Goal: Information Seeking & Learning: Learn about a topic

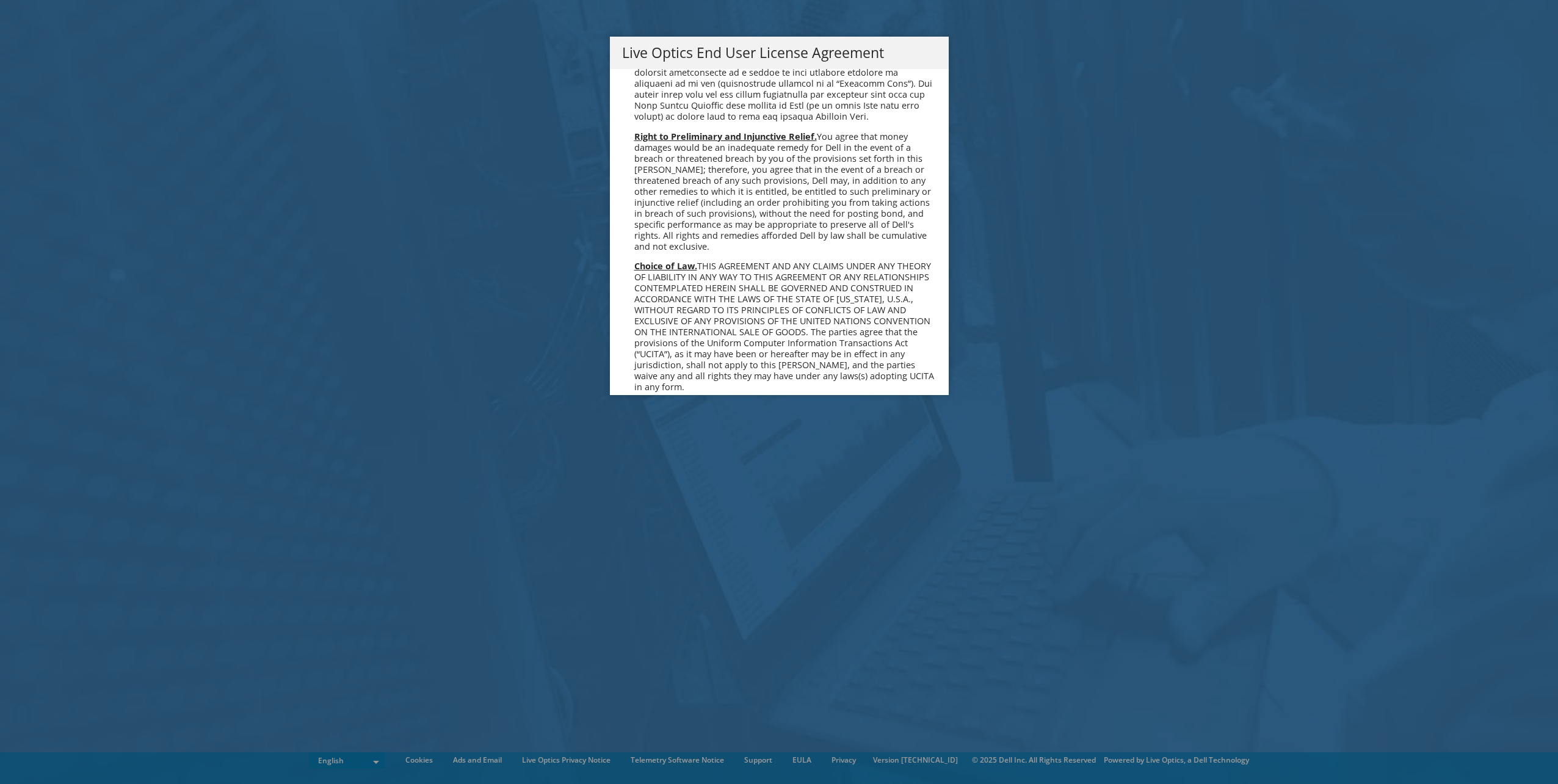
scroll to position [4616, 0]
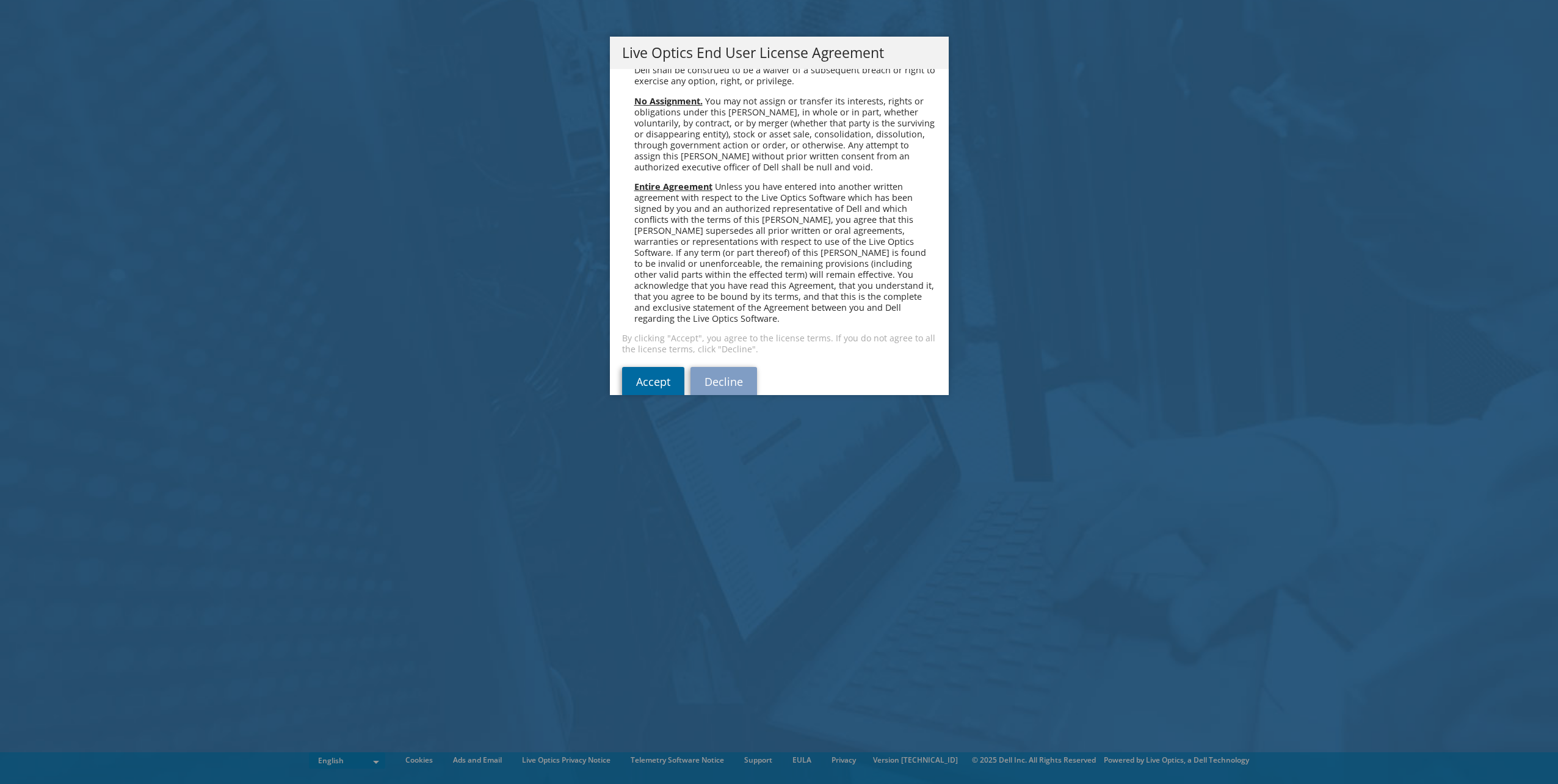
click at [644, 367] on link "Accept" at bounding box center [653, 381] width 62 height 29
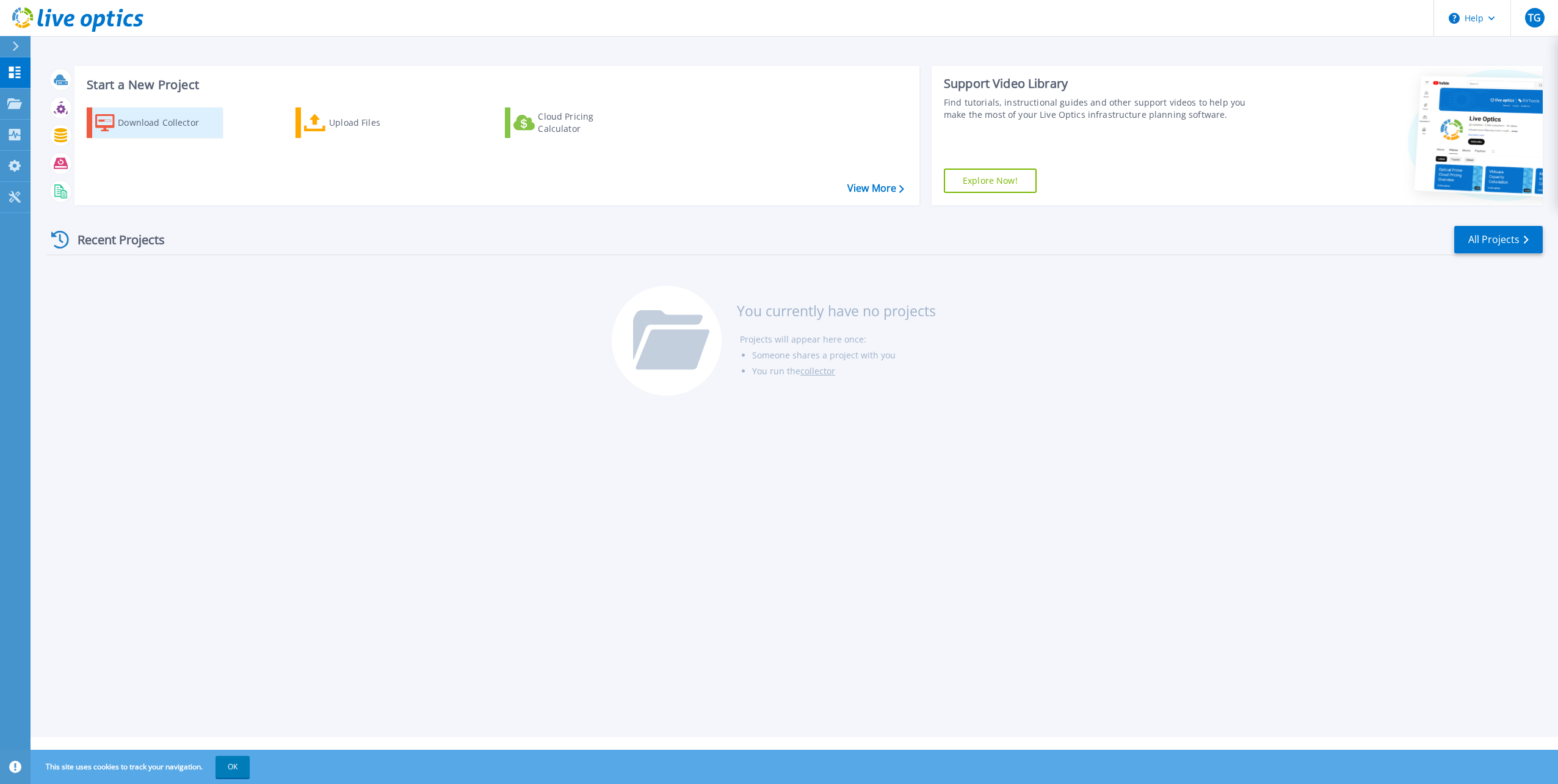
click at [118, 123] on div "Download Collector" at bounding box center [166, 123] width 98 height 25
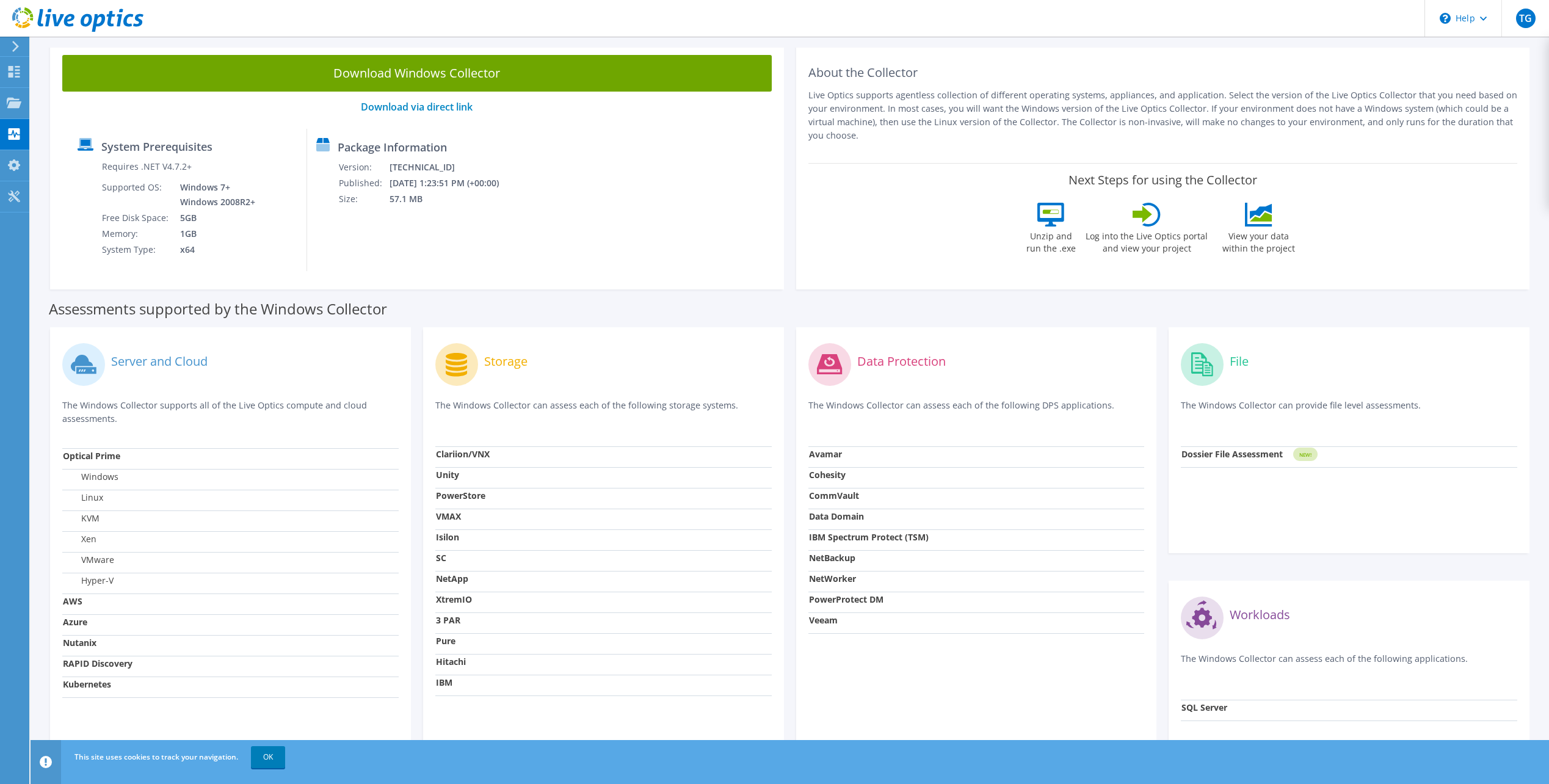
scroll to position [160, 0]
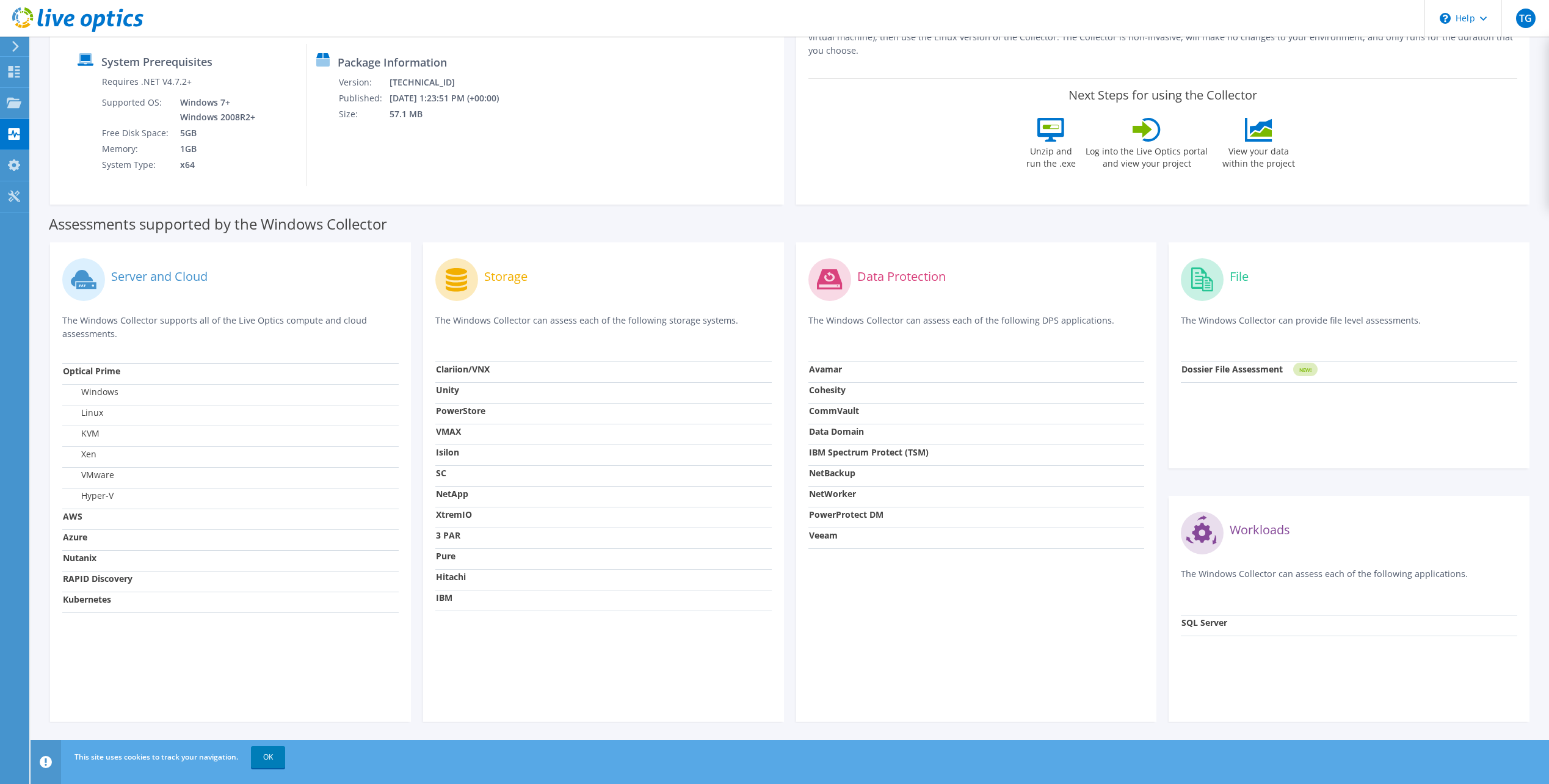
click at [96, 390] on label "Windows" at bounding box center [91, 392] width 56 height 12
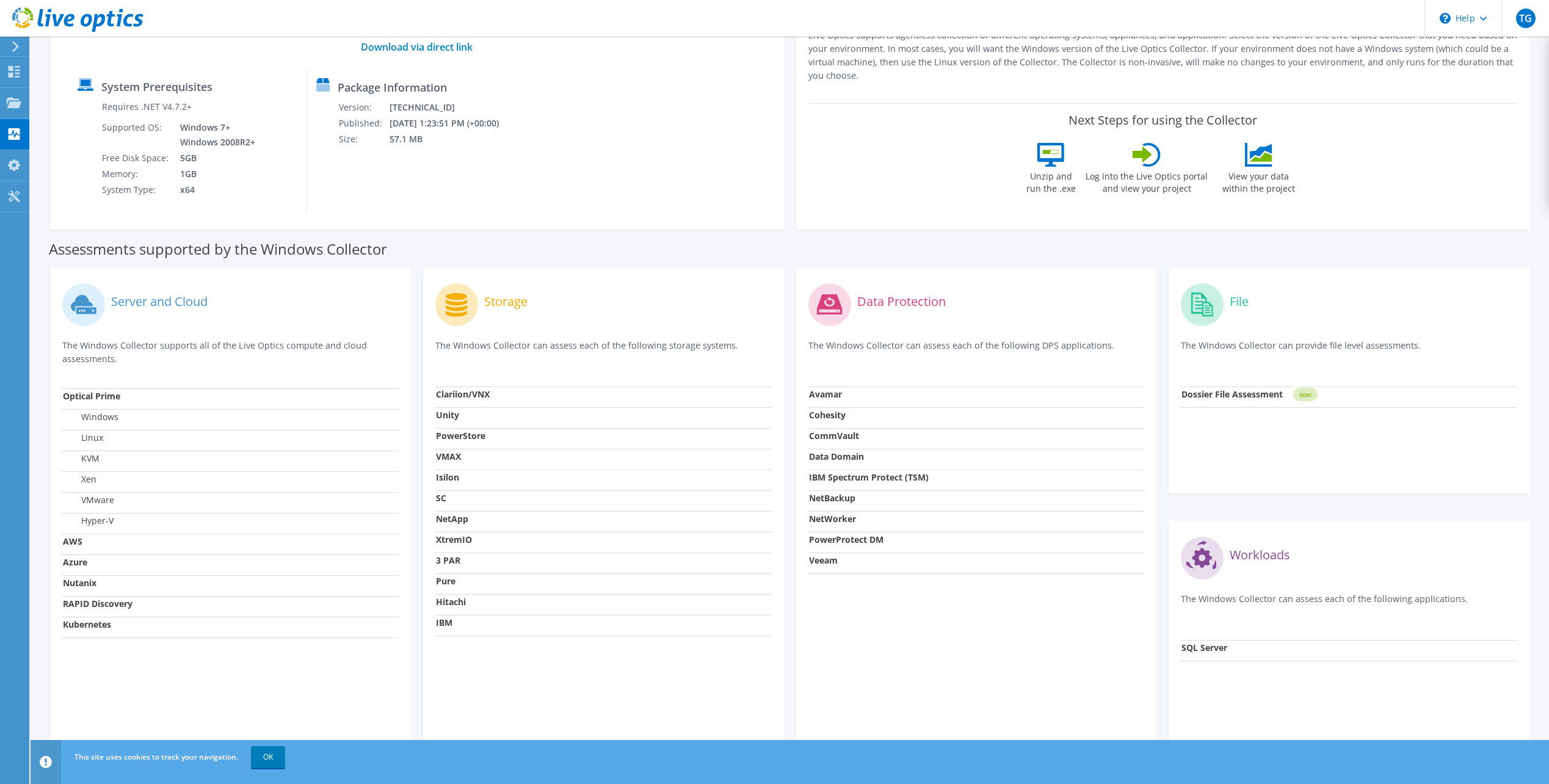
scroll to position [0, 0]
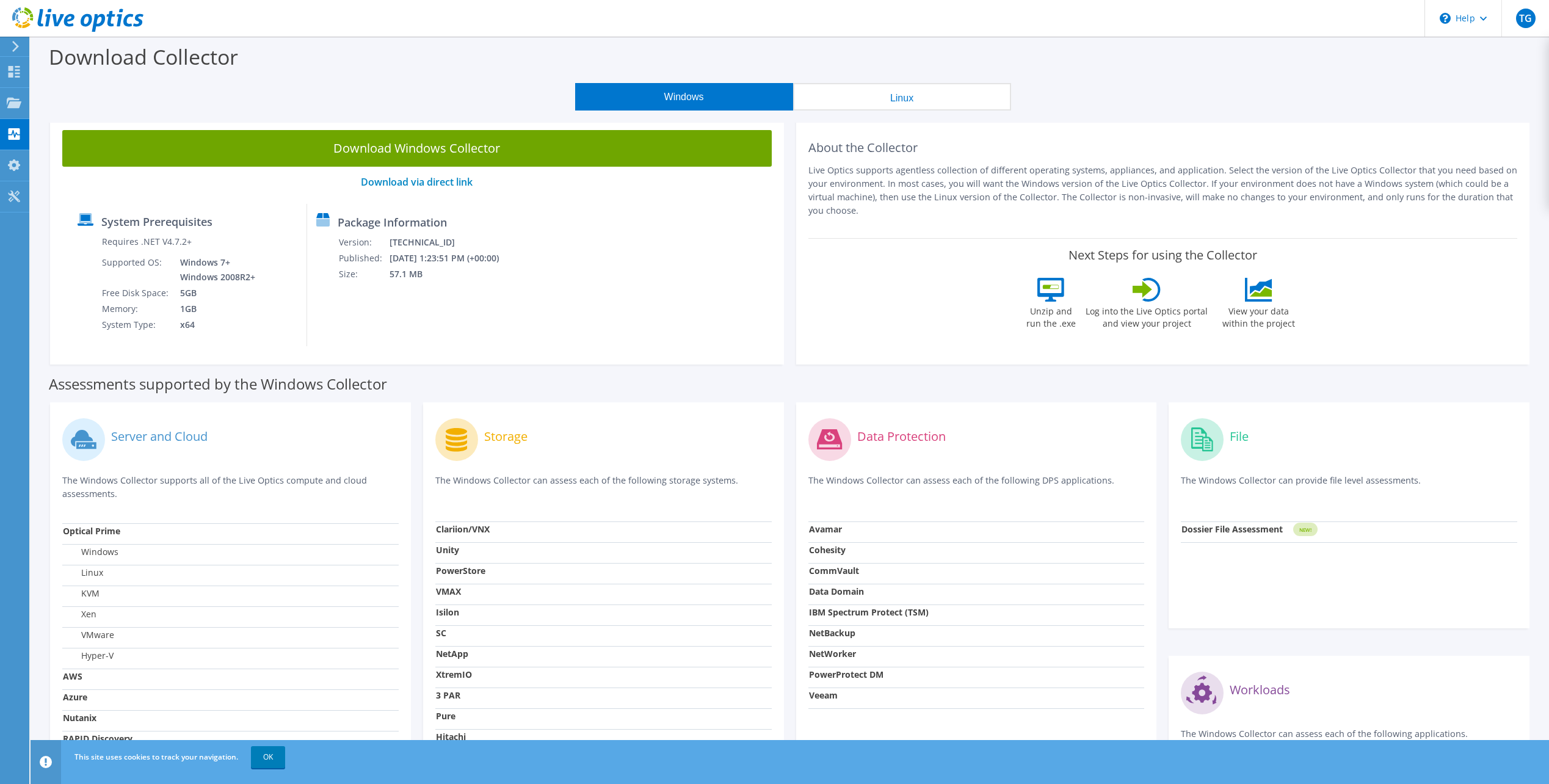
click at [16, 41] on icon at bounding box center [16, 46] width 9 height 11
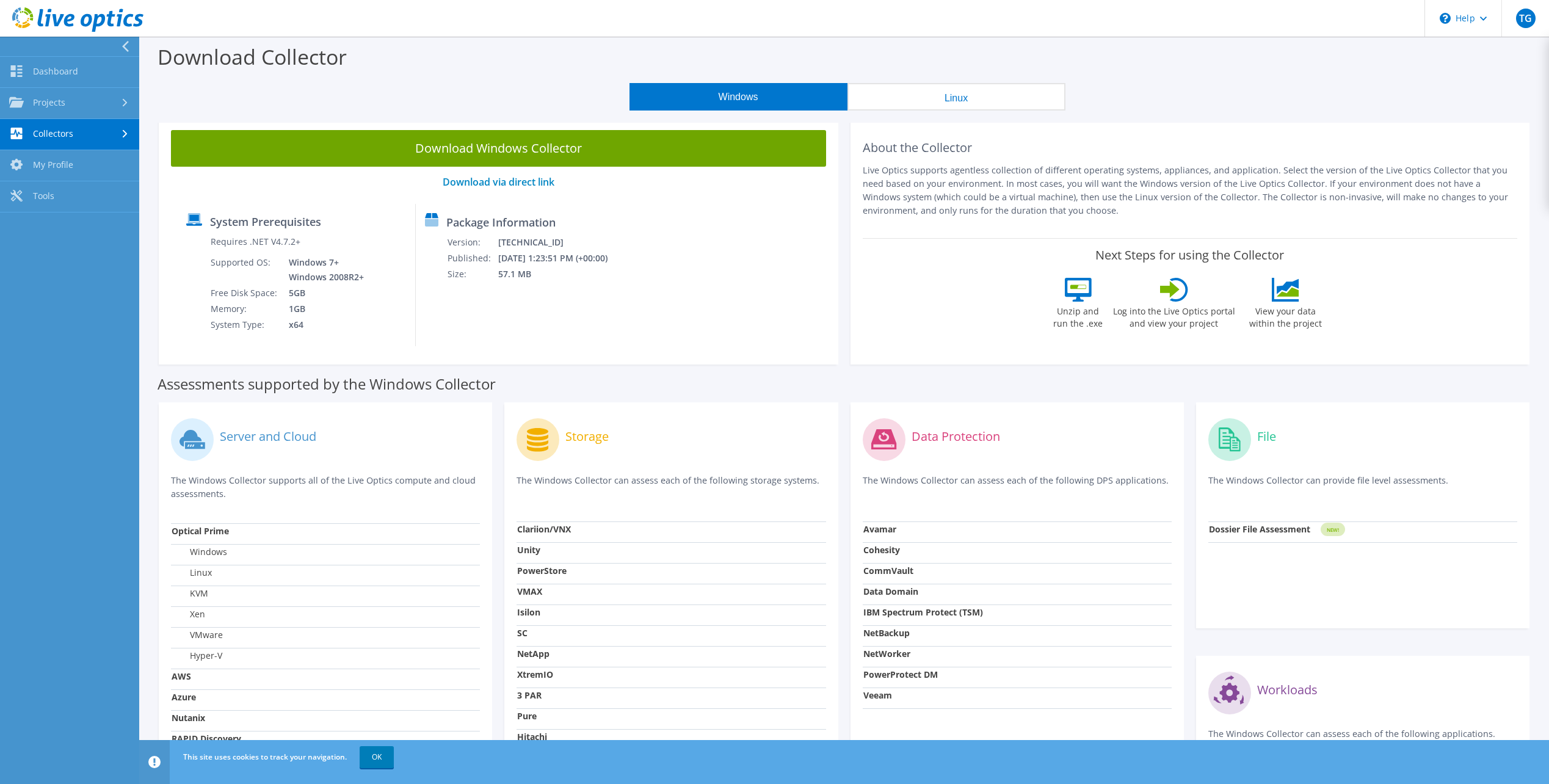
click at [126, 133] on use at bounding box center [126, 134] width 5 height 8
click at [95, 263] on link "Tools" at bounding box center [69, 260] width 139 height 31
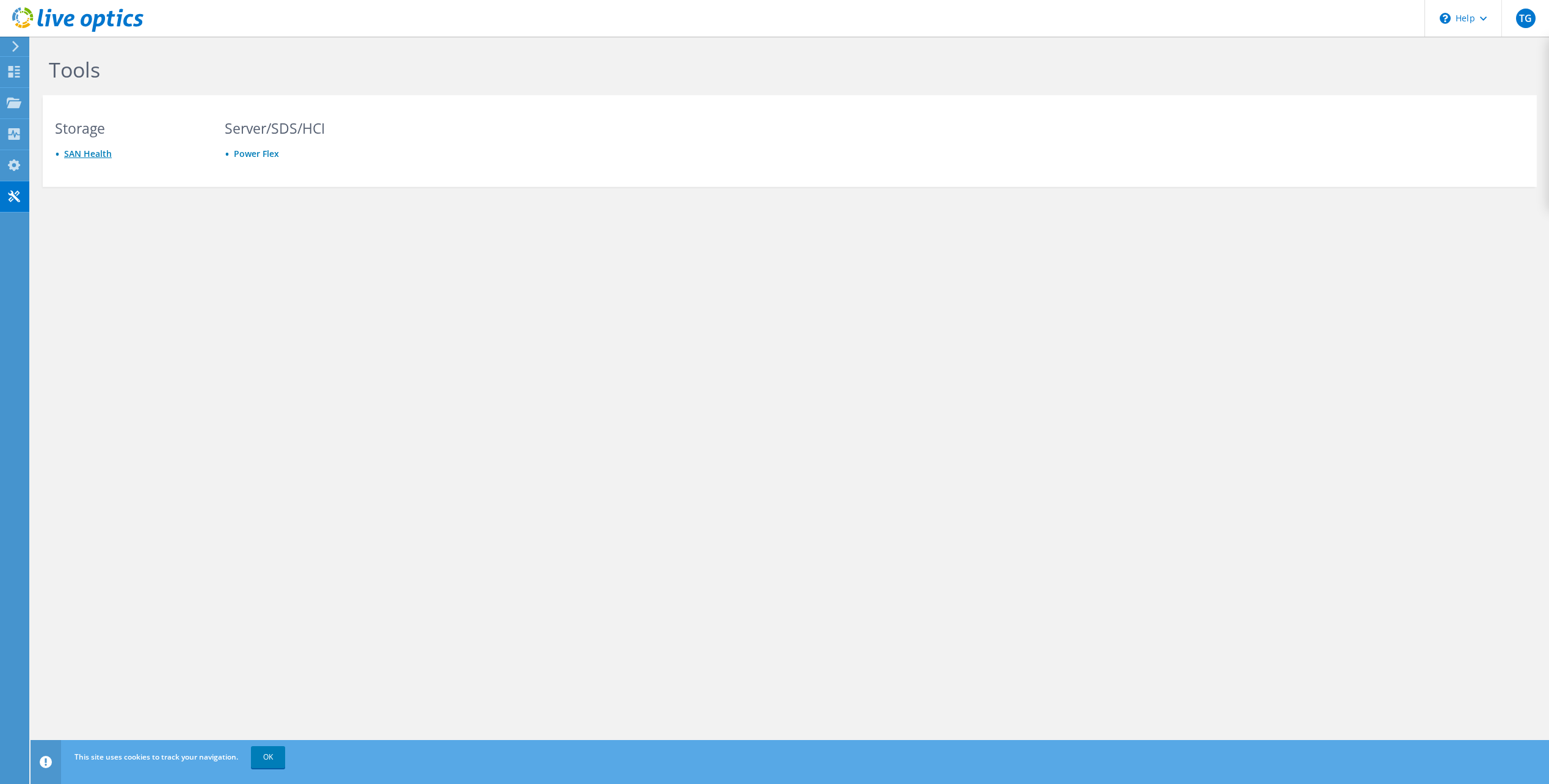
click at [94, 152] on link "SAN Health" at bounding box center [88, 153] width 48 height 12
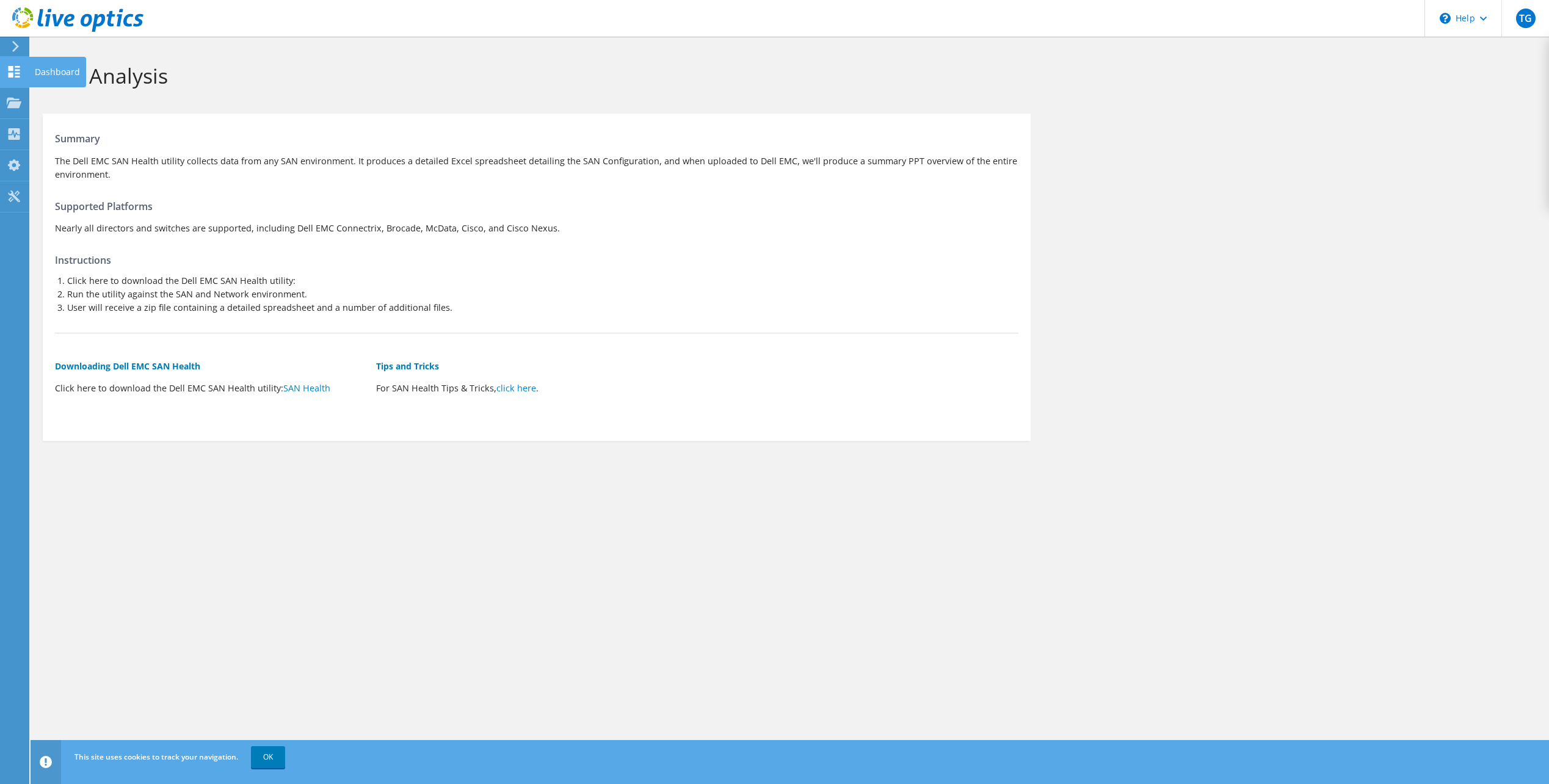
click at [14, 69] on icon at bounding box center [14, 72] width 15 height 12
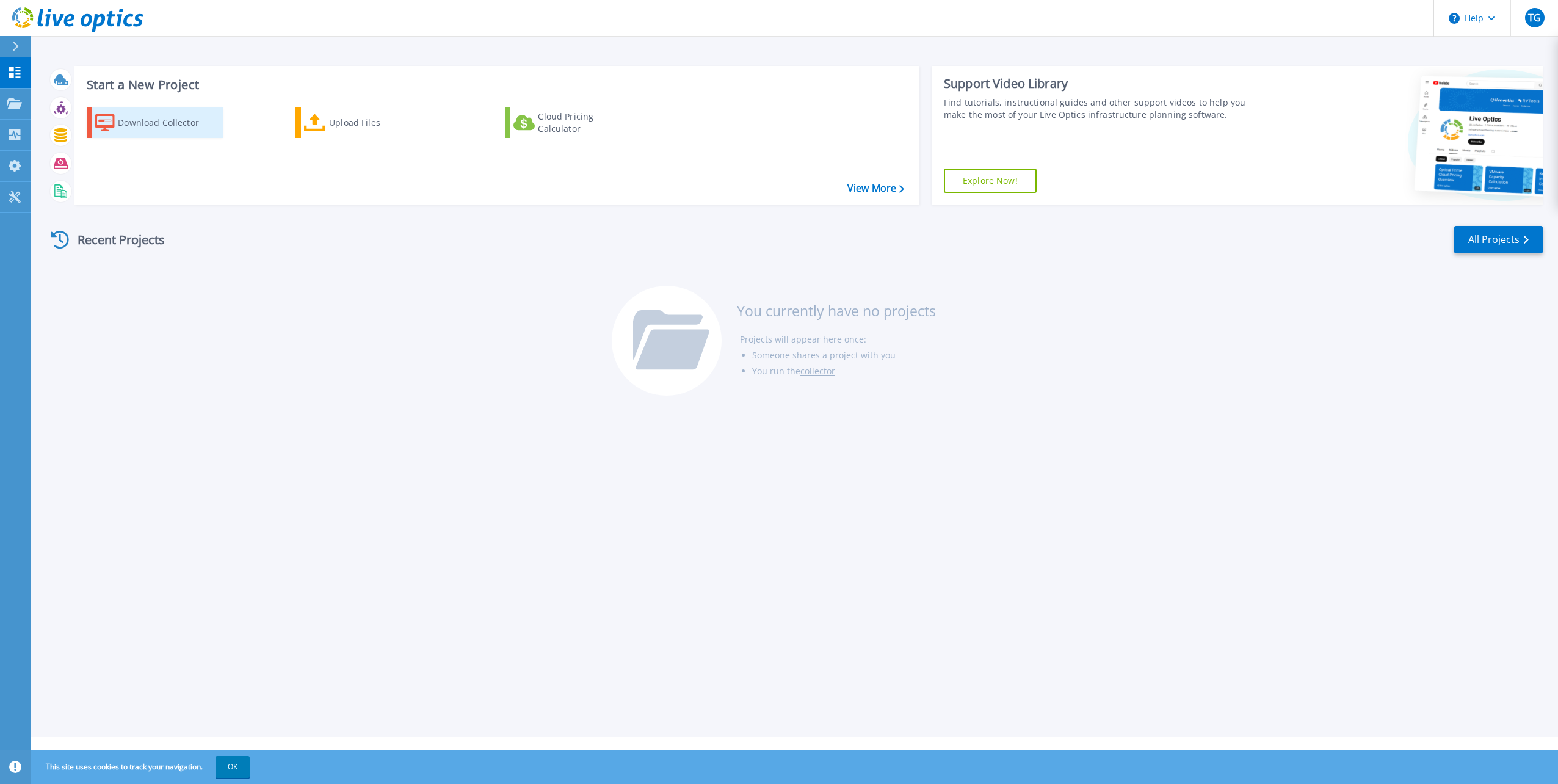
click at [164, 117] on div "Download Collector" at bounding box center [166, 123] width 98 height 25
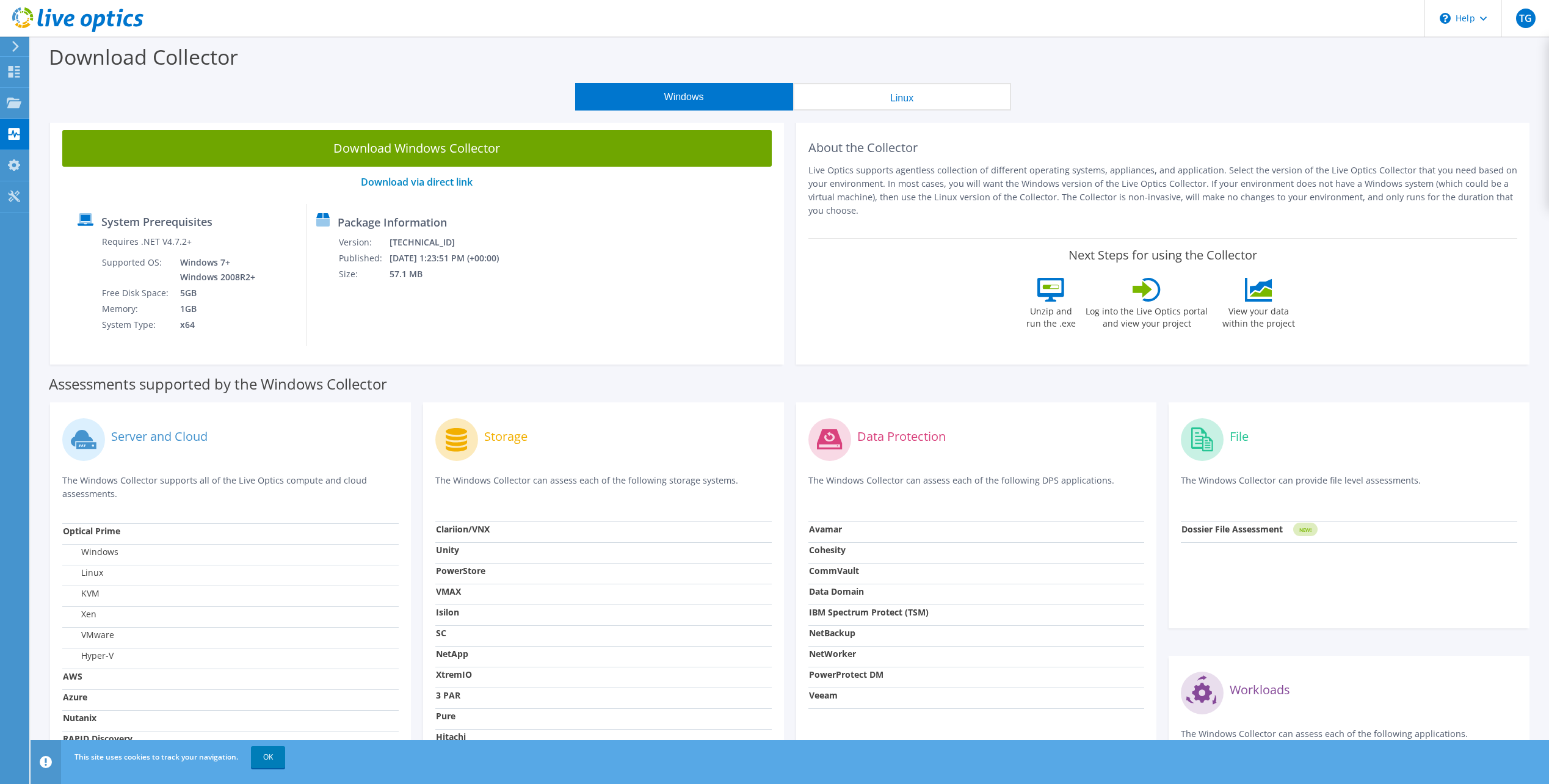
click at [420, 149] on link "Download Windows Collector" at bounding box center [417, 148] width 710 height 37
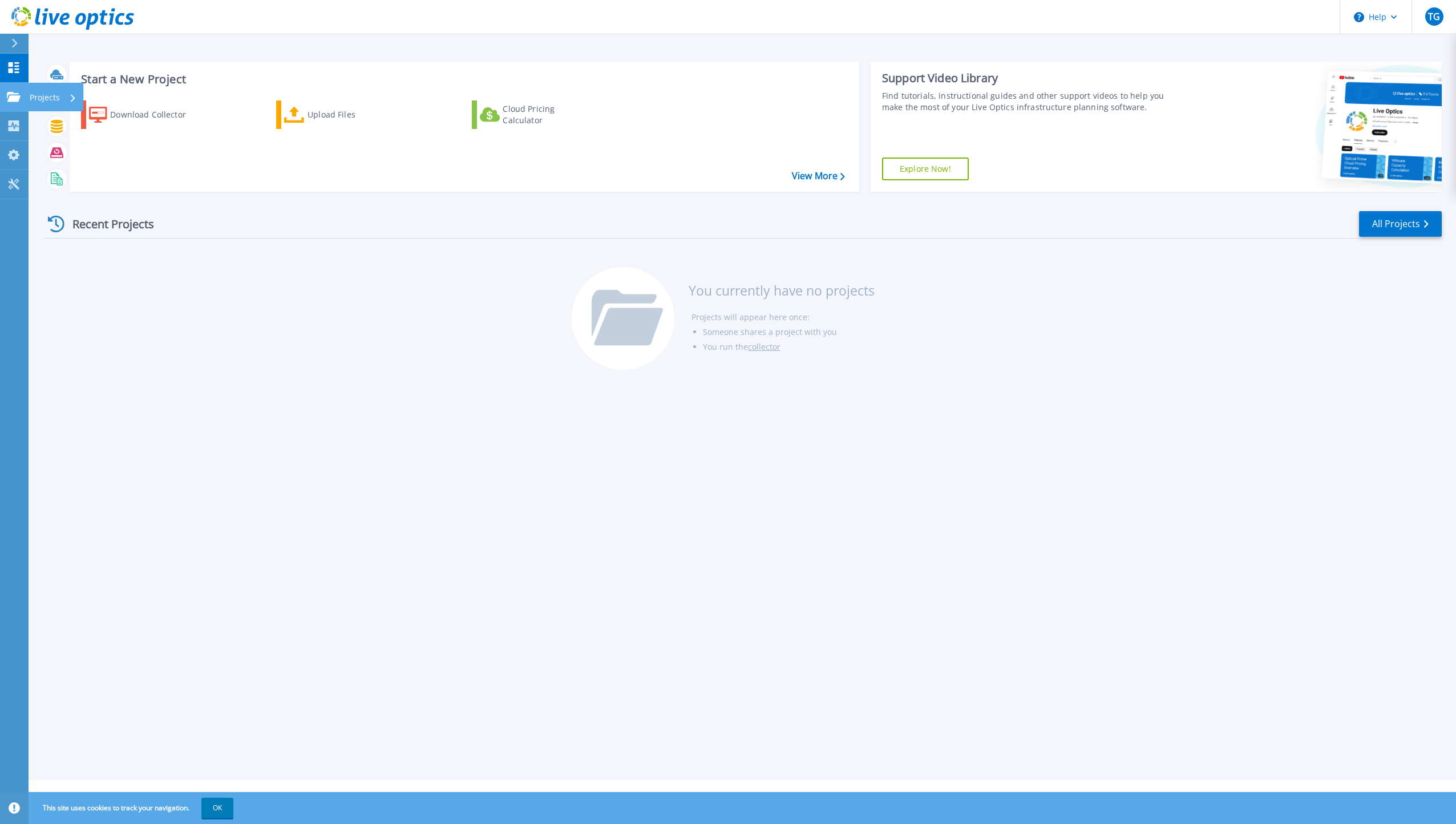
click at [45, 97] on p "Projects" at bounding box center [45, 97] width 30 height 30
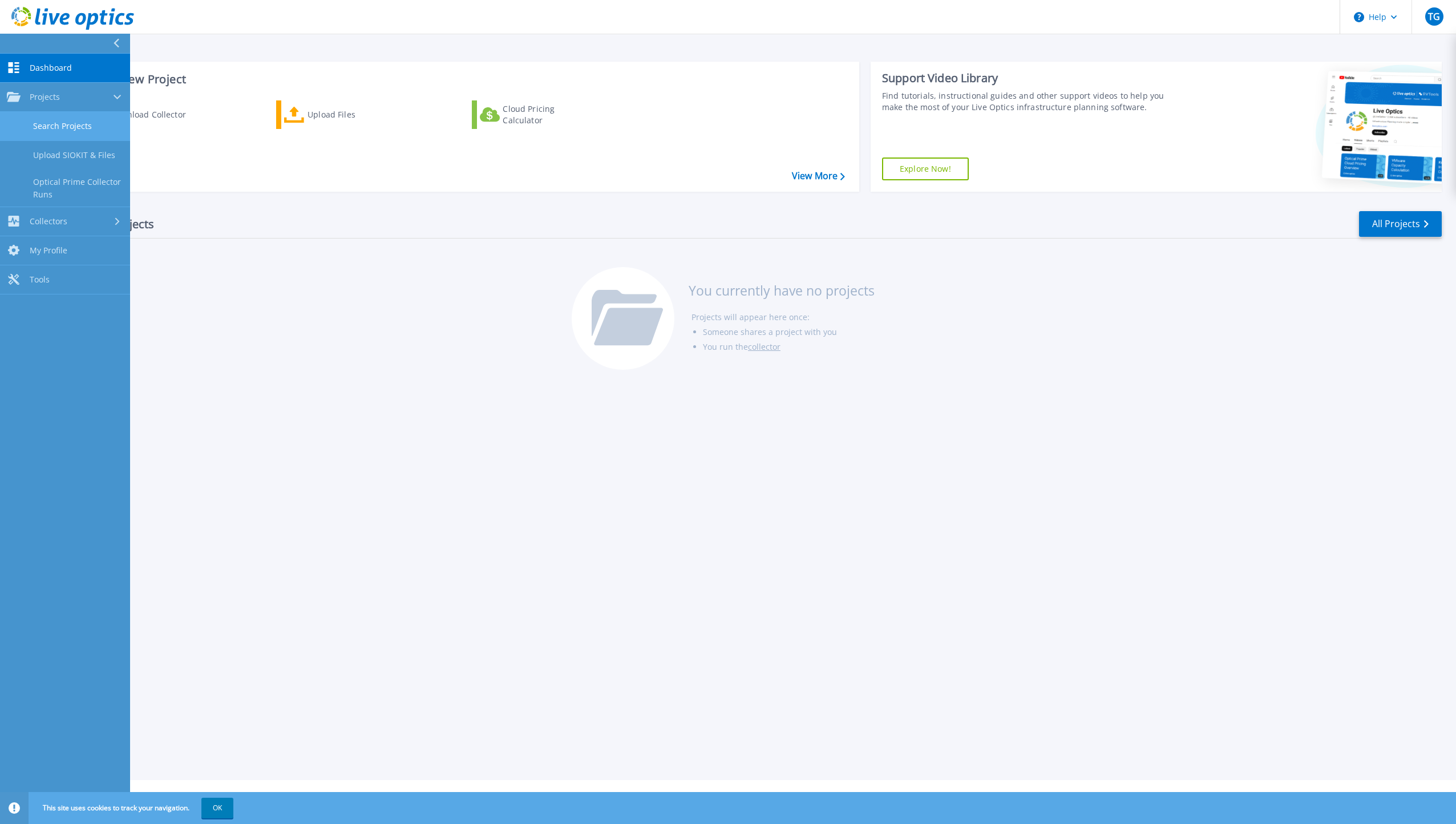
click at [77, 125] on link "Search Projects" at bounding box center [65, 127] width 130 height 29
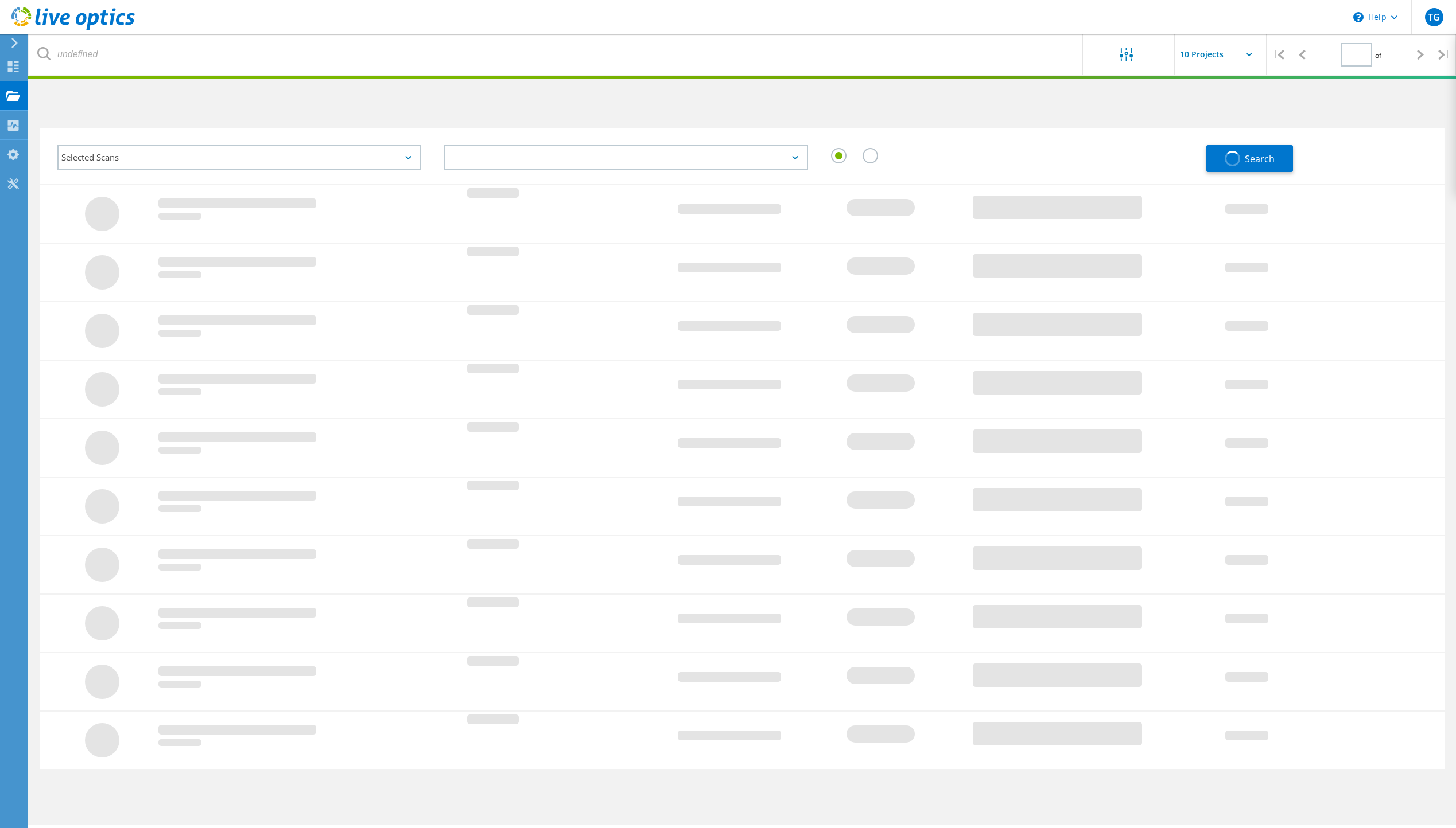
type input "1"
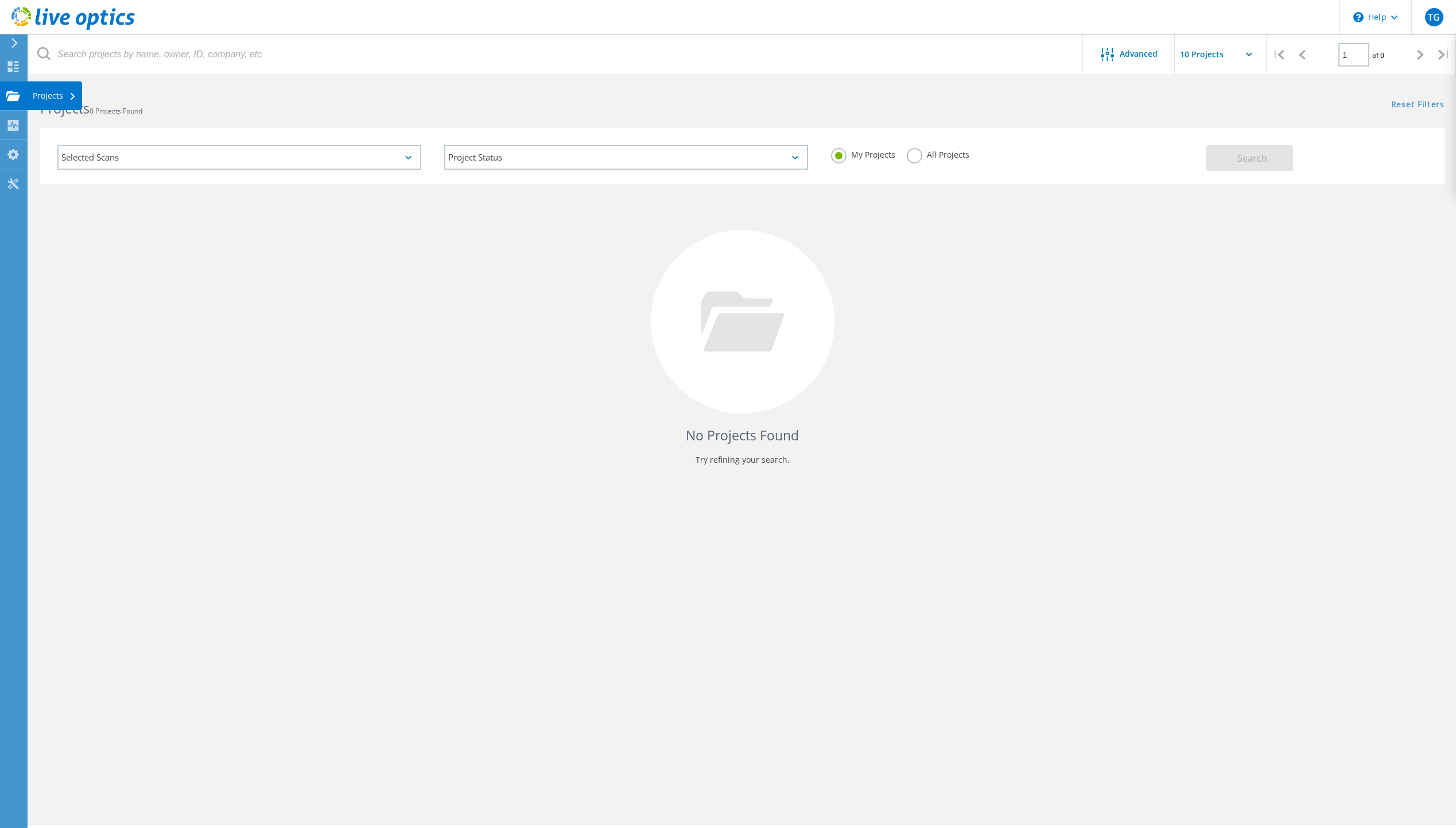
click at [49, 99] on div "Projects" at bounding box center [55, 96] width 44 height 8
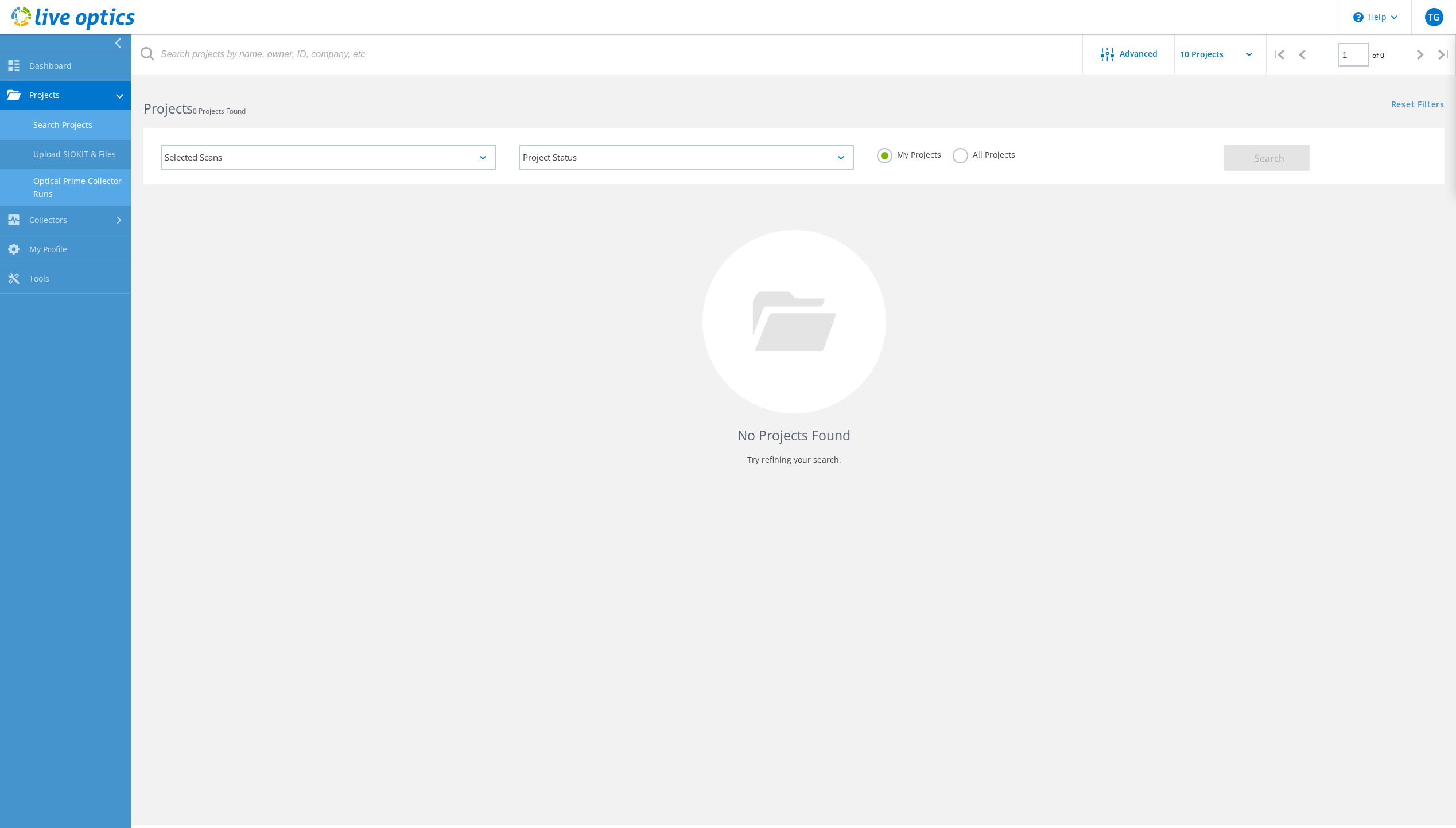
click at [65, 189] on link "Optical Prime Collector Runs" at bounding box center [65, 187] width 131 height 37
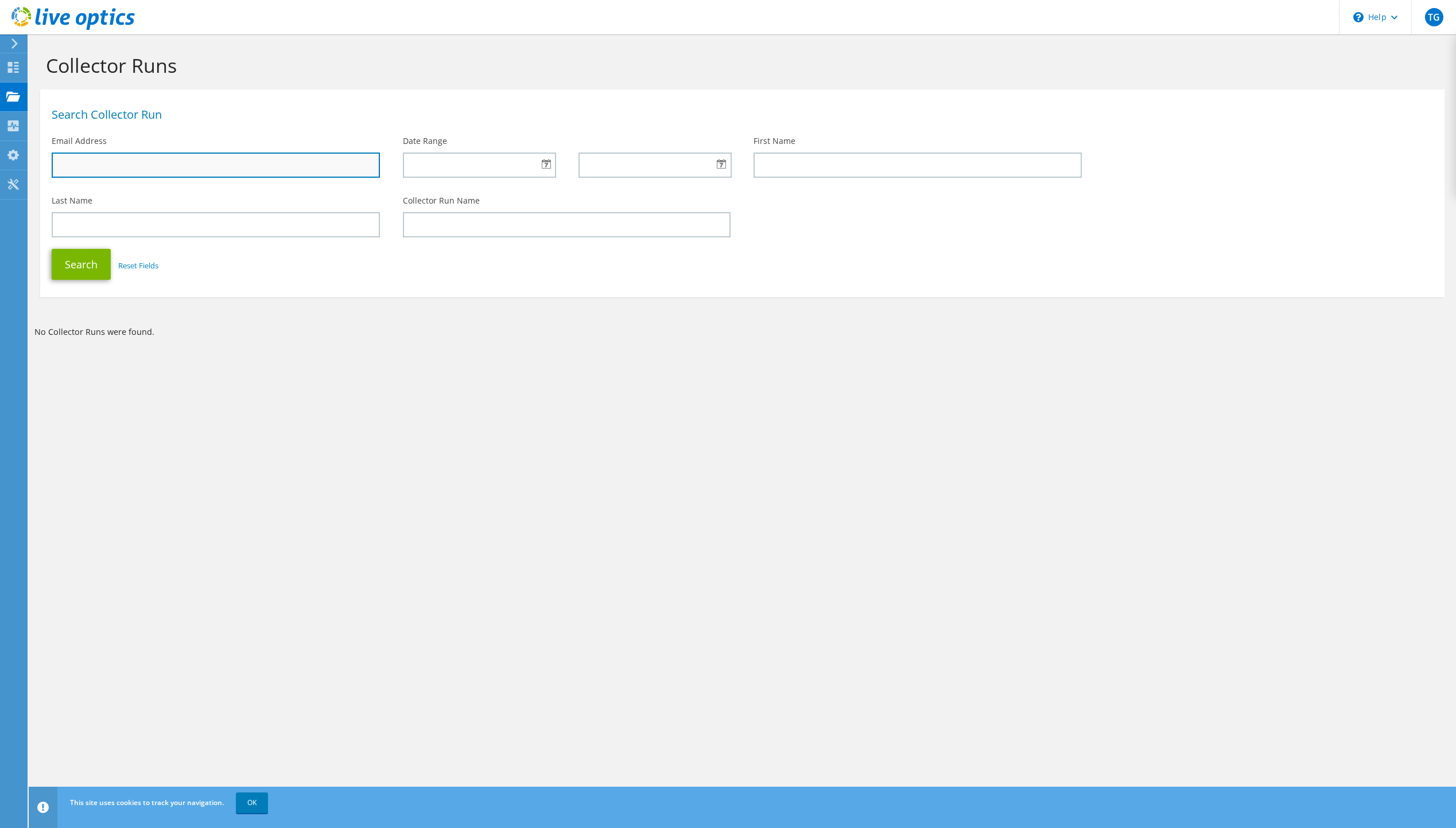
click at [338, 170] on input "text" at bounding box center [215, 165] width 328 height 25
type input "[EMAIL_ADDRESS][DOMAIN_NAME]"
click at [529, 370] on section "Collector Runs Search Collector Run Email Address ty@companionsoftware.com.au D…" at bounding box center [742, 220] width 1427 height 370
click at [18, 126] on icon at bounding box center [13, 126] width 14 height 11
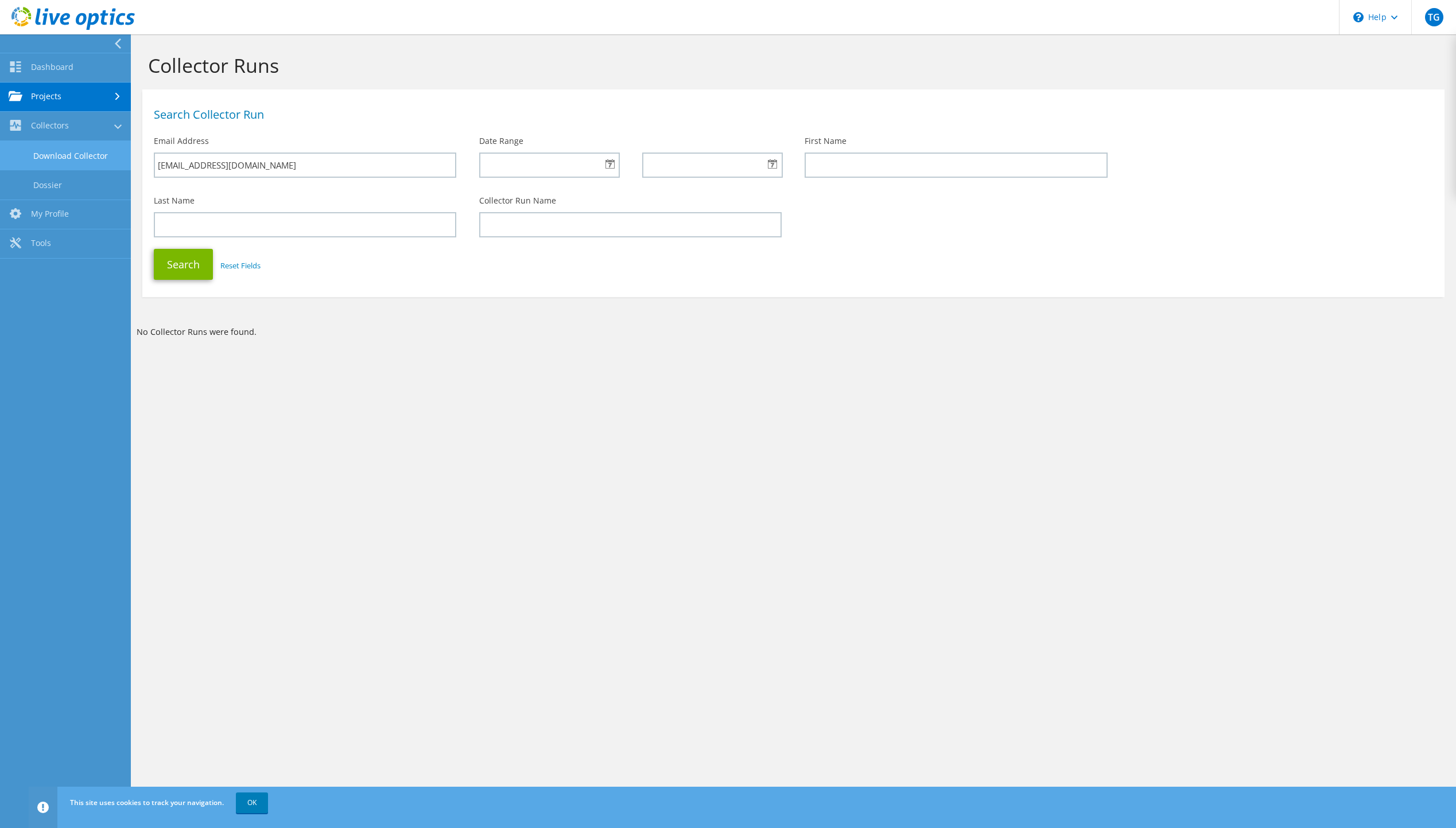
click at [60, 164] on link "Download Collector" at bounding box center [65, 156] width 131 height 29
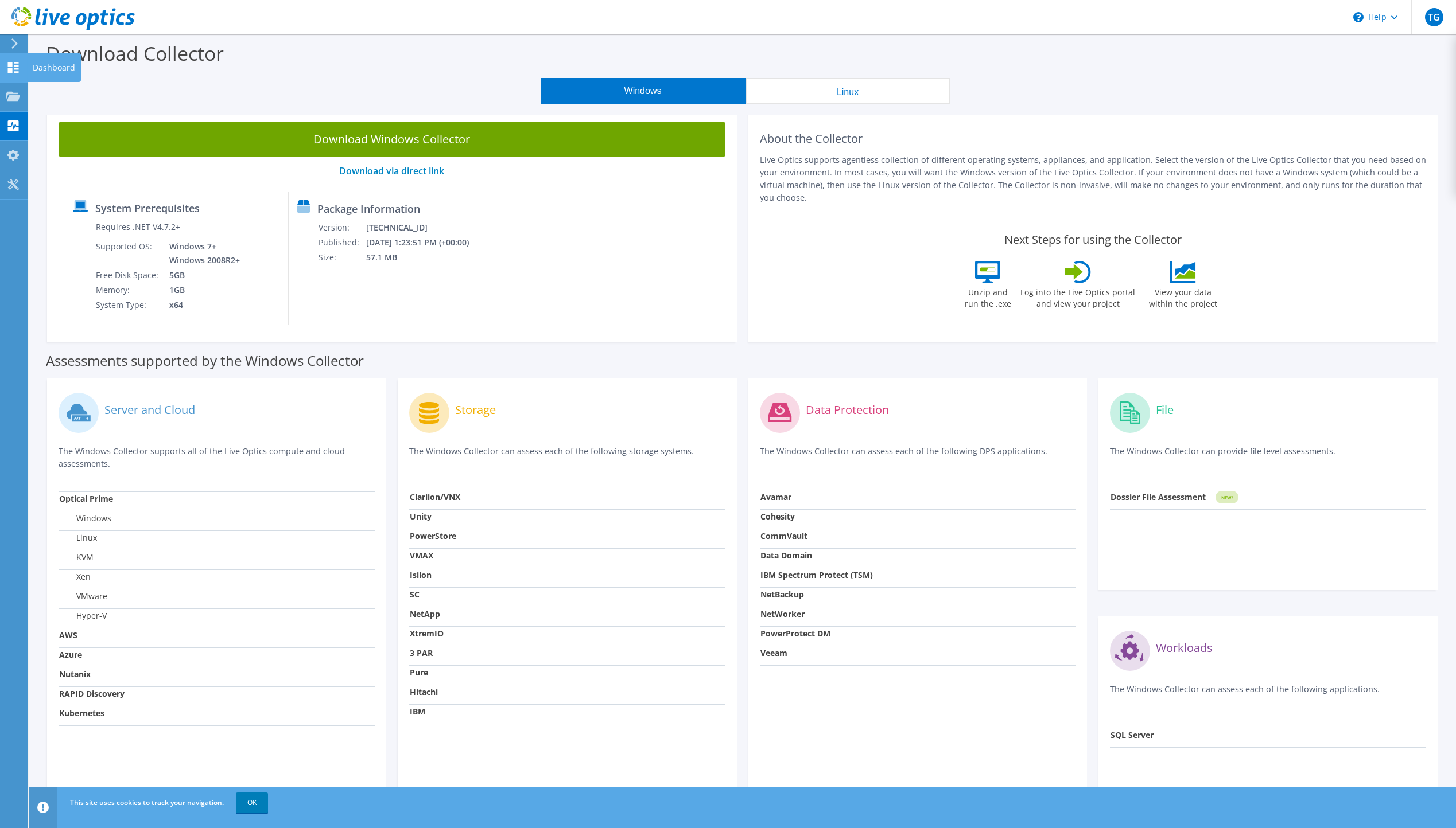
click at [18, 71] on icon at bounding box center [13, 68] width 14 height 11
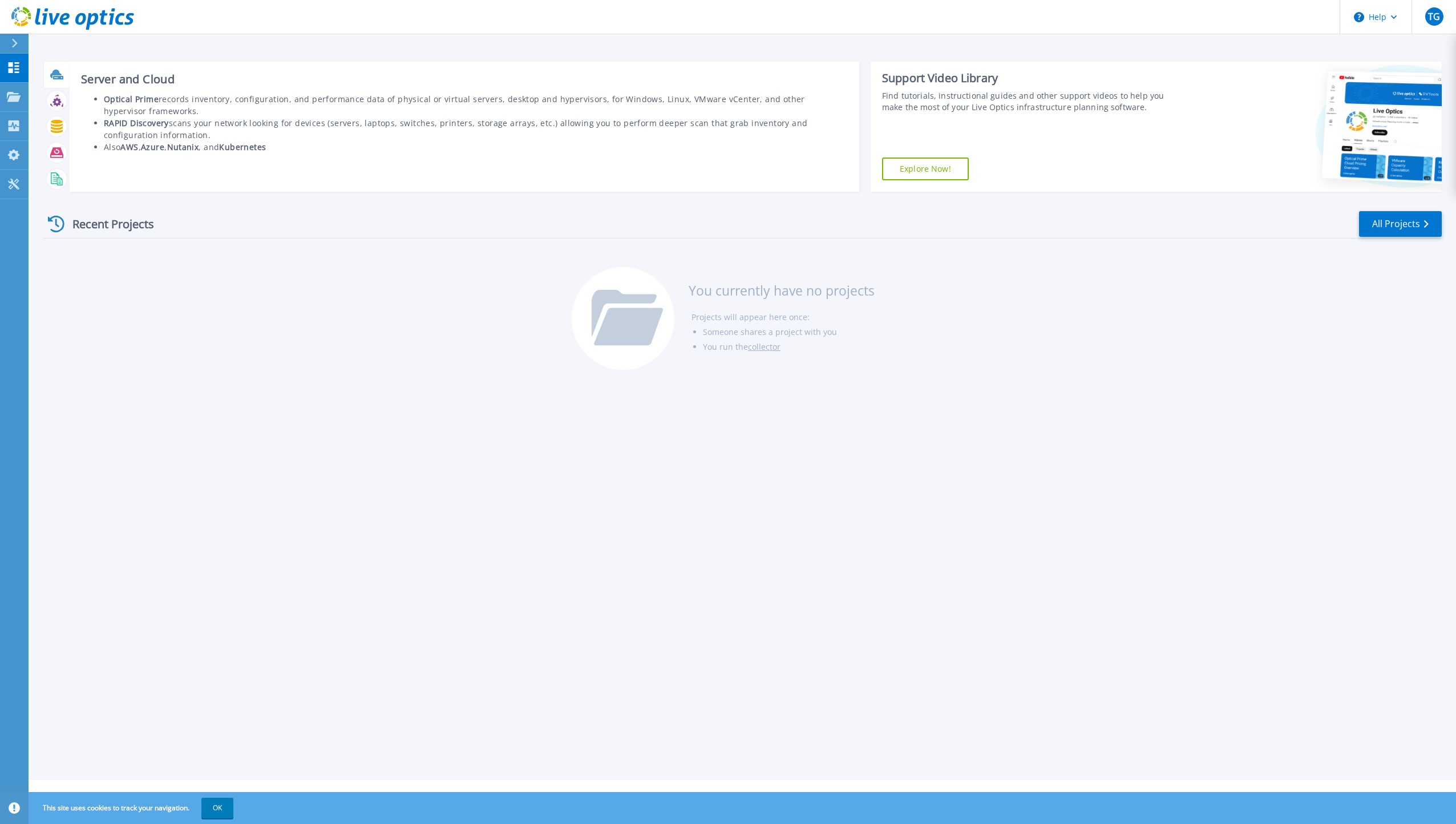
click at [58, 73] on icon at bounding box center [56, 74] width 11 height 8
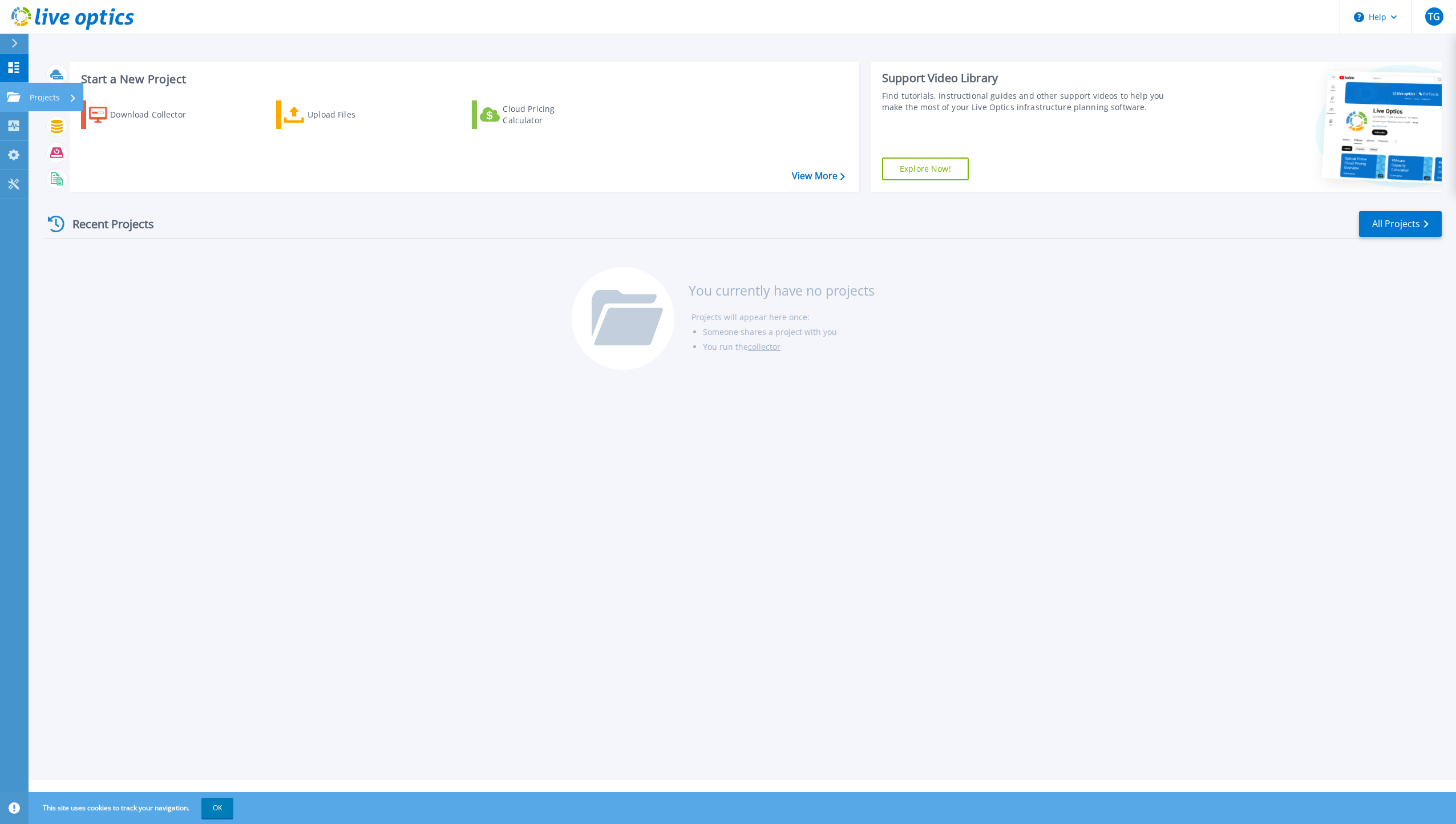
click at [19, 99] on icon at bounding box center [13, 97] width 14 height 10
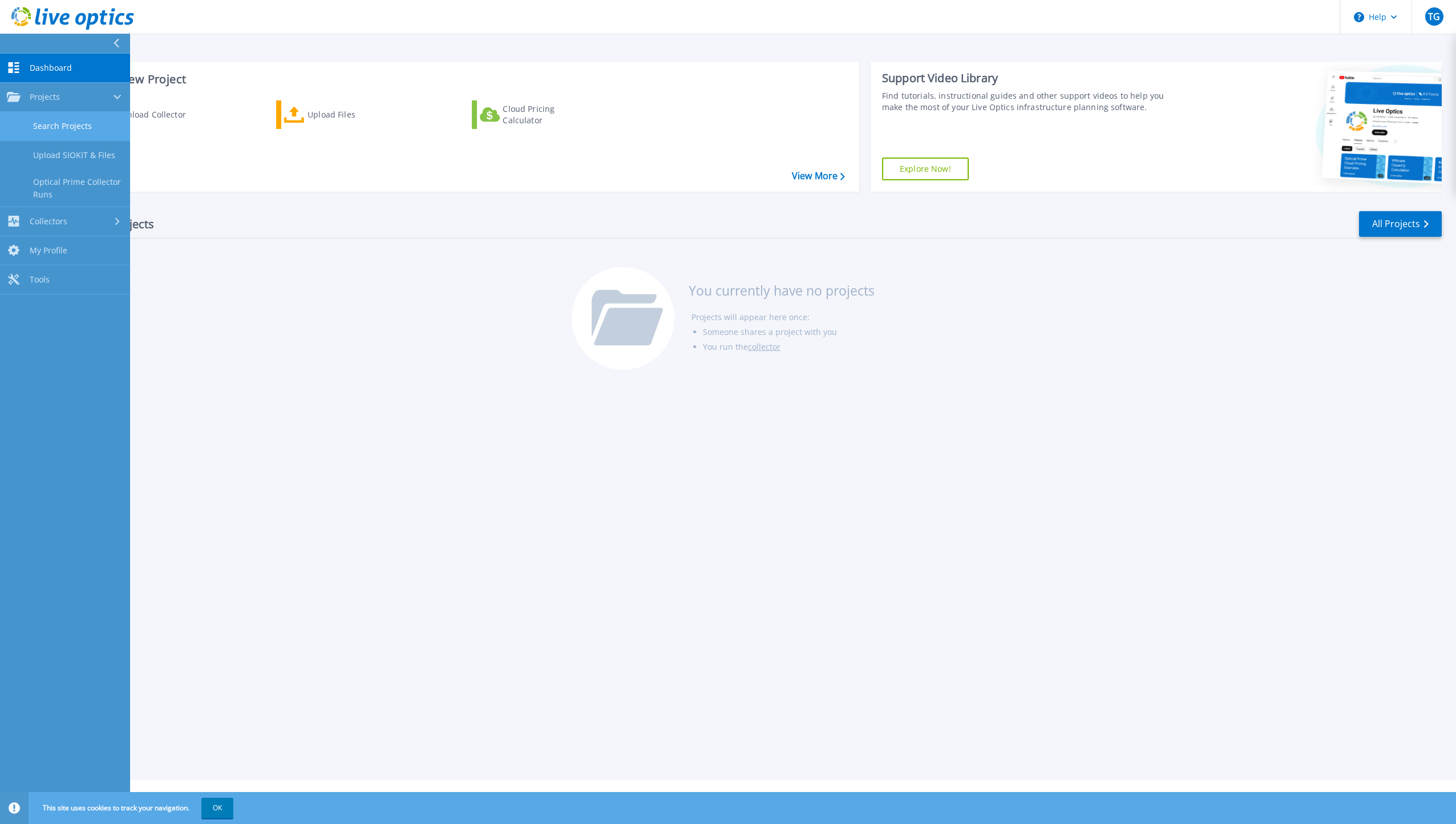
click at [66, 128] on link "Search Projects" at bounding box center [65, 127] width 130 height 29
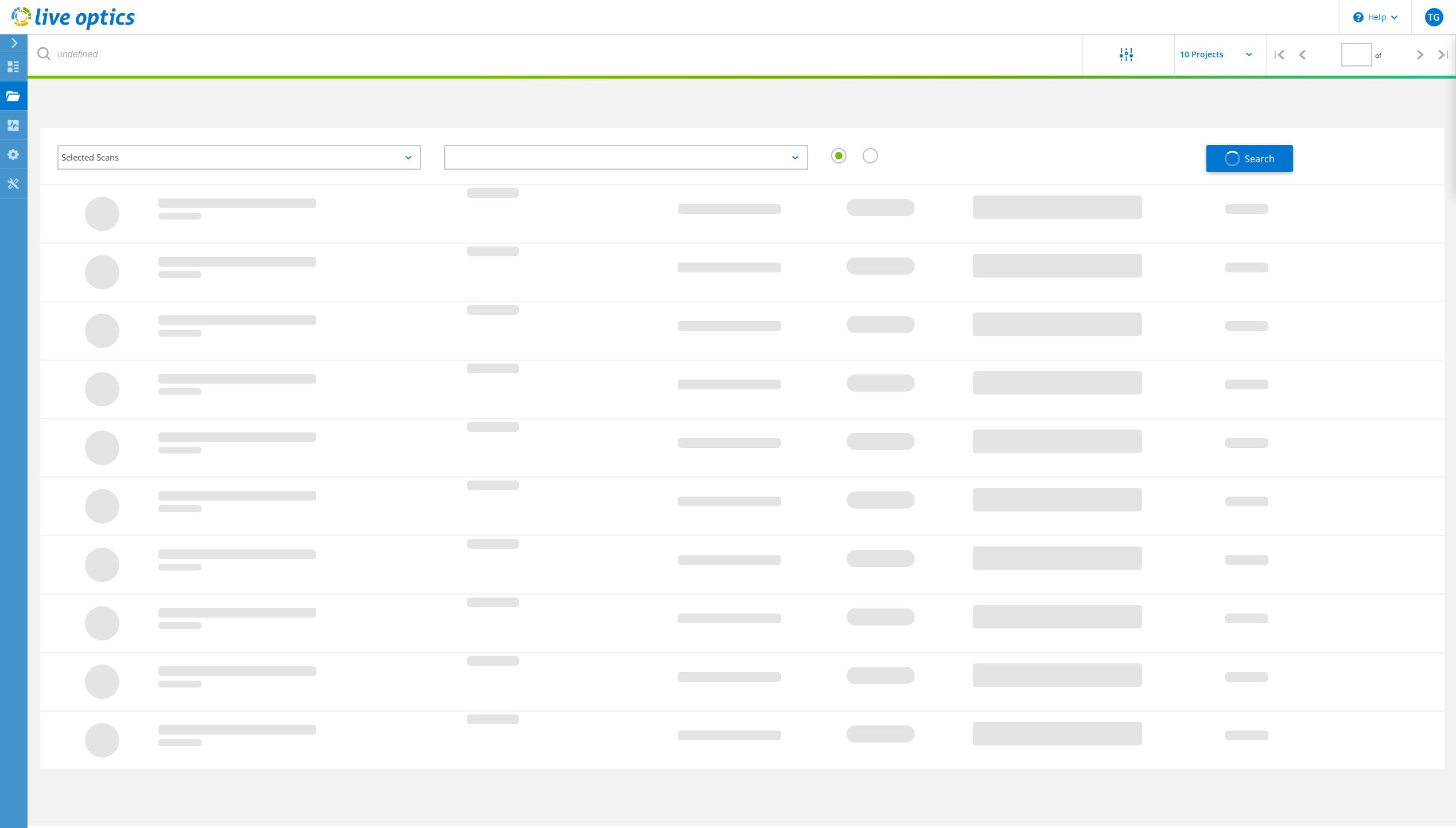
type input "1"
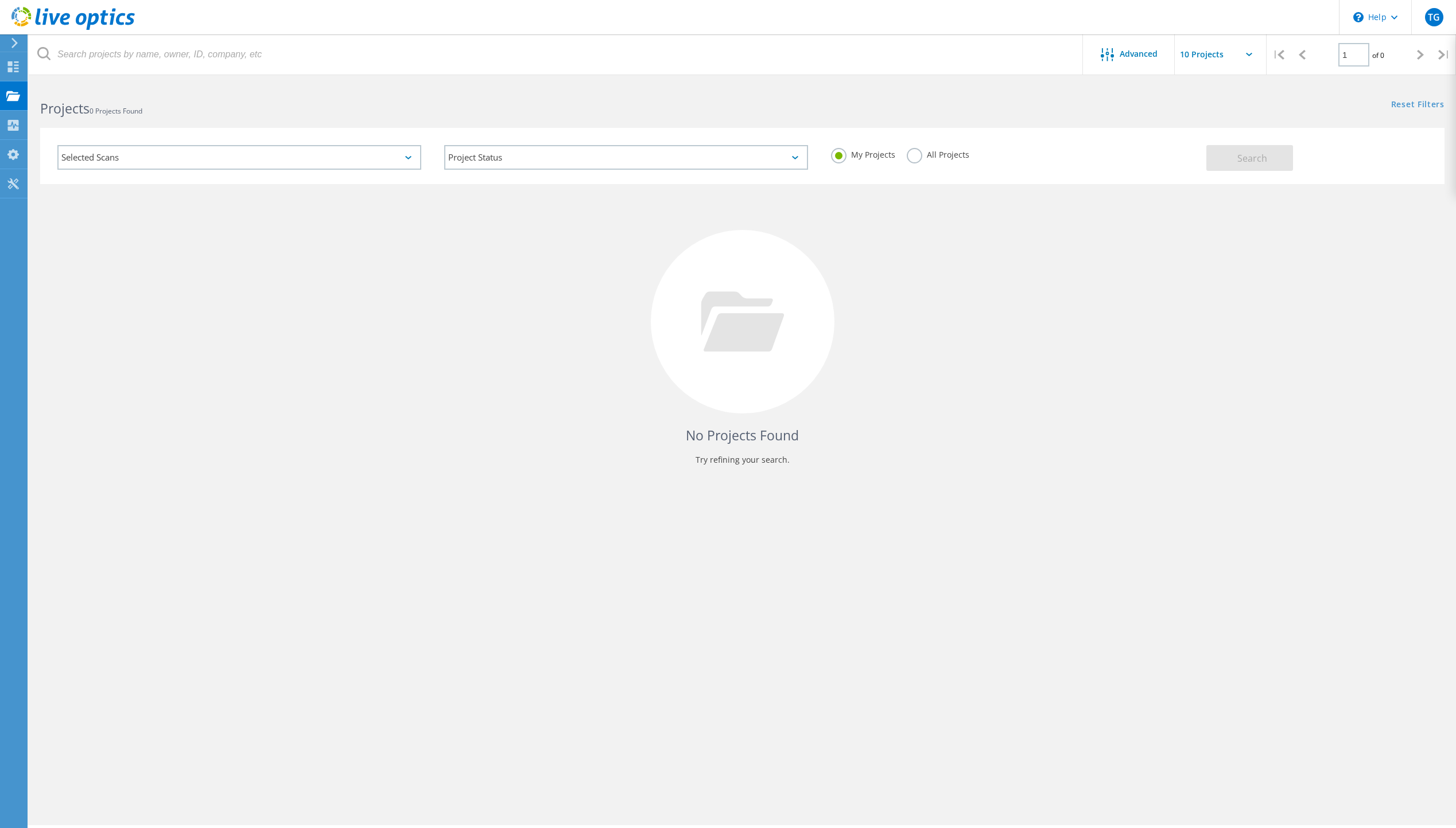
click at [96, 156] on div "Selected Scans" at bounding box center [239, 158] width 364 height 25
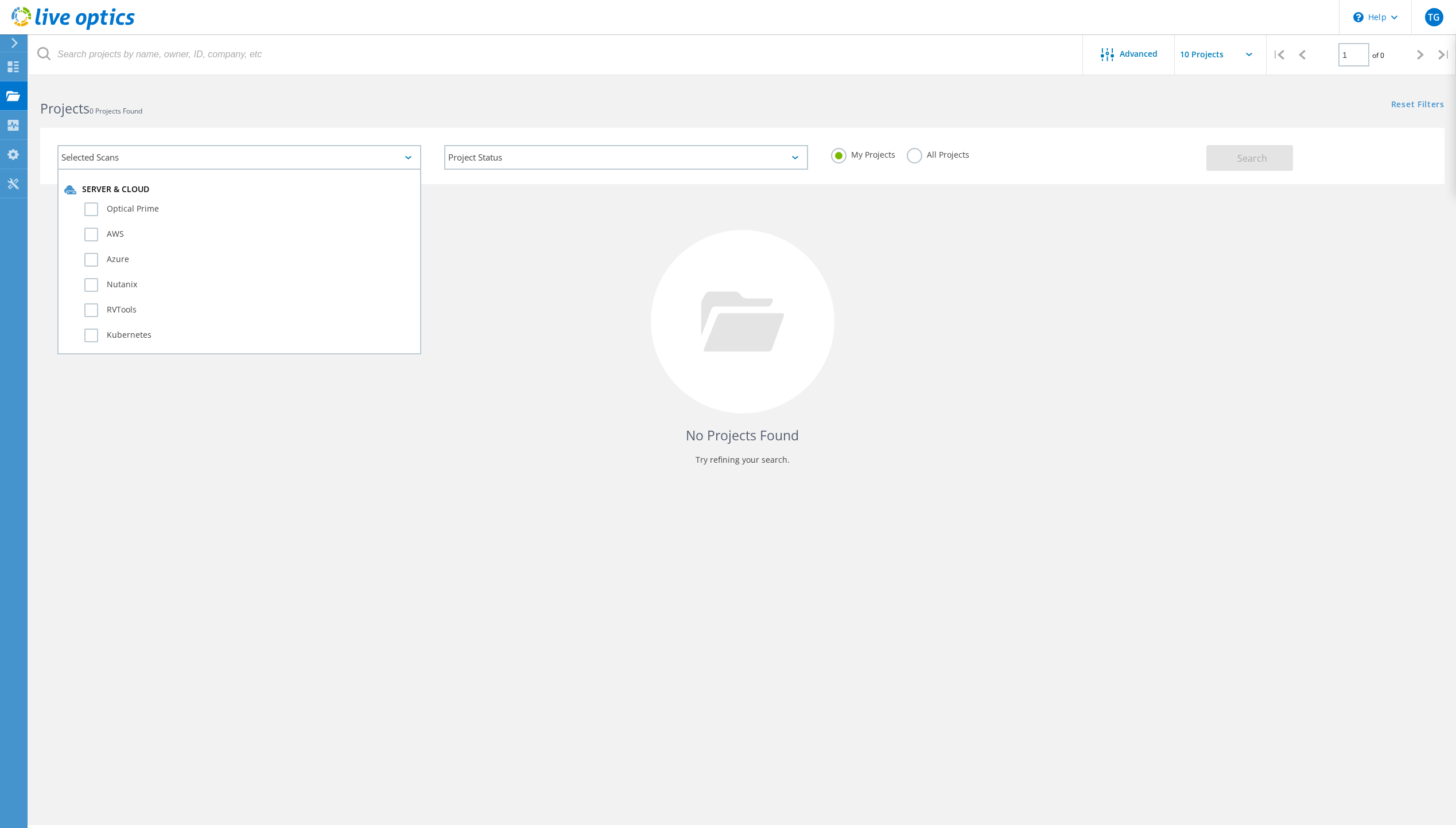
click at [1259, 437] on h4 "No Projects Found" at bounding box center [742, 436] width 1381 height 19
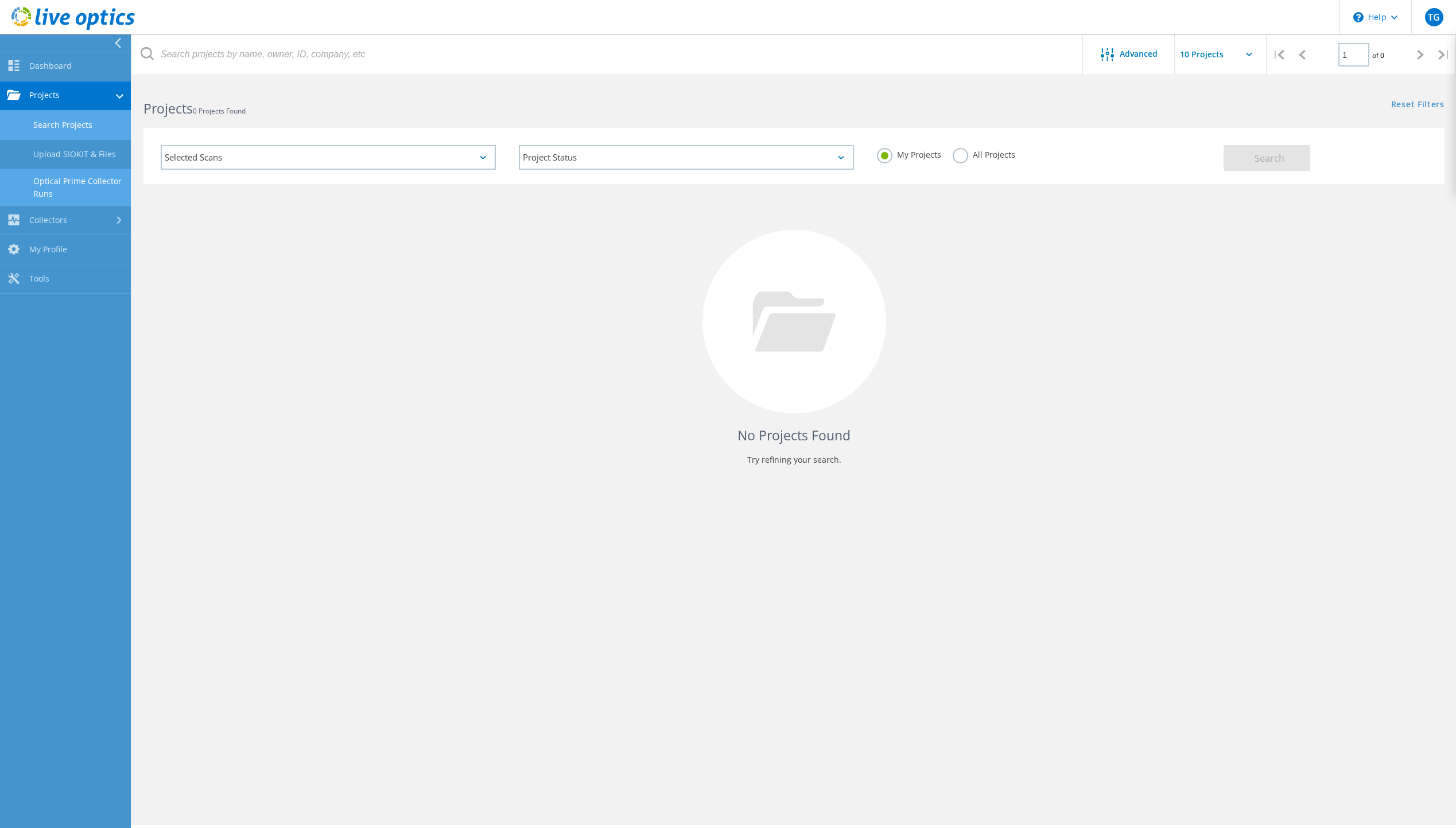
click at [75, 177] on link "Optical Prime Collector Runs" at bounding box center [65, 187] width 131 height 37
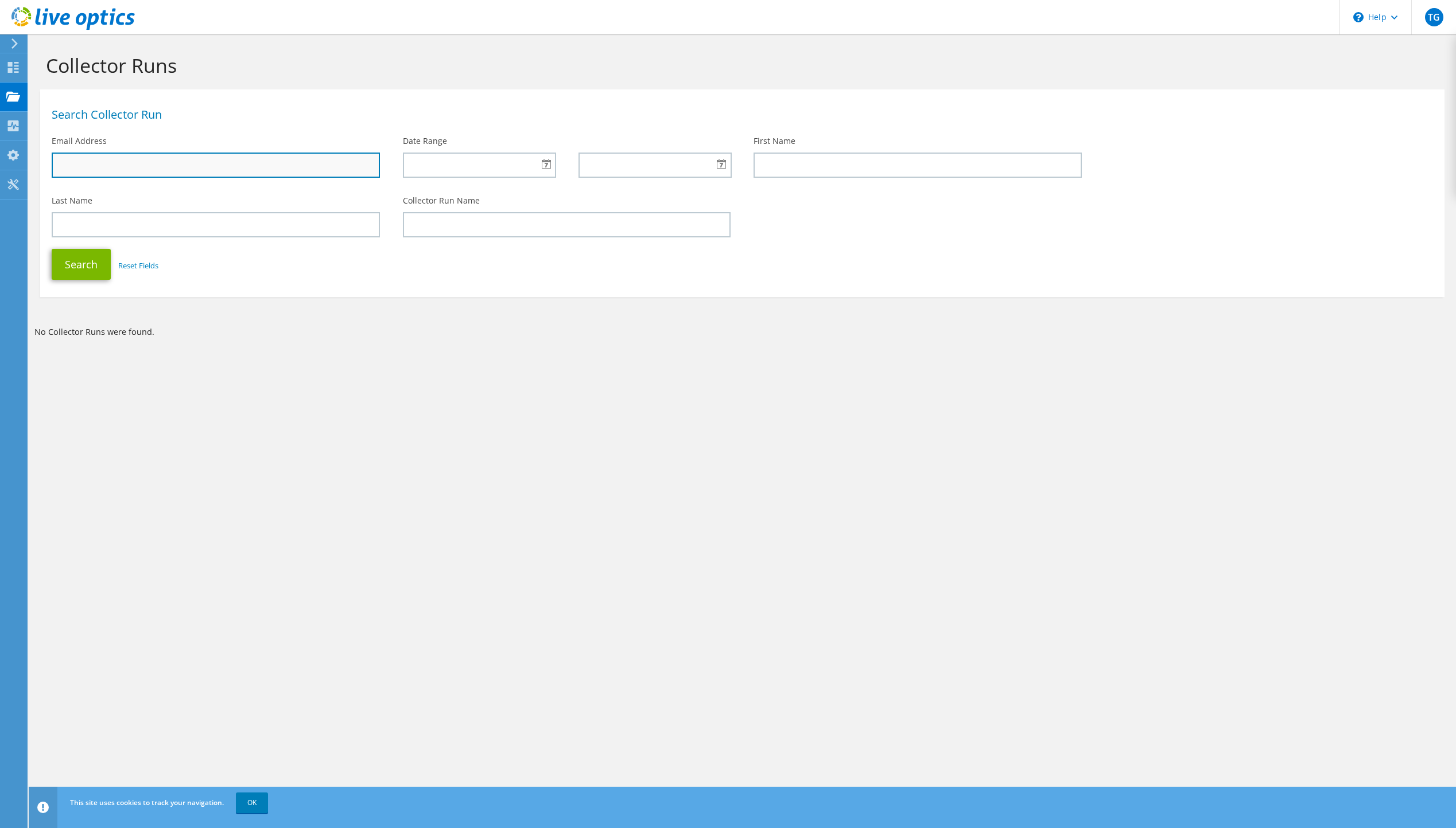
click at [117, 161] on input "text" at bounding box center [215, 165] width 328 height 25
click at [203, 426] on div "Collector Runs Search Collector Run Email Address Date Range First Name Last Na…" at bounding box center [742, 431] width 1427 height 794
click at [18, 43] on icon at bounding box center [15, 43] width 9 height 10
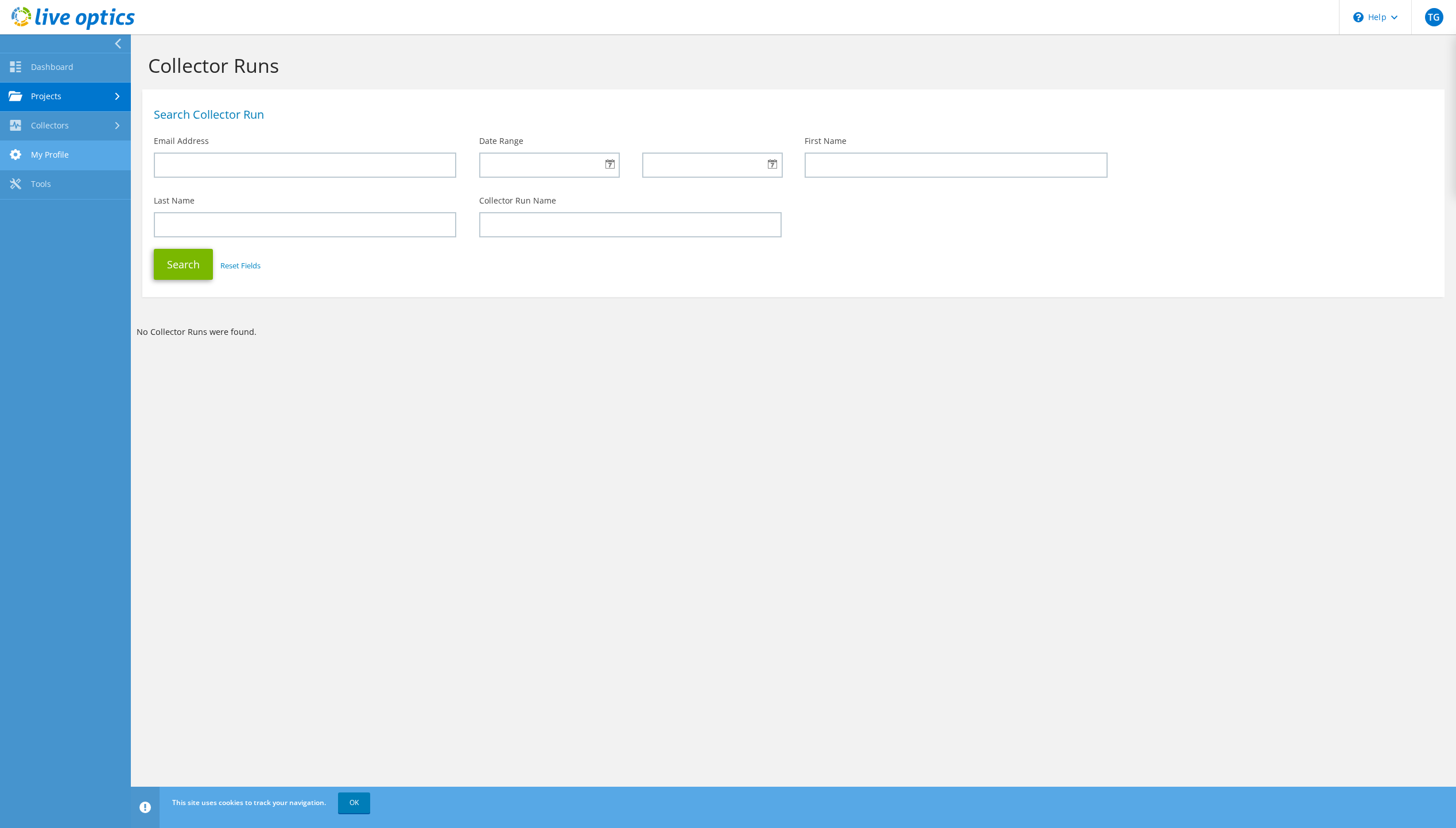
click at [47, 164] on link "My Profile" at bounding box center [65, 156] width 131 height 29
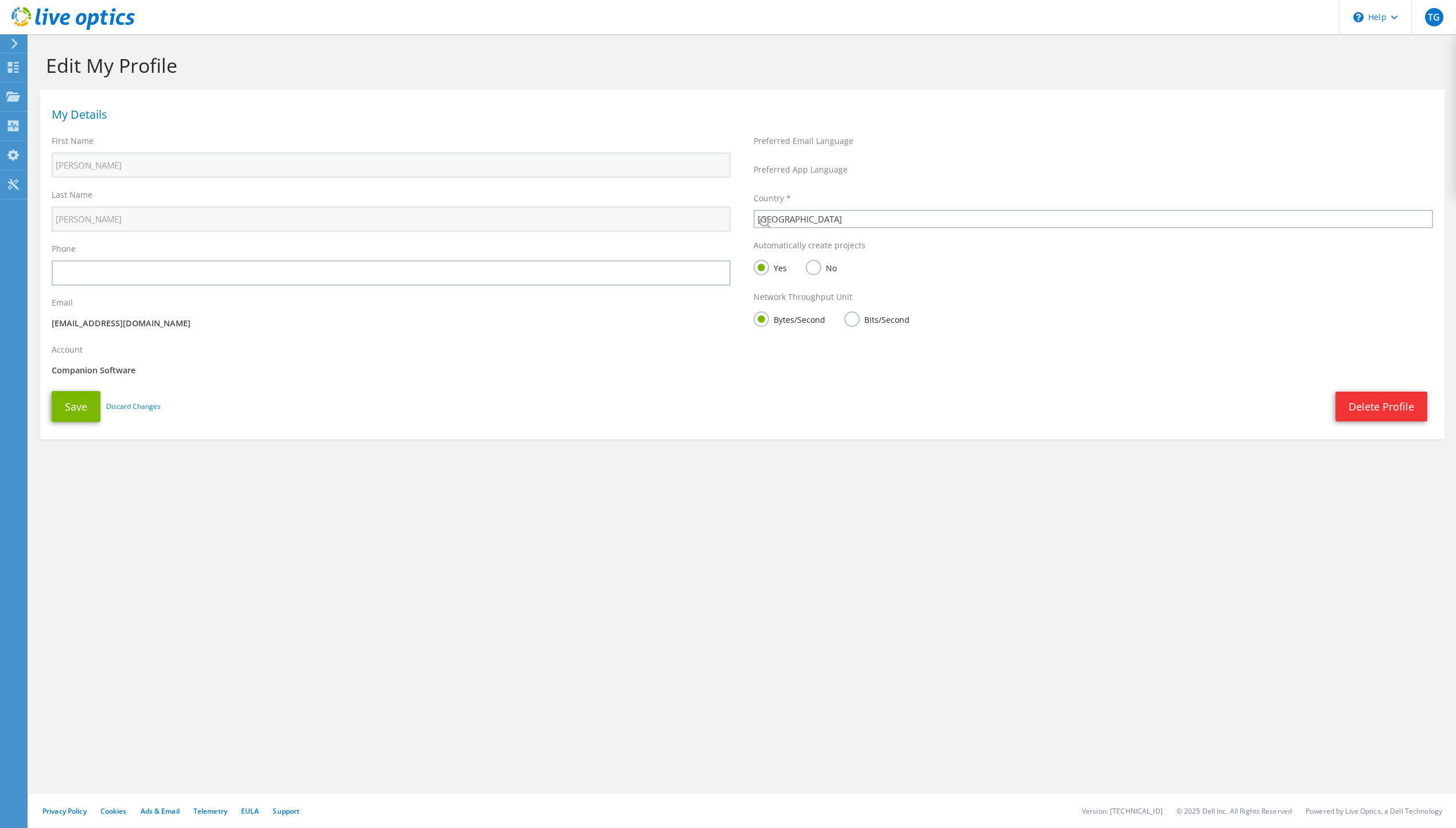
select select "12"
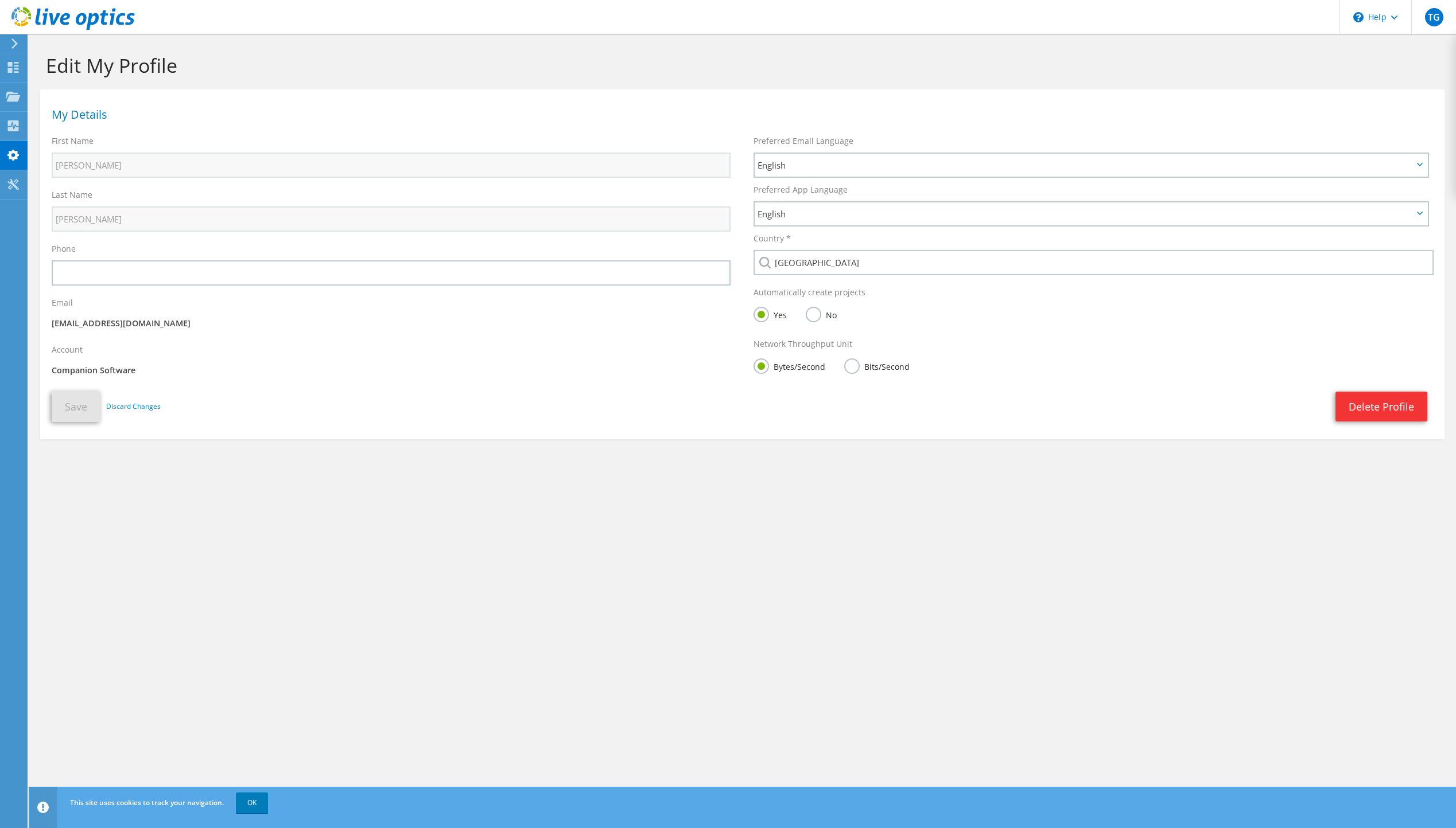
click at [15, 43] on use at bounding box center [15, 43] width 6 height 10
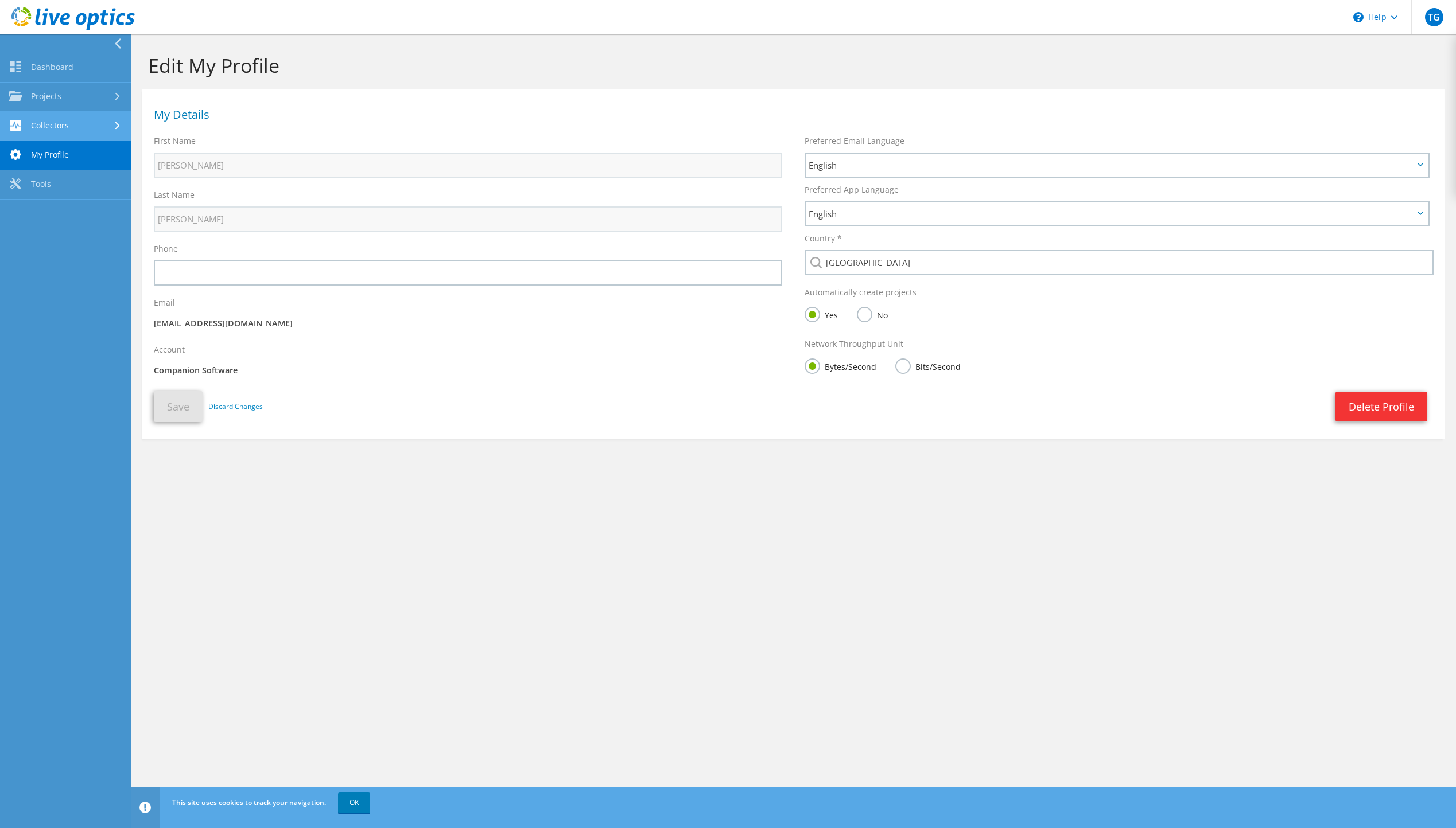
click at [46, 124] on link "Collectors" at bounding box center [65, 127] width 131 height 29
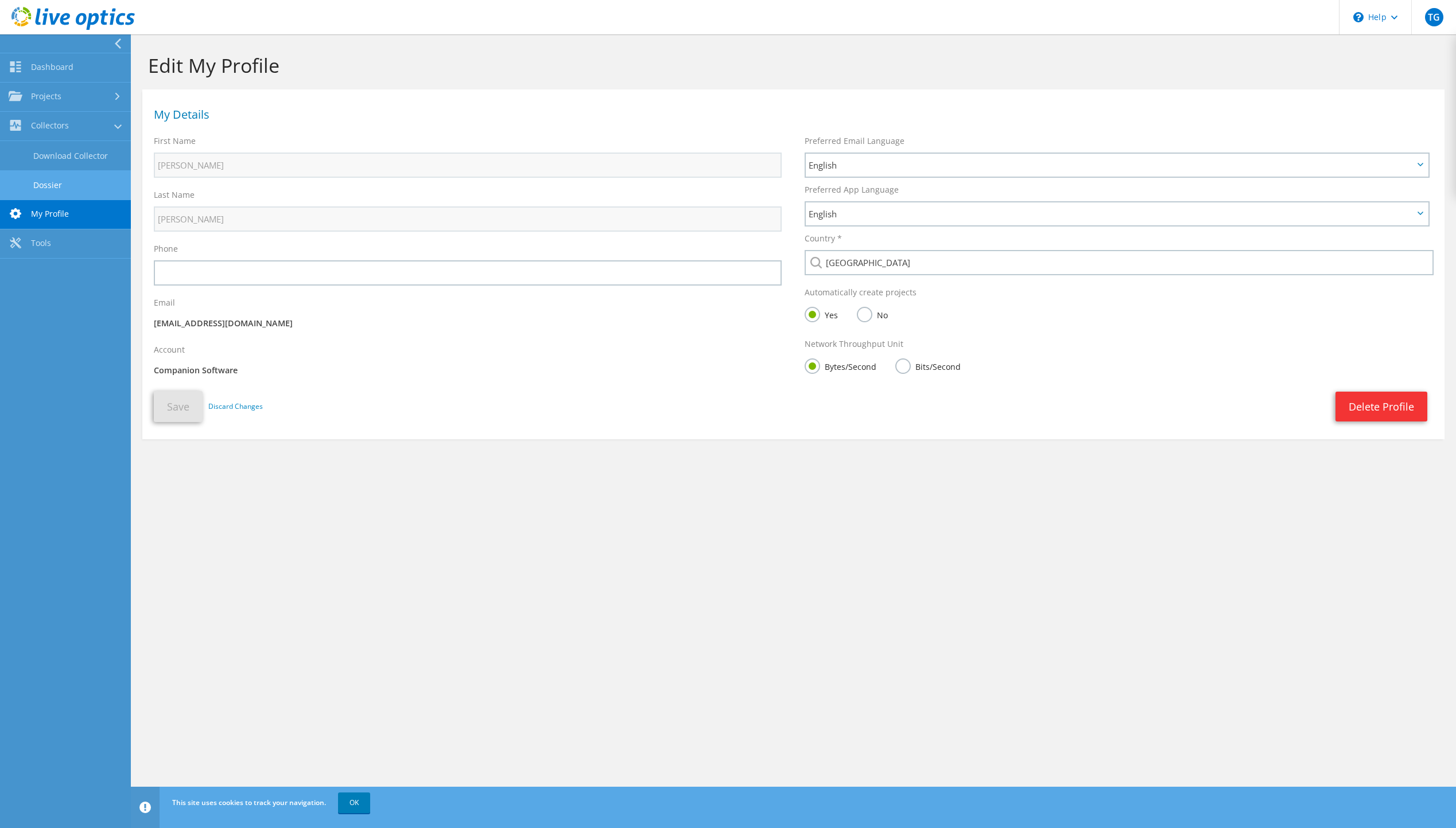
click at [54, 177] on link "Dossier" at bounding box center [65, 185] width 131 height 29
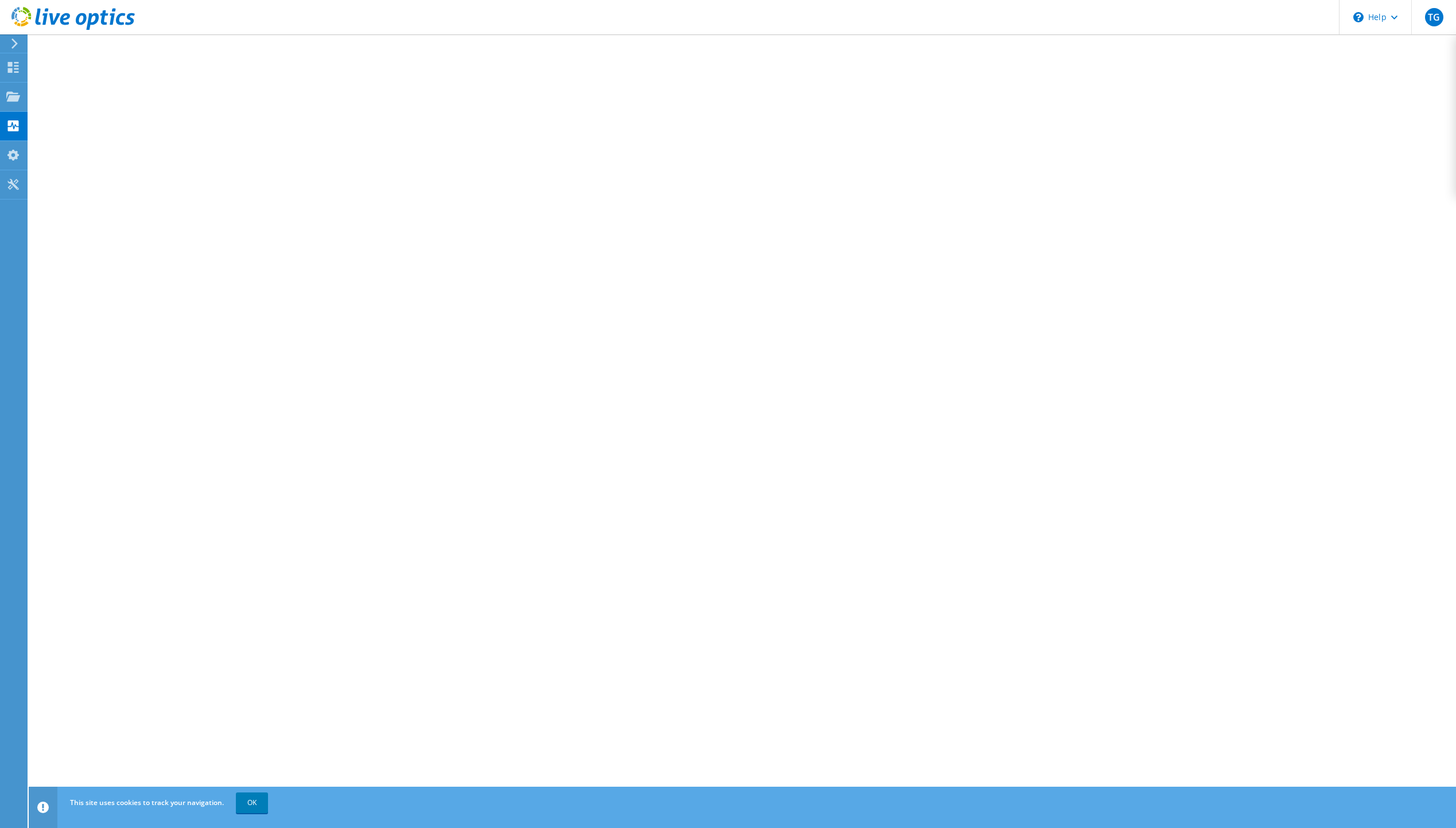
click at [9, 41] on div at bounding box center [12, 43] width 13 height 10
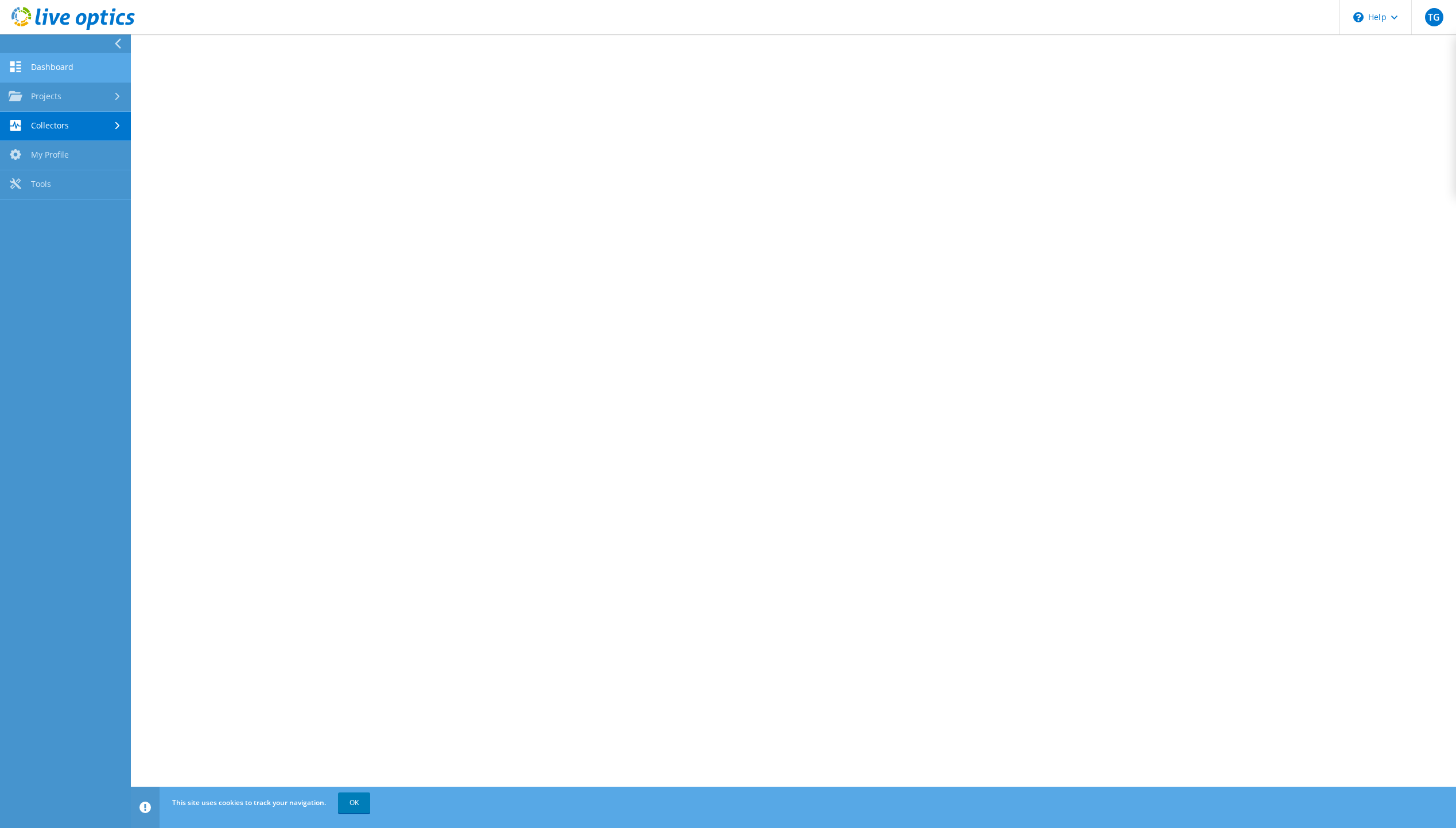
click at [27, 78] on link "Dashboard" at bounding box center [65, 68] width 131 height 29
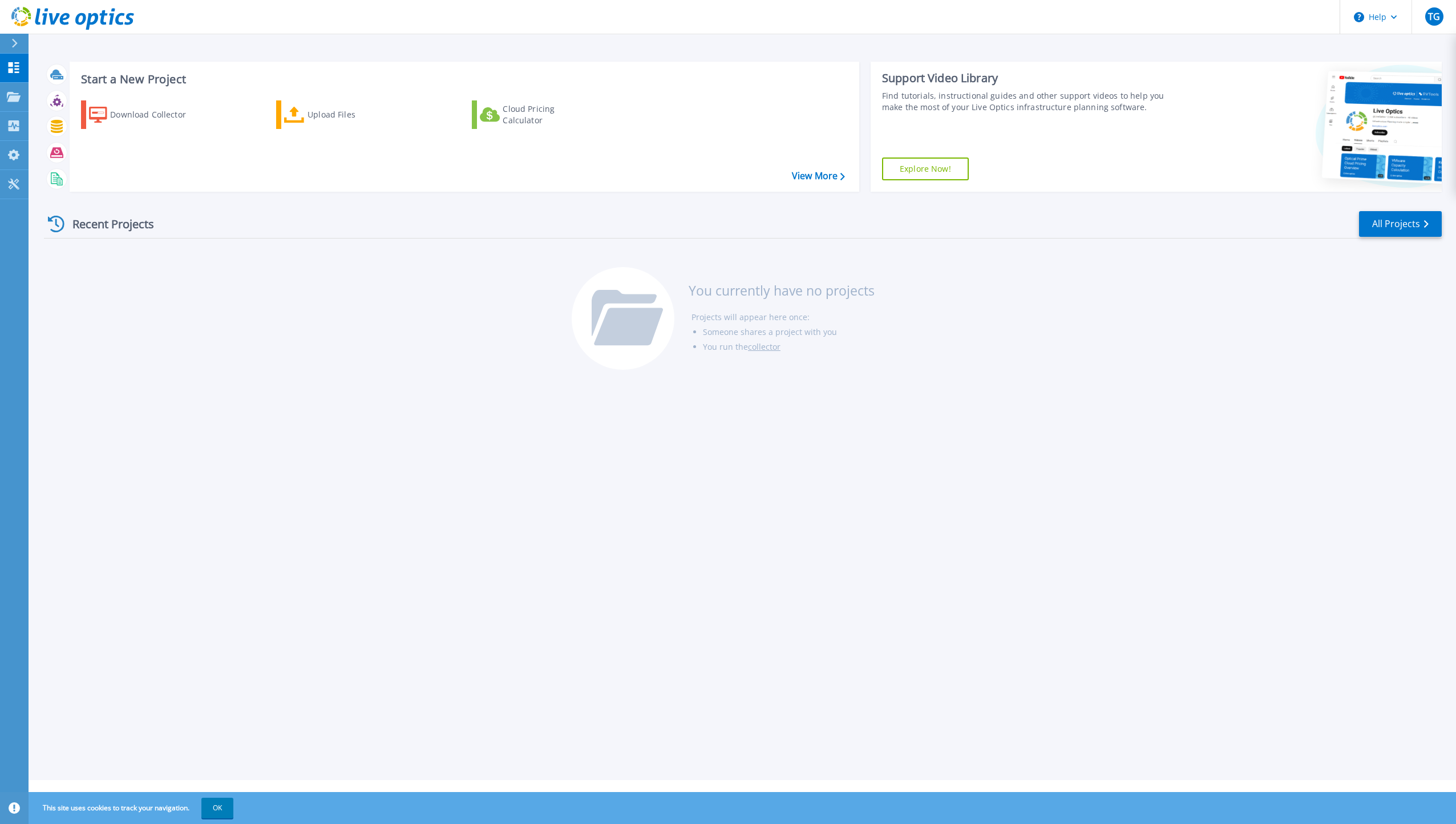
click at [764, 346] on link "collector" at bounding box center [764, 347] width 33 height 11
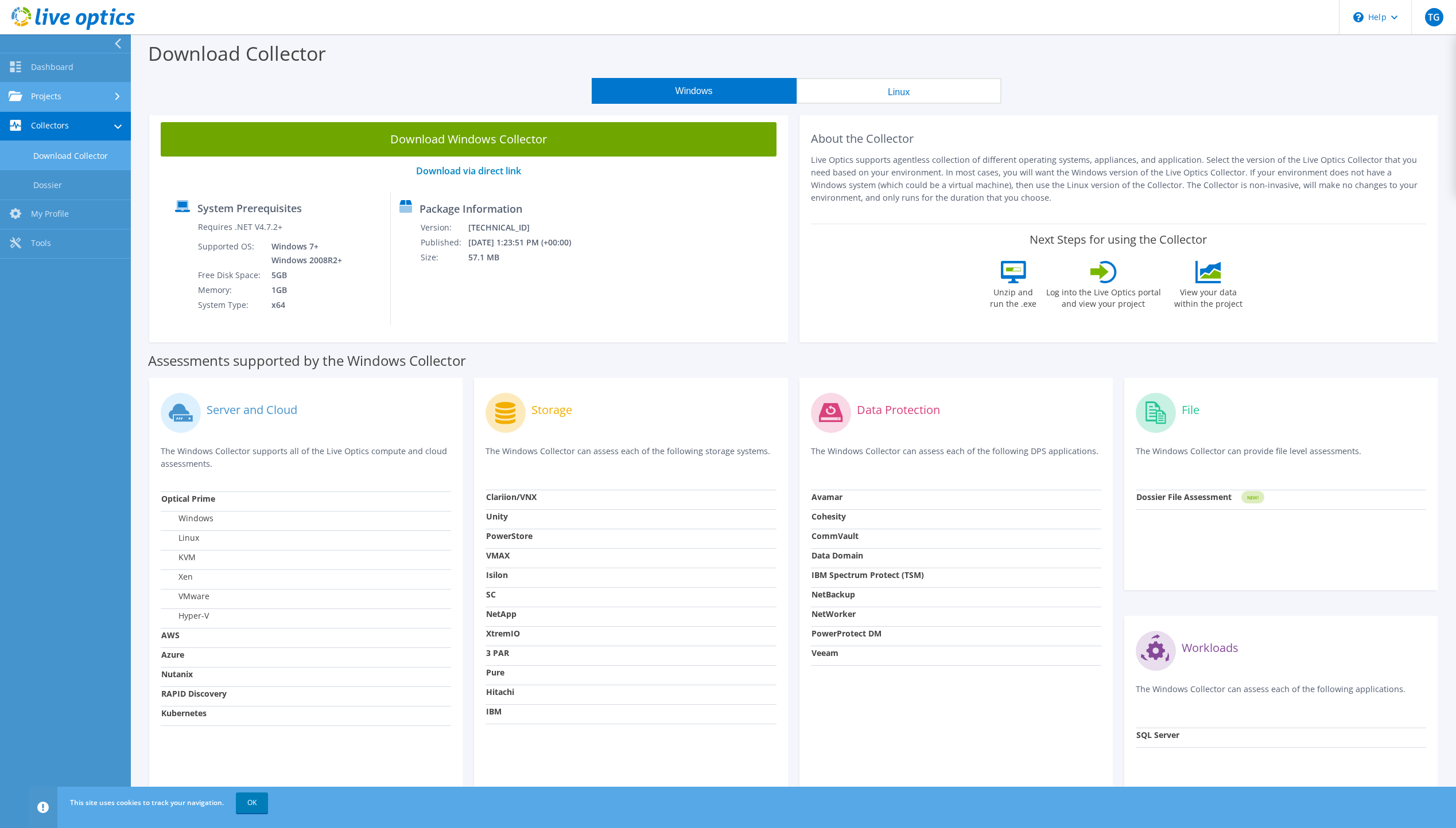
click at [37, 99] on link "Projects" at bounding box center [65, 97] width 131 height 29
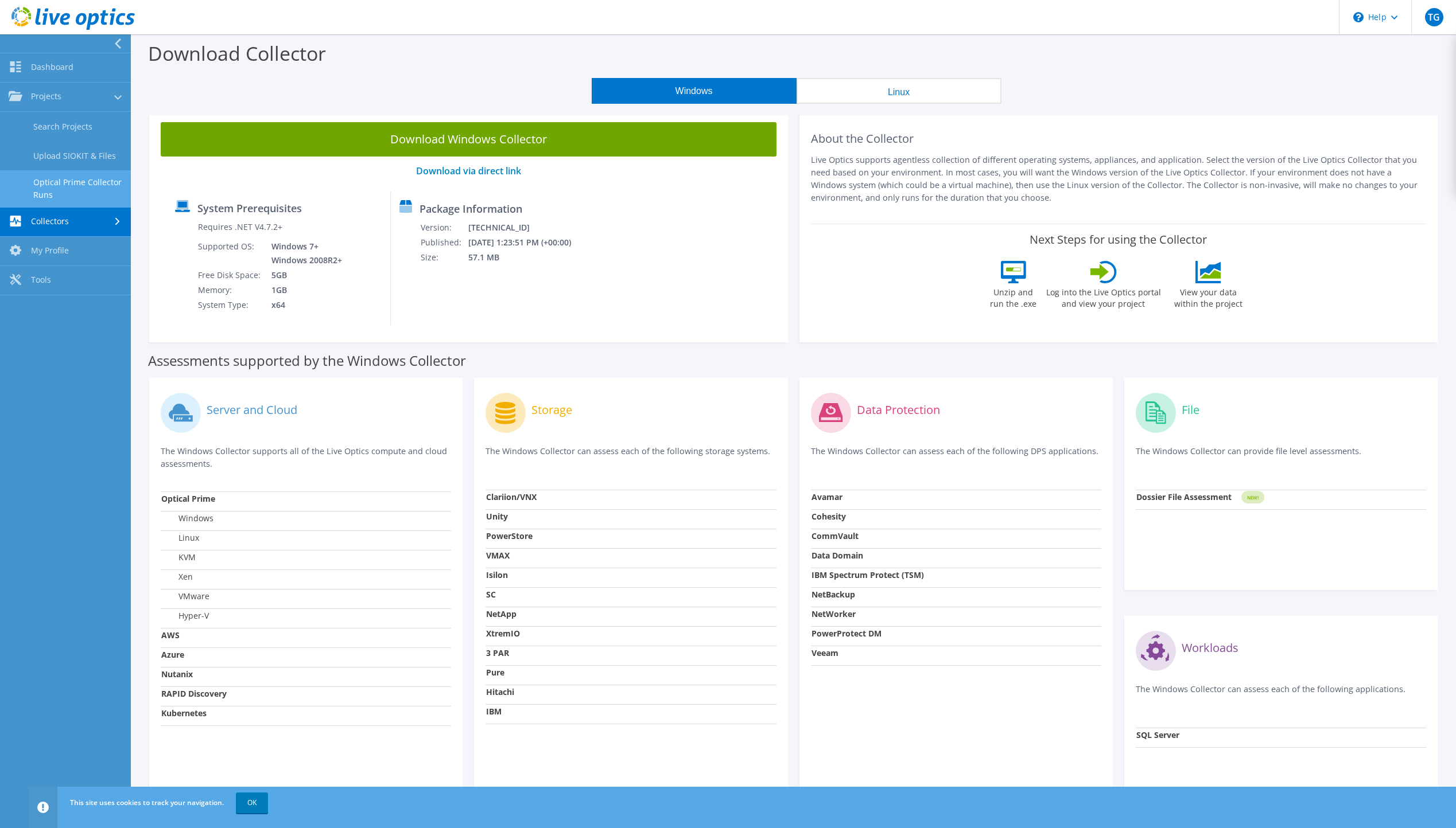
click at [56, 181] on link "Optical Prime Collector Runs" at bounding box center [65, 189] width 131 height 37
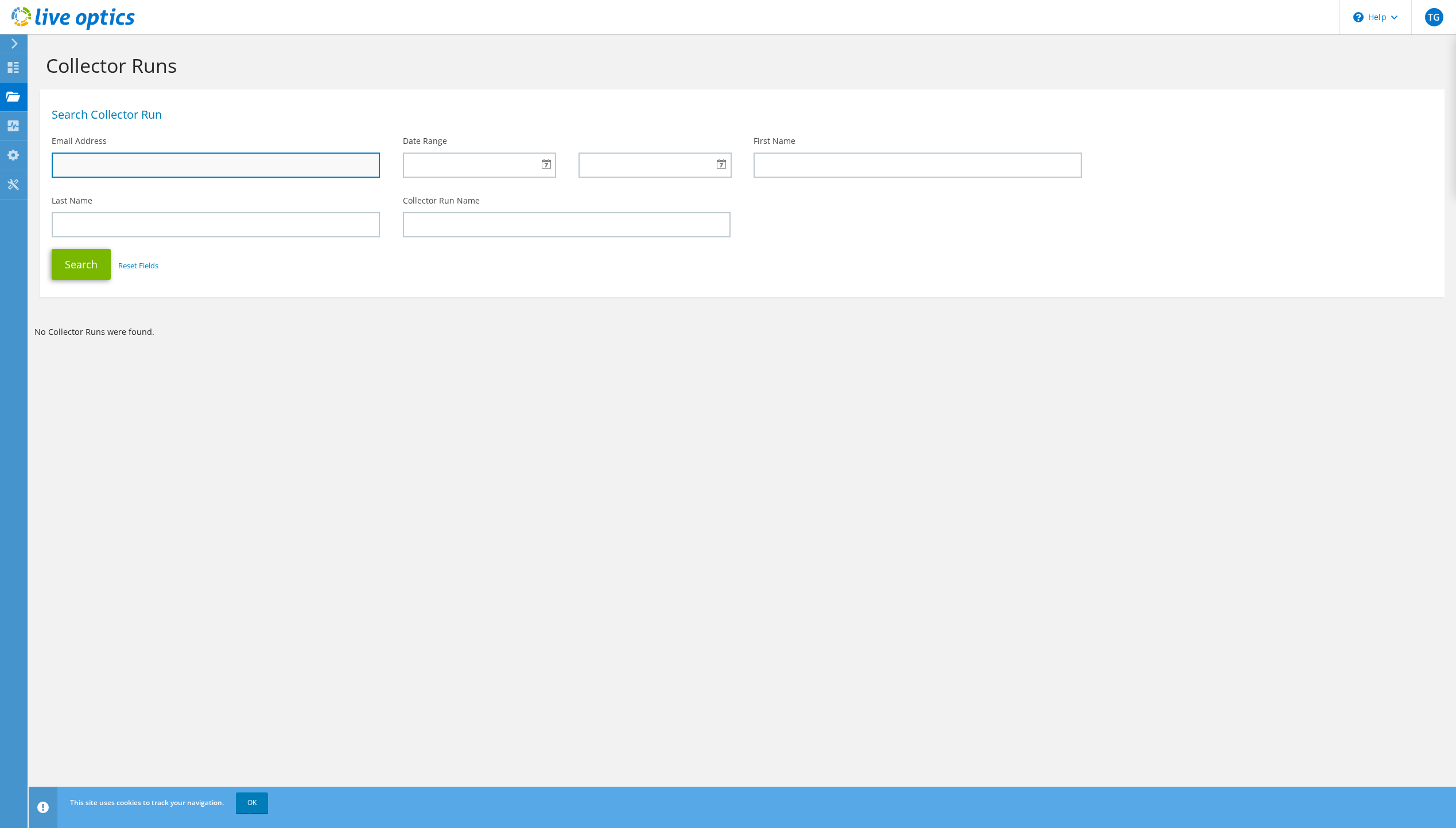
click at [125, 159] on input "text" at bounding box center [215, 165] width 328 height 25
type input "[EMAIL_ADDRESS][DOMAIN_NAME]"
click at [414, 192] on div "Collector Run Name" at bounding box center [567, 216] width 351 height 54
click at [559, 162] on div at bounding box center [485, 168] width 164 height 31
click at [548, 162] on div at bounding box center [479, 165] width 153 height 25
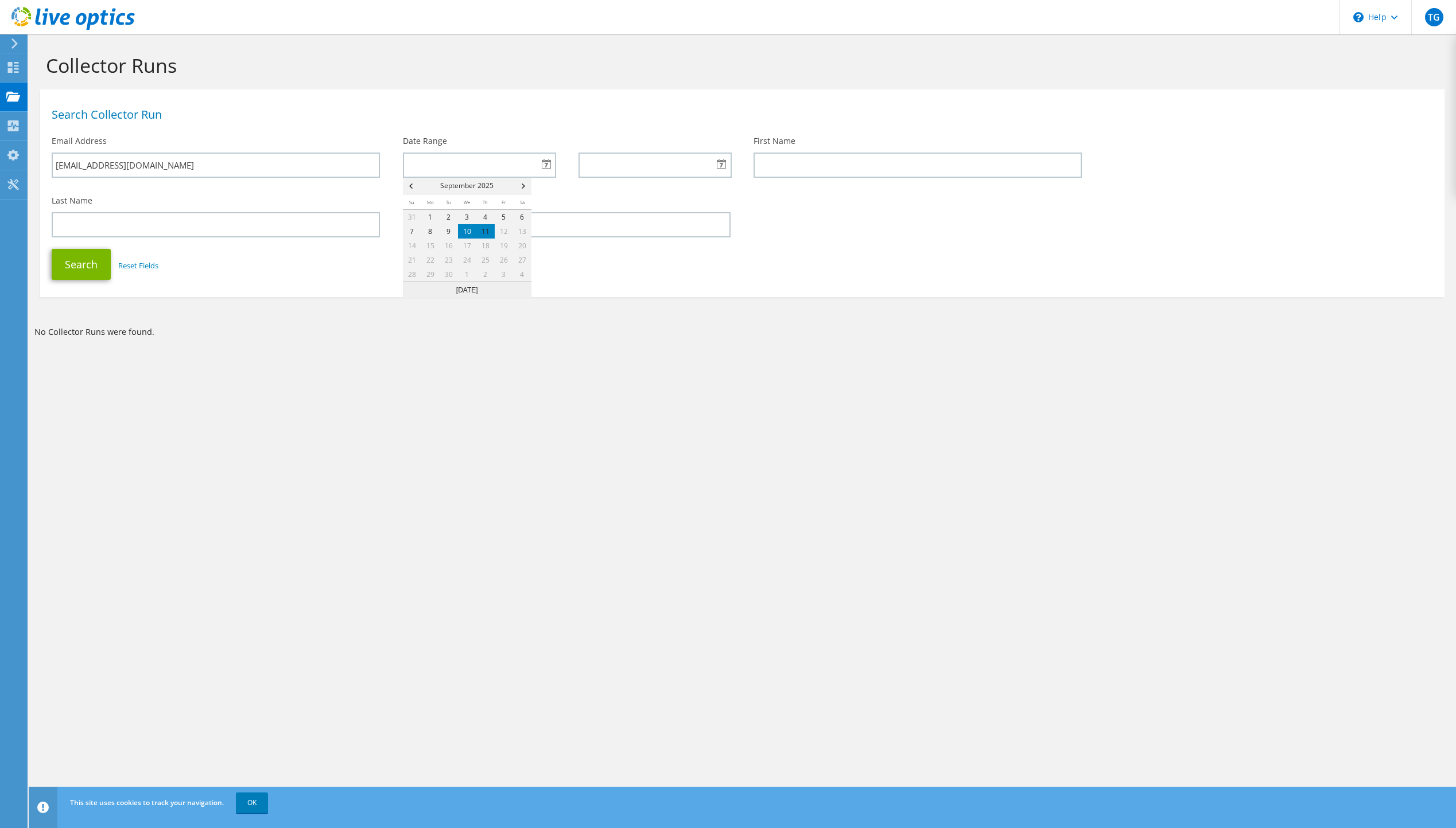
click at [470, 236] on link "10" at bounding box center [467, 232] width 18 height 15
type input "09/10/2025"
click at [721, 162] on div at bounding box center [654, 165] width 153 height 25
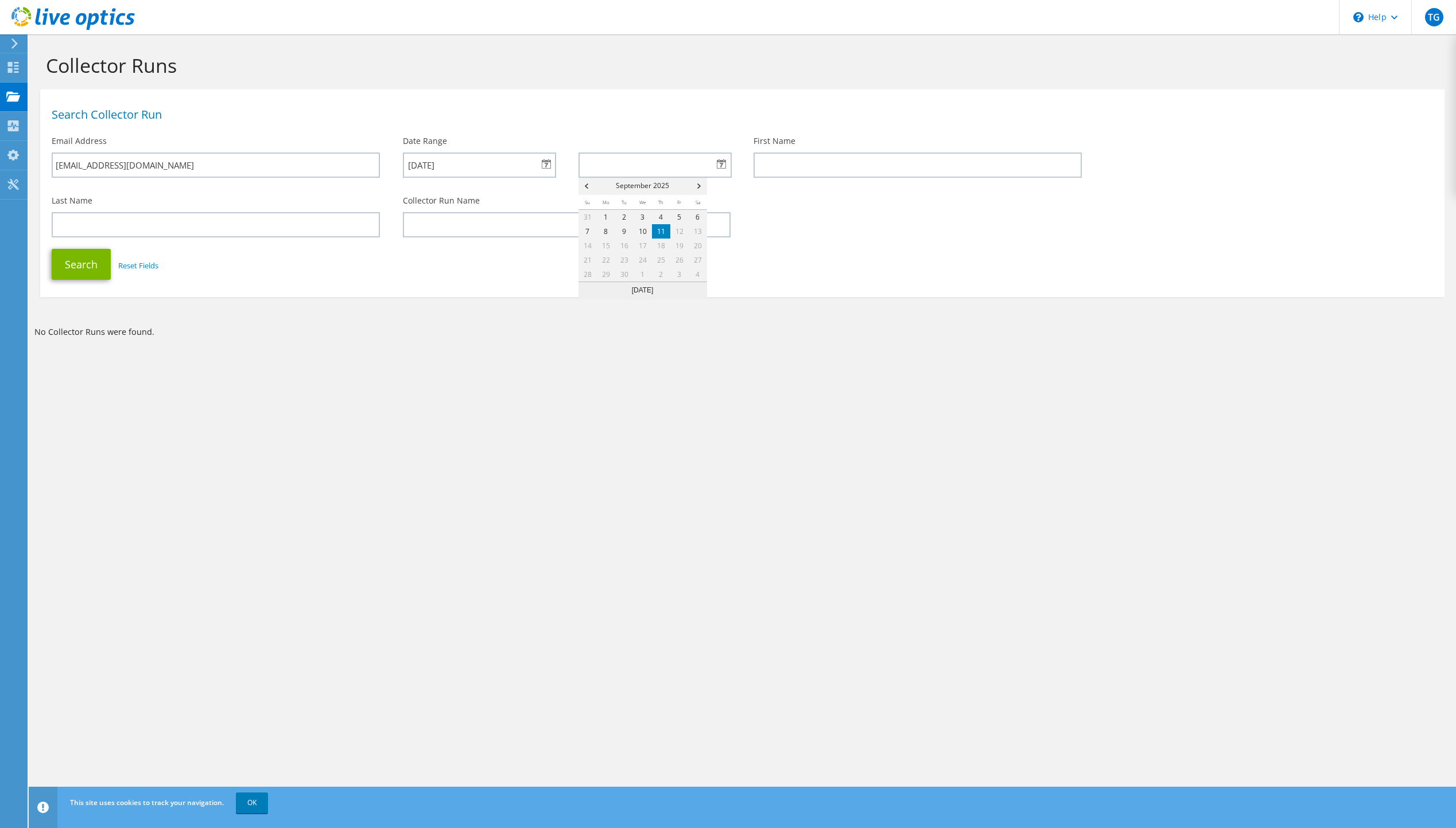
click at [663, 231] on link "11" at bounding box center [661, 232] width 18 height 15
type input "09/11/2025"
click at [90, 264] on button "Search" at bounding box center [81, 264] width 59 height 31
click at [13, 37] on div at bounding box center [68, 19] width 135 height 38
click at [13, 45] on icon at bounding box center [15, 43] width 9 height 10
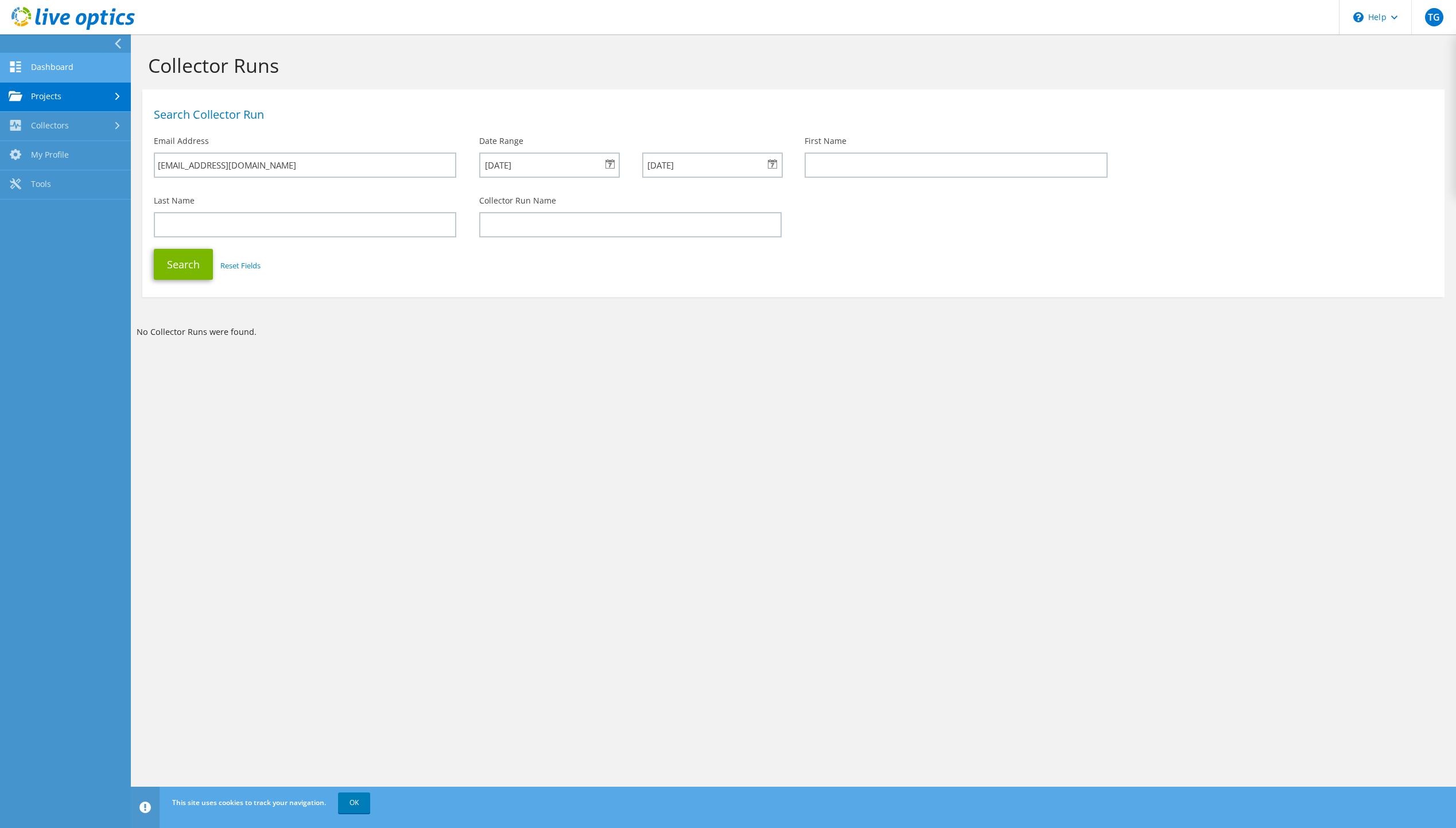
click at [39, 66] on link "Dashboard" at bounding box center [65, 68] width 131 height 29
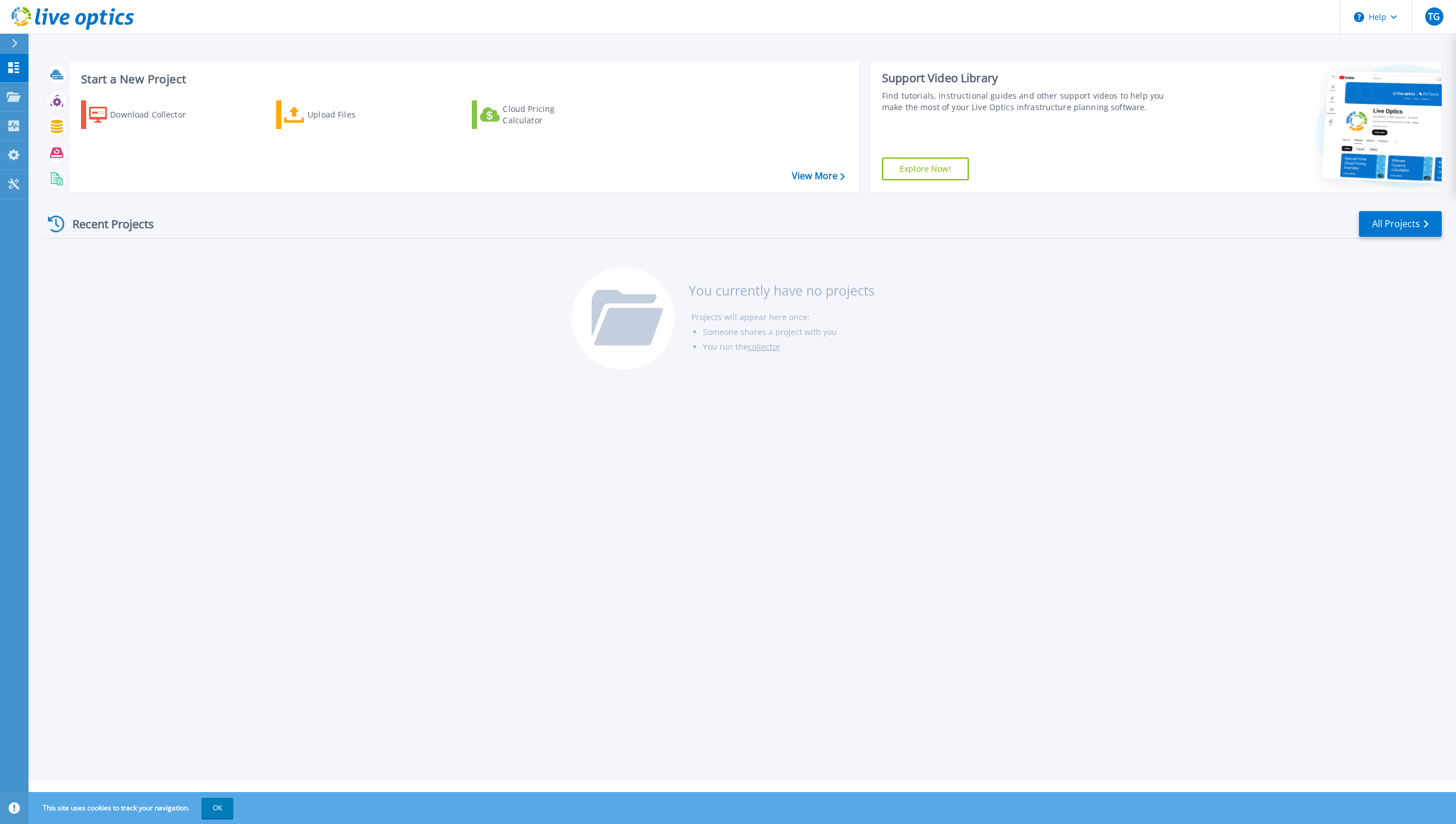
click at [18, 22] on icon at bounding box center [73, 18] width 123 height 24
click at [834, 179] on link "View More" at bounding box center [819, 176] width 53 height 11
click at [119, 117] on div "Download Collector" at bounding box center [156, 115] width 91 height 23
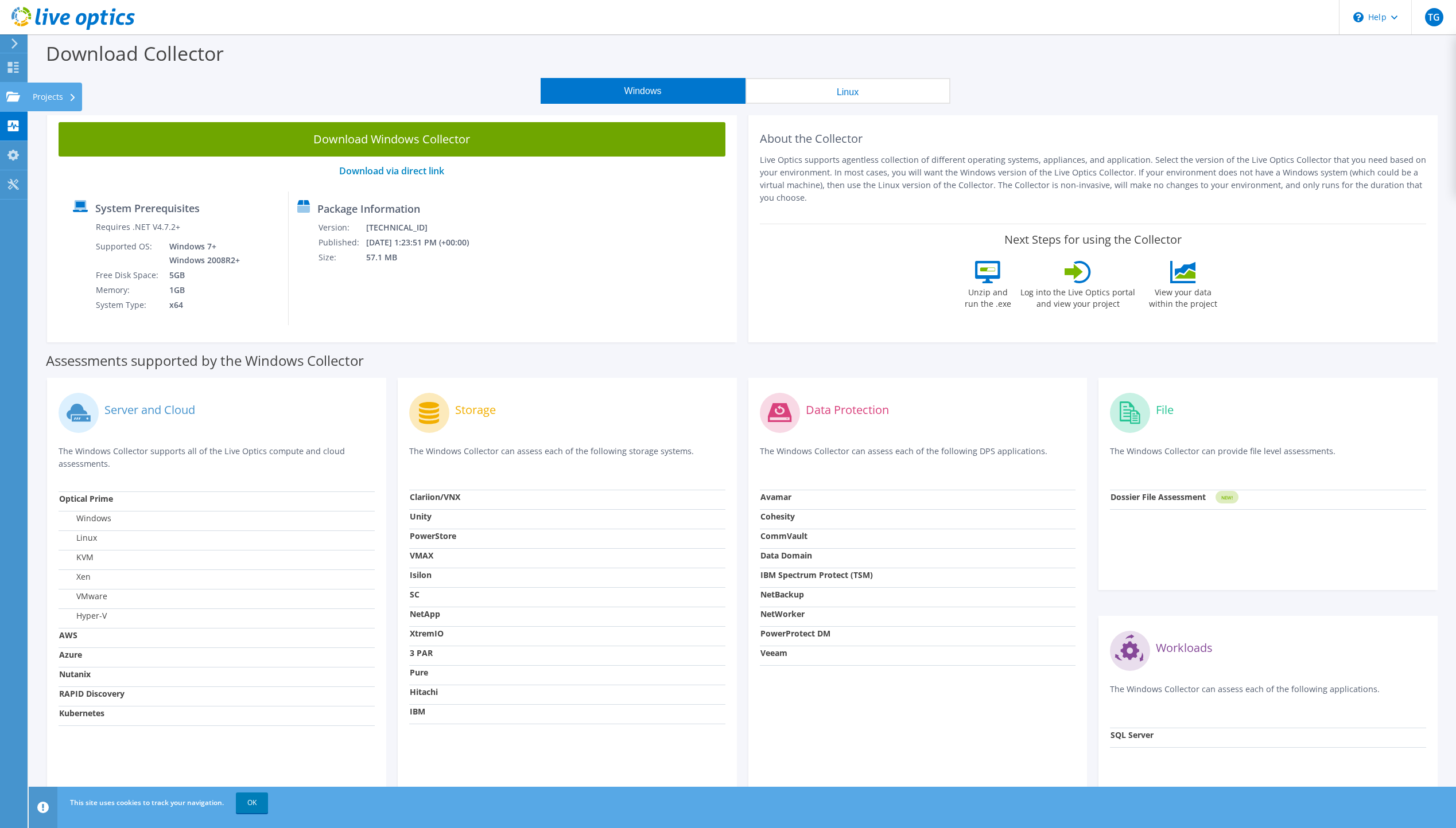
click at [35, 98] on div "Projects" at bounding box center [54, 97] width 55 height 29
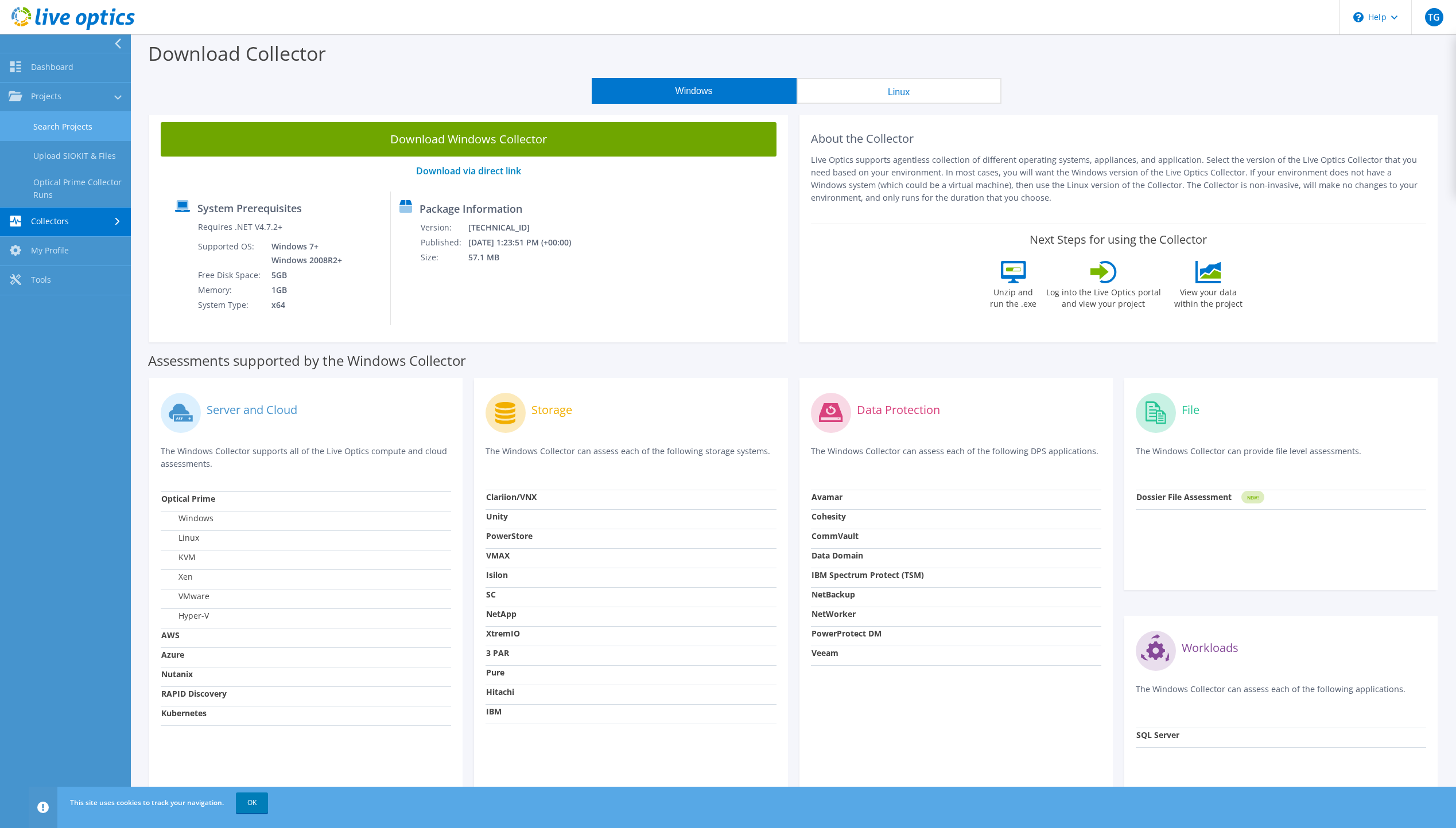
click at [42, 131] on link "Search Projects" at bounding box center [65, 127] width 131 height 29
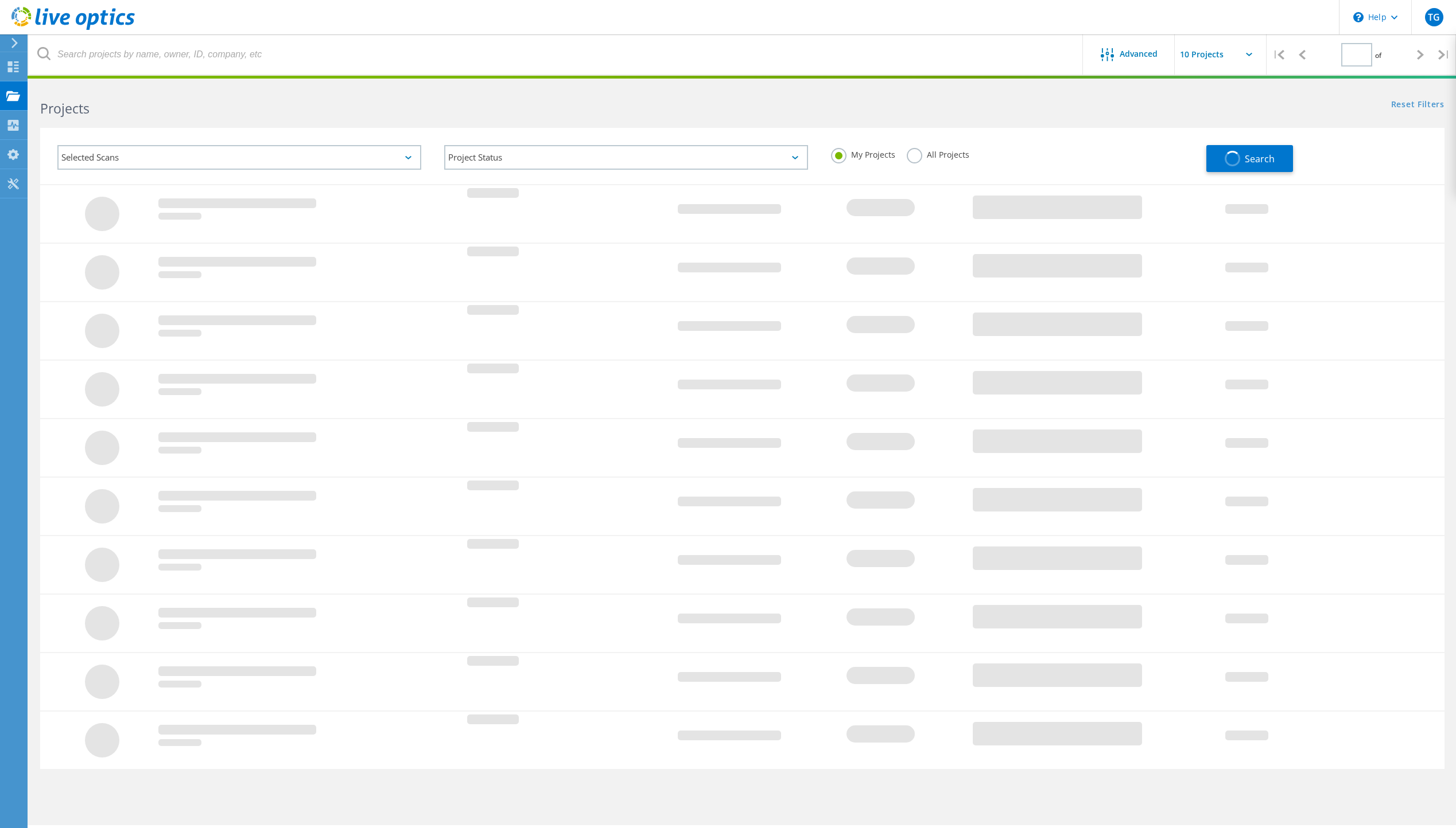
type input "1"
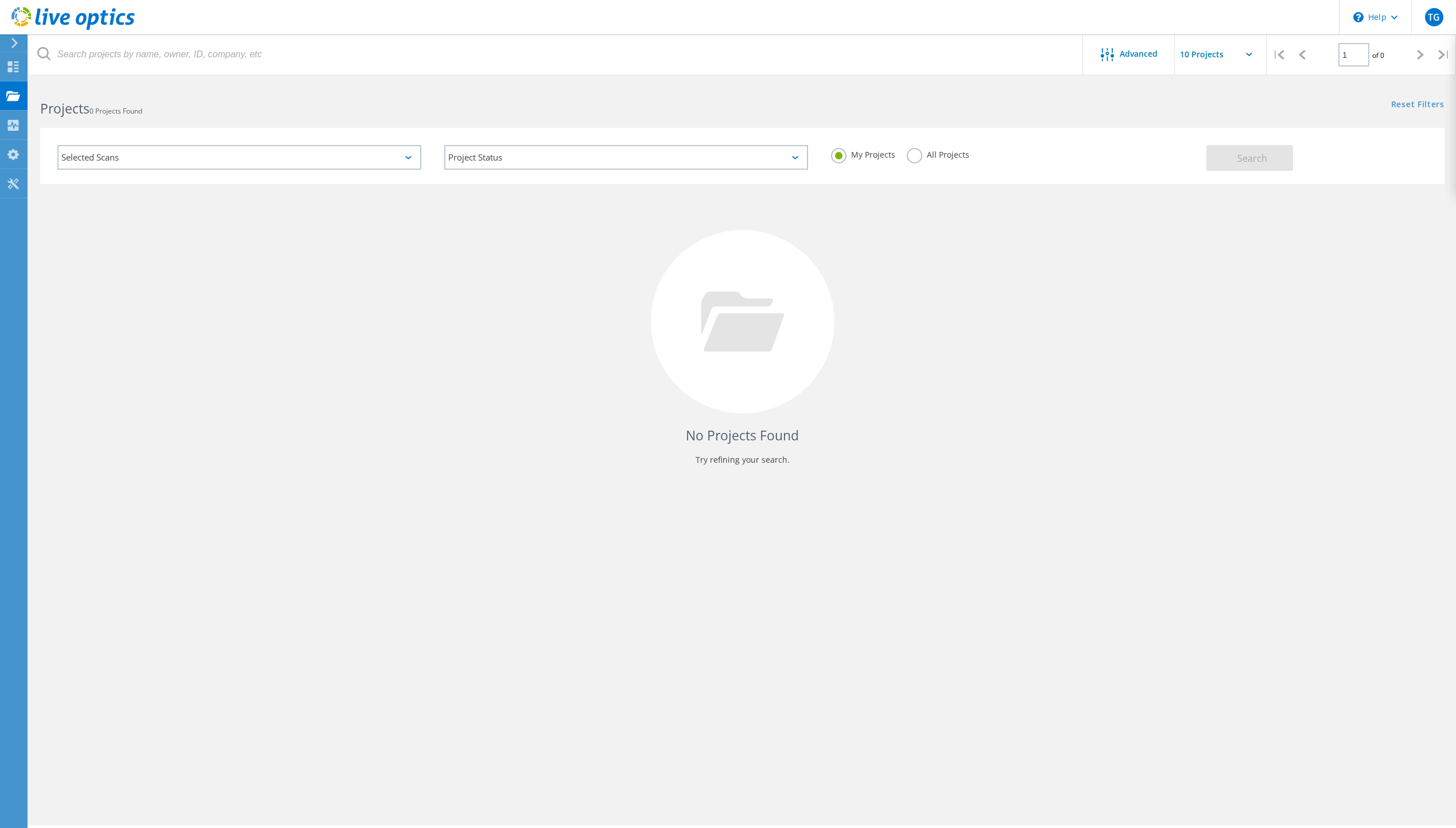
click at [919, 154] on label "All Projects" at bounding box center [938, 153] width 63 height 11
click at [0, 0] on input "All Projects" at bounding box center [0, 0] width 0 height 0
click at [1240, 153] on span "Search" at bounding box center [1252, 158] width 30 height 13
click at [352, 162] on div "Selected Scans" at bounding box center [239, 158] width 364 height 25
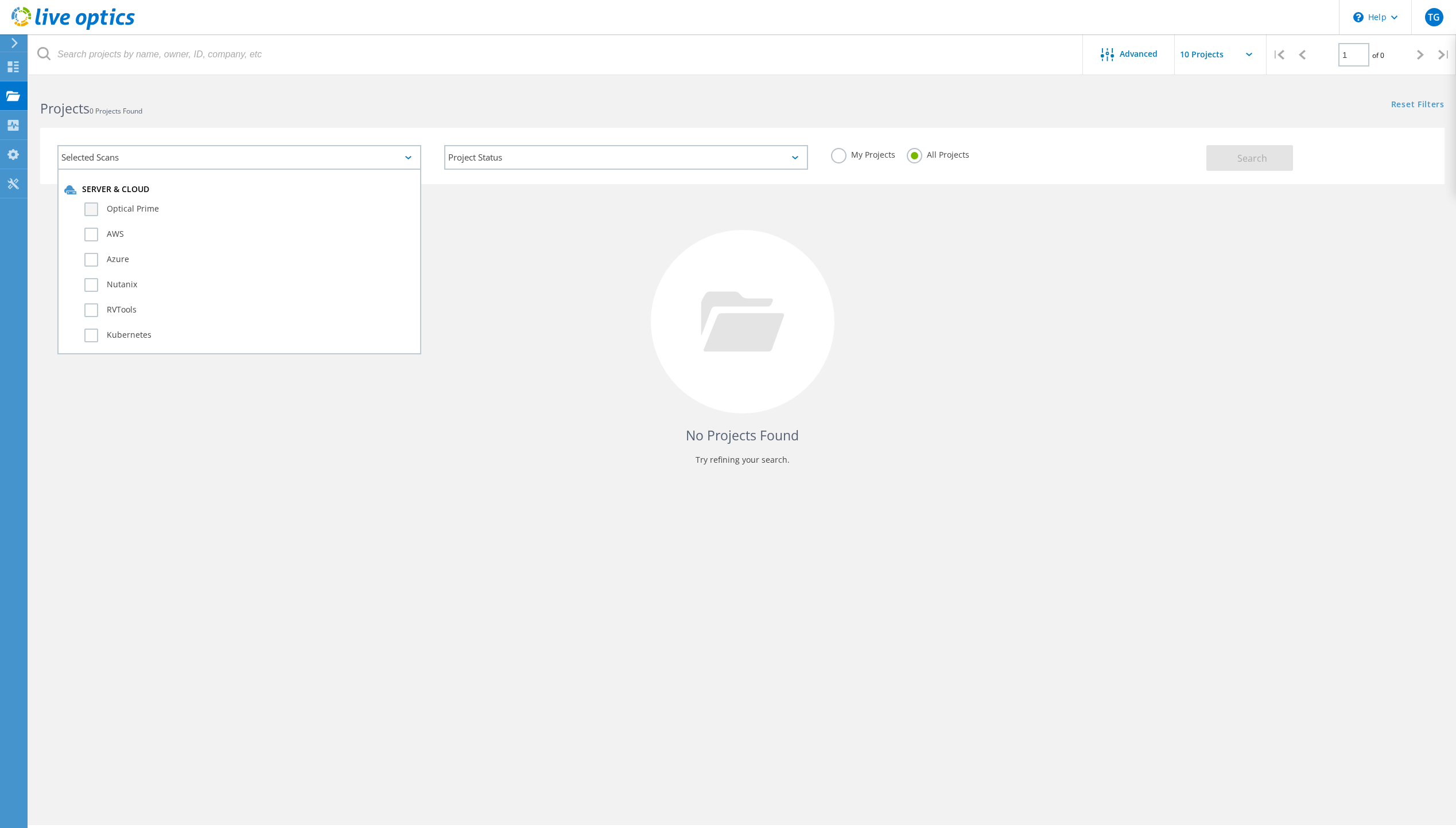
click at [136, 208] on label "Optical Prime" at bounding box center [250, 209] width 330 height 14
click at [0, 0] on input "Optical Prime" at bounding box center [0, 0] width 0 height 0
click at [606, 251] on div "No Projects Found Try refining your search." at bounding box center [742, 332] width 1404 height 296
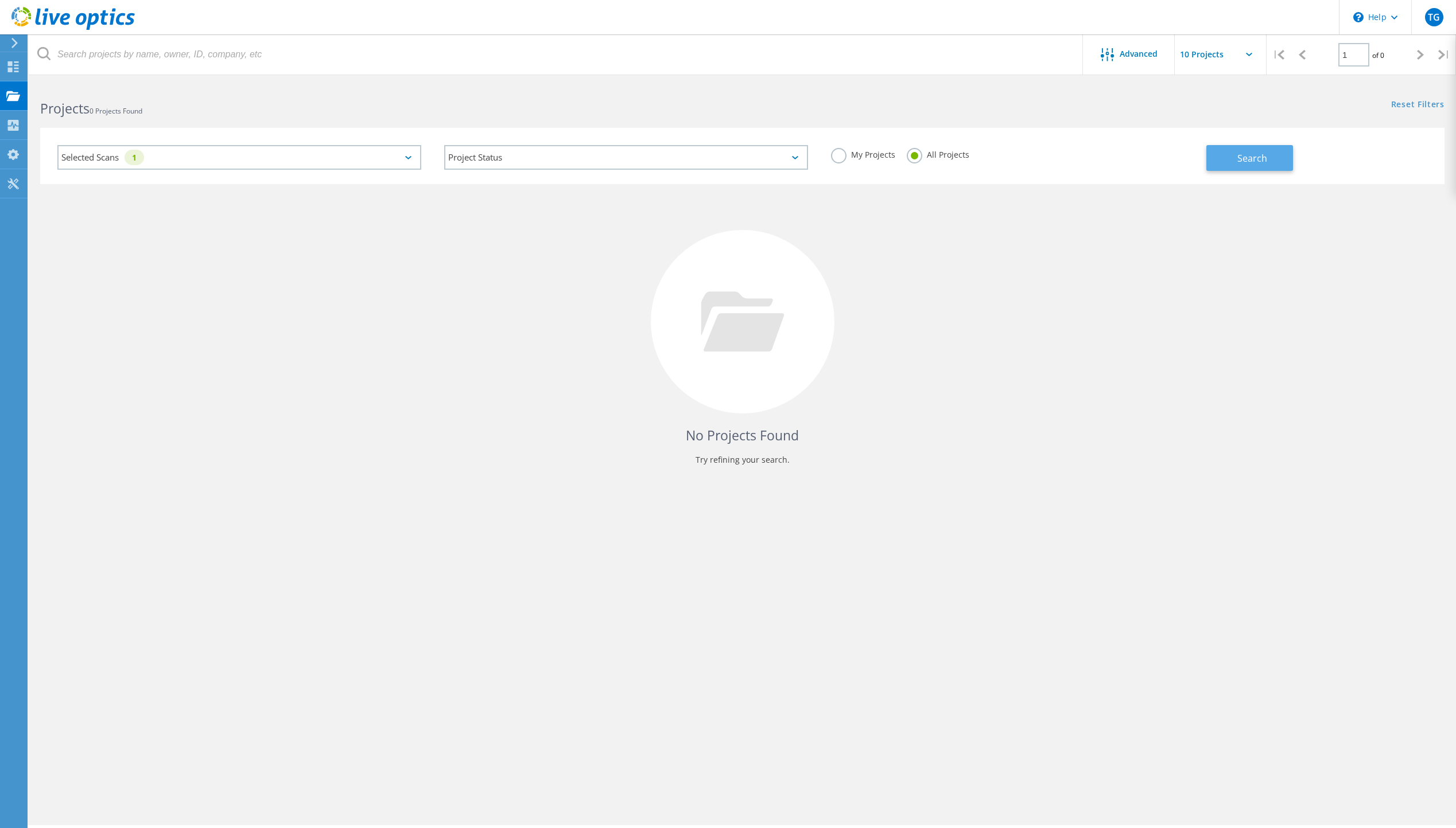
click at [1266, 159] on button "Search" at bounding box center [1250, 158] width 86 height 26
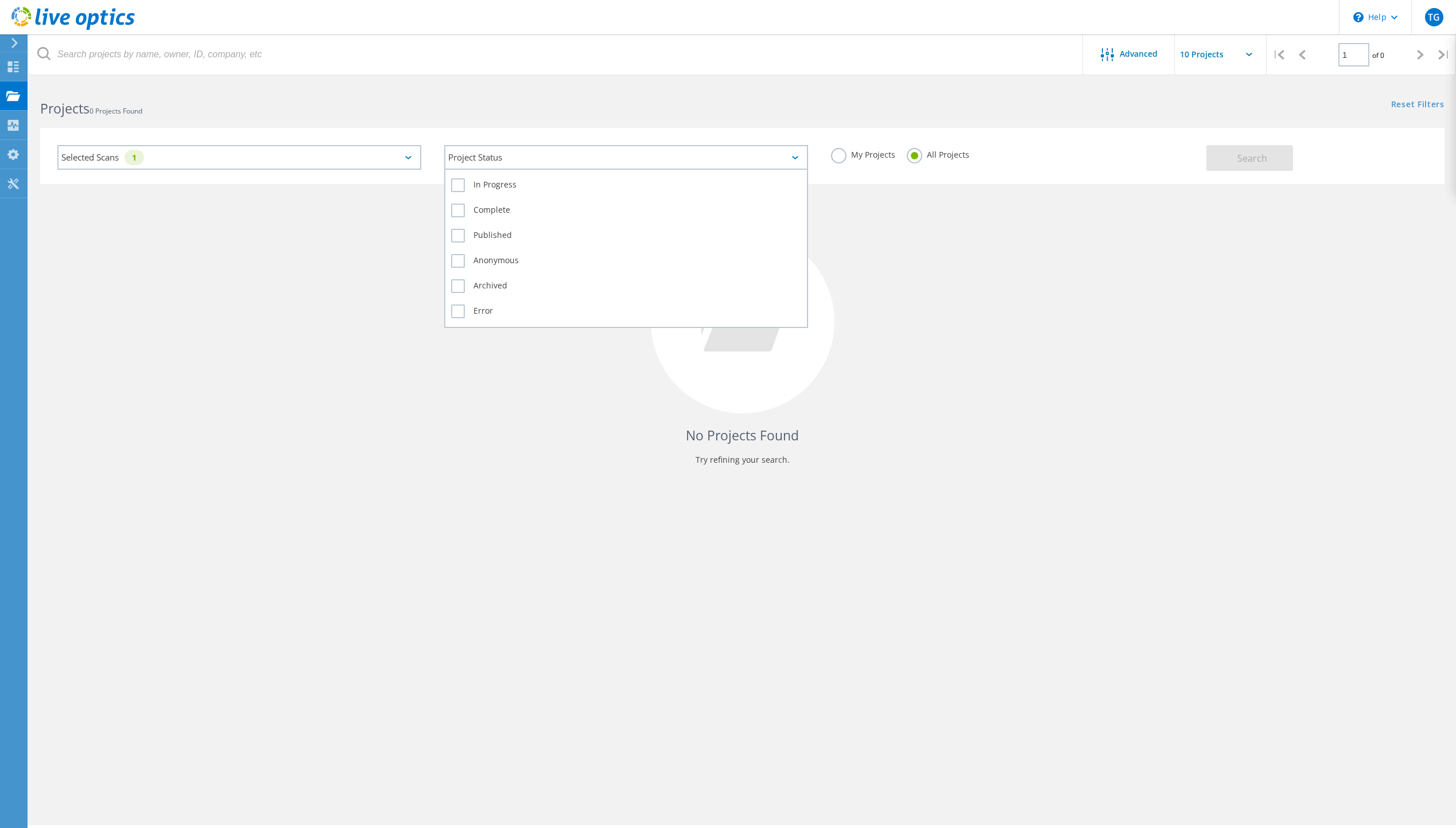
click at [696, 157] on div "Project Status" at bounding box center [626, 158] width 364 height 25
click at [632, 180] on label "In Progress" at bounding box center [626, 185] width 350 height 14
click at [0, 0] on input "In Progress" at bounding box center [0, 0] width 0 height 0
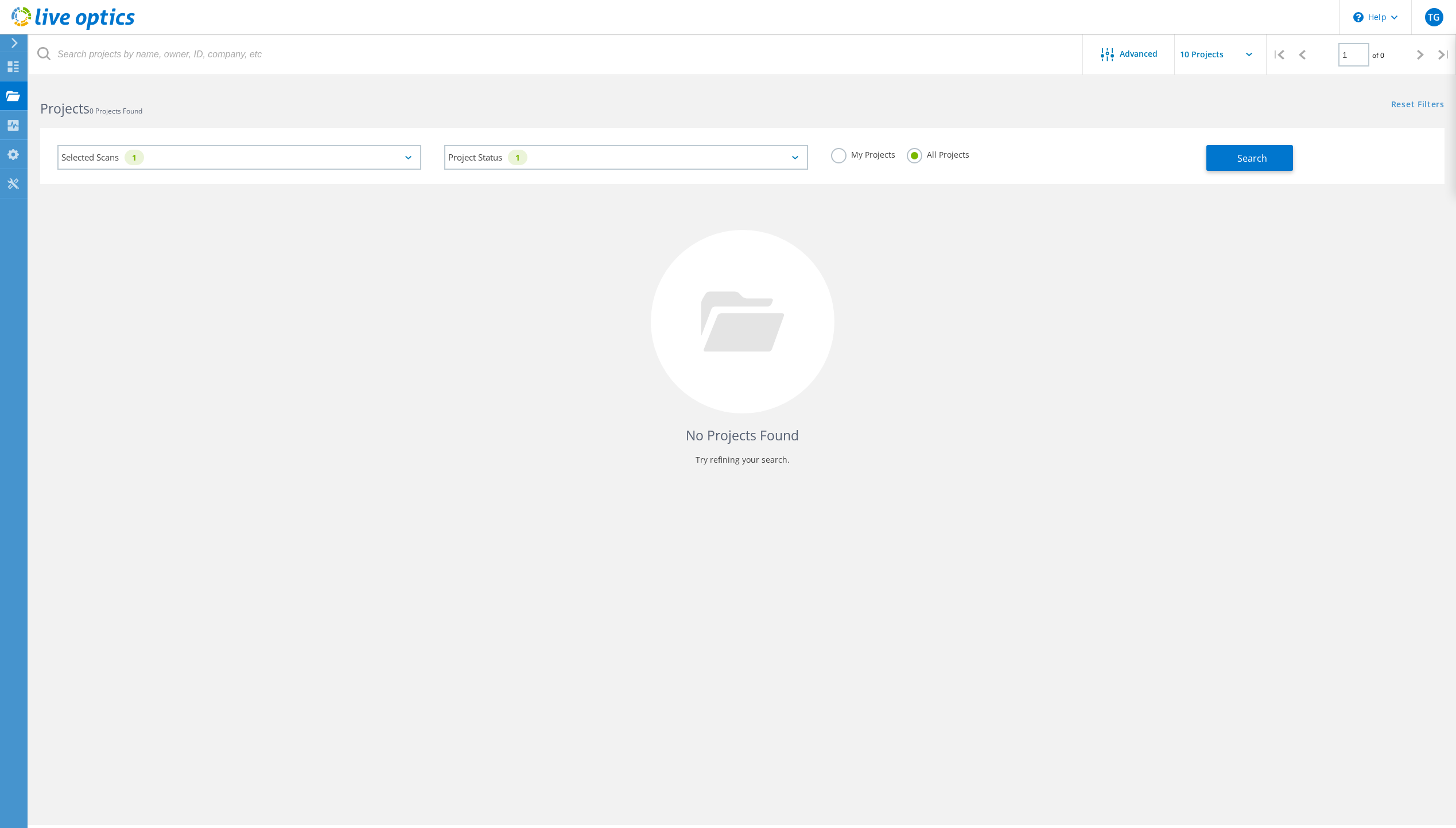
click at [1181, 287] on div "No Projects Found Try refining your search." at bounding box center [742, 332] width 1404 height 296
click at [1261, 176] on div "Selected Scans 1 Project Status 1 In Progress Complete Published Anonymous Arch…" at bounding box center [742, 156] width 1404 height 56
click at [1260, 165] on button "Search" at bounding box center [1250, 158] width 86 height 26
click at [1129, 57] on span "Advanced" at bounding box center [1139, 54] width 38 height 8
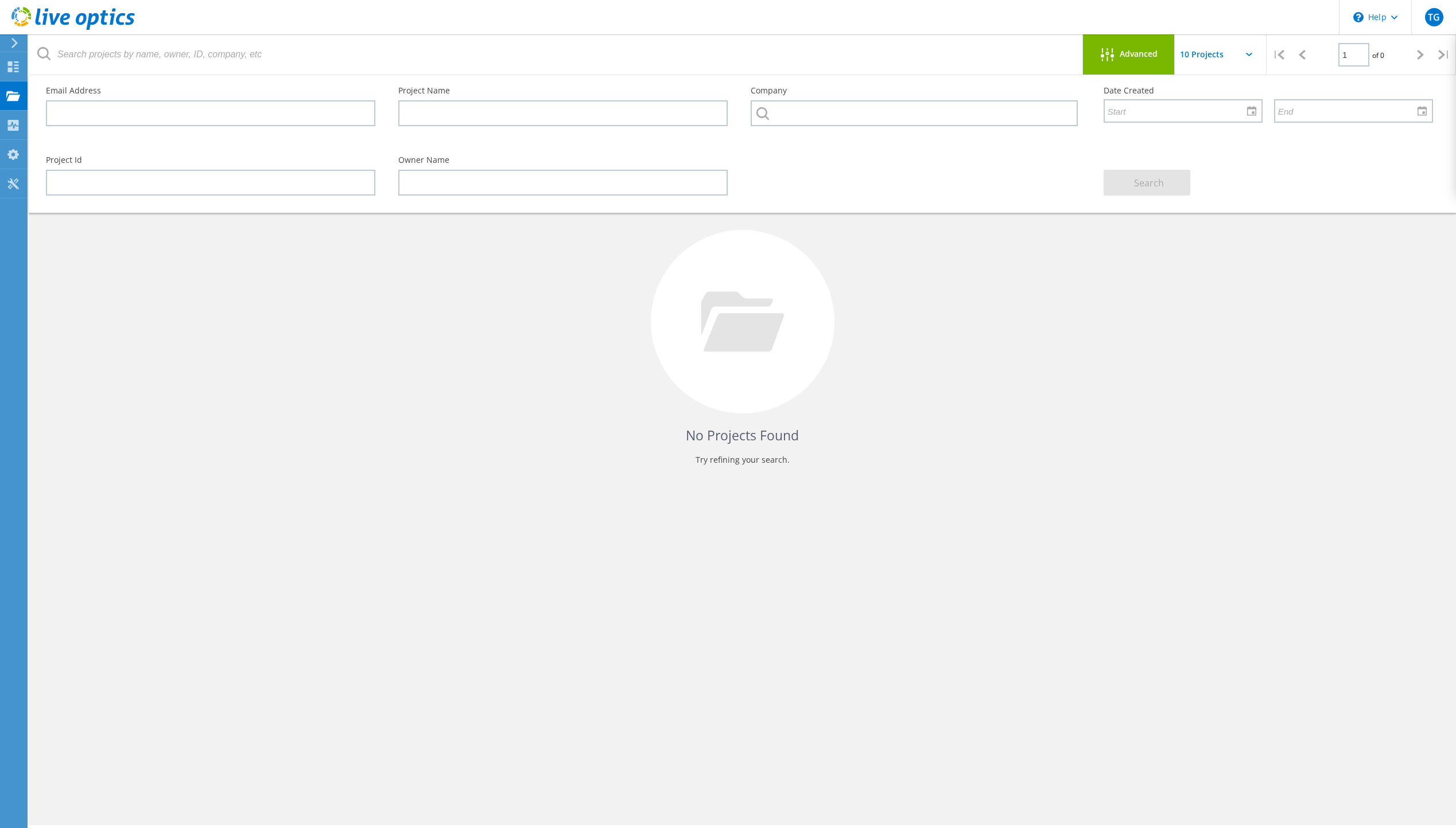
click at [1165, 386] on div "No Projects Found Try refining your search." at bounding box center [742, 332] width 1404 height 296
click at [1120, 64] on div "Advanced" at bounding box center [1129, 55] width 92 height 40
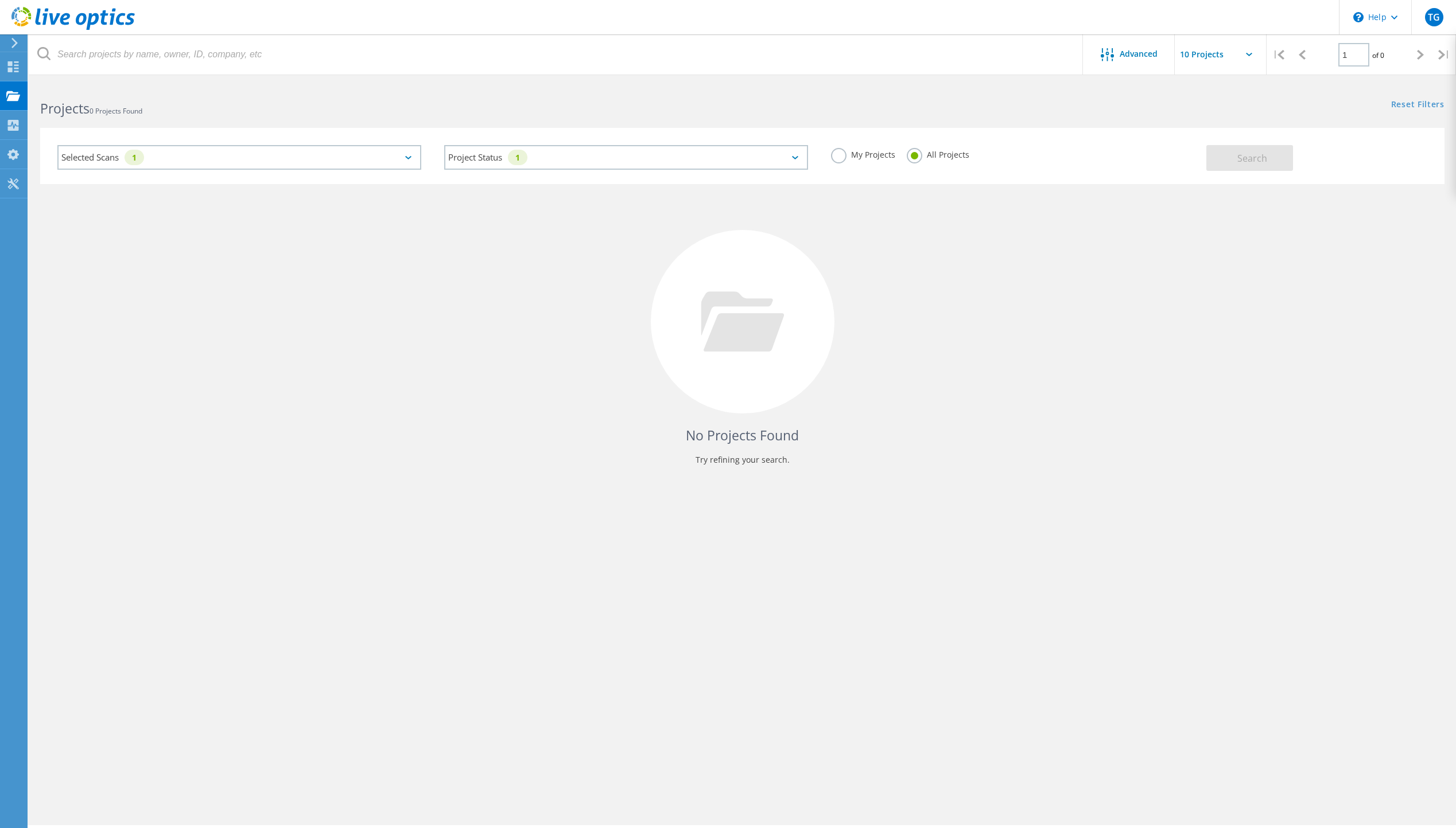
click at [1225, 449] on div "No Projects Found Try refining your search." at bounding box center [742, 332] width 1404 height 296
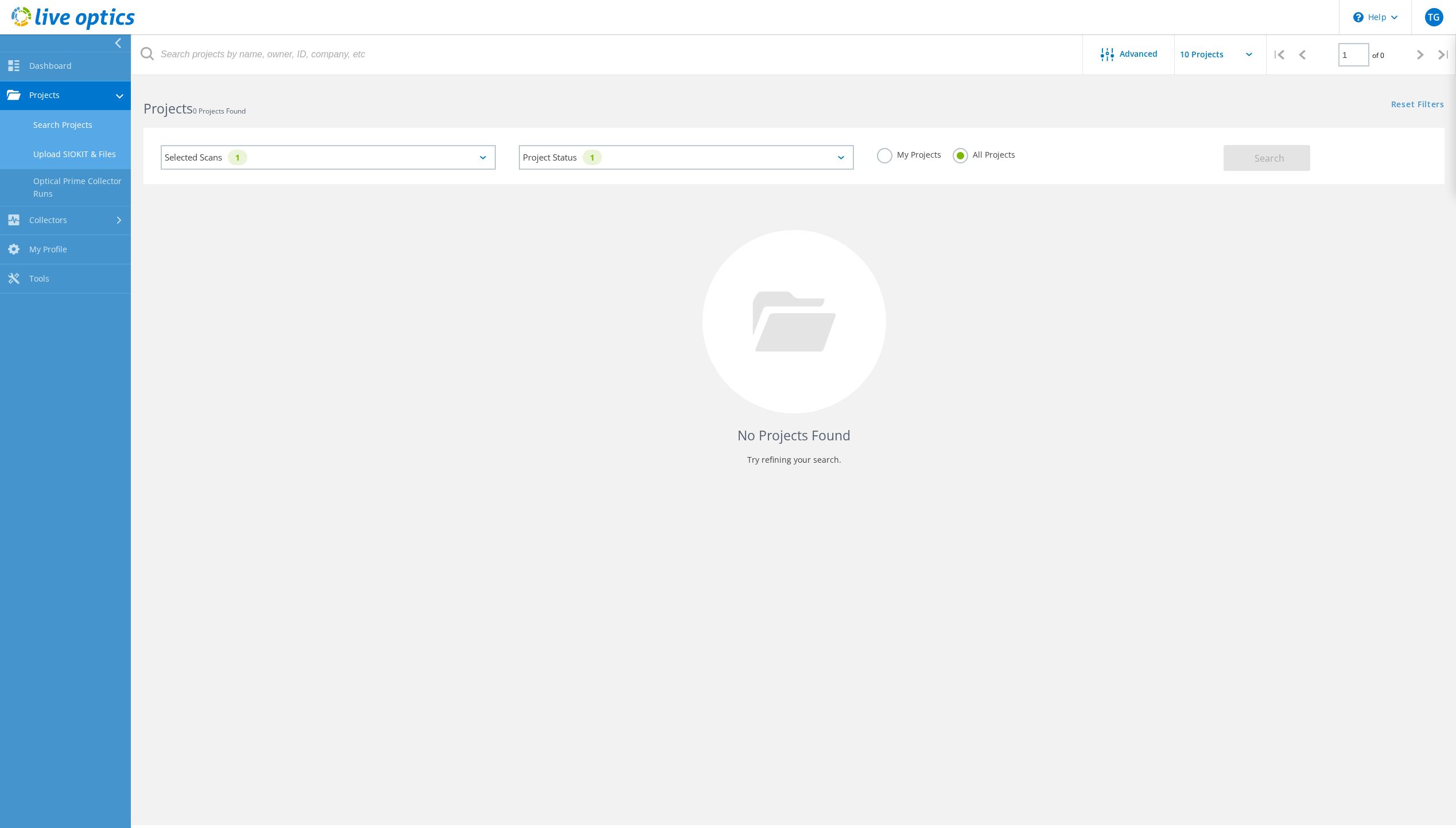
click at [58, 151] on link "Upload SIOKIT & Files" at bounding box center [65, 155] width 131 height 29
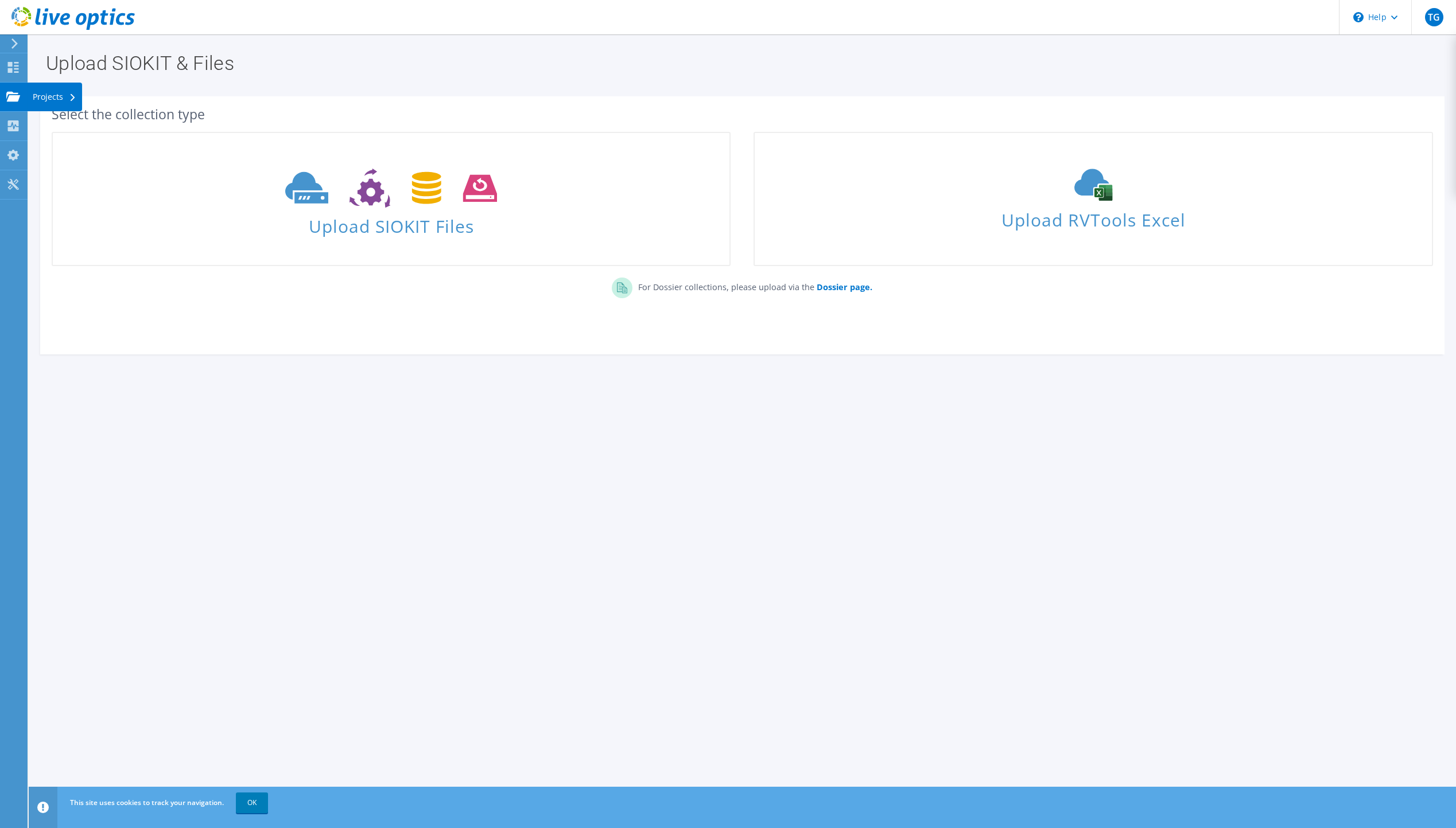
click at [35, 97] on div "Projects" at bounding box center [54, 97] width 55 height 29
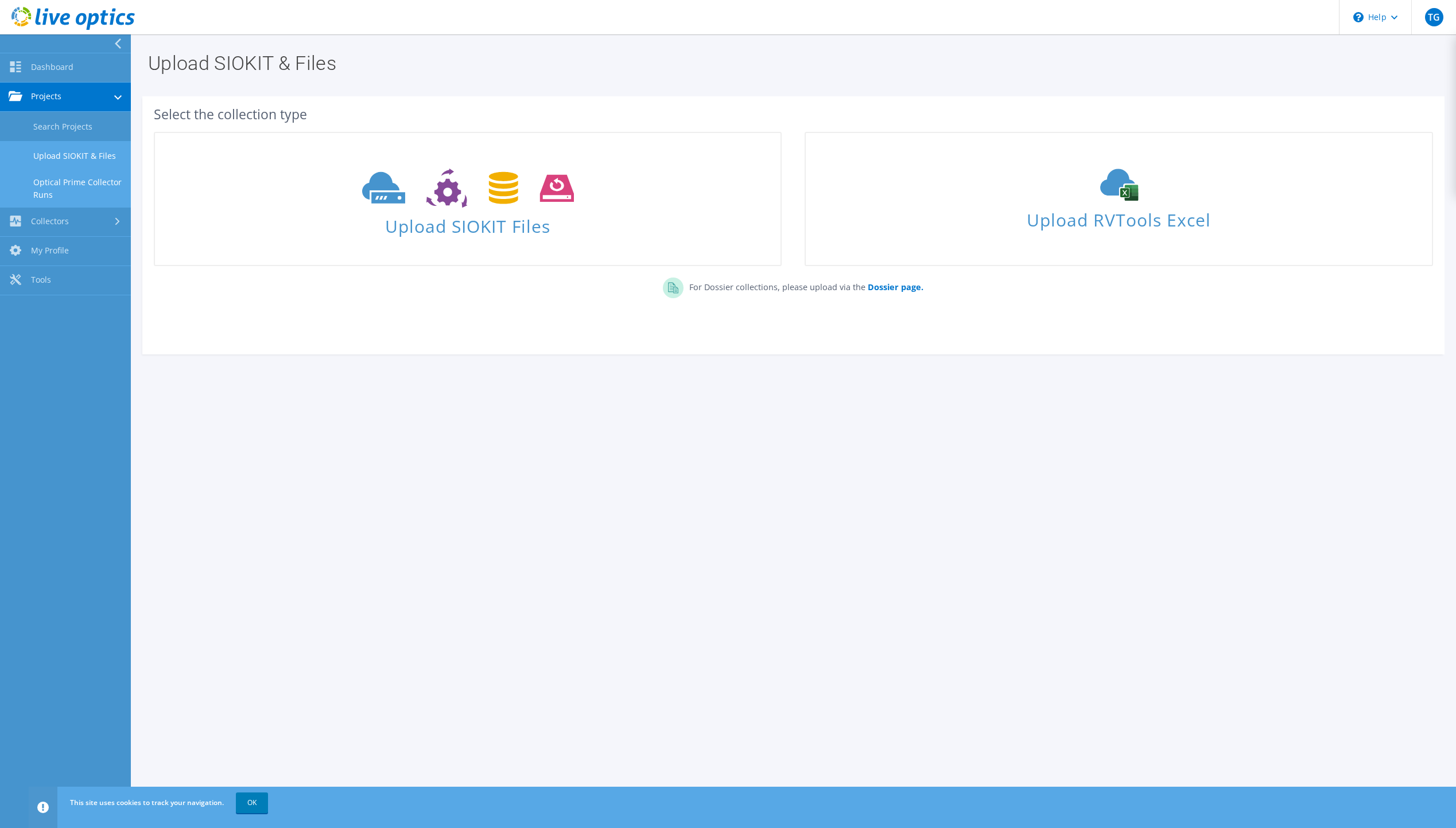
click at [67, 181] on link "Optical Prime Collector Runs" at bounding box center [65, 189] width 131 height 37
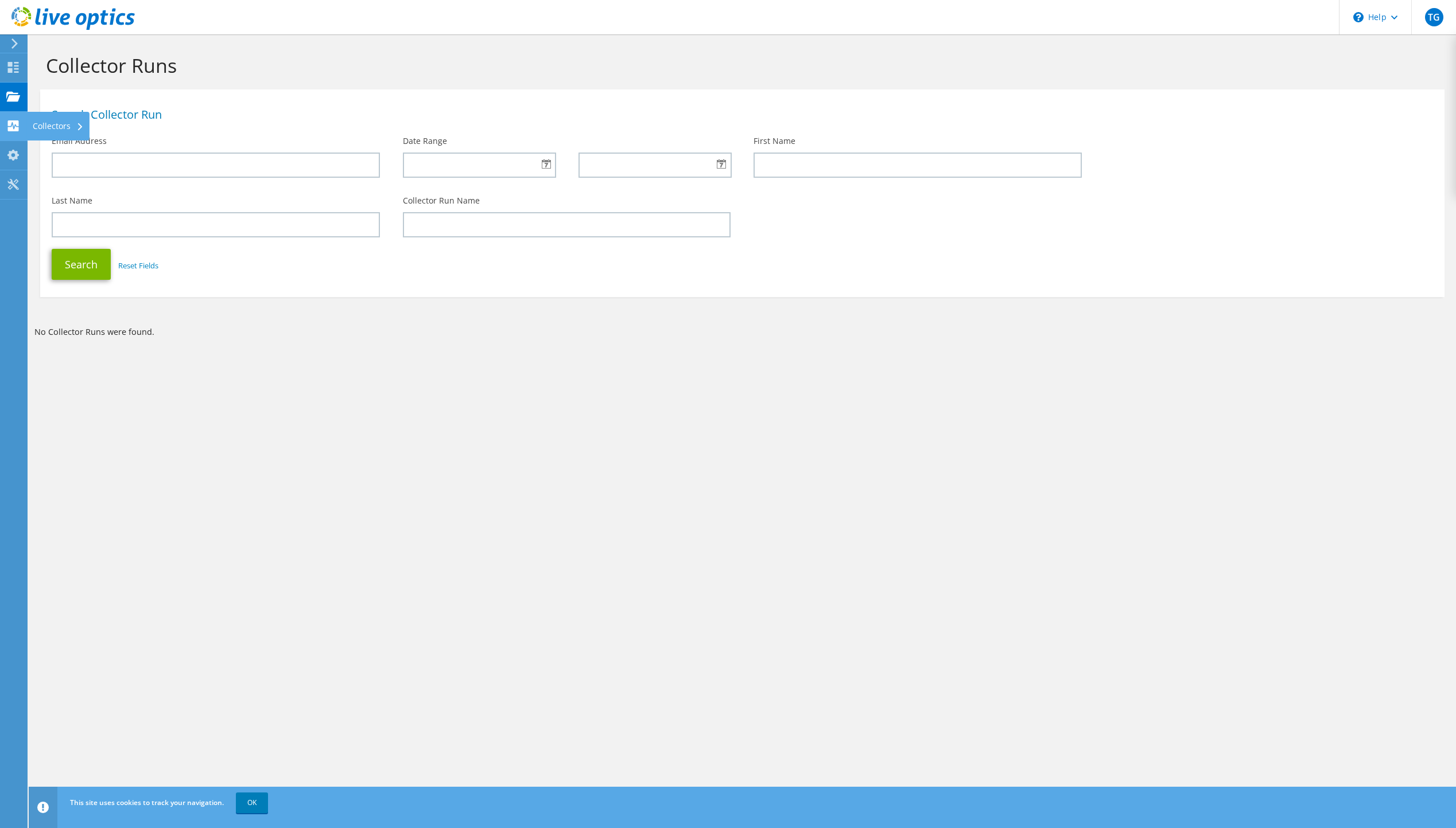
click at [13, 125] on icon at bounding box center [13, 126] width 14 height 11
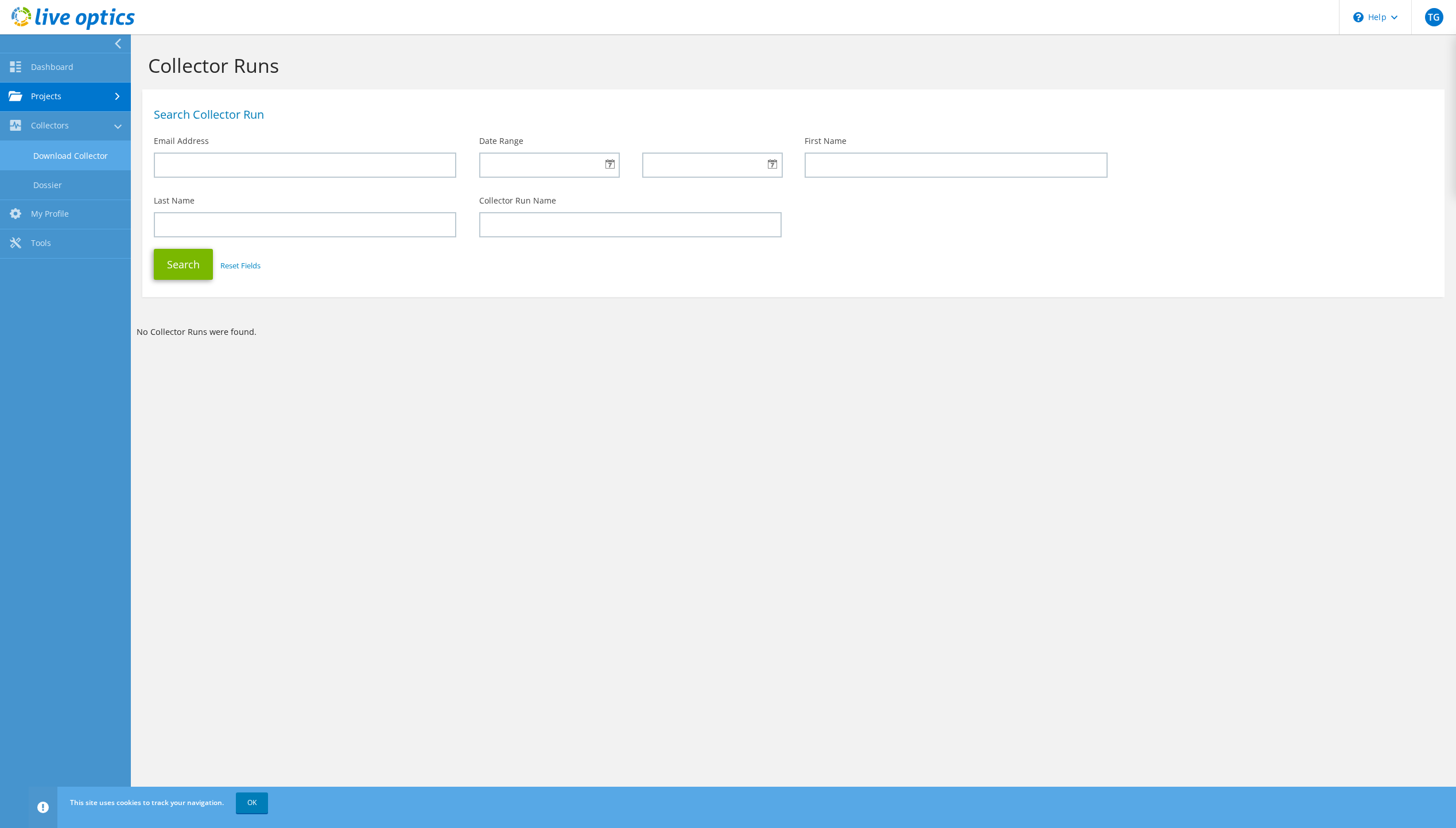
click at [42, 162] on link "Download Collector" at bounding box center [65, 156] width 131 height 29
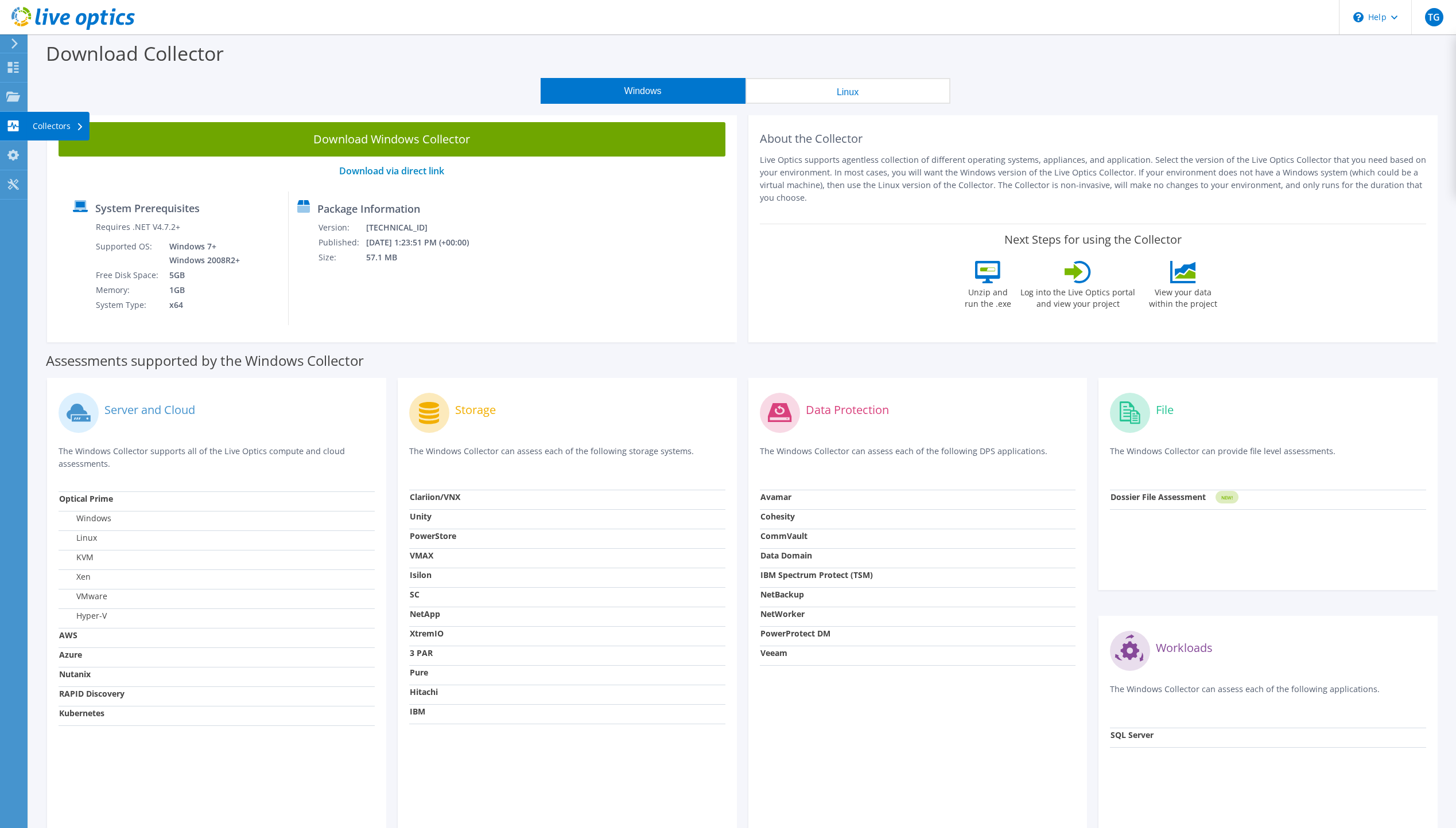
click at [13, 125] on icon at bounding box center [13, 126] width 14 height 11
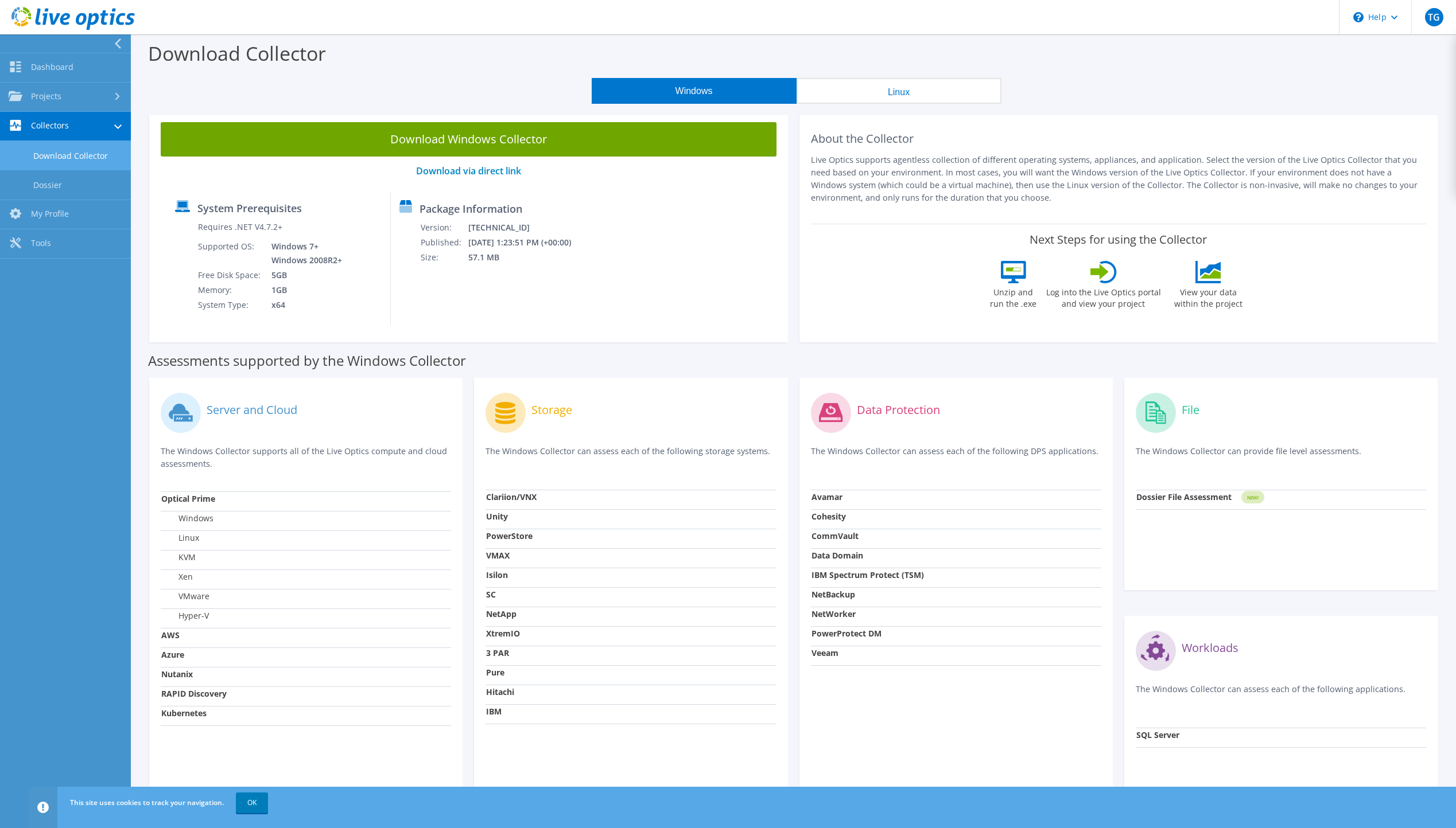
click at [50, 129] on link "Collectors" at bounding box center [65, 127] width 131 height 29
click at [52, 243] on link "Tools" at bounding box center [65, 244] width 131 height 29
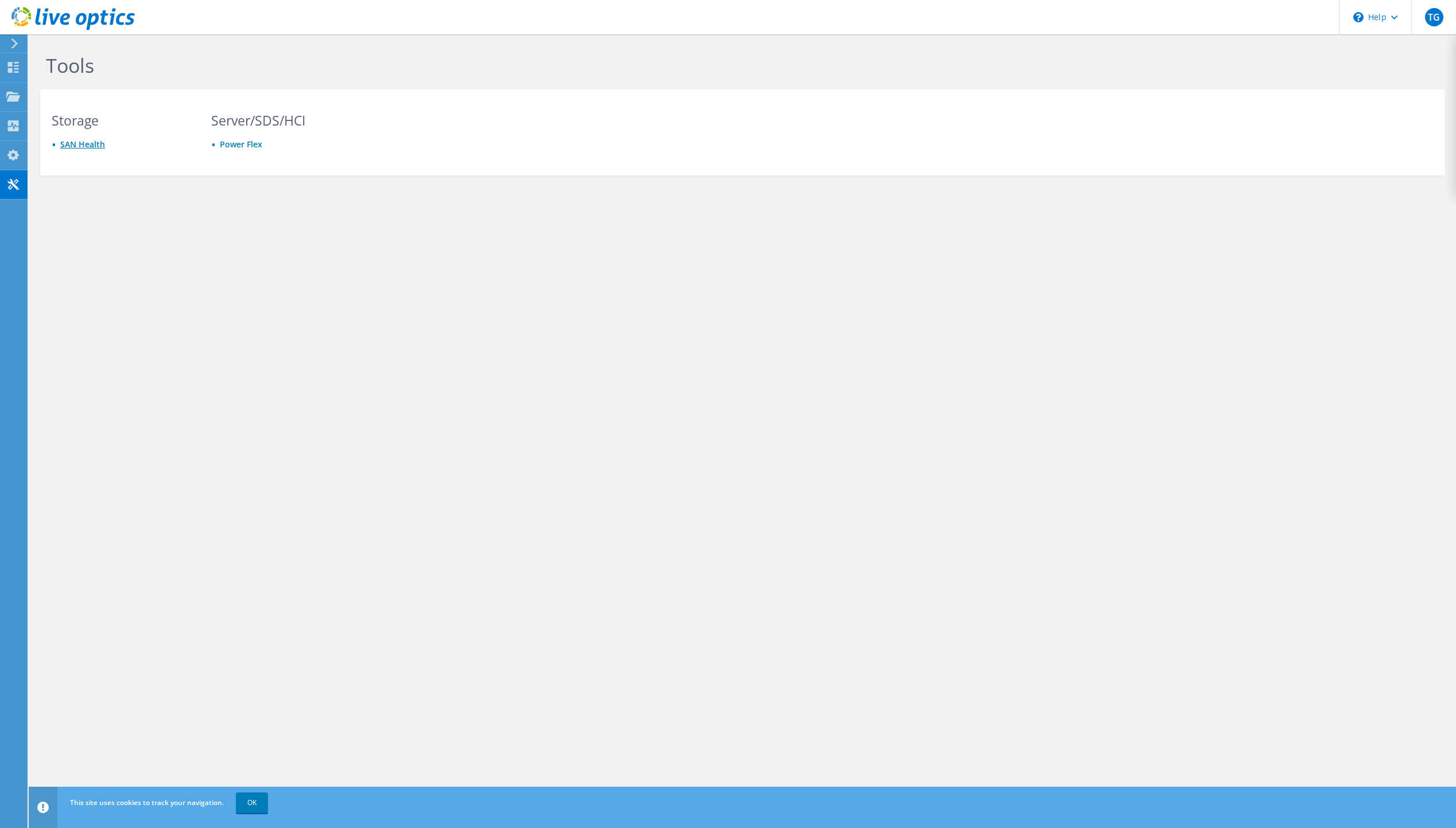
click at [88, 145] on link "SAN Health" at bounding box center [83, 144] width 45 height 11
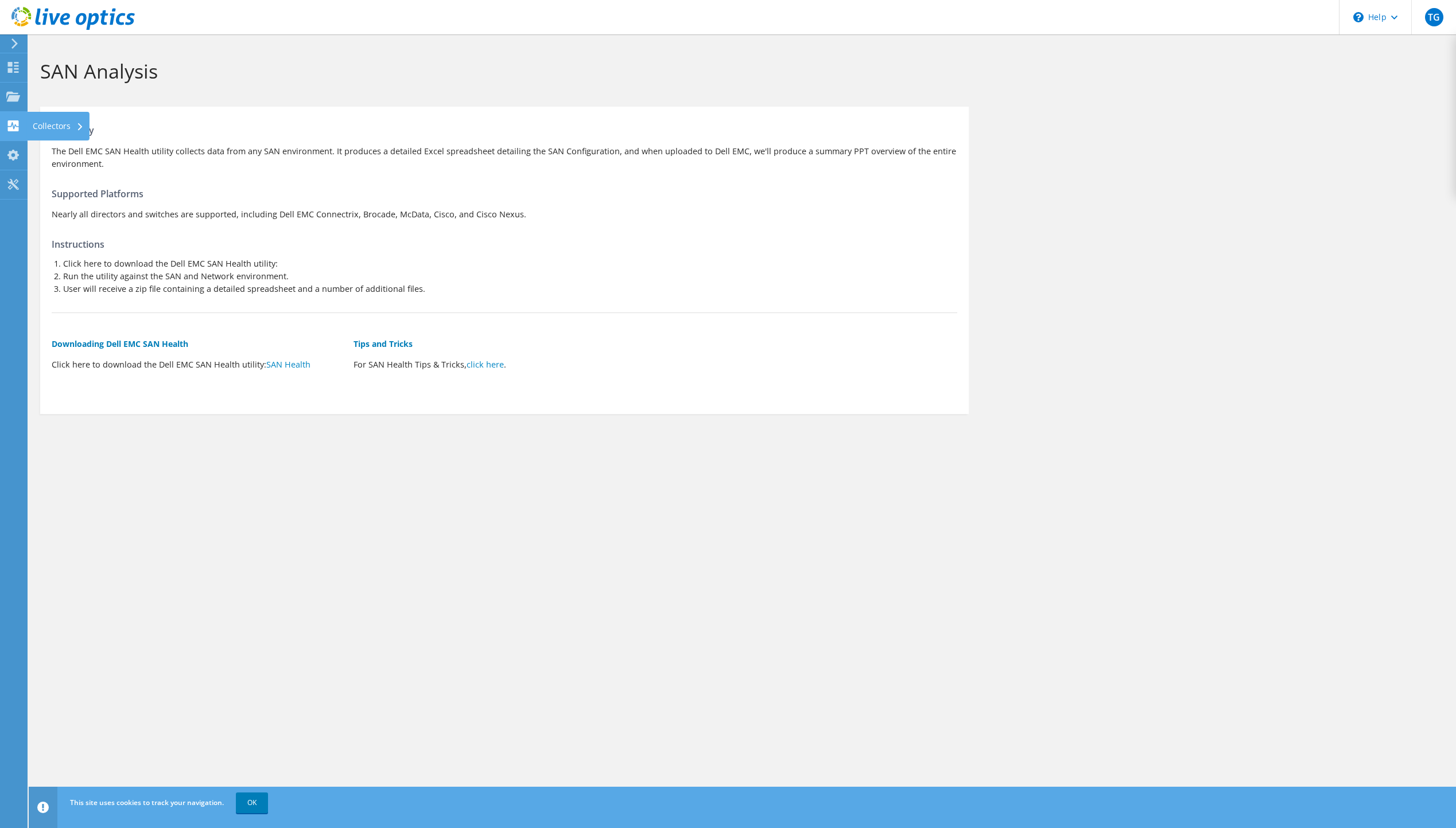
click at [19, 127] on icon at bounding box center [13, 126] width 14 height 11
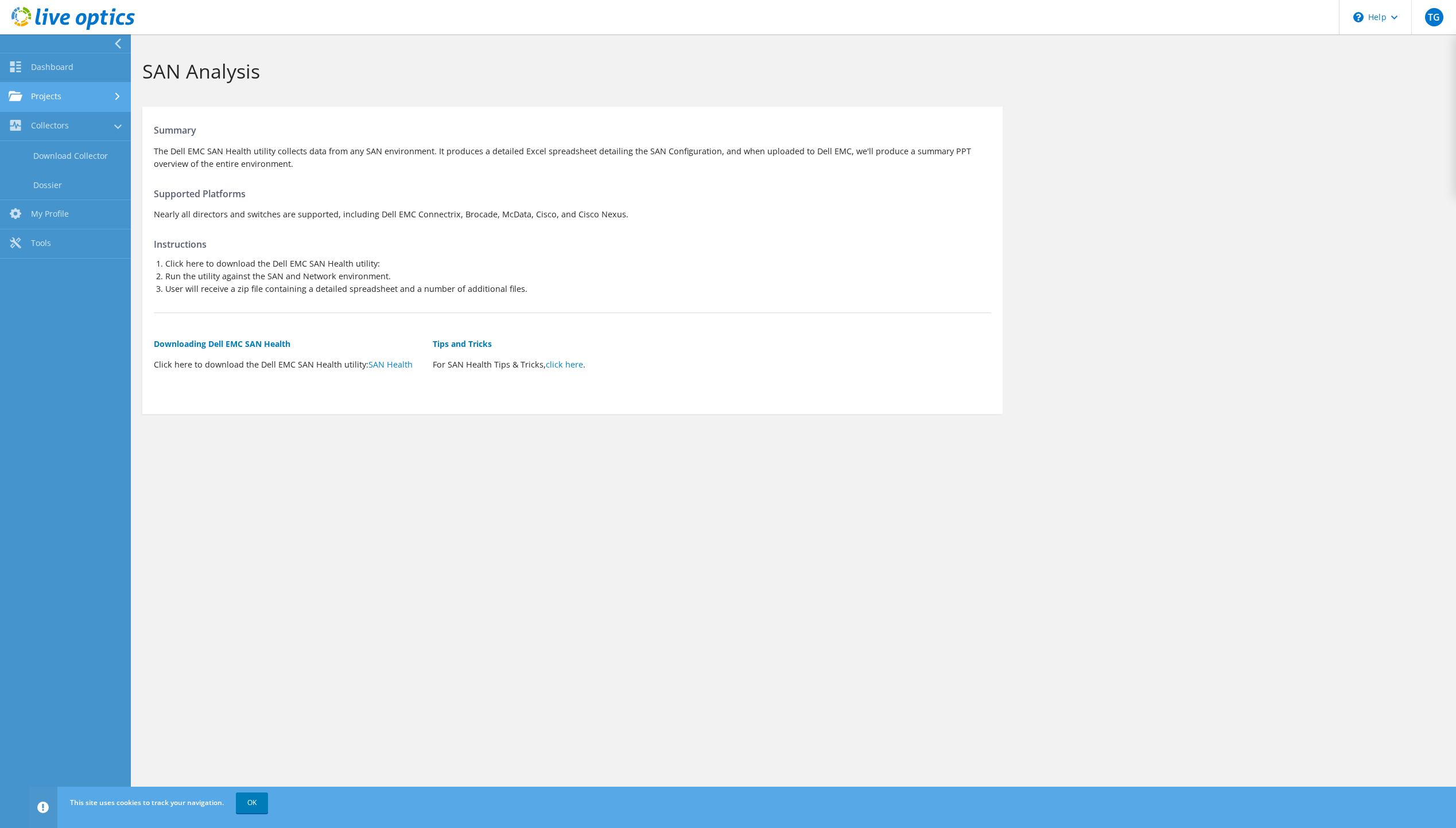
click at [19, 103] on div at bounding box center [15, 97] width 14 height 13
click at [43, 133] on link "Search Projects" at bounding box center [65, 127] width 131 height 29
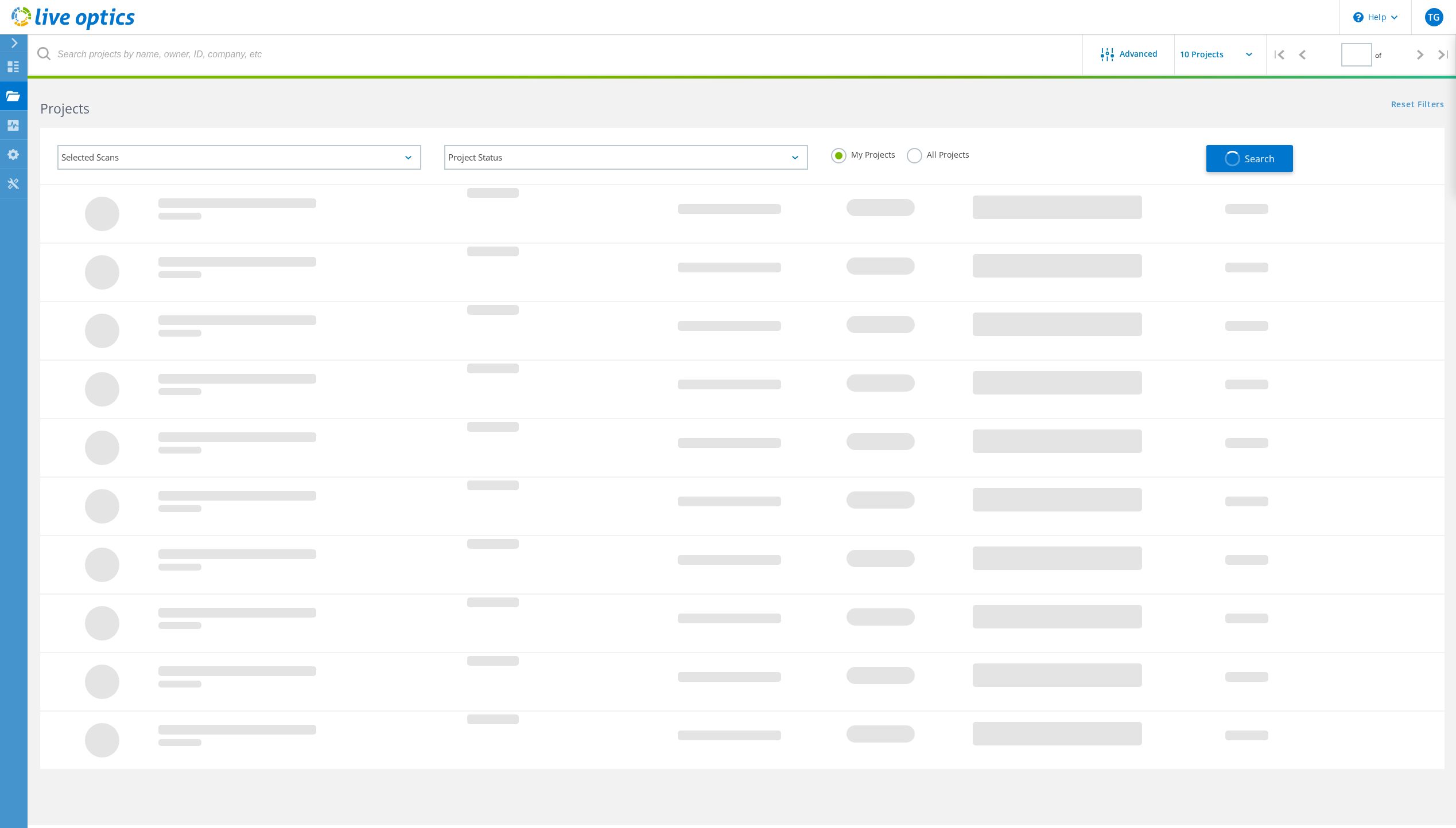
type input "1"
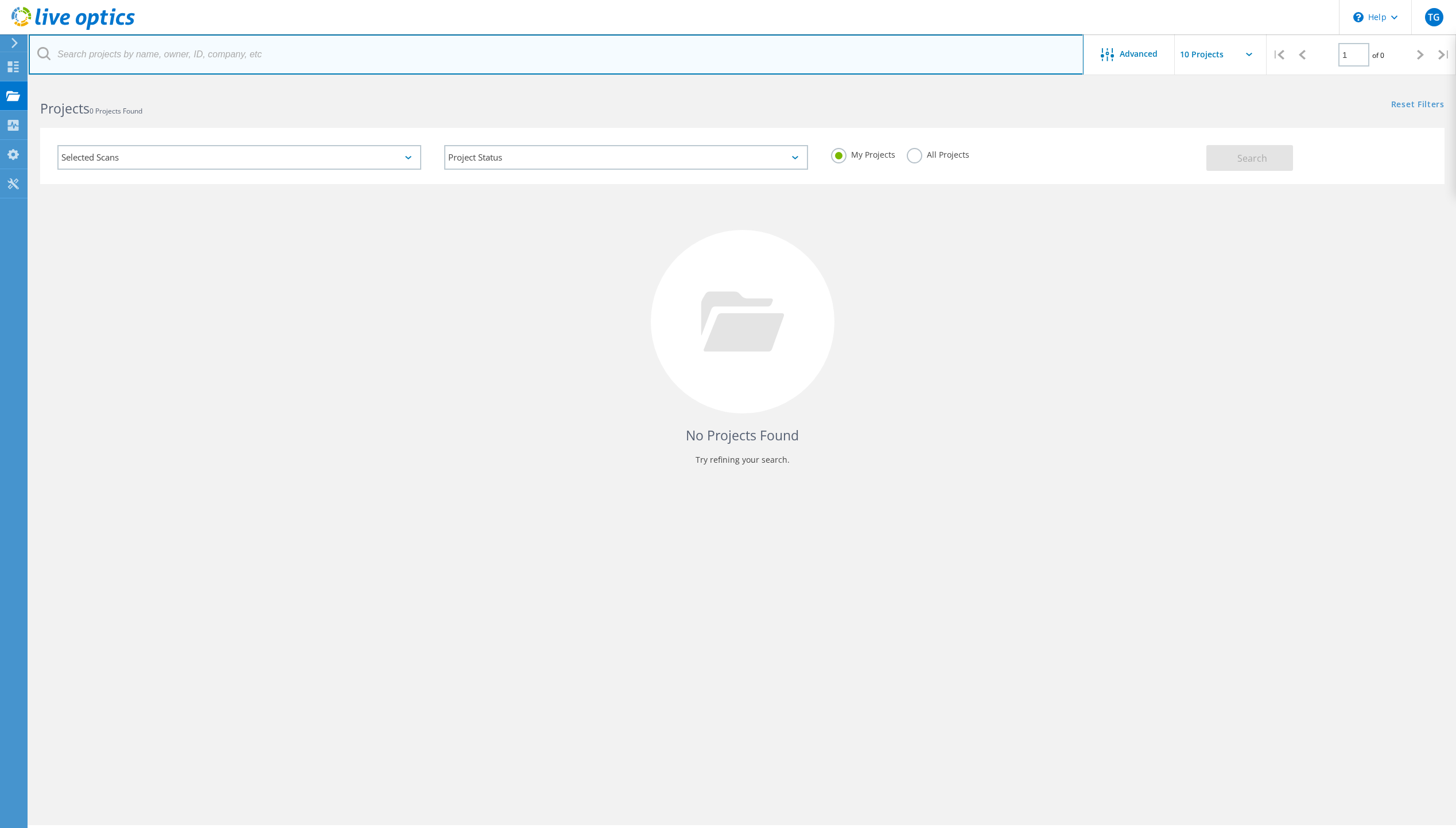
click at [119, 58] on input "text" at bounding box center [556, 55] width 1055 height 40
type input "QIT"
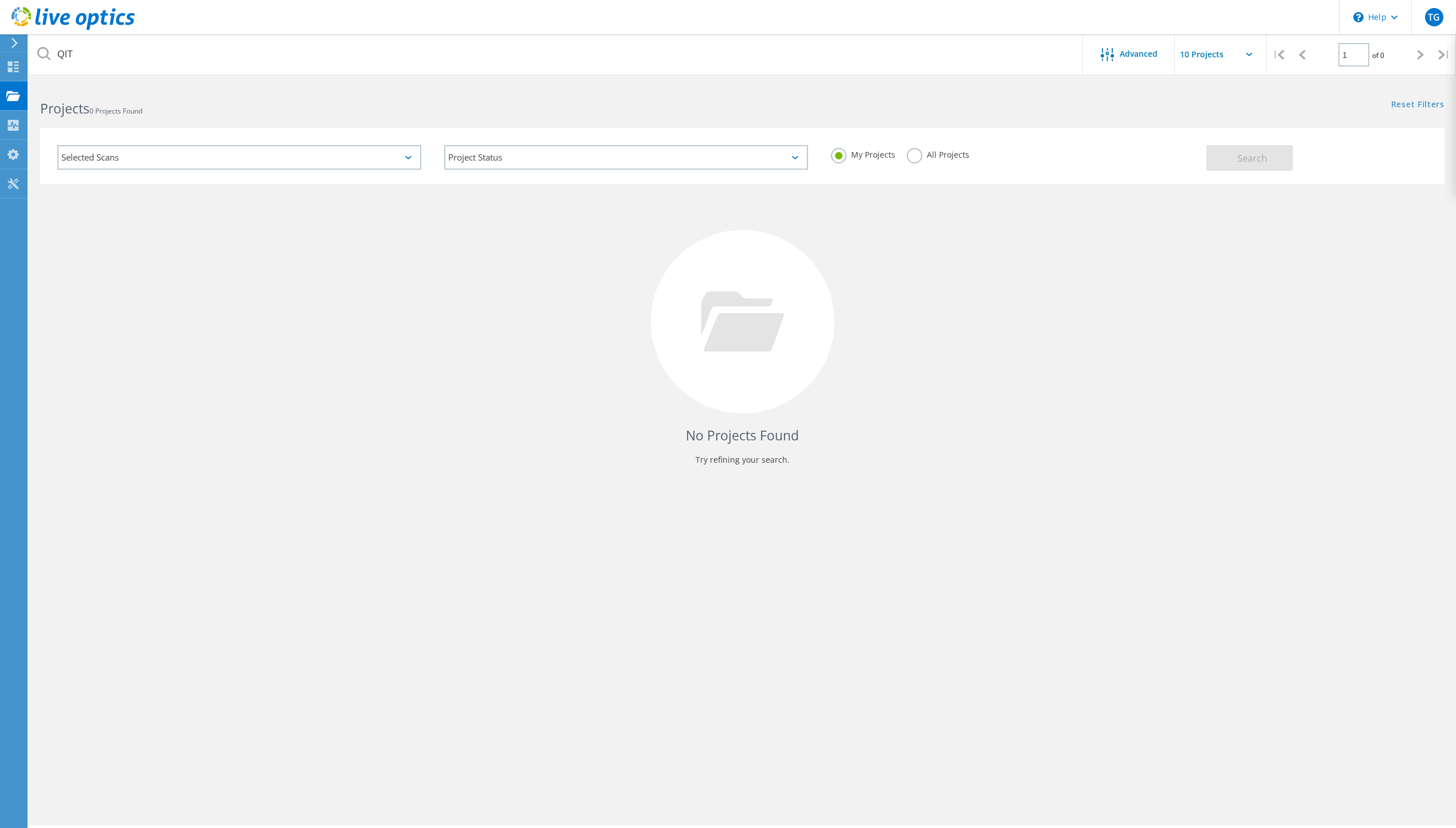
click at [1228, 55] on input "text" at bounding box center [1232, 55] width 115 height 40
click at [1330, 338] on div "No Projects Found Try refining your search." at bounding box center [742, 332] width 1404 height 296
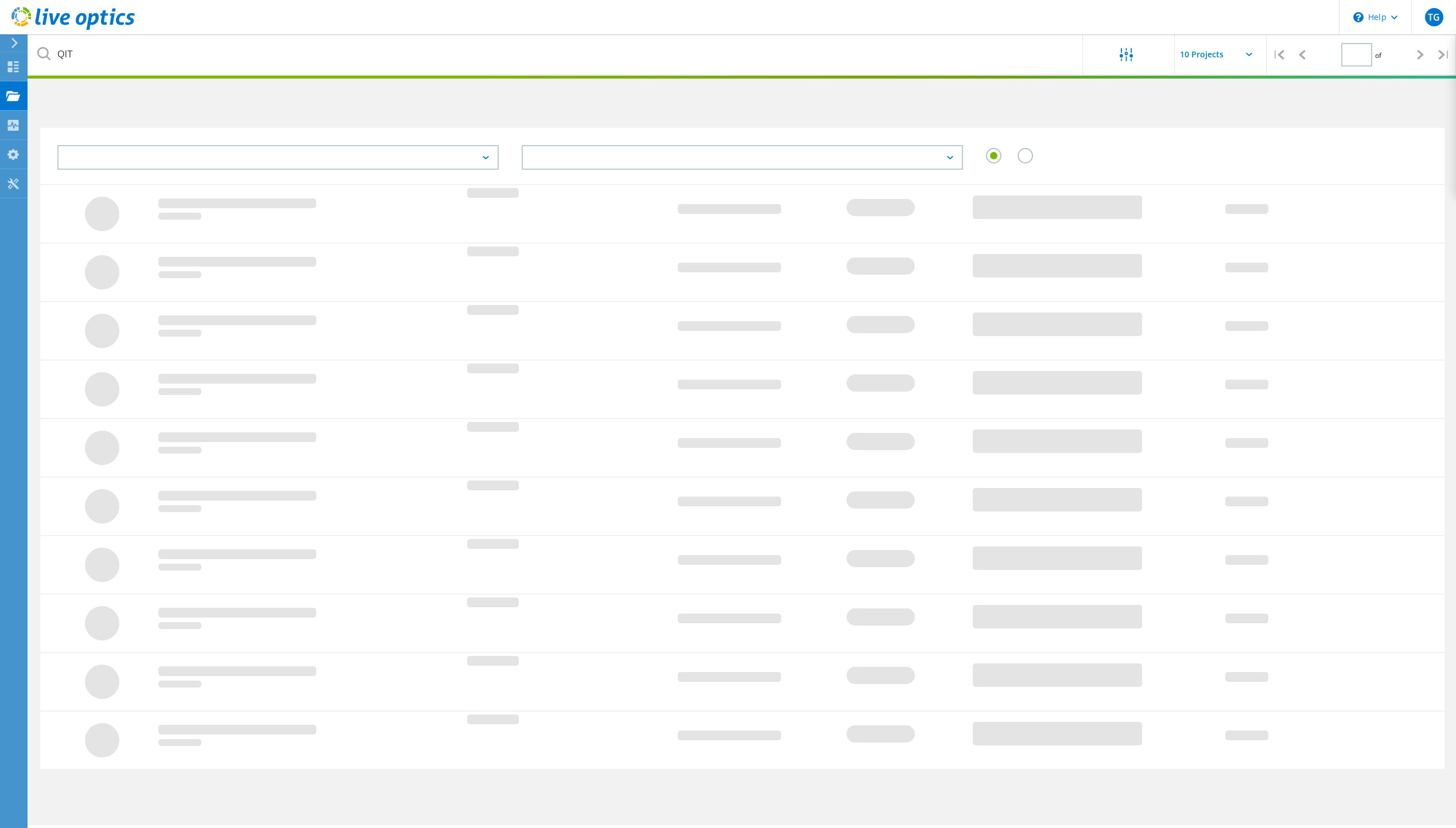
type input "1"
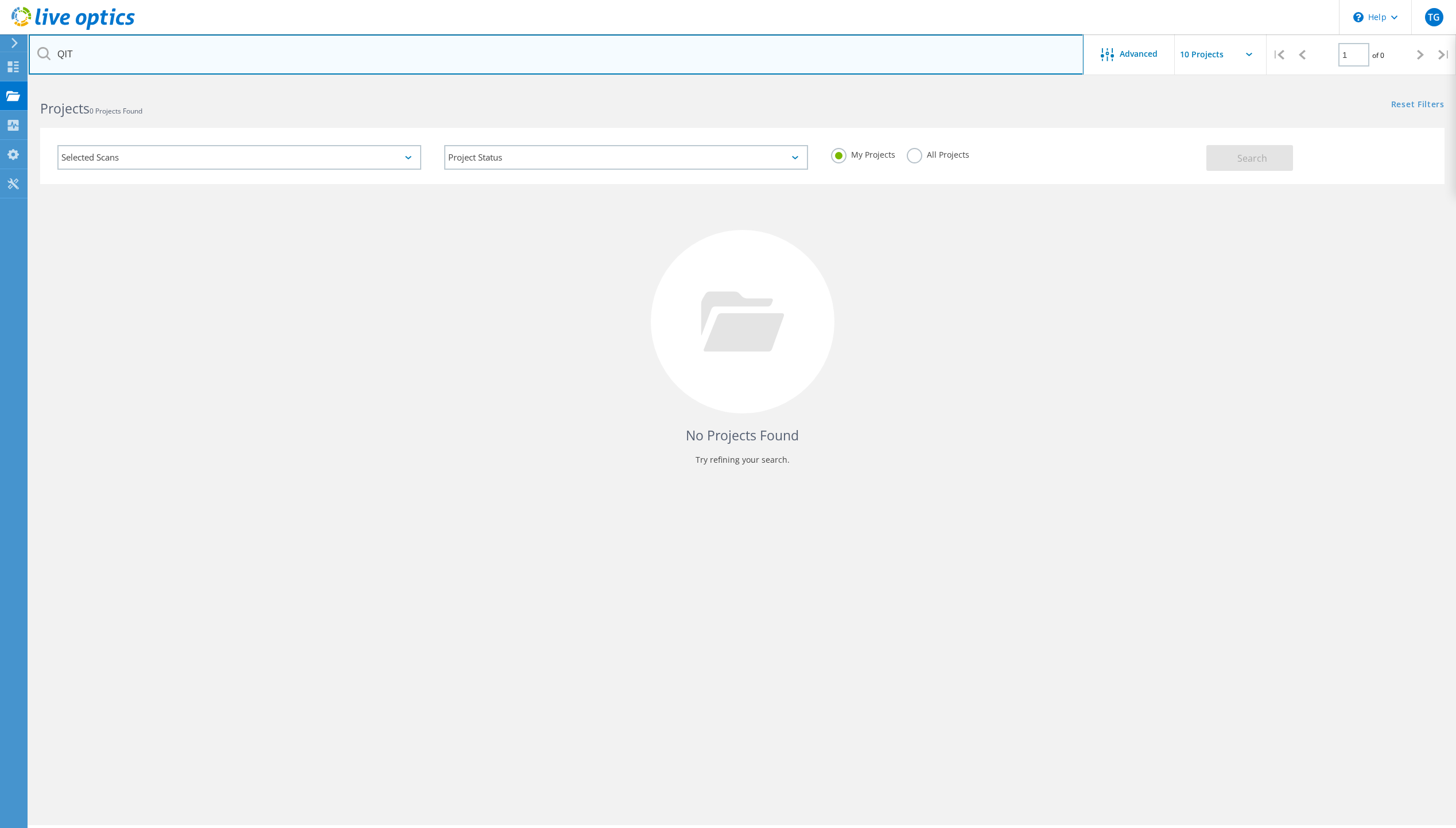
click at [92, 44] on input "QIT" at bounding box center [556, 55] width 1055 height 40
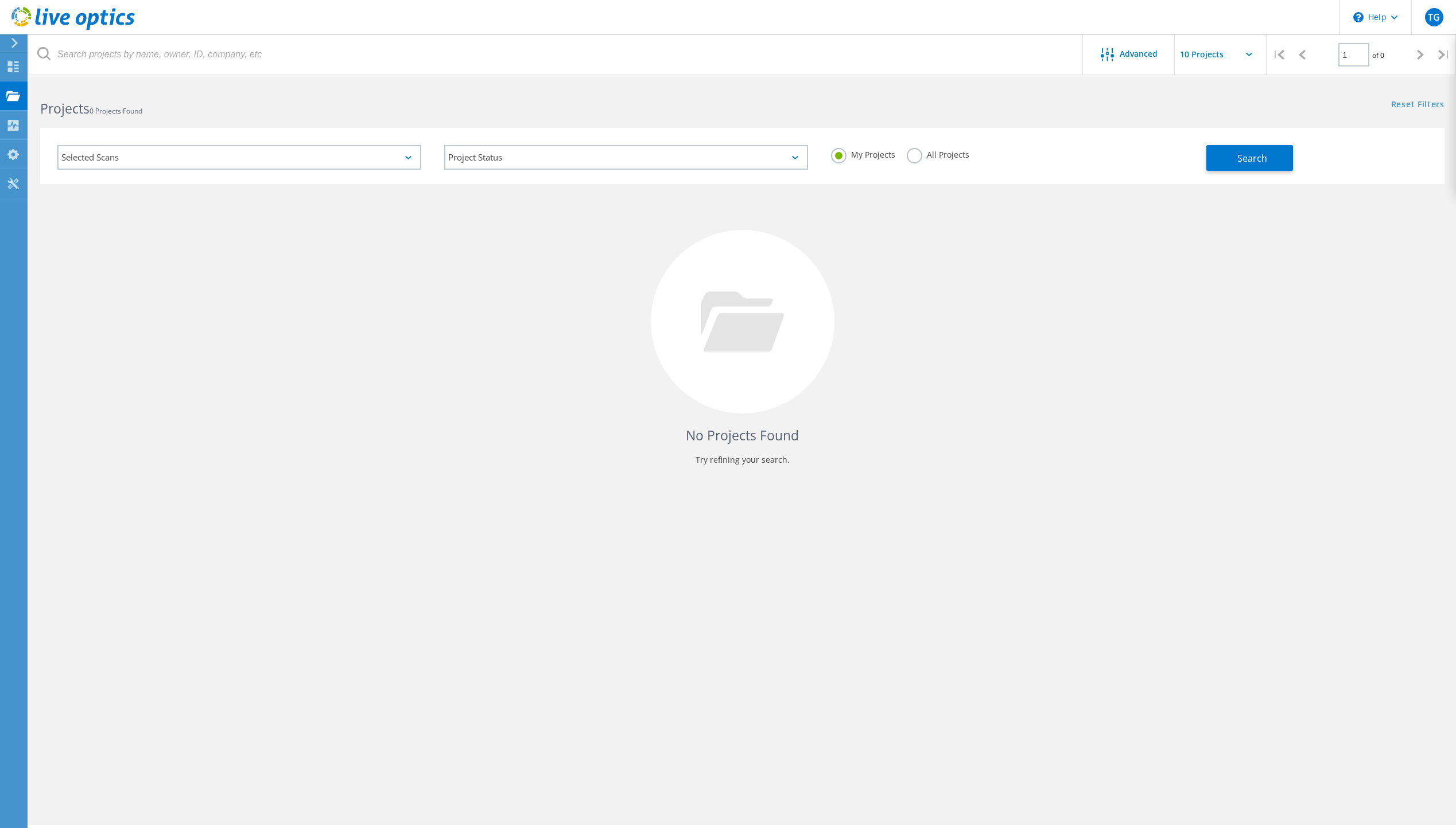
click at [1203, 179] on div "Selected Scans Project Status In Progress Complete Published Anonymous Archived…" at bounding box center [626, 159] width 1160 height 50
drag, startPoint x: 1203, startPoint y: 179, endPoint x: 1238, endPoint y: 176, distance: 35.1
click at [1235, 175] on div "Selected Scans Project Status In Progress Complete Published Anonymous Archived…" at bounding box center [742, 156] width 1404 height 56
click at [1251, 159] on span "Search" at bounding box center [1252, 158] width 30 height 13
click at [15, 63] on use at bounding box center [13, 67] width 11 height 11
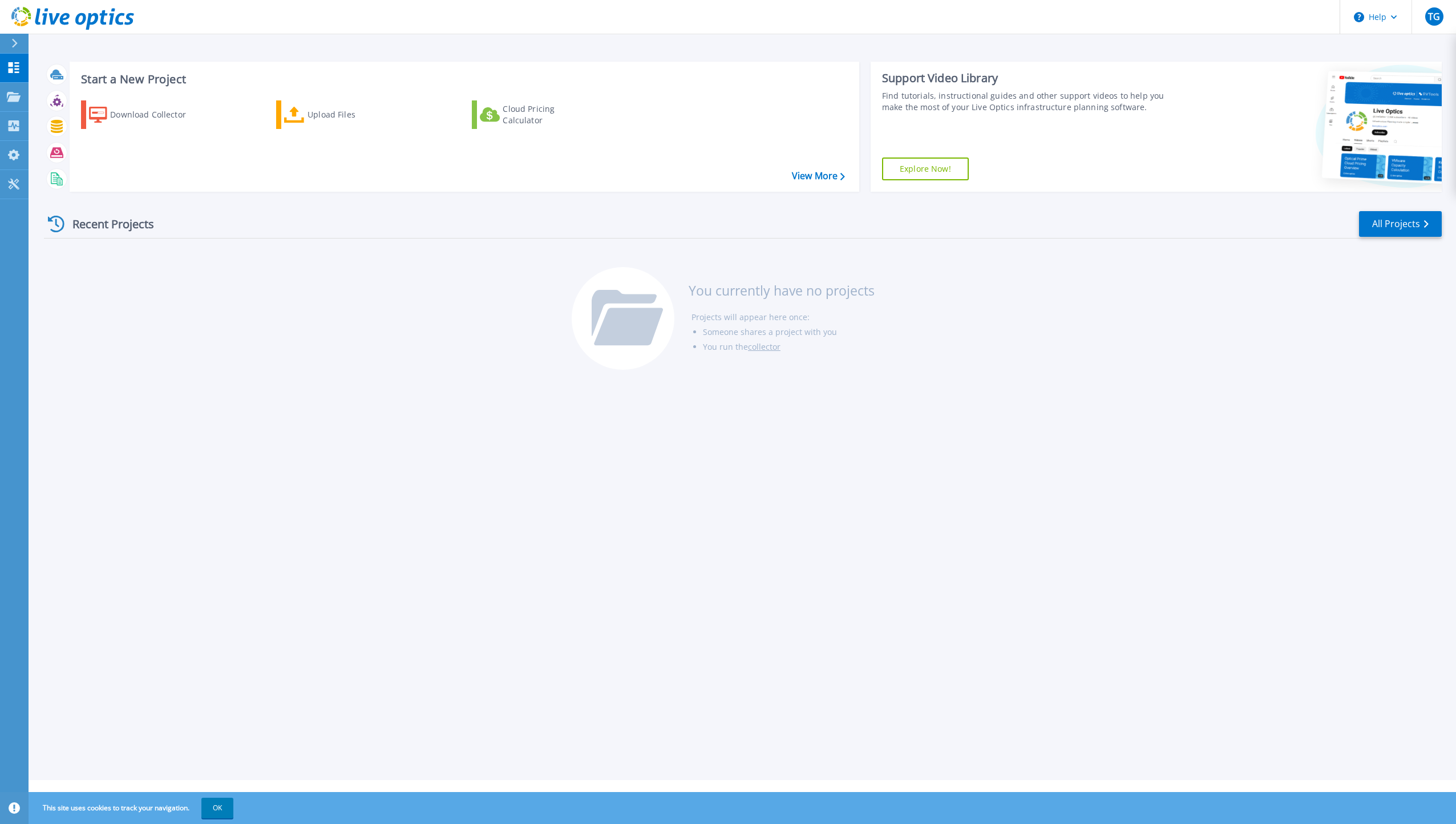
click at [56, 220] on icon at bounding box center [56, 223] width 16 height 16
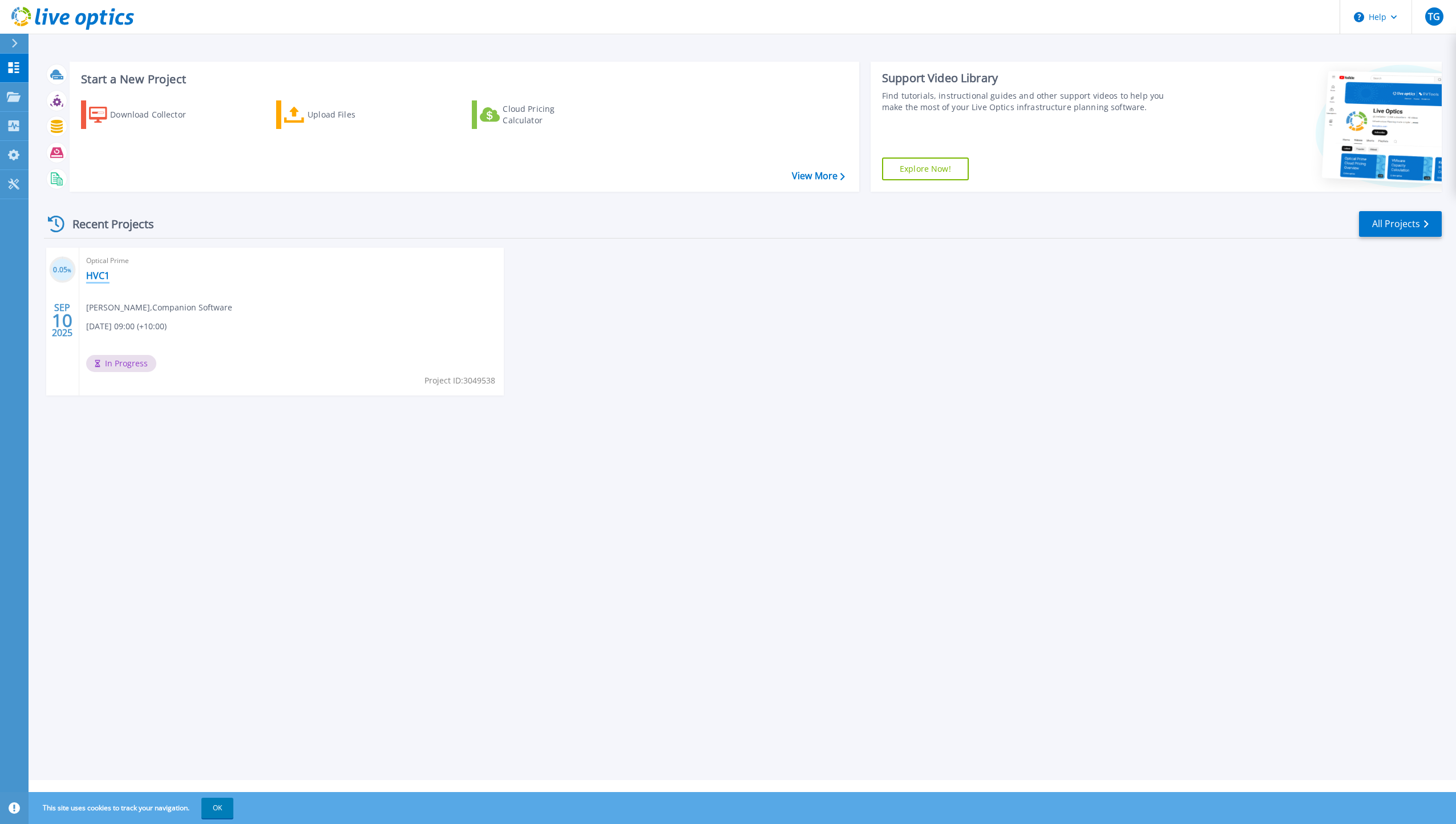
click at [102, 271] on link "HVC1" at bounding box center [97, 275] width 24 height 12
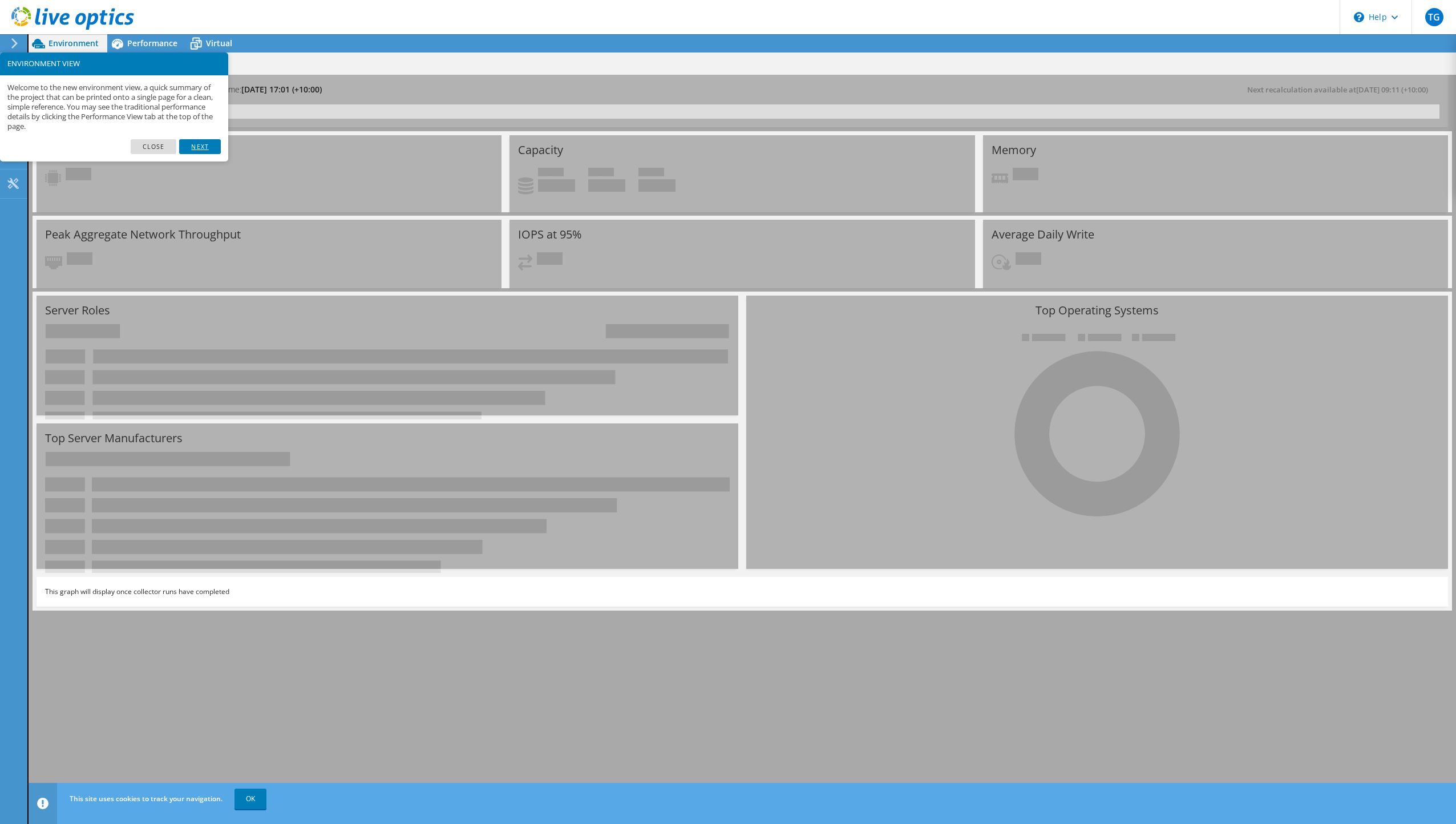
click at [209, 142] on link "Next" at bounding box center [200, 147] width 41 height 15
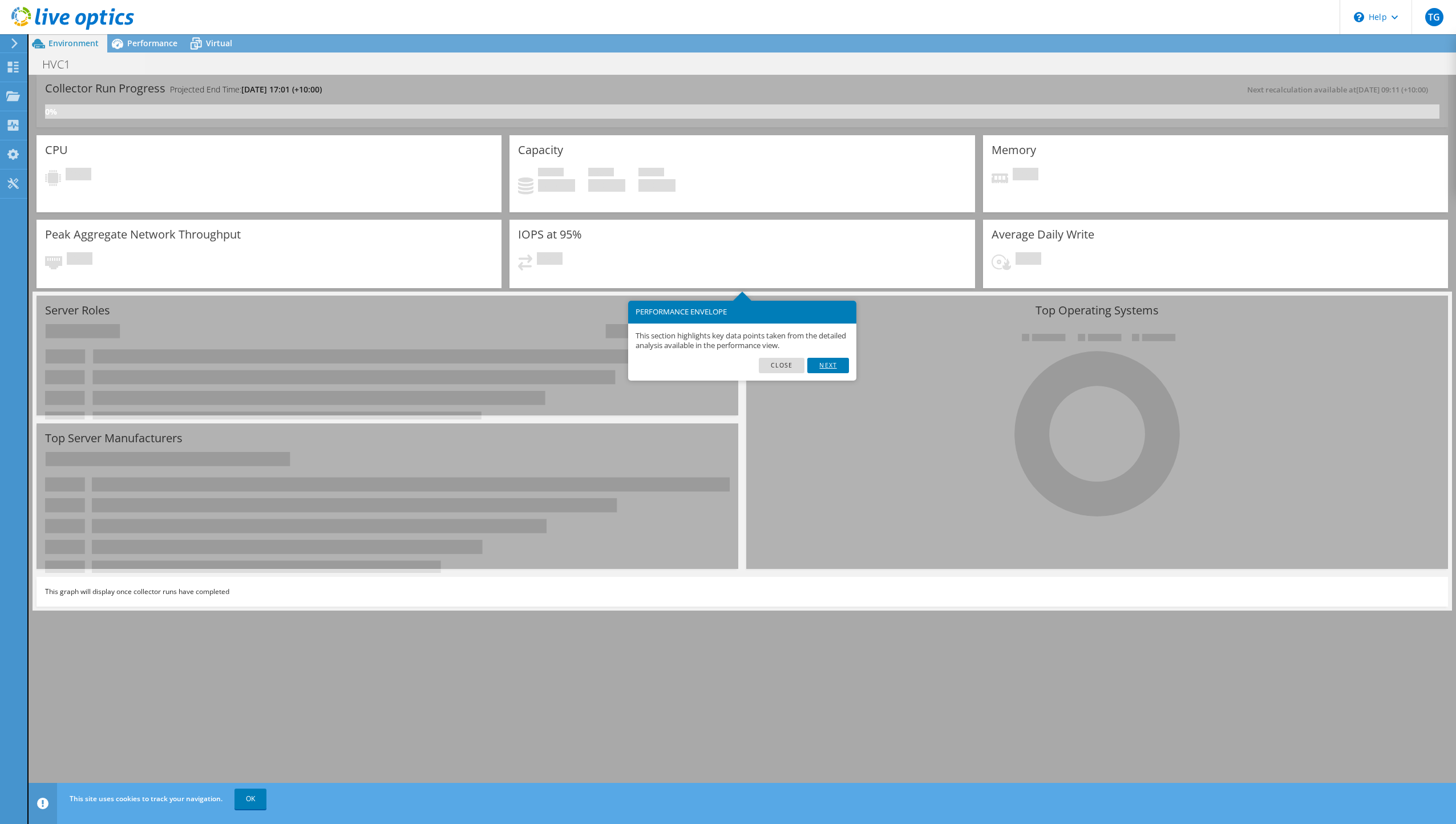
click at [834, 367] on link "Next" at bounding box center [828, 365] width 41 height 15
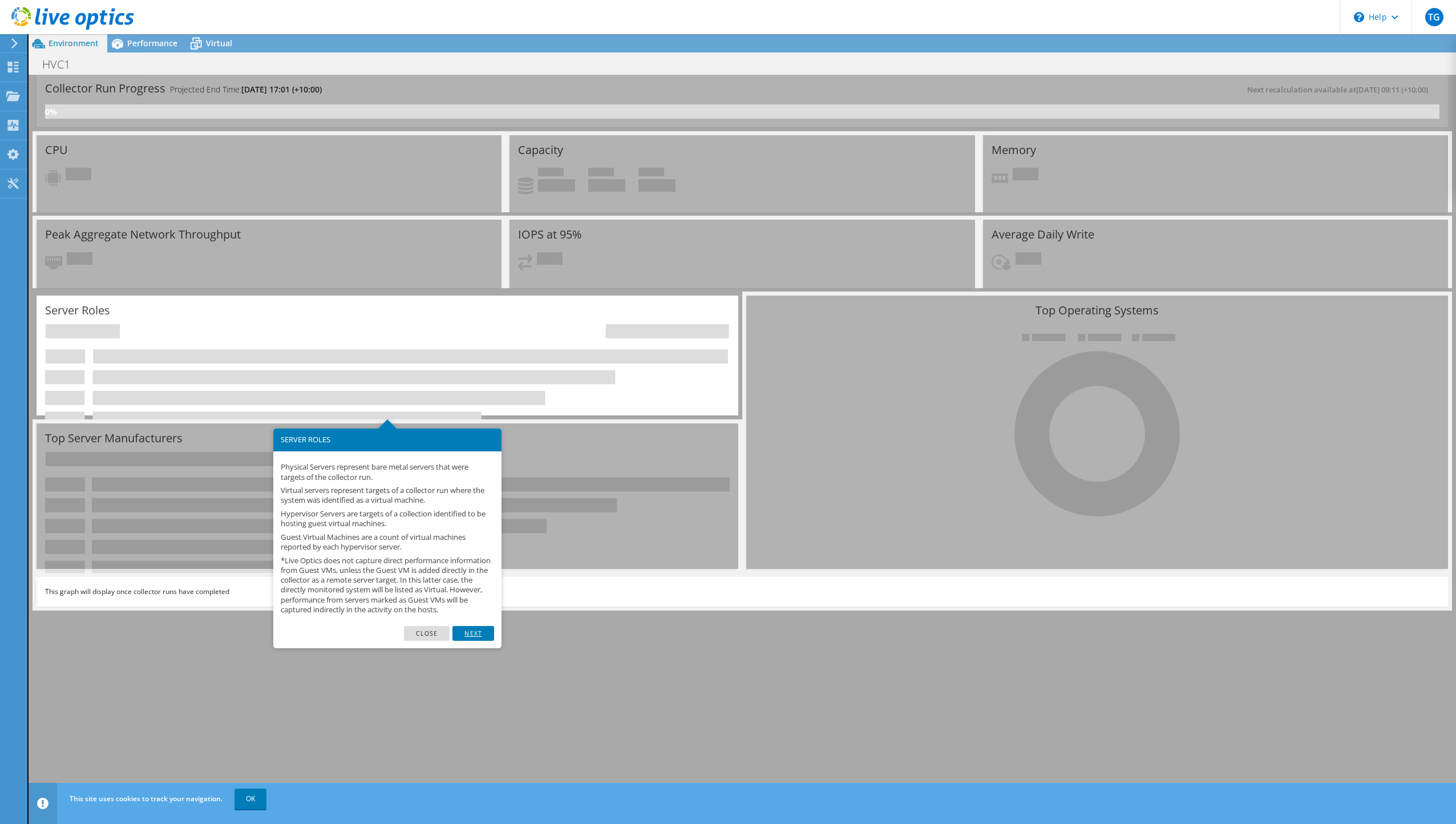
click at [471, 641] on link "Next" at bounding box center [473, 633] width 41 height 15
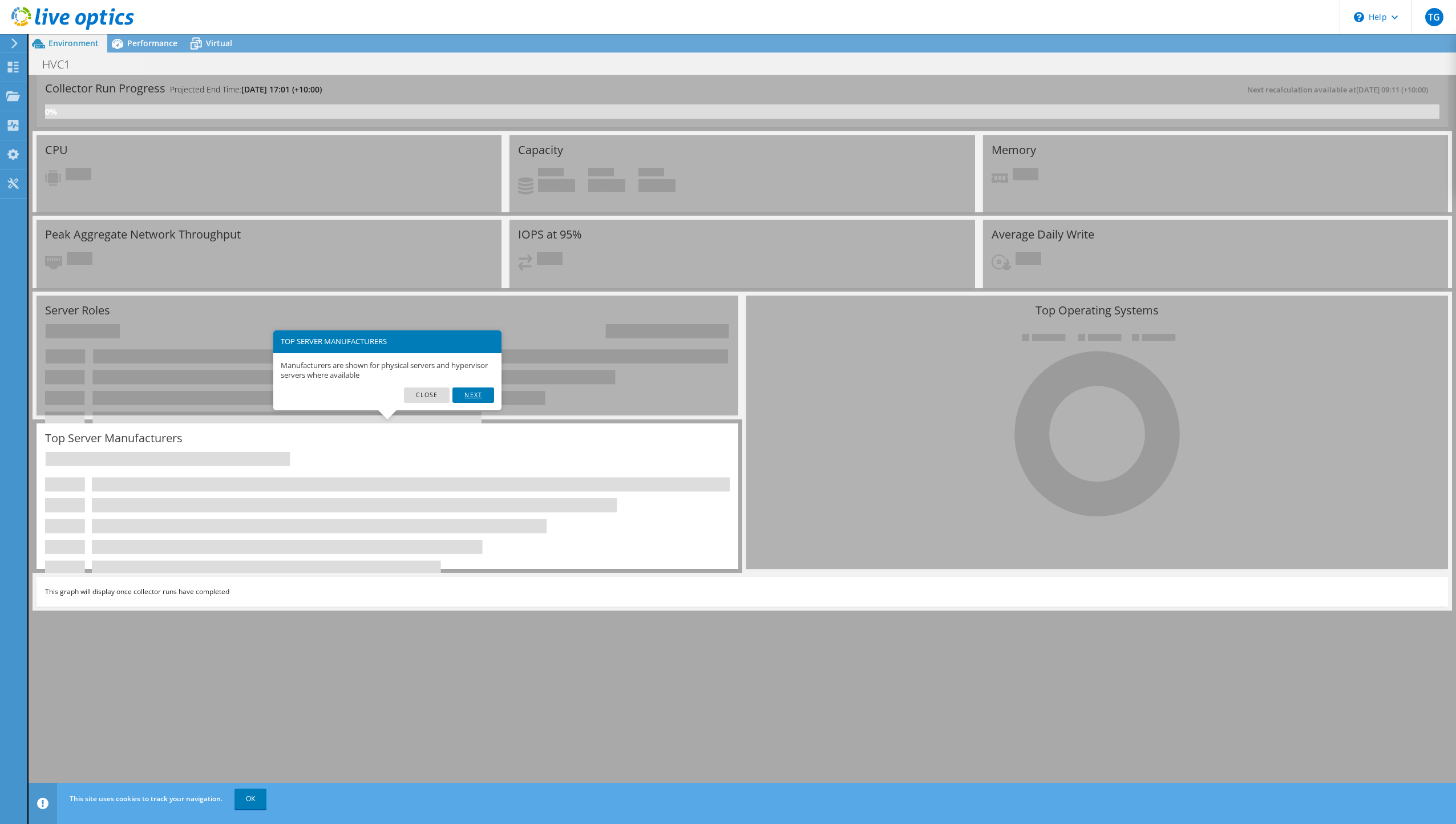
click at [481, 399] on link "Next" at bounding box center [473, 395] width 41 height 15
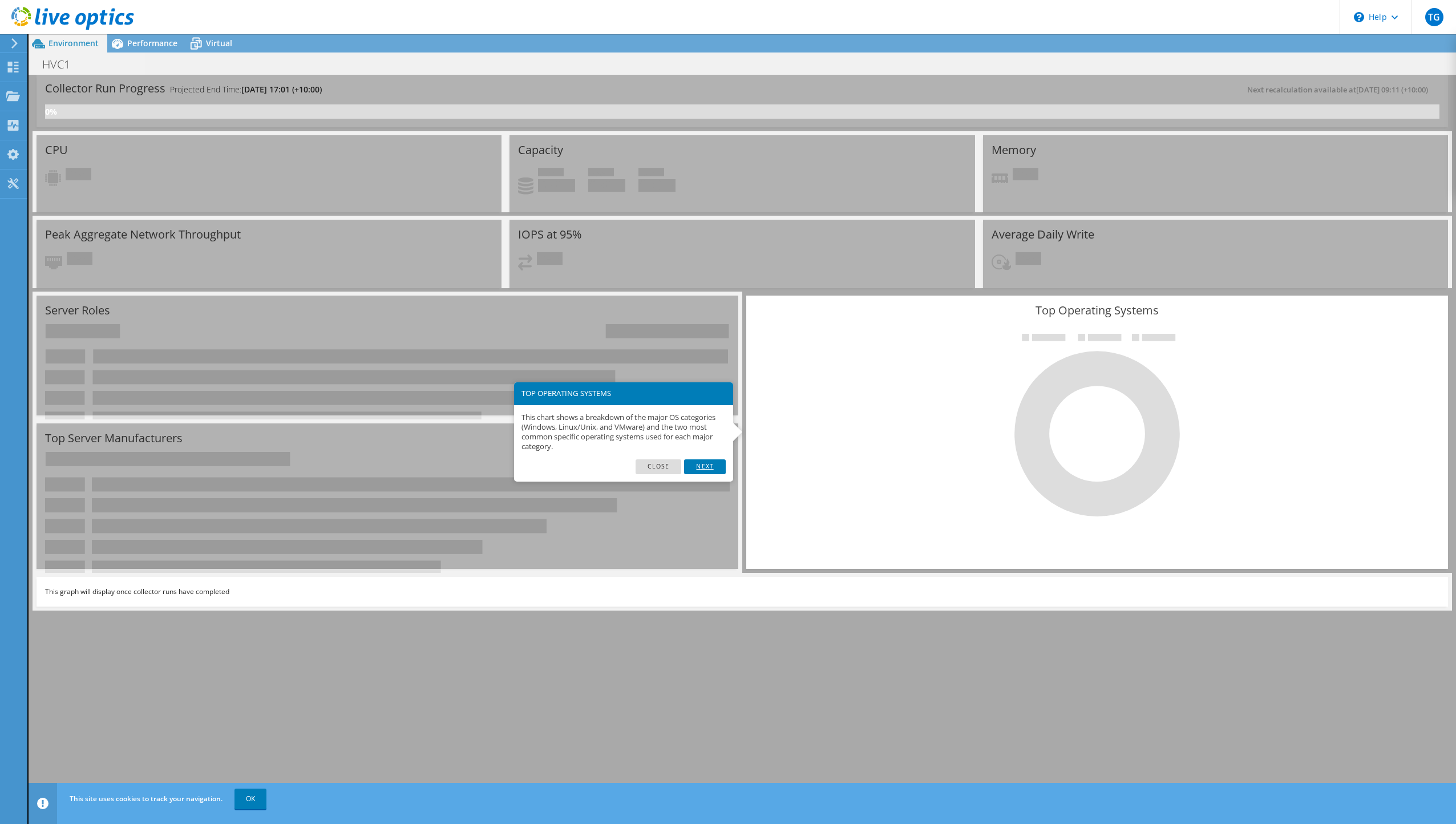
click at [710, 464] on link "Next" at bounding box center [704, 467] width 41 height 15
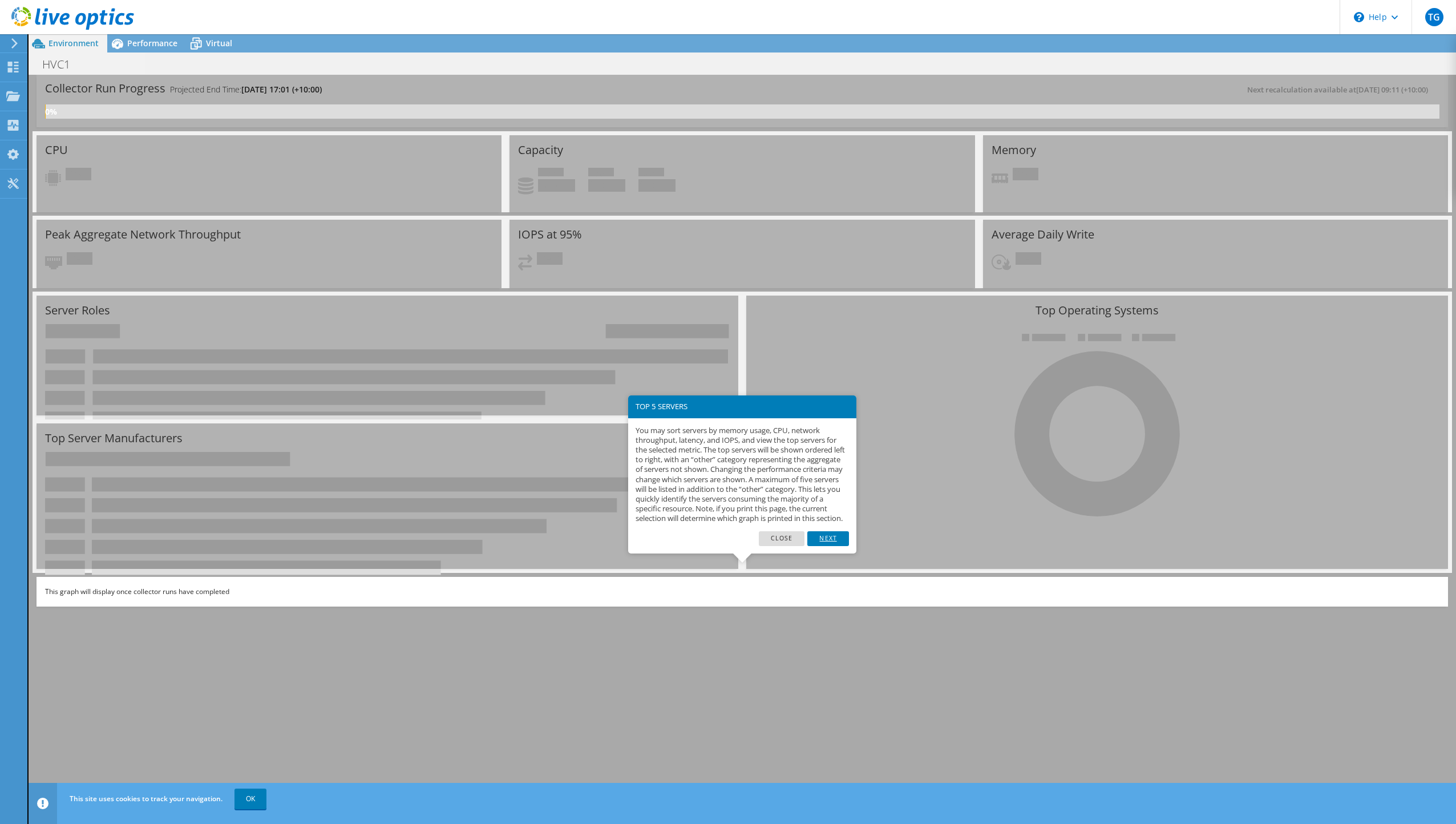
click at [825, 546] on link "Next" at bounding box center [828, 539] width 41 height 15
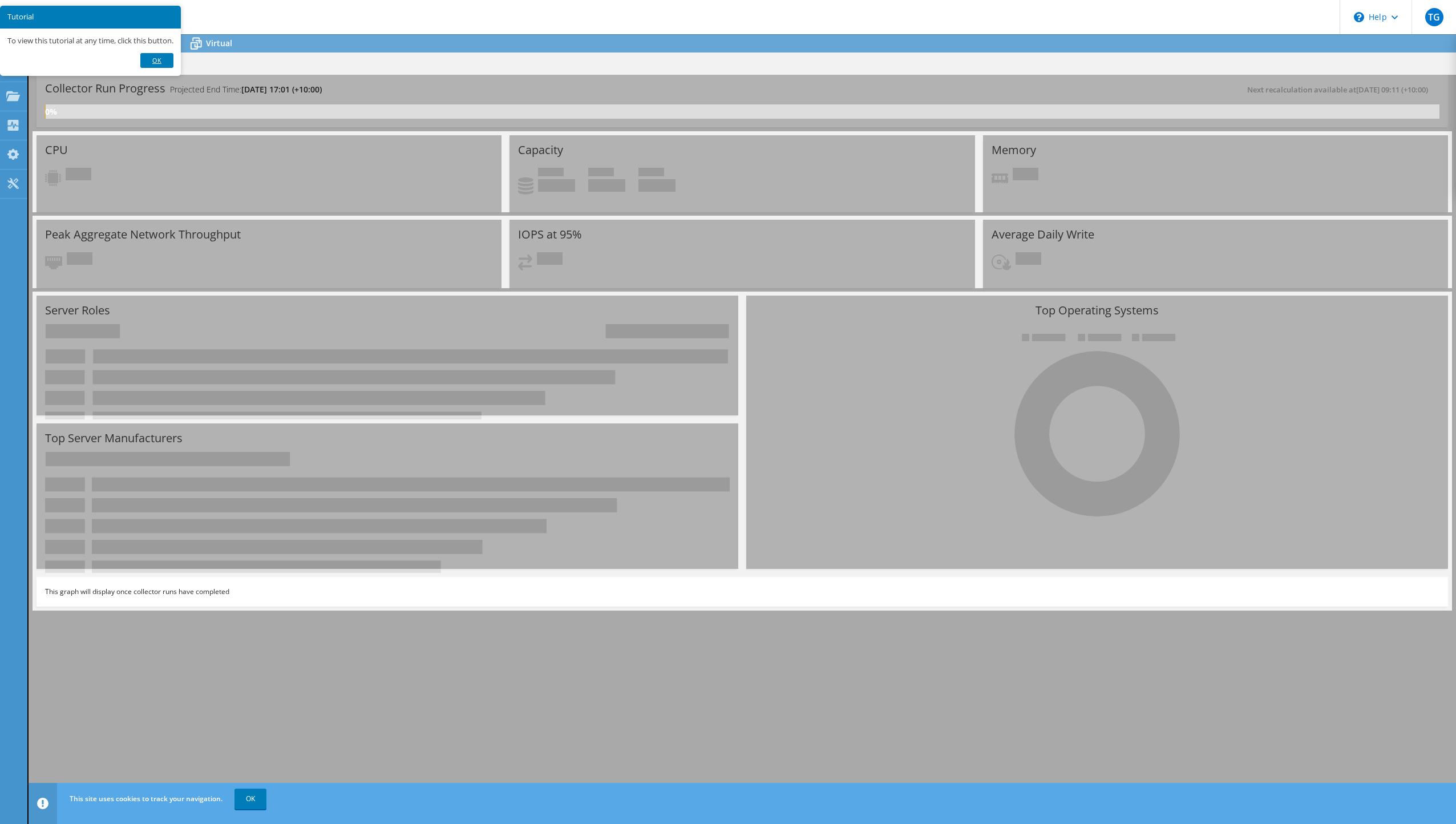
click at [162, 59] on link "Ok" at bounding box center [157, 61] width 33 height 15
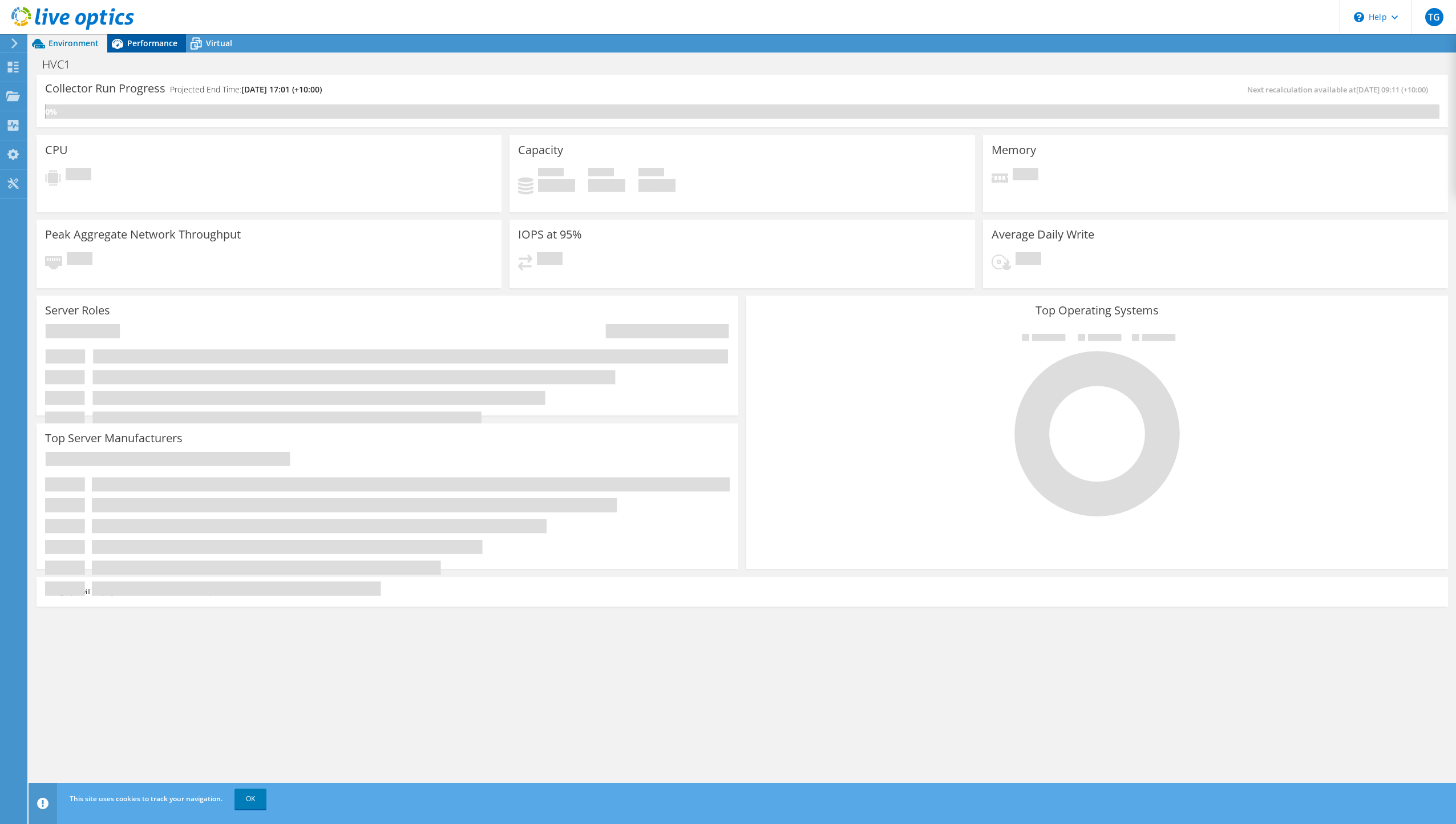
click at [158, 50] on div "Performance" at bounding box center [146, 44] width 79 height 18
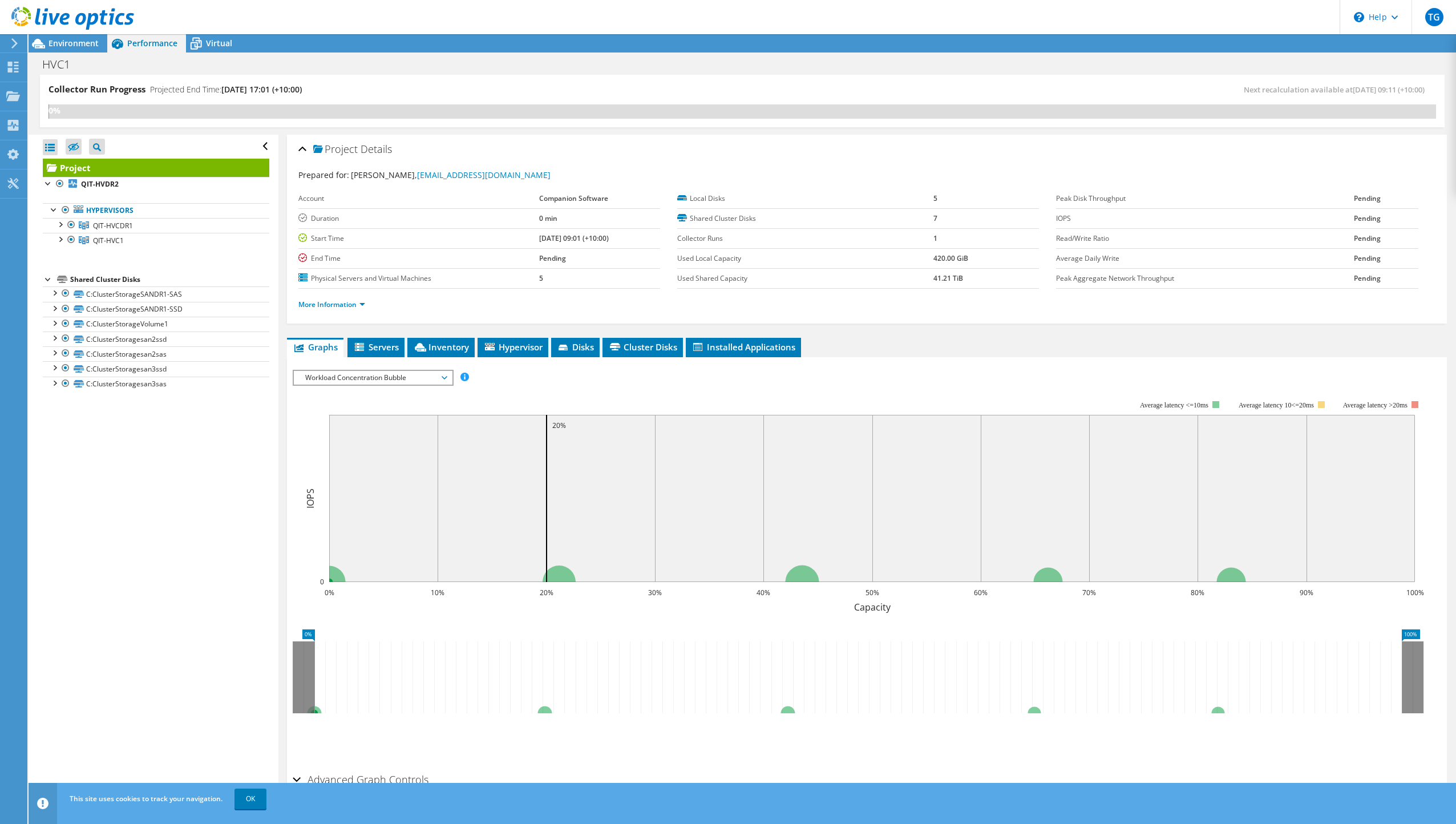
scroll to position [45, 0]
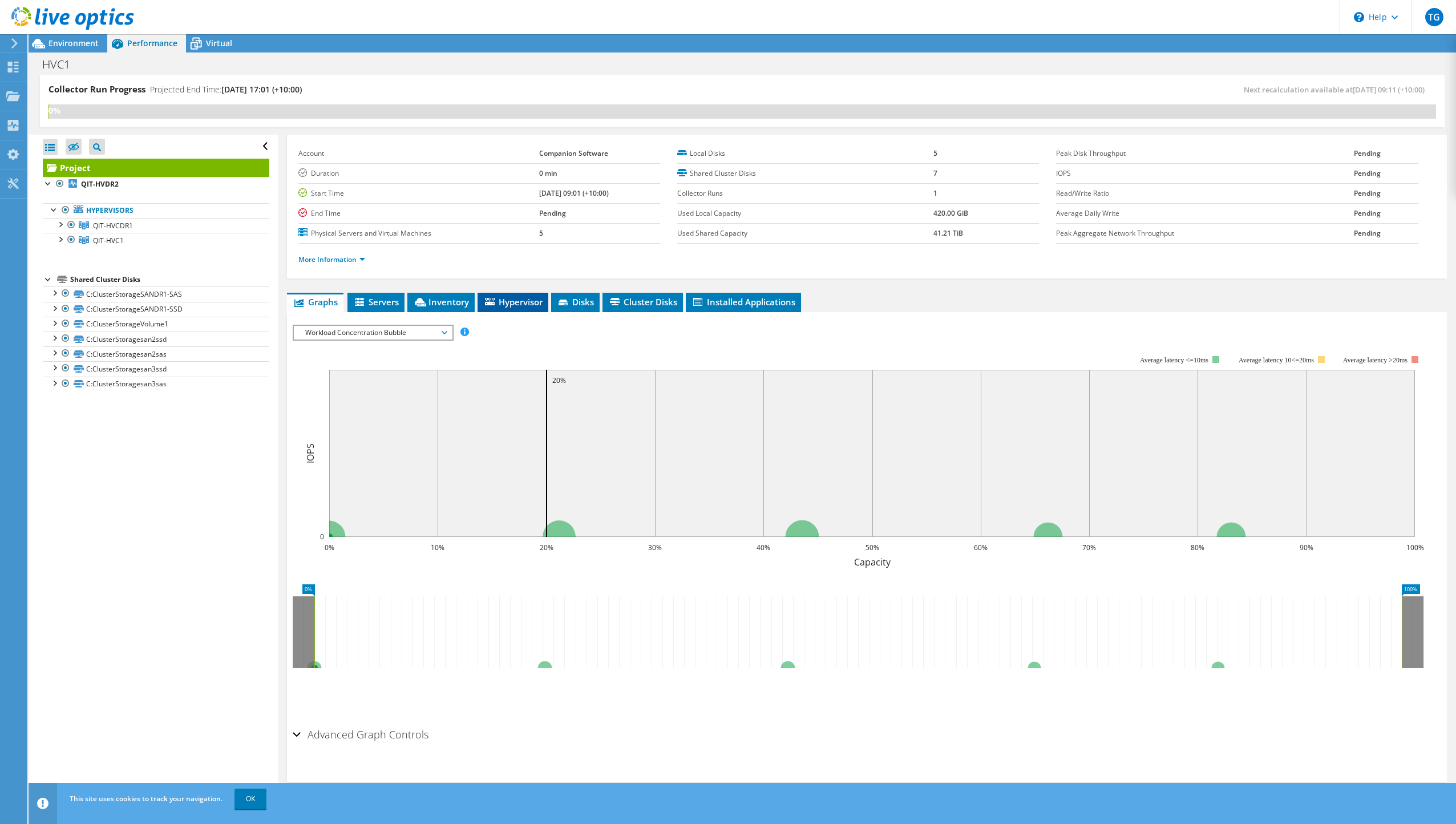
click at [514, 301] on span "Hypervisor" at bounding box center [513, 302] width 59 height 12
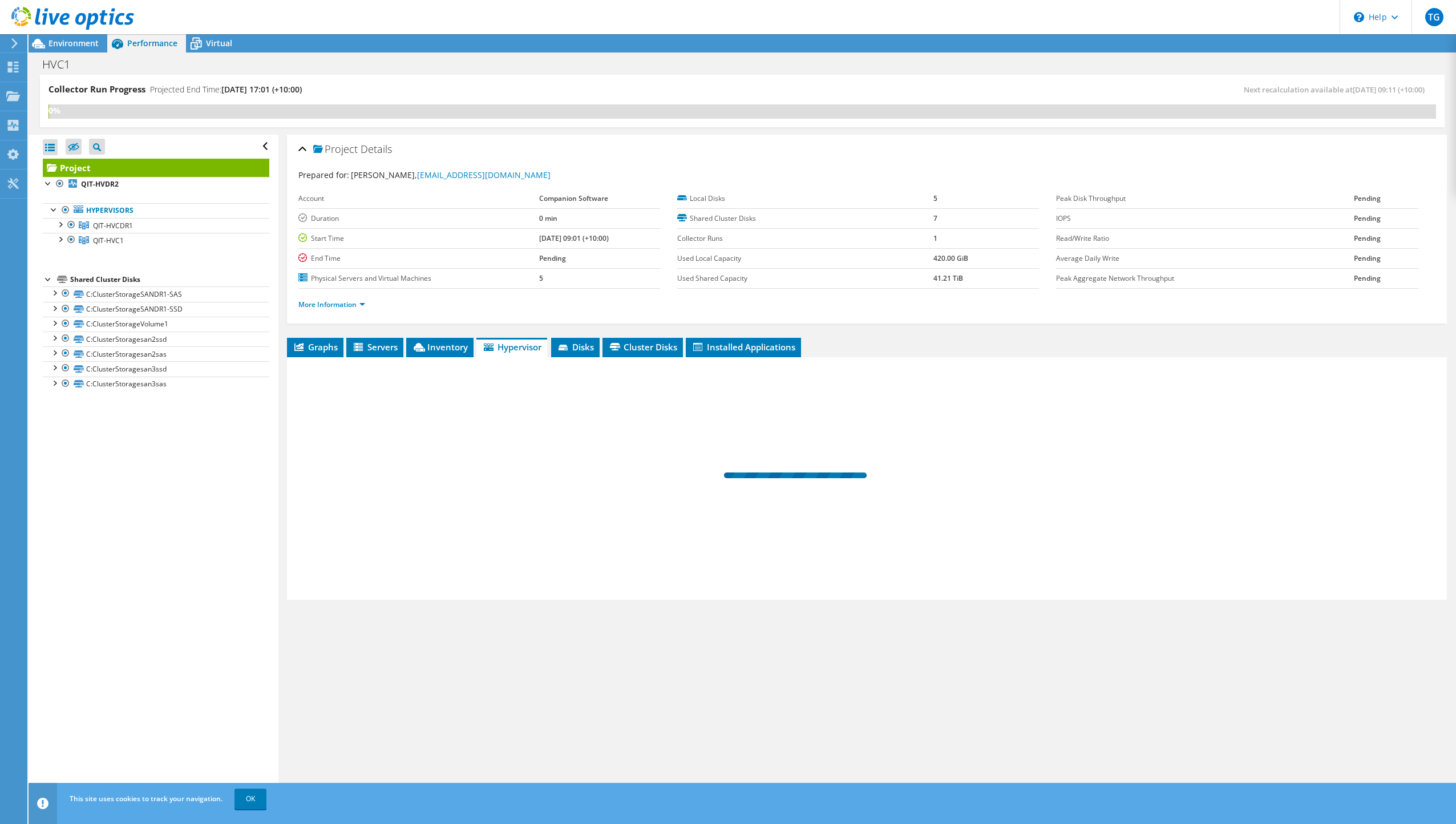
scroll to position [0, 0]
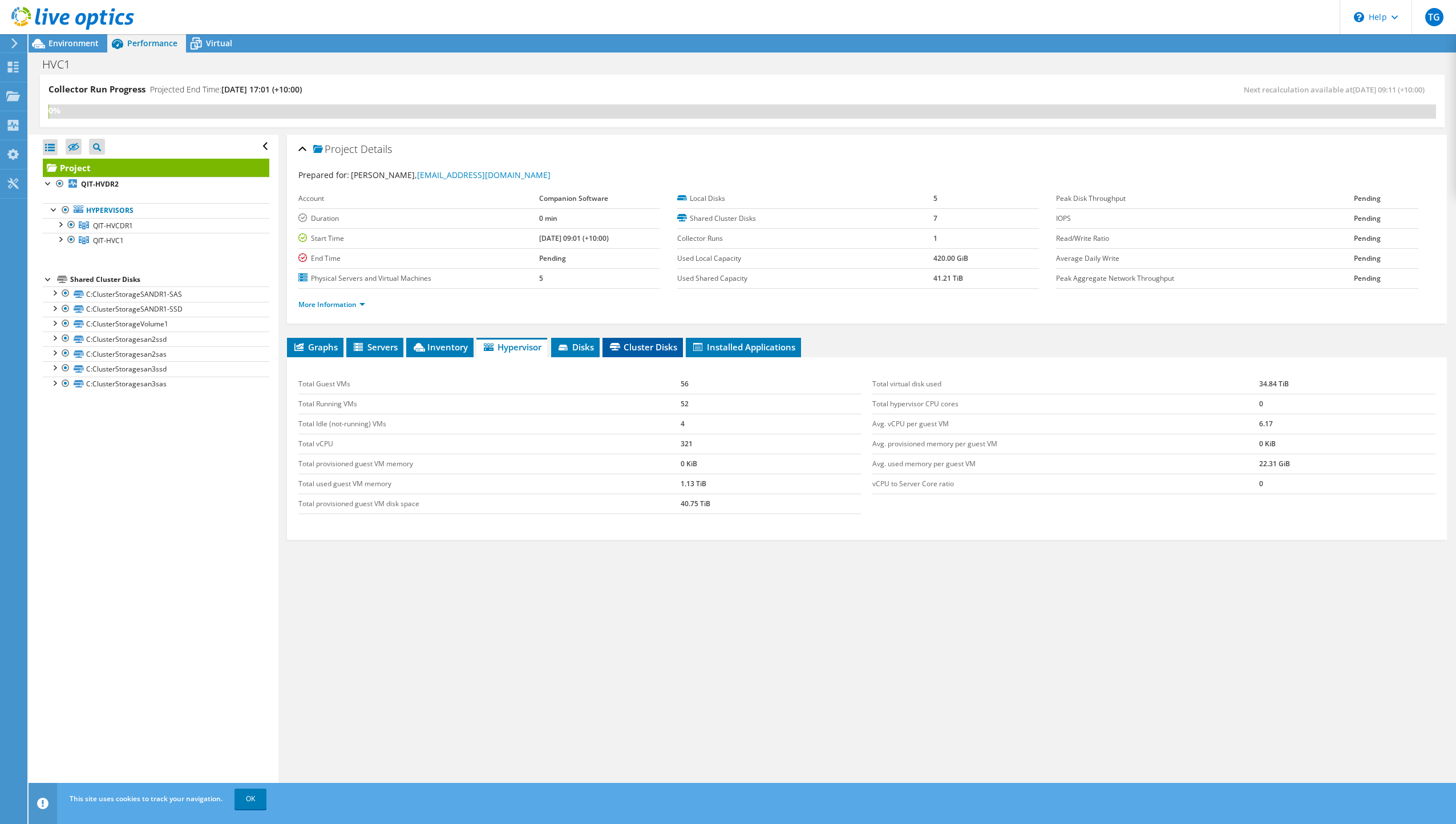
click at [631, 348] on span "Cluster Disks" at bounding box center [643, 347] width 69 height 12
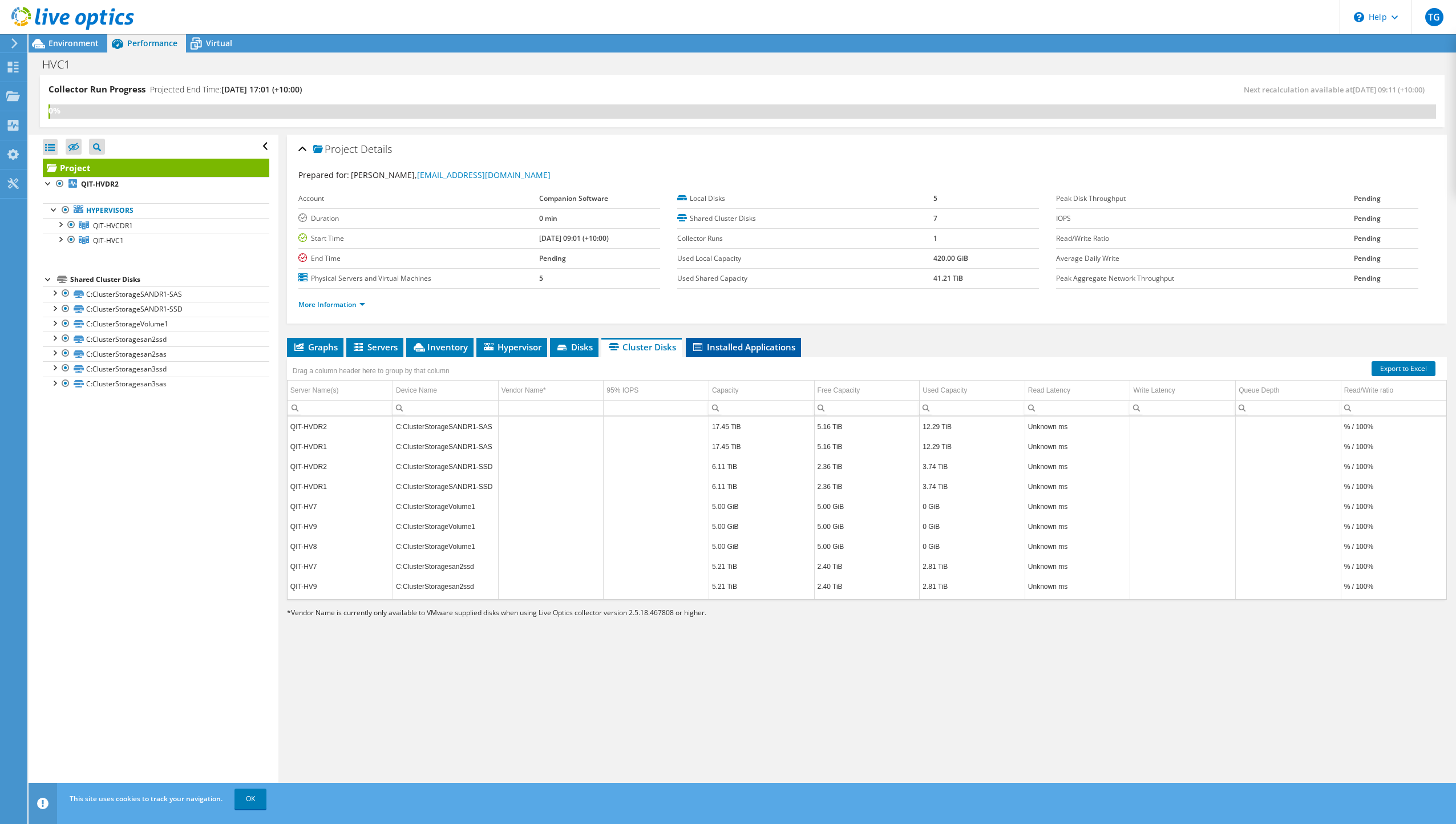
click at [764, 346] on span "Installed Applications" at bounding box center [744, 347] width 104 height 12
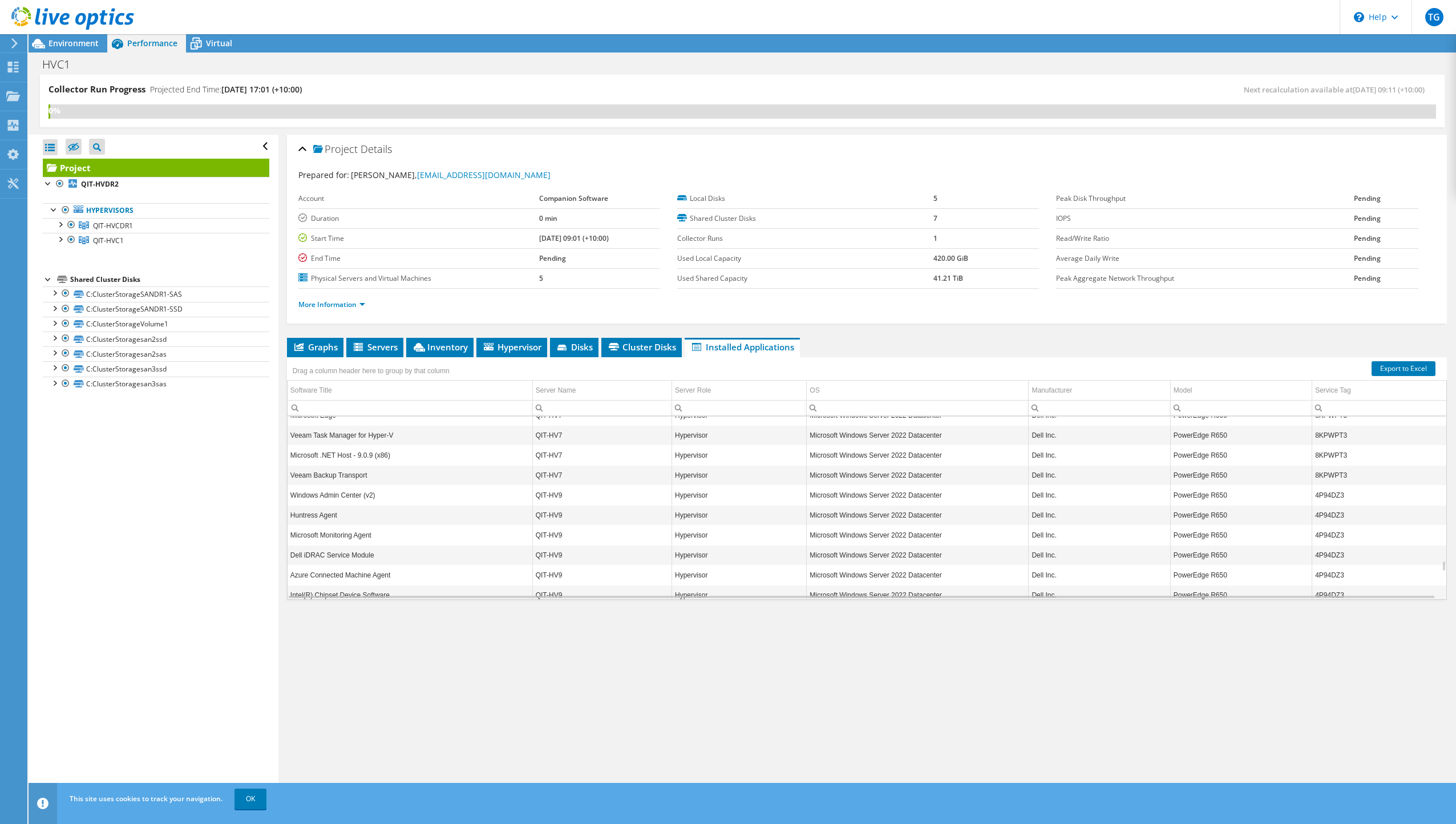
scroll to position [2398, 0]
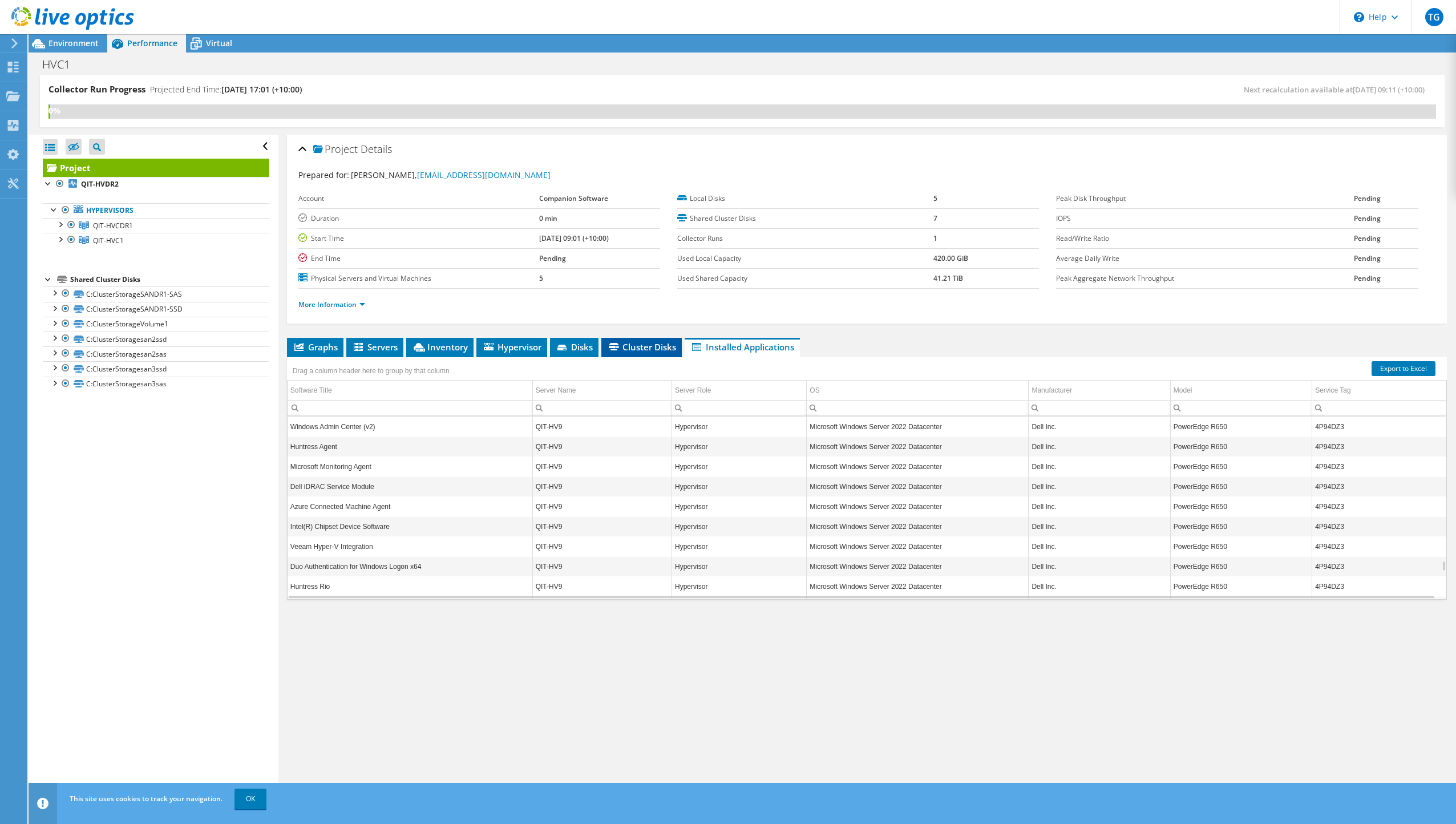
click at [654, 346] on span "Cluster Disks" at bounding box center [641, 347] width 69 height 12
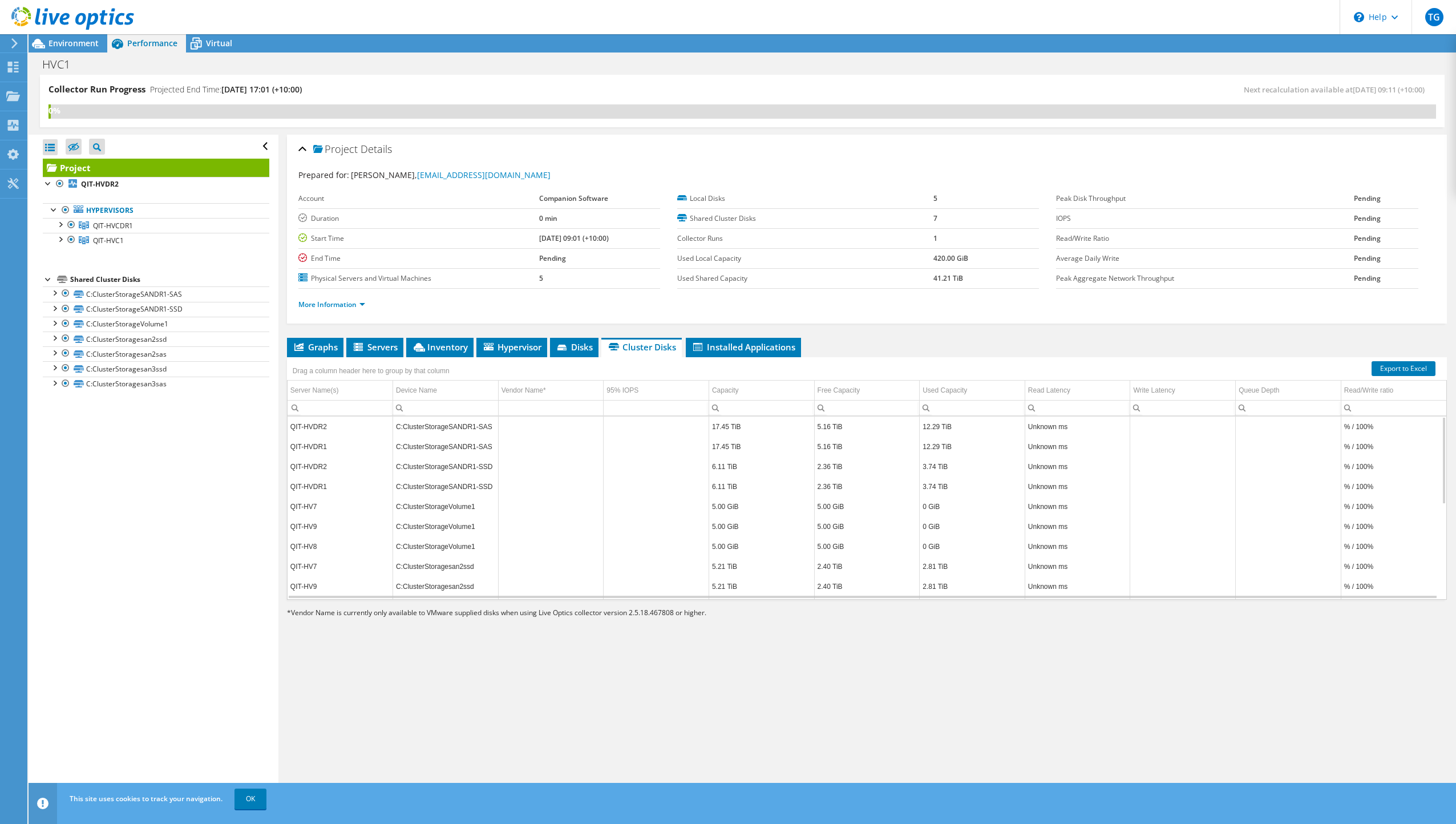
click at [471, 429] on td "C:ClusterStorageSANDR1-SAS" at bounding box center [446, 426] width 105 height 20
click at [364, 305] on link "More Information" at bounding box center [332, 305] width 67 height 10
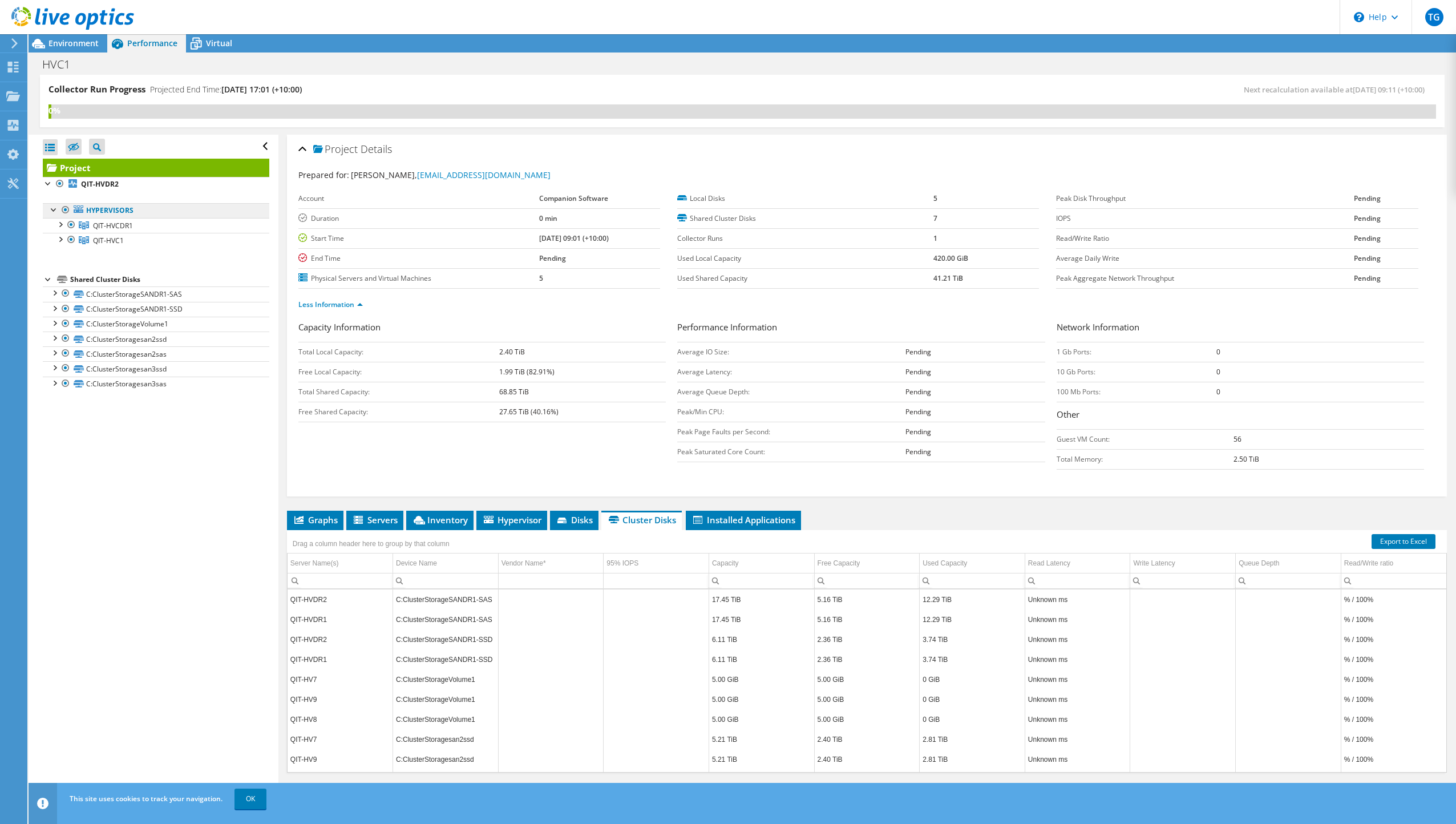
click at [103, 209] on link "Hypervisors" at bounding box center [156, 211] width 226 height 15
click at [111, 239] on span "QIT-HVC1" at bounding box center [108, 240] width 31 height 10
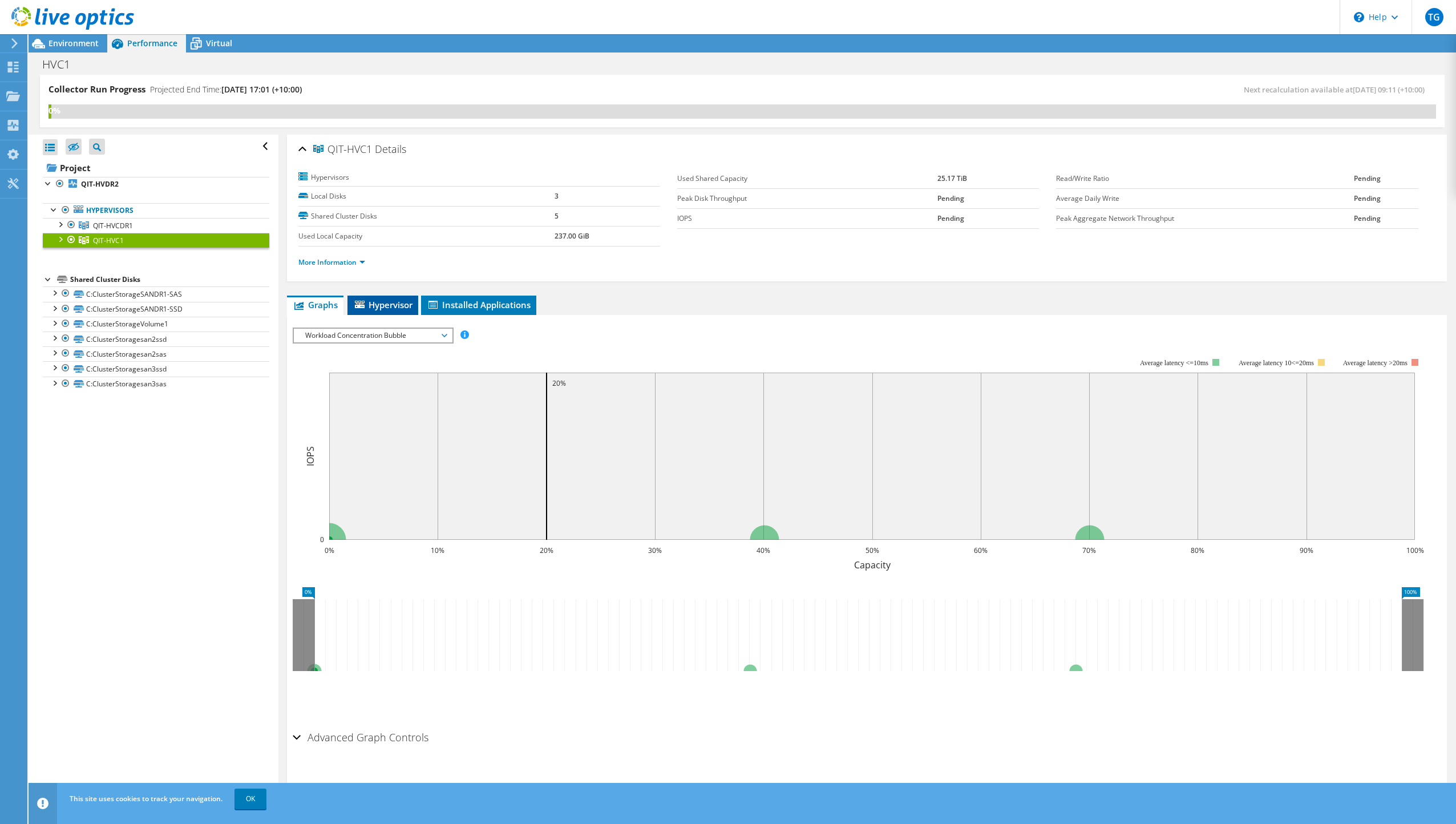
click at [384, 308] on span "Hypervisor" at bounding box center [383, 305] width 59 height 12
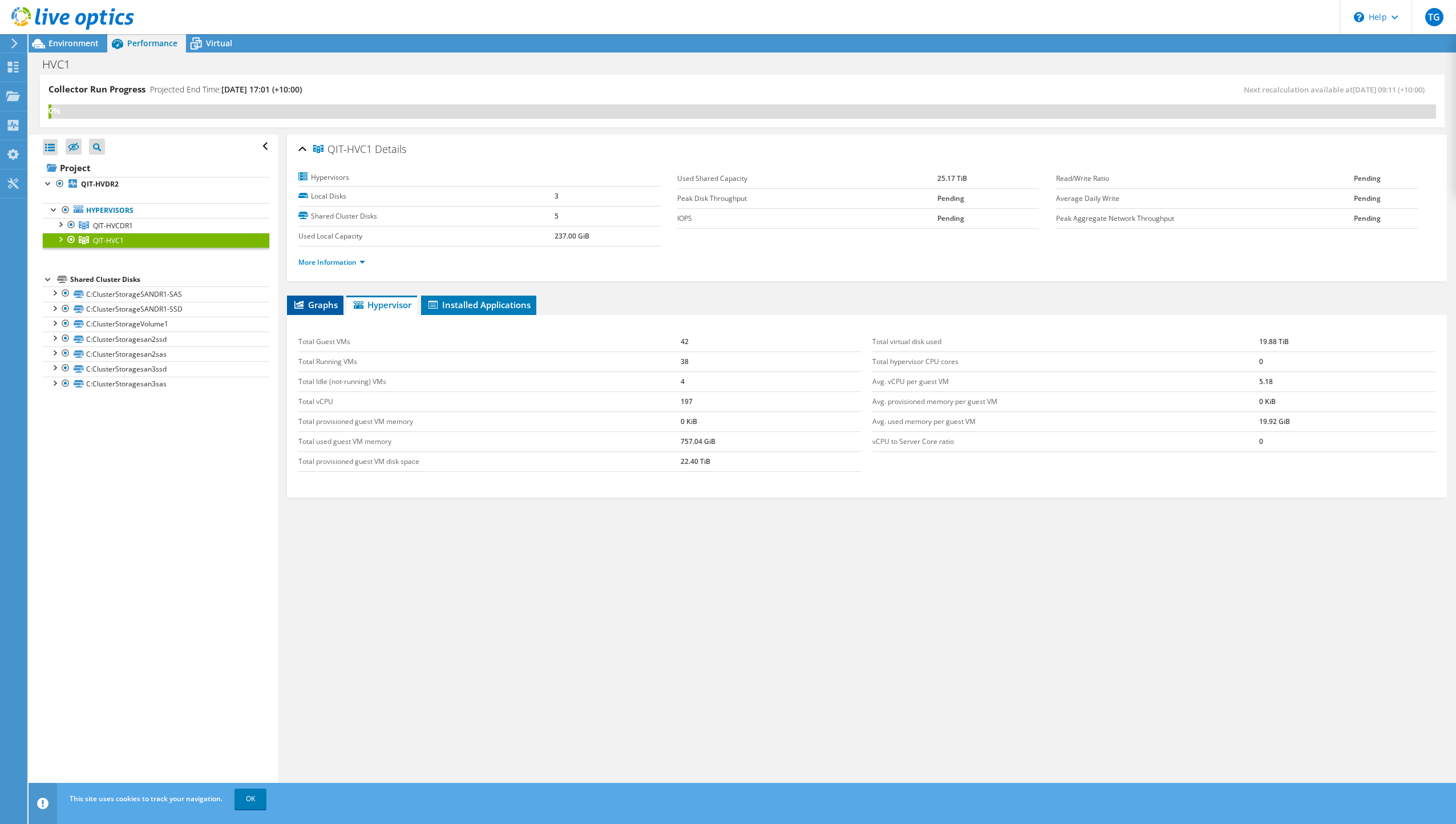
click at [324, 306] on span "Graphs" at bounding box center [315, 305] width 45 height 12
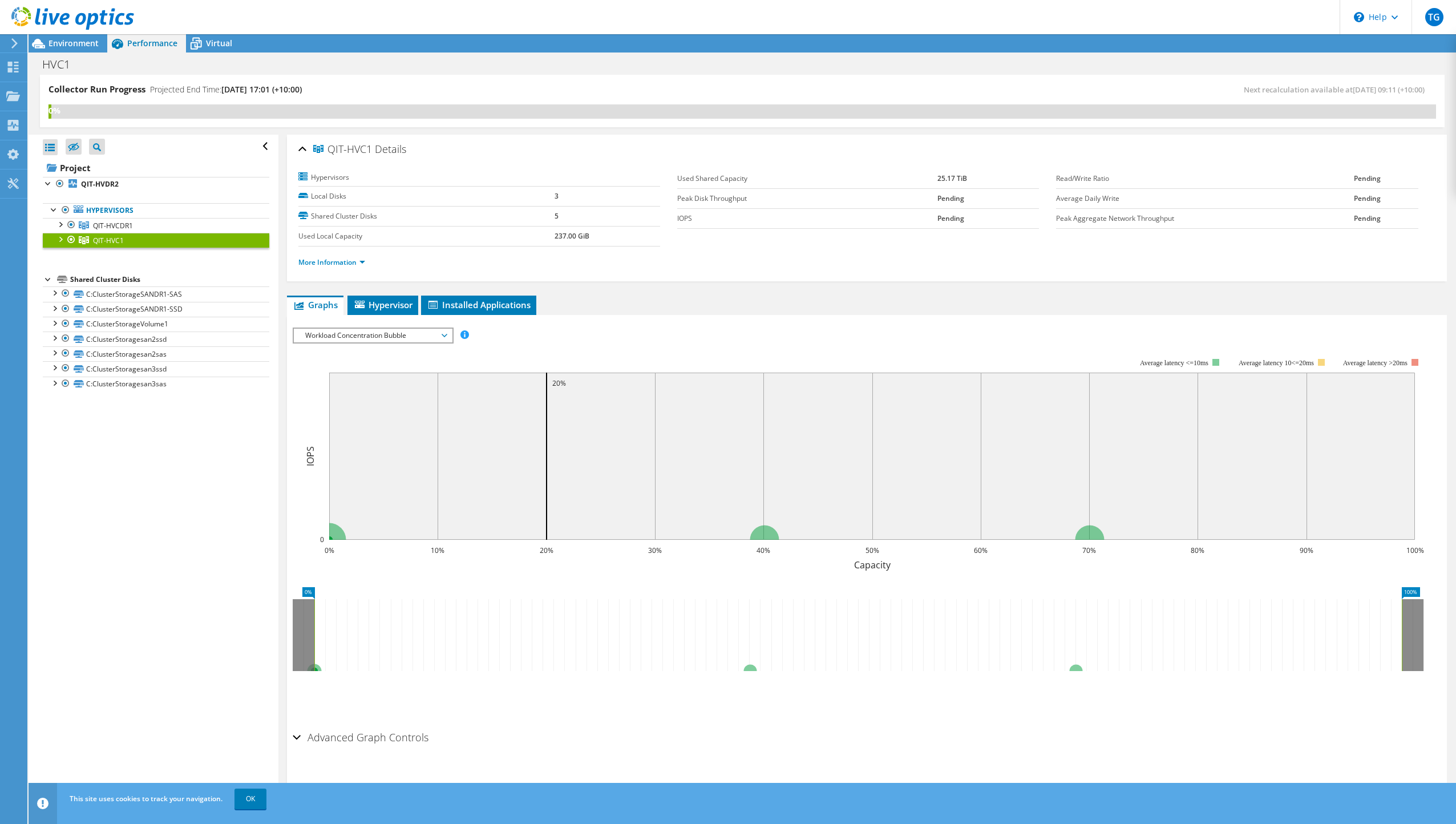
scroll to position [3, 0]
click at [364, 261] on link "More Information" at bounding box center [332, 260] width 67 height 10
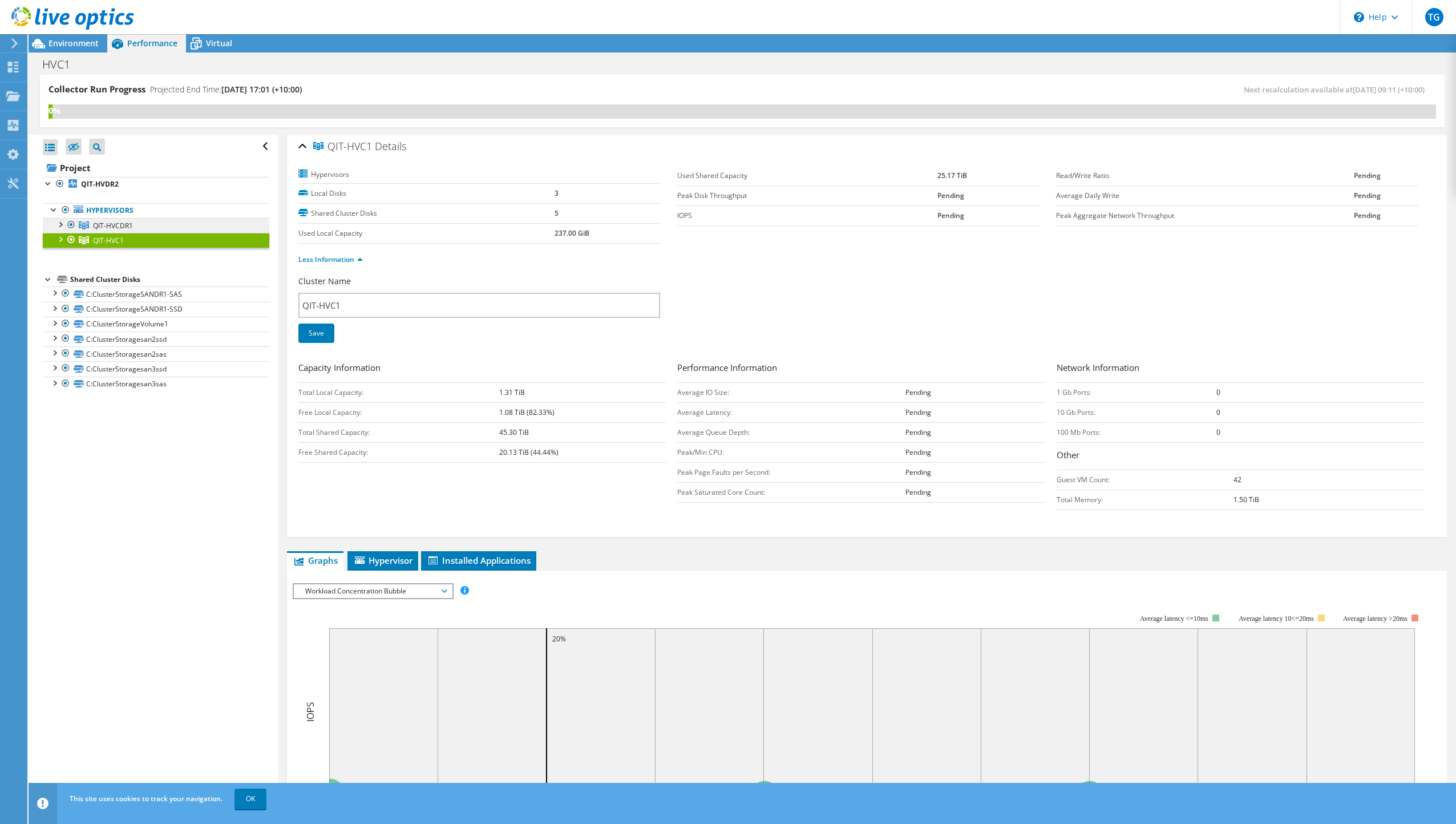
click at [131, 225] on span "QIT-HVCDR1" at bounding box center [113, 226] width 40 height 10
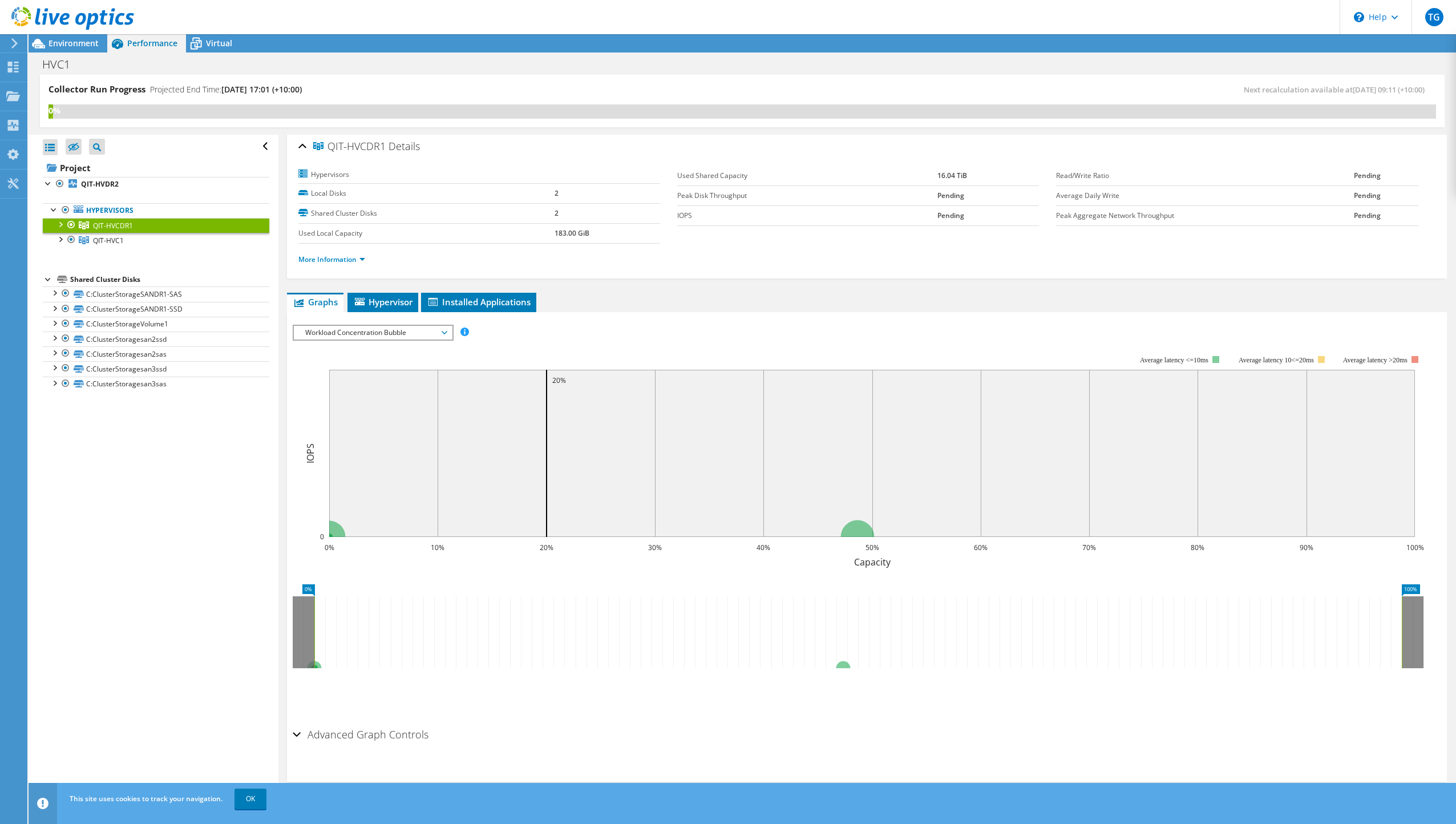
click at [404, 730] on h2 "Advanced Graph Controls" at bounding box center [361, 735] width 136 height 23
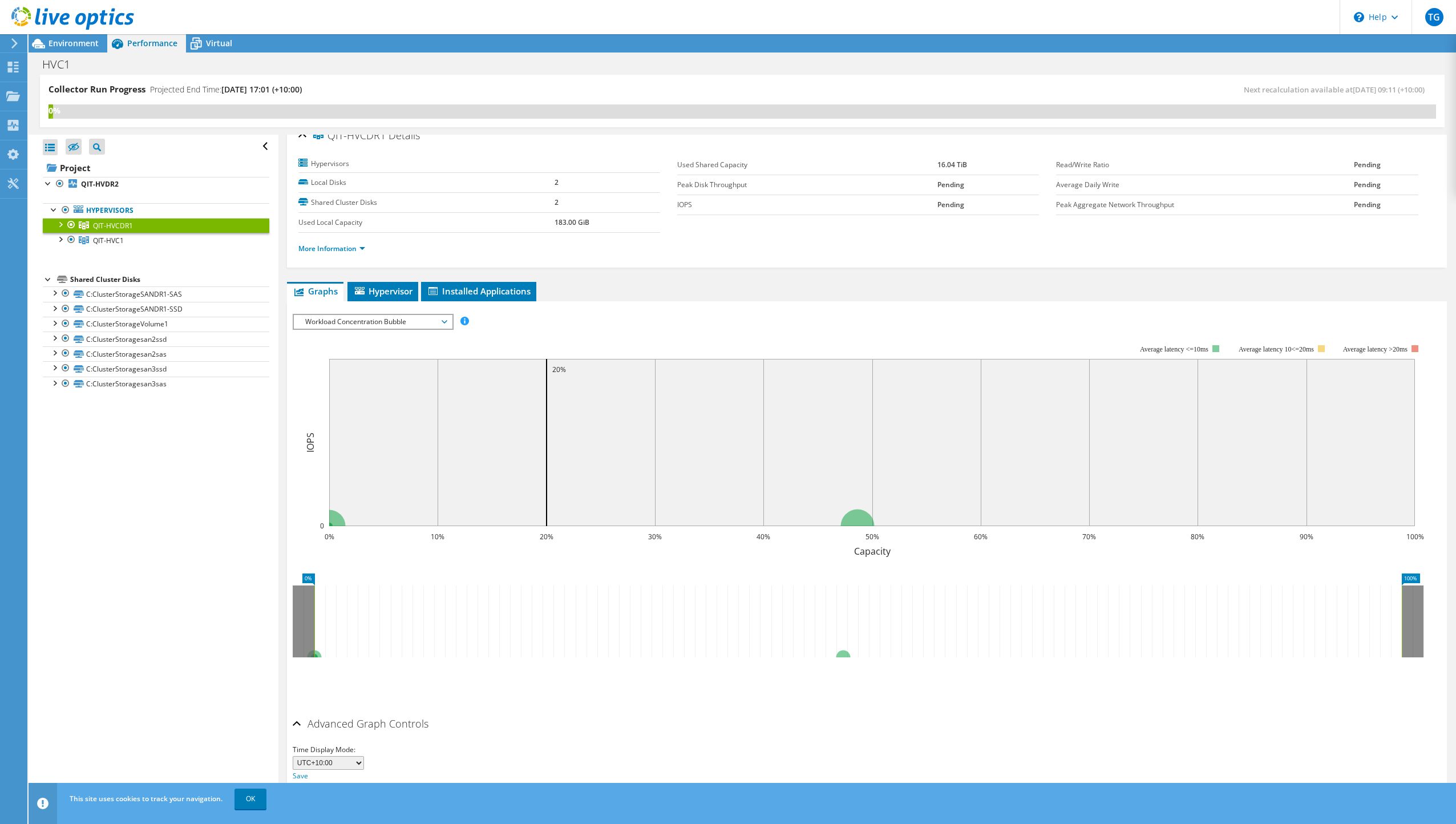
scroll to position [0, 0]
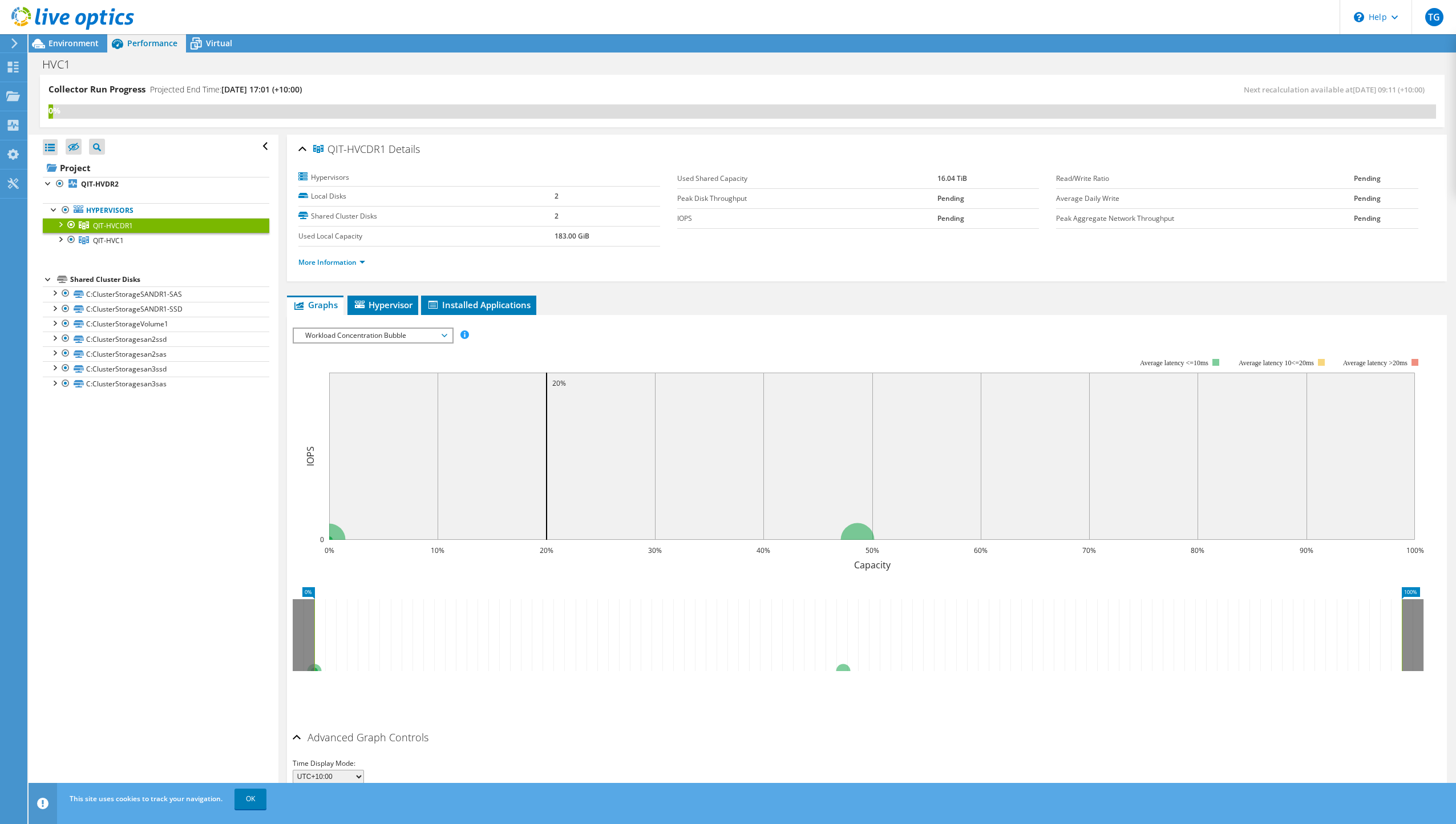
click at [392, 329] on span "Workload Concentration Bubble" at bounding box center [373, 335] width 146 height 14
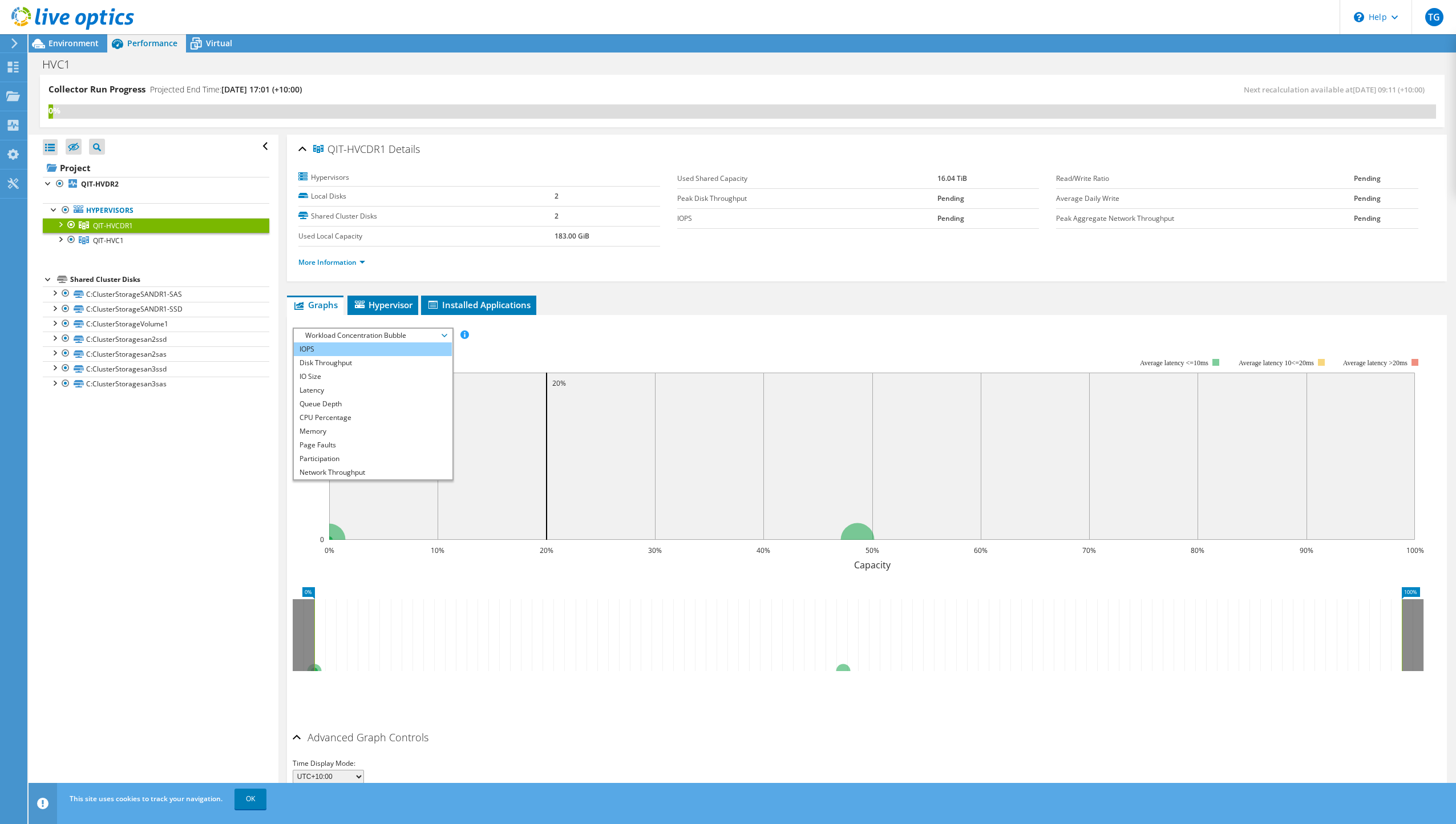
click at [341, 352] on li "IOPS" at bounding box center [373, 349] width 158 height 14
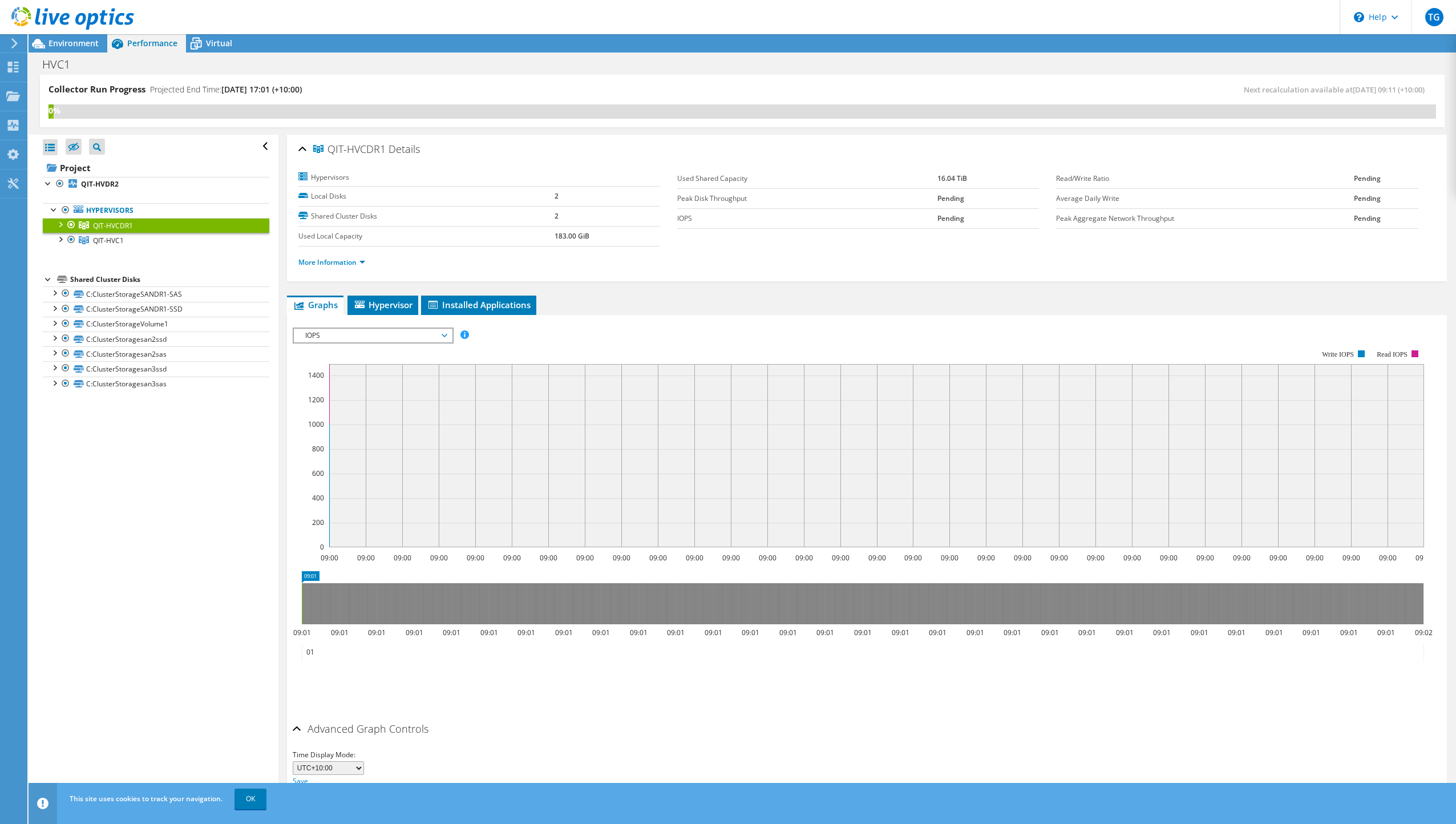
click at [387, 341] on span "IOPS" at bounding box center [373, 335] width 146 height 14
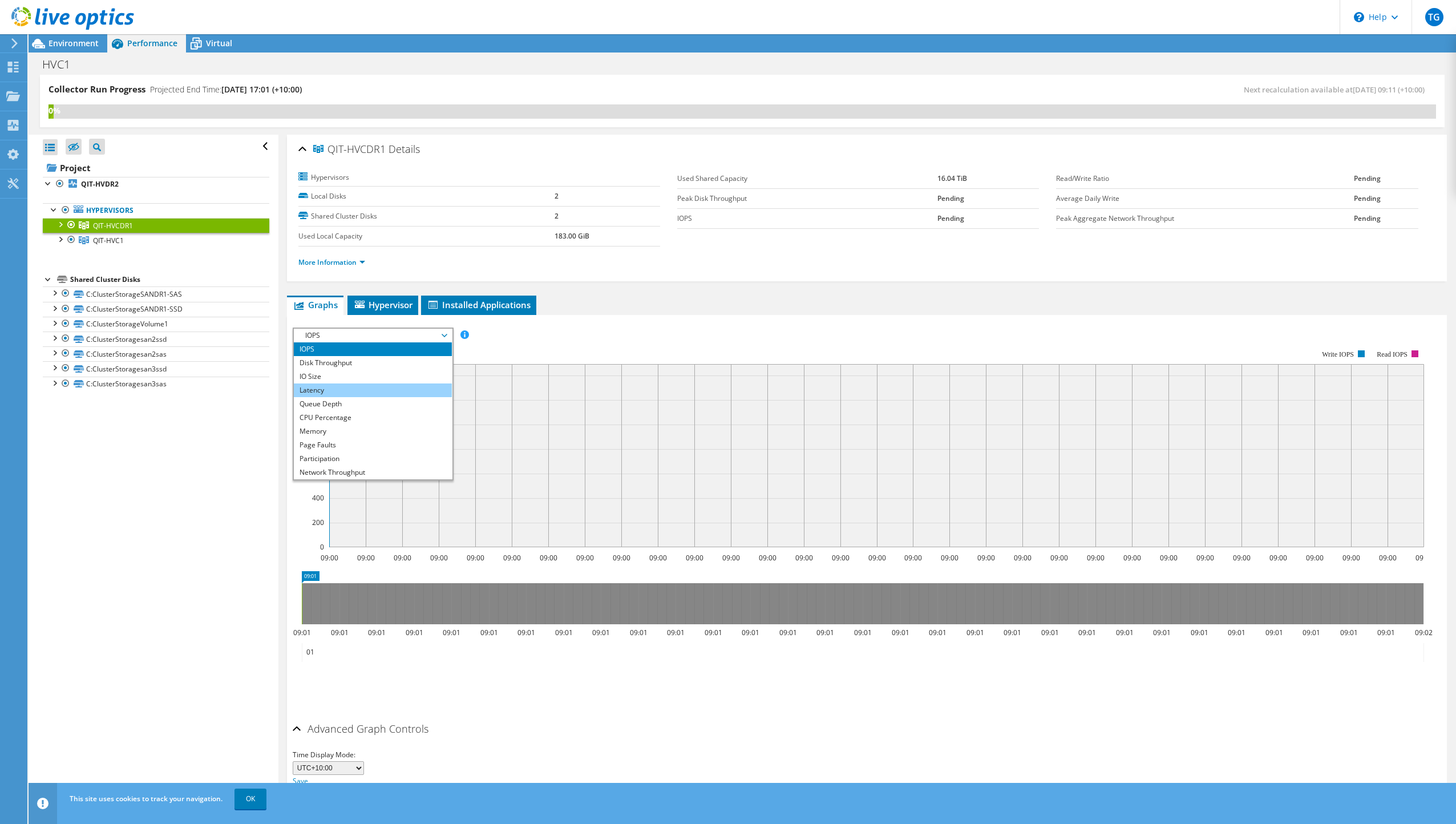
click at [370, 389] on li "Latency" at bounding box center [373, 391] width 158 height 14
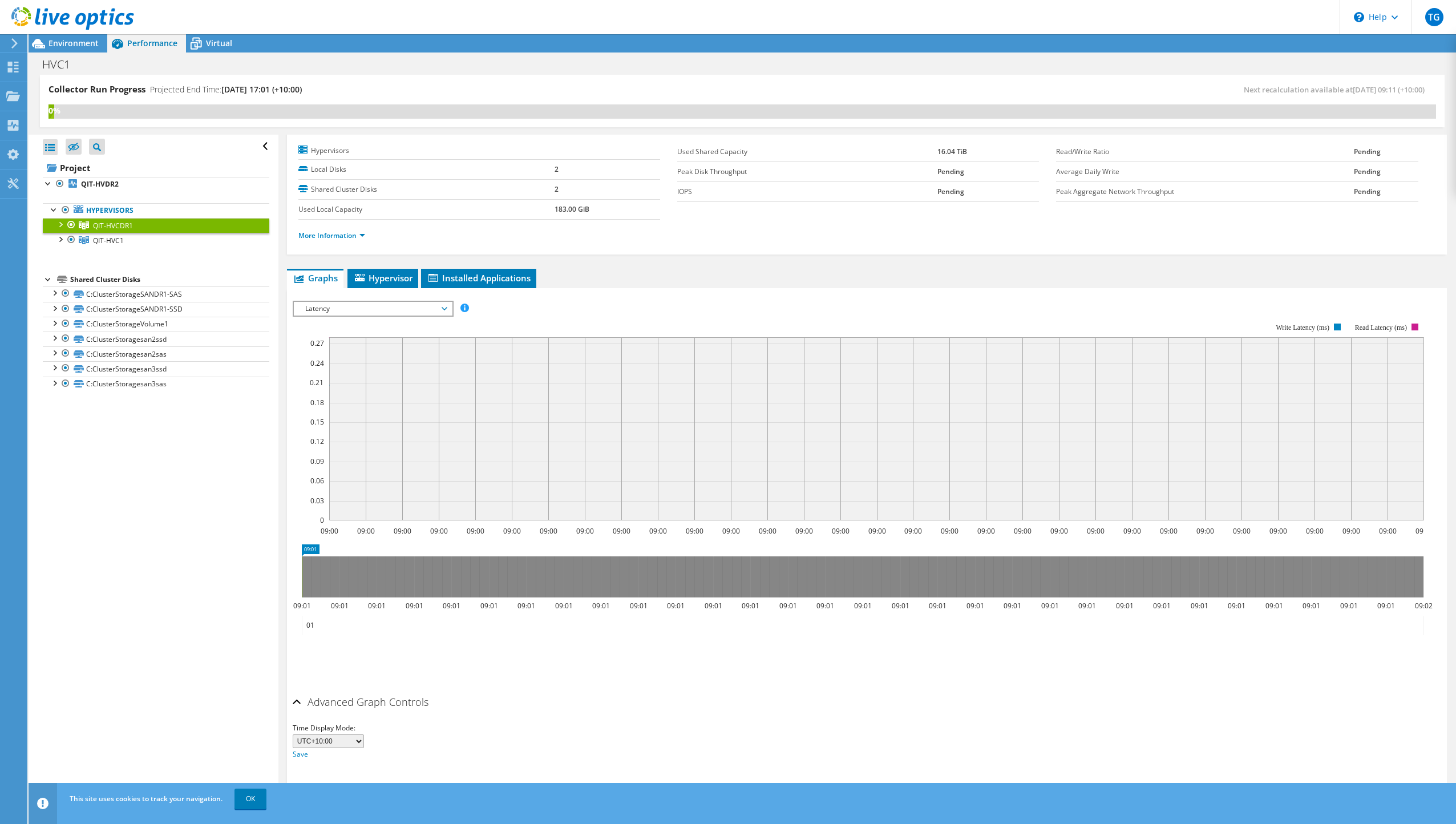
scroll to position [40, 0]
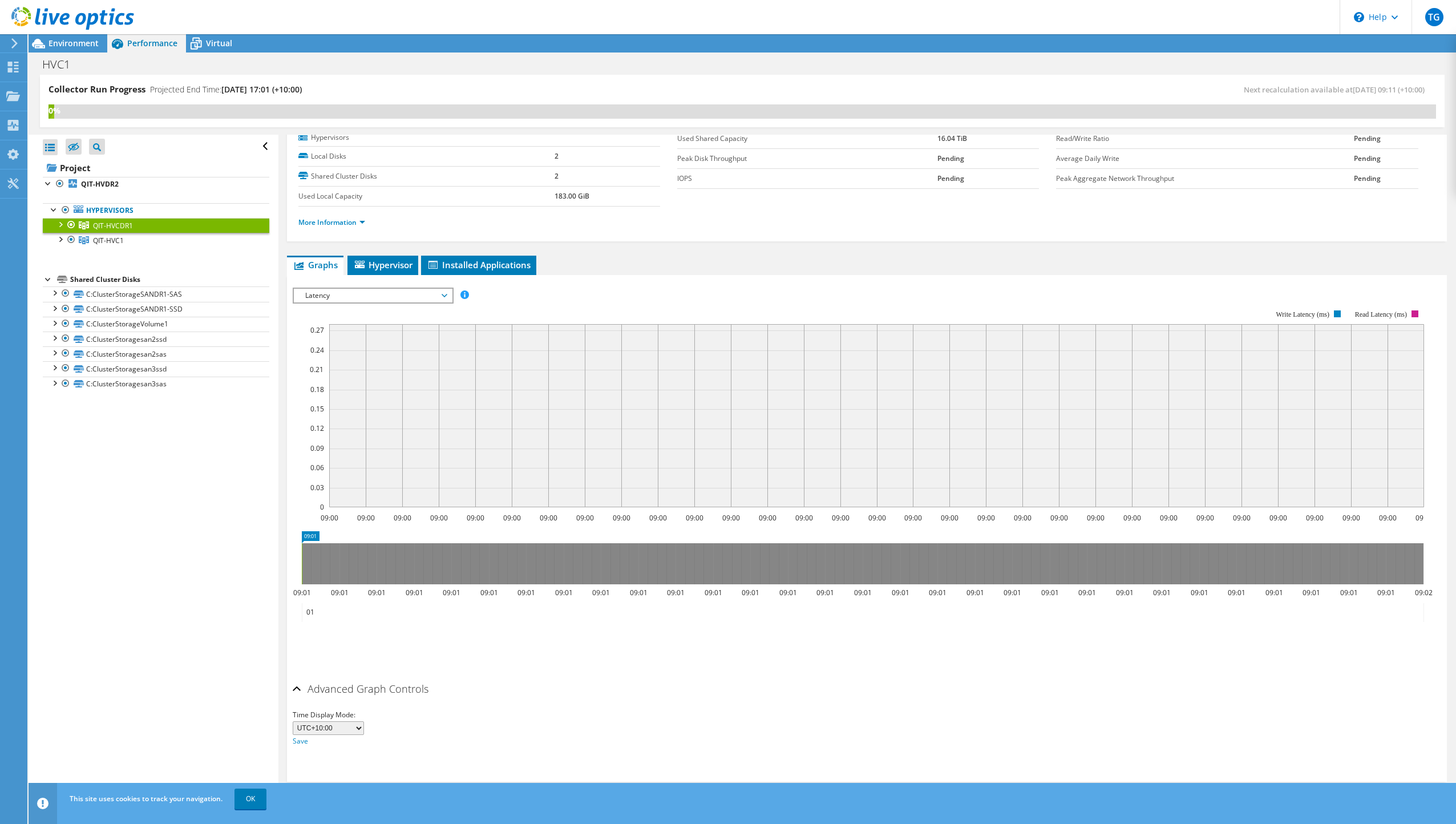
click at [362, 303] on div "Latency IOPS Disk Throughput IO Size Latency Queue Depth CPU Percentage Memory …" at bounding box center [373, 295] width 161 height 16
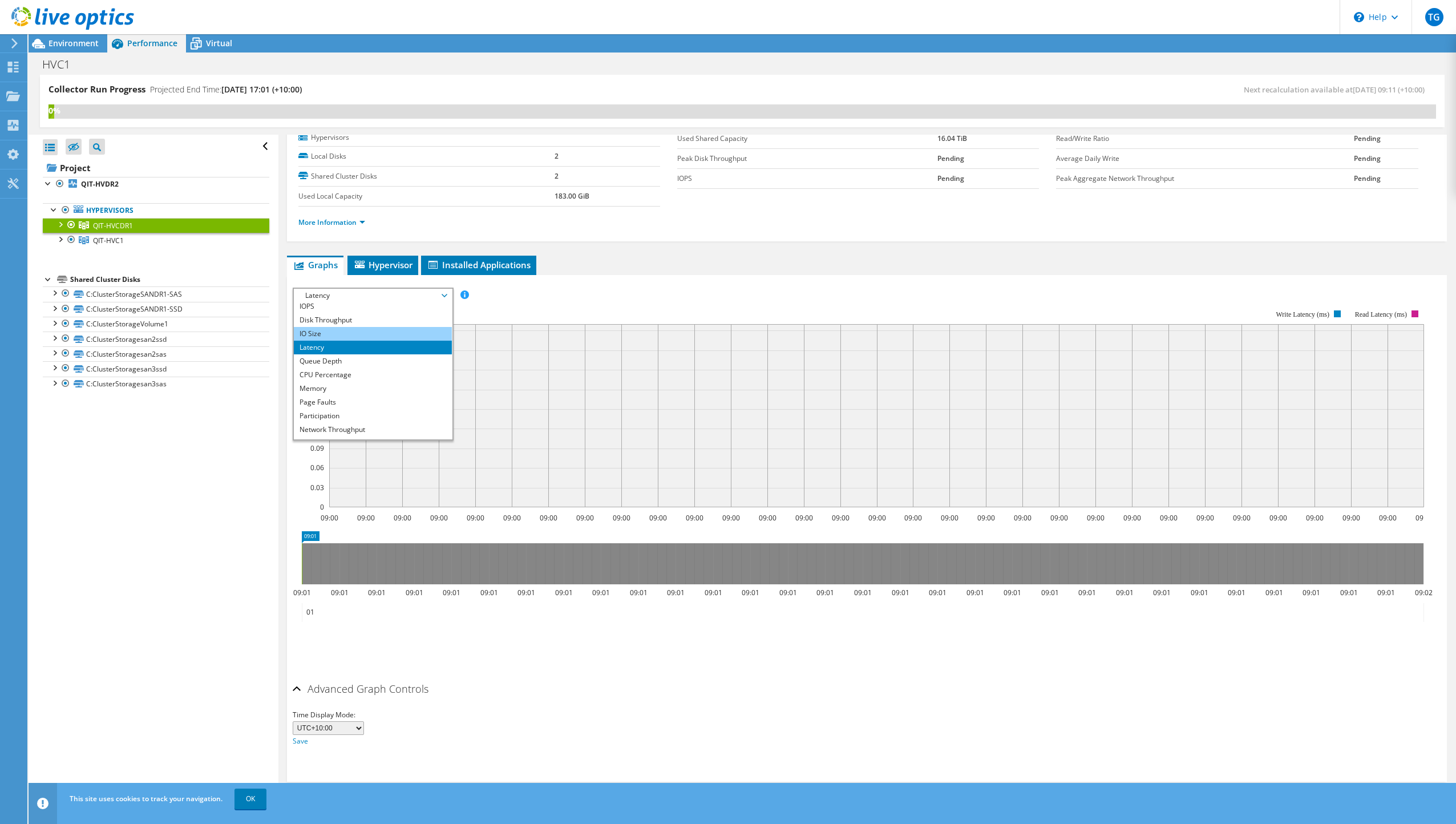
scroll to position [0, 0]
click at [569, 307] on rect at bounding box center [859, 409] width 1132 height 228
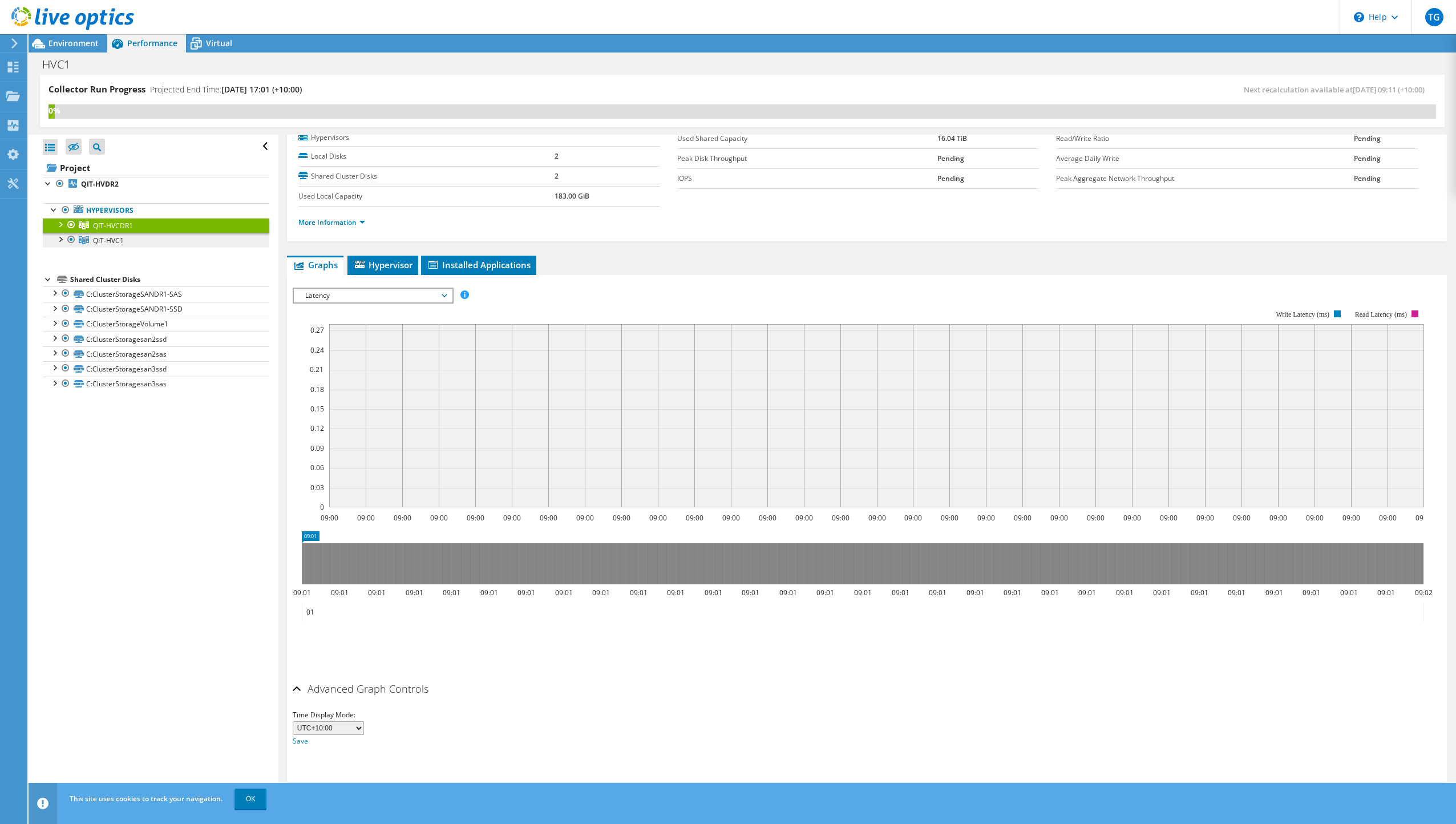
click at [120, 237] on span "QIT-HVC1" at bounding box center [108, 240] width 31 height 10
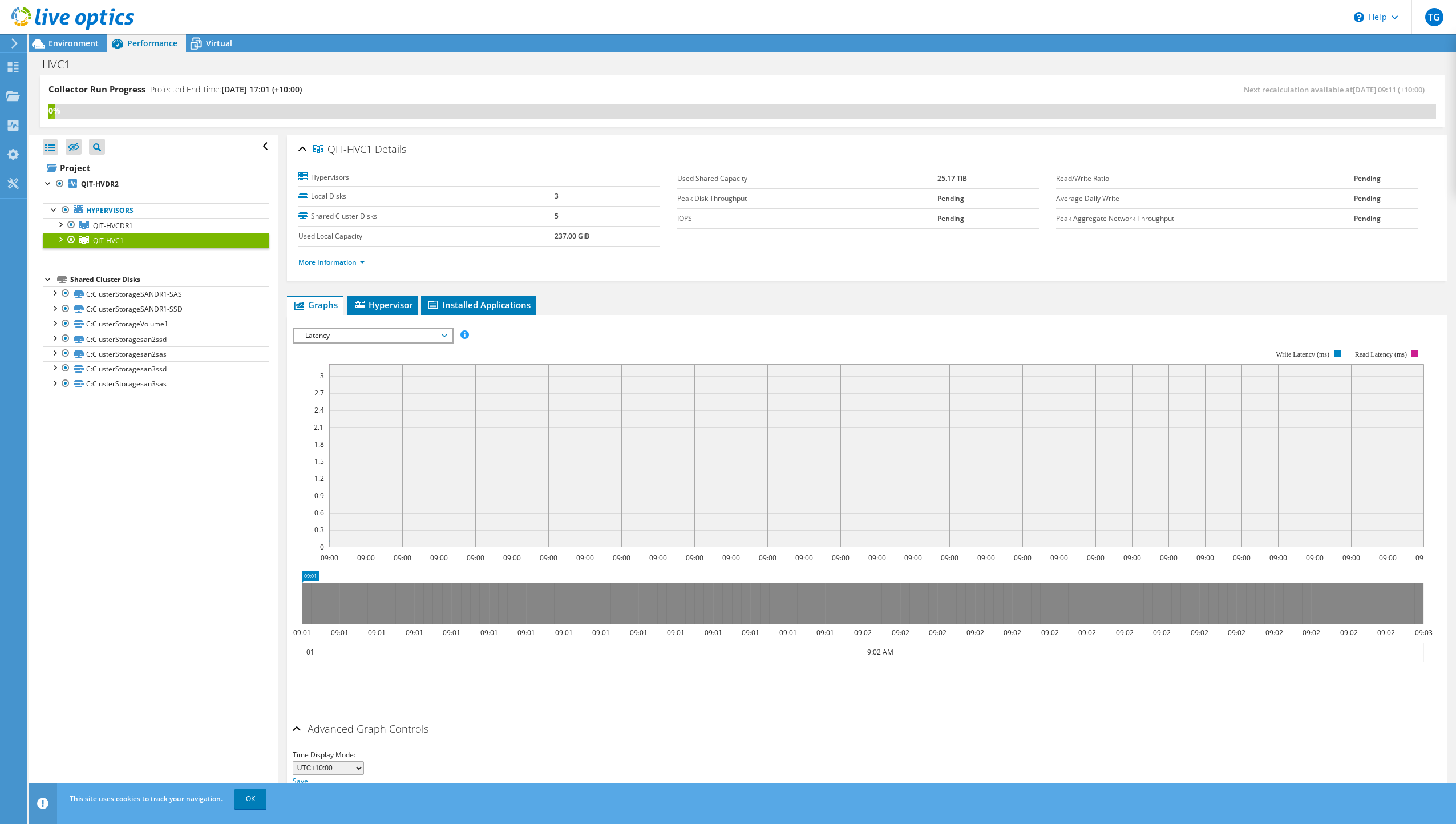
click at [390, 337] on span "Latency" at bounding box center [373, 335] width 146 height 14
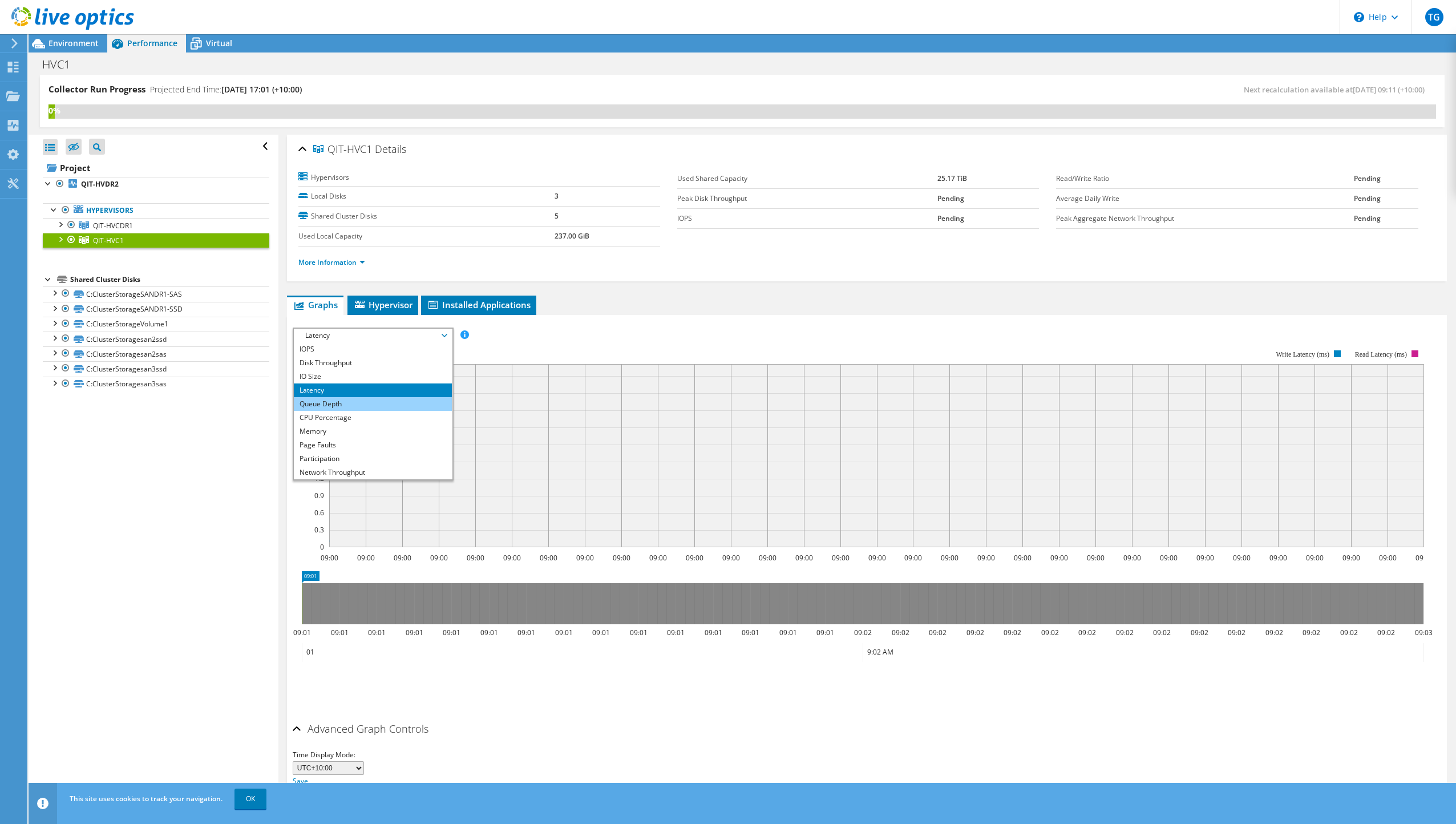
click at [356, 399] on li "Queue Depth" at bounding box center [373, 404] width 158 height 14
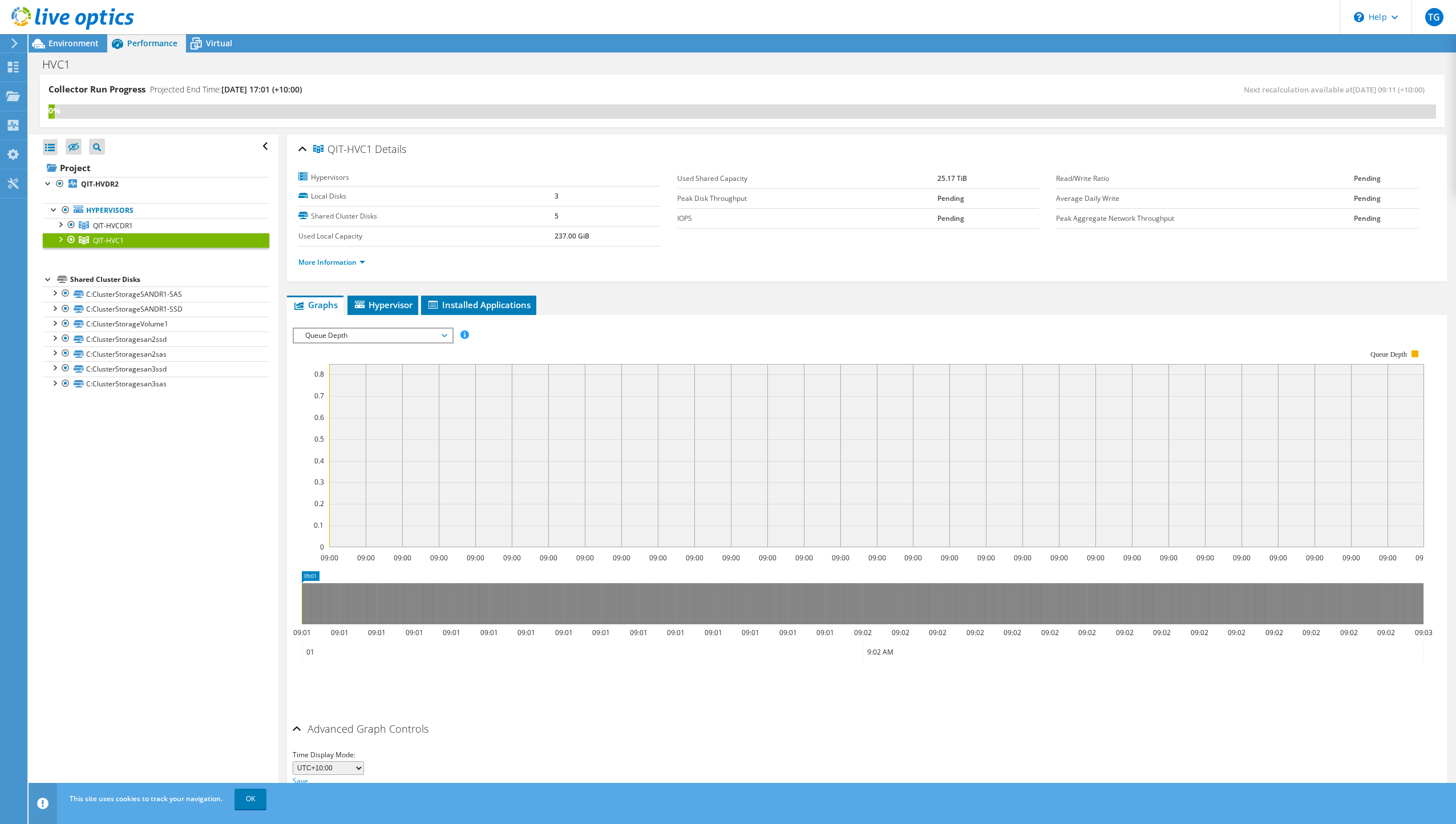
click at [366, 341] on span "Queue Depth" at bounding box center [373, 335] width 146 height 14
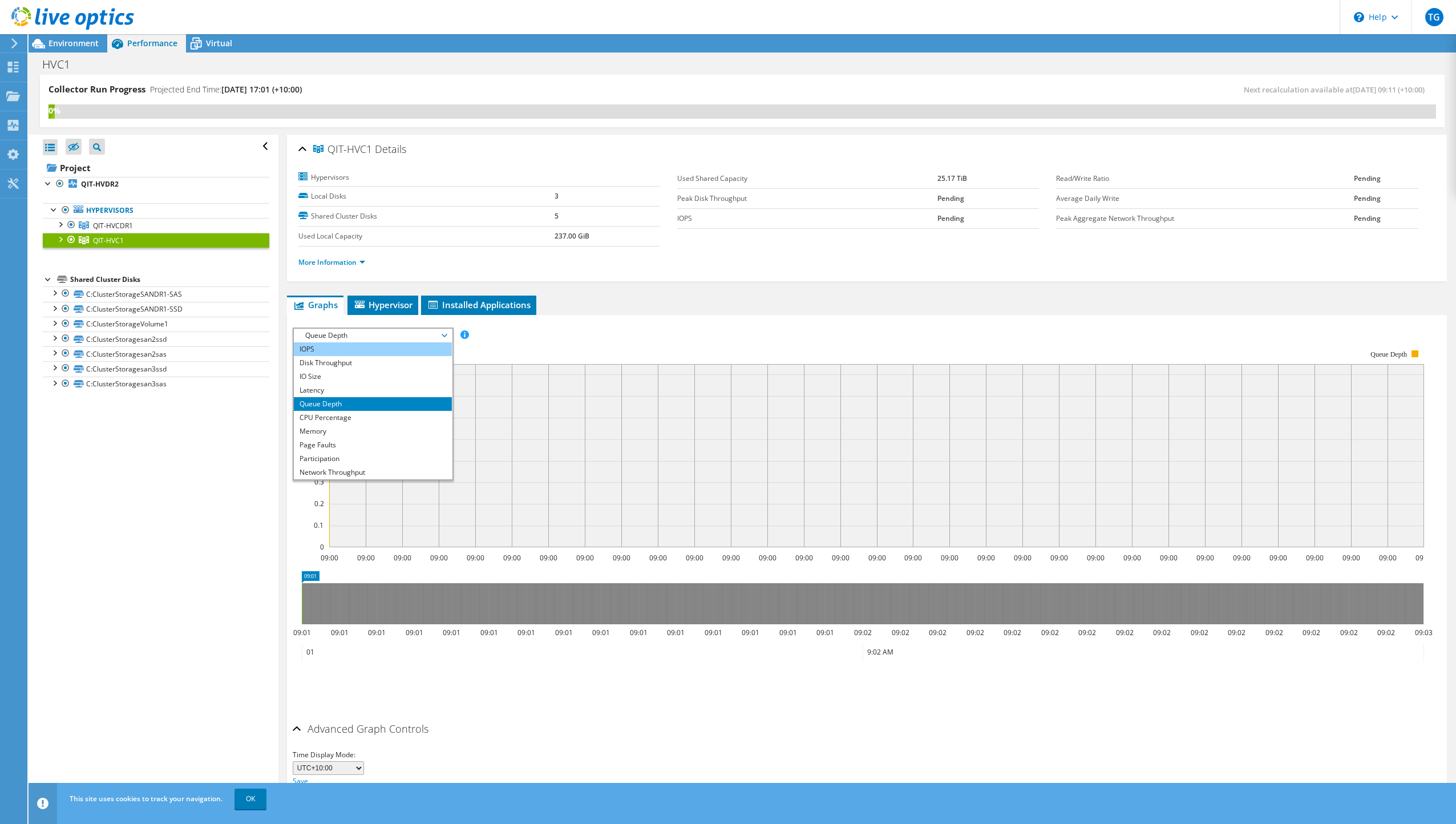
click at [361, 351] on li "IOPS" at bounding box center [373, 349] width 158 height 14
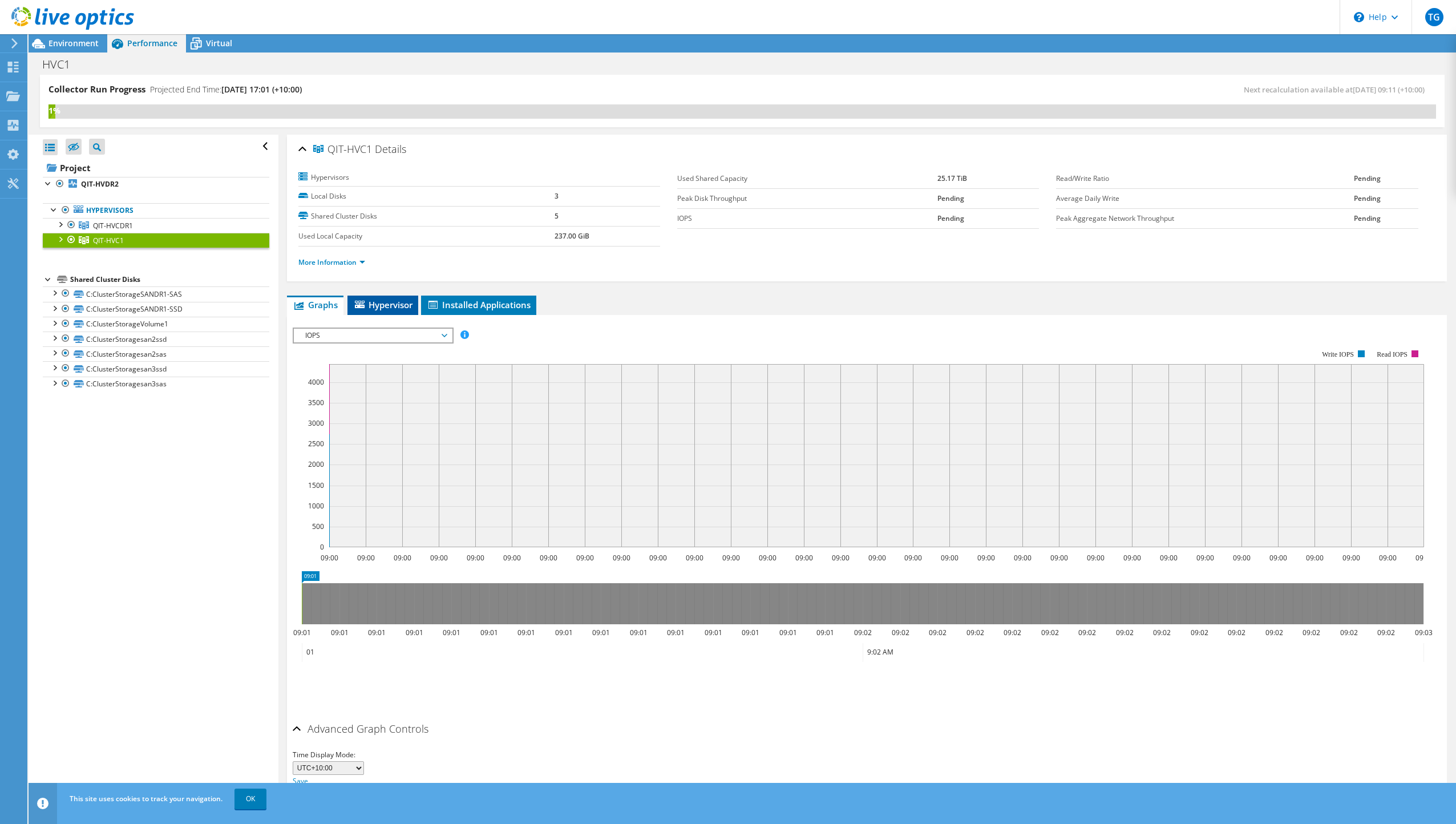
click at [385, 306] on span "Hypervisor" at bounding box center [383, 305] width 59 height 12
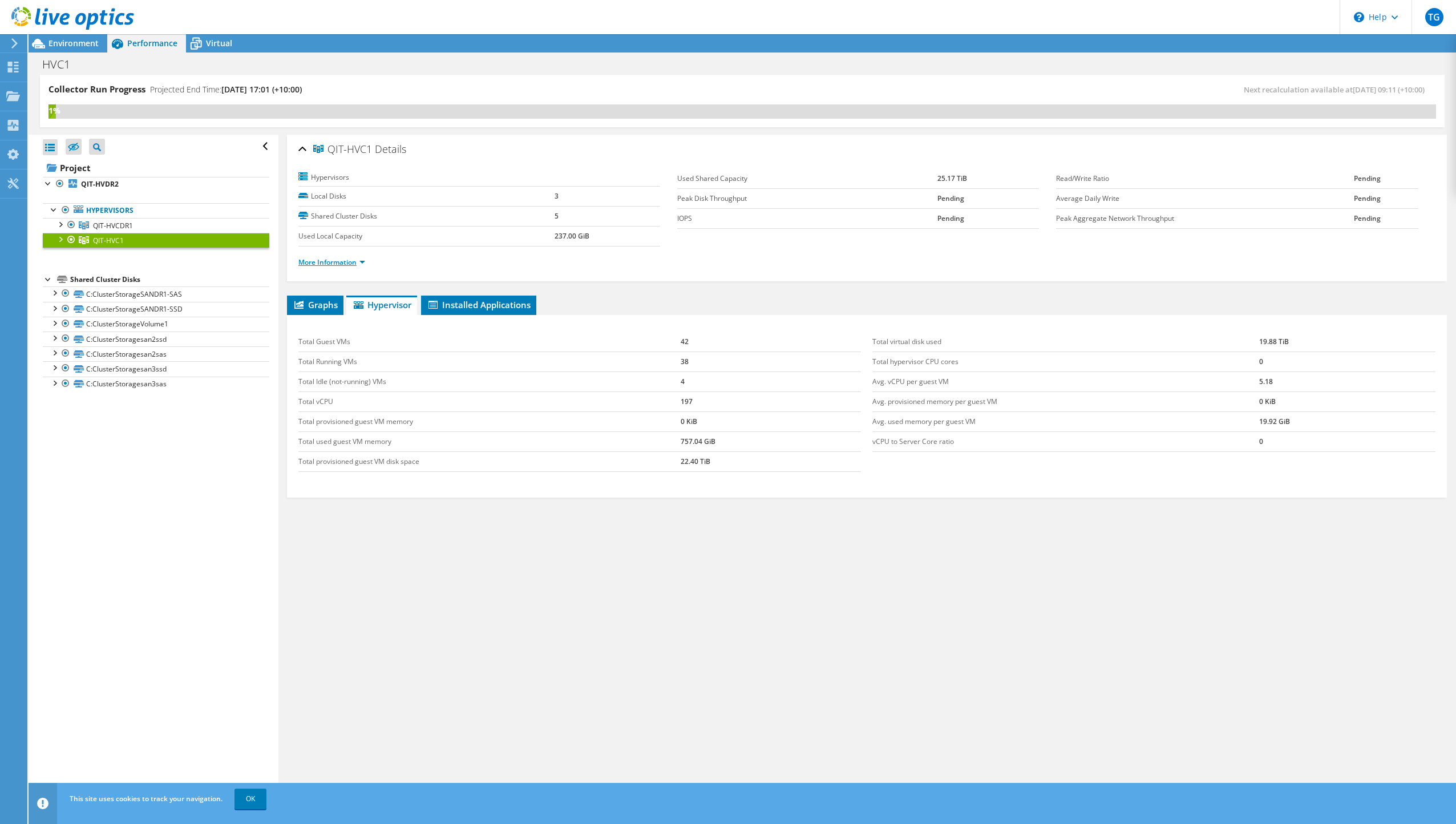
click at [360, 266] on link "More Information" at bounding box center [332, 262] width 67 height 10
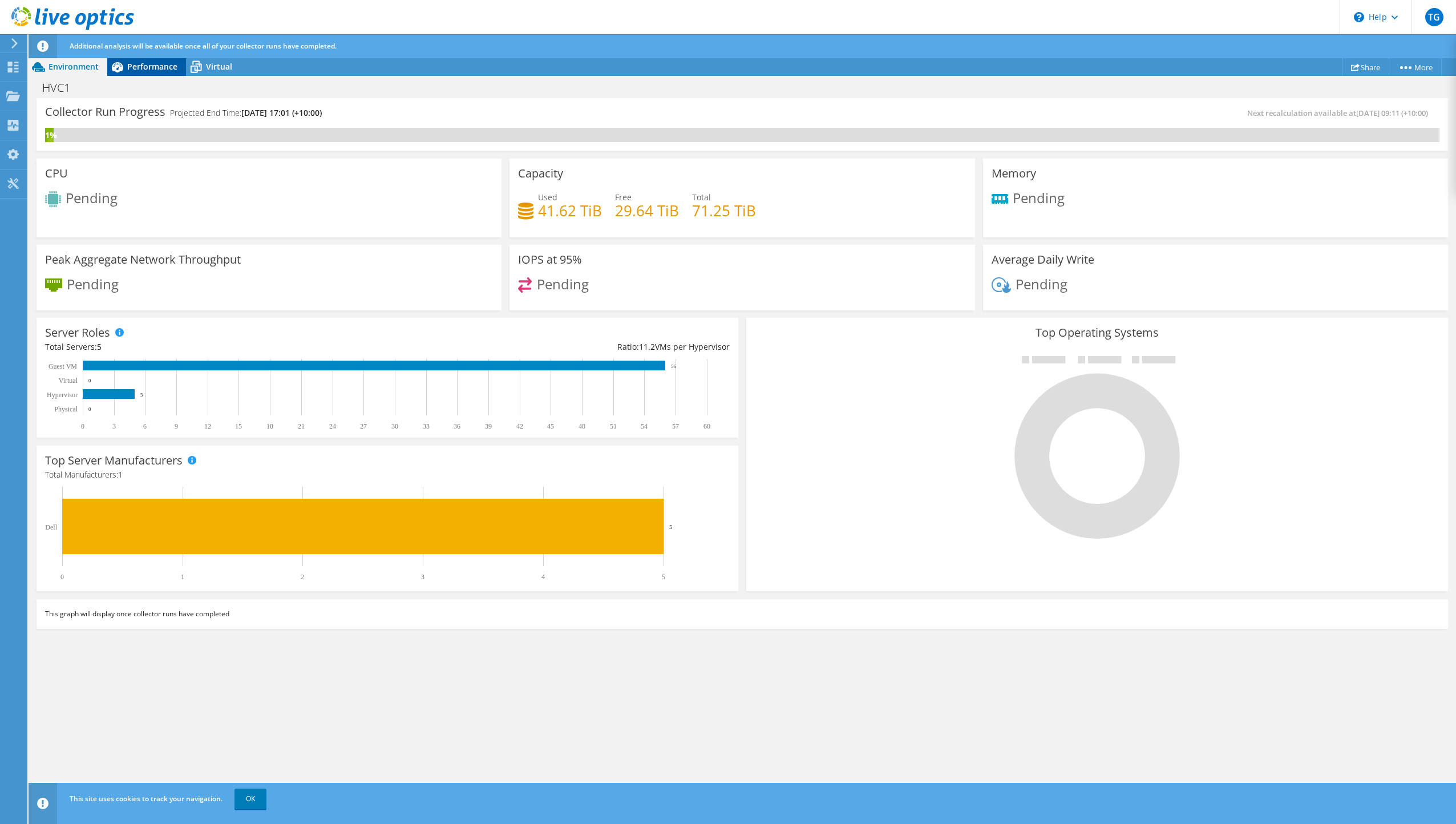
click at [137, 65] on span "Performance" at bounding box center [152, 67] width 50 height 11
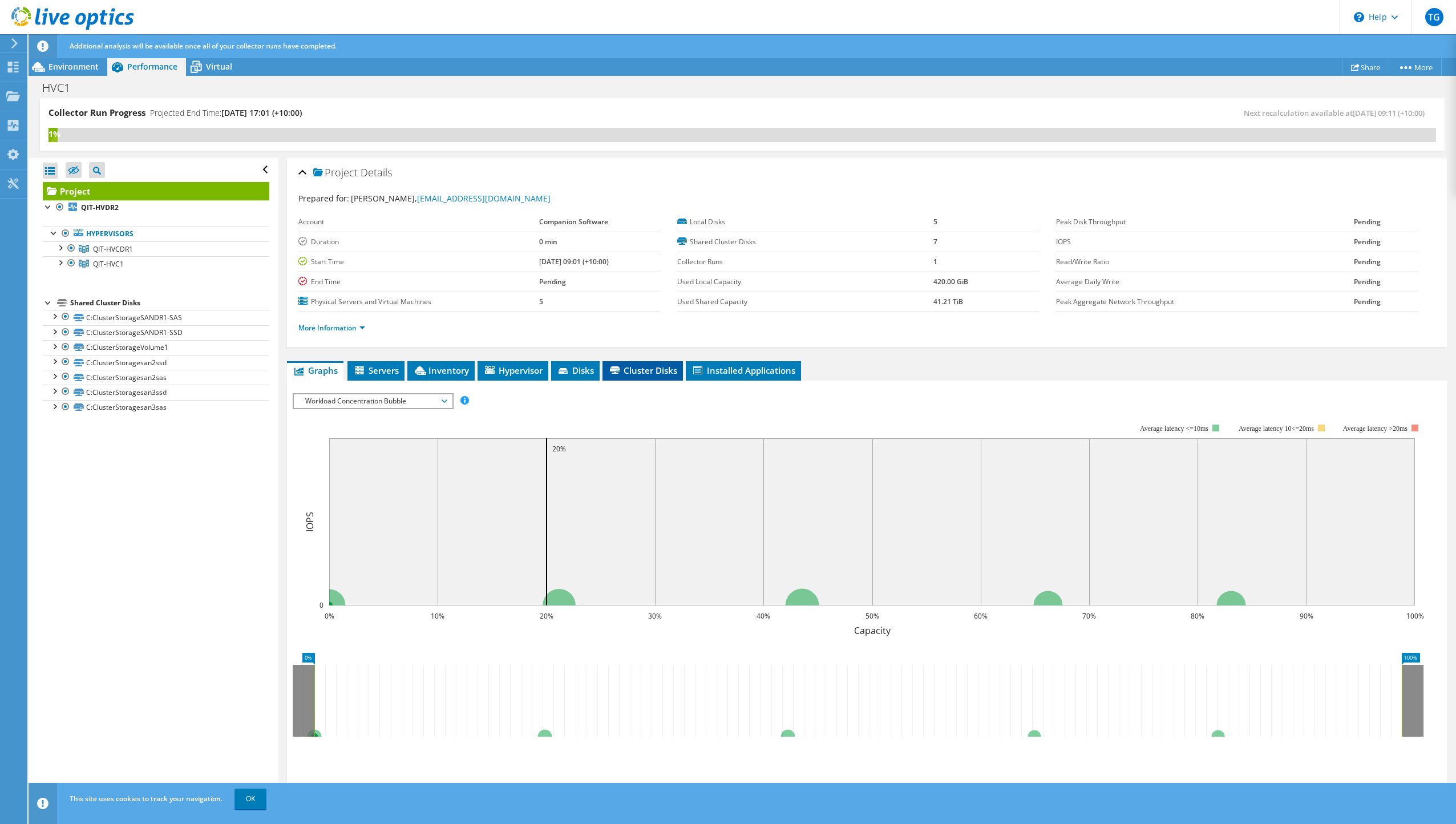
click at [650, 369] on span "Cluster Disks" at bounding box center [643, 370] width 69 height 12
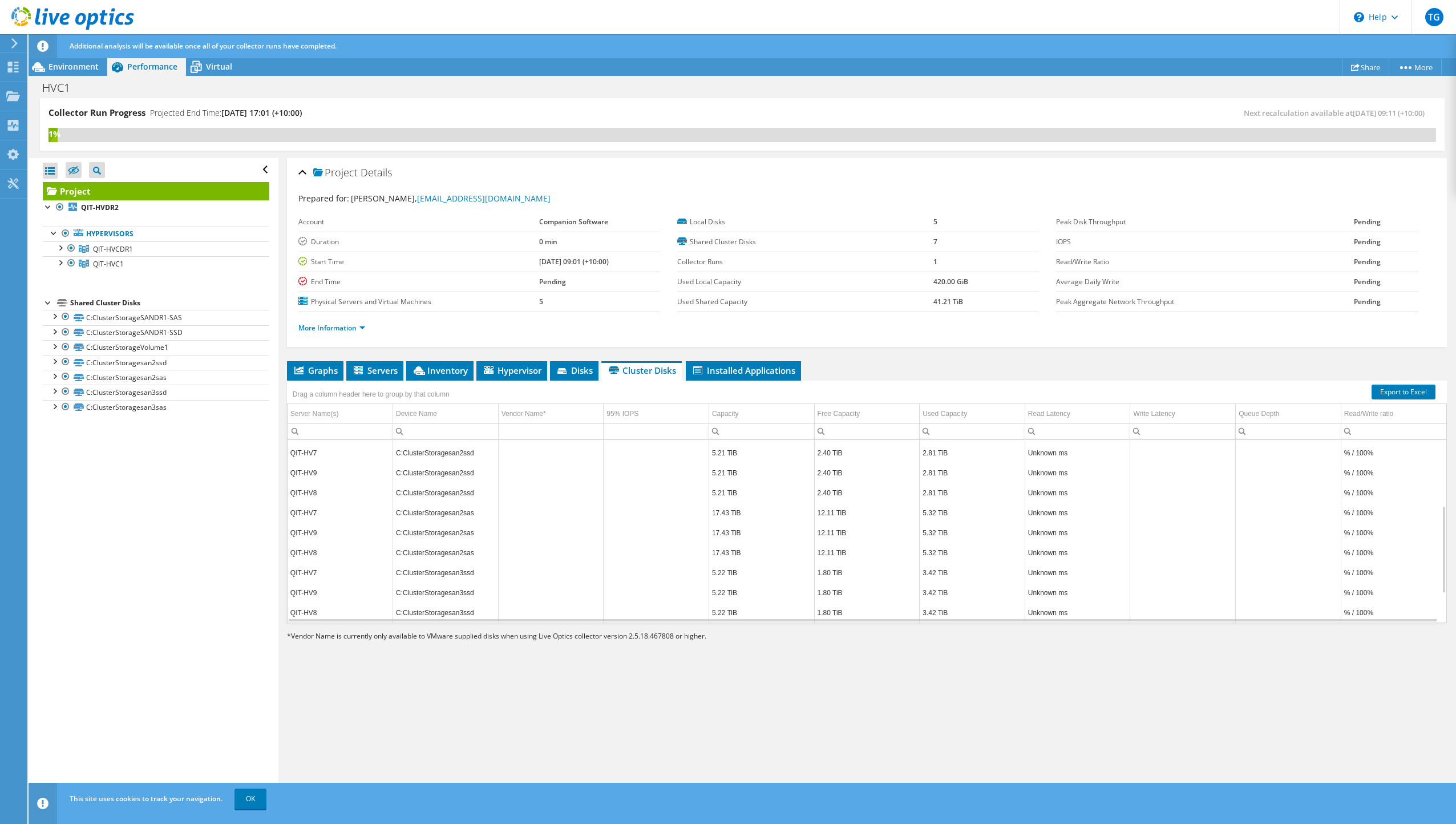
scroll to position [197, 0]
click at [1104, 455] on td "Unknown ms" at bounding box center [1077, 452] width 105 height 20
click at [1071, 455] on td "Unknown ms" at bounding box center [1077, 452] width 105 height 20
click at [324, 412] on div "Server Name(s)" at bounding box center [315, 414] width 48 height 14
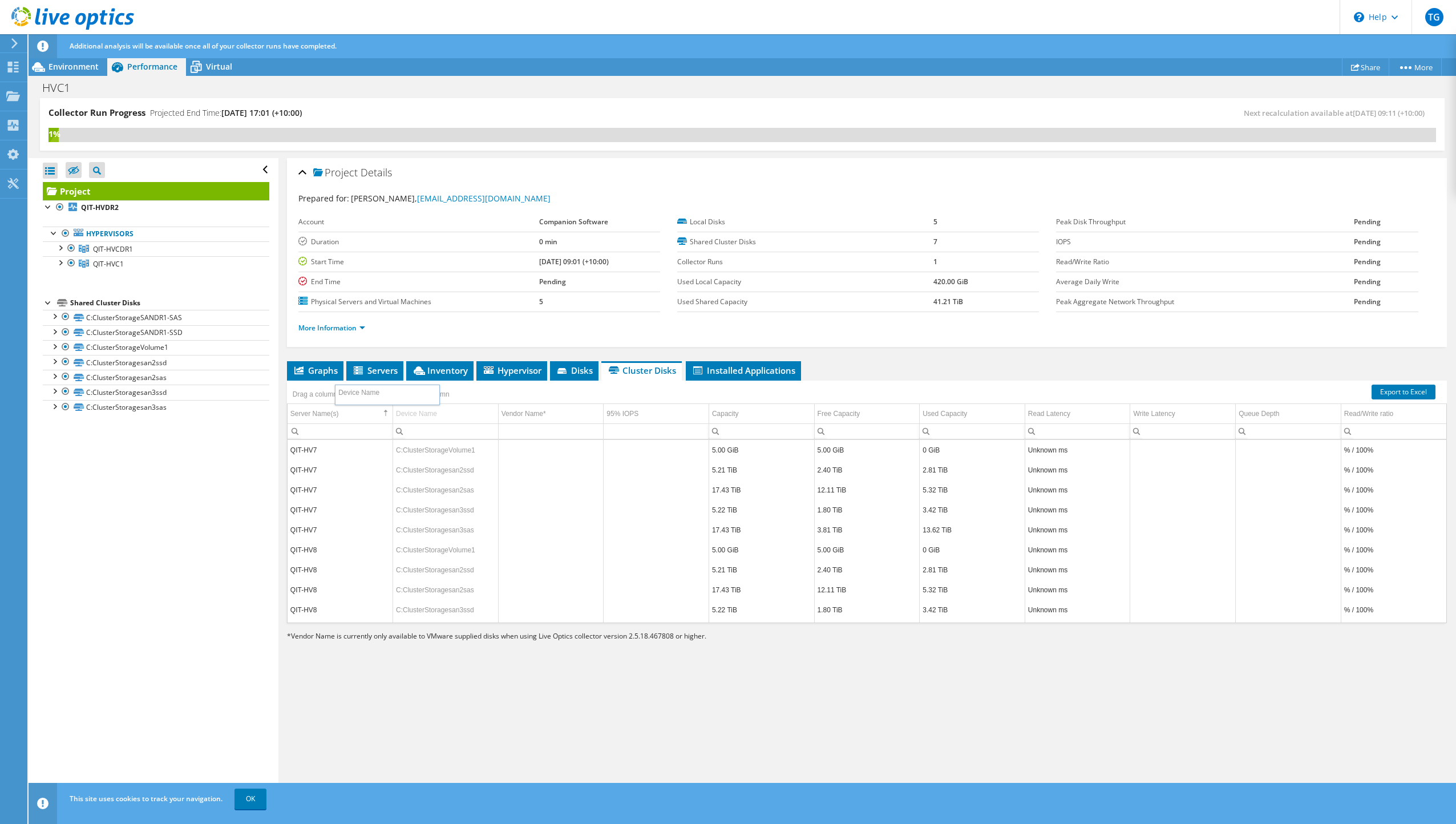
drag, startPoint x: 436, startPoint y: 412, endPoint x: 379, endPoint y: 393, distance: 60.1
click at [379, 393] on body "TG End User Tyron Gower ty@companionsoftware.com.au Companion Software My Profi…" at bounding box center [728, 412] width 1456 height 824
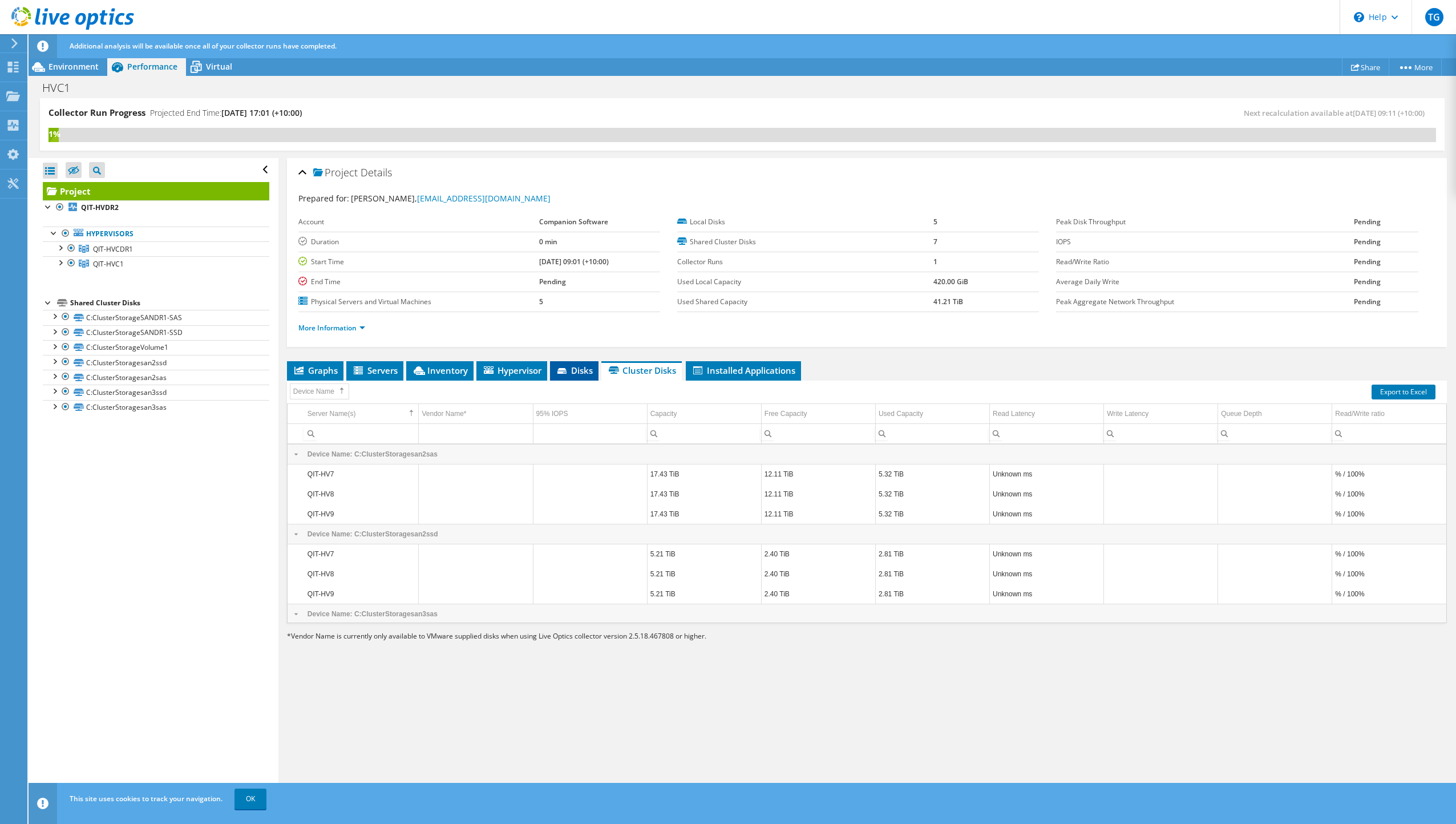
click at [580, 372] on span "Disks" at bounding box center [574, 370] width 37 height 12
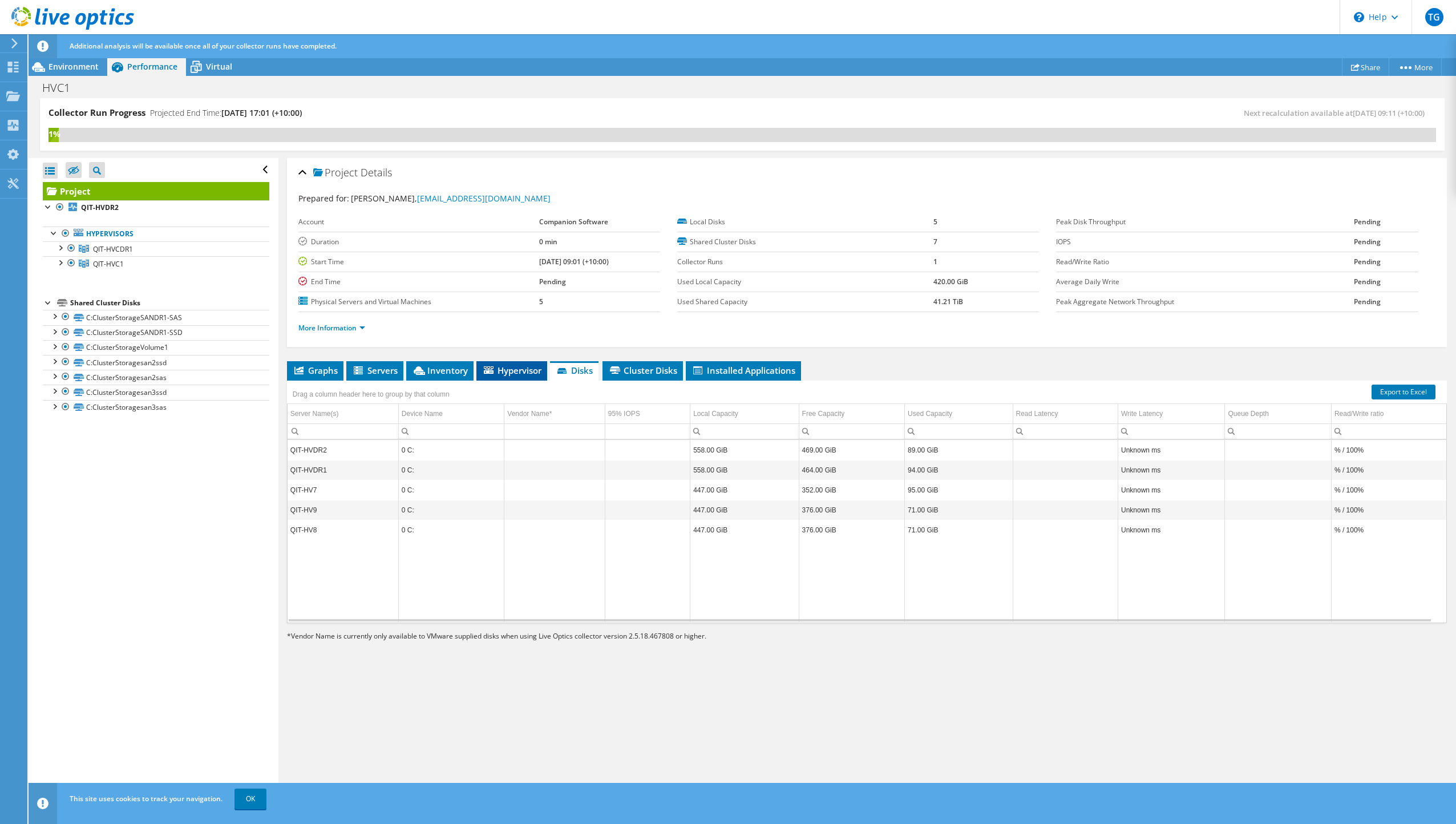
click at [498, 372] on span "Hypervisor" at bounding box center [512, 370] width 59 height 12
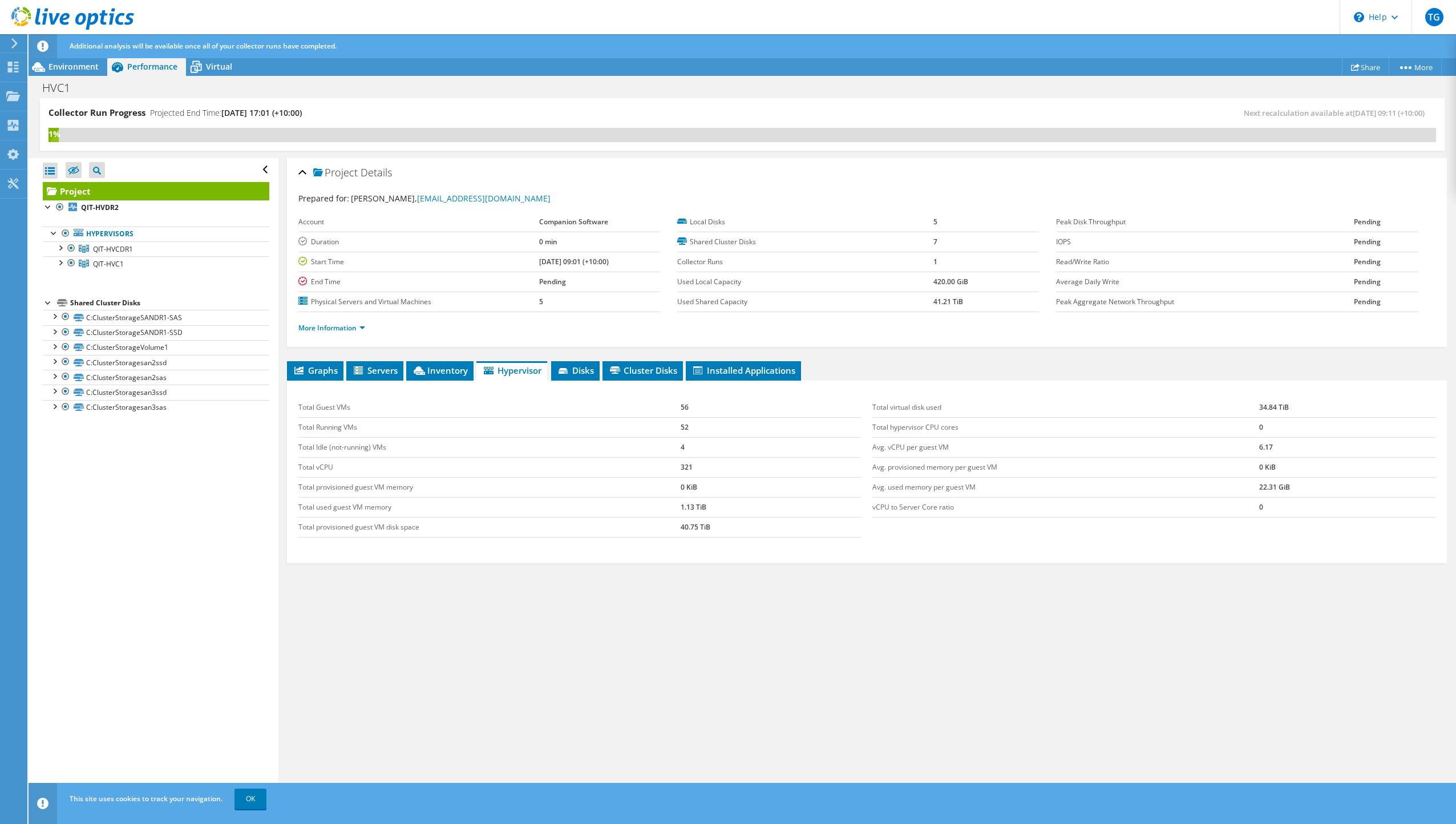
click at [649, 446] on td "Total Idle (not-running) VMs" at bounding box center [490, 447] width 382 height 20
click at [437, 374] on span "Inventory" at bounding box center [440, 370] width 56 height 12
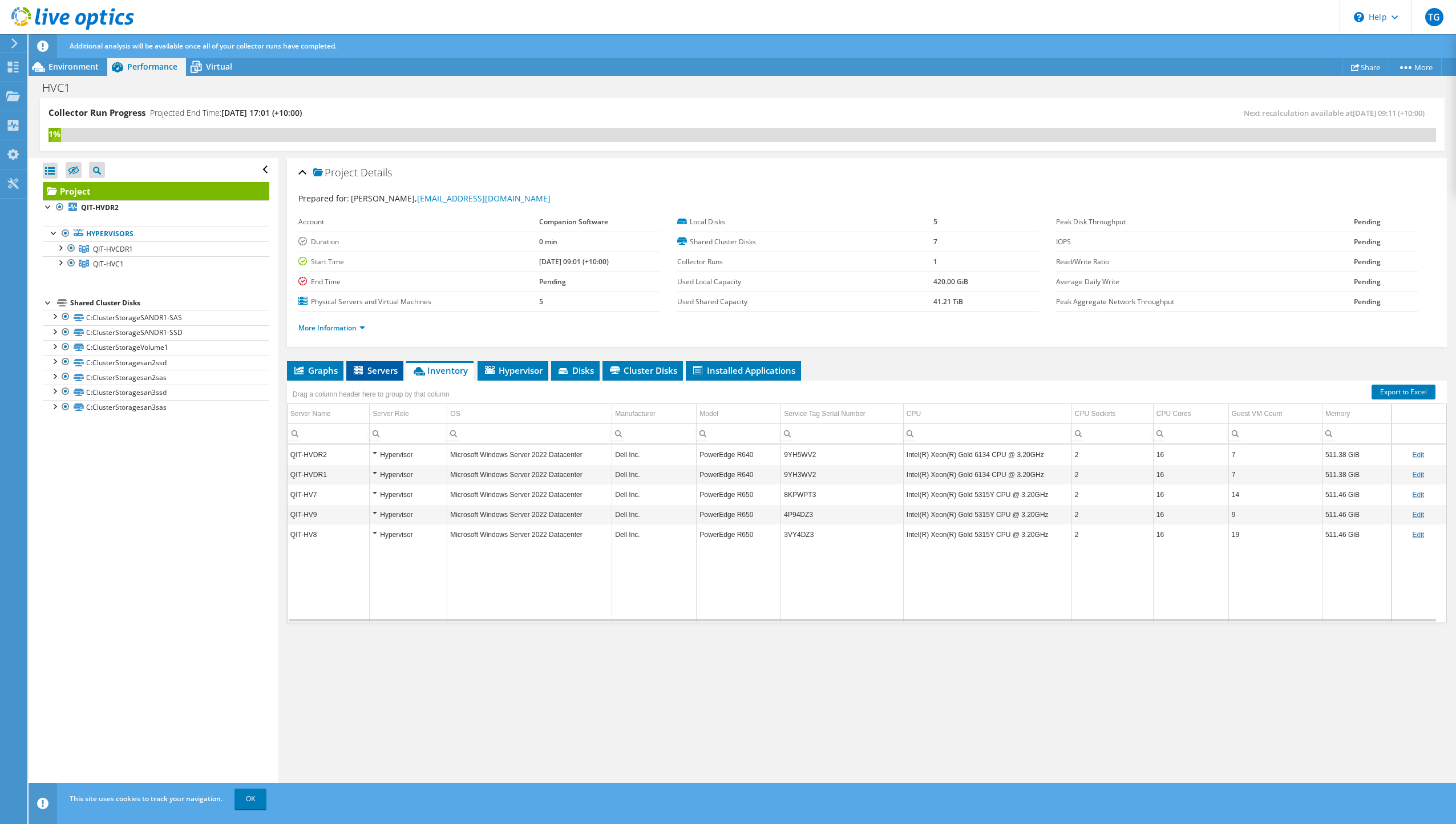
click at [378, 373] on span "Servers" at bounding box center [375, 370] width 45 height 12
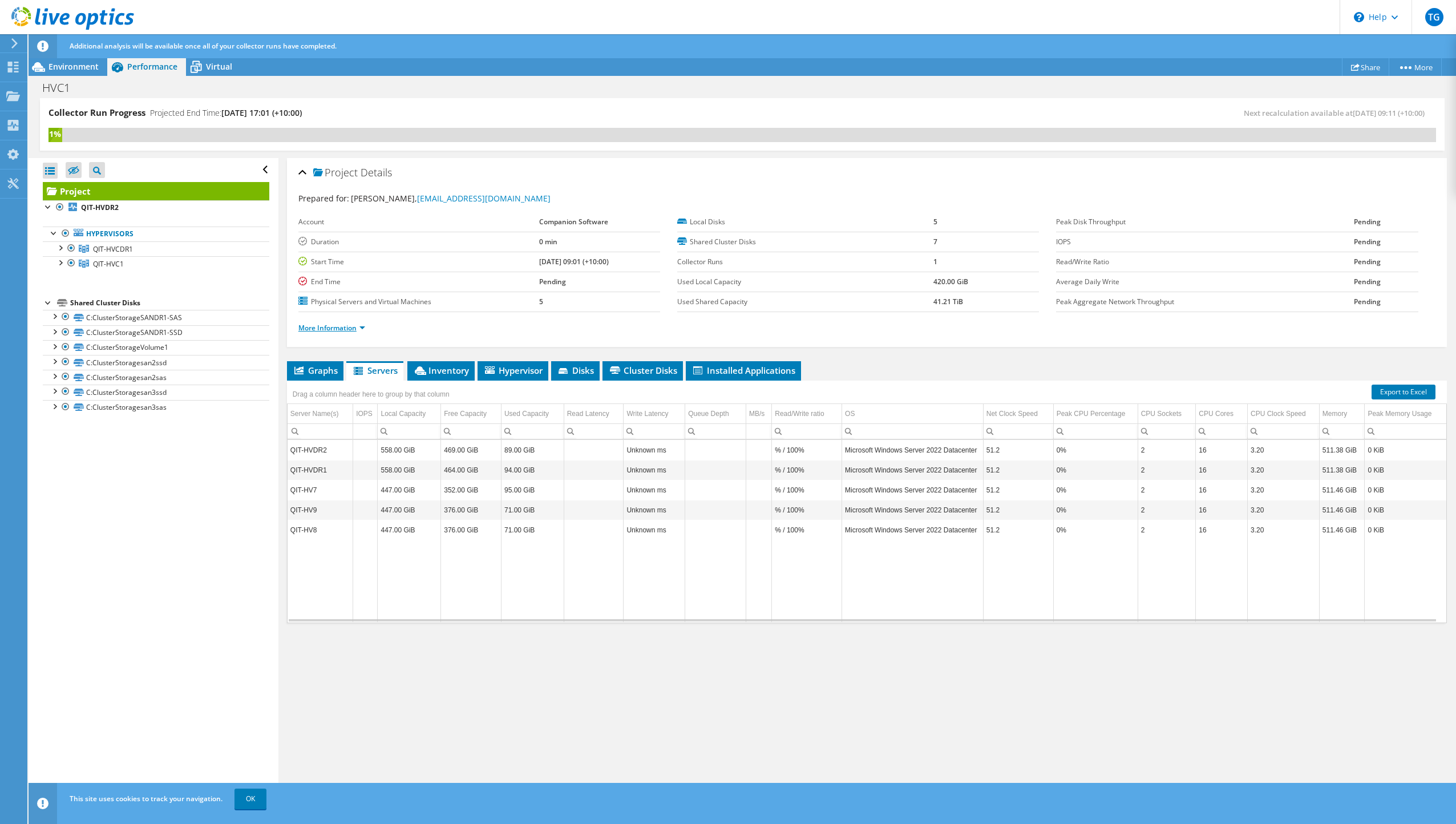
click at [356, 326] on link "More Information" at bounding box center [332, 328] width 67 height 10
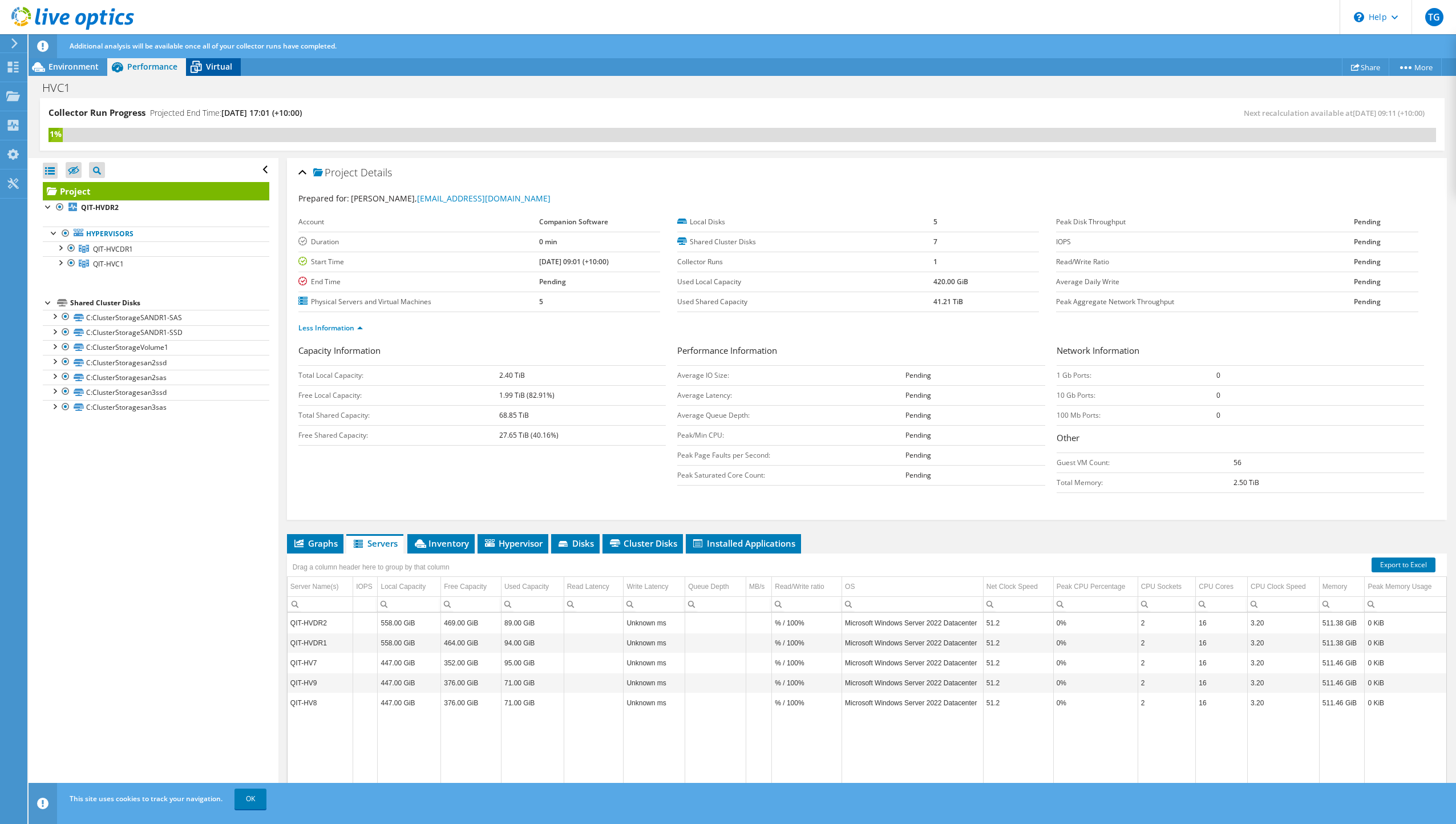
click at [214, 65] on span "Virtual" at bounding box center [218, 67] width 26 height 11
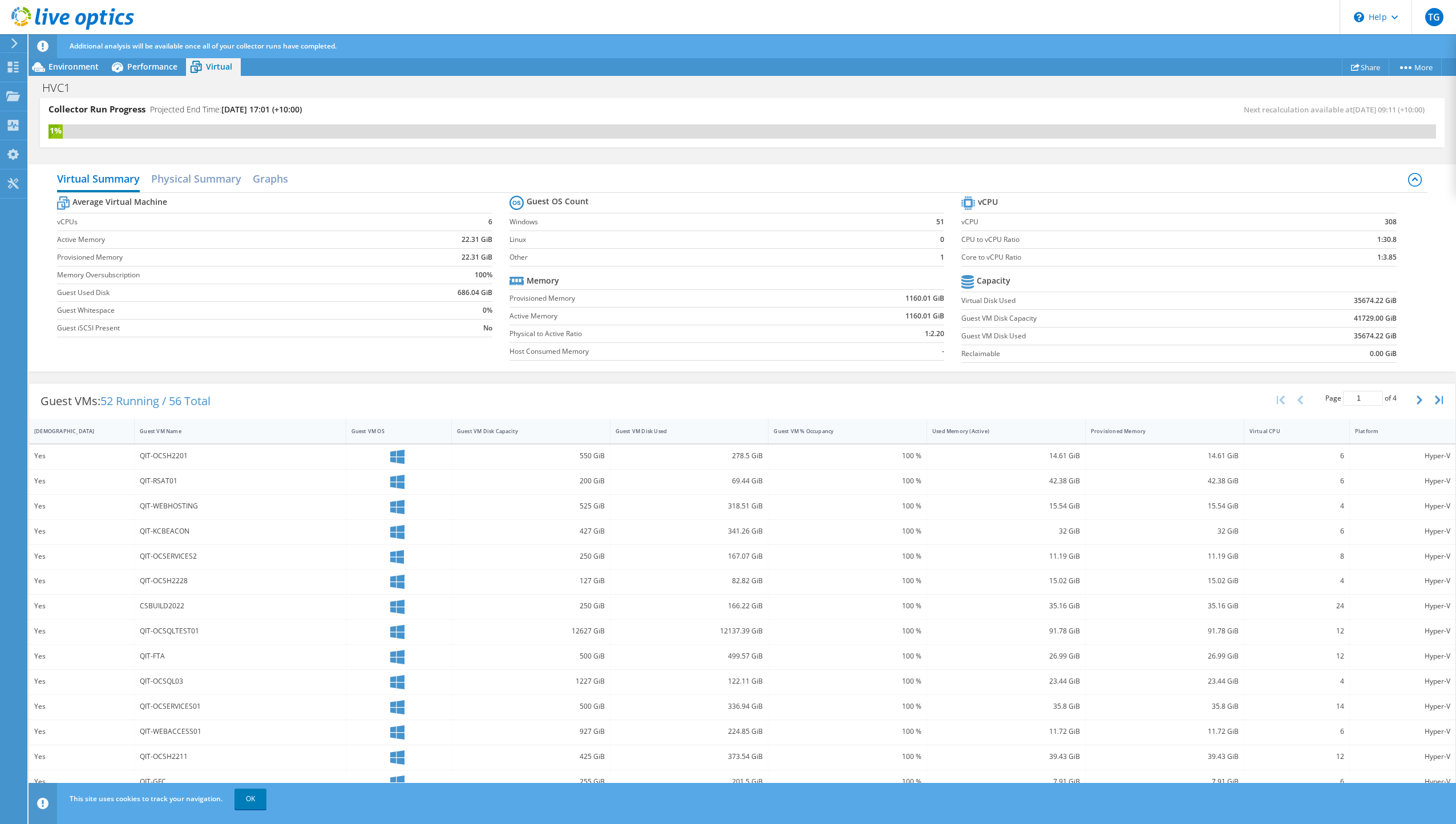
scroll to position [5, 0]
click at [1417, 398] on icon "button" at bounding box center [1419, 399] width 5 height 9
click at [1423, 406] on button "button" at bounding box center [1421, 404] width 19 height 22
click at [1422, 404] on button "button" at bounding box center [1421, 404] width 19 height 22
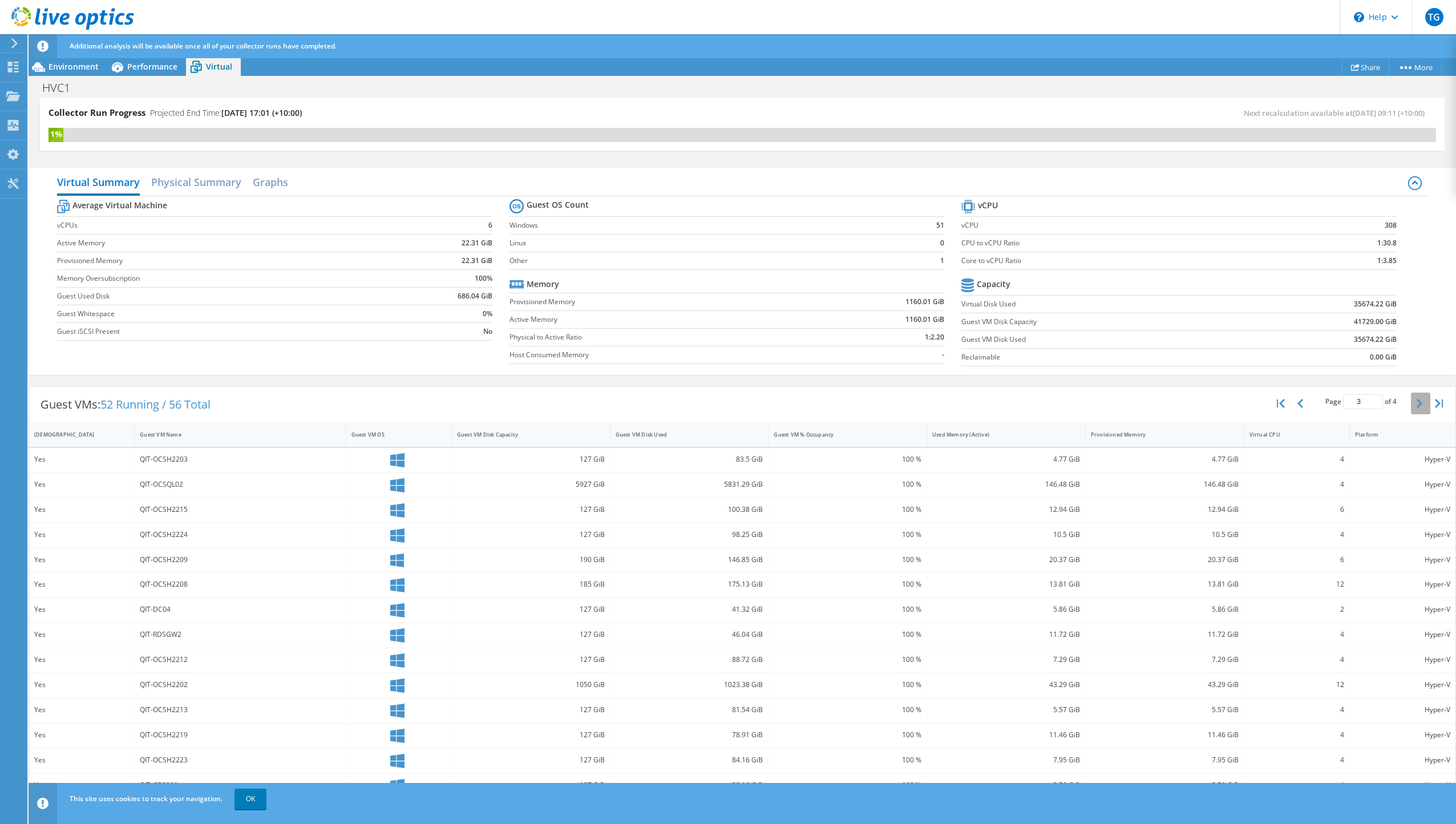
type input "4"
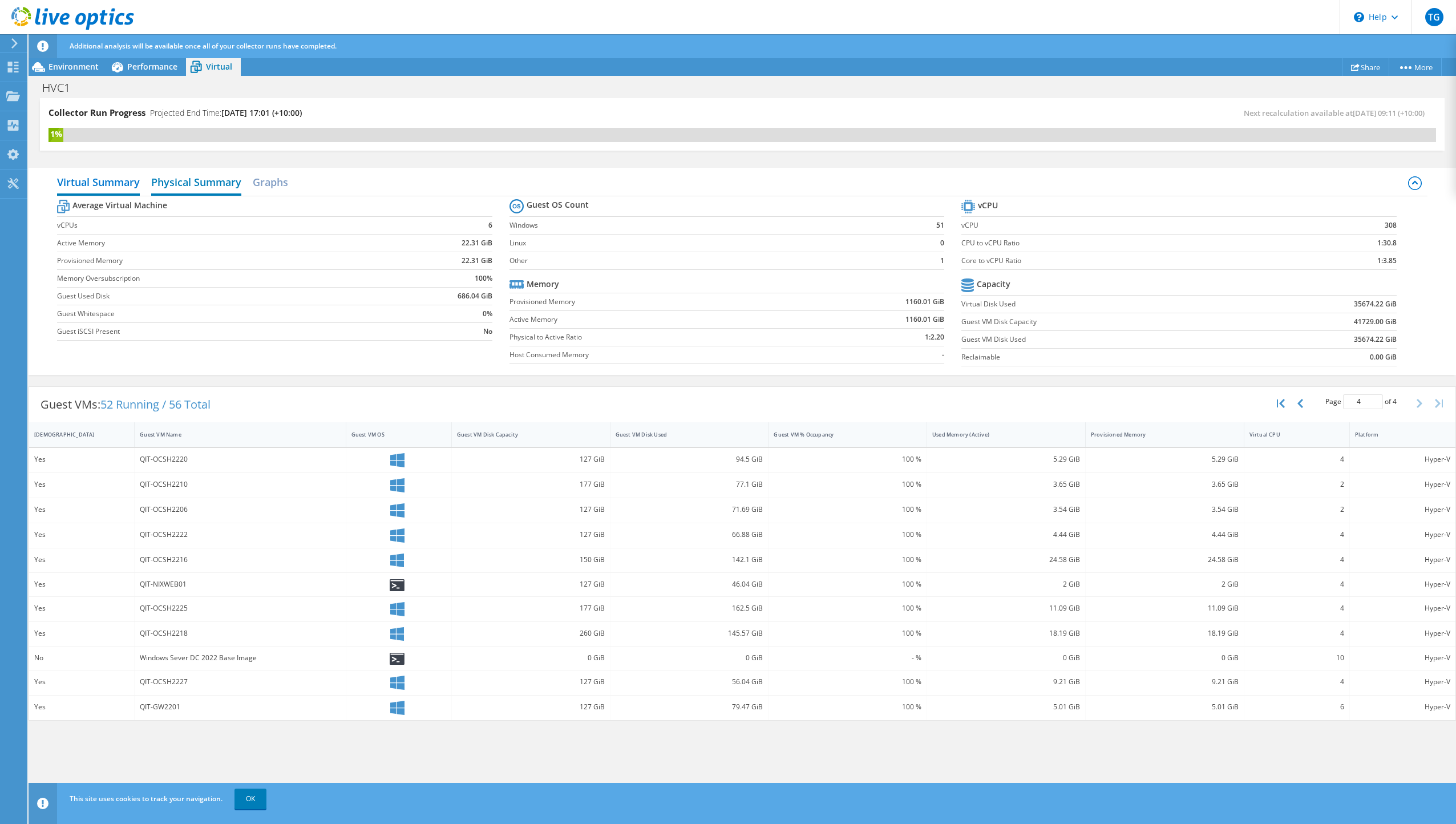
click at [213, 182] on h2 "Physical Summary" at bounding box center [196, 183] width 90 height 25
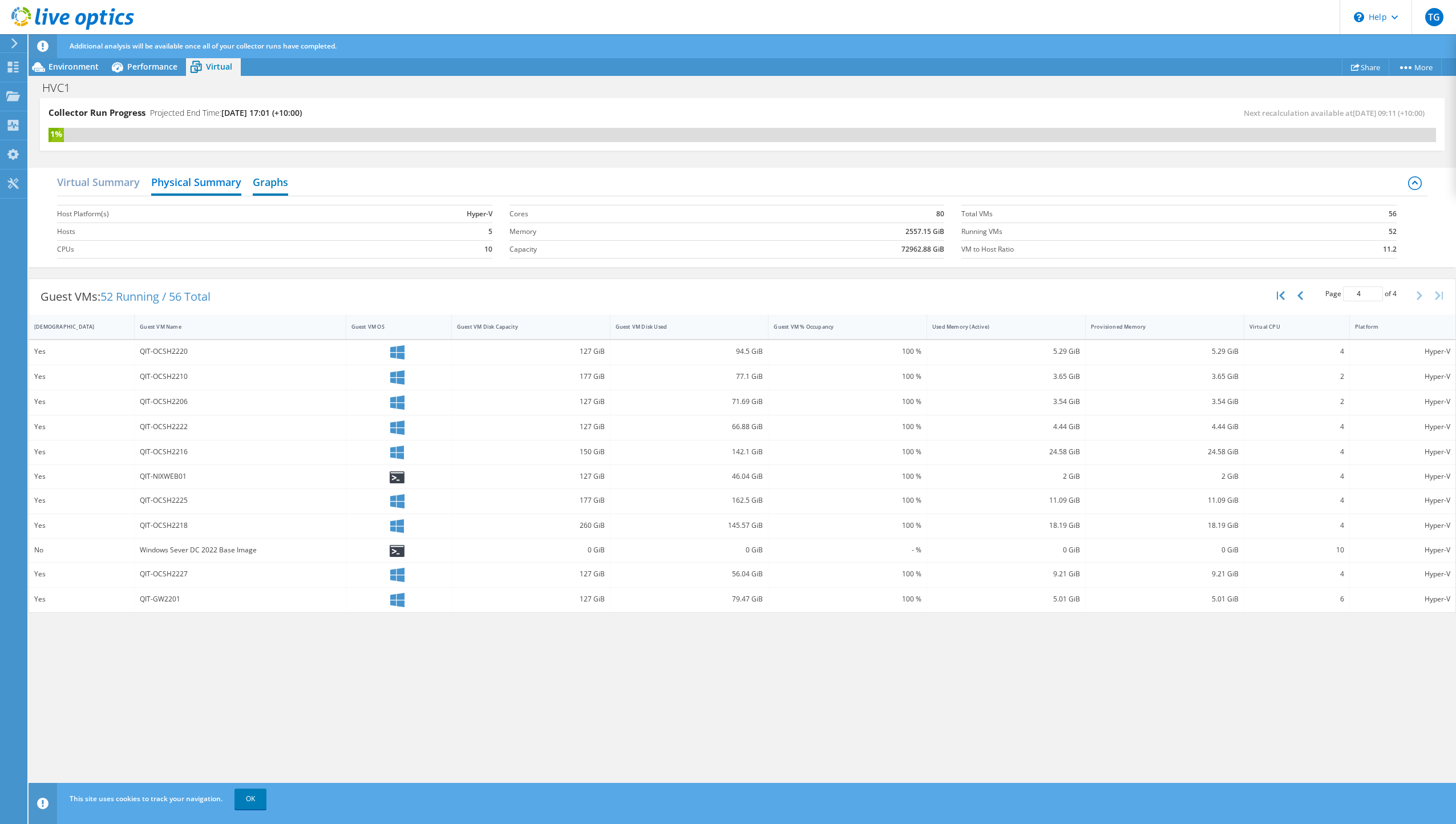
click at [277, 185] on h2 "Graphs" at bounding box center [271, 183] width 35 height 25
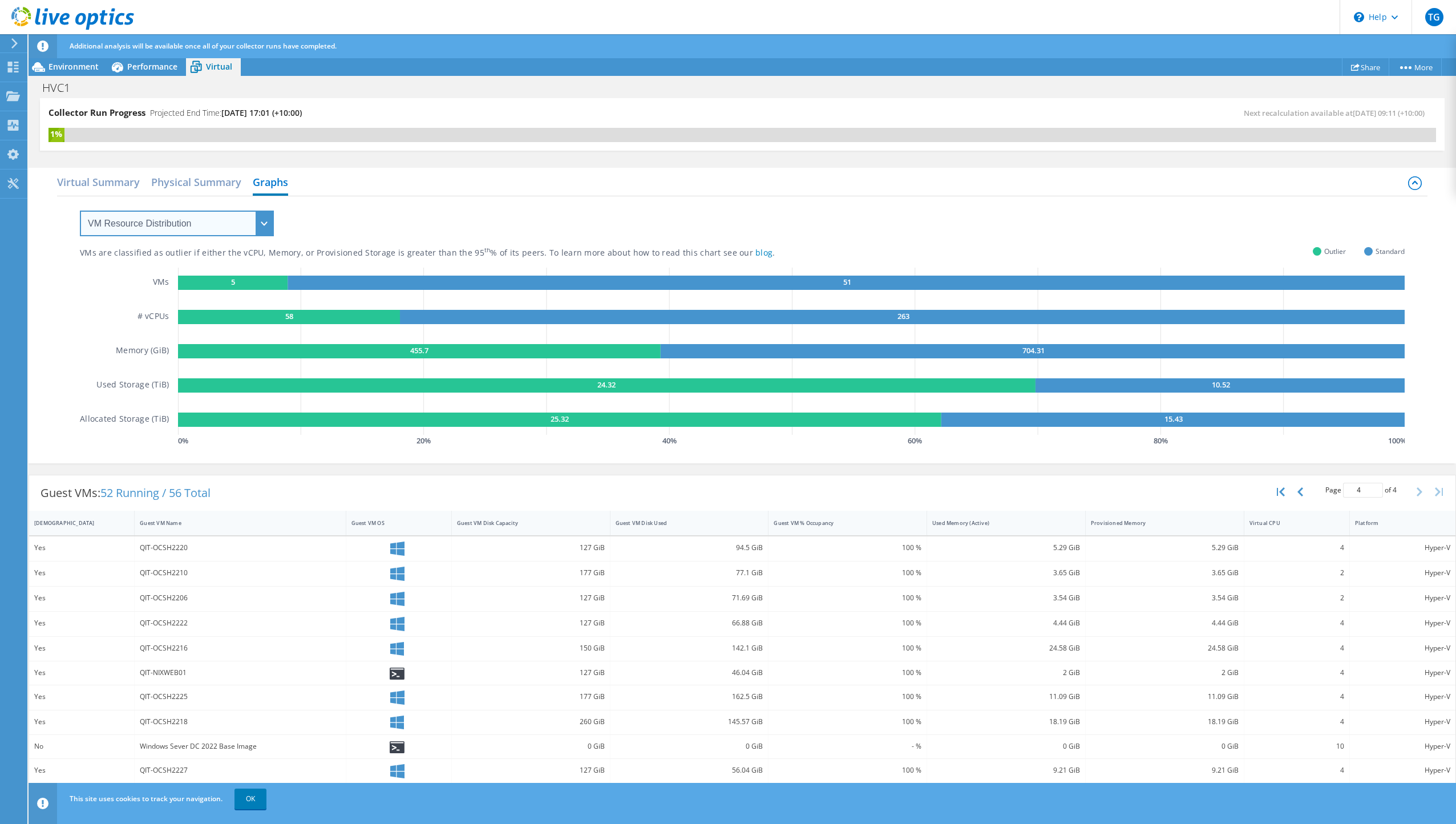
click at [189, 223] on select "VM Resource Distribution Provisioning Contrast Over Provisioning" at bounding box center [177, 223] width 194 height 25
click at [80, 211] on select "VM Resource Distribution Provisioning Contrast Over Provisioning" at bounding box center [177, 223] width 194 height 25
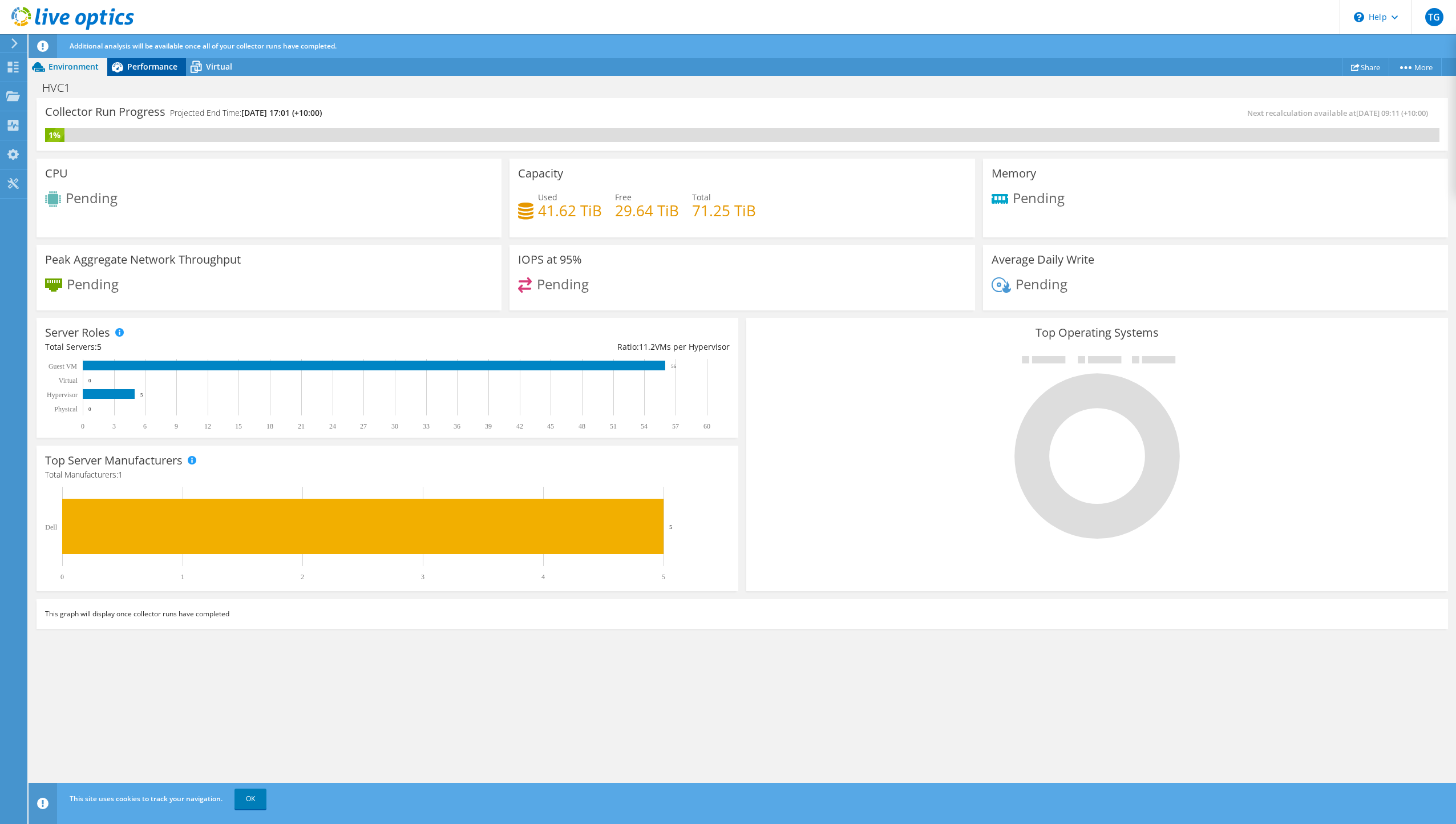
click at [133, 67] on span "Performance" at bounding box center [152, 67] width 50 height 11
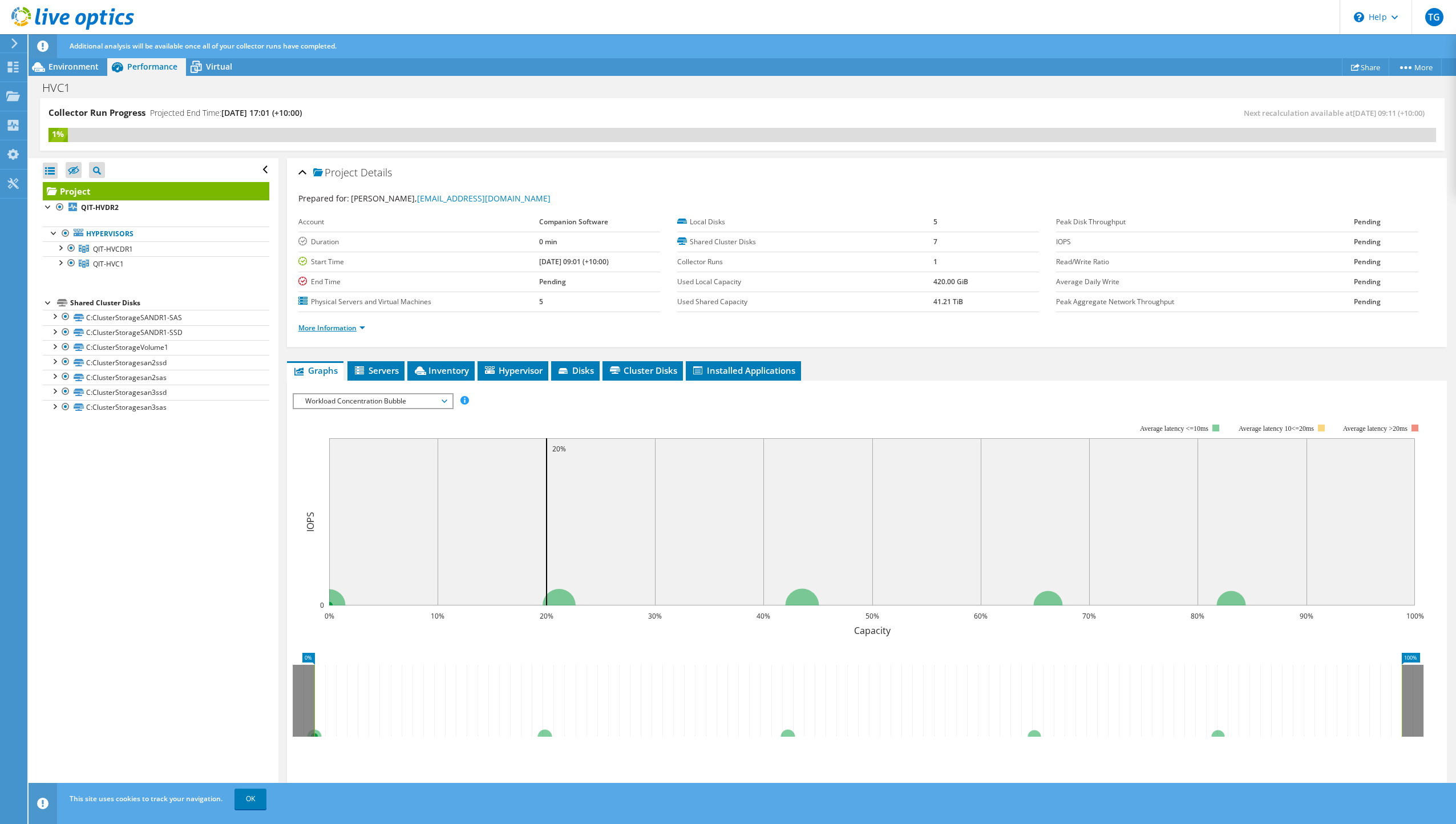
click at [309, 327] on link "More Information" at bounding box center [332, 328] width 67 height 10
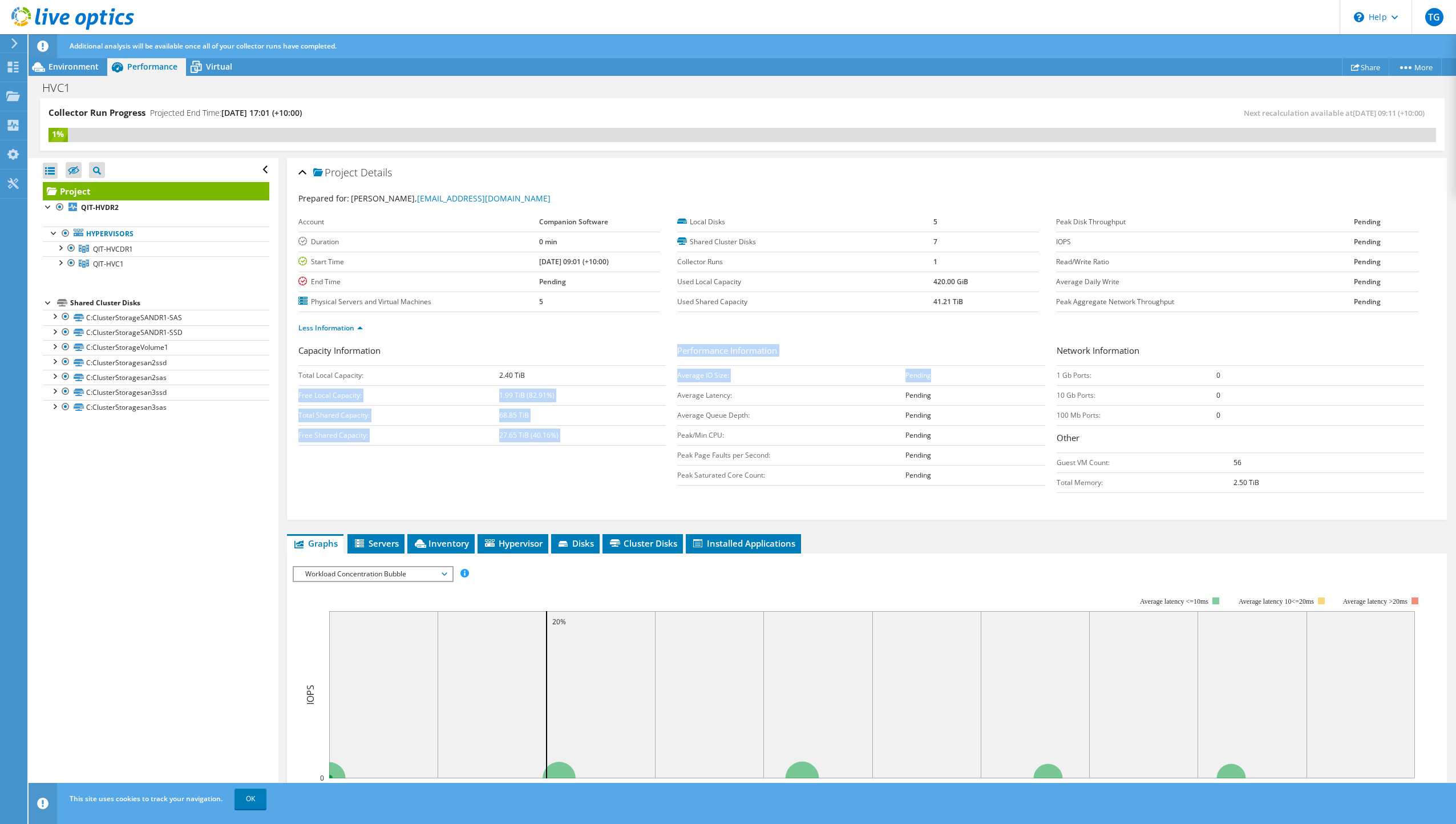
drag, startPoint x: 939, startPoint y: 372, endPoint x: 660, endPoint y: 372, distance: 279.0
click at [660, 372] on div "Capacity Information Total Local Capacity: 2.40 TiB Free Local Capacity: 1.99 T…" at bounding box center [867, 422] width 1137 height 155
click at [105, 321] on link "C:ClusterStorageSANDR1-SAS" at bounding box center [156, 317] width 226 height 15
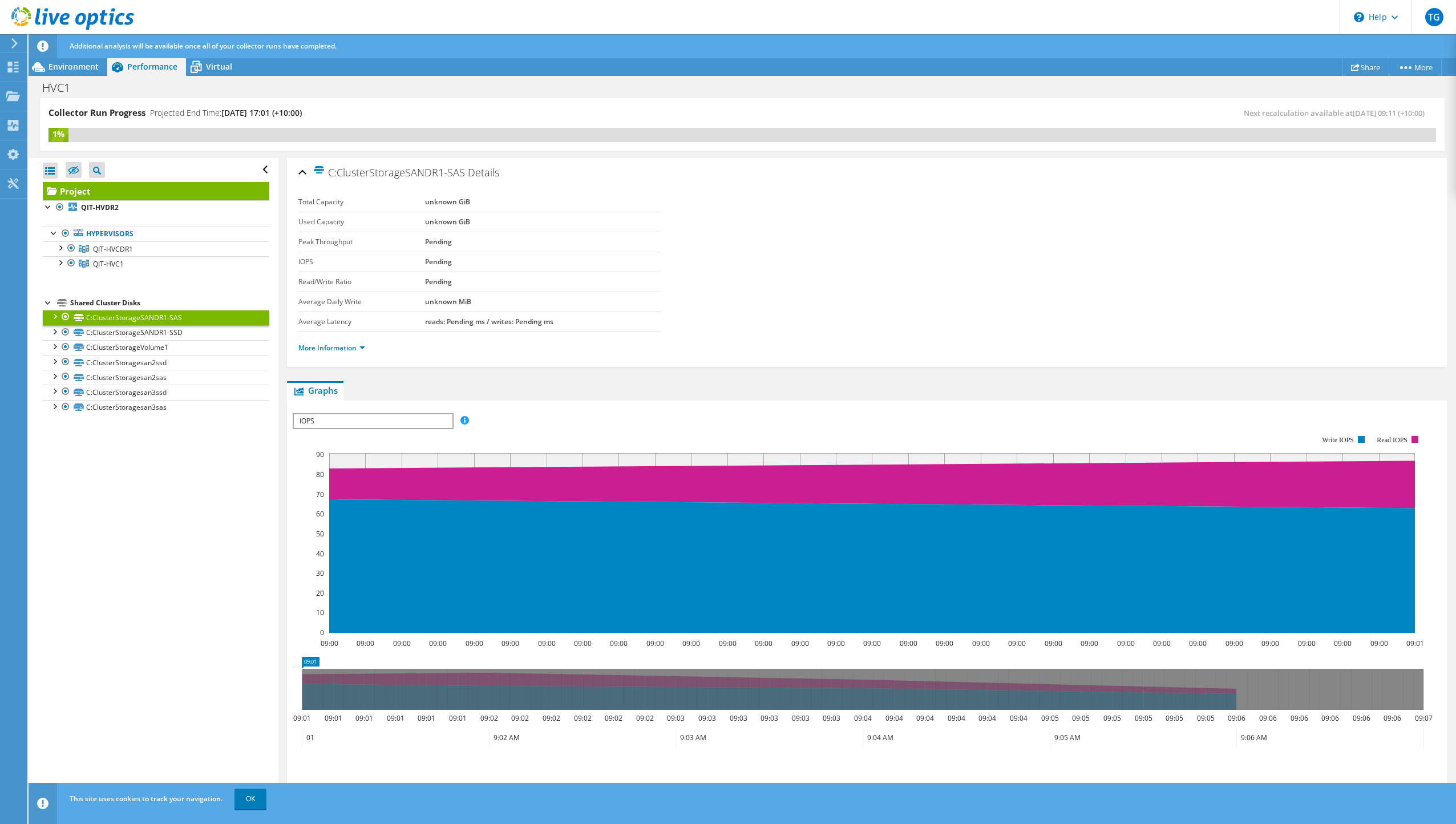
click at [323, 354] on li "More Information" at bounding box center [335, 348] width 74 height 13
click at [168, 395] on link "C:ClusterStoragesan3ssd" at bounding box center [156, 392] width 226 height 15
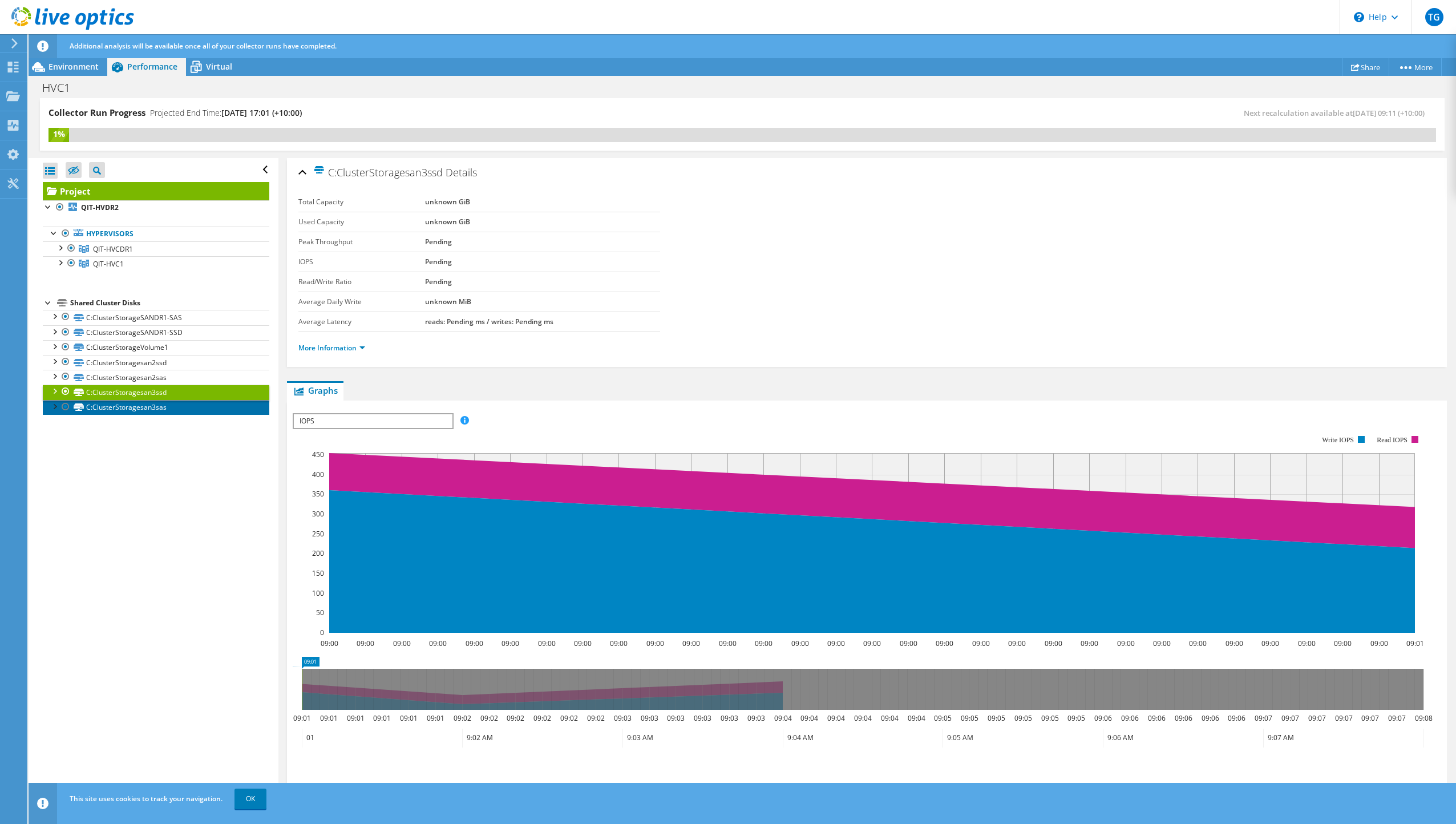
click at [143, 409] on link "C:ClusterStoragesan3sas" at bounding box center [156, 407] width 226 height 15
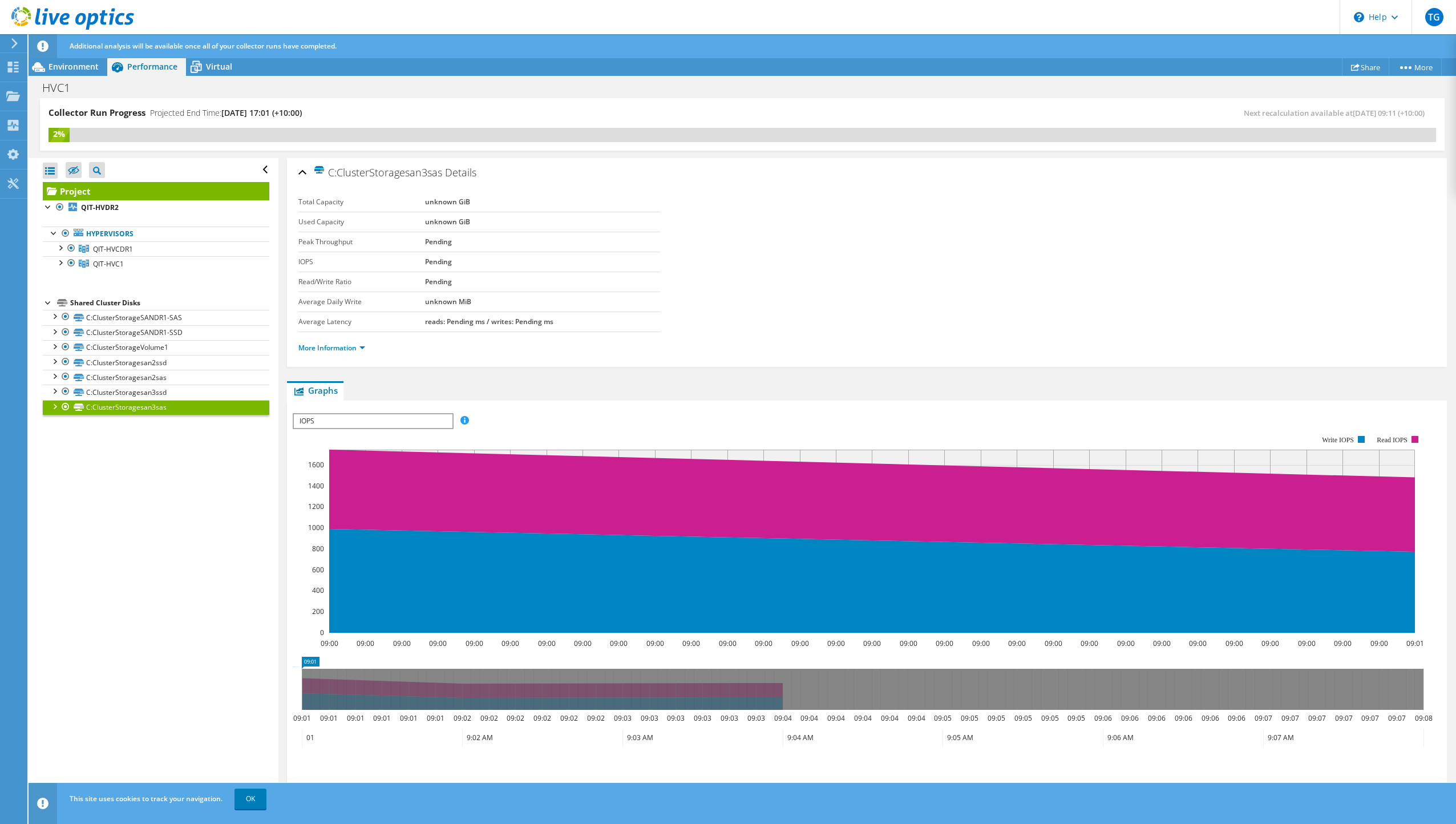
click at [377, 418] on span "IOPS" at bounding box center [373, 421] width 158 height 14
click at [321, 479] on li "Latency" at bounding box center [373, 476] width 158 height 14
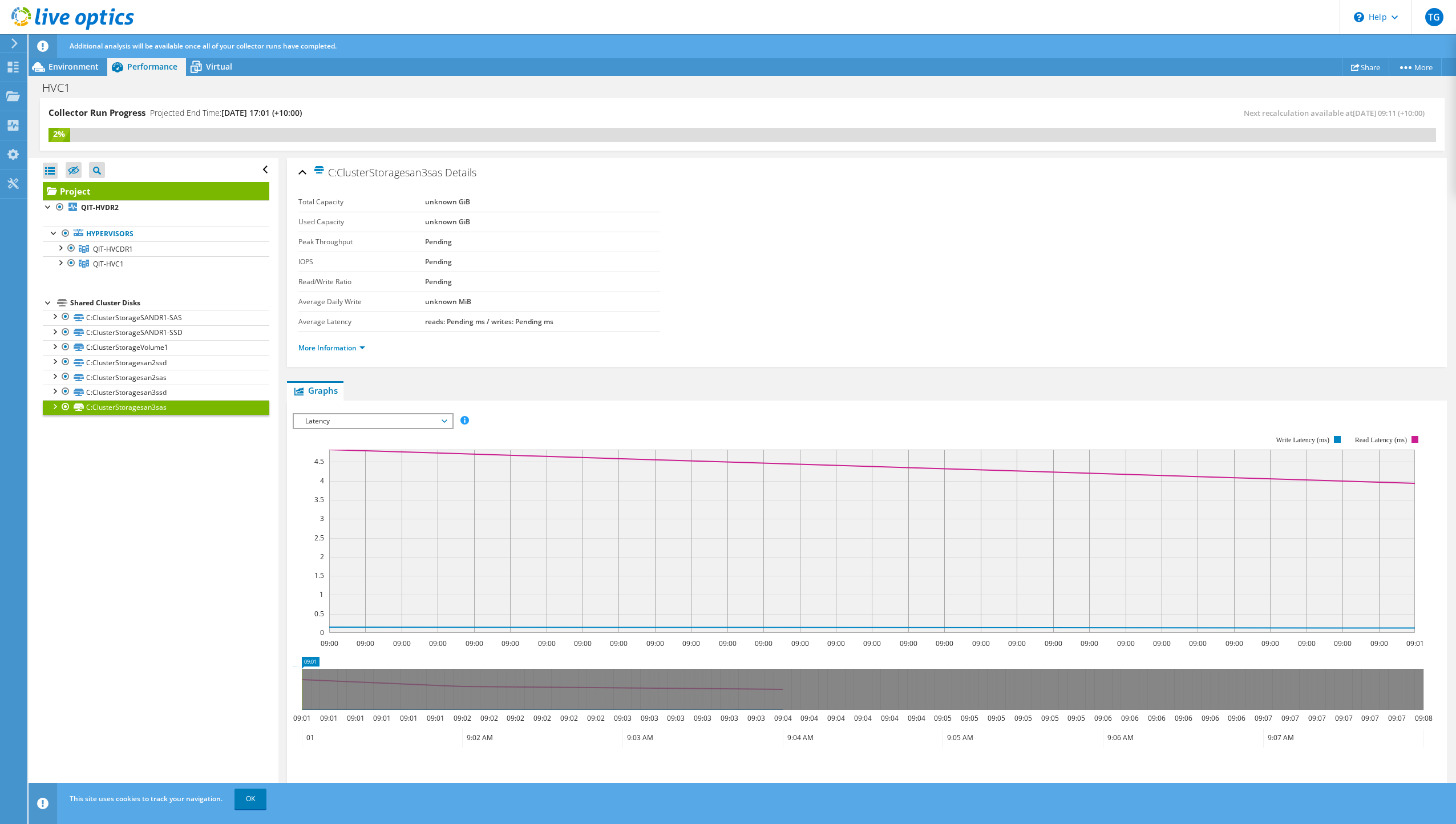
click at [370, 421] on span "Latency" at bounding box center [373, 421] width 146 height 14
click at [350, 498] on li "All" at bounding box center [373, 503] width 158 height 14
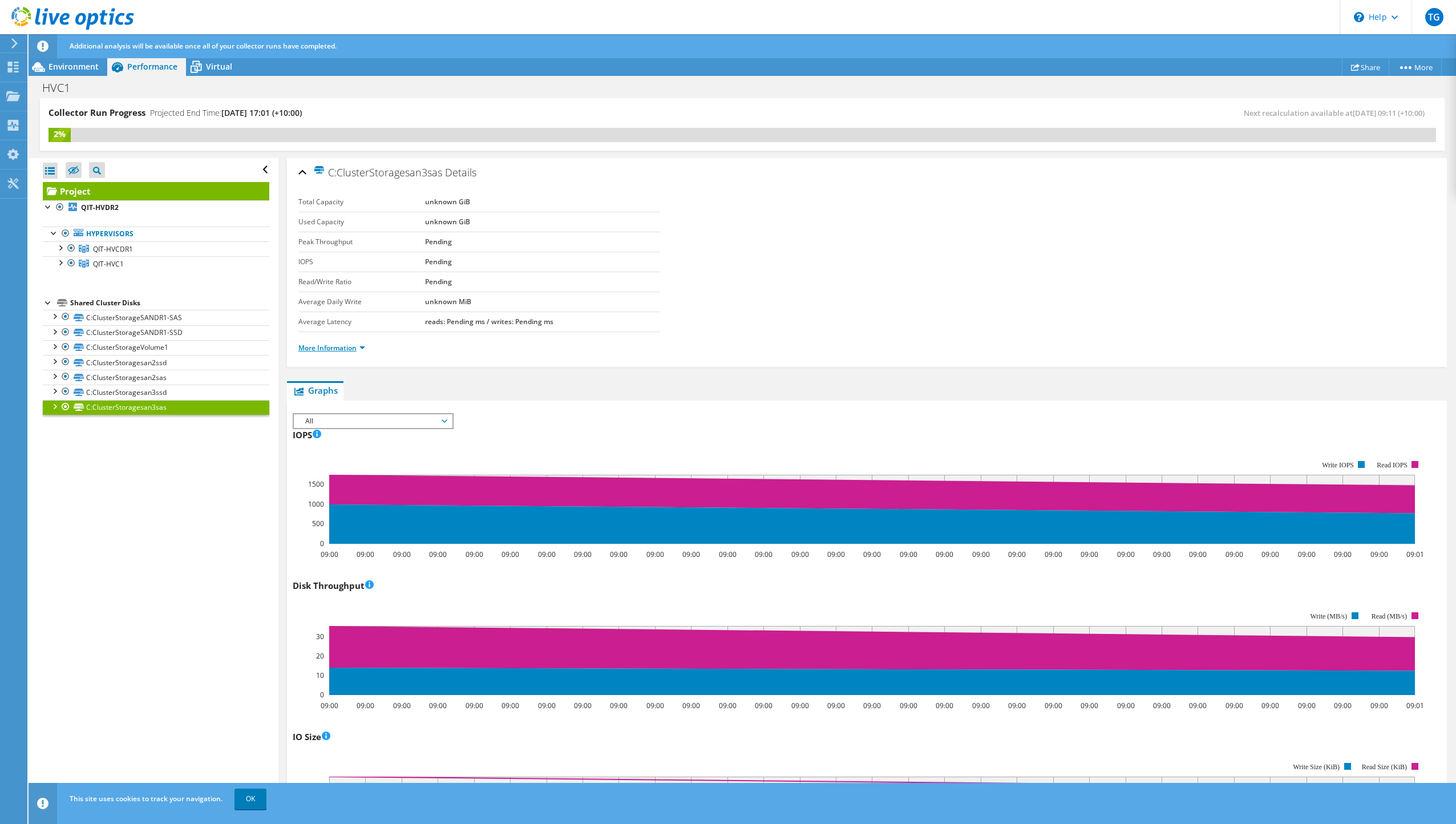
click at [330, 348] on link "More Information" at bounding box center [332, 348] width 67 height 10
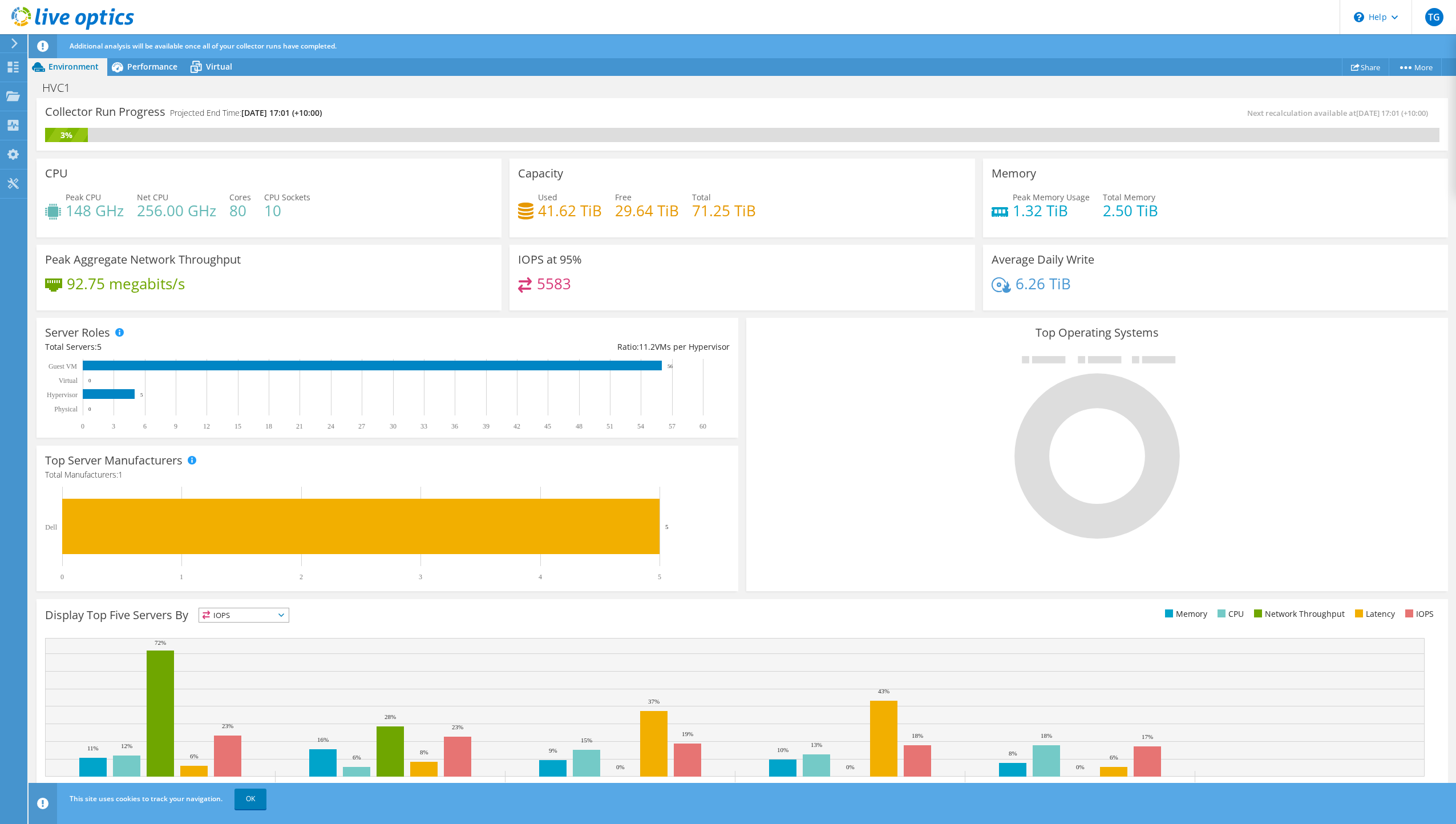
click at [550, 281] on h4 "5583" at bounding box center [554, 283] width 34 height 13
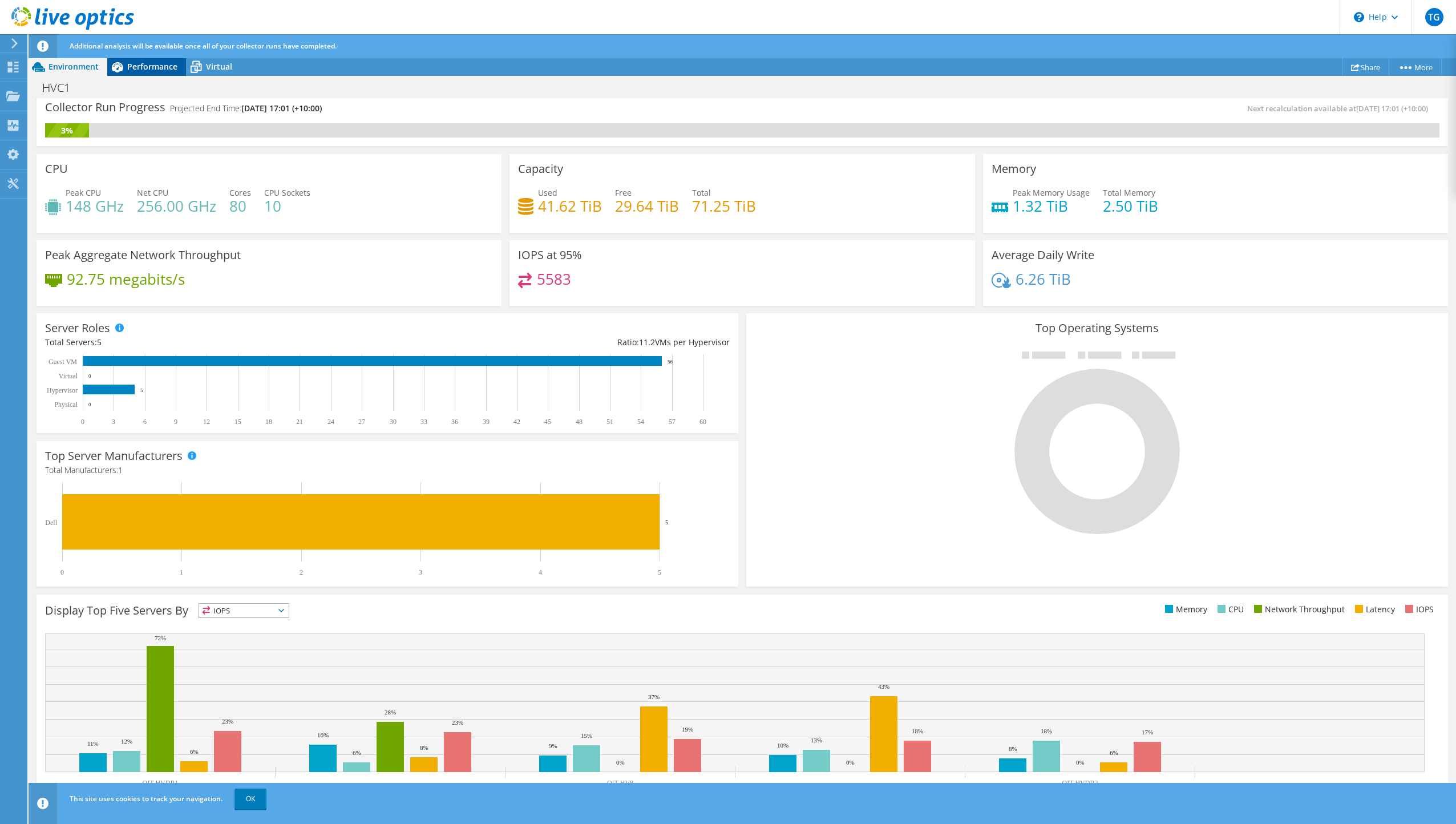
click at [168, 73] on div "Performance" at bounding box center [146, 67] width 79 height 18
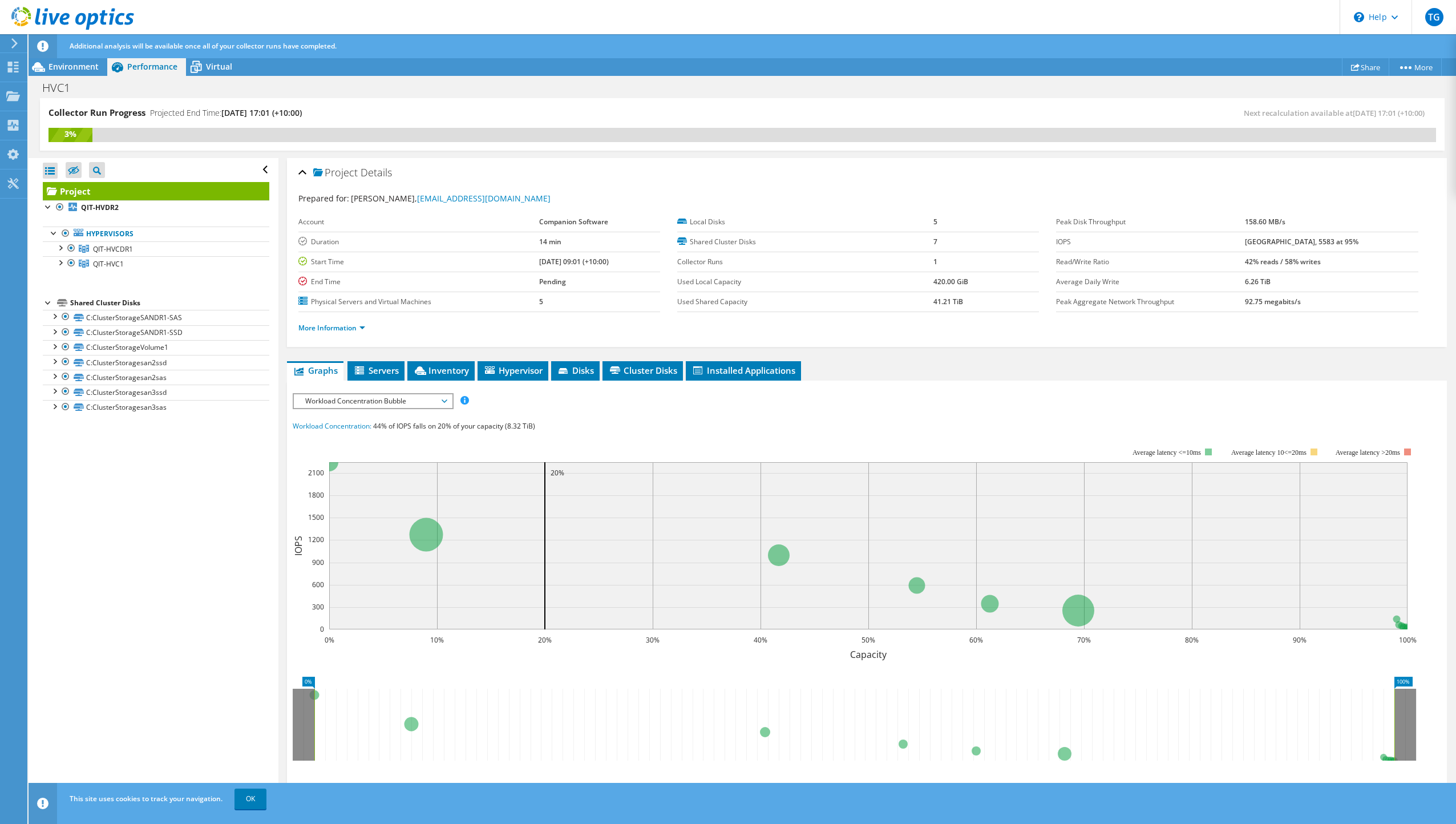
scroll to position [0, 0]
click at [186, 364] on link "C:ClusterStoragesan2ssd" at bounding box center [156, 362] width 226 height 15
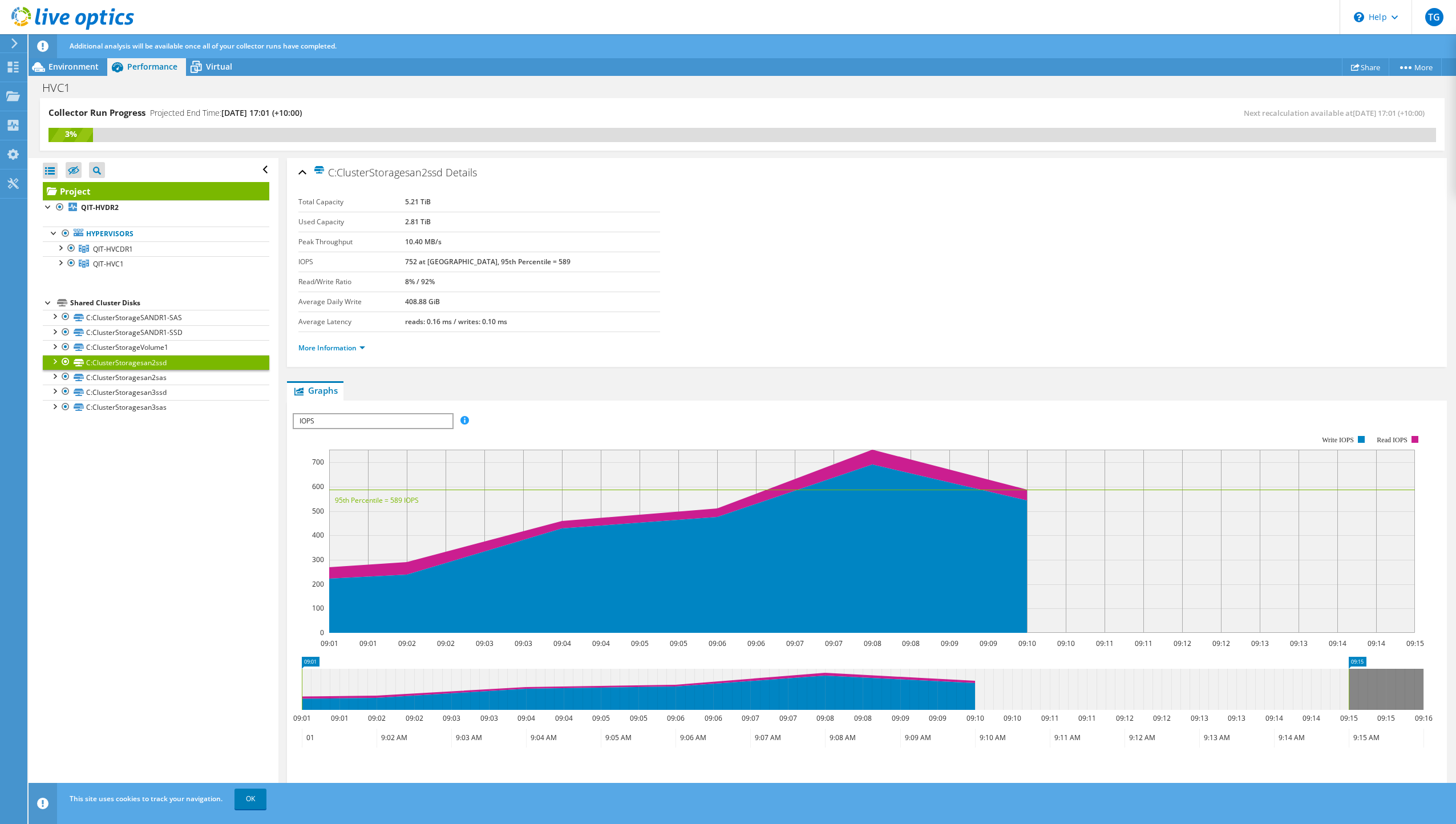
click at [369, 421] on span "IOPS" at bounding box center [373, 421] width 158 height 14
click at [354, 473] on li "Latency" at bounding box center [373, 476] width 158 height 14
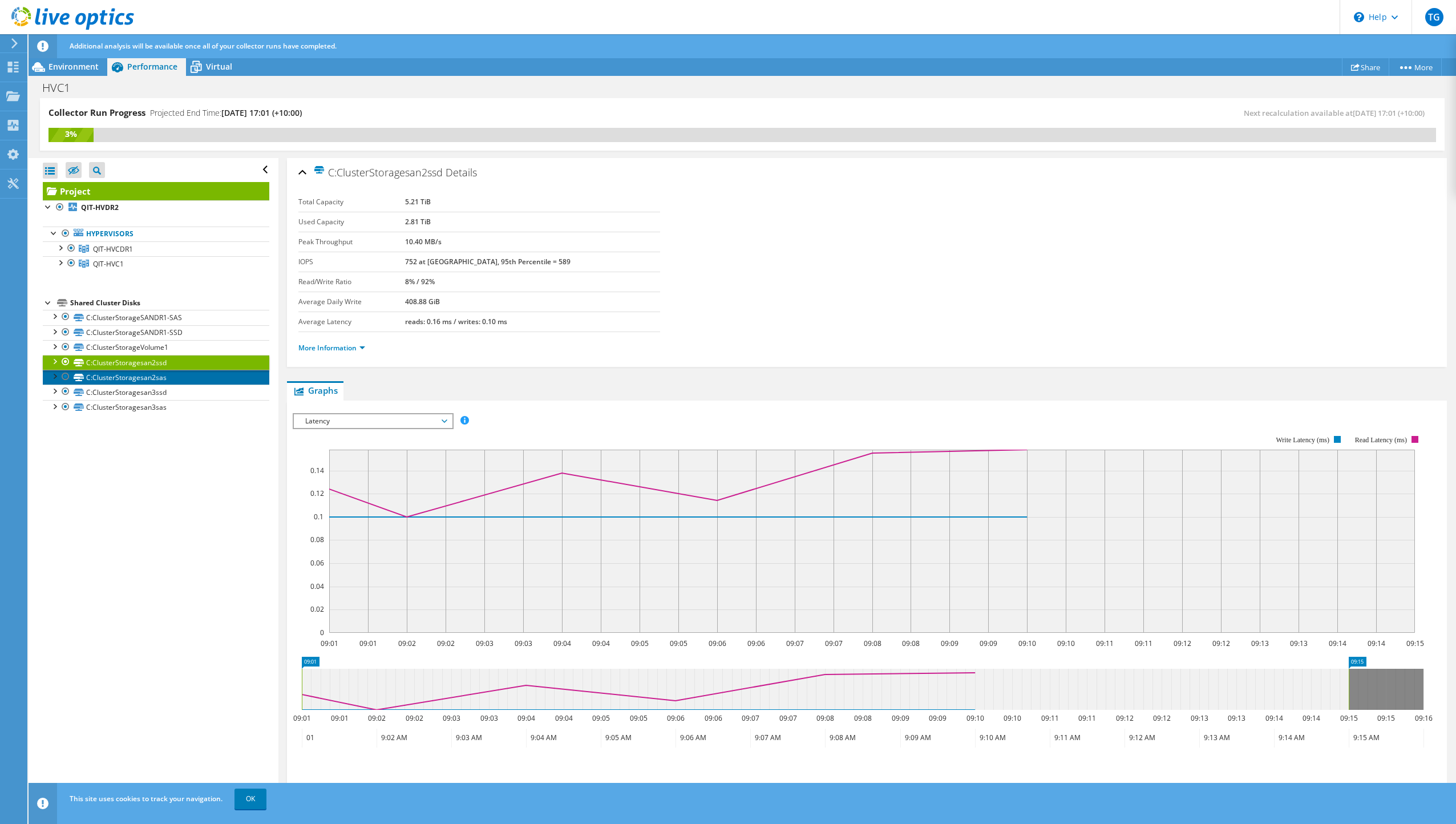
click at [174, 379] on link "C:ClusterStoragesan2sas" at bounding box center [156, 377] width 226 height 15
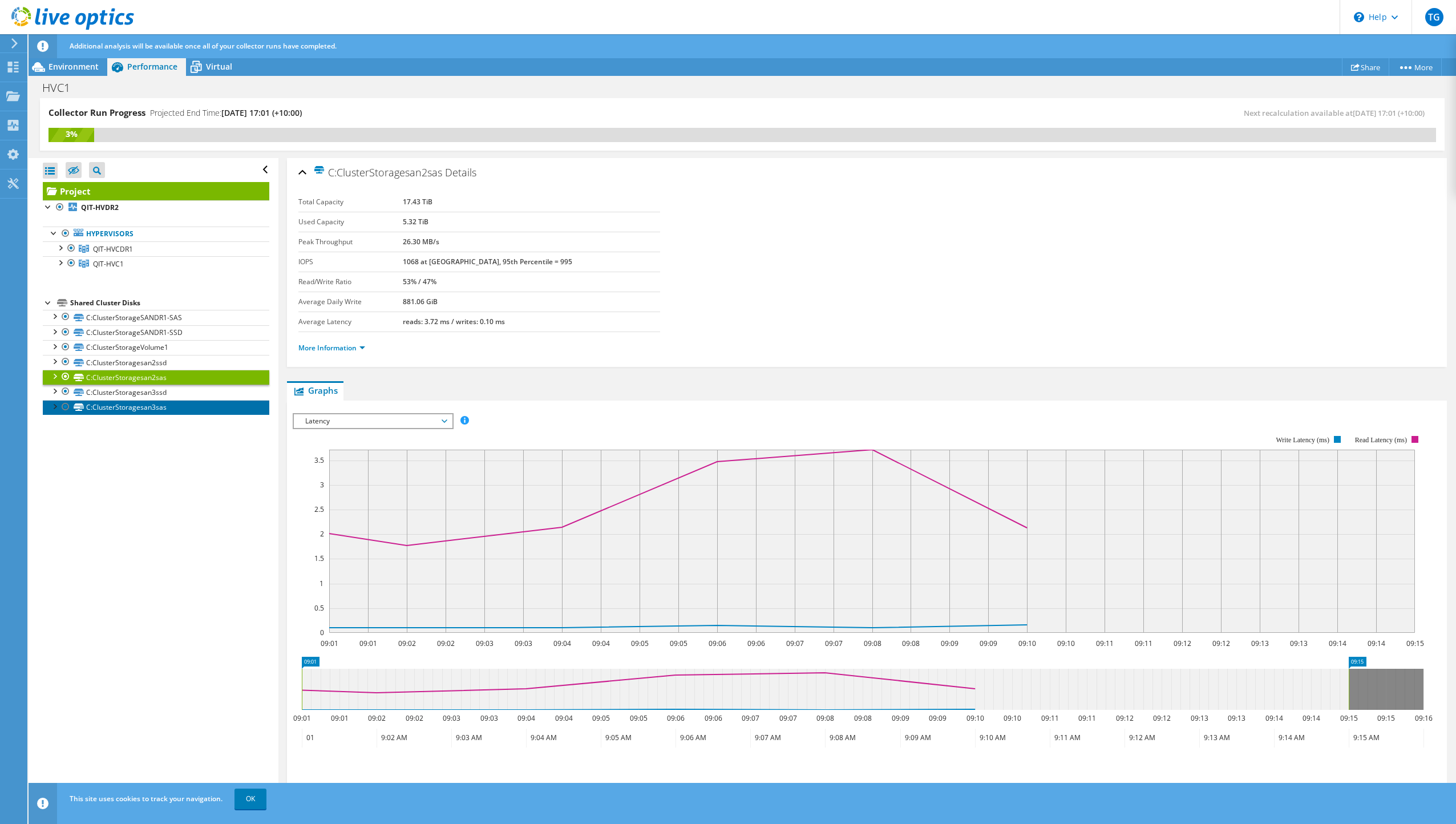
click at [136, 408] on link "C:ClusterStoragesan3sas" at bounding box center [156, 407] width 226 height 15
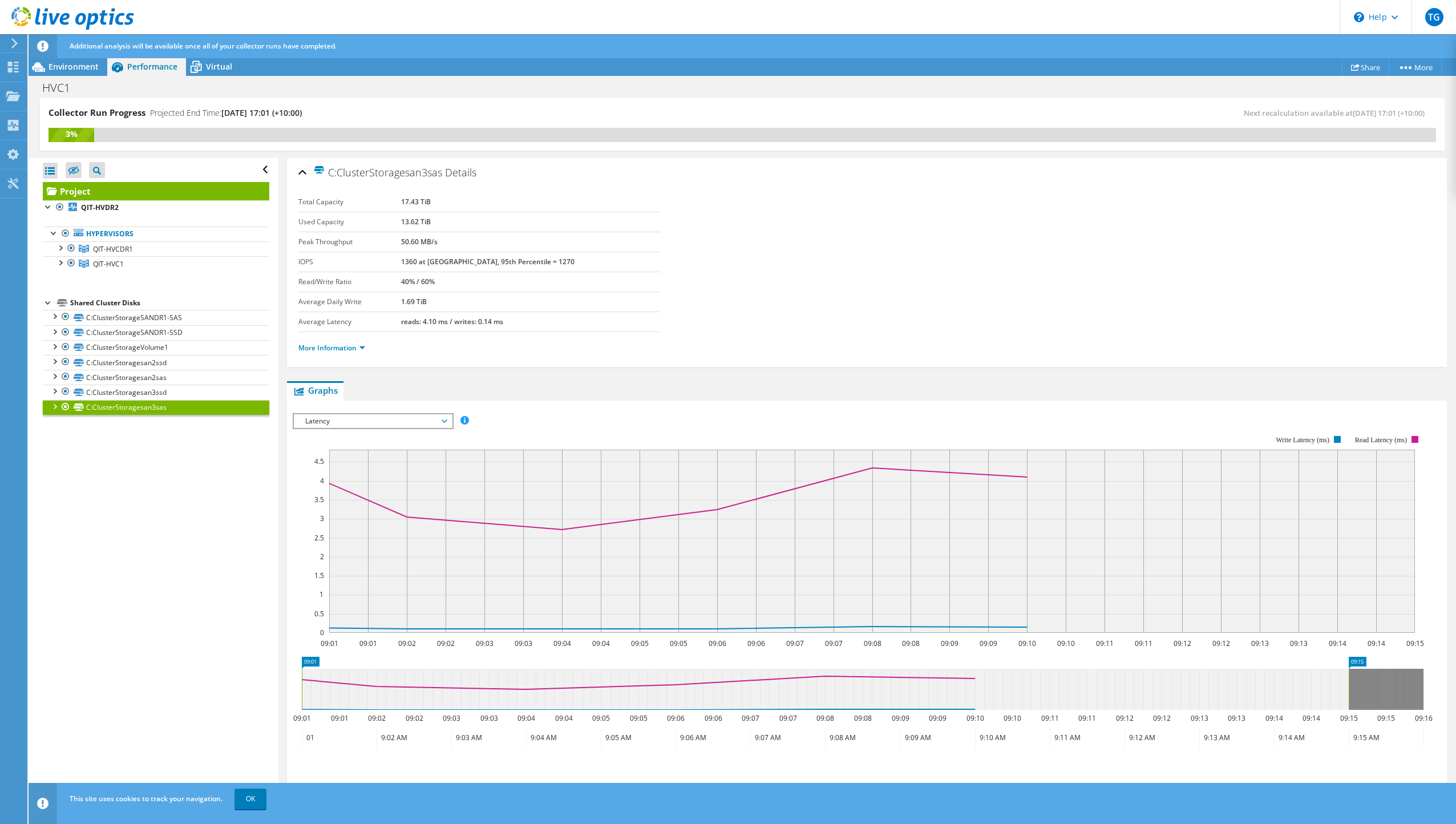
click at [445, 423] on span "Latency" at bounding box center [373, 421] width 146 height 14
click at [640, 414] on div "IOPS Disk Throughput IO Size Latency Queue Depth CPU Percentage Memory Page Fau…" at bounding box center [867, 421] width 1149 height 15
click at [415, 420] on span "Latency" at bounding box center [373, 421] width 146 height 14
click at [343, 498] on li "All" at bounding box center [373, 503] width 158 height 14
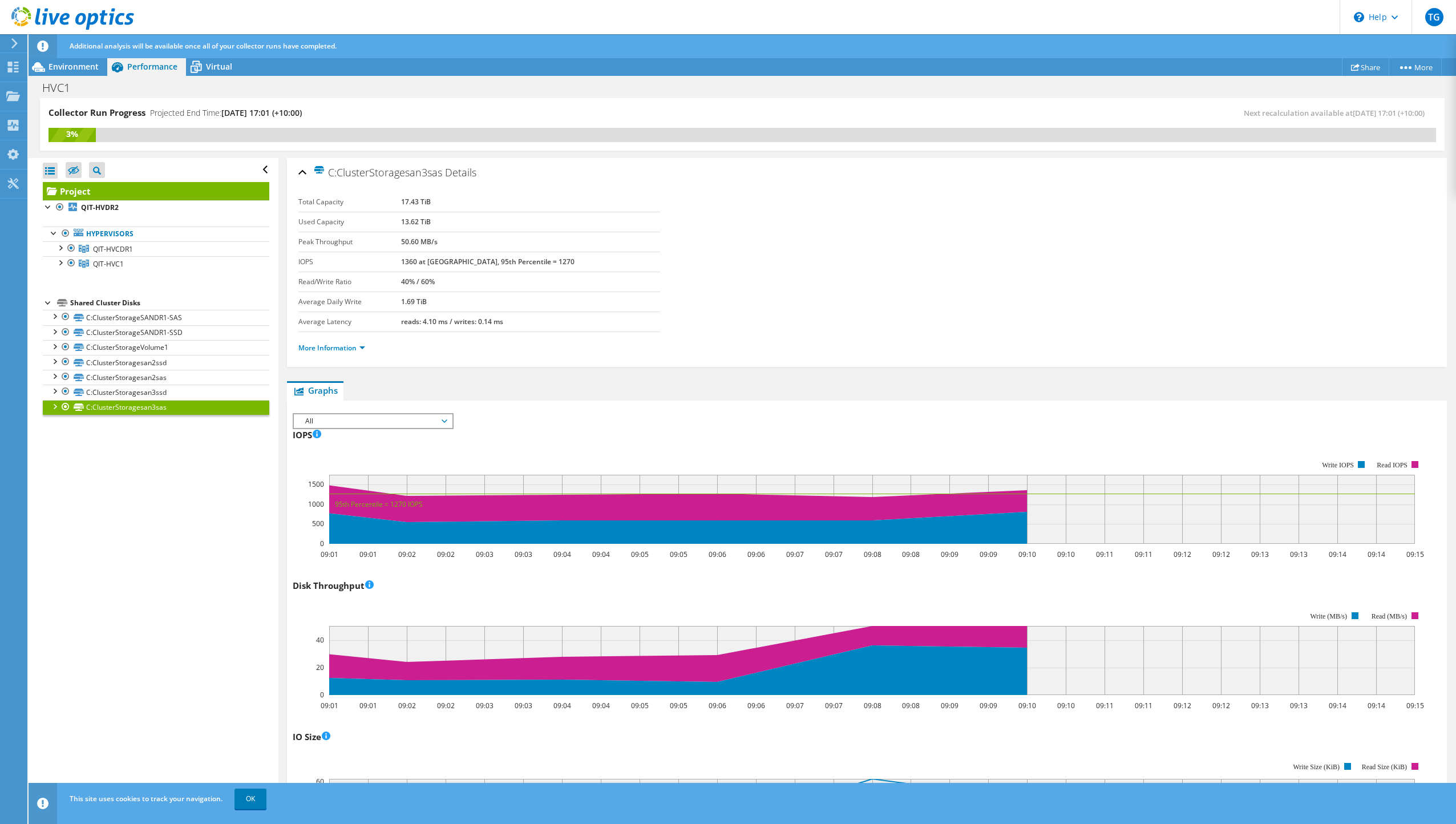
click at [346, 354] on li "More Information" at bounding box center [335, 348] width 74 height 13
click at [352, 344] on link "More Information" at bounding box center [332, 348] width 67 height 10
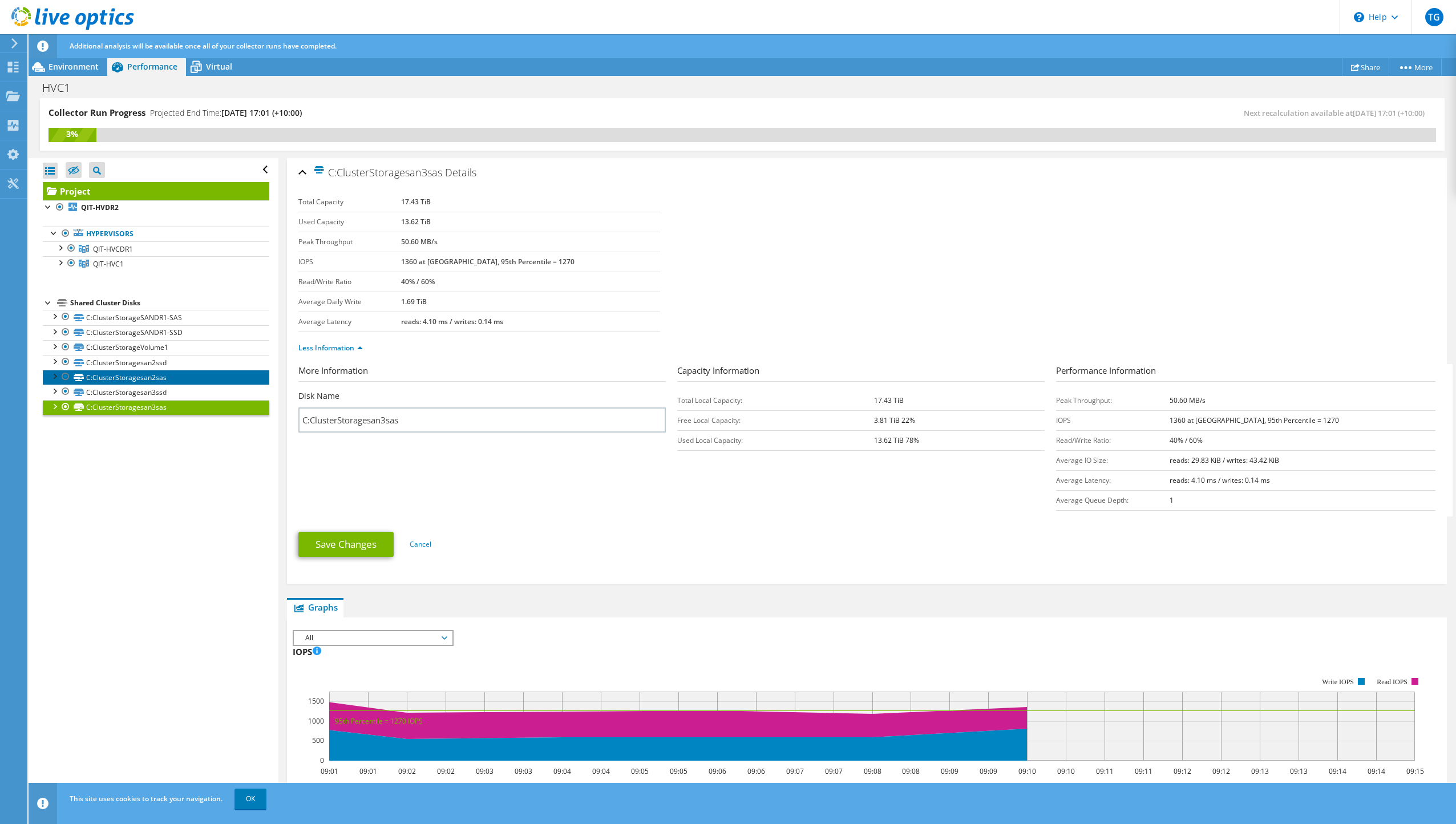
click at [173, 378] on link "C:ClusterStoragesan2sas" at bounding box center [156, 377] width 226 height 15
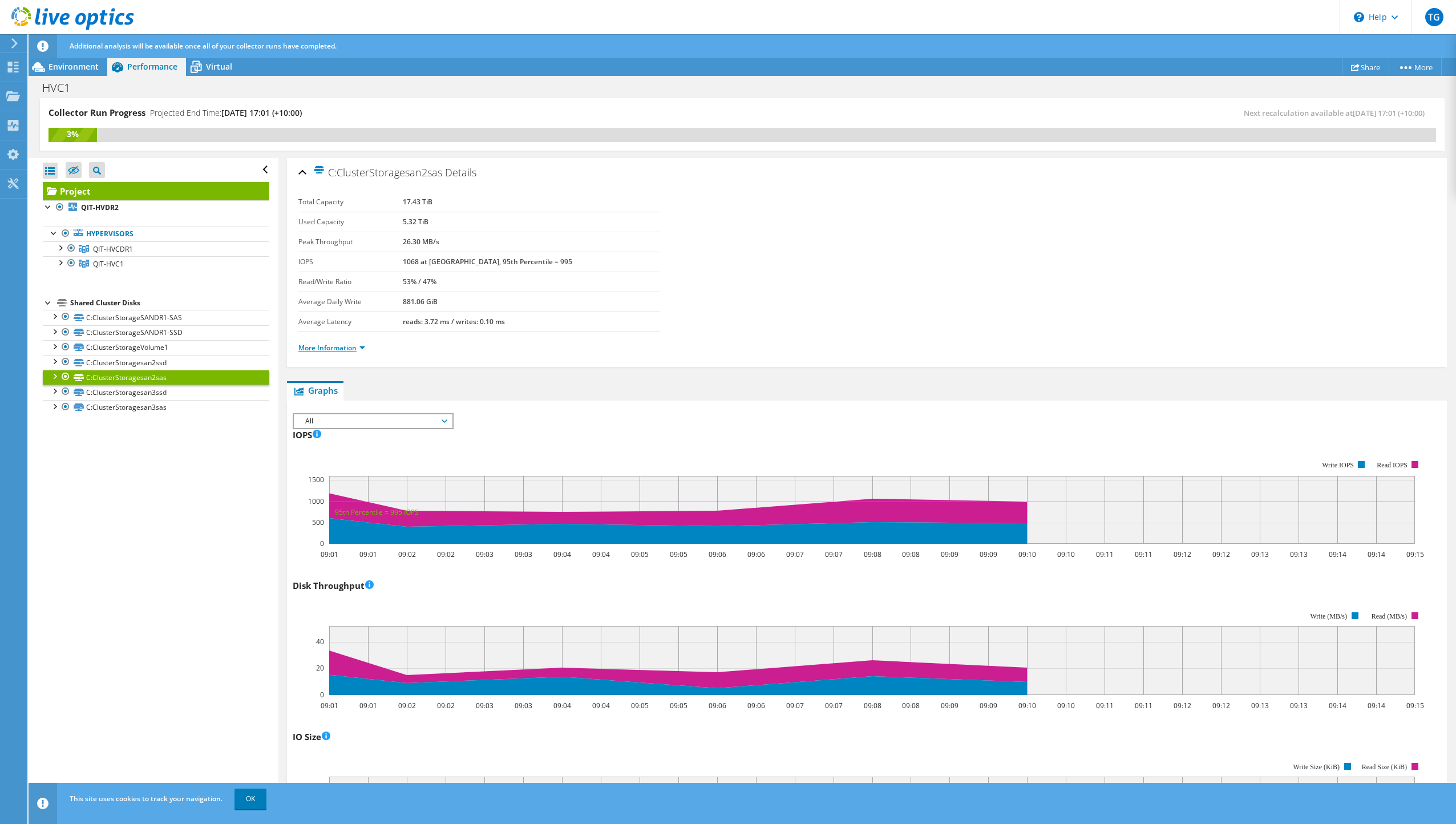
click at [316, 352] on link "More Information" at bounding box center [332, 348] width 67 height 10
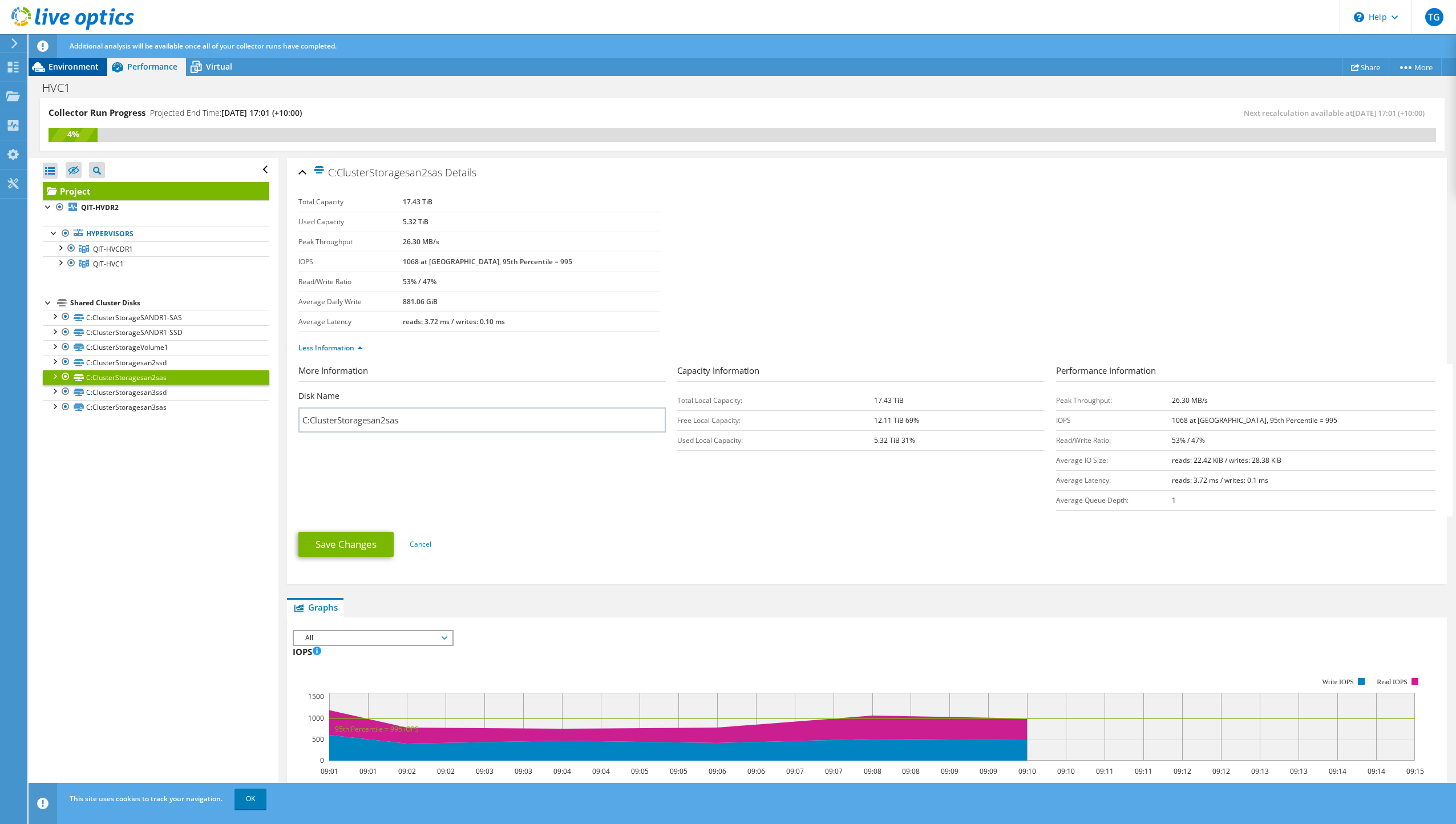
click at [68, 73] on div "Environment" at bounding box center [68, 67] width 79 height 18
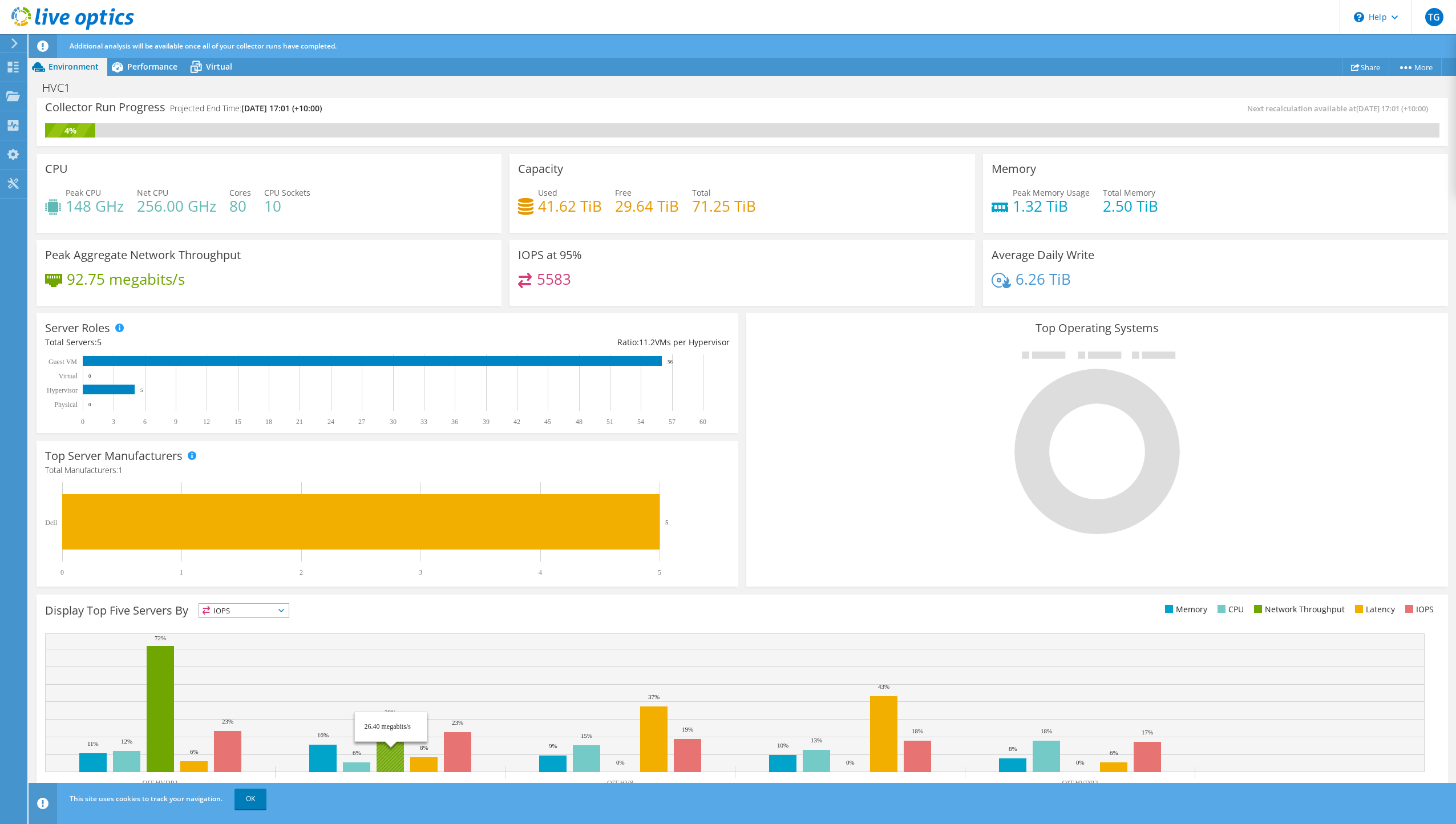
scroll to position [400, 0]
click at [252, 796] on link "OK" at bounding box center [251, 799] width 32 height 21
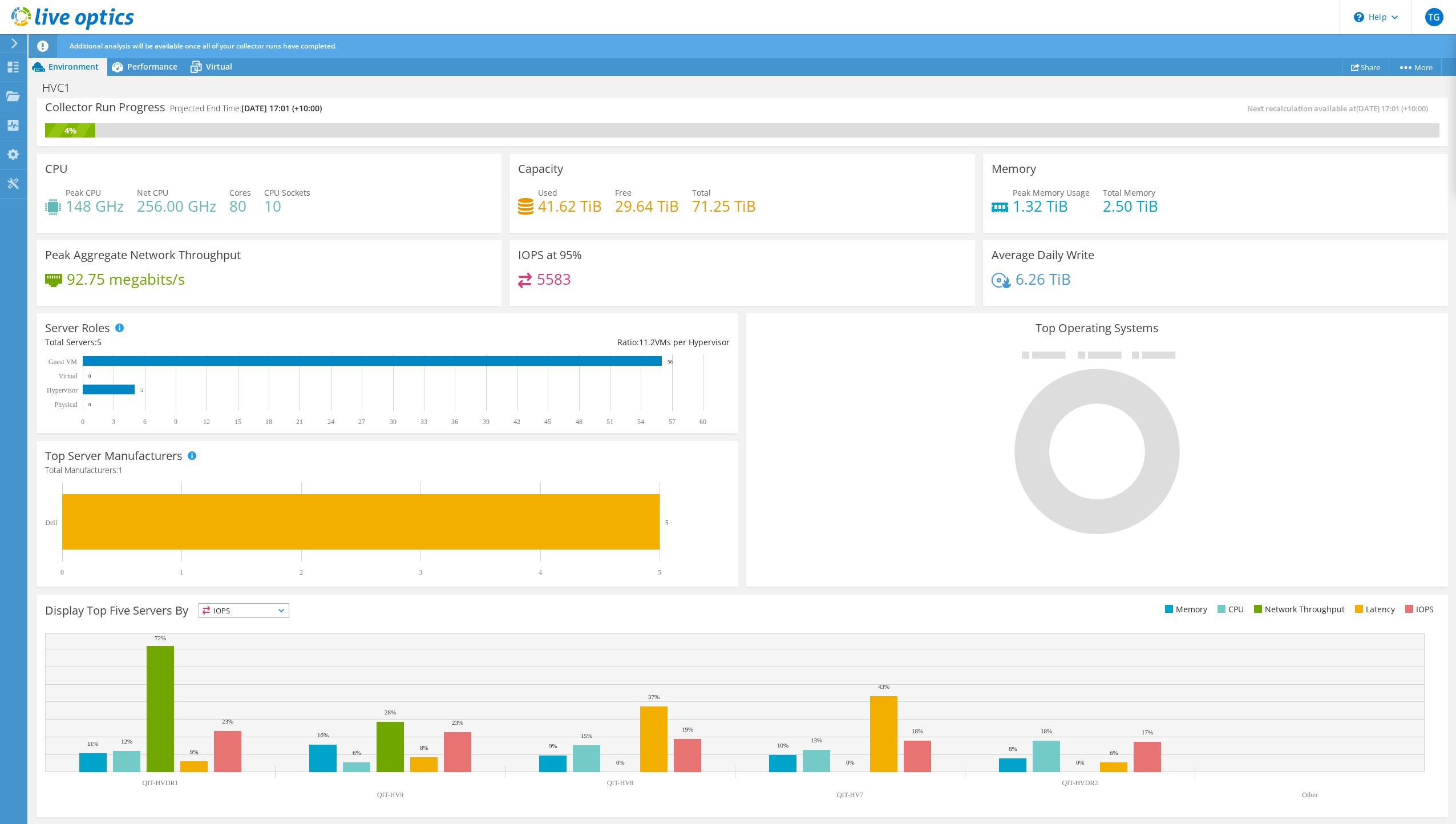
click at [259, 612] on span "IOPS" at bounding box center [244, 611] width 90 height 14
click at [247, 687] on li "Latency" at bounding box center [244, 690] width 90 height 16
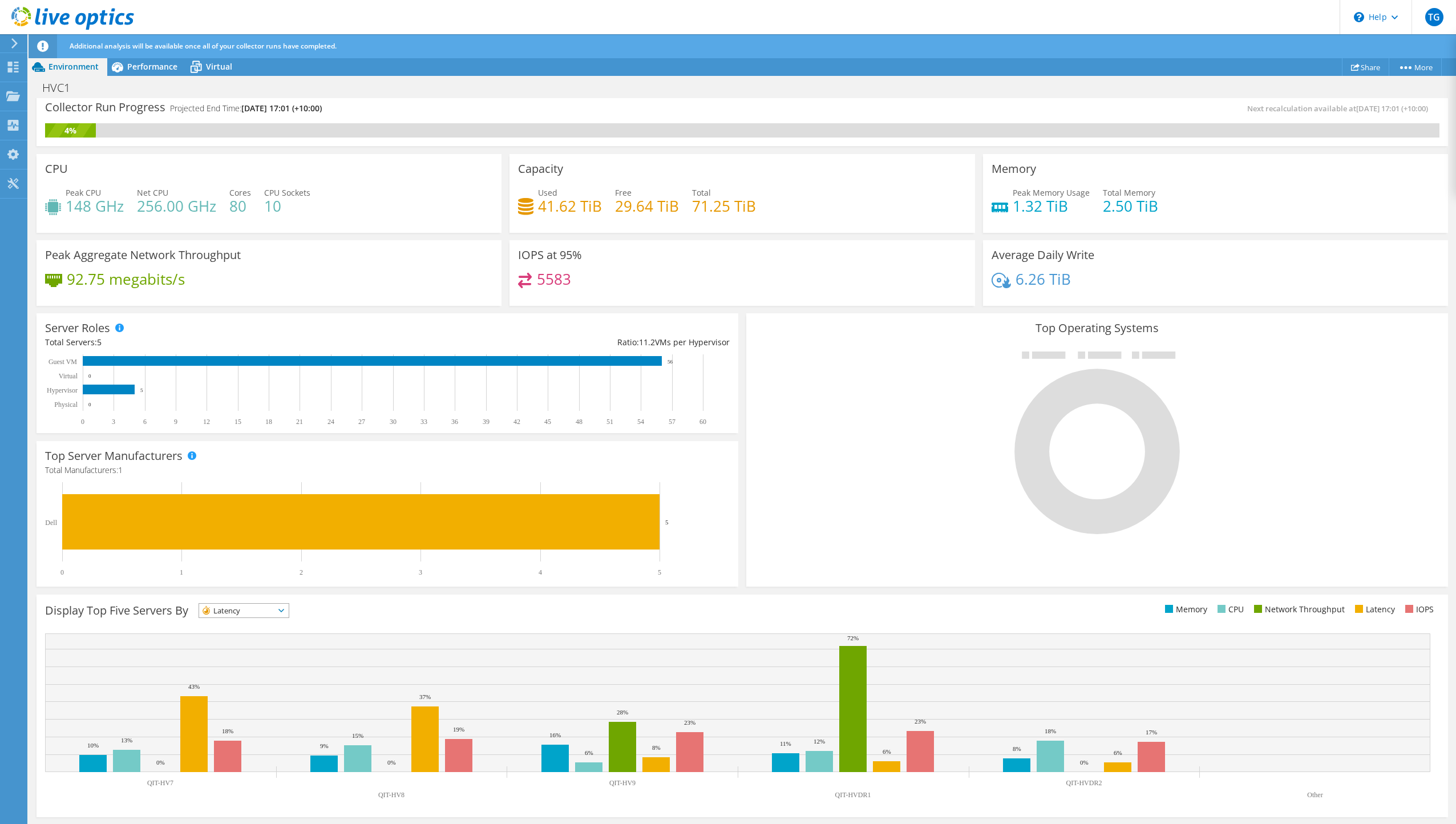
click at [244, 605] on span "Latency" at bounding box center [237, 611] width 75 height 14
click at [266, 671] on li "Network Throughput" at bounding box center [244, 673] width 90 height 16
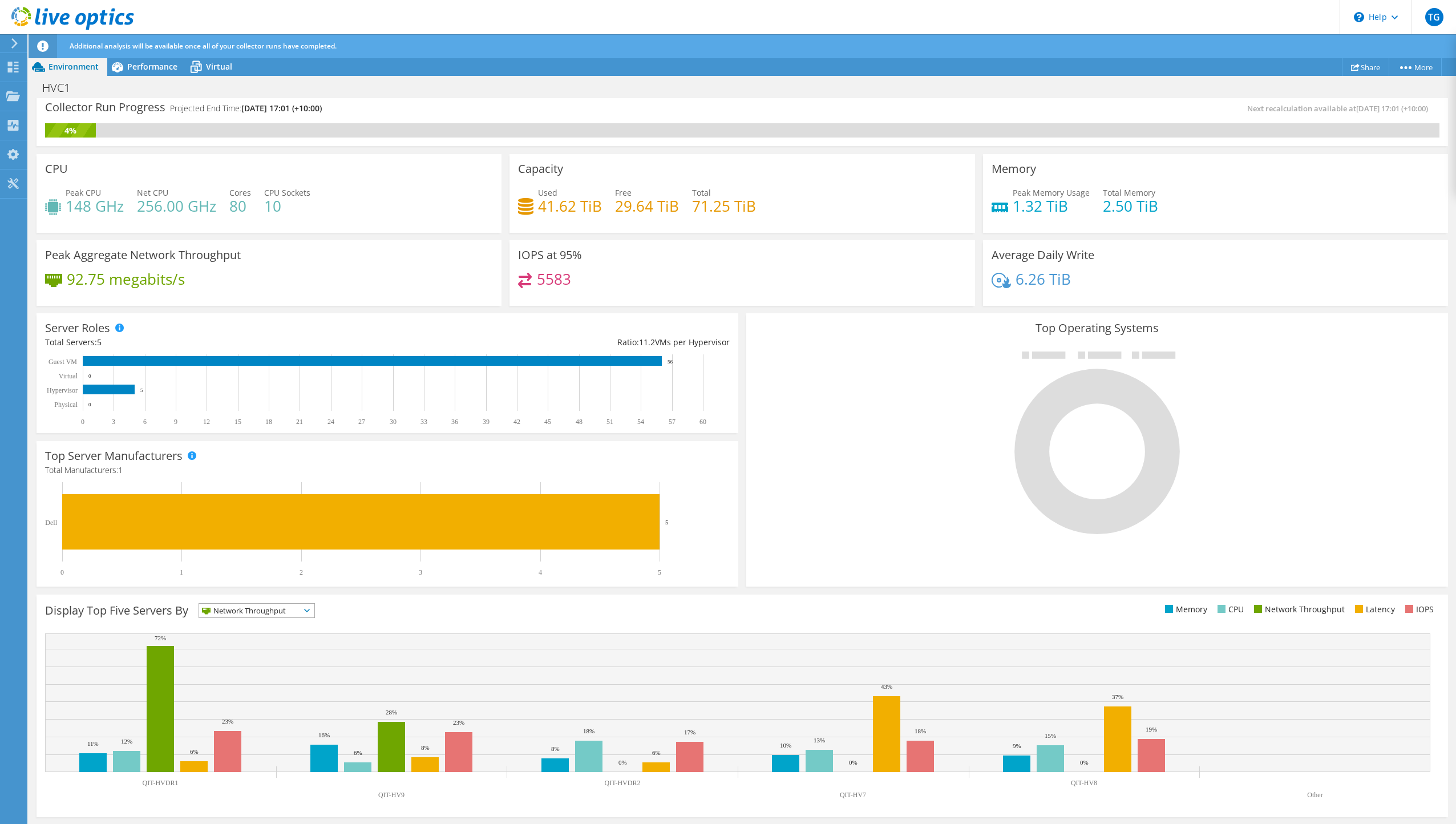
click at [224, 615] on span "Network Throughput" at bounding box center [249, 611] width 101 height 14
click at [234, 654] on li "CPU" at bounding box center [257, 658] width 115 height 16
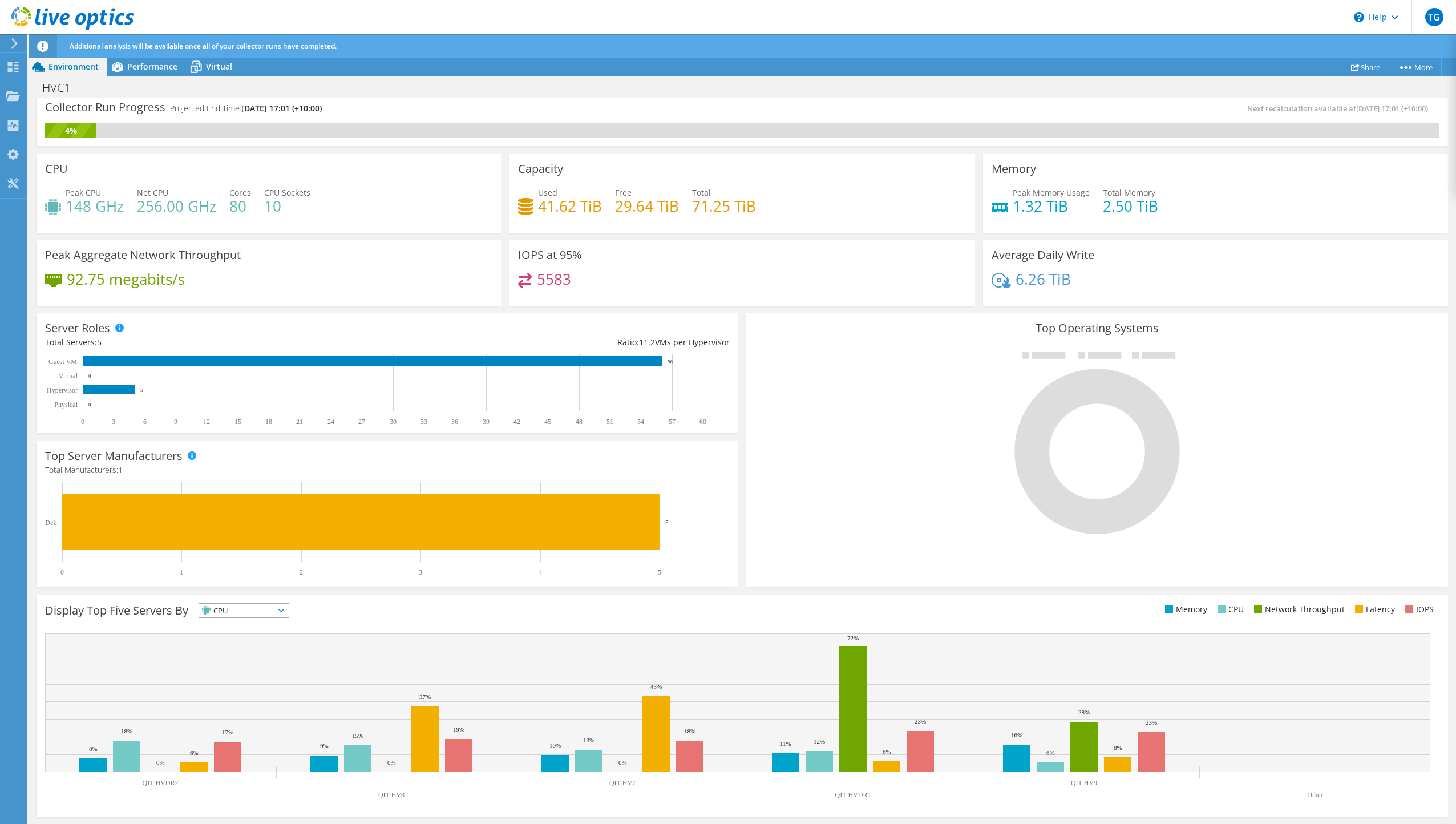
click at [260, 608] on span "CPU" at bounding box center [237, 611] width 75 height 14
click at [252, 639] on li "Memory" at bounding box center [244, 642] width 90 height 16
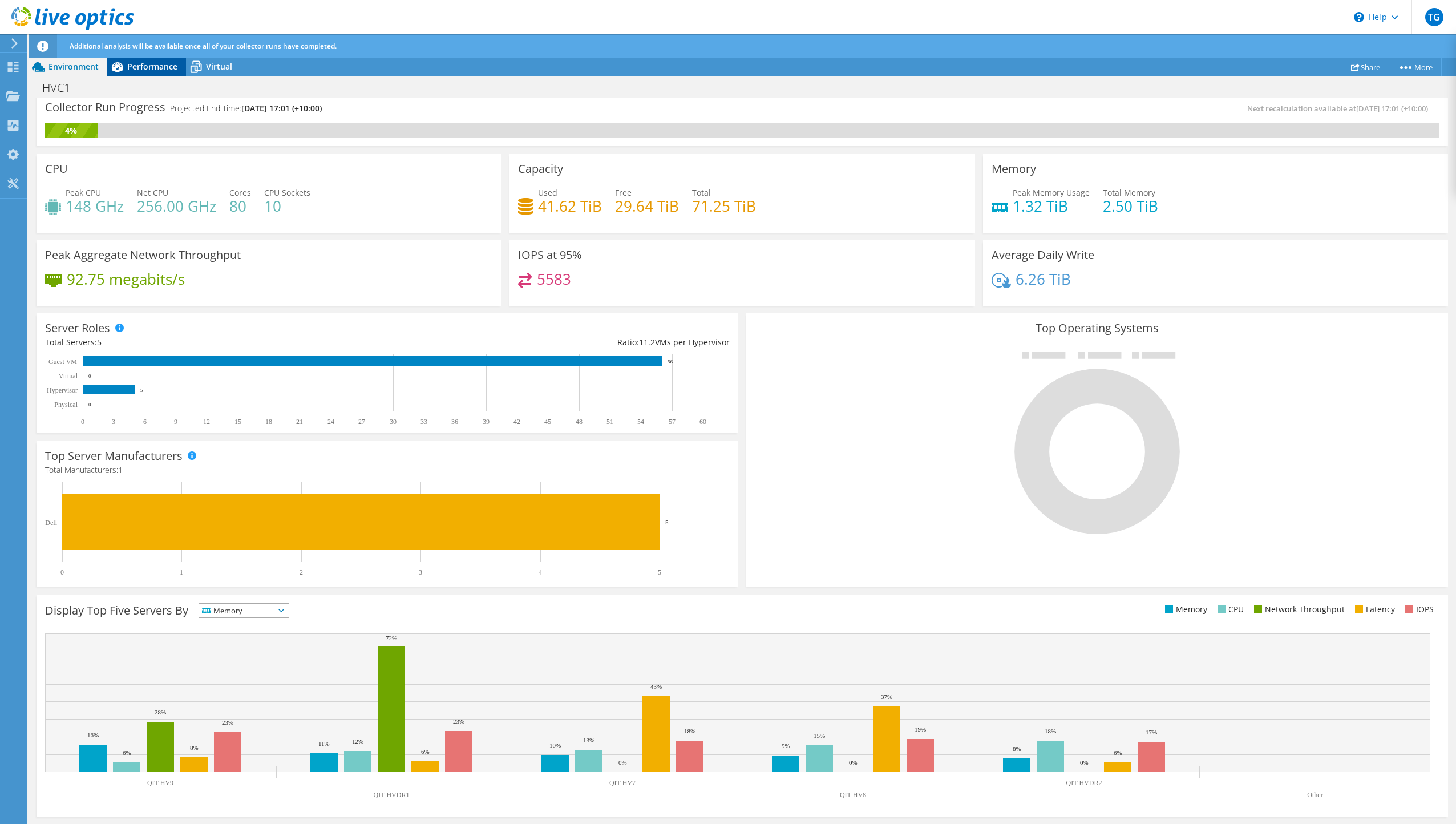
click at [151, 69] on span "Performance" at bounding box center [152, 67] width 50 height 11
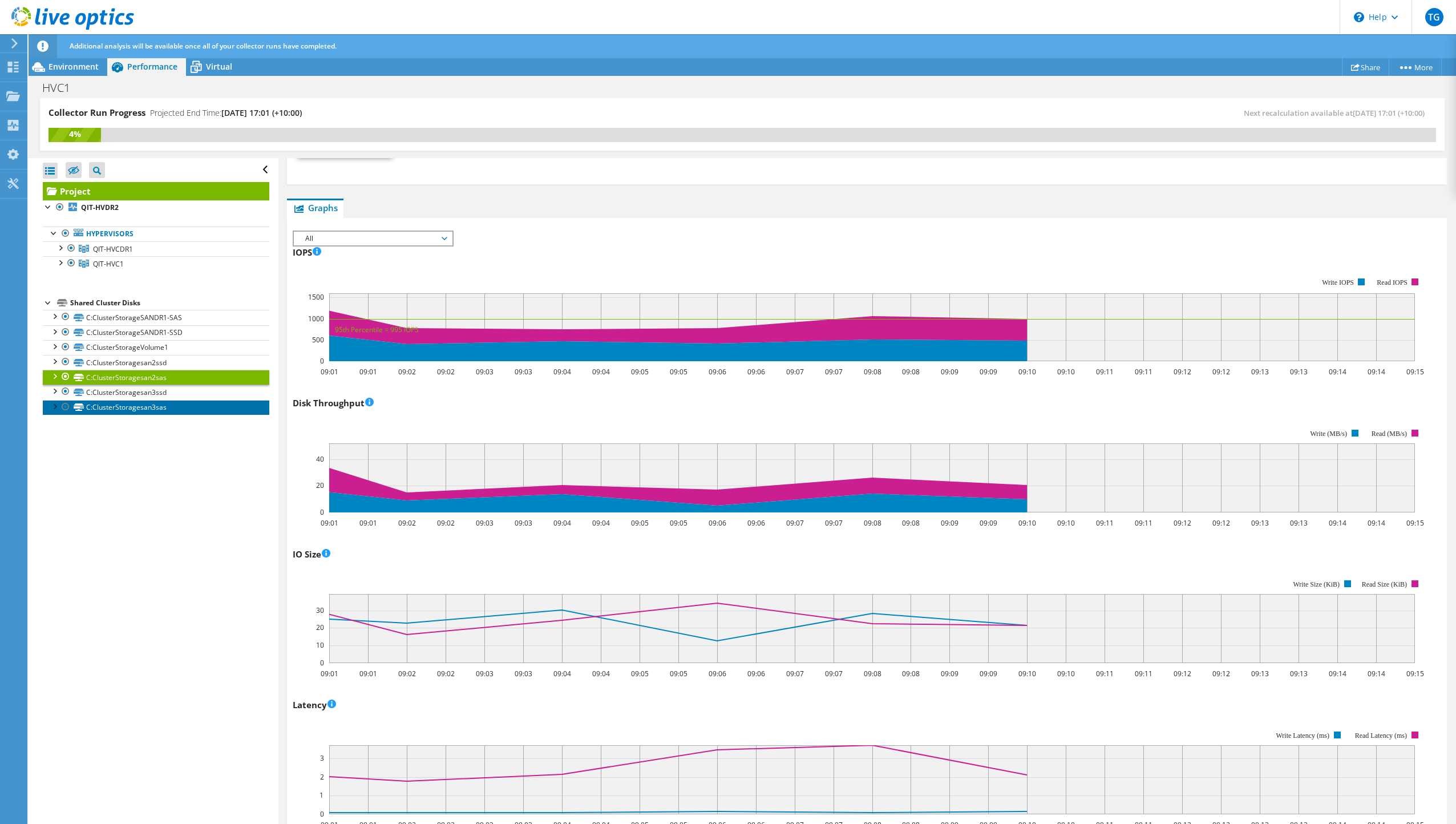
click at [134, 407] on link "C:ClusterStoragesan3sas" at bounding box center [156, 407] width 226 height 15
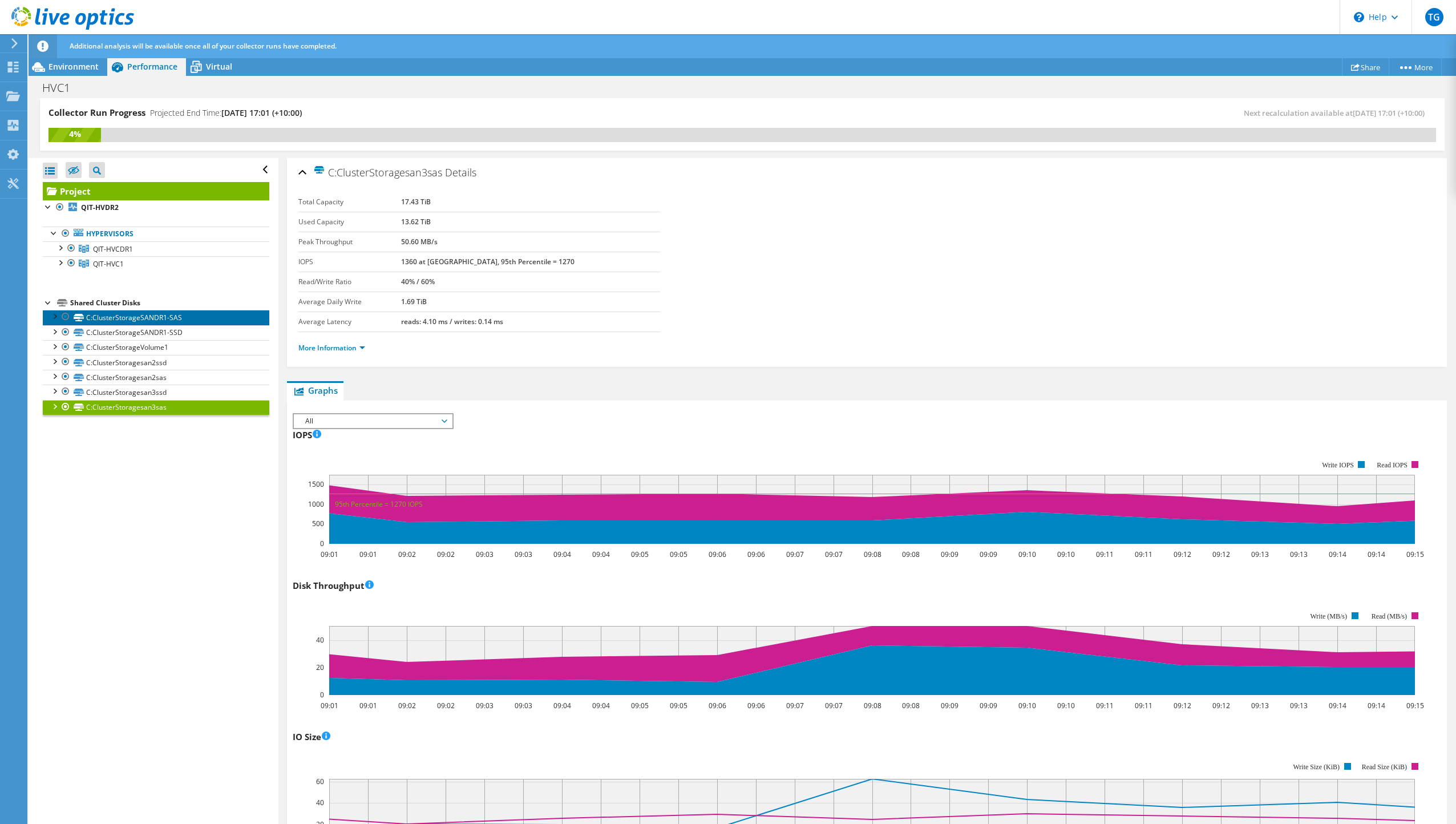
click at [175, 318] on link "C:ClusterStorageSANDR1-SAS" at bounding box center [156, 317] width 226 height 15
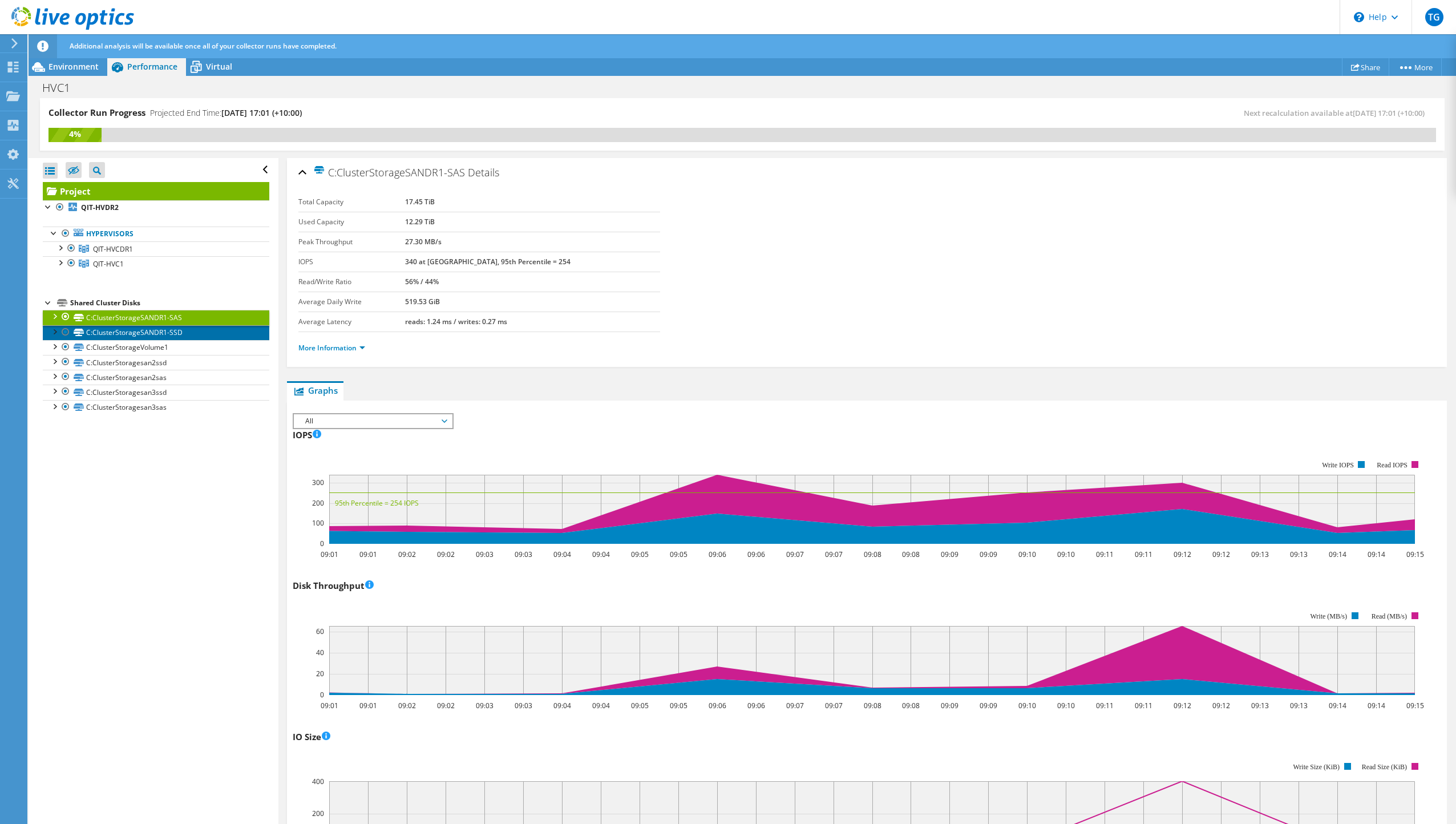
click at [179, 335] on link "C:ClusterStorageSANDR1-SSD" at bounding box center [156, 332] width 226 height 15
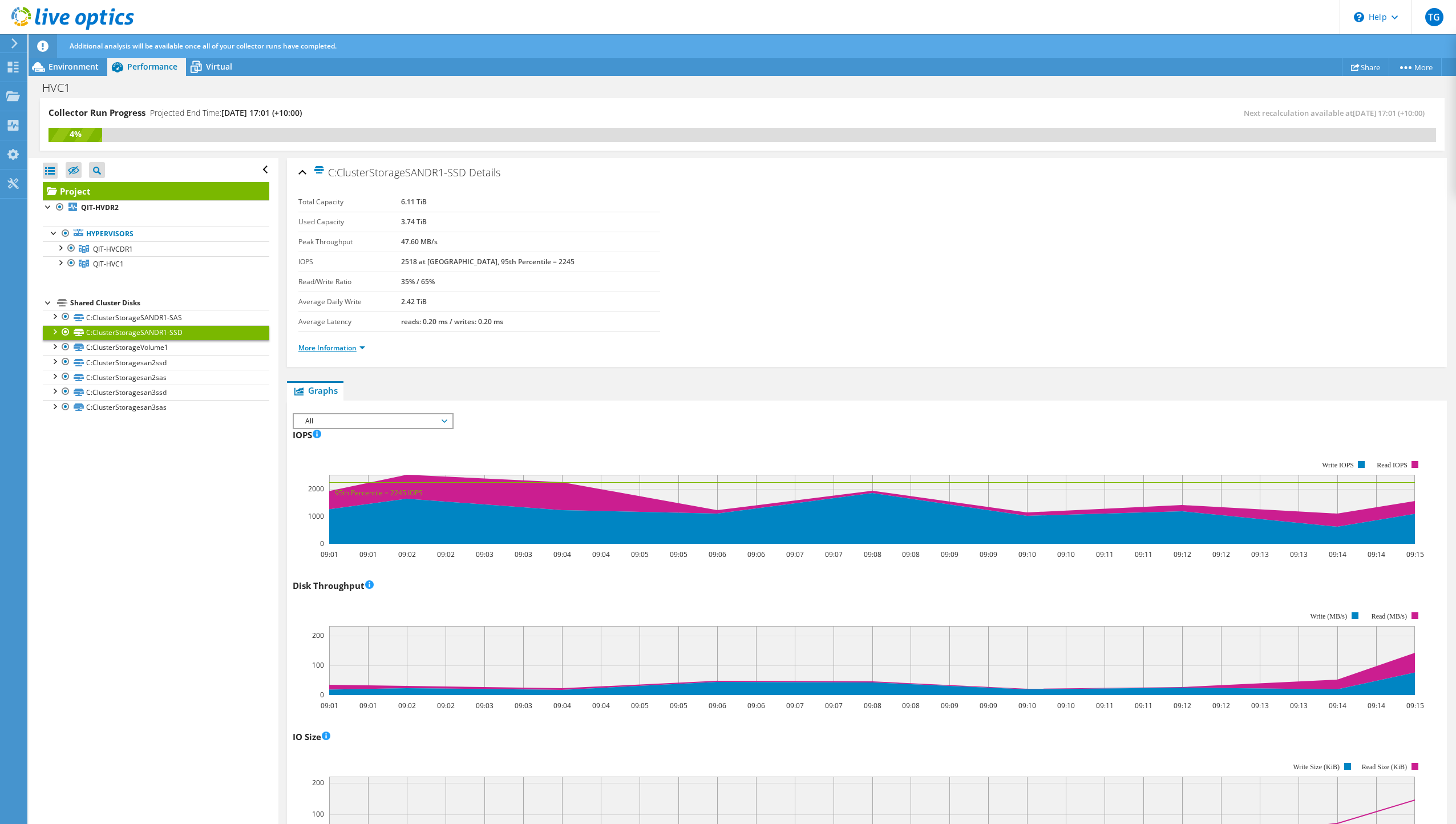
click at [355, 347] on link "More Information" at bounding box center [332, 348] width 67 height 10
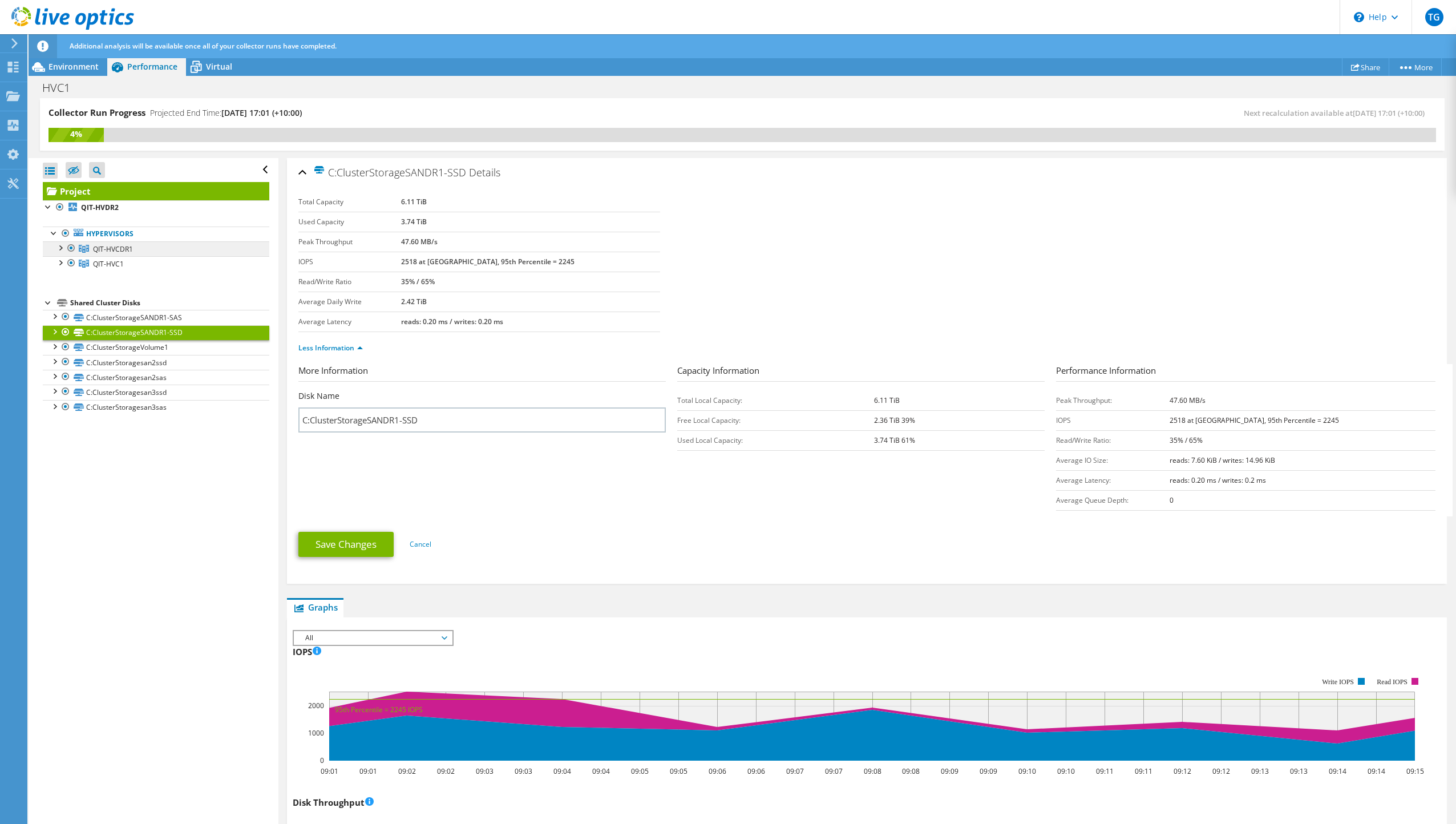
click at [120, 251] on span "QIT-HVCDR1" at bounding box center [113, 249] width 40 height 10
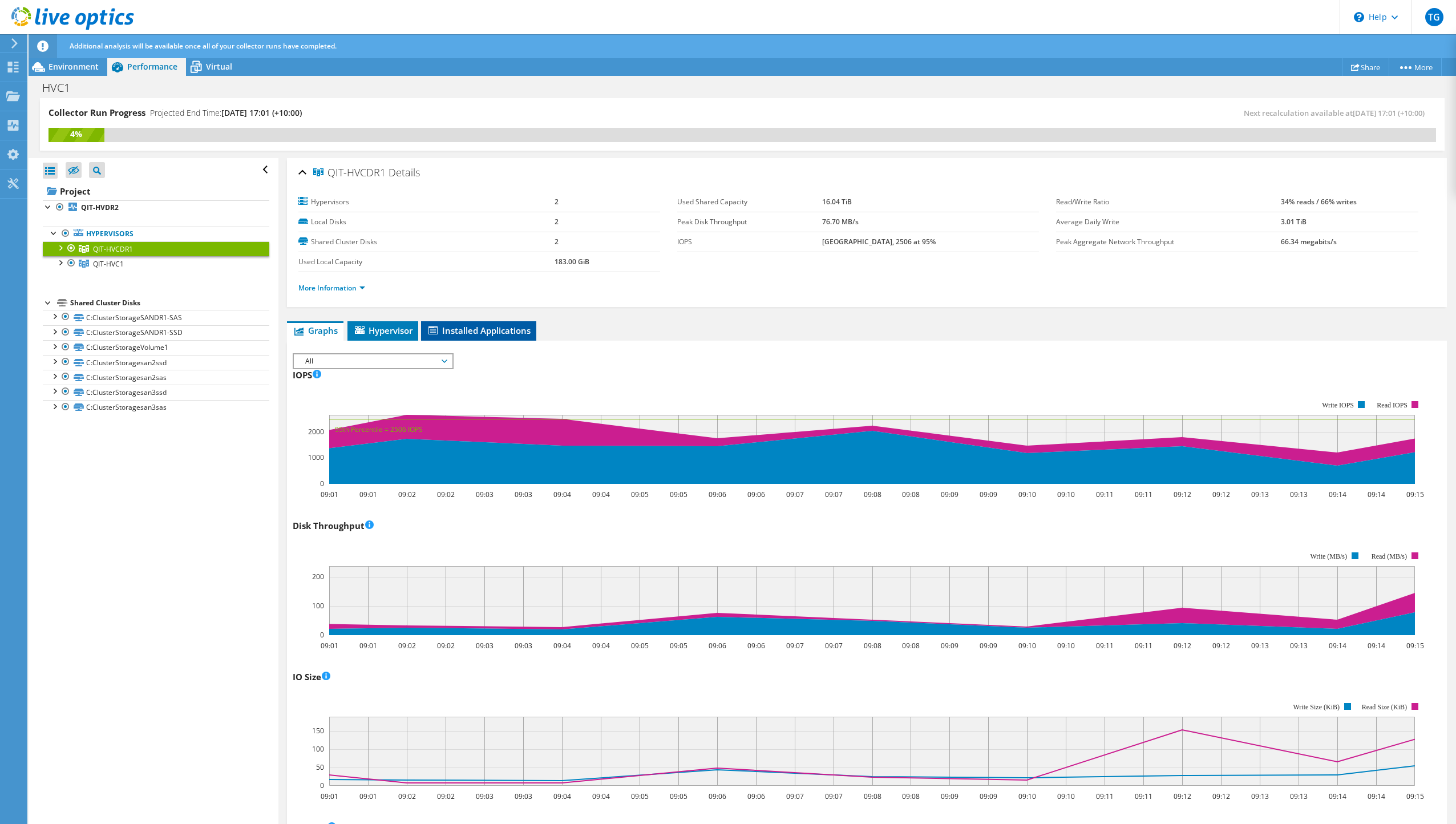
click at [456, 330] on span "Installed Applications" at bounding box center [479, 330] width 104 height 12
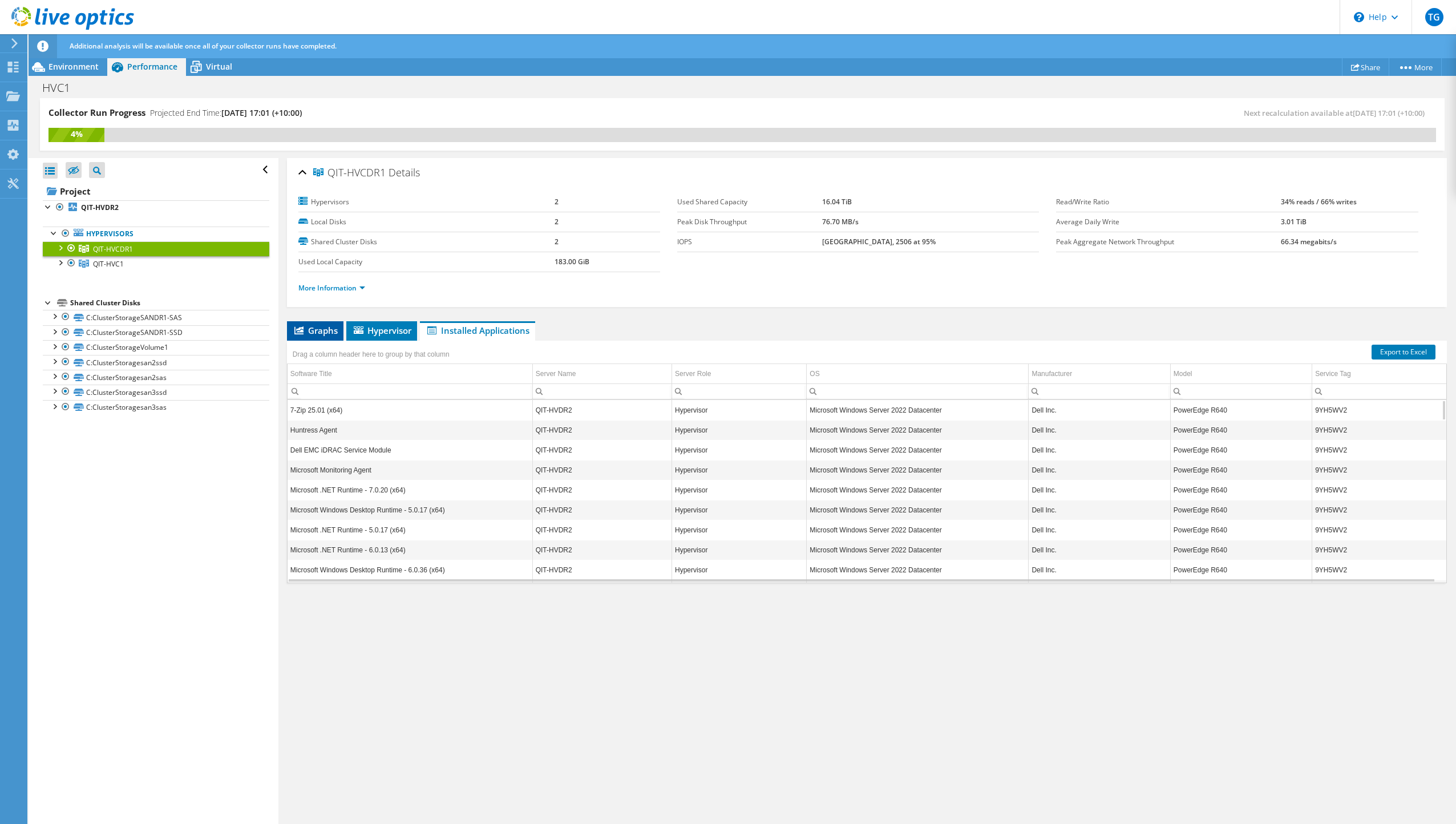
click at [315, 332] on span "Graphs" at bounding box center [315, 330] width 45 height 12
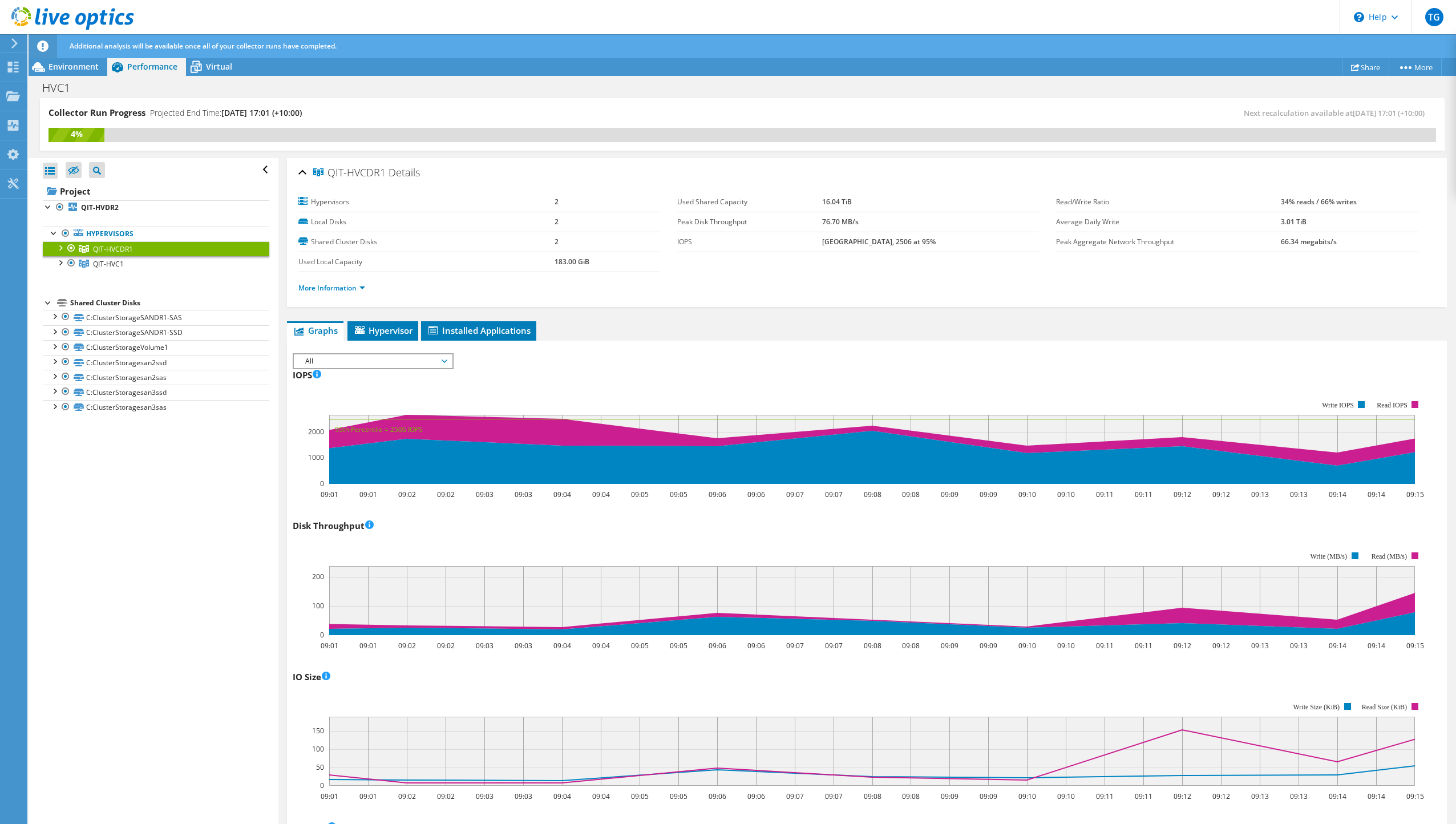
scroll to position [57, 0]
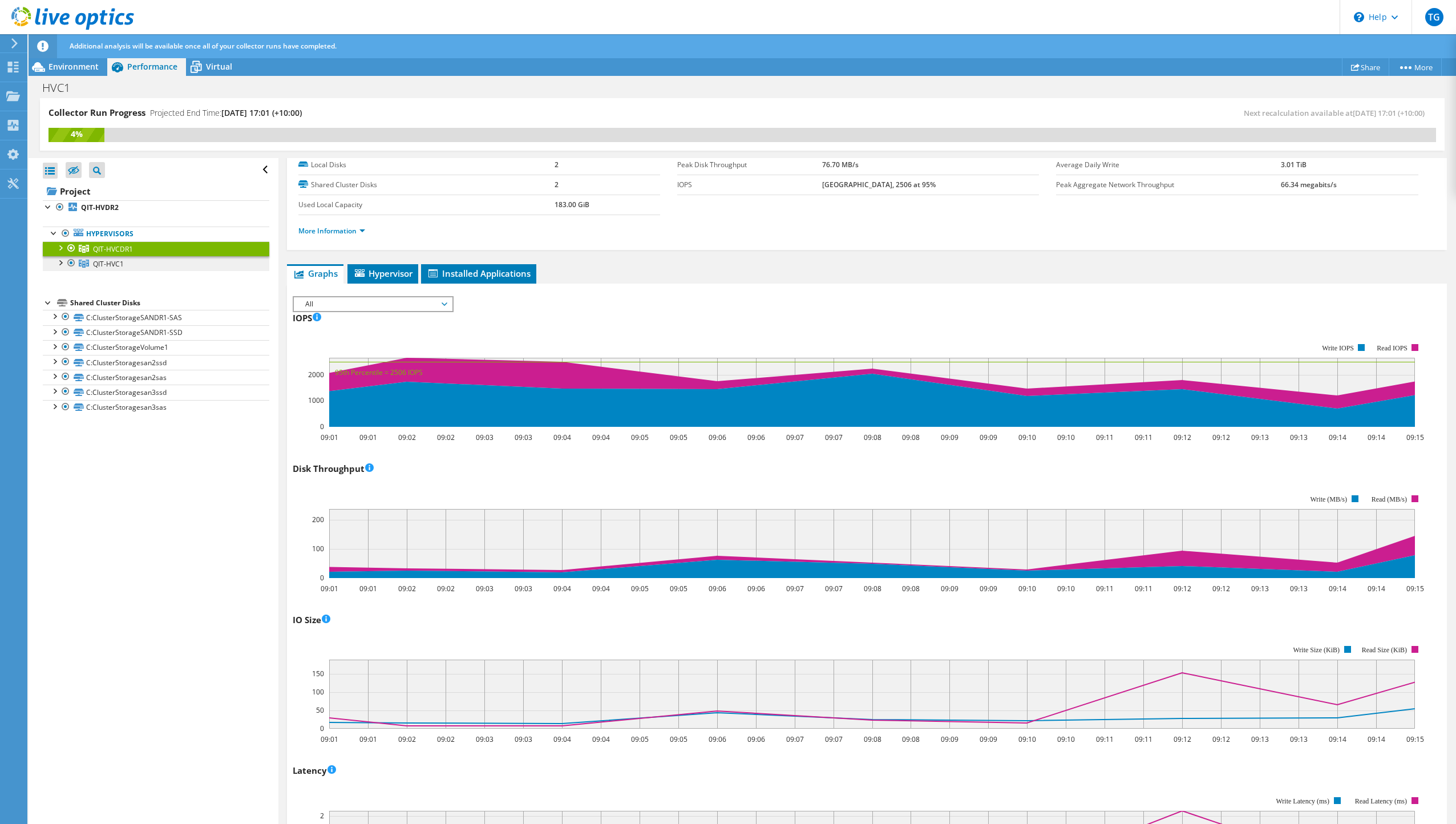
click at [106, 268] on span "QIT-HVC1" at bounding box center [108, 264] width 31 height 10
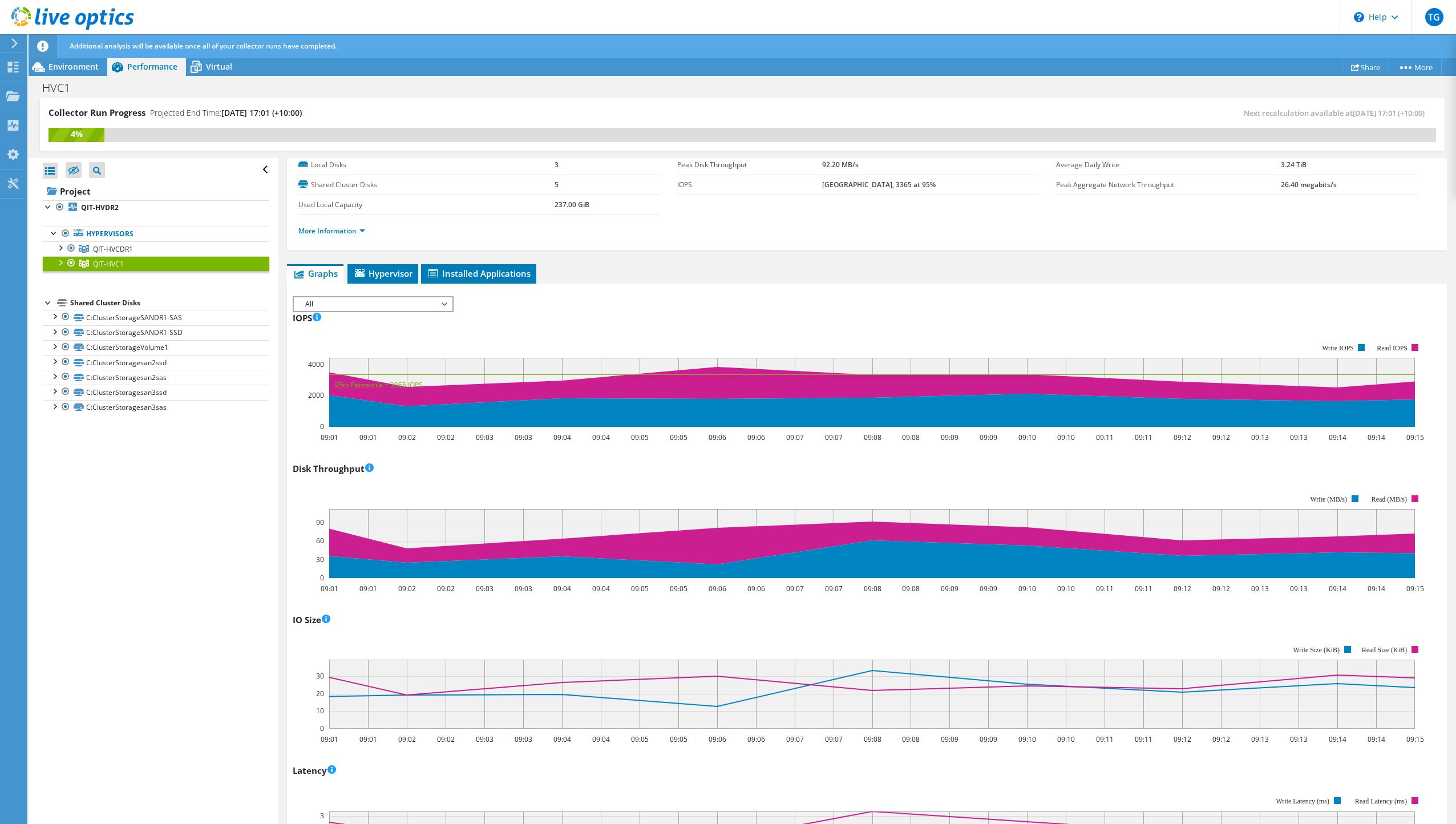
scroll to position [0, 0]
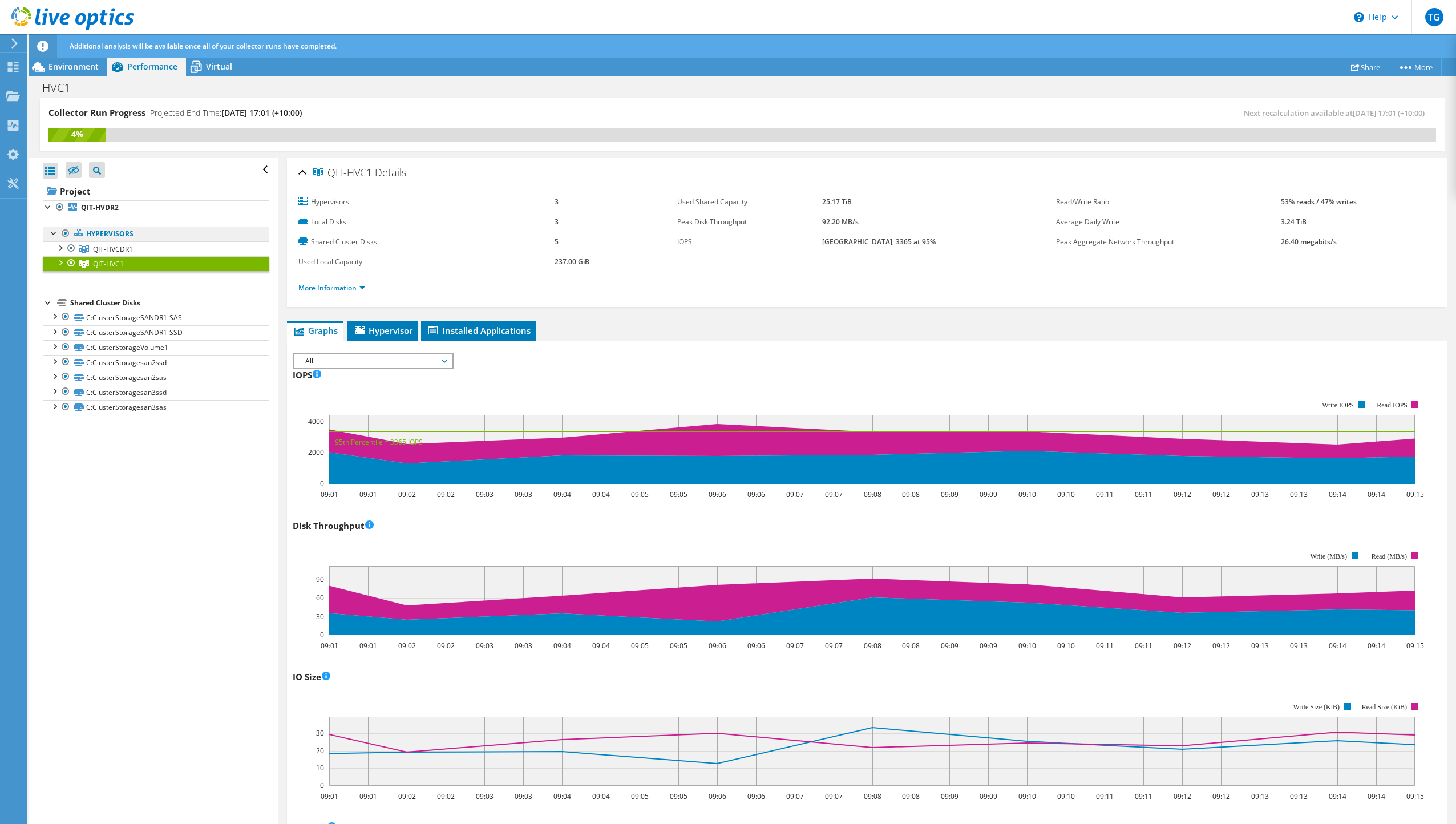
click at [114, 236] on link "Hypervisors" at bounding box center [156, 234] width 226 height 15
click at [94, 239] on link "Hypervisors" at bounding box center [156, 234] width 226 height 15
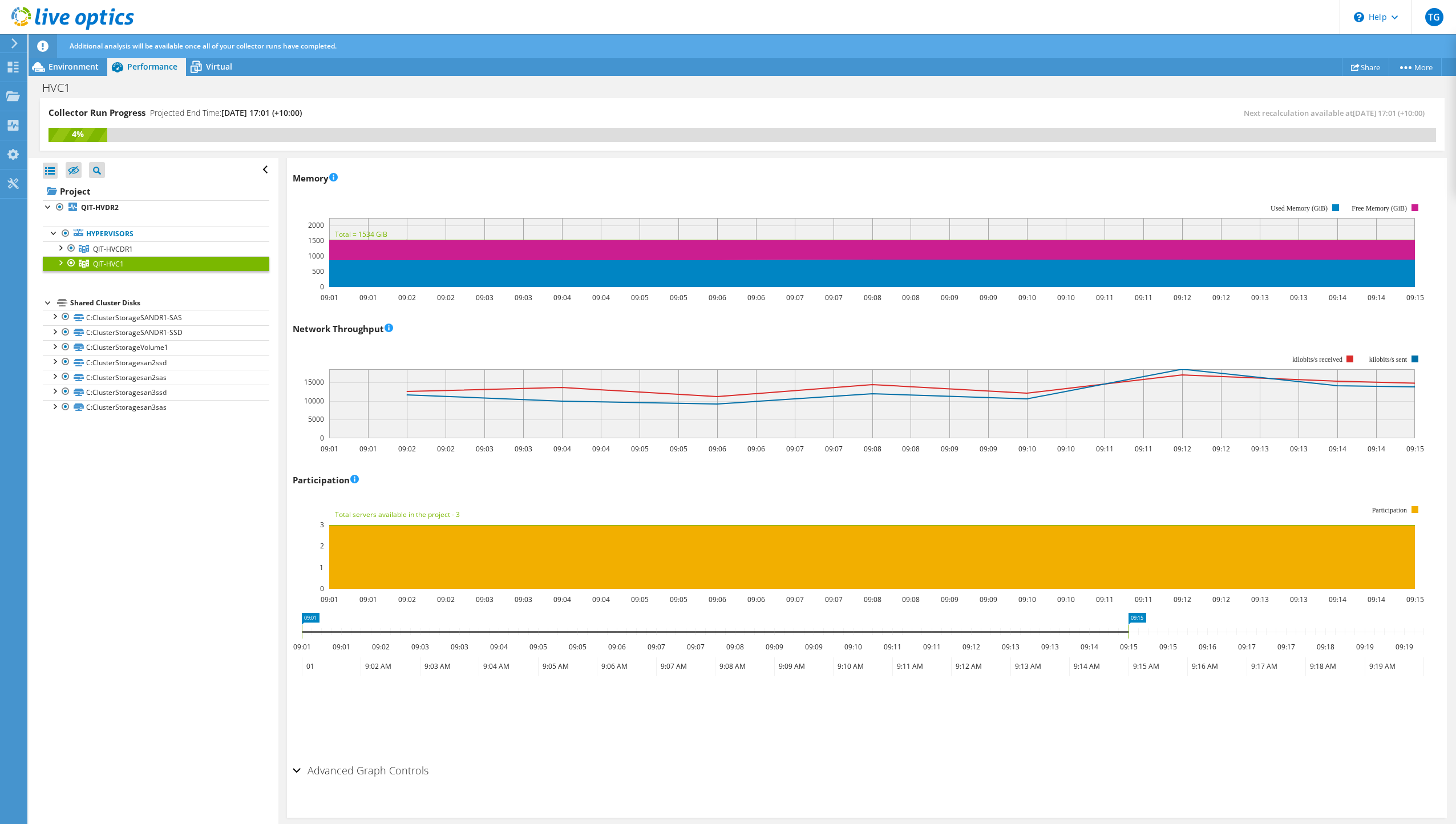
scroll to position [1115, 0]
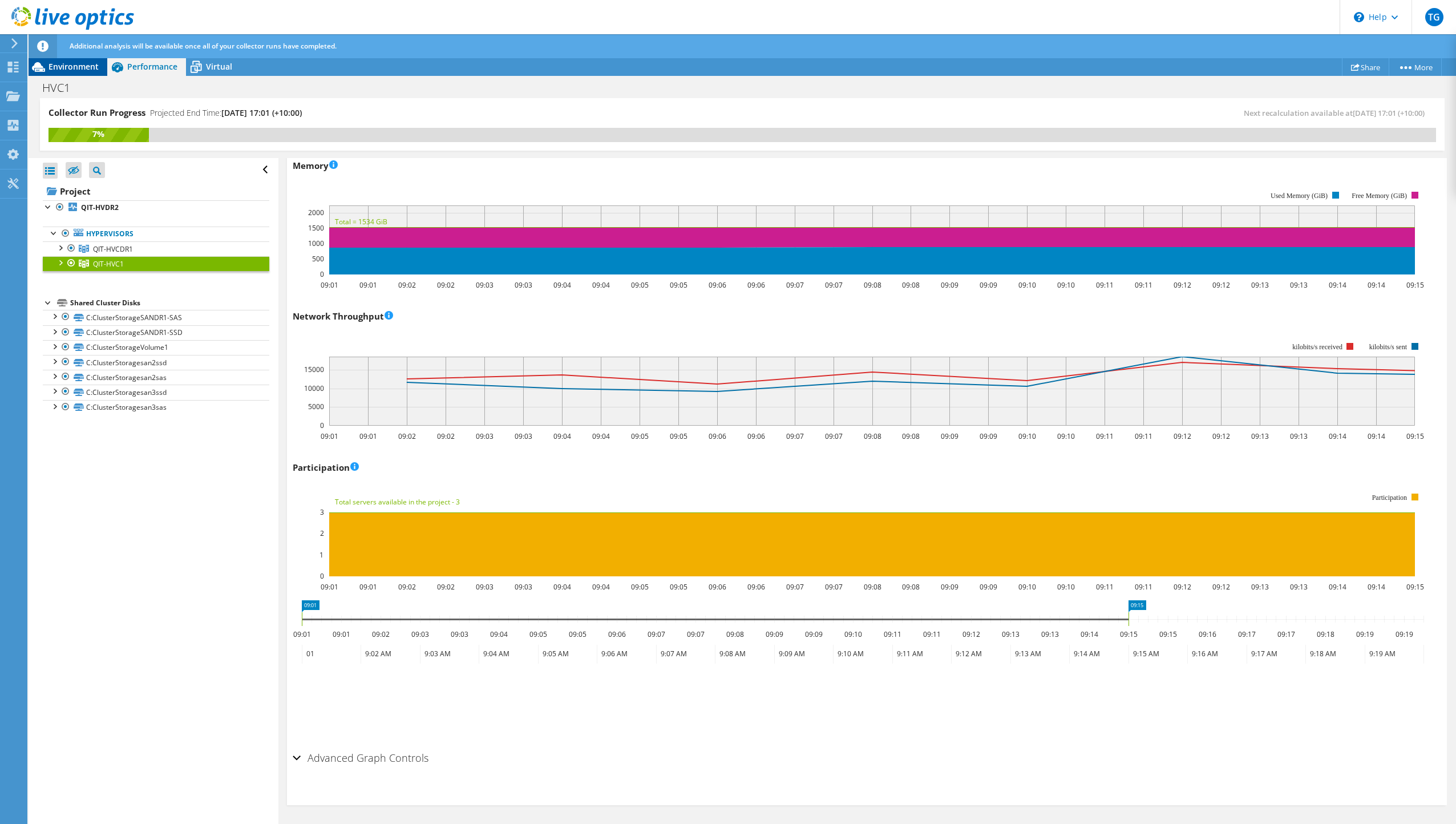
click at [71, 63] on span "Environment" at bounding box center [73, 67] width 50 height 11
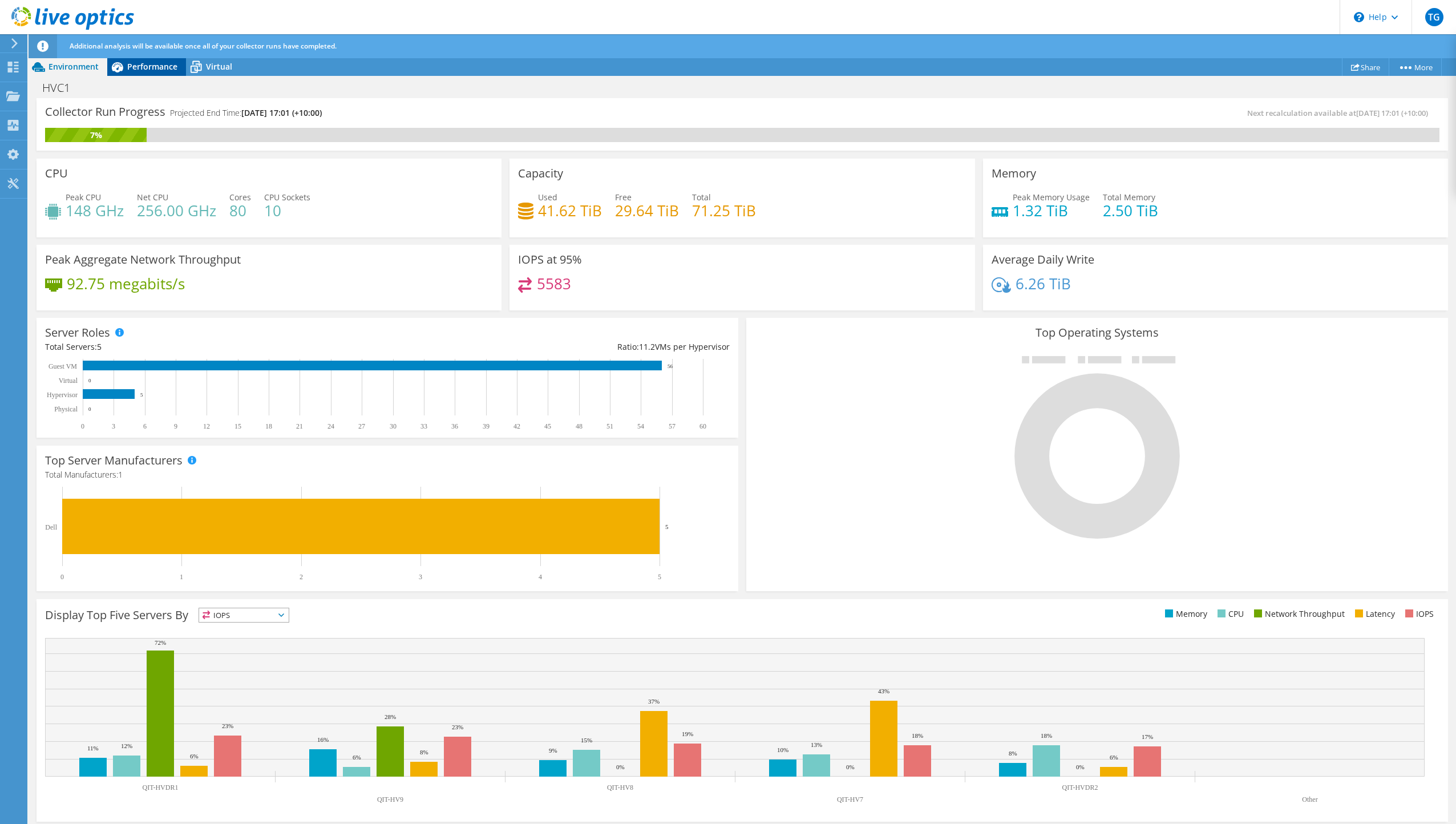
click at [154, 65] on span "Performance" at bounding box center [152, 67] width 50 height 11
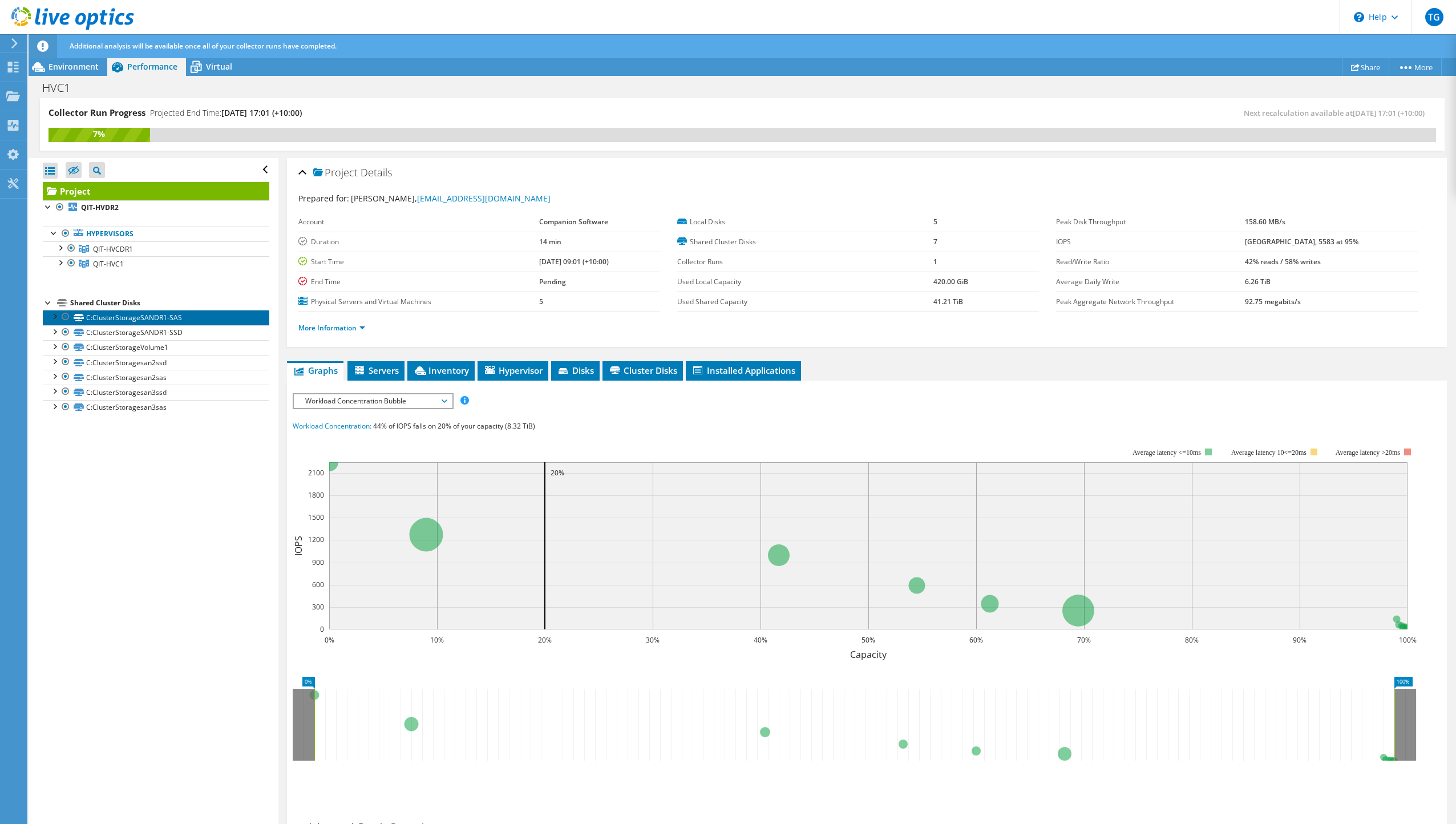
click at [145, 320] on link "C:ClusterStorageSANDR1-SAS" at bounding box center [156, 317] width 226 height 15
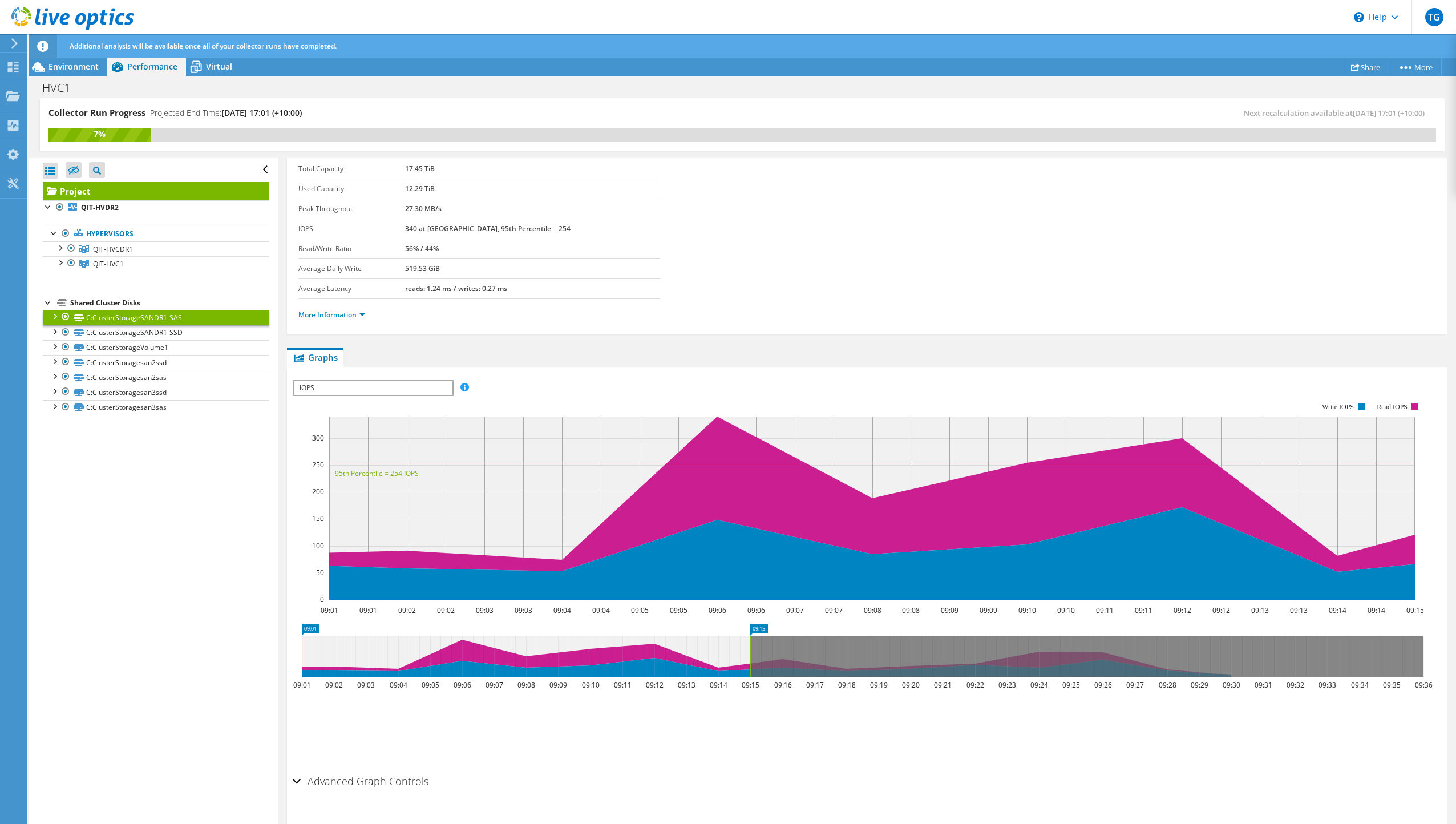
scroll to position [56, 0]
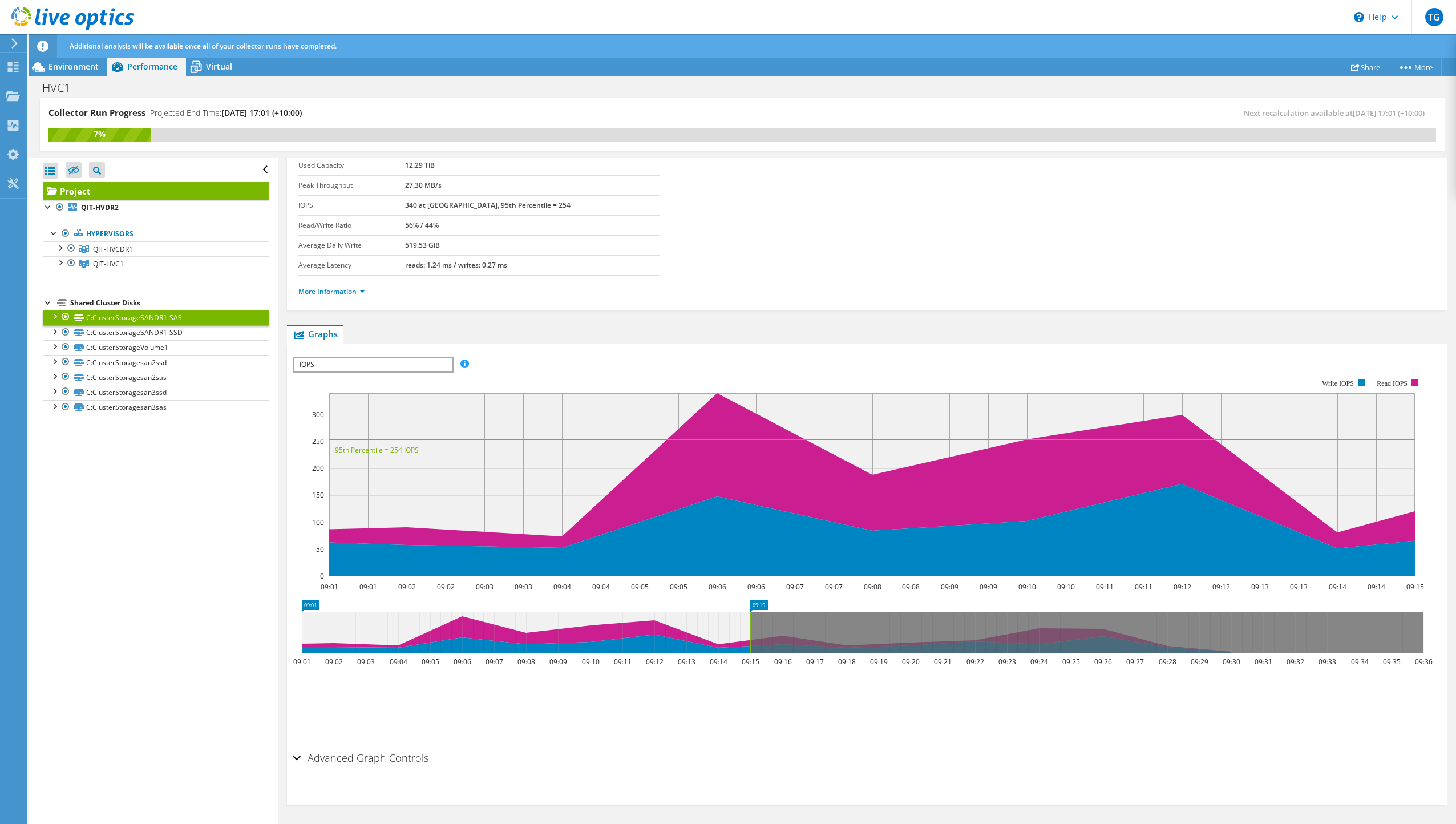
click at [784, 642] on icon at bounding box center [863, 633] width 1122 height 41
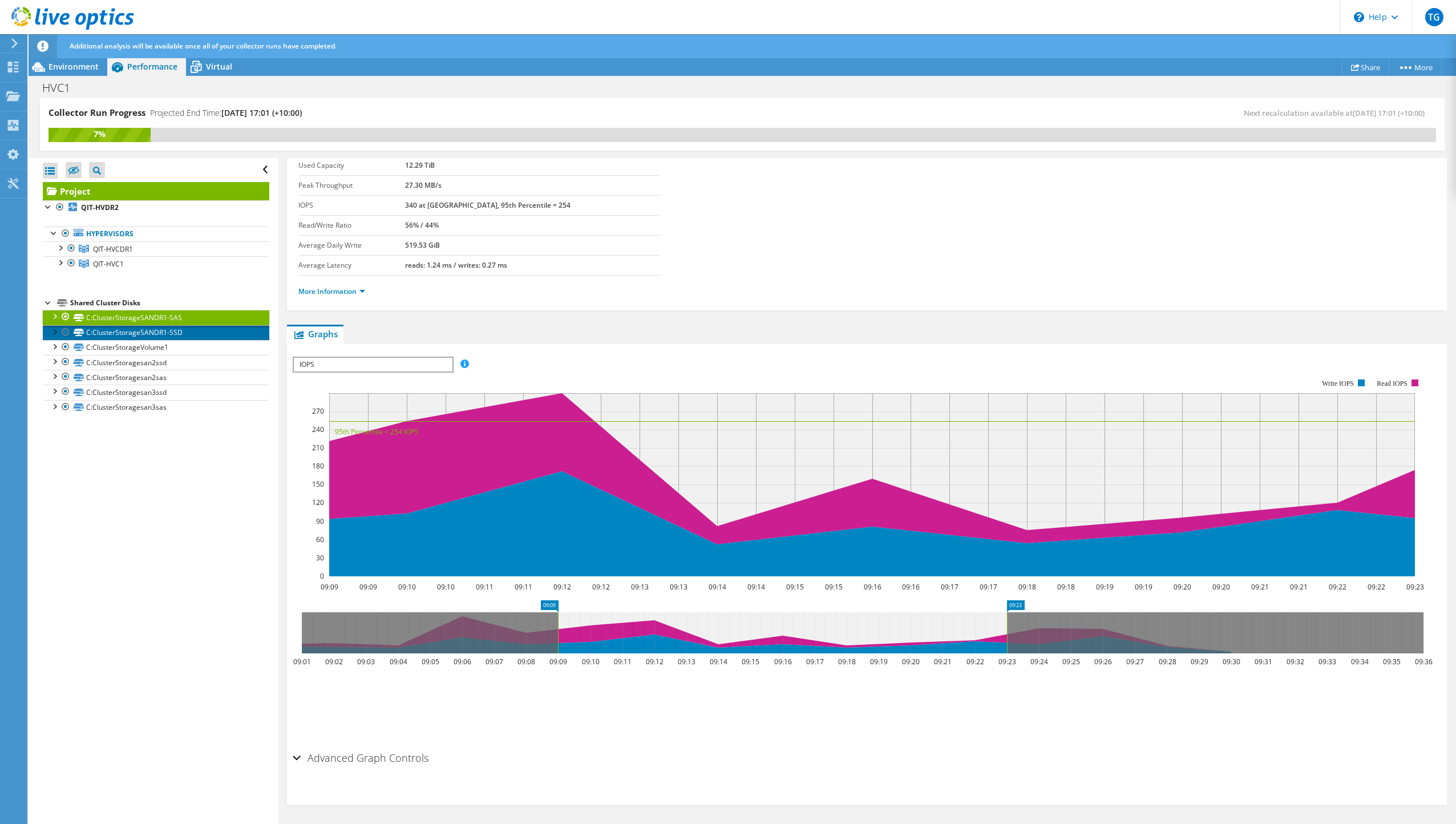
click at [175, 328] on link "C:ClusterStorageSANDR1-SSD" at bounding box center [156, 332] width 226 height 15
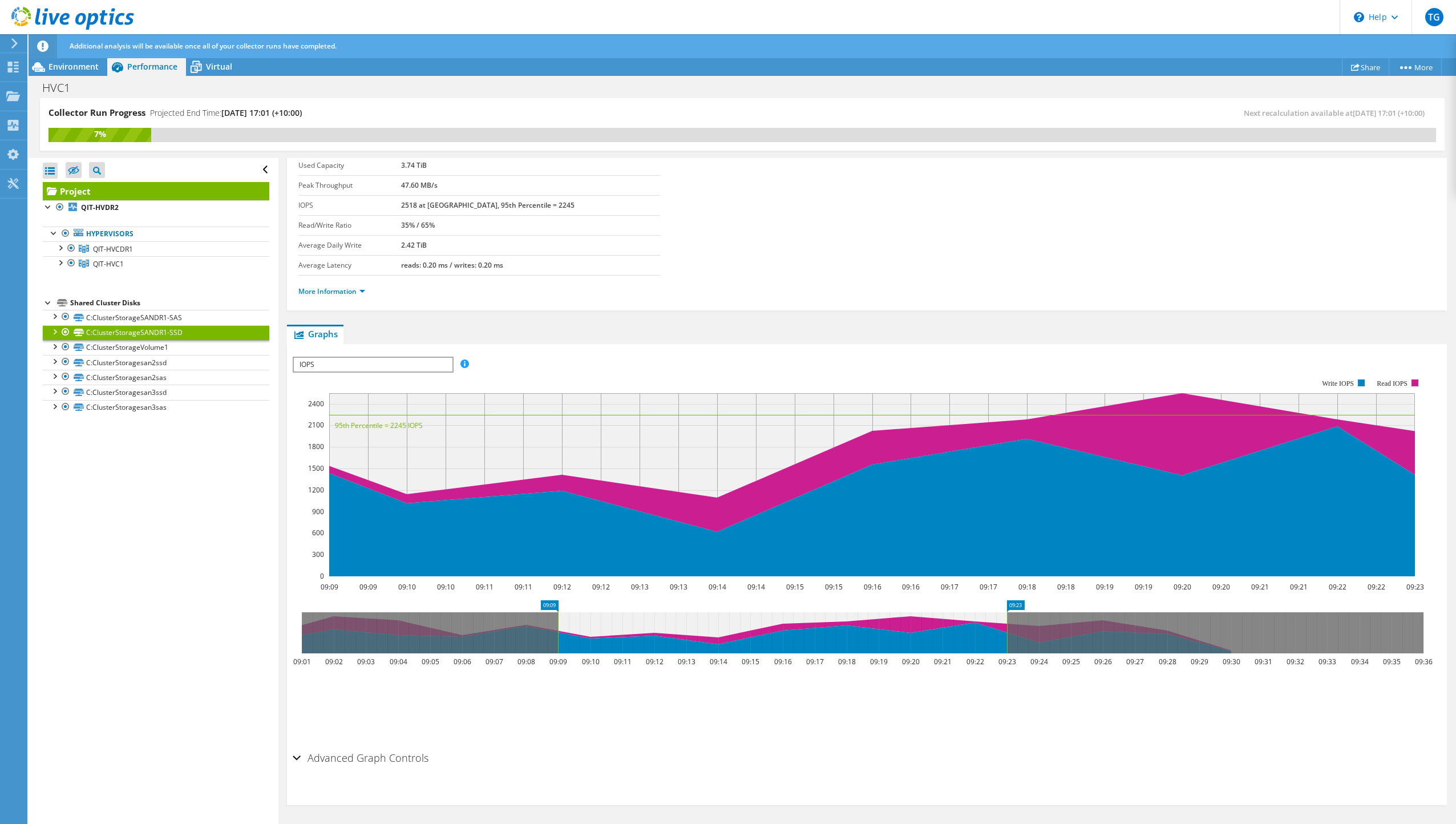
click at [366, 361] on span "IOPS" at bounding box center [373, 364] width 158 height 14
click at [327, 444] on li "All" at bounding box center [373, 447] width 158 height 14
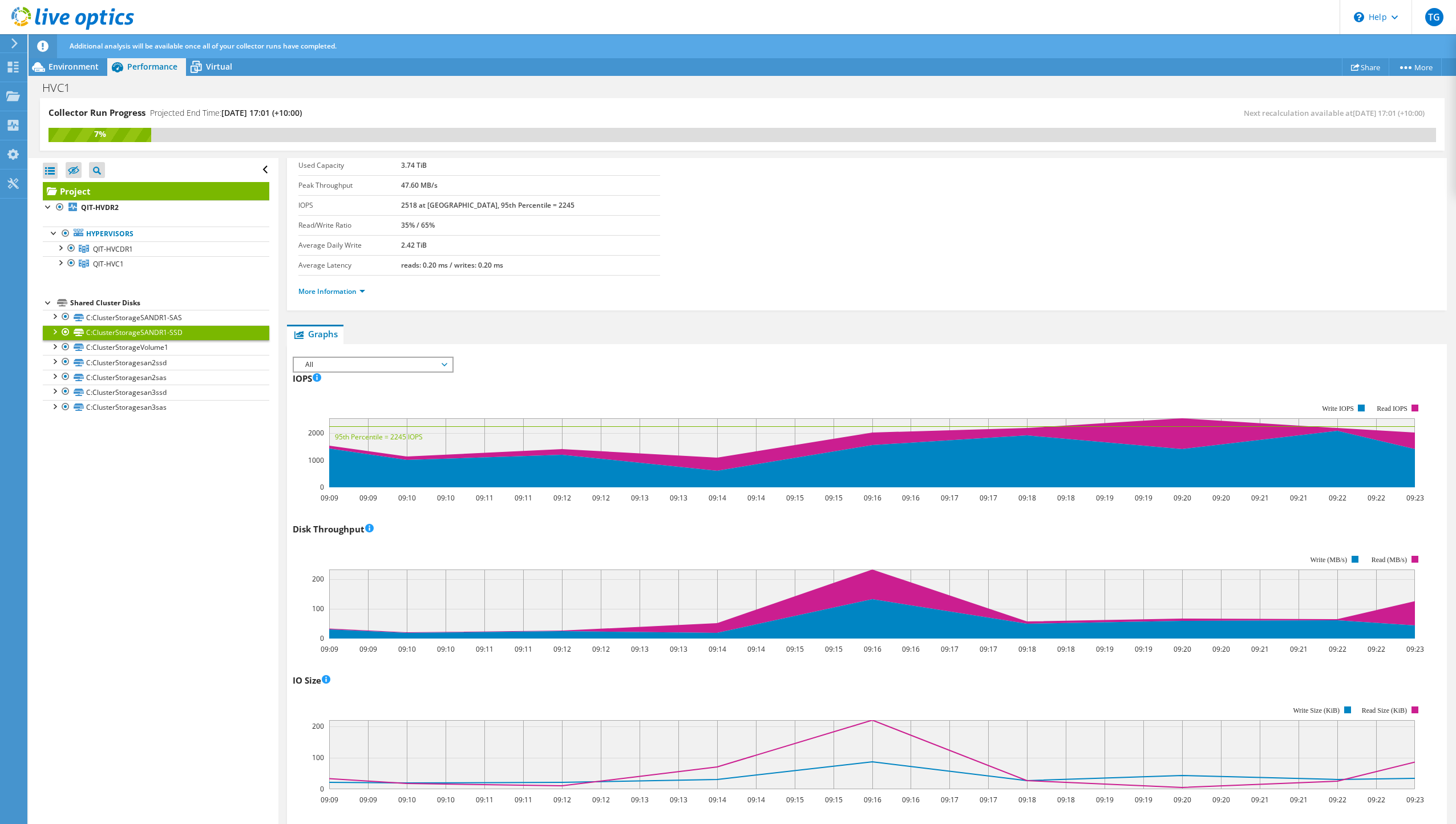
scroll to position [0, 0]
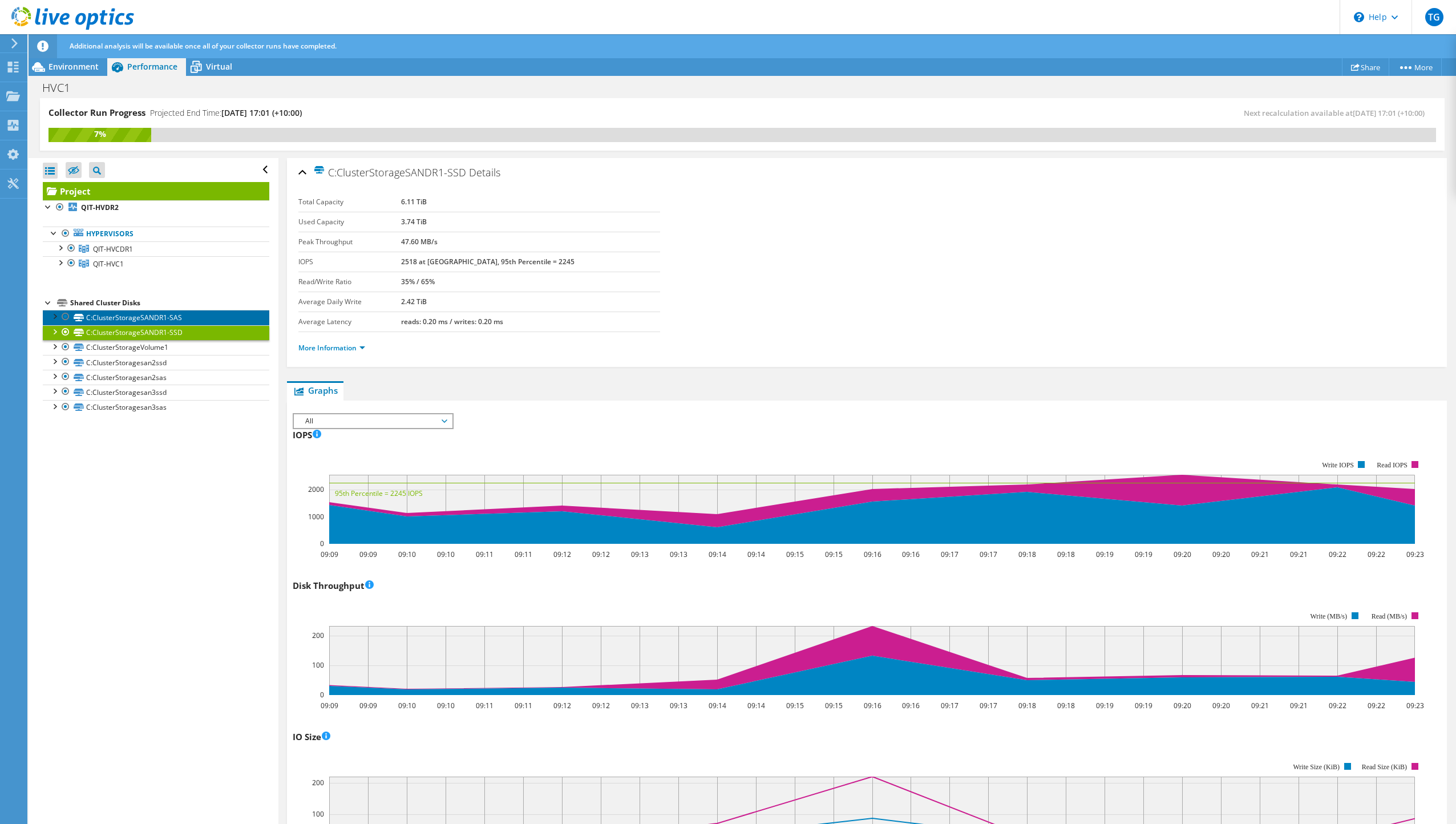
click at [171, 318] on link "C:ClusterStorageSANDR1-SAS" at bounding box center [156, 317] width 226 height 15
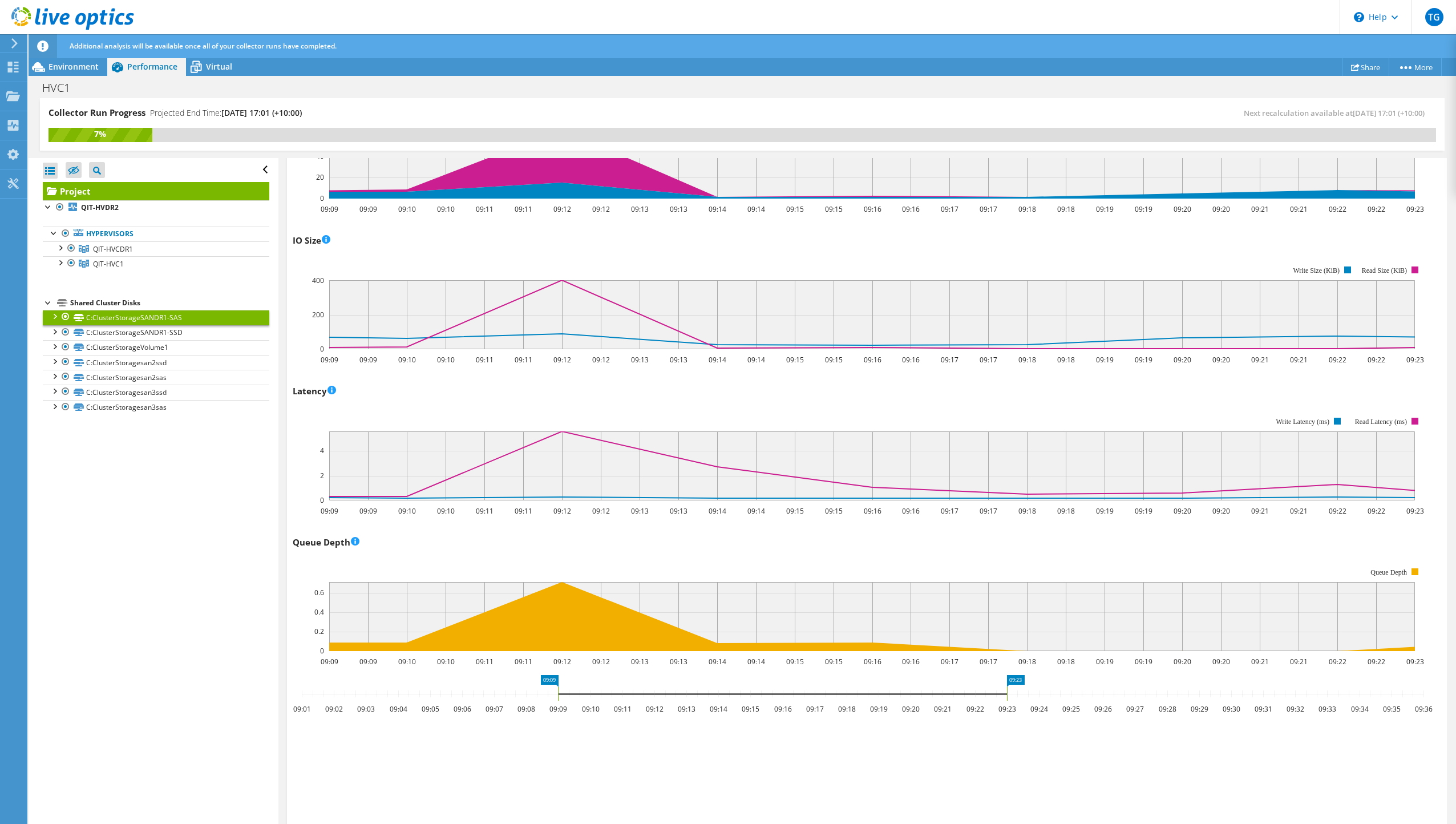
scroll to position [514, 0]
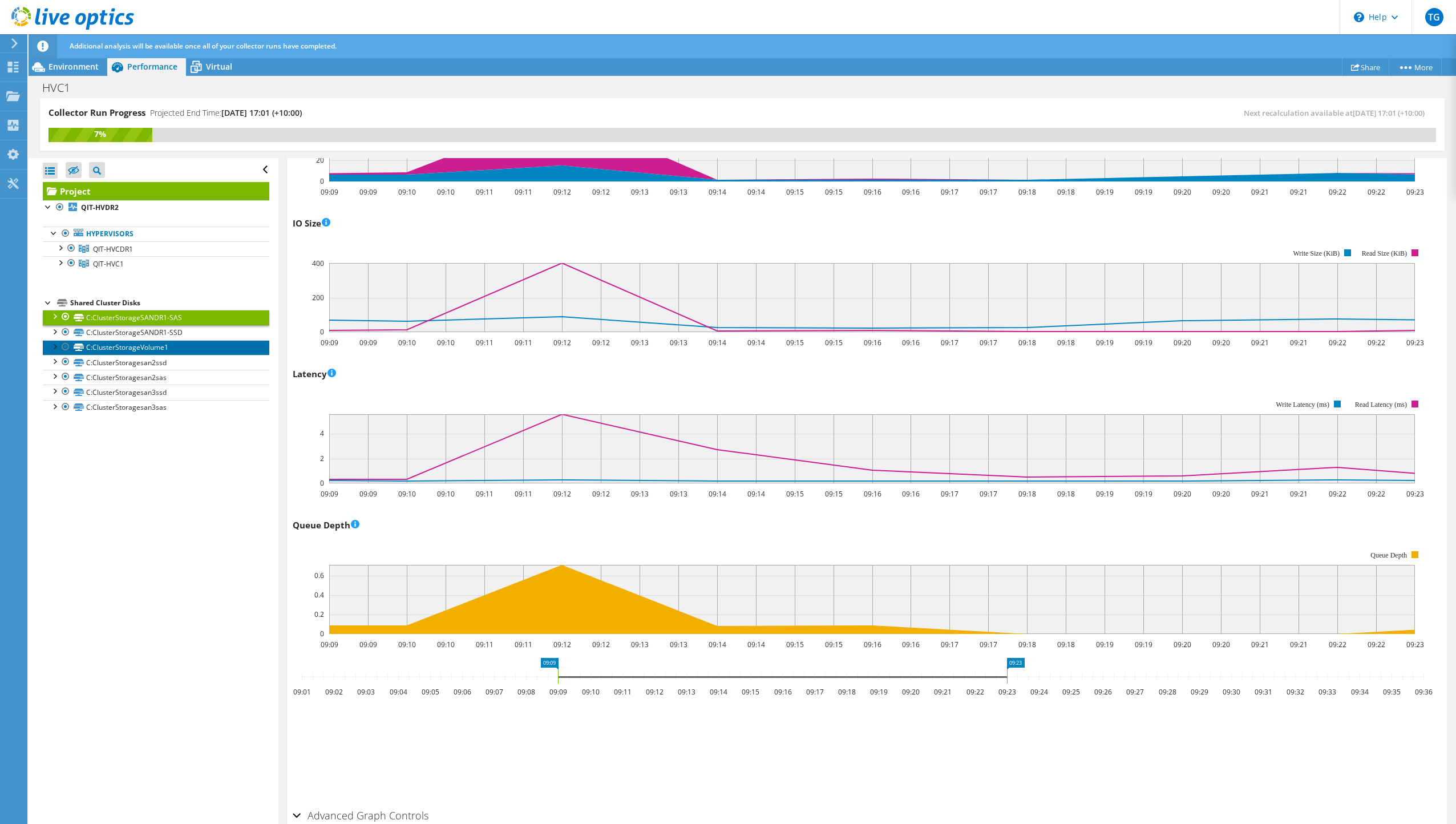
click at [221, 341] on link "C:ClusterStorageVolume1" at bounding box center [156, 348] width 226 height 15
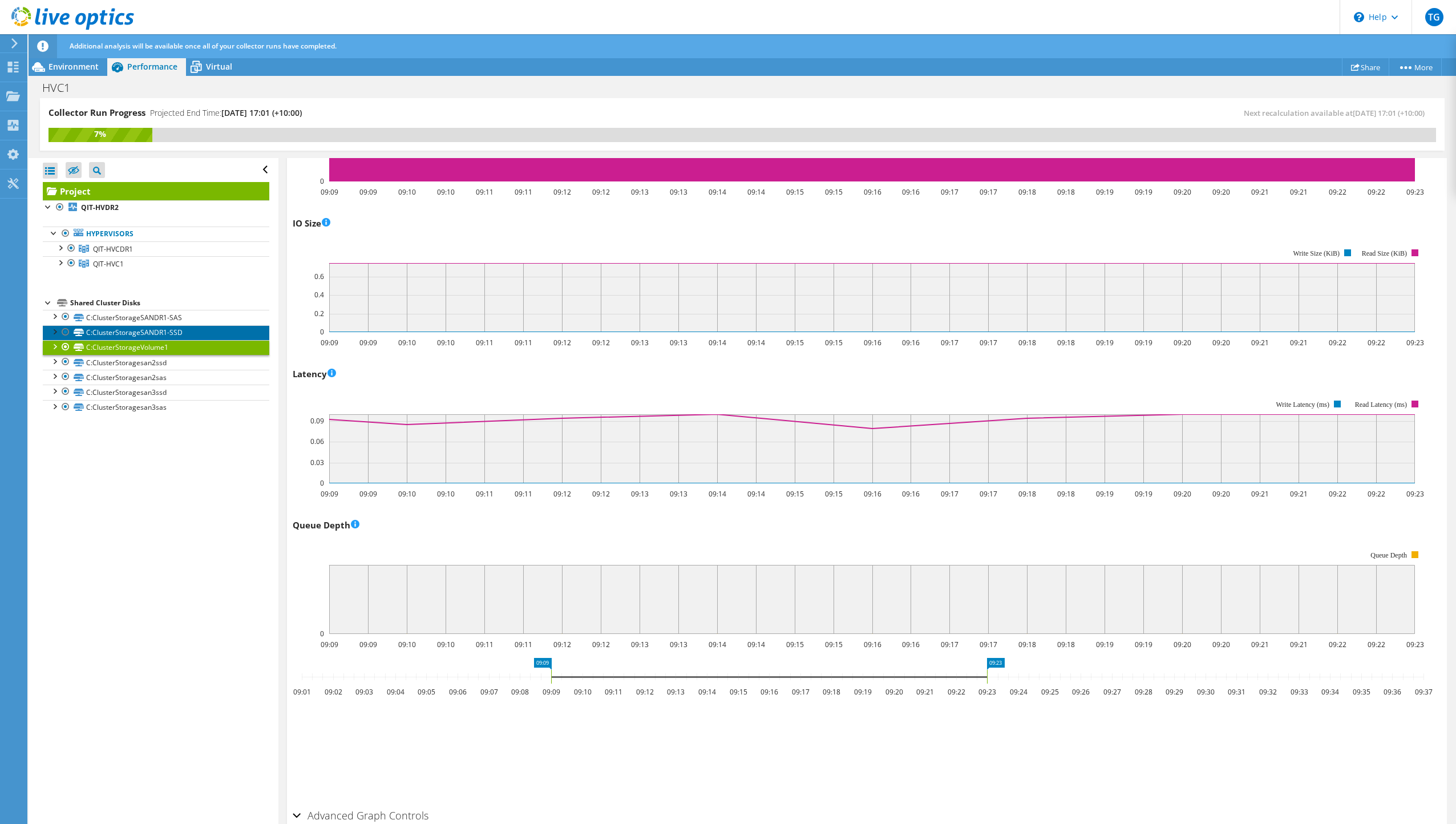
click at [218, 332] on link "C:ClusterStorageSANDR1-SSD" at bounding box center [156, 332] width 226 height 15
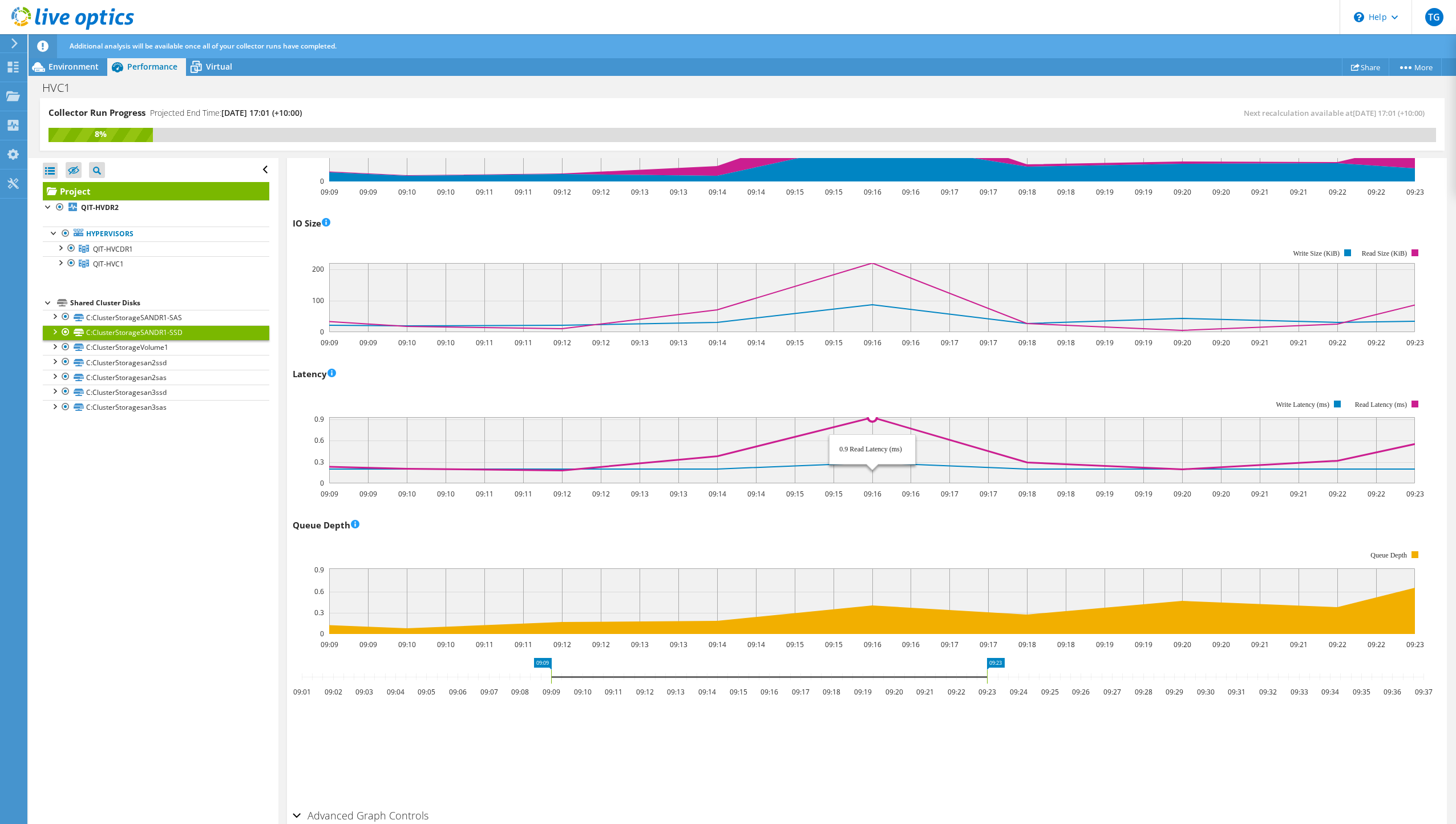
scroll to position [572, 0]
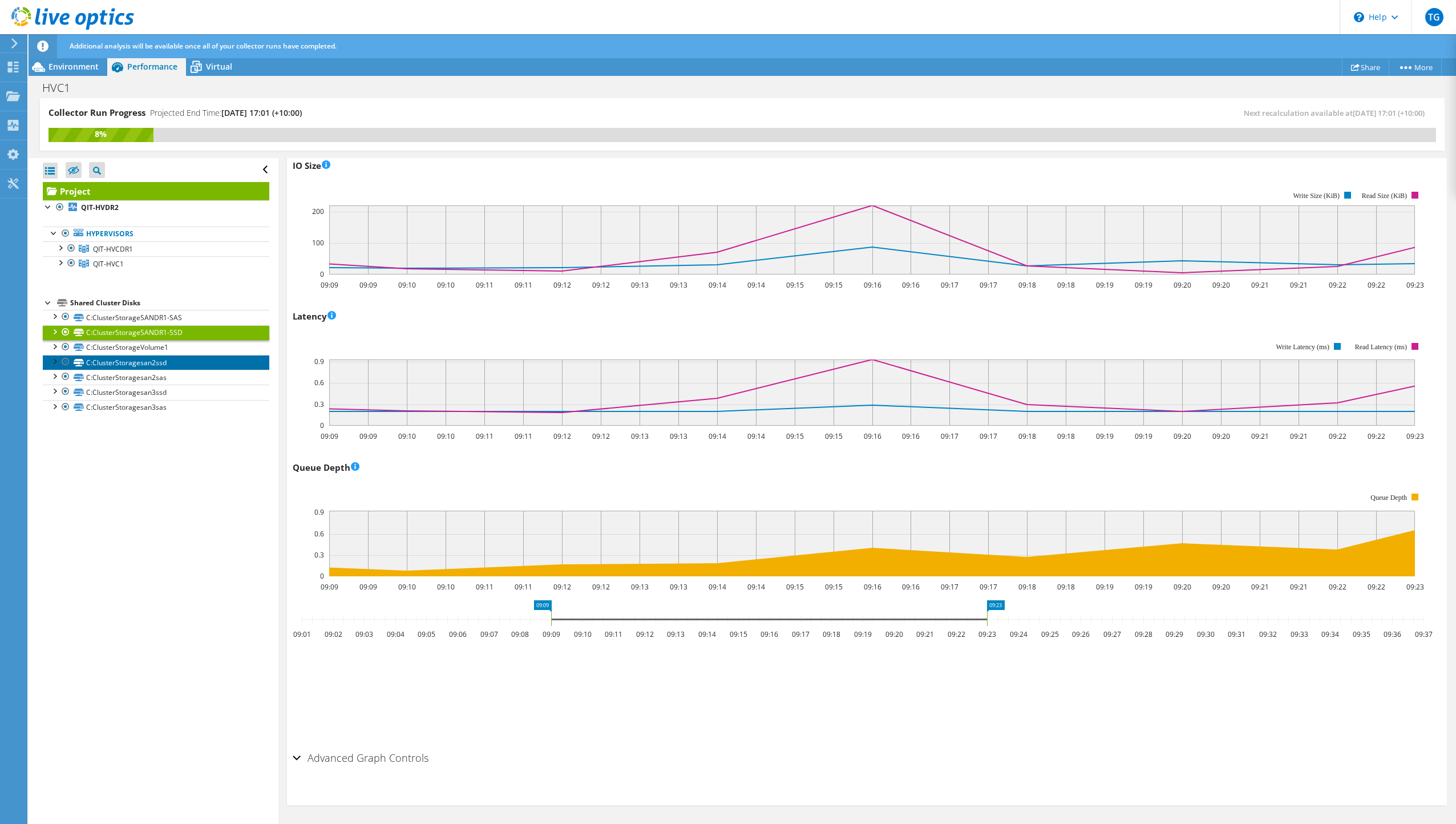
click at [171, 365] on link "C:ClusterStoragesan2ssd" at bounding box center [156, 362] width 226 height 15
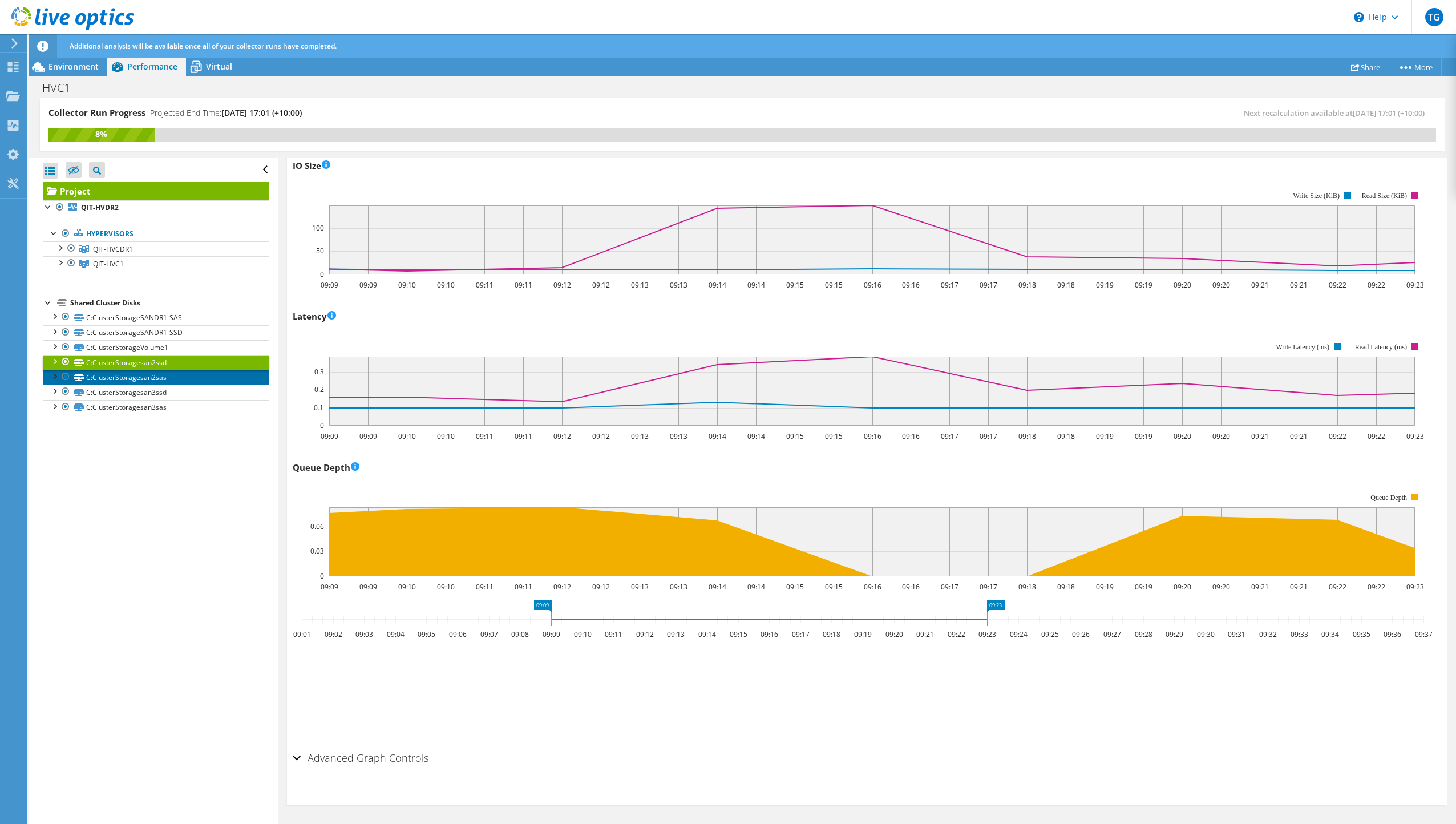
click at [190, 381] on link "C:ClusterStoragesan2sas" at bounding box center [156, 377] width 226 height 15
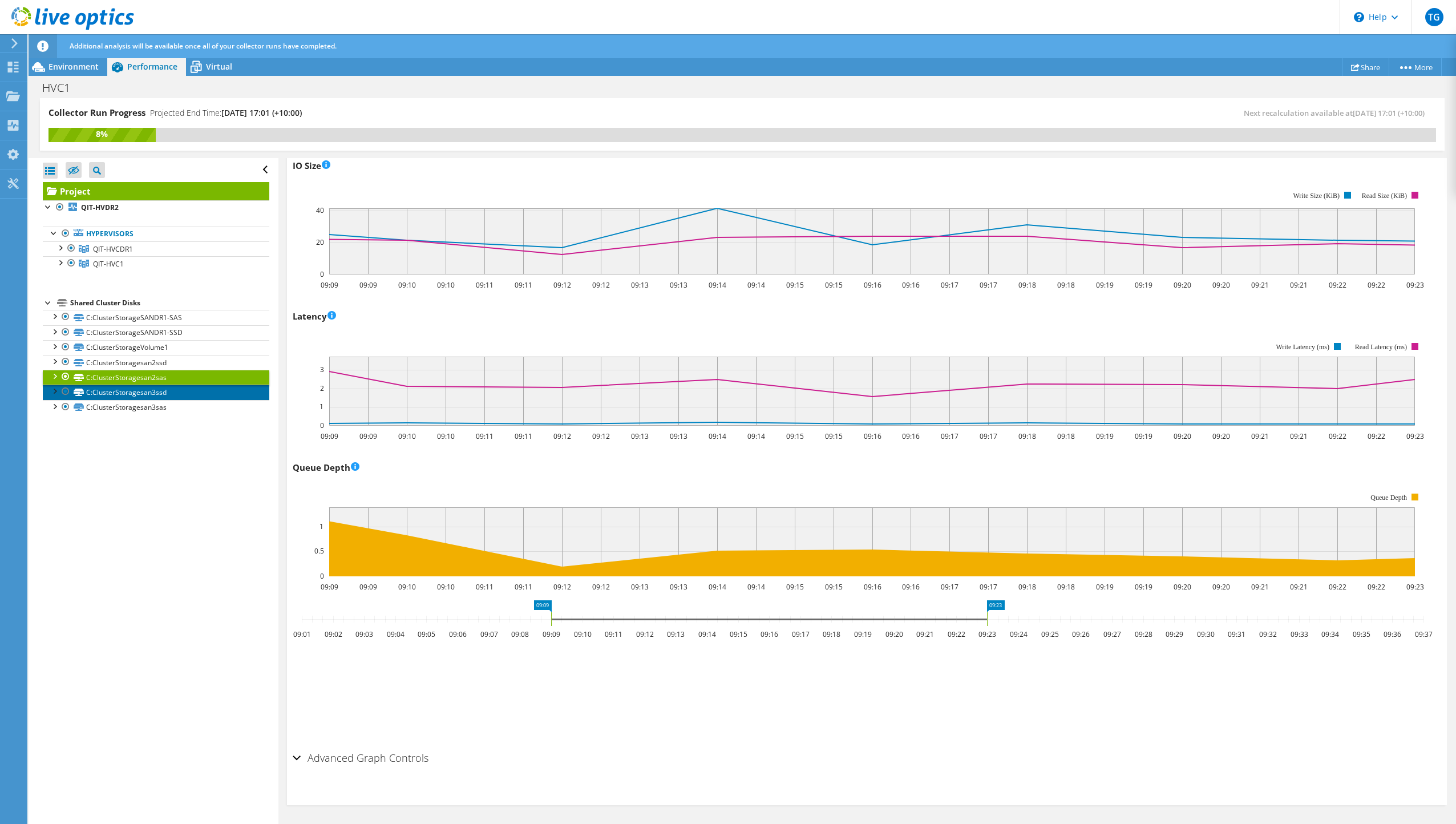
click at [169, 397] on link "C:ClusterStoragesan3ssd" at bounding box center [156, 392] width 226 height 15
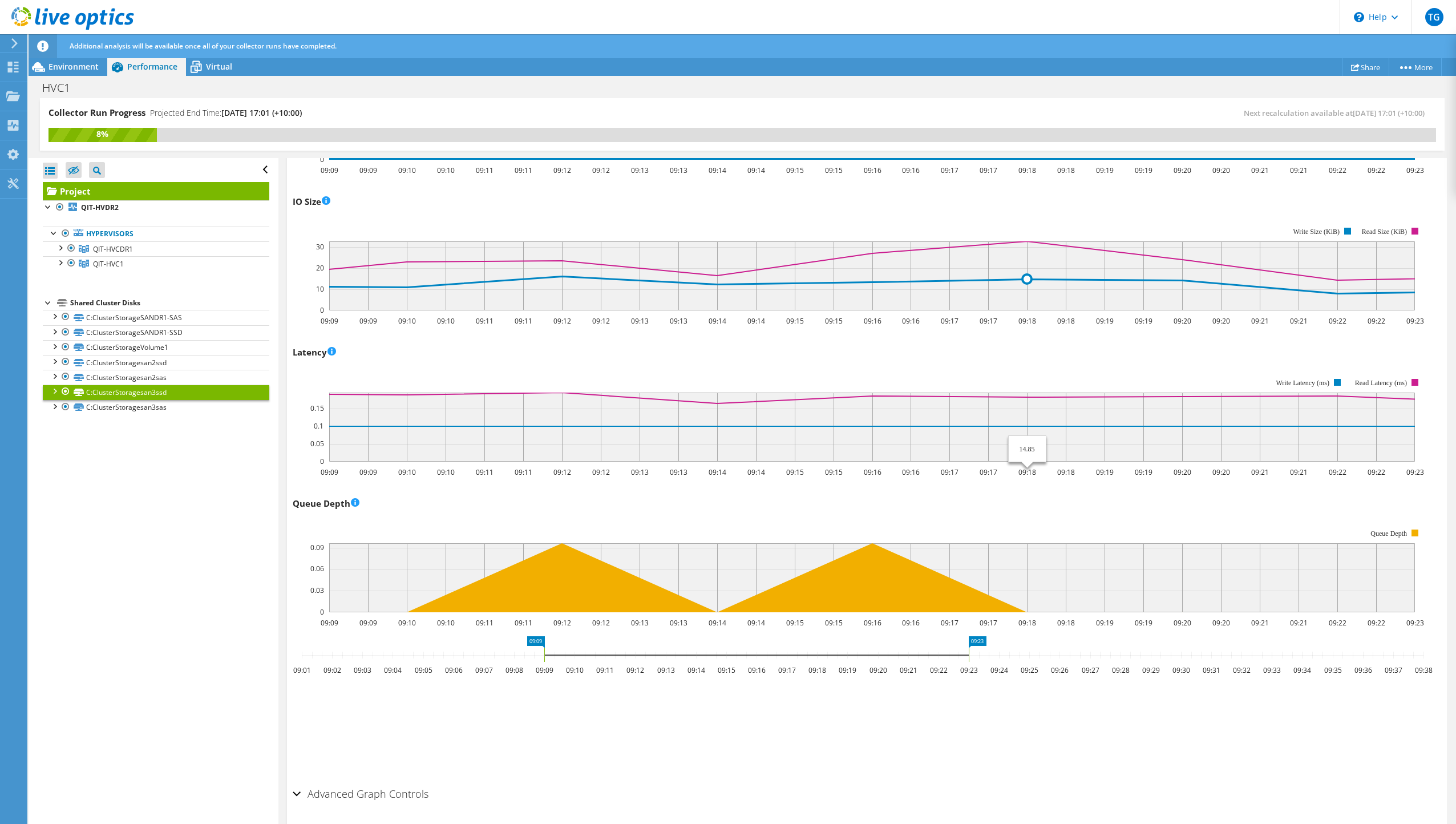
scroll to position [571, 0]
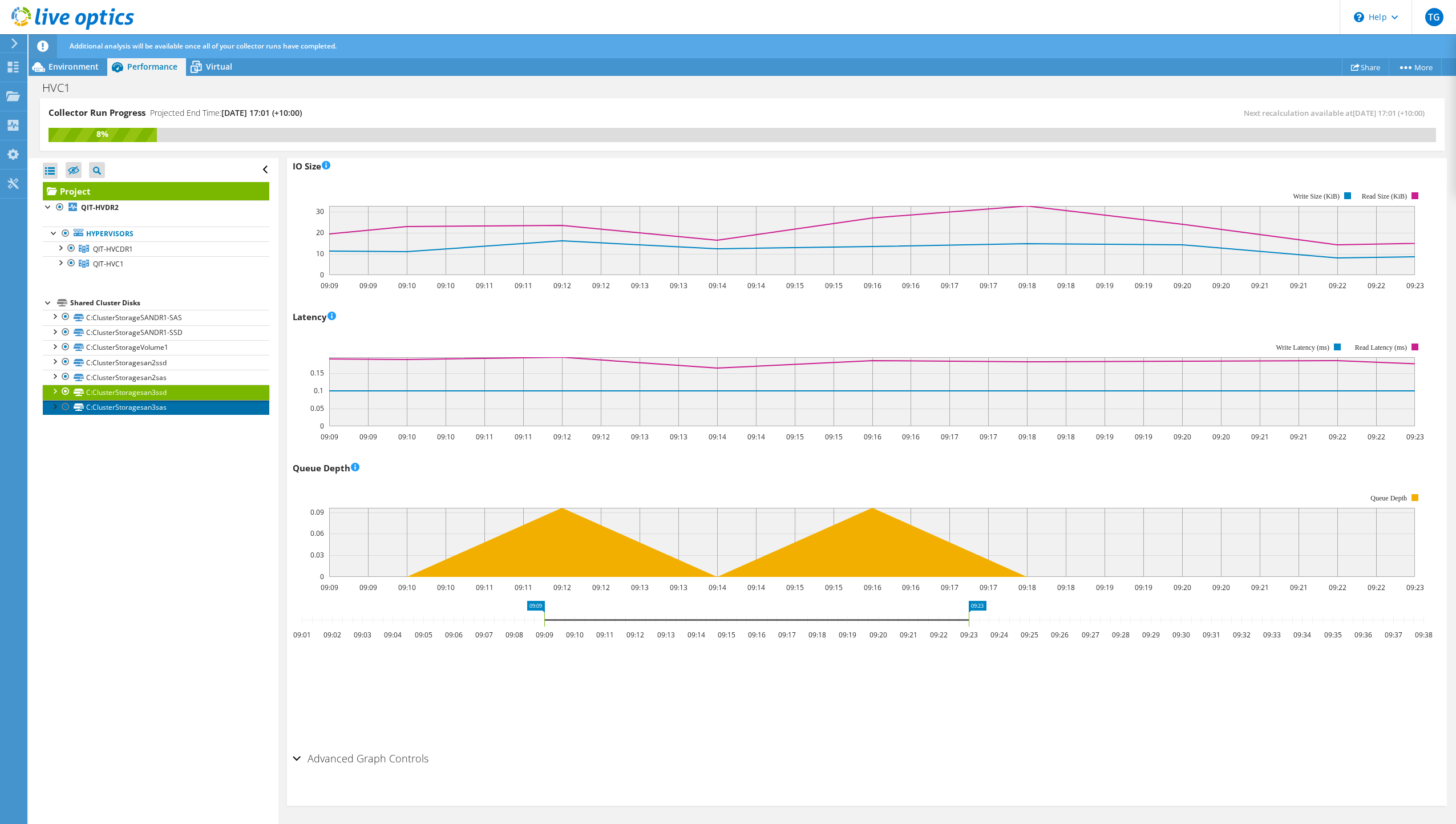
click at [134, 412] on link "C:ClusterStoragesan3sas" at bounding box center [156, 407] width 226 height 15
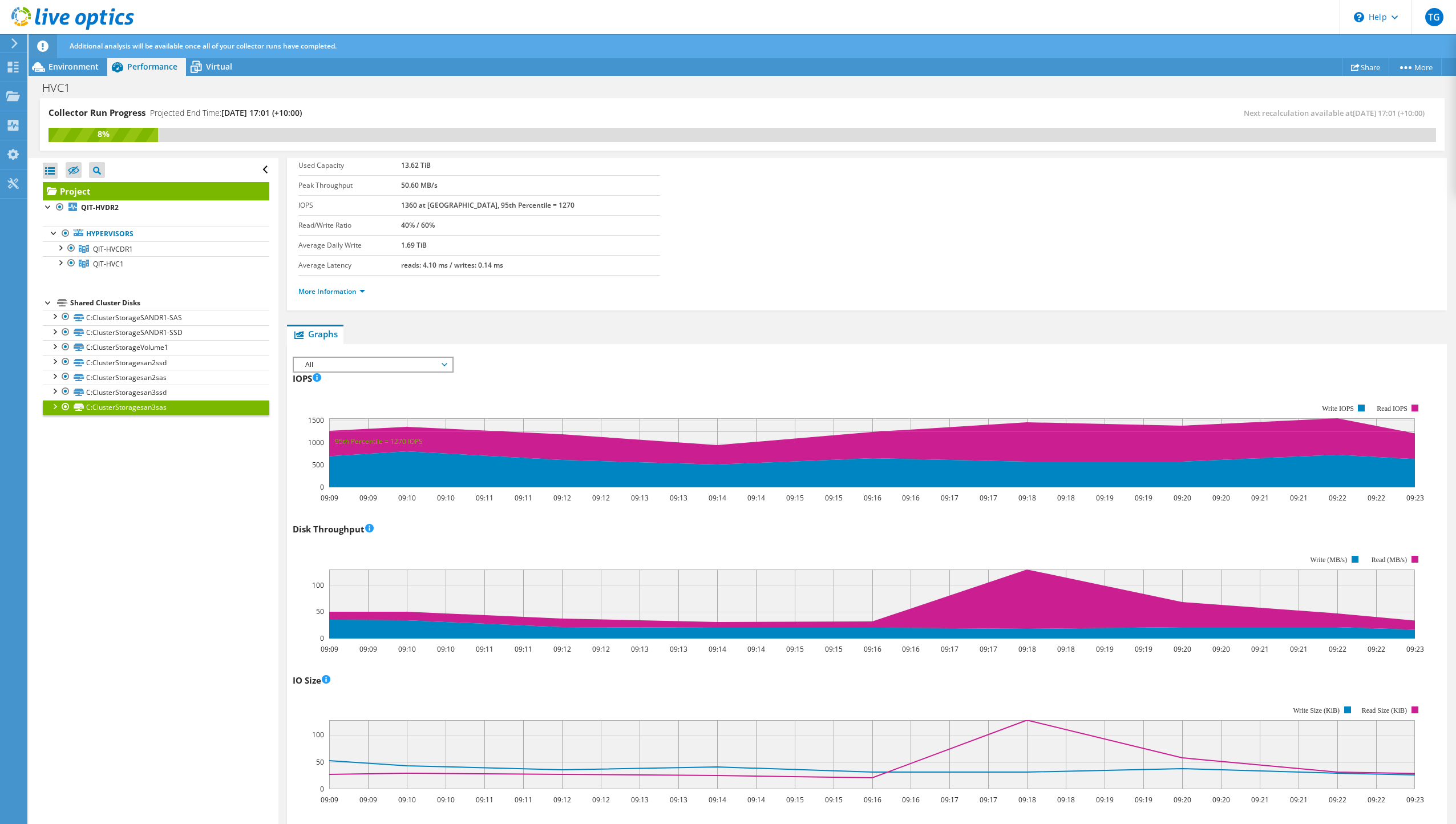
scroll to position [0, 0]
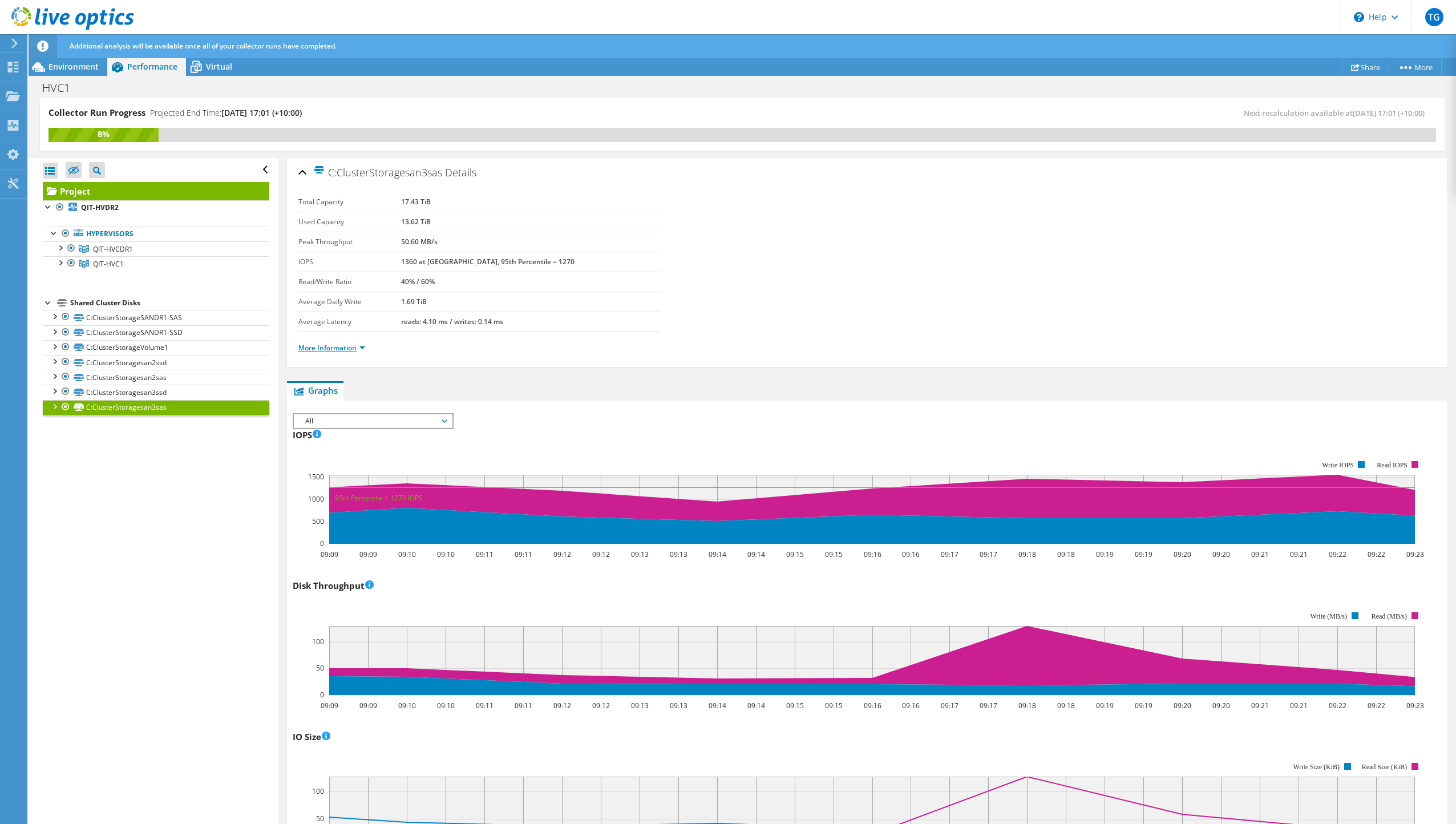
click at [344, 351] on link "More Information" at bounding box center [332, 348] width 67 height 10
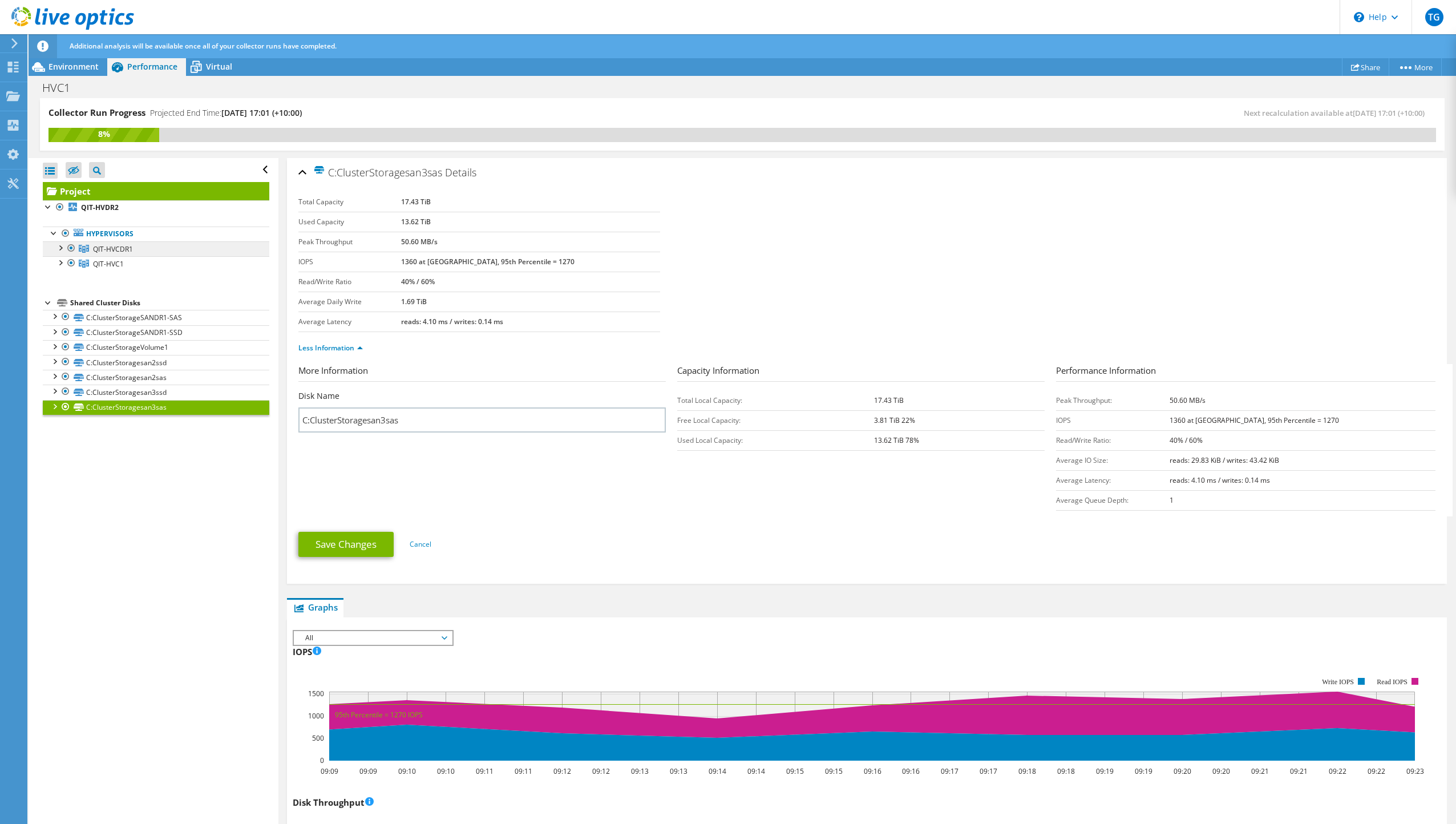
click at [105, 250] on span "QIT-HVCDR1" at bounding box center [113, 249] width 40 height 10
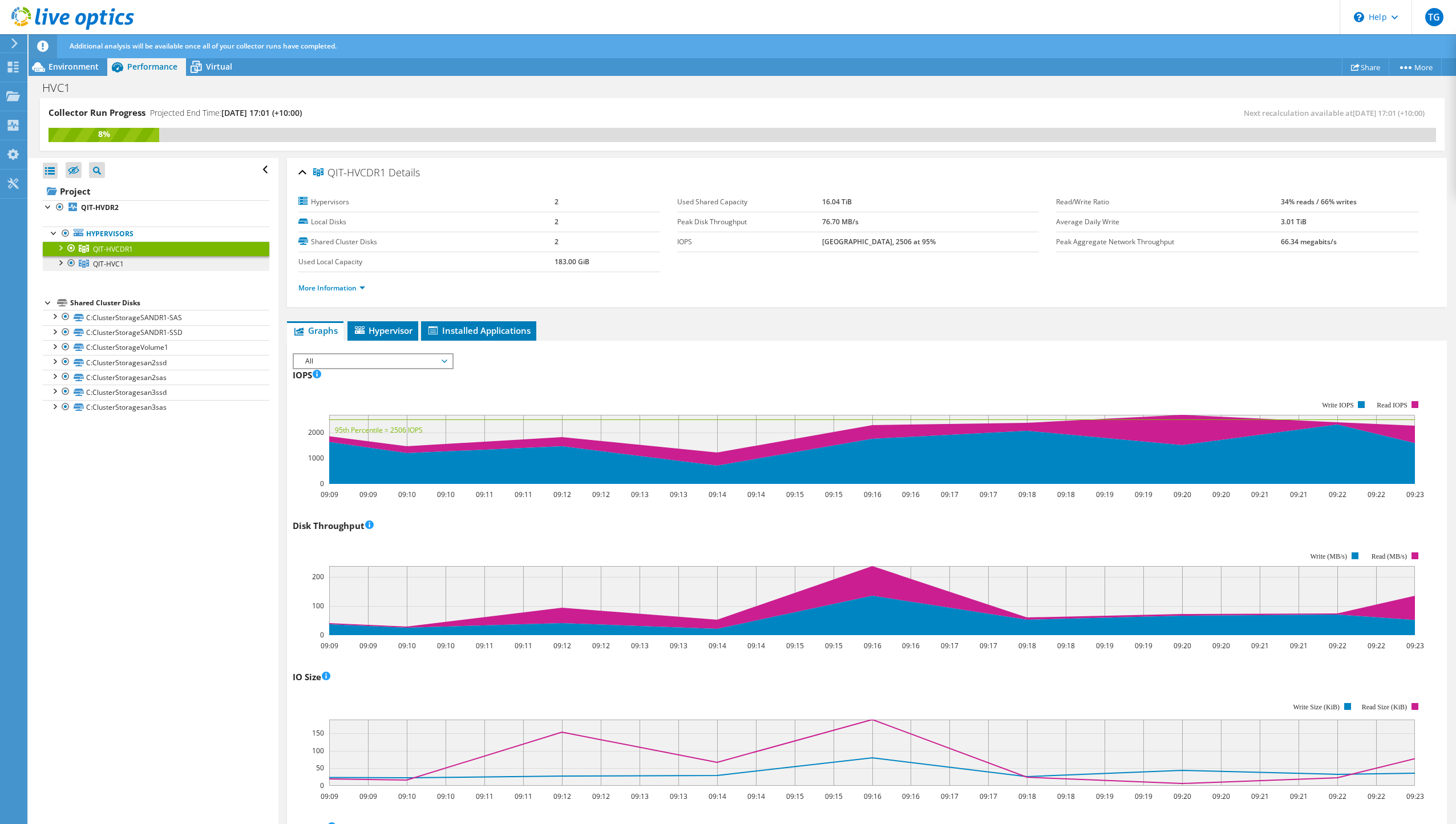
click at [100, 269] on link "QIT-HVC1" at bounding box center [156, 263] width 226 height 15
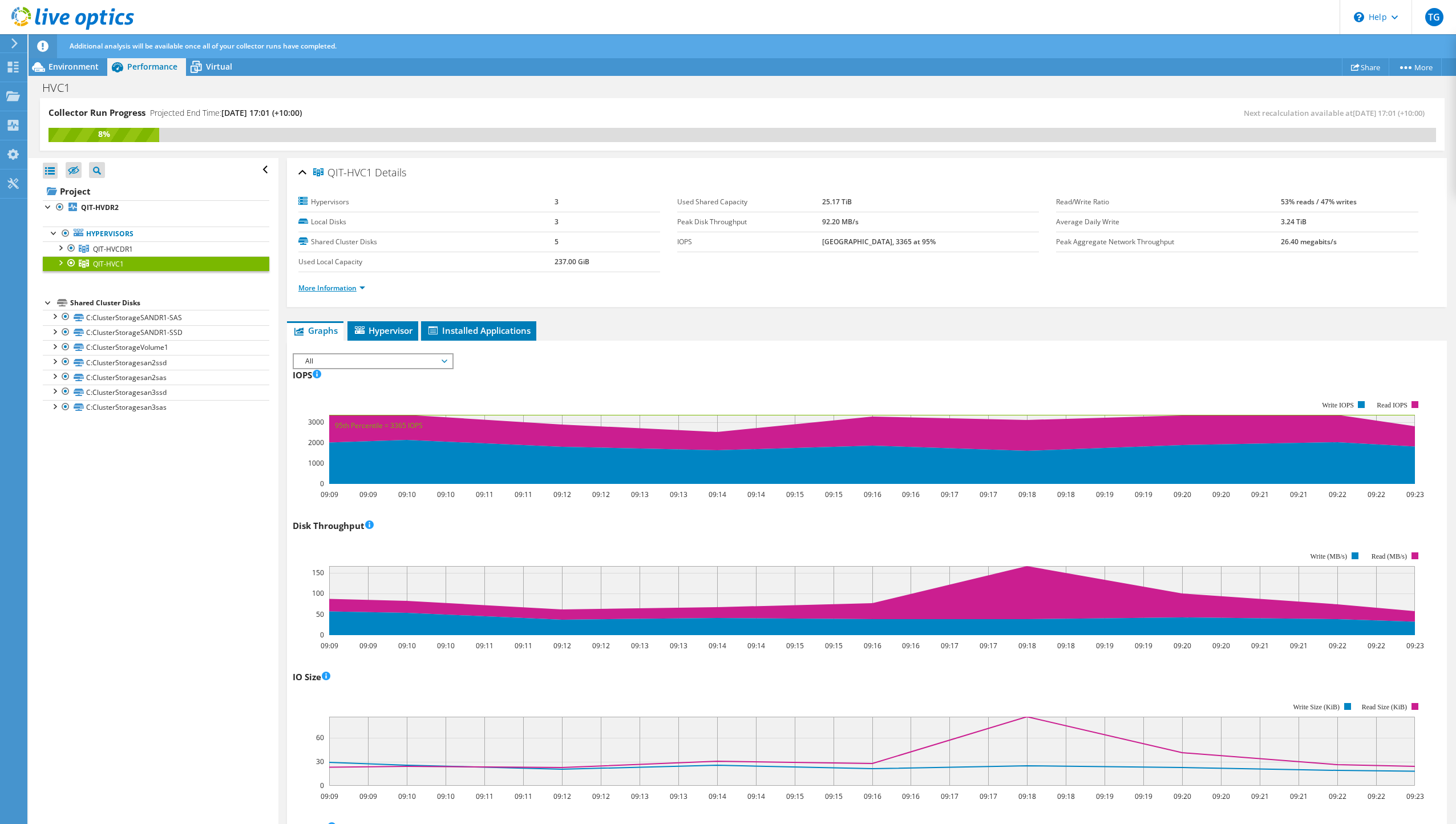
click at [343, 285] on link "More Information" at bounding box center [332, 288] width 67 height 10
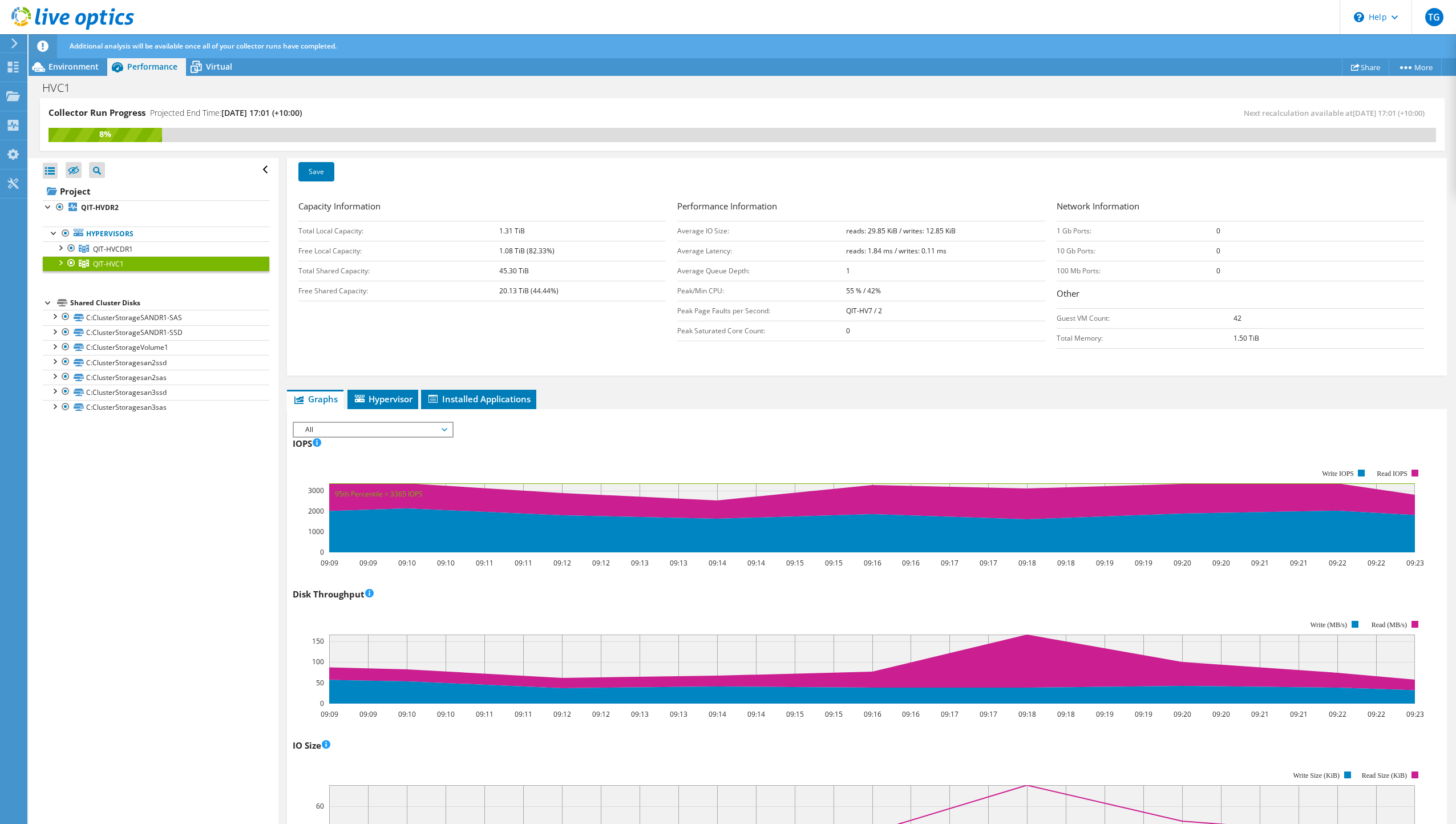
scroll to position [285, 0]
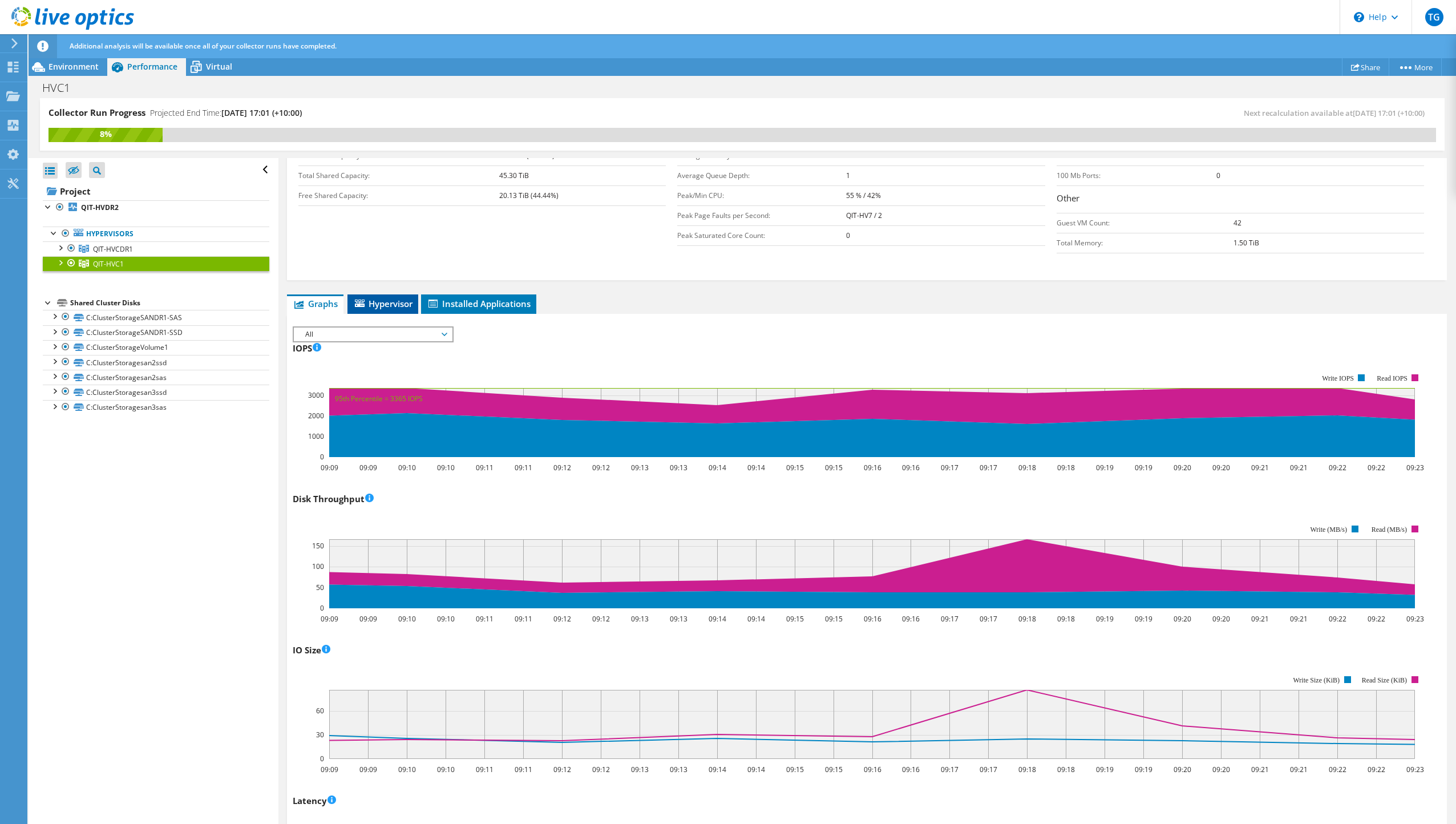
click at [391, 301] on span "Hypervisor" at bounding box center [383, 303] width 59 height 12
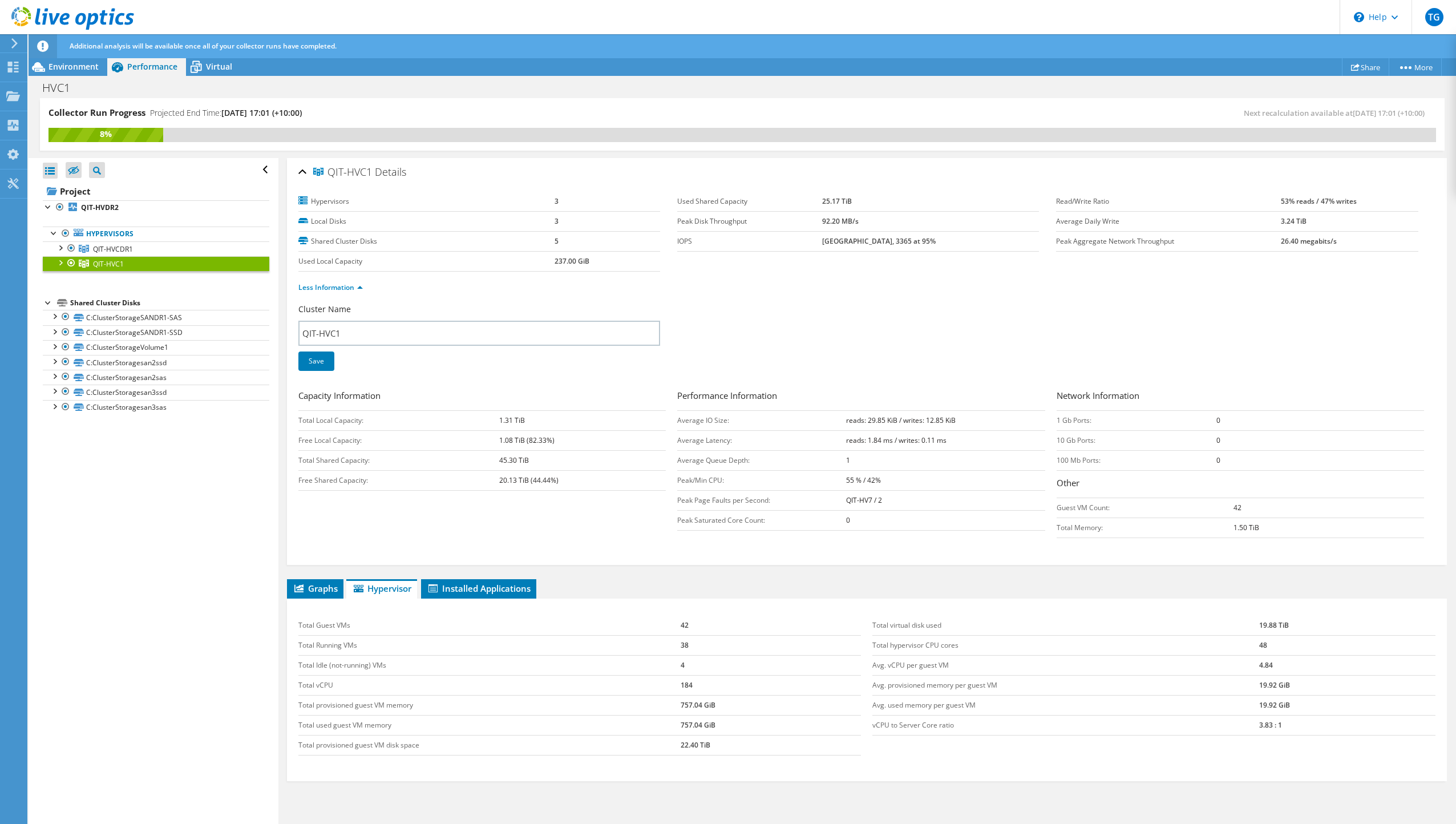
scroll to position [0, 0]
click at [215, 73] on div "Virtual" at bounding box center [213, 67] width 55 height 18
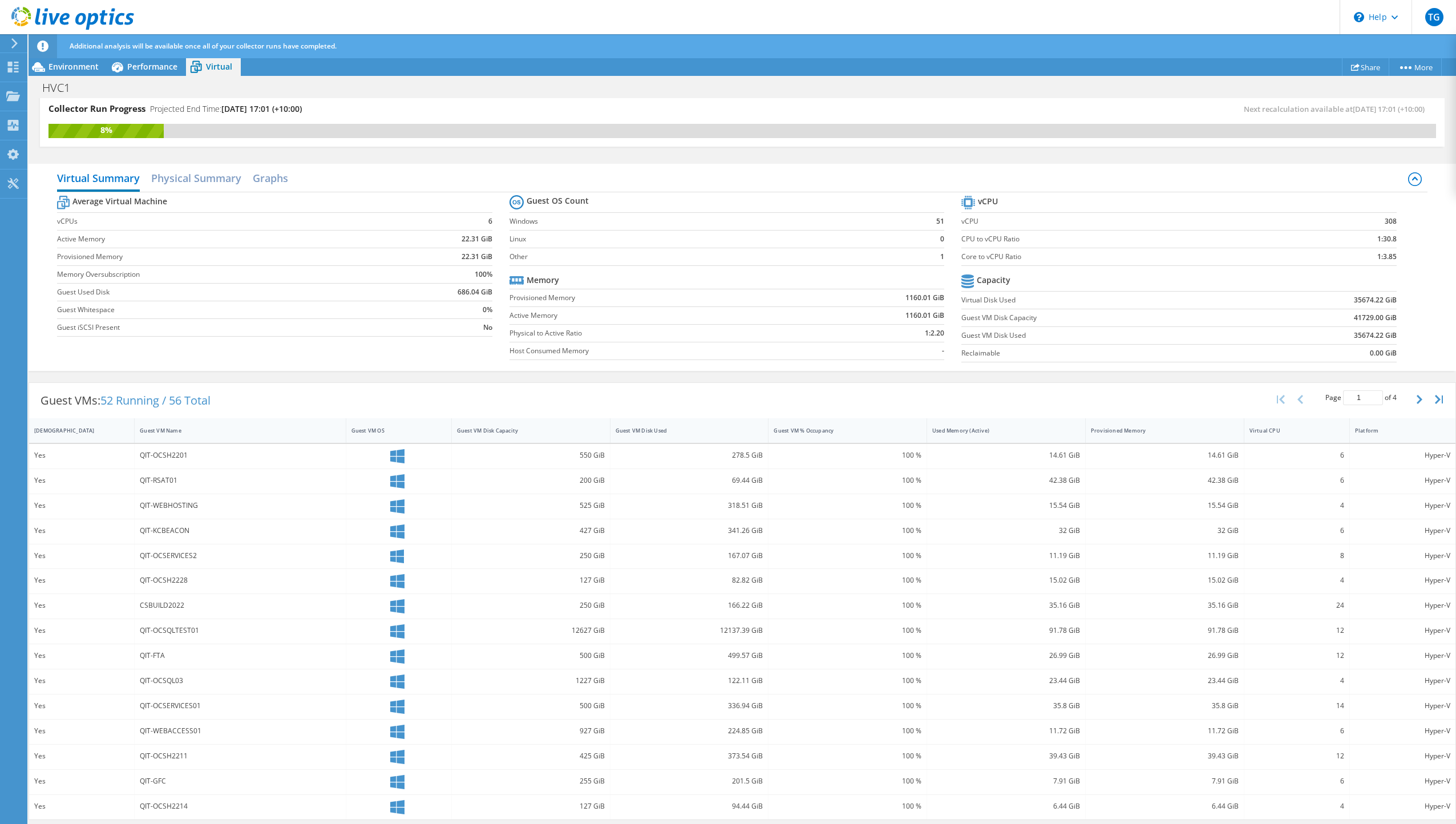
scroll to position [5, 0]
click at [165, 552] on div "QIT-OCSERVICES2" at bounding box center [240, 555] width 200 height 13
click at [215, 185] on h2 "Physical Summary" at bounding box center [196, 183] width 90 height 25
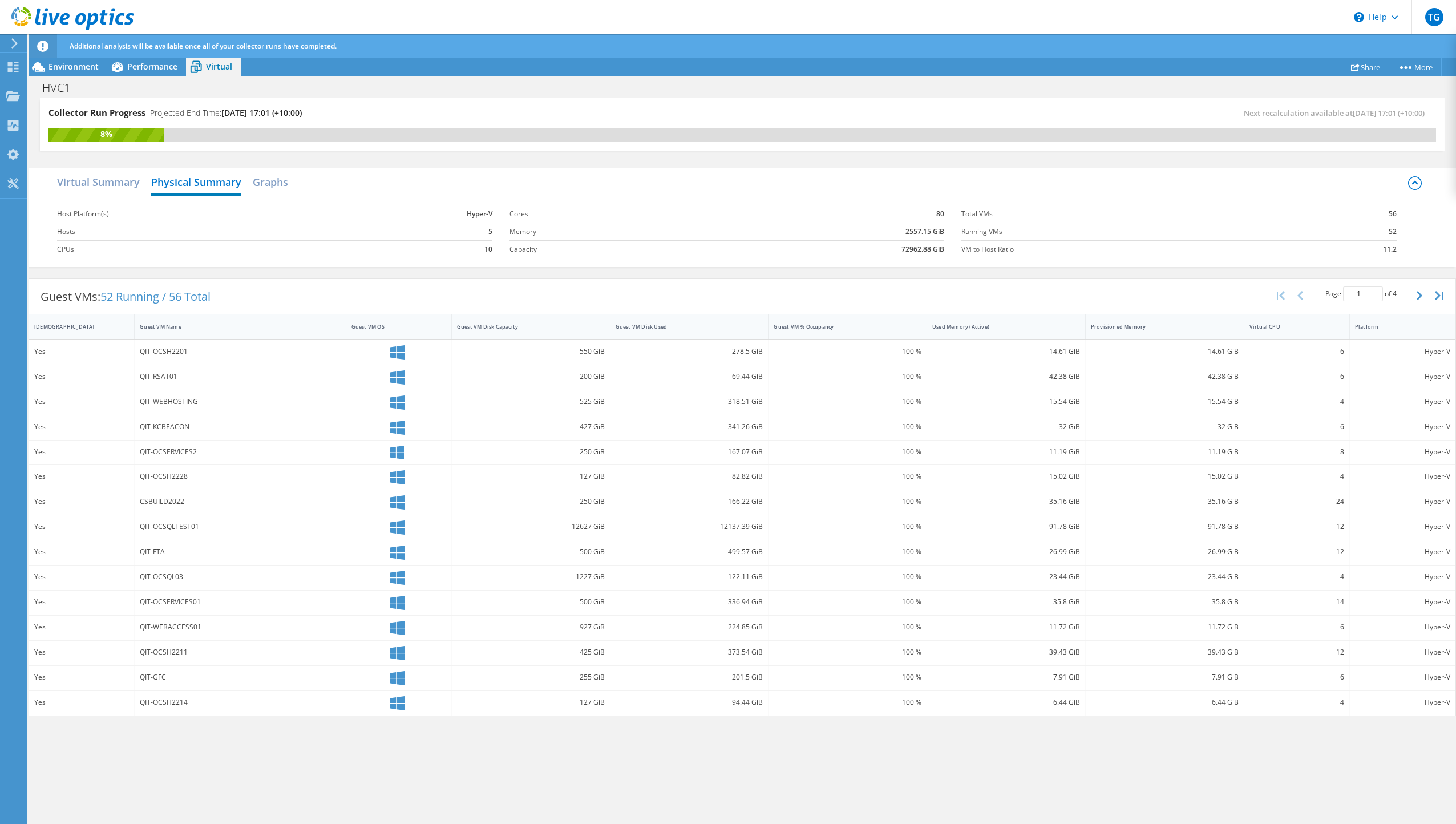
click at [295, 180] on div "Virtual Summary Physical Summary Graphs" at bounding box center [742, 183] width 1371 height 25
click at [278, 180] on h2 "Graphs" at bounding box center [271, 183] width 35 height 25
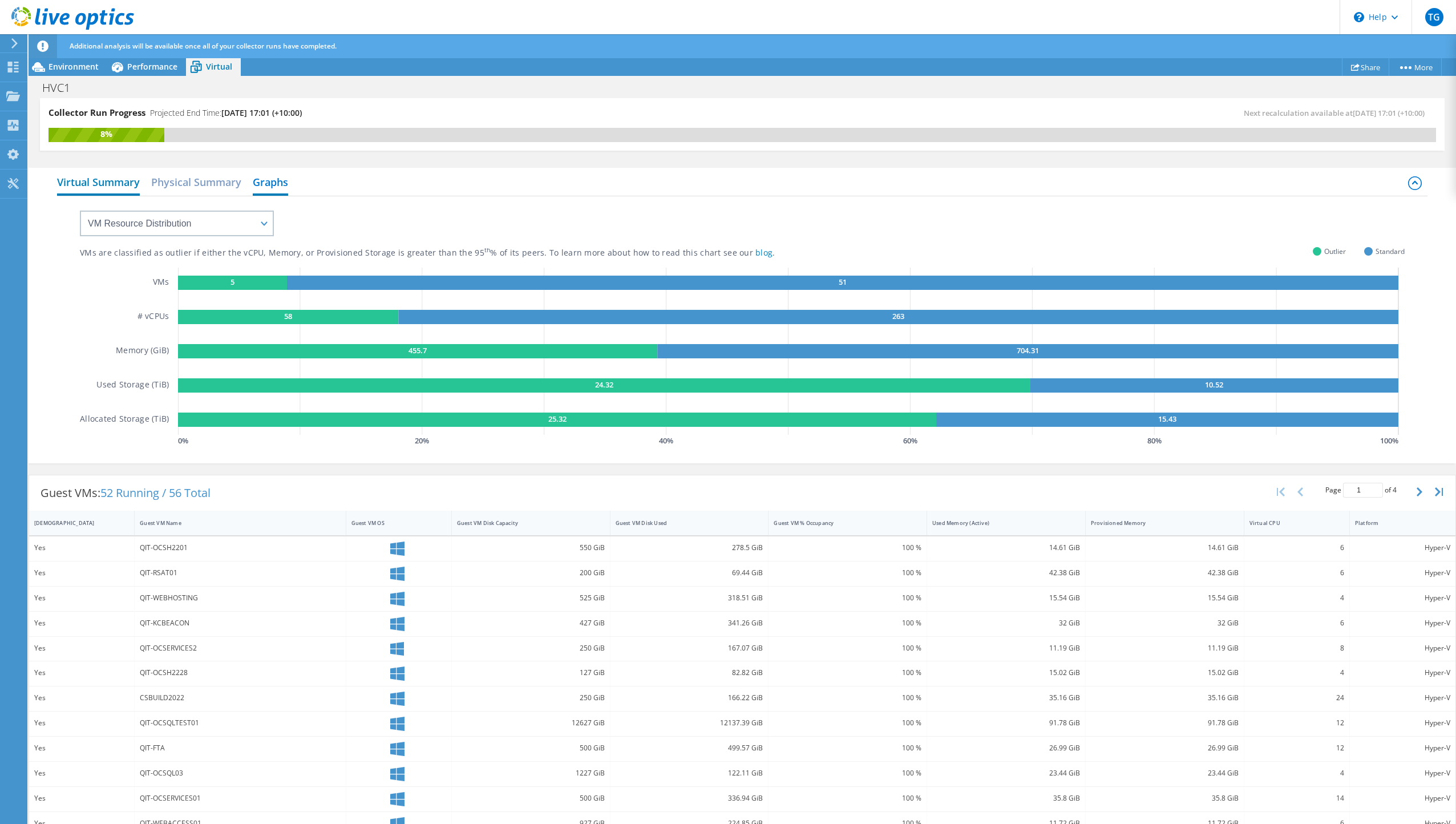
click at [91, 180] on h2 "Virtual Summary" at bounding box center [98, 183] width 83 height 25
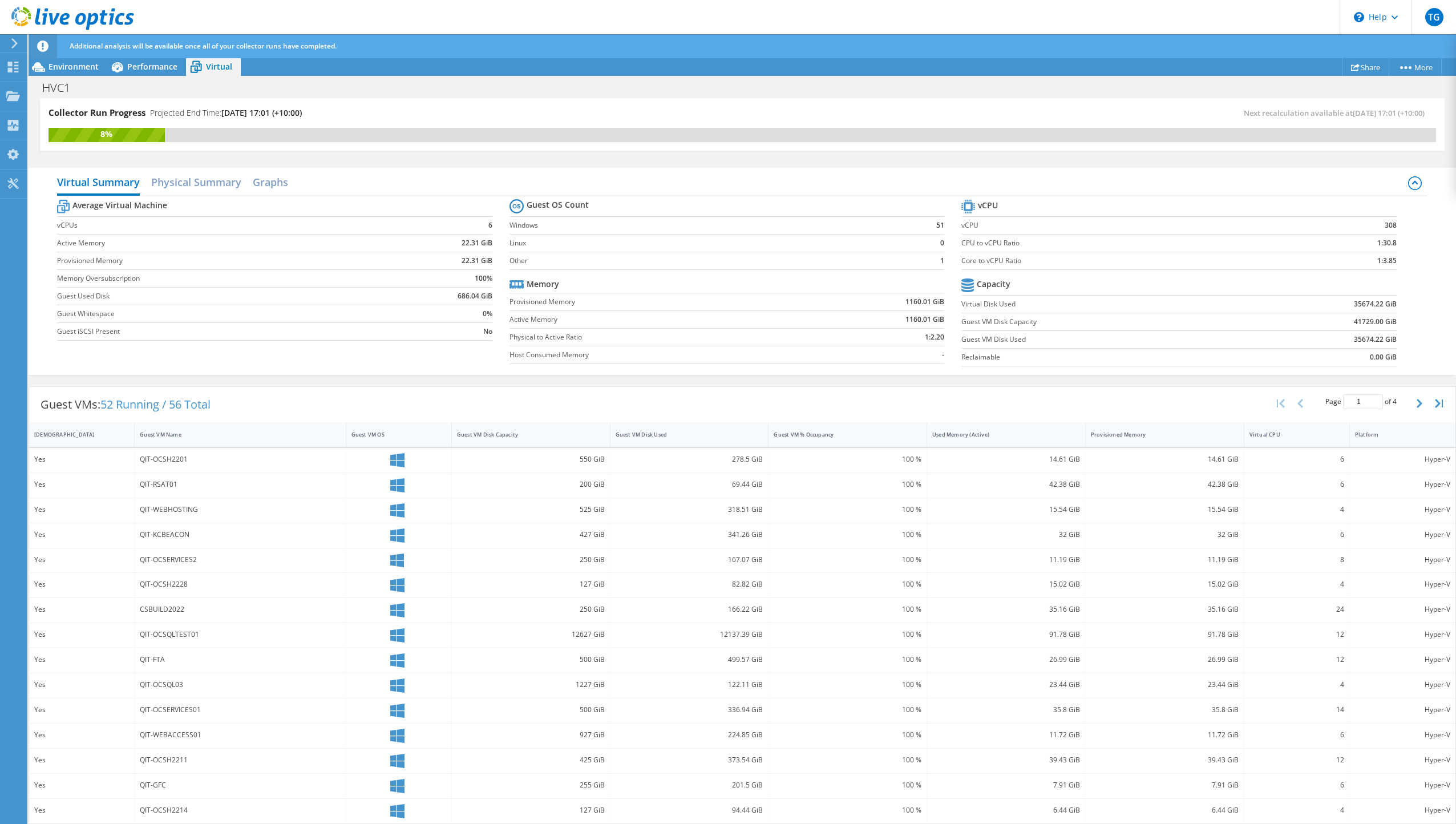
scroll to position [5, 0]
click at [162, 429] on div "Guest VM Name" at bounding box center [233, 430] width 186 height 7
click at [1433, 653] on div "Hyper-V" at bounding box center [1402, 657] width 95 height 13
click at [87, 75] on div "Environment" at bounding box center [68, 67] width 79 height 18
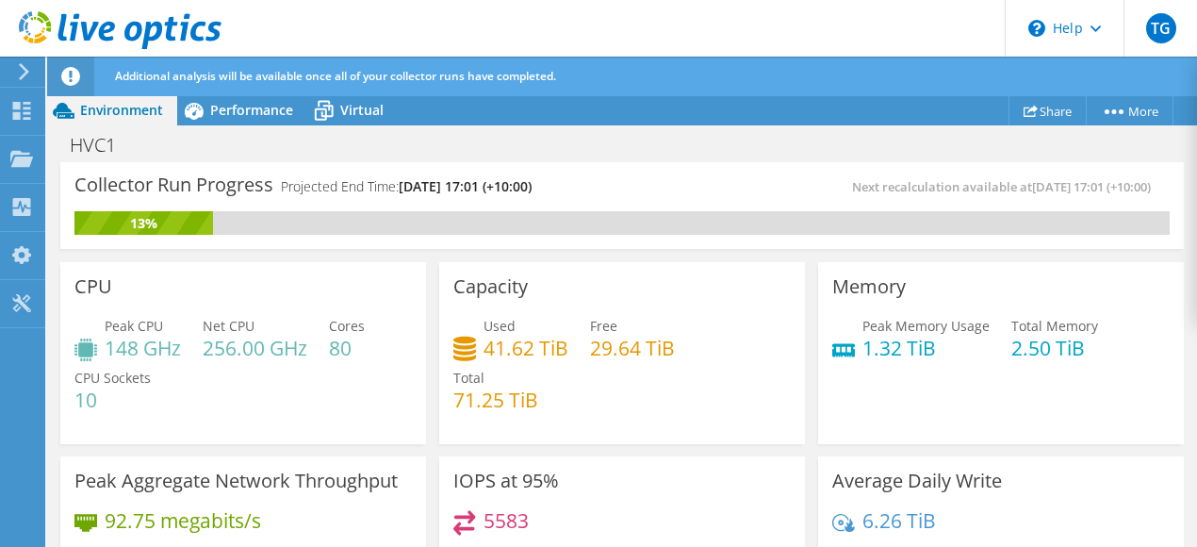
click at [512, 143] on div "HVC1 Print" at bounding box center [622, 144] width 1150 height 35
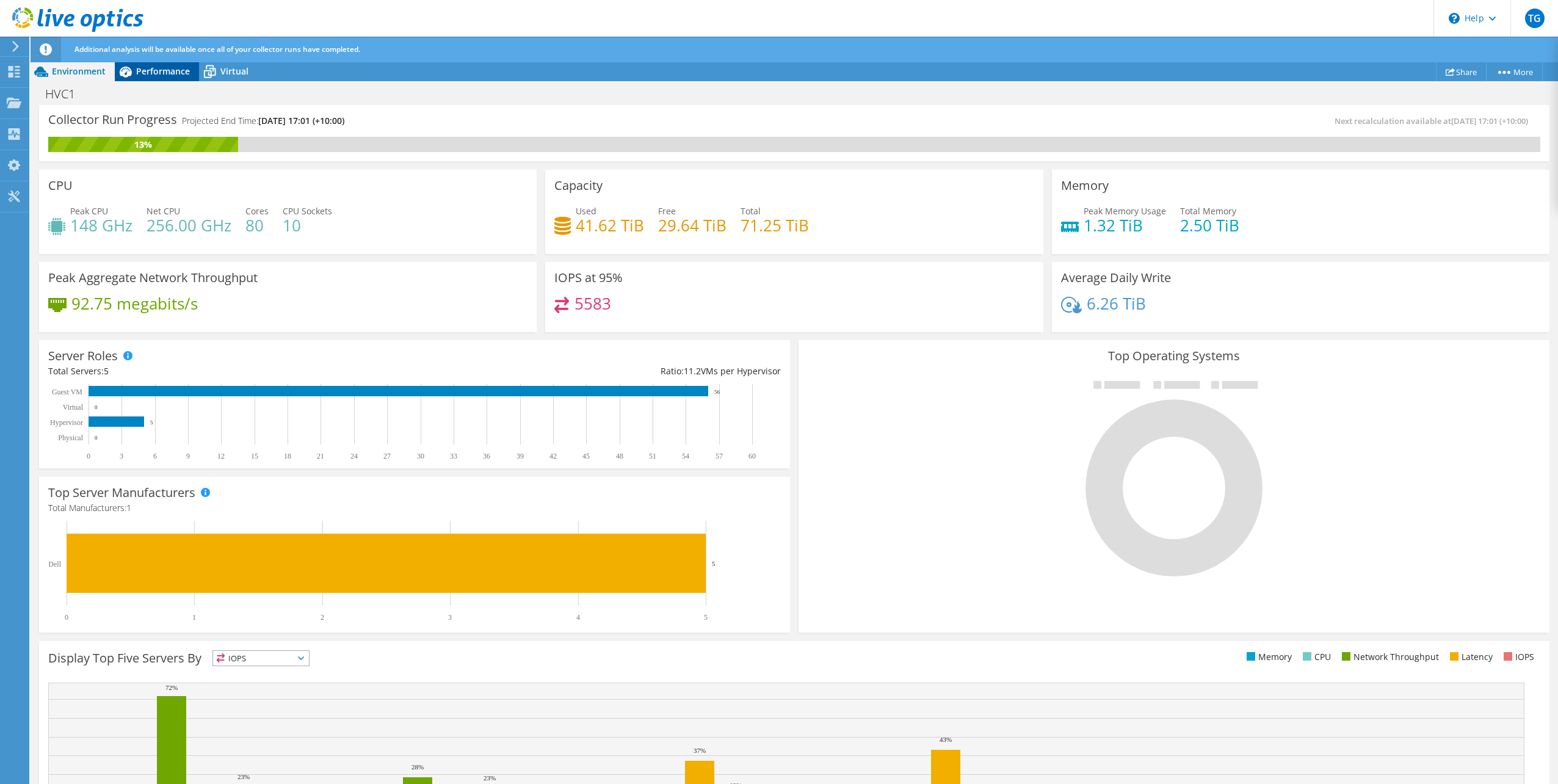
click at [153, 76] on span "Performance" at bounding box center [163, 71] width 54 height 12
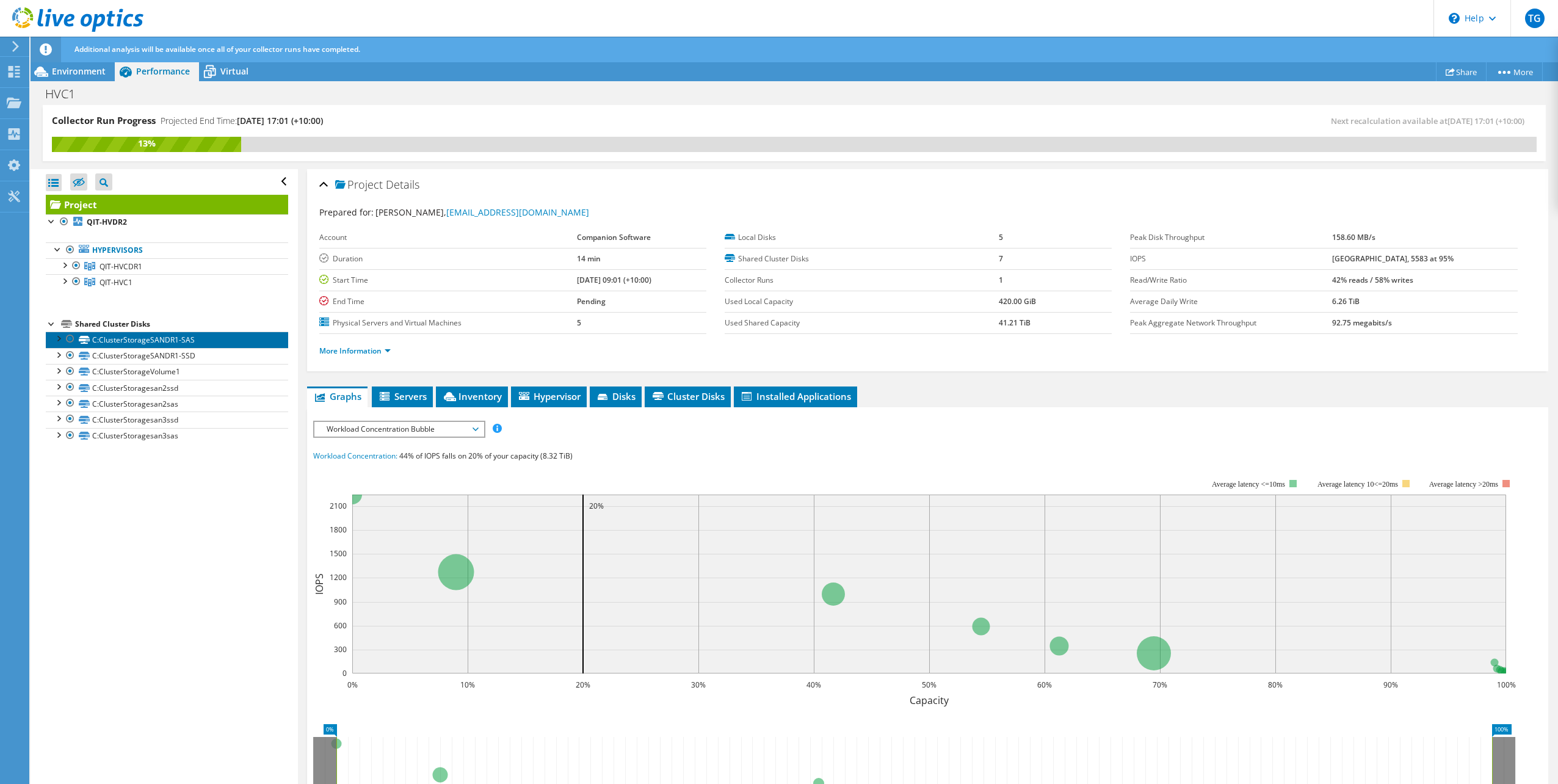
click at [122, 338] on link "C:ClusterStorageSANDR1-SAS" at bounding box center [167, 339] width 242 height 16
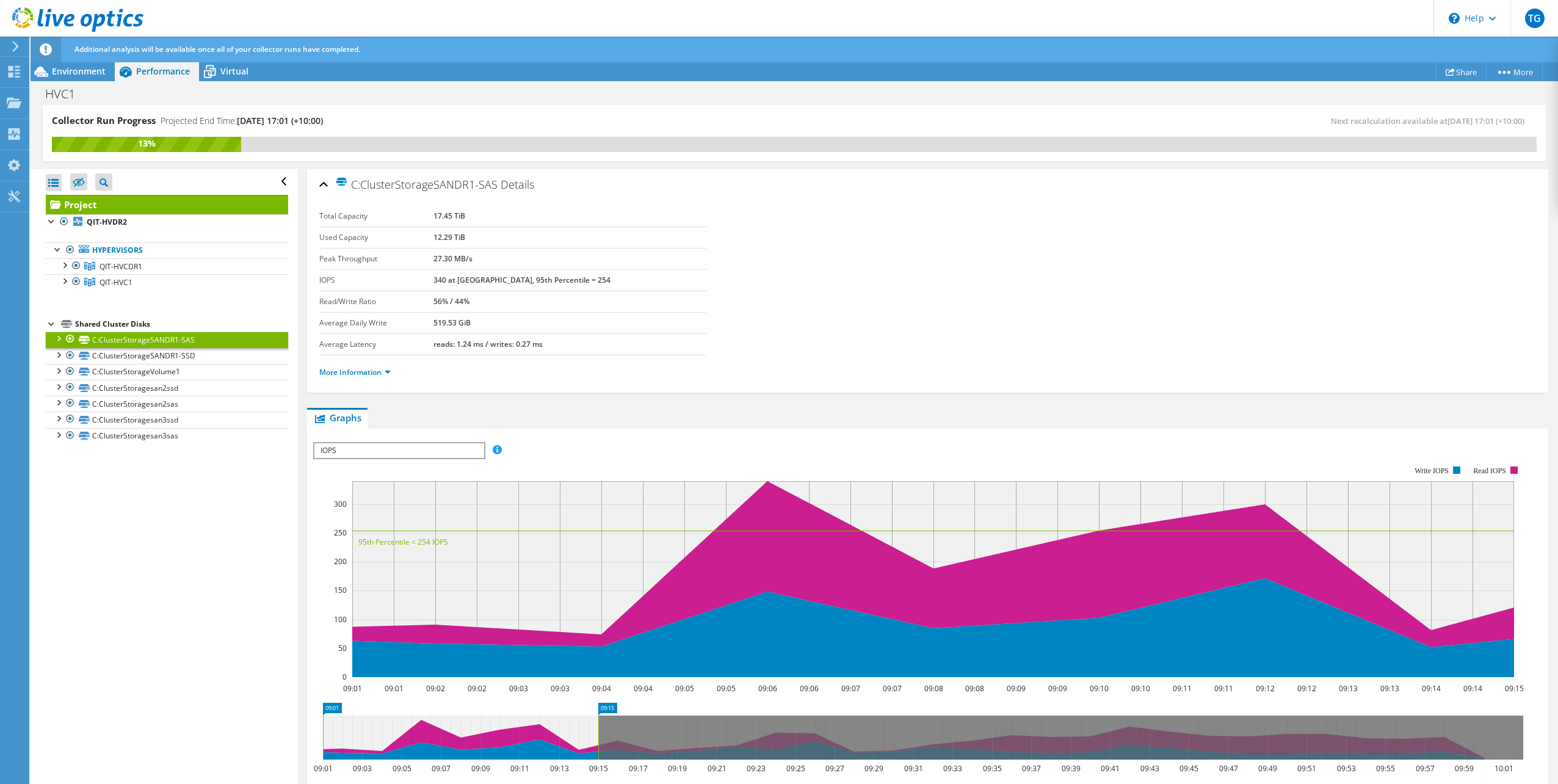
click at [381, 447] on span "IOPS" at bounding box center [399, 451] width 169 height 15
click at [343, 536] on li "All" at bounding box center [399, 538] width 169 height 15
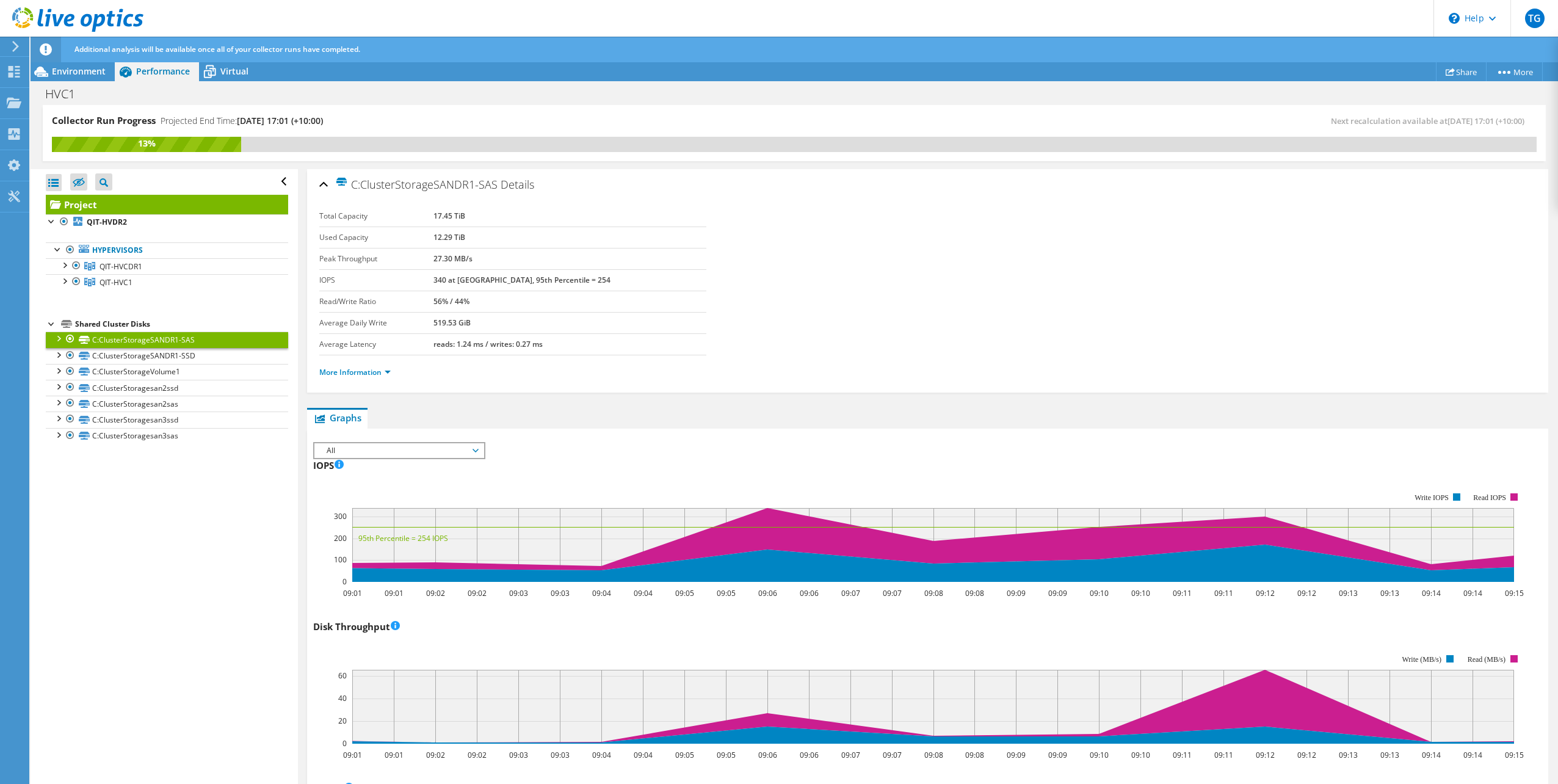
click at [372, 378] on li "More Information" at bounding box center [359, 372] width 79 height 14
click at [392, 374] on li "More Information" at bounding box center [359, 372] width 79 height 14
click at [389, 373] on link "More Information" at bounding box center [355, 372] width 71 height 10
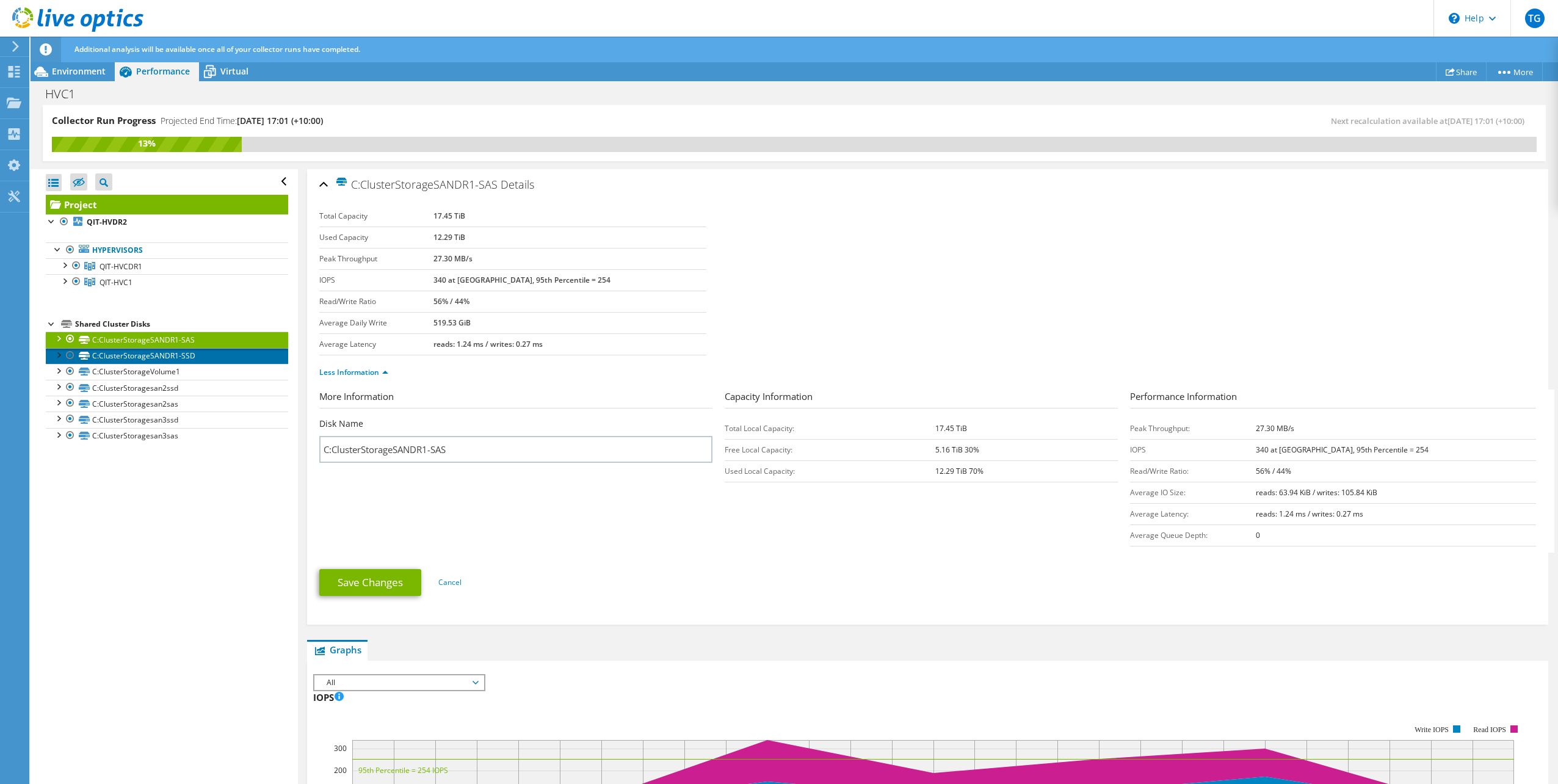
click at [196, 352] on link "C:ClusterStorageSANDR1-SSD" at bounding box center [167, 355] width 242 height 16
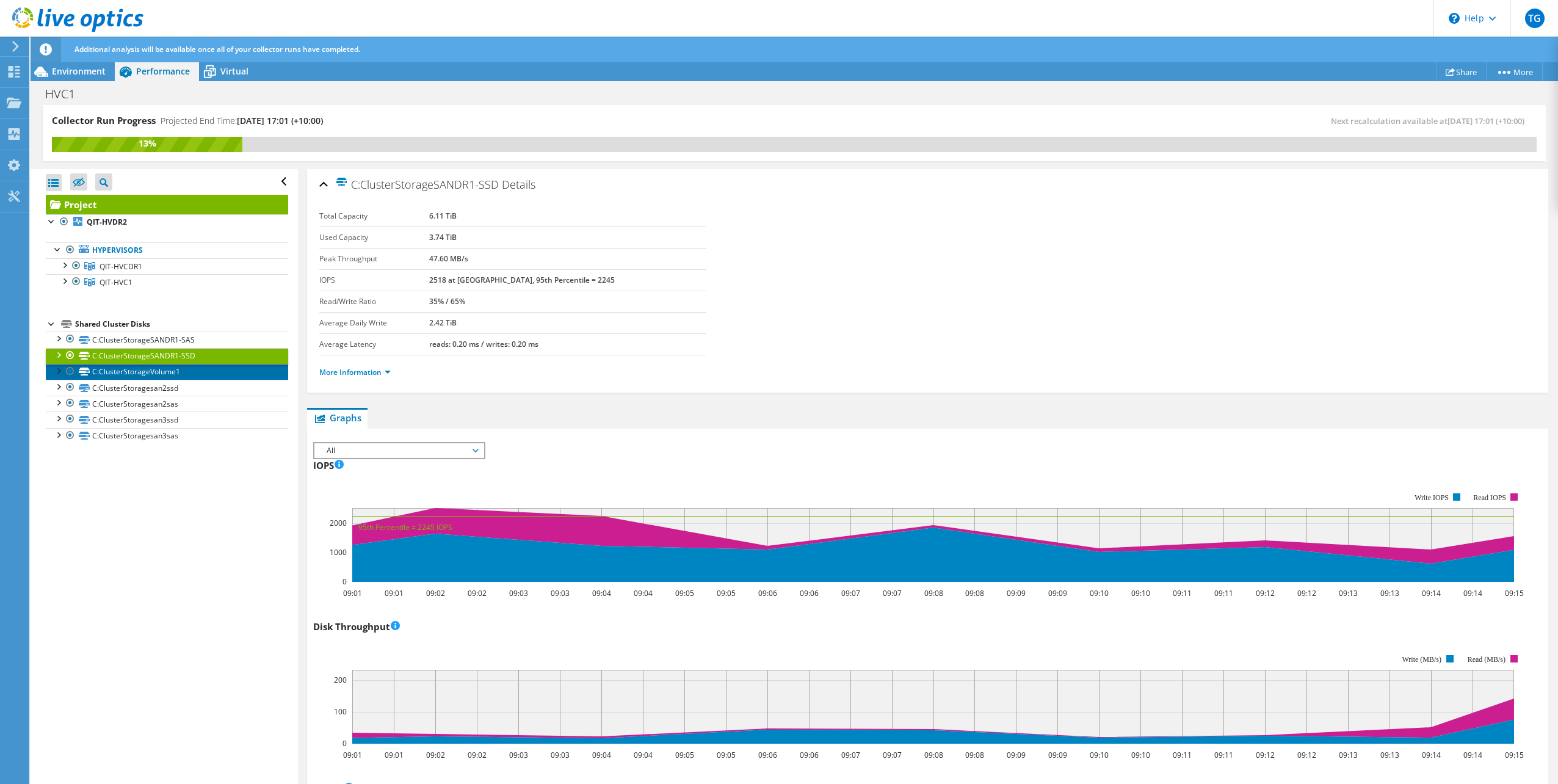
click at [187, 373] on link "C:ClusterStorageVolume1" at bounding box center [167, 372] width 242 height 16
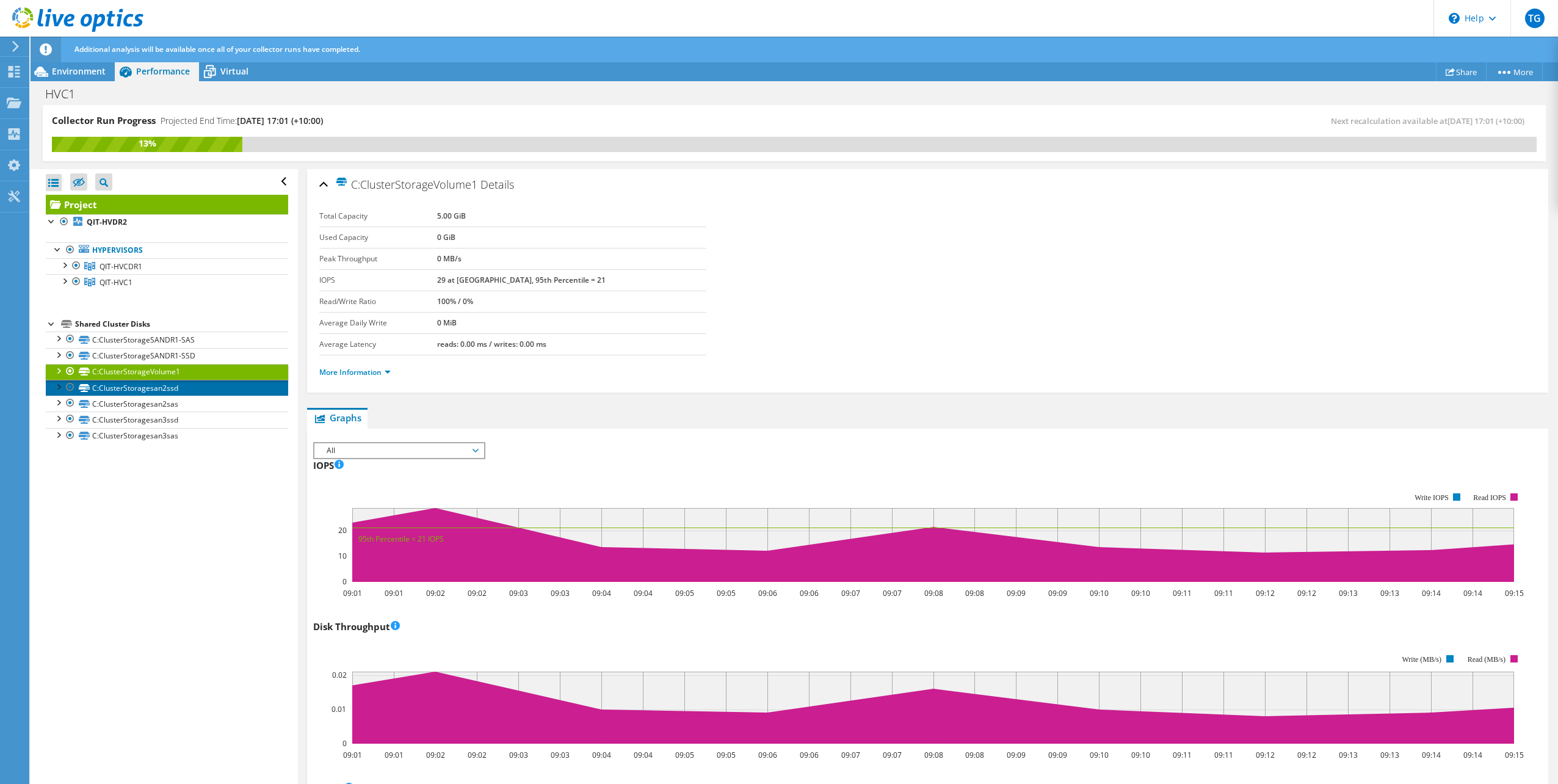
click at [189, 388] on link "C:ClusterStoragesan2ssd" at bounding box center [167, 387] width 242 height 16
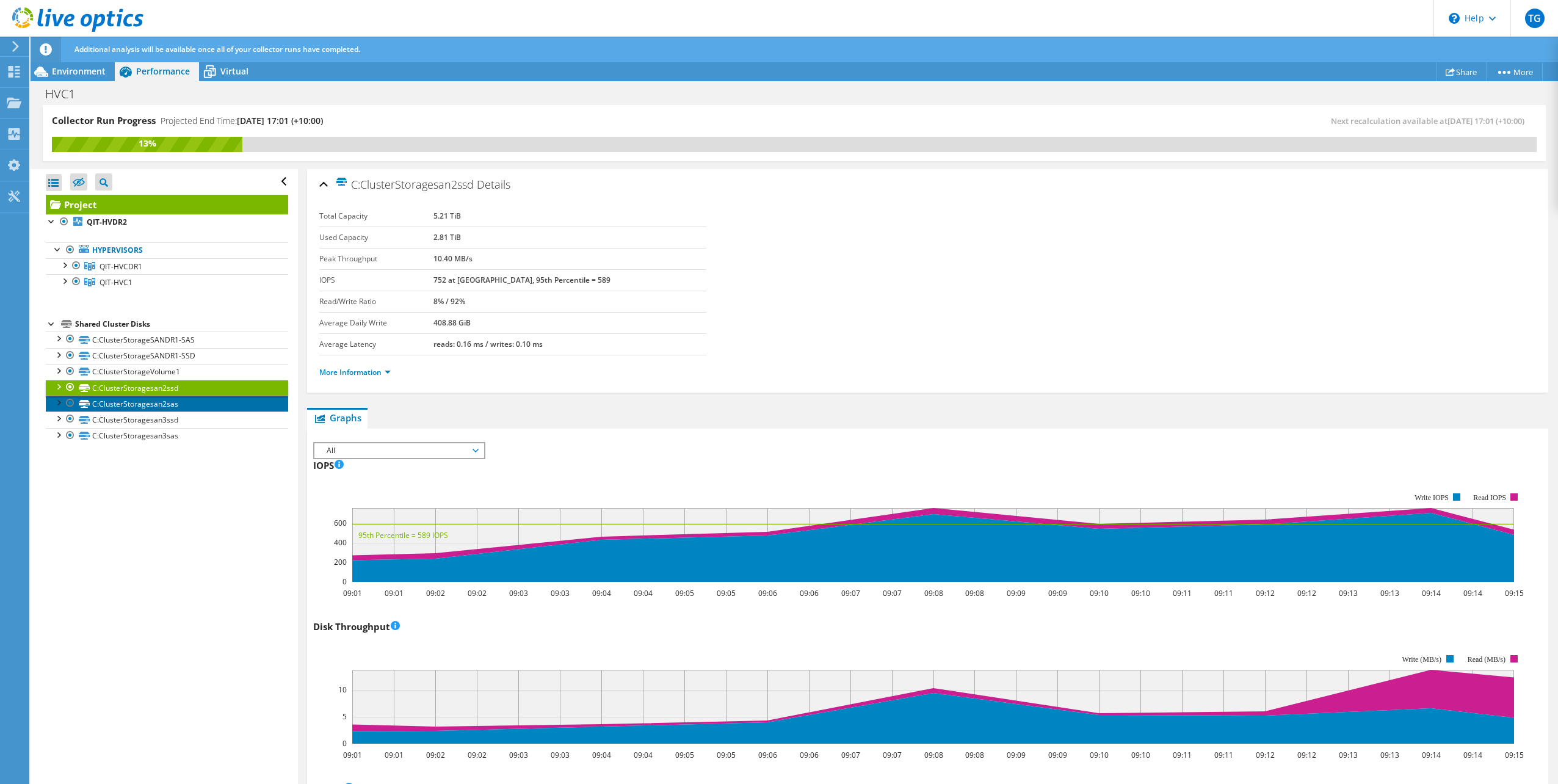
click at [178, 402] on link "C:ClusterStoragesan2sas" at bounding box center [167, 403] width 242 height 16
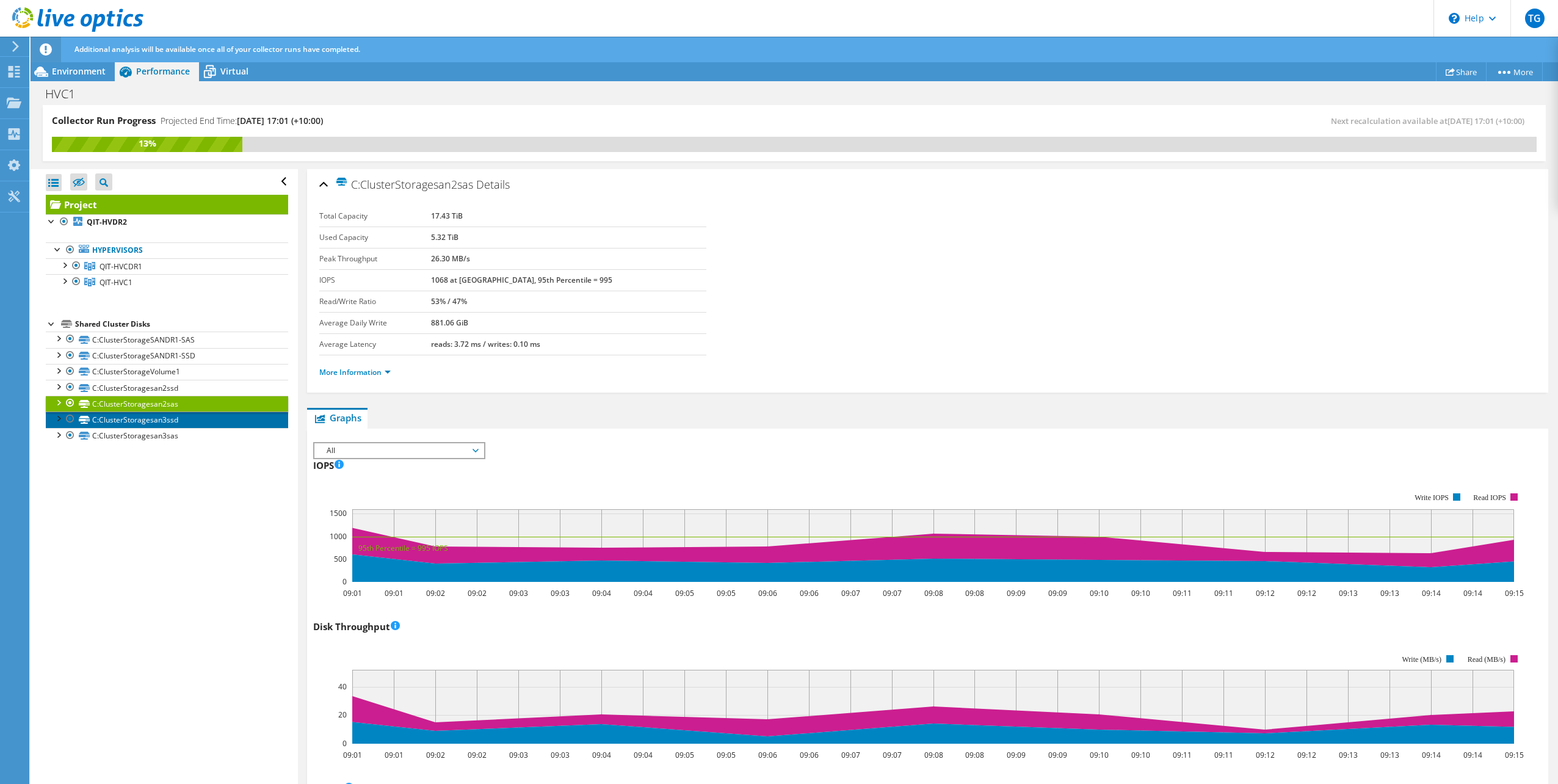
click at [185, 416] on link "C:ClusterStoragesan3ssd" at bounding box center [167, 419] width 242 height 16
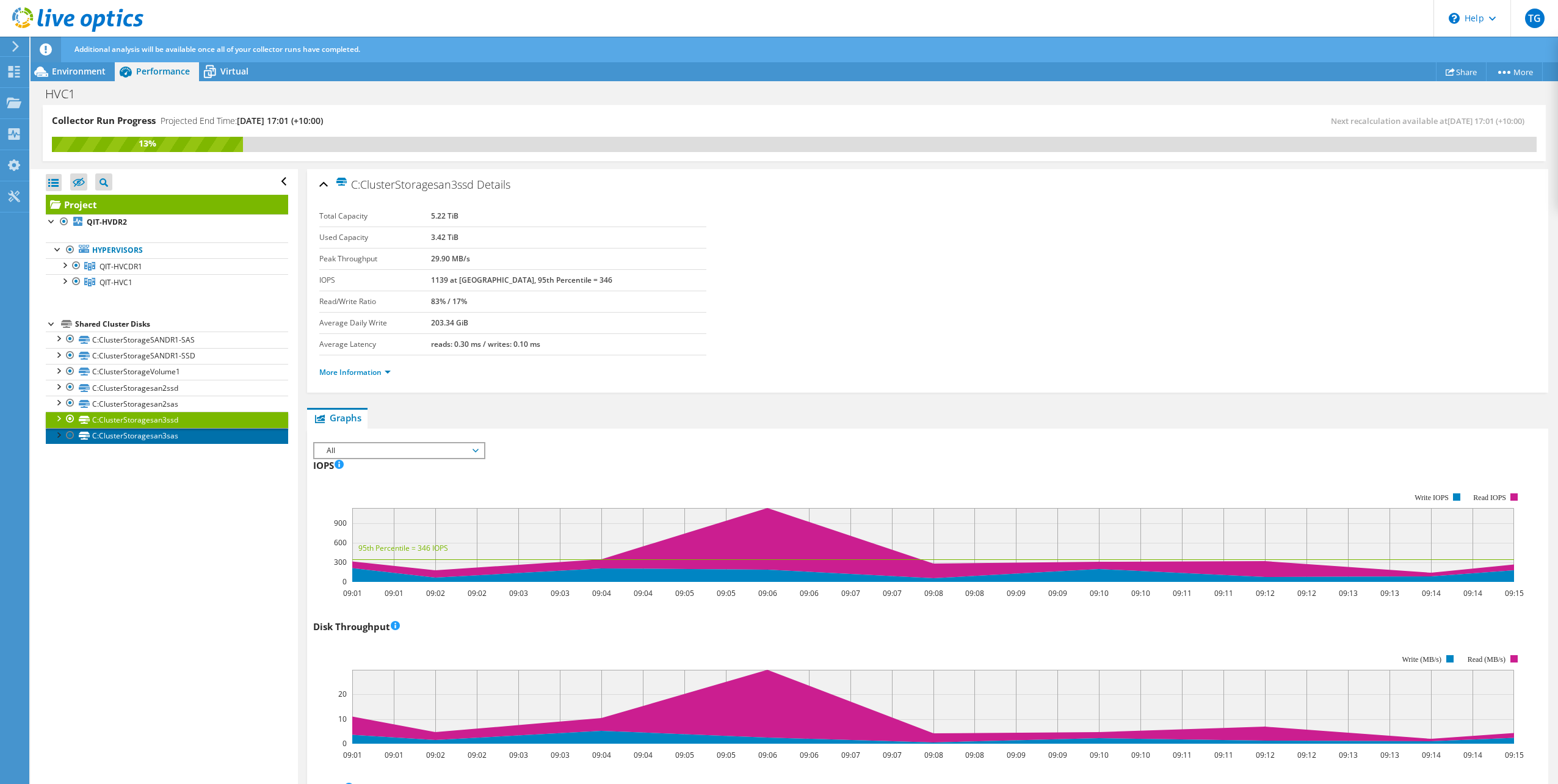
click at [193, 434] on link "C:ClusterStoragesan3sas" at bounding box center [167, 436] width 242 height 16
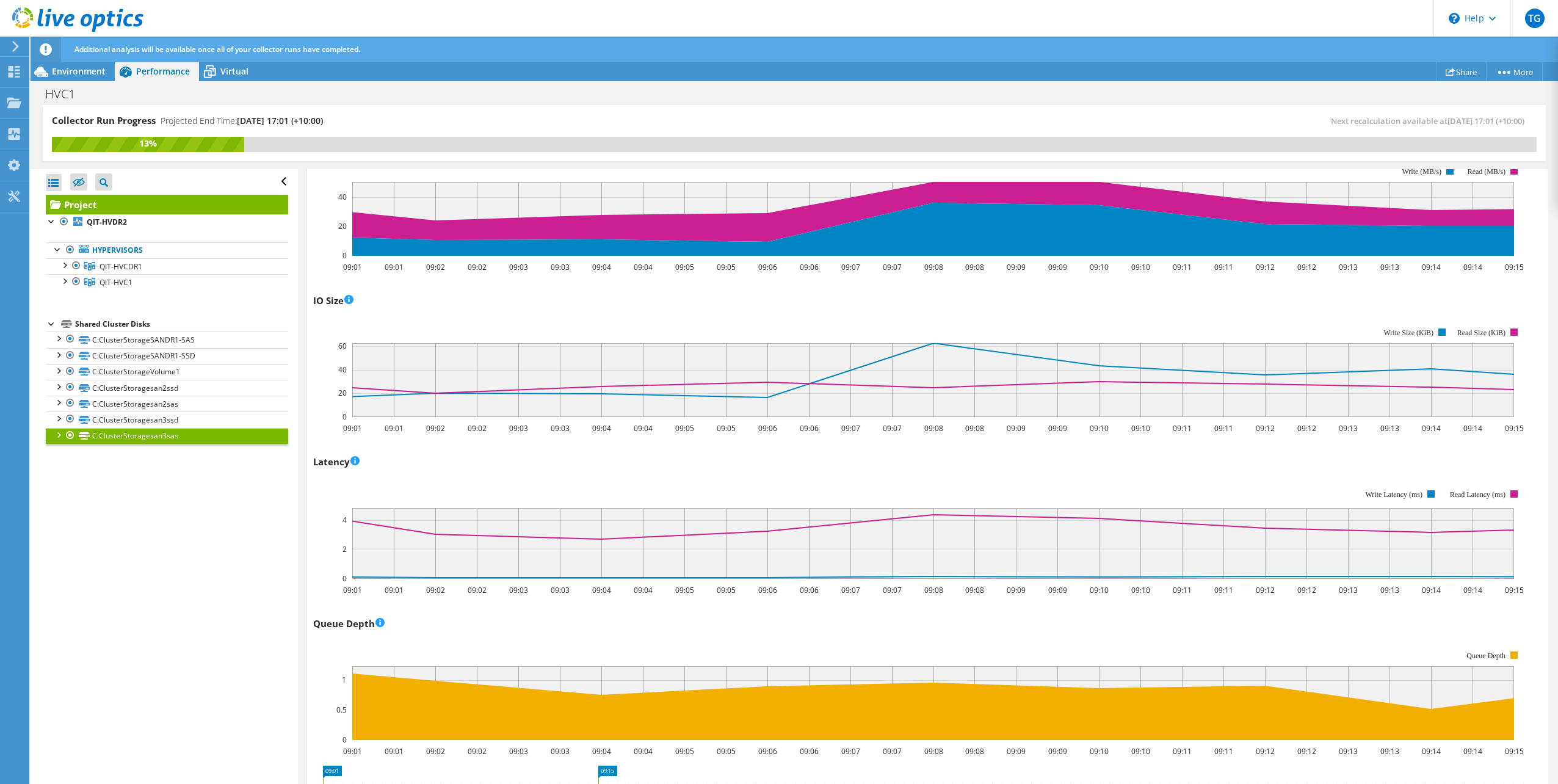
scroll to position [488, 0]
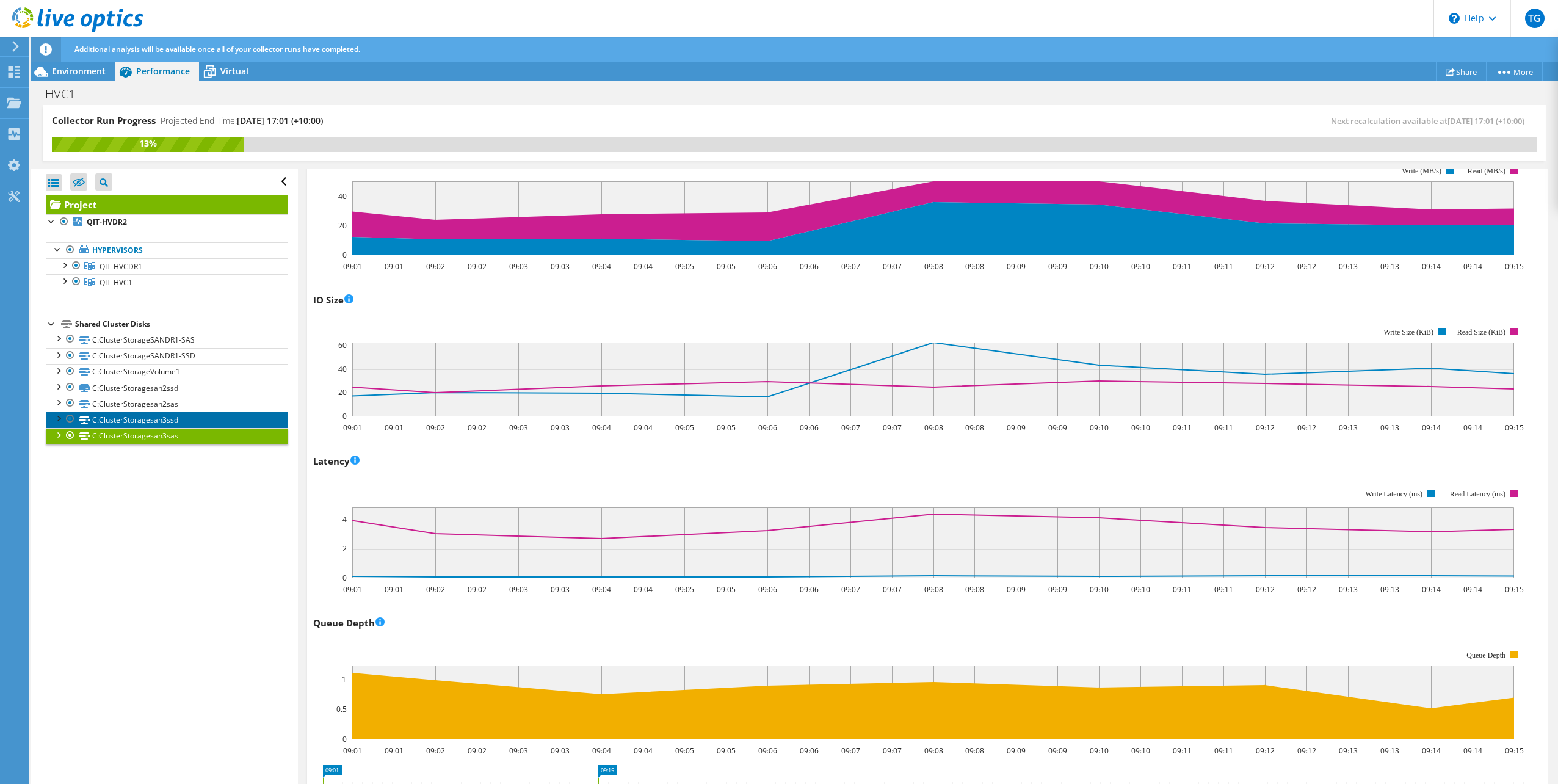
click at [180, 415] on link "C:ClusterStoragesan3ssd" at bounding box center [167, 419] width 242 height 16
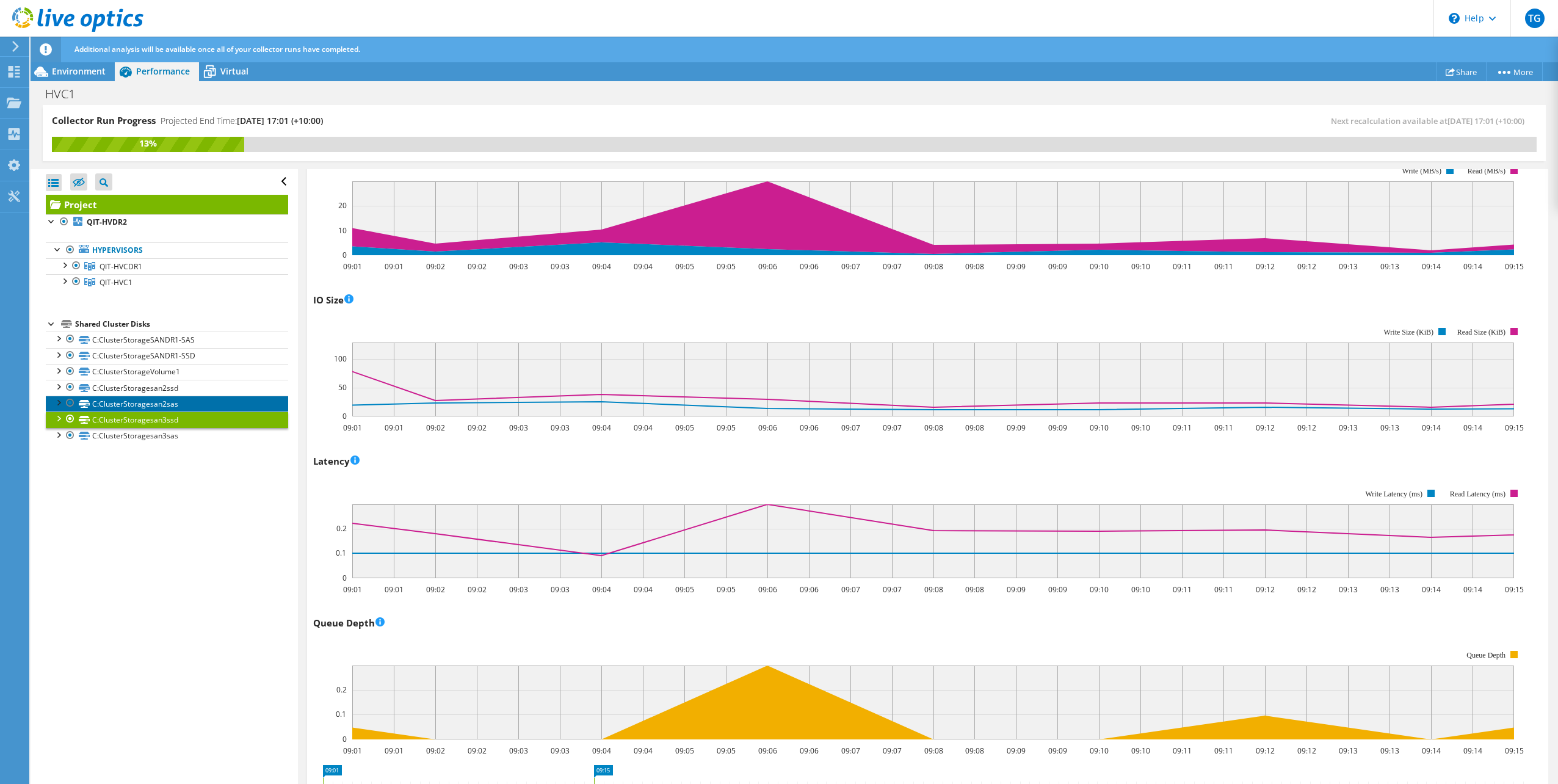
click at [176, 407] on link "C:ClusterStoragesan2sas" at bounding box center [167, 403] width 242 height 16
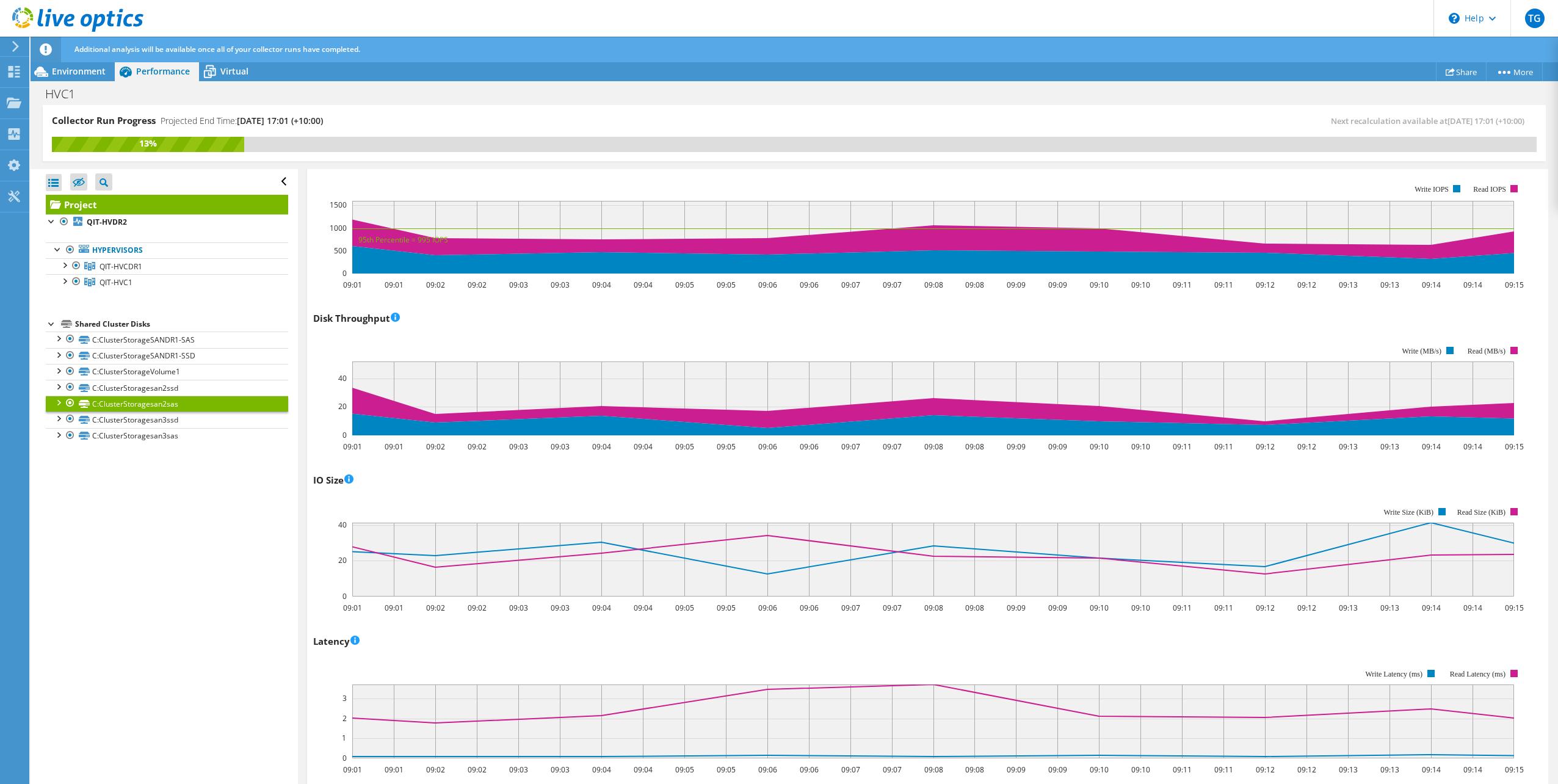
scroll to position [122, 0]
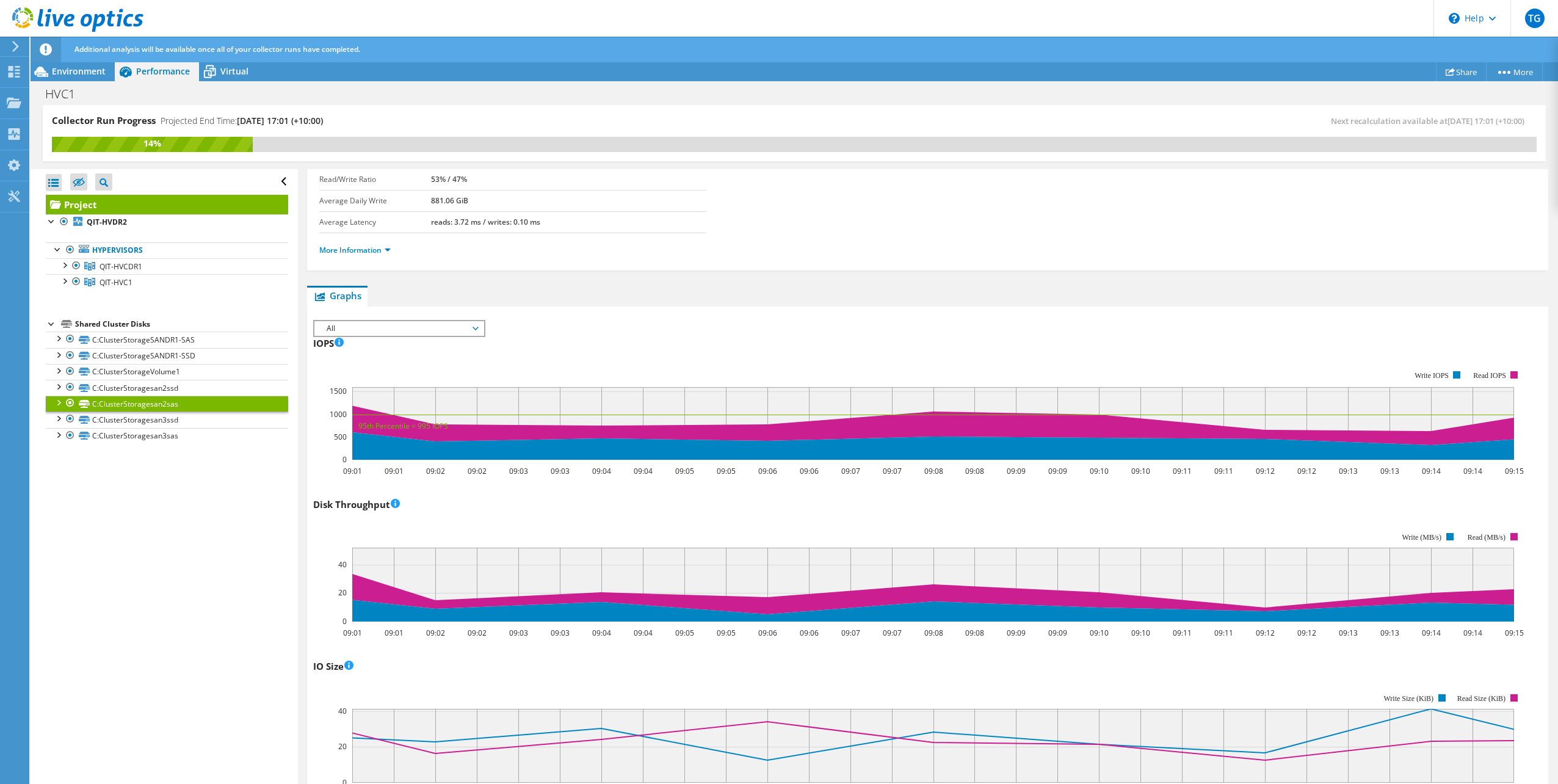
click at [152, 680] on div "Open All Close All Hide Excluded Nodes Project Tree Filter" at bounding box center [164, 476] width 267 height 616
click at [170, 386] on link "C:ClusterStoragesan2ssd" at bounding box center [167, 387] width 242 height 16
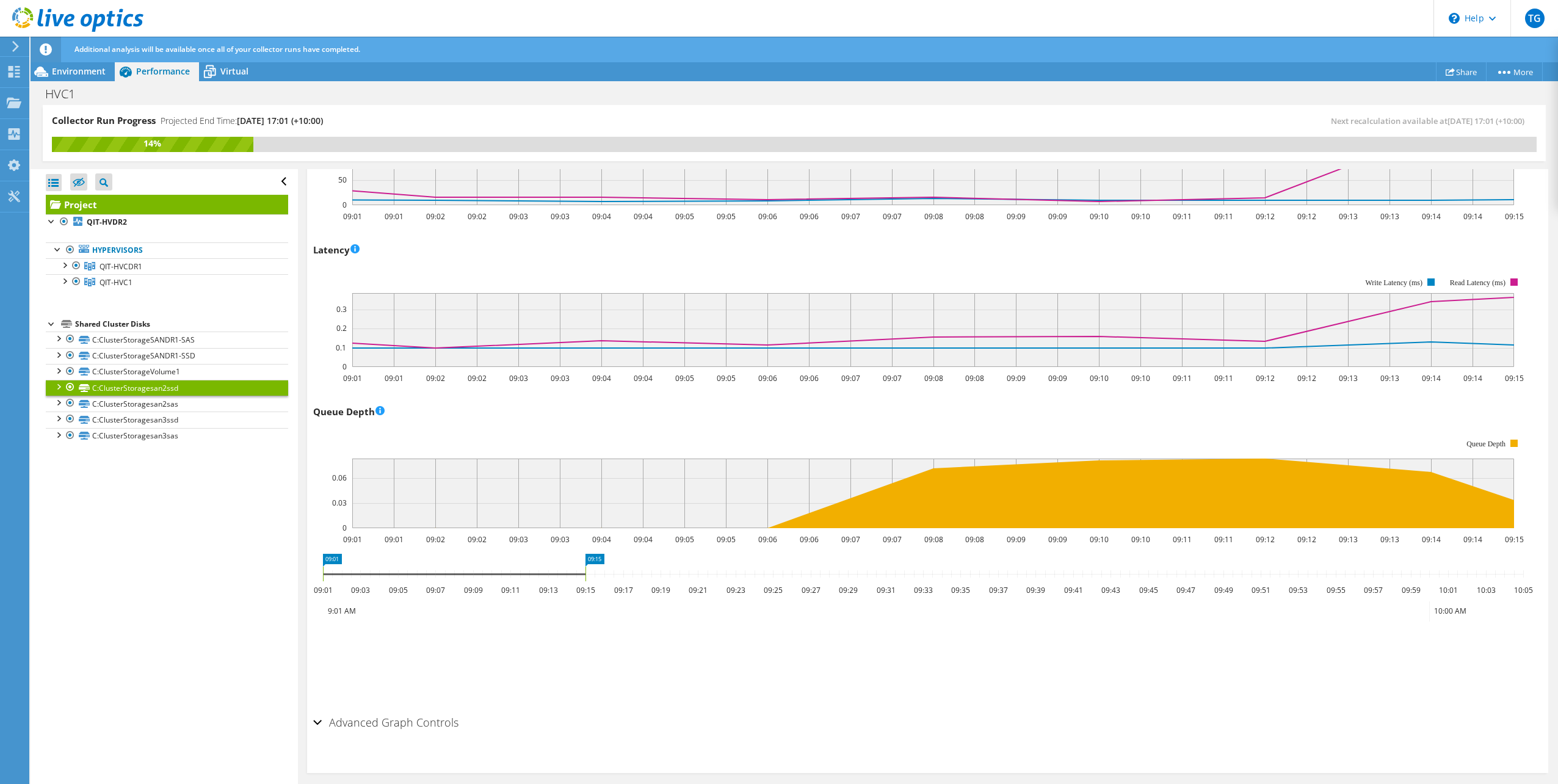
scroll to position [709, 0]
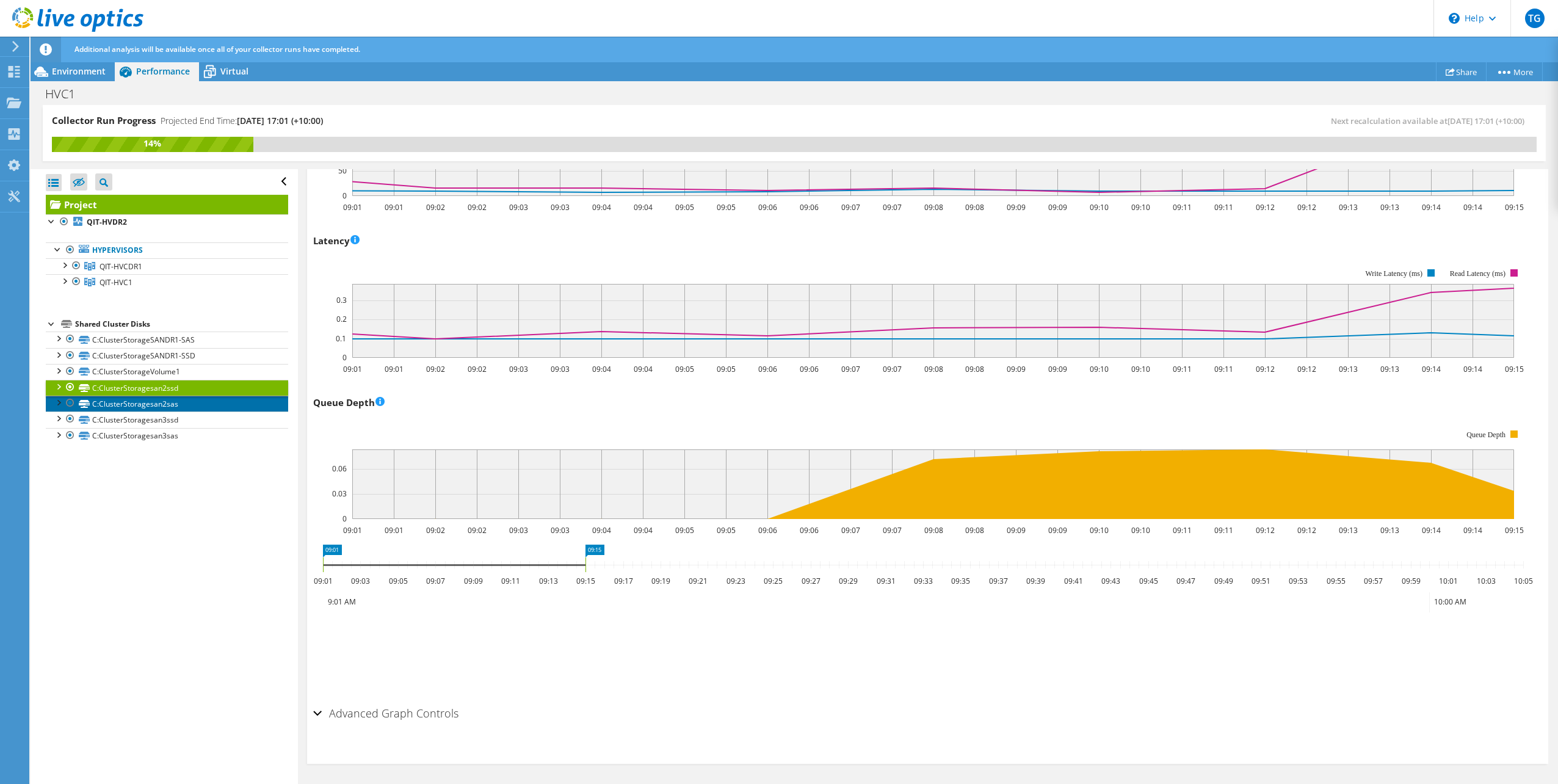
click at [161, 402] on link "C:ClusterStoragesan2sas" at bounding box center [167, 403] width 242 height 16
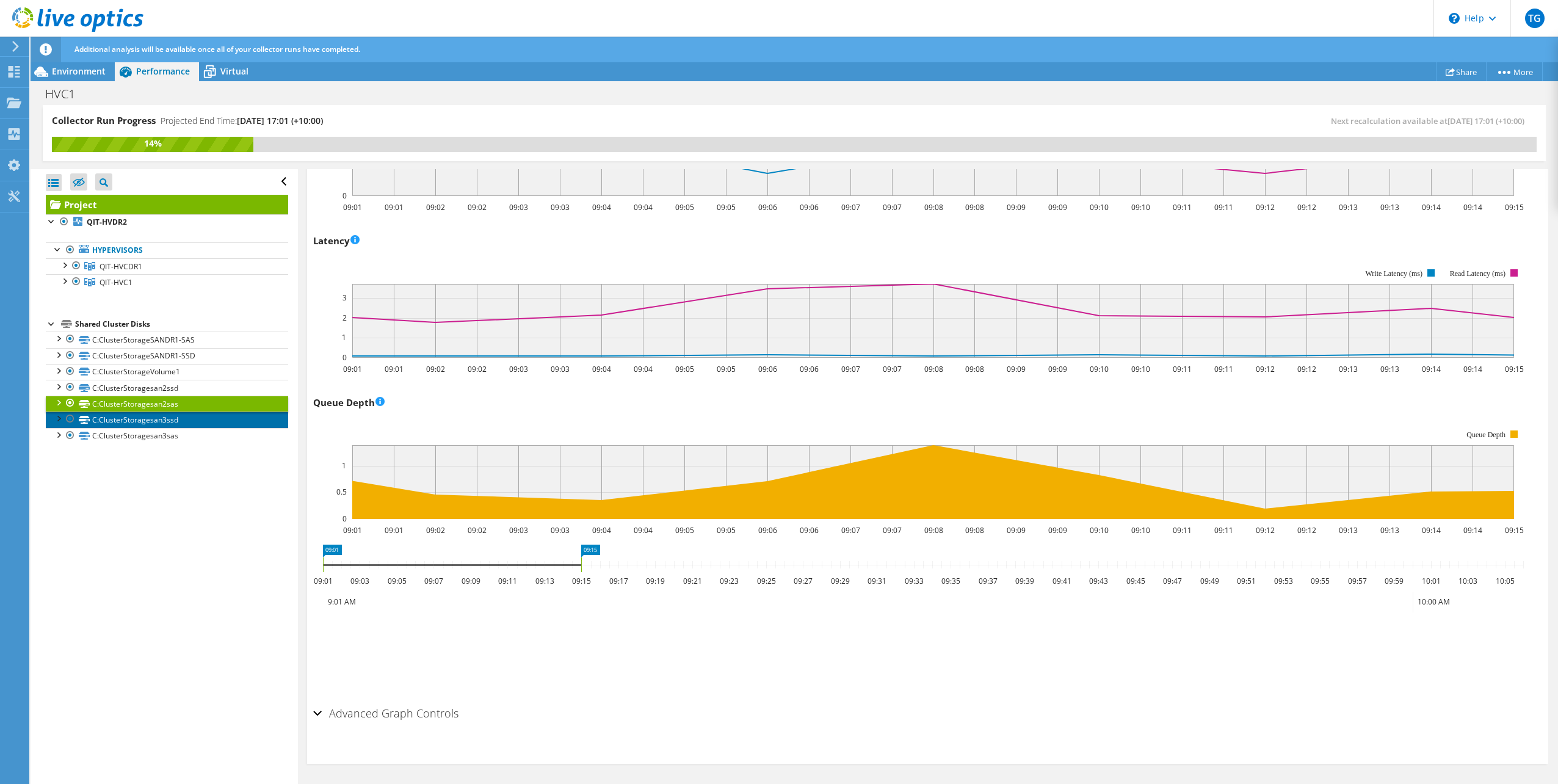
click at [191, 422] on link "C:ClusterStoragesan3ssd" at bounding box center [167, 419] width 242 height 16
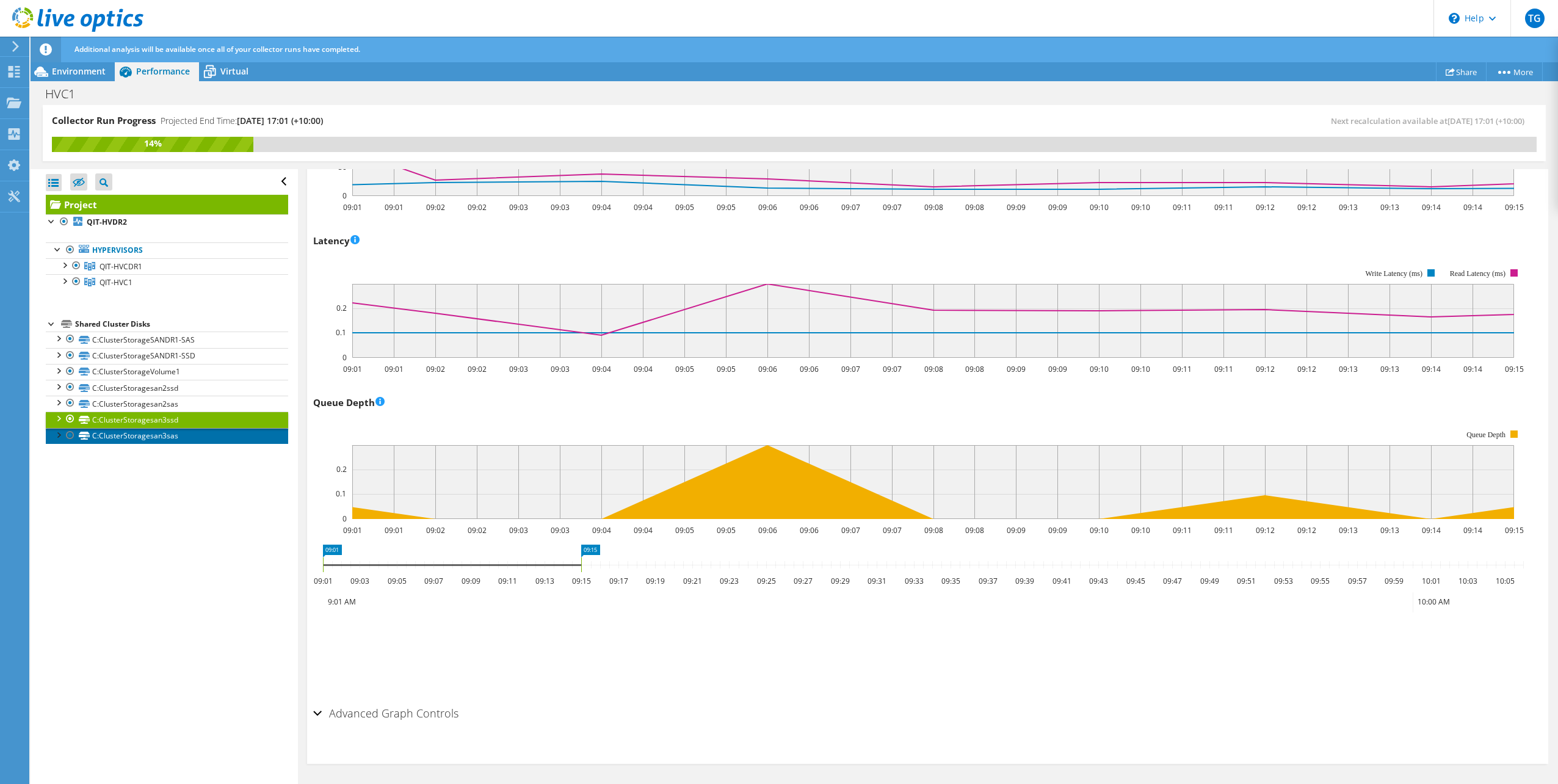
click at [190, 438] on link "C:ClusterStoragesan3sas" at bounding box center [167, 436] width 242 height 16
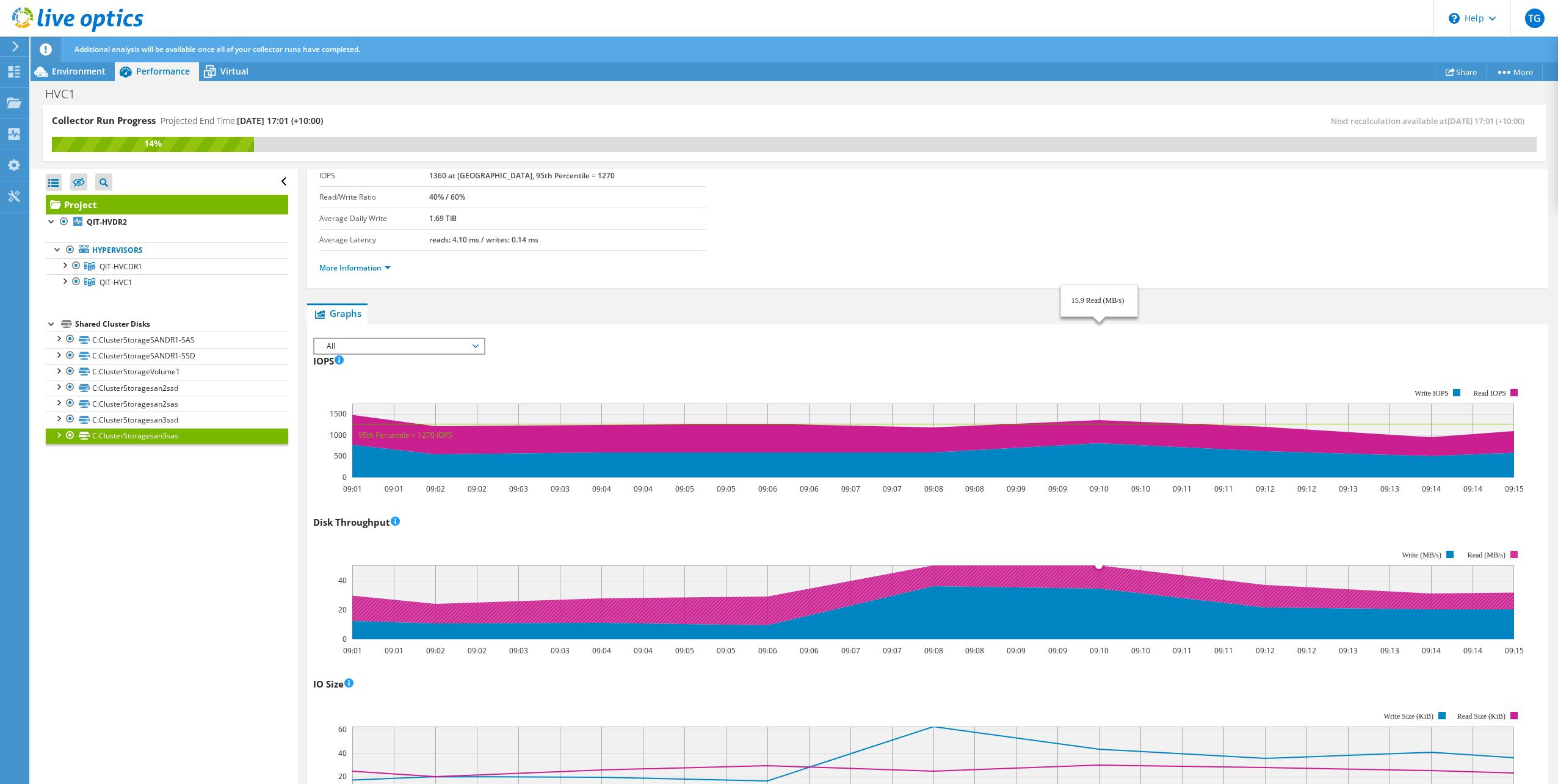
scroll to position [98, 0]
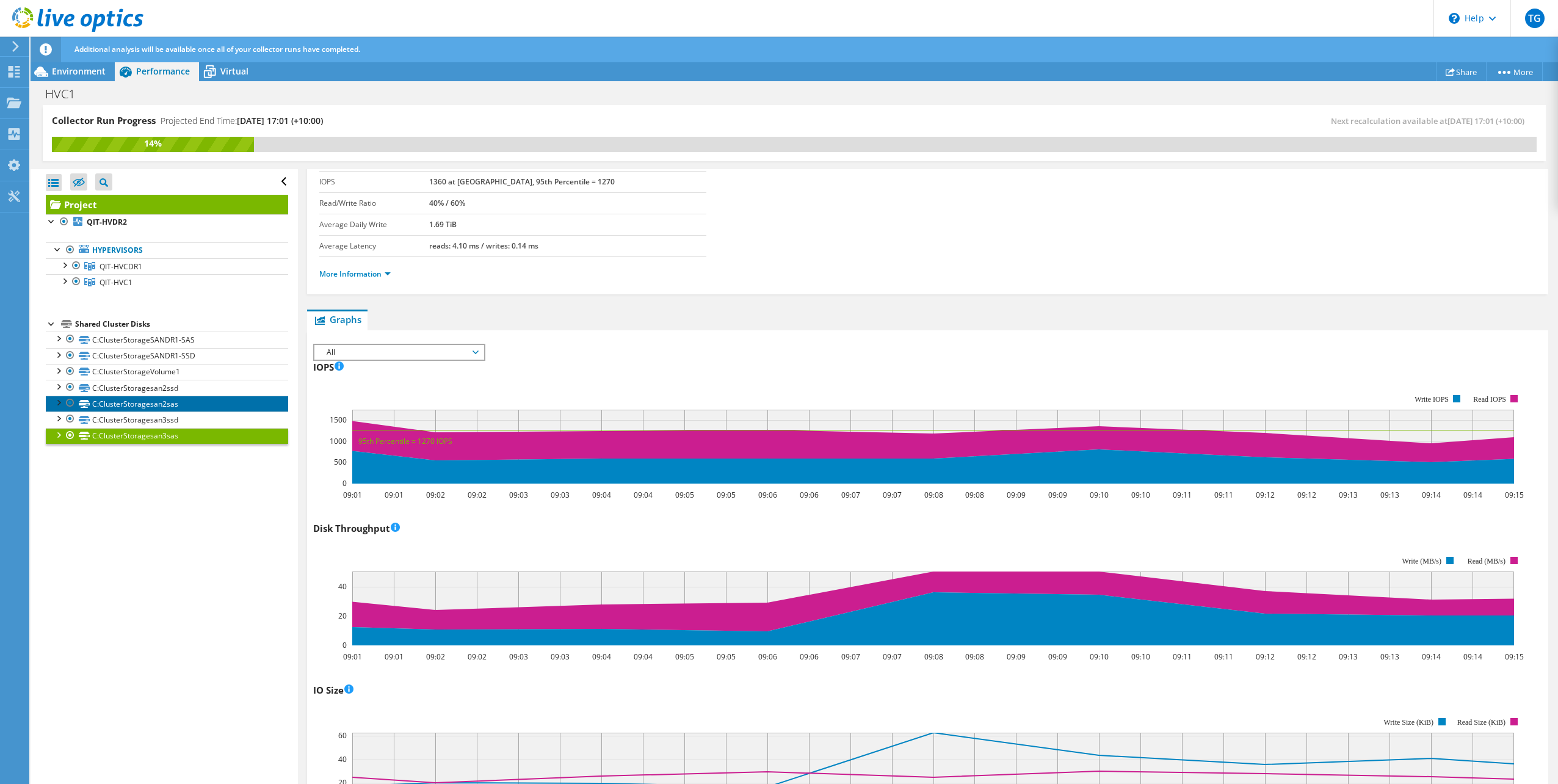
click at [204, 403] on link "C:ClusterStoragesan2sas" at bounding box center [167, 403] width 242 height 16
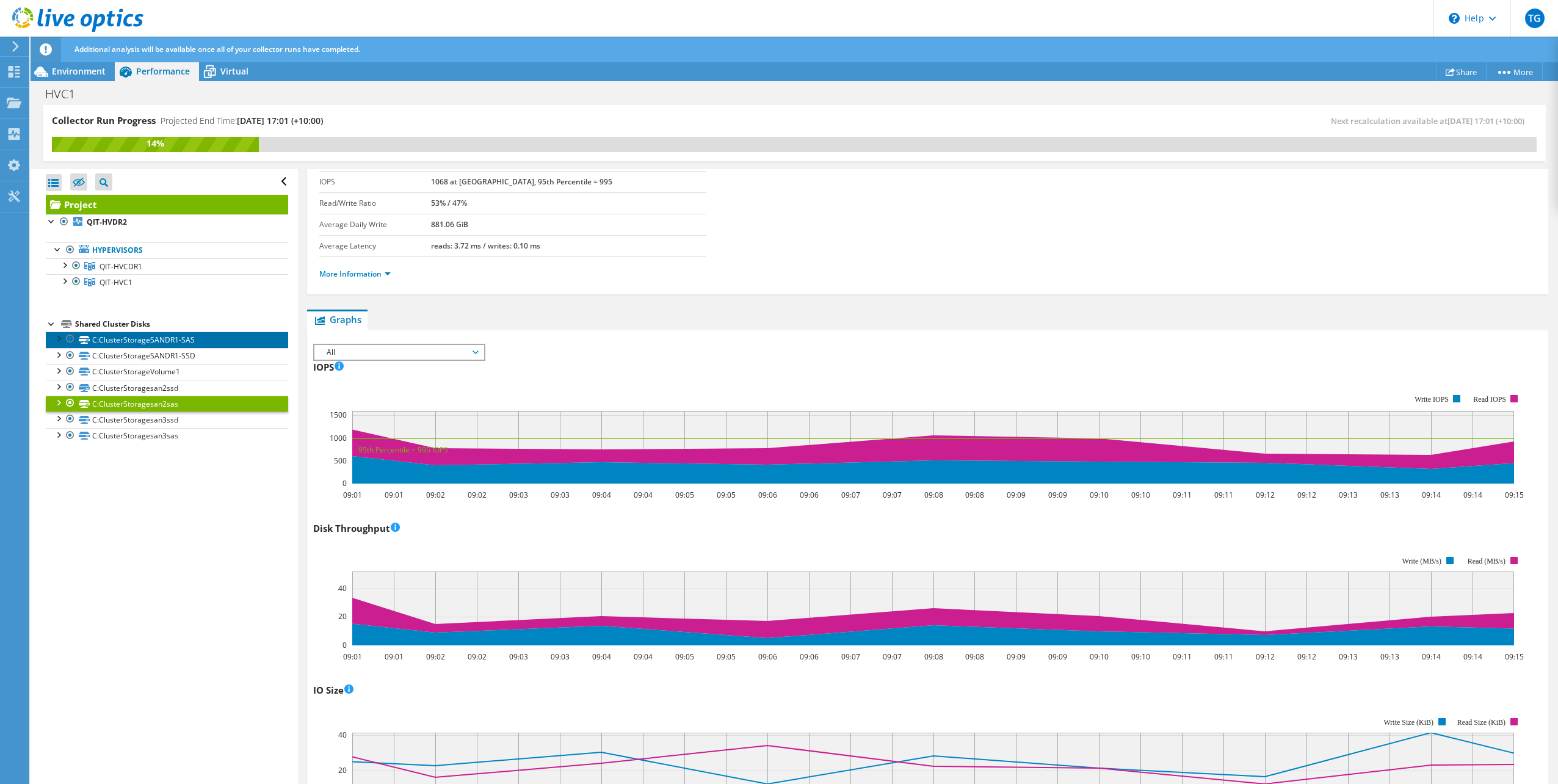
click at [175, 344] on link "C:ClusterStorageSANDR1-SAS" at bounding box center [167, 339] width 242 height 16
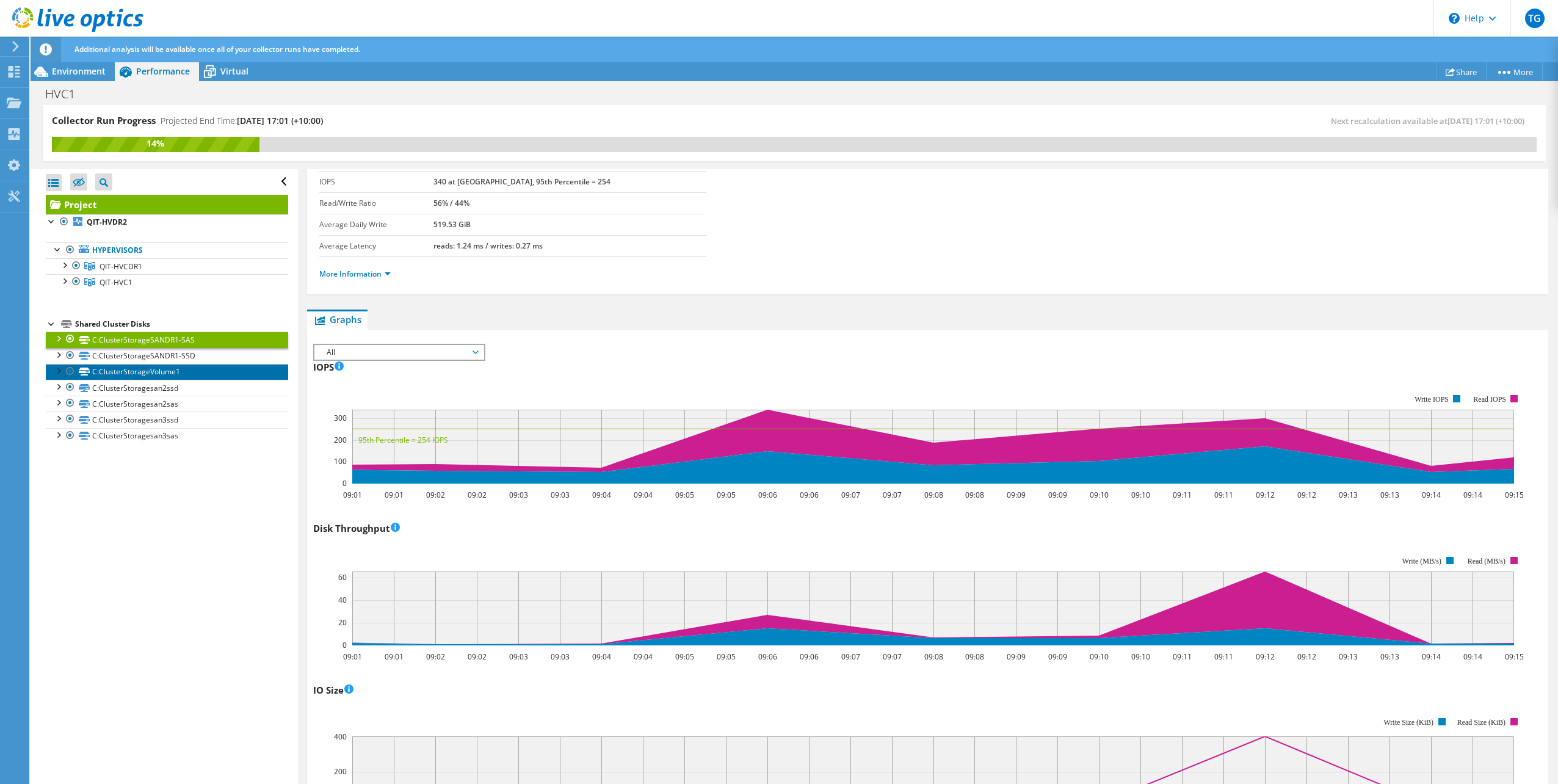
click at [226, 364] on link "C:ClusterStorageVolume1" at bounding box center [167, 372] width 242 height 16
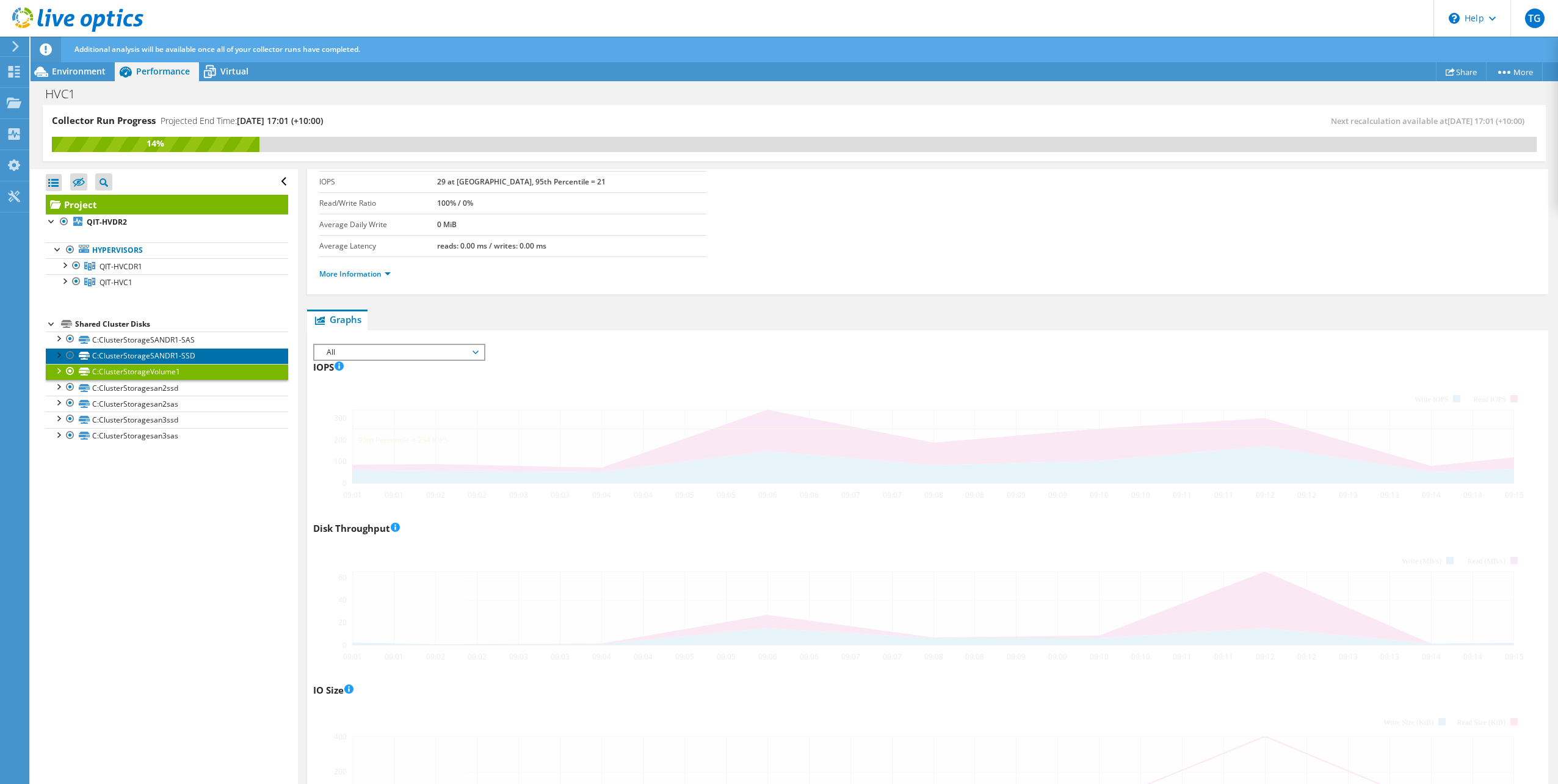
click at [228, 359] on link "C:ClusterStorageSANDR1-SSD" at bounding box center [167, 355] width 242 height 16
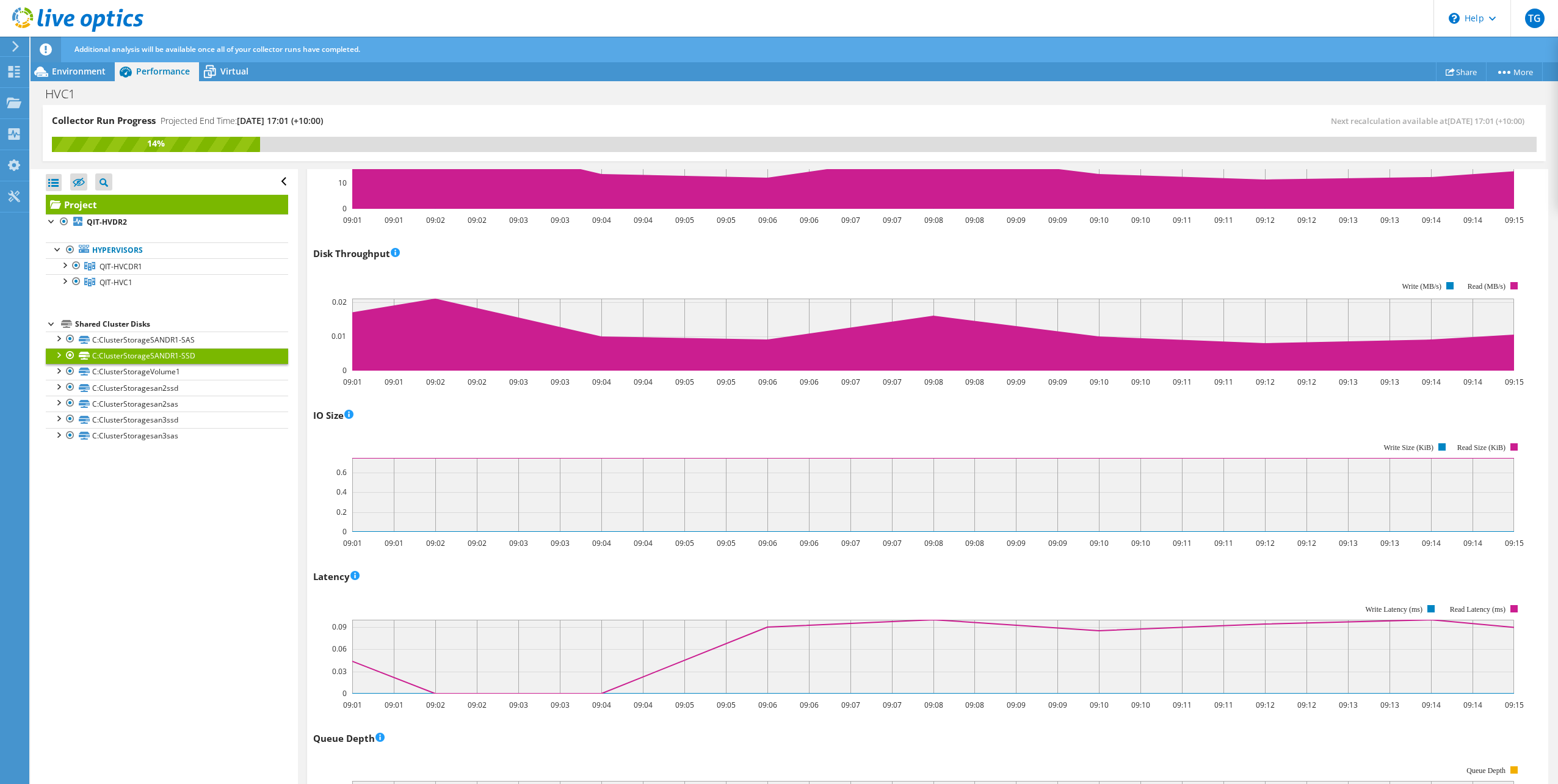
scroll to position [220, 0]
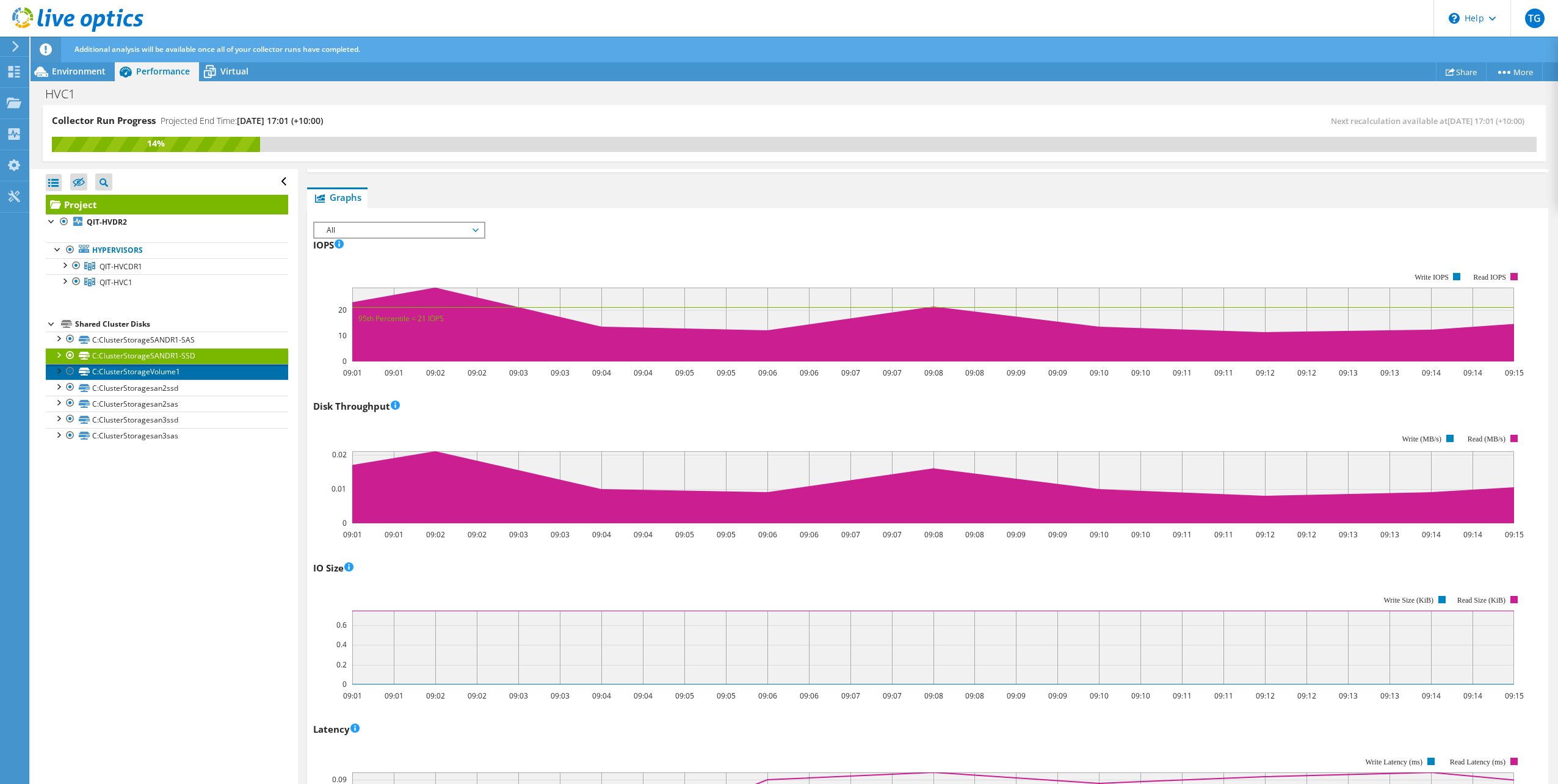
click at [193, 373] on link "C:ClusterStorageVolume1" at bounding box center [167, 372] width 242 height 16
click at [198, 390] on link "C:ClusterStoragesan2ssd" at bounding box center [167, 387] width 242 height 16
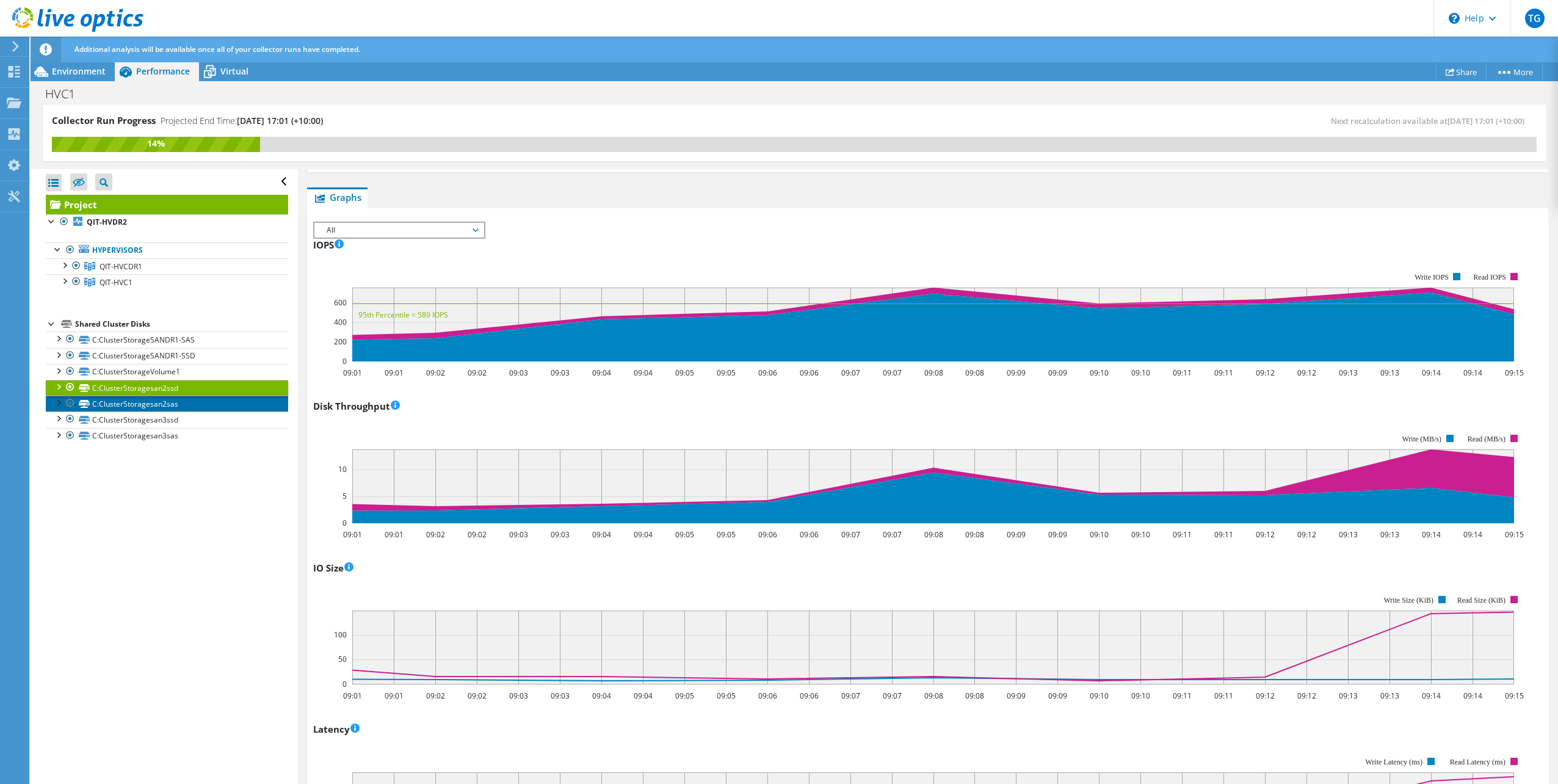
click at [201, 401] on link "C:ClusterStoragesan2sas" at bounding box center [167, 403] width 242 height 16
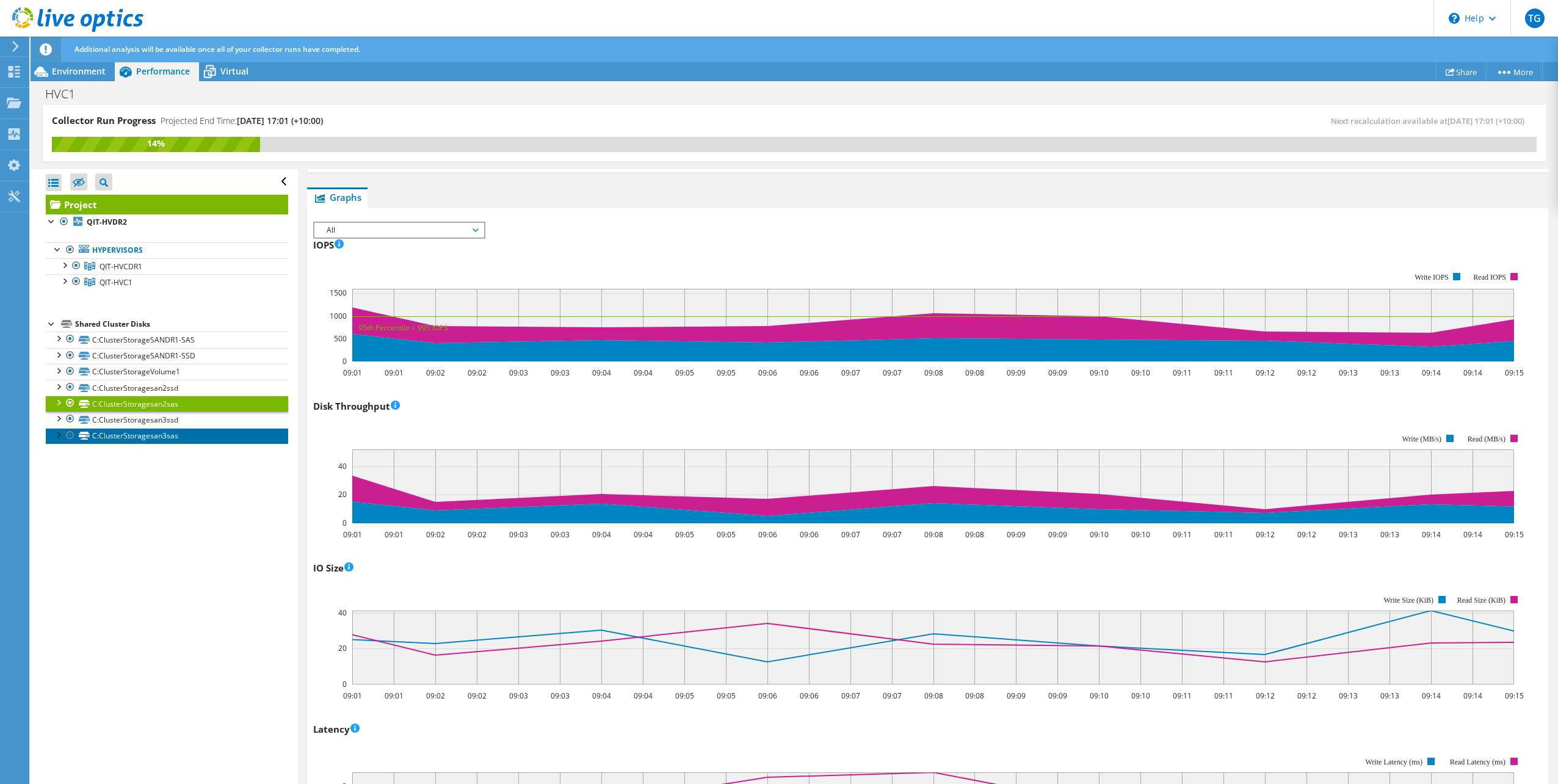
click at [219, 432] on link "C:ClusterStoragesan3sas" at bounding box center [167, 436] width 242 height 16
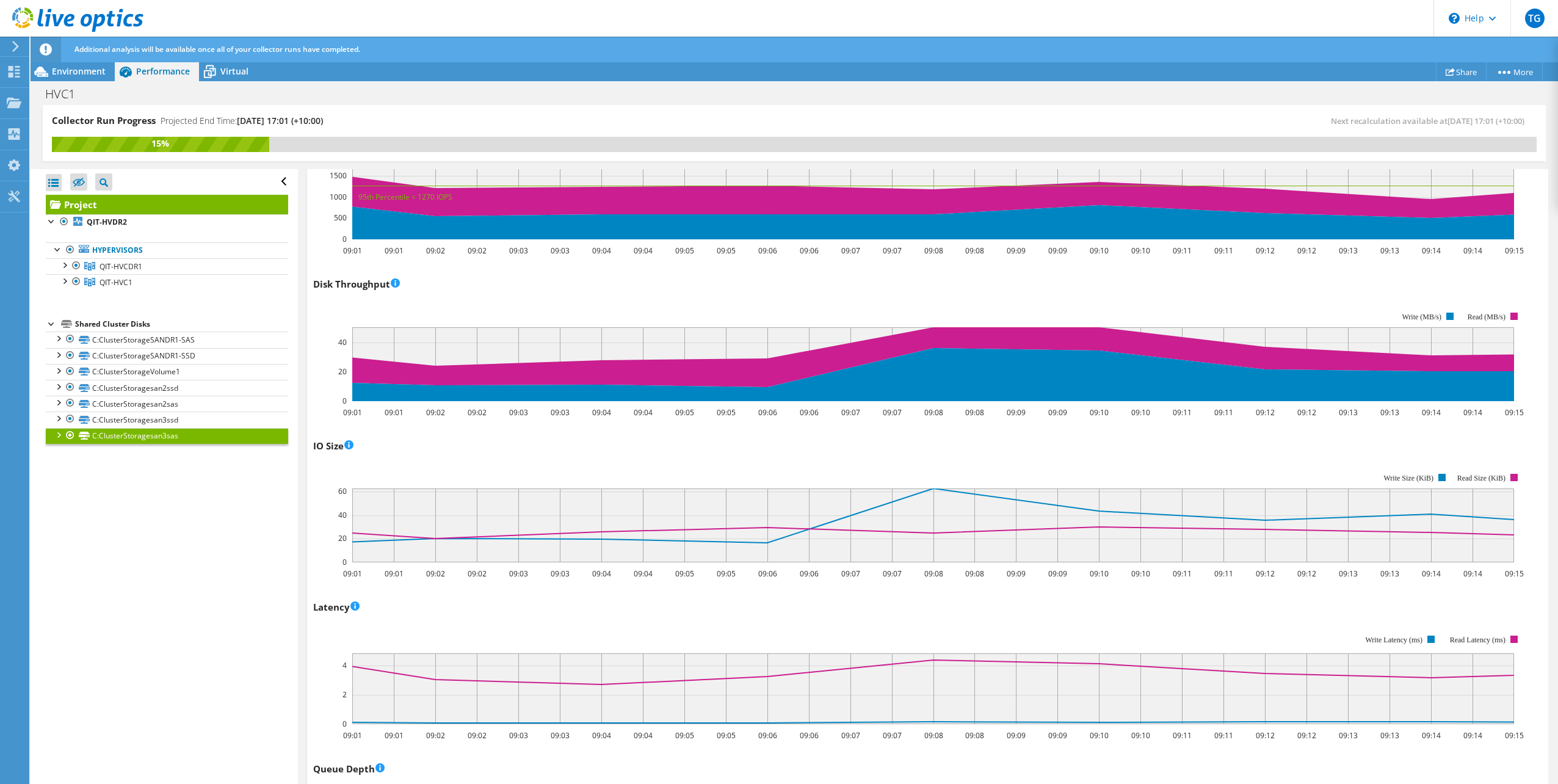
scroll to position [98, 0]
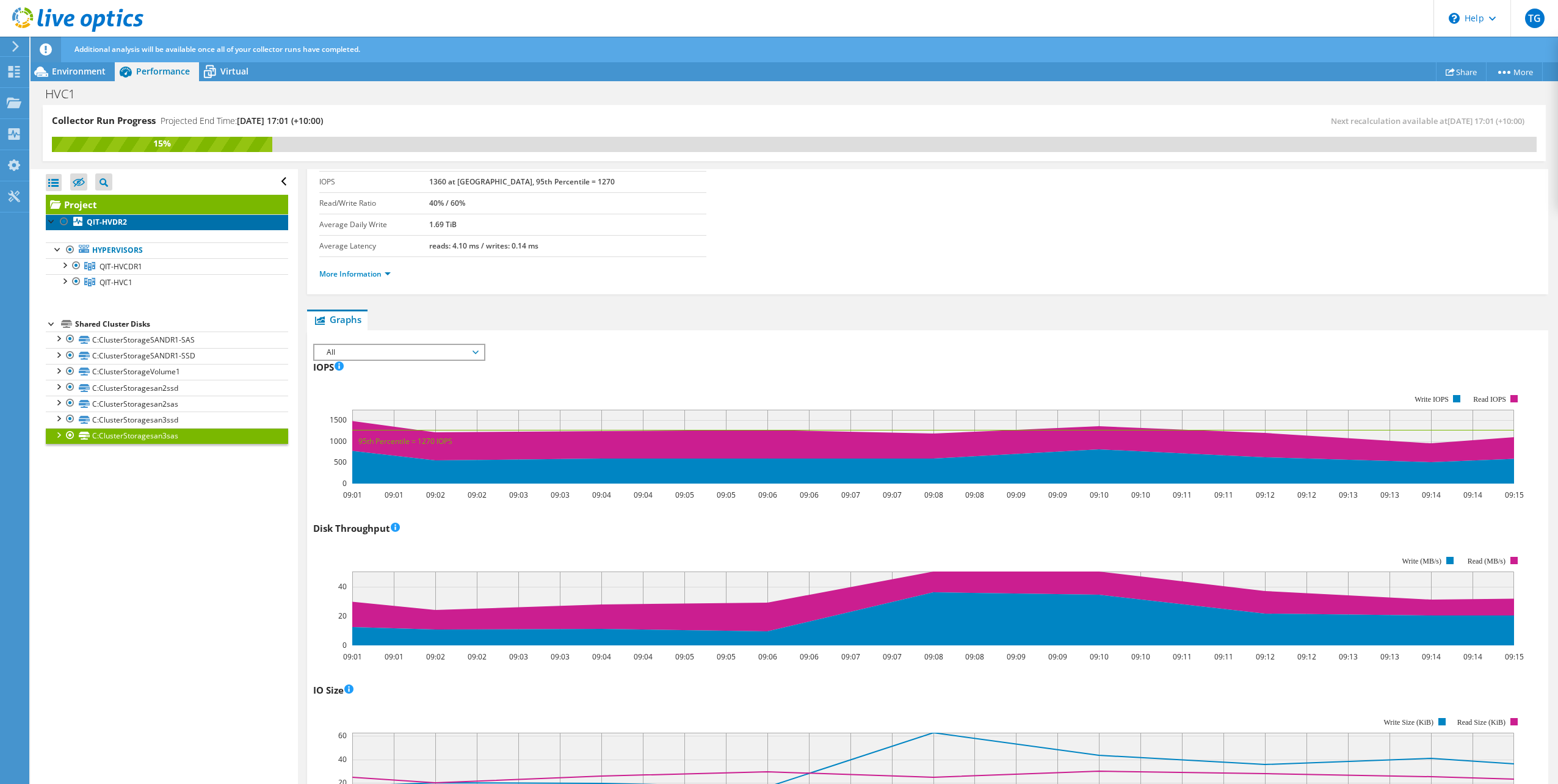
click at [102, 223] on b "QIT-HVDR2" at bounding box center [107, 222] width 40 height 10
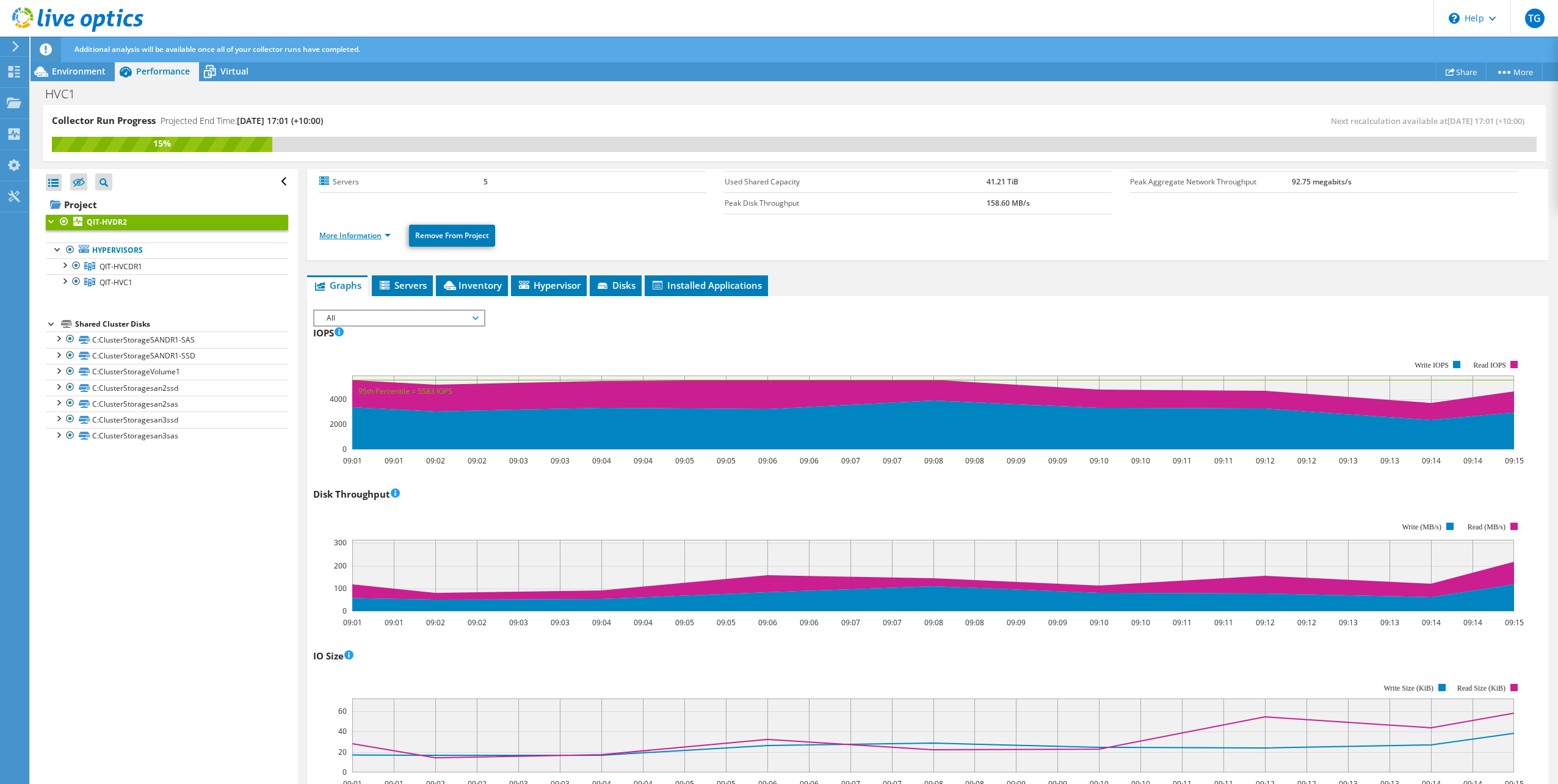
click at [376, 238] on link "More Information" at bounding box center [355, 235] width 71 height 10
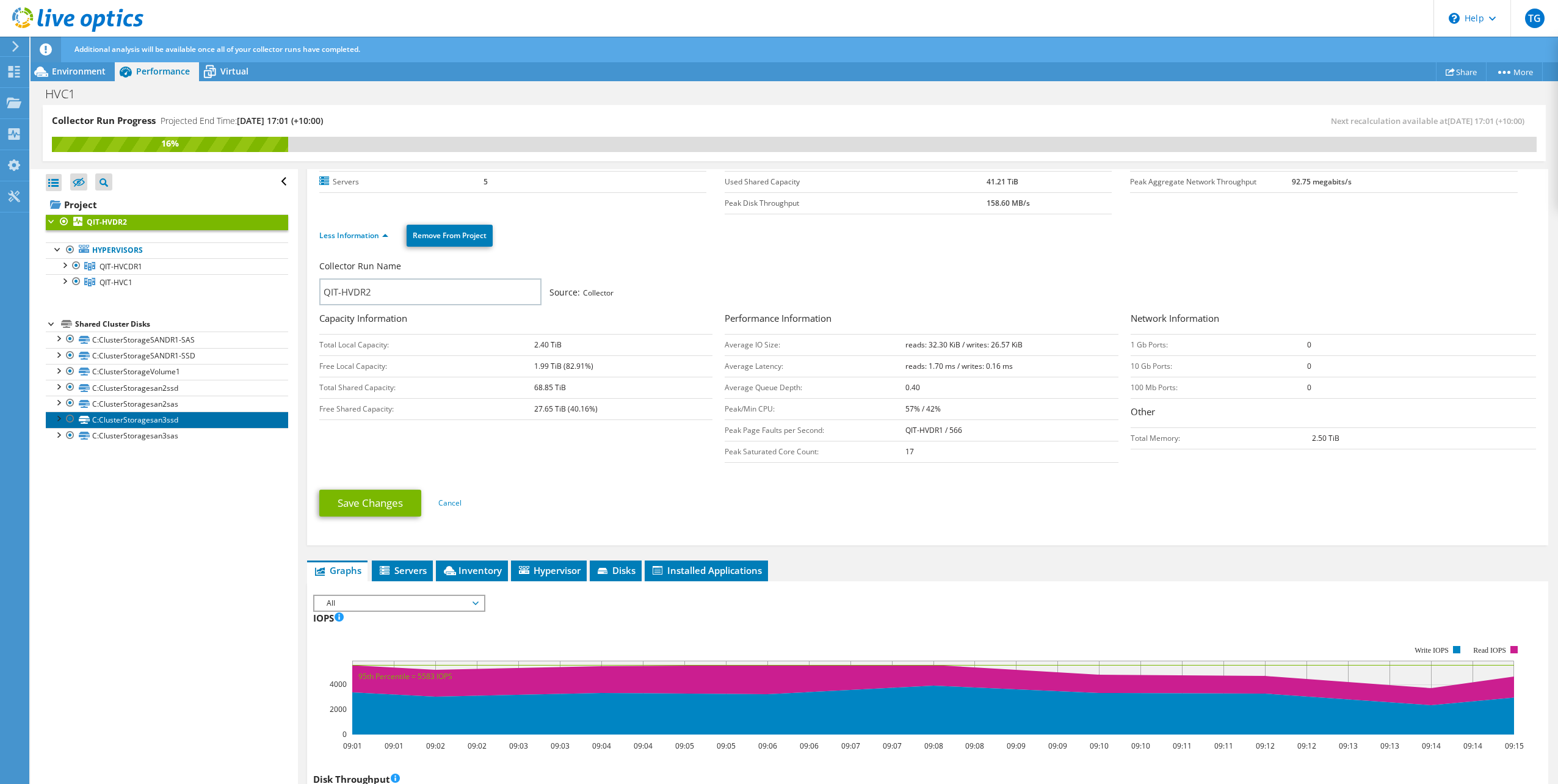
click at [148, 411] on link "C:ClusterStoragesan3ssd" at bounding box center [167, 419] width 242 height 16
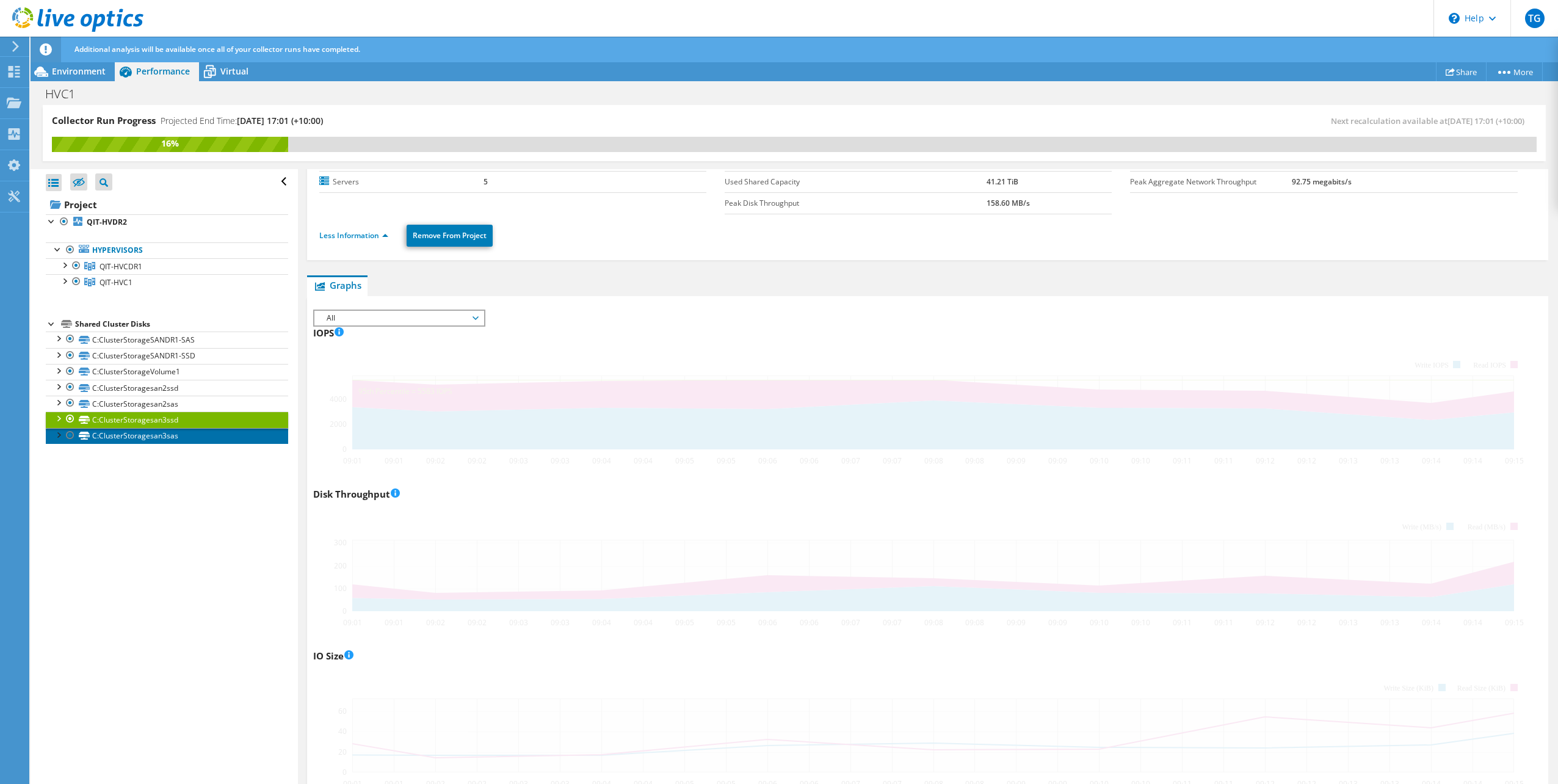
click at [159, 437] on link "C:ClusterStoragesan3sas" at bounding box center [167, 436] width 242 height 16
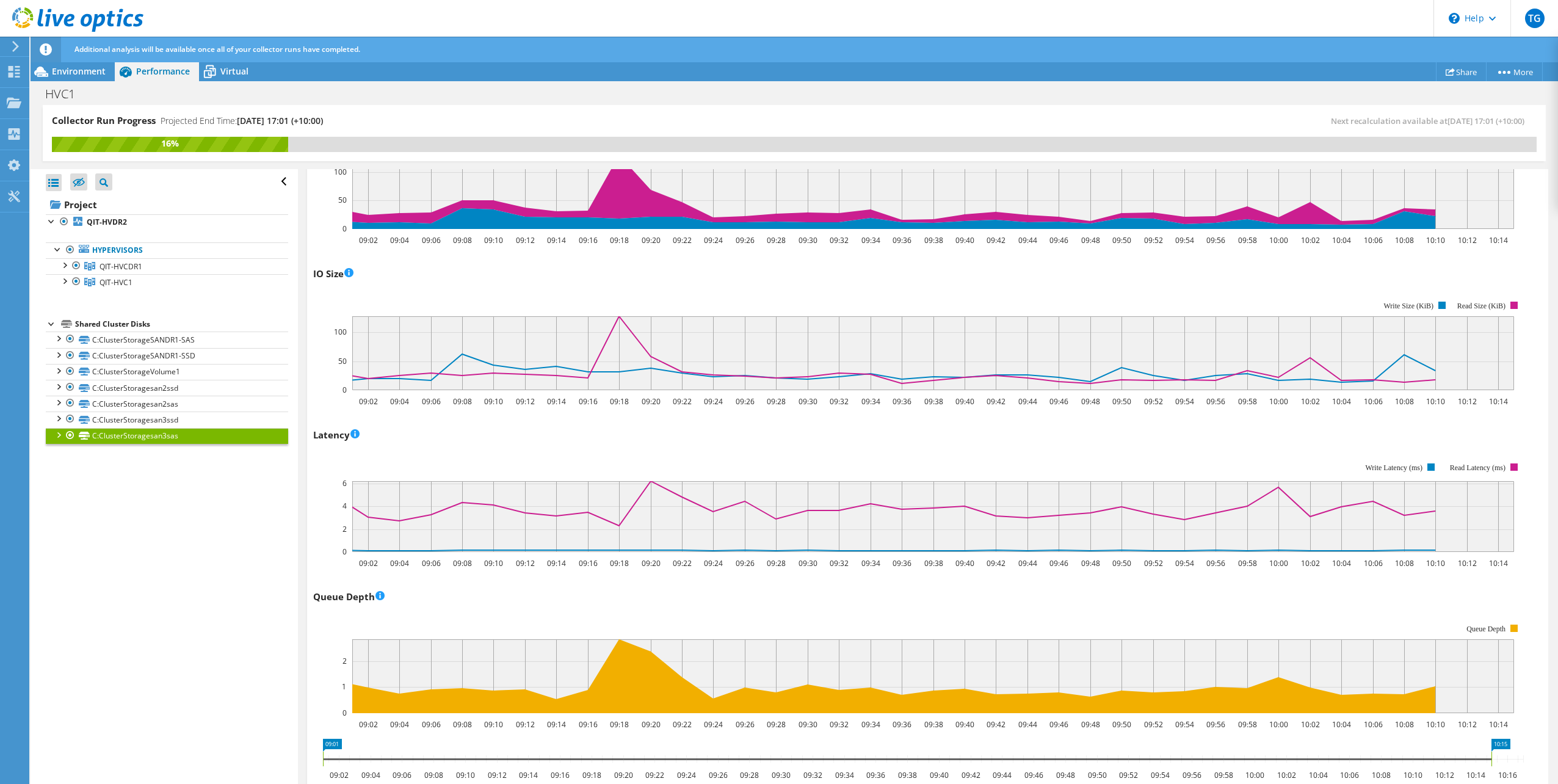
scroll to position [526, 0]
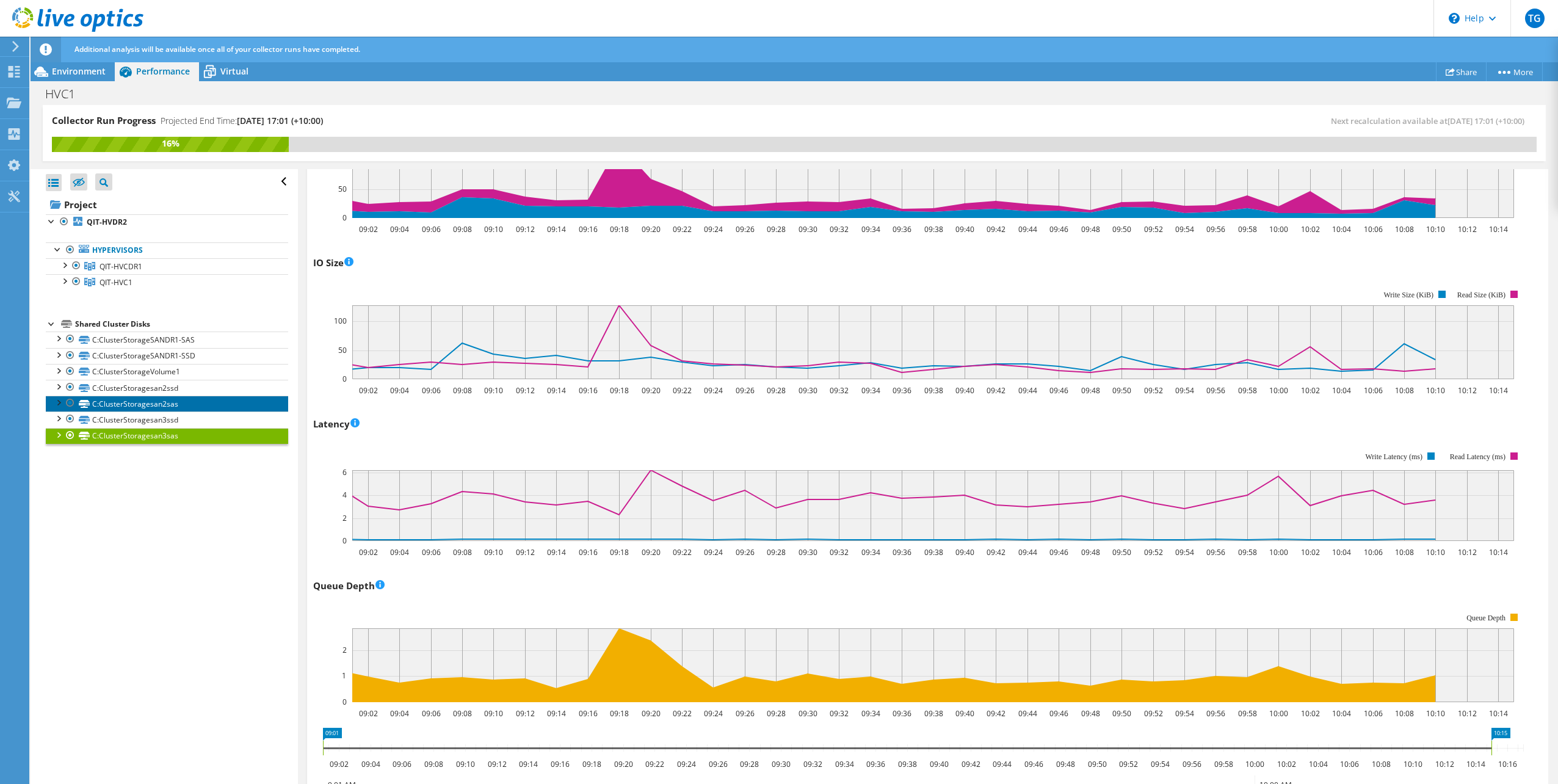
click at [188, 406] on link "C:ClusterStoragesan2sas" at bounding box center [167, 403] width 242 height 16
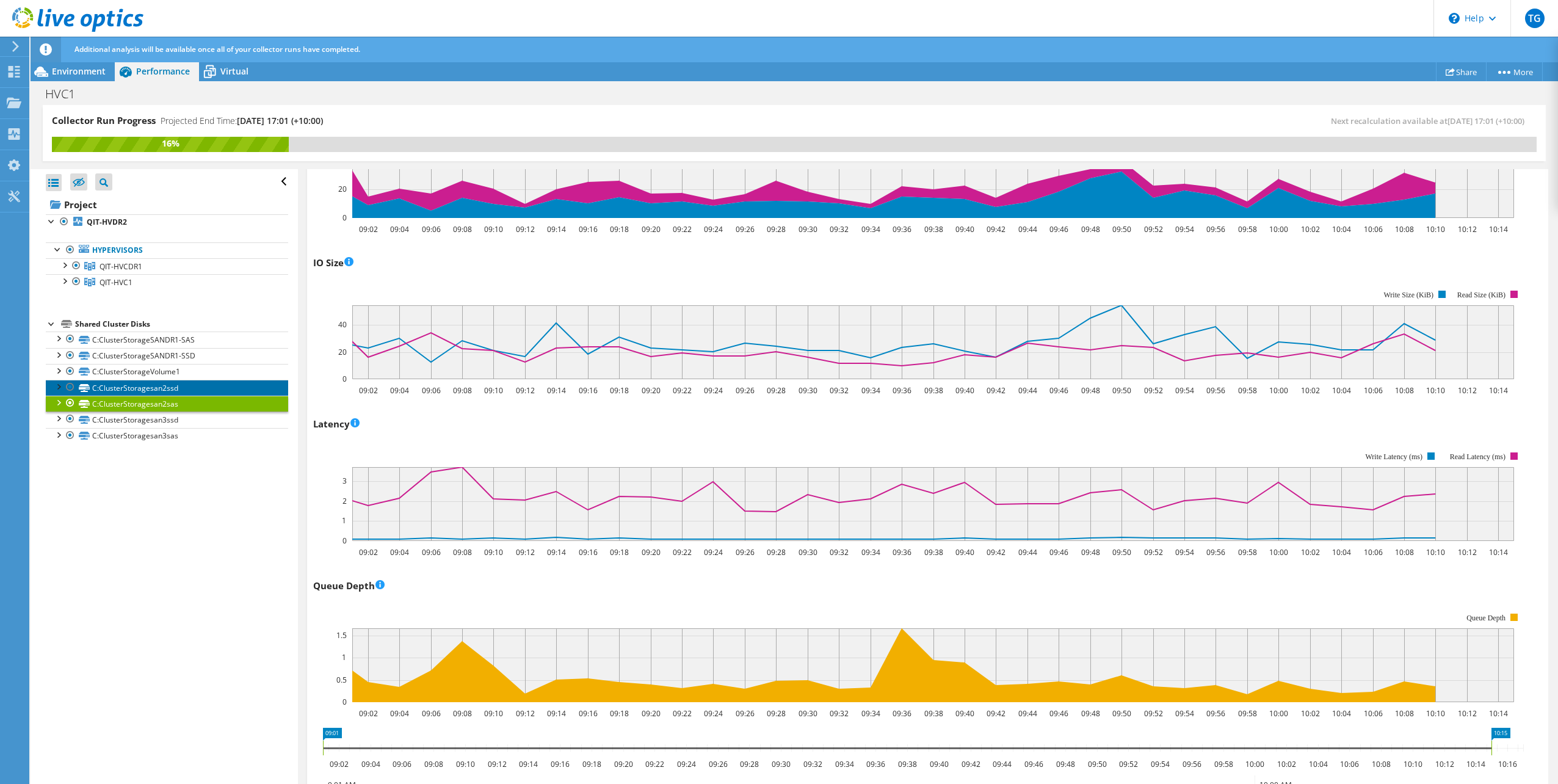
click at [201, 389] on link "C:ClusterStoragesan2ssd" at bounding box center [167, 387] width 242 height 16
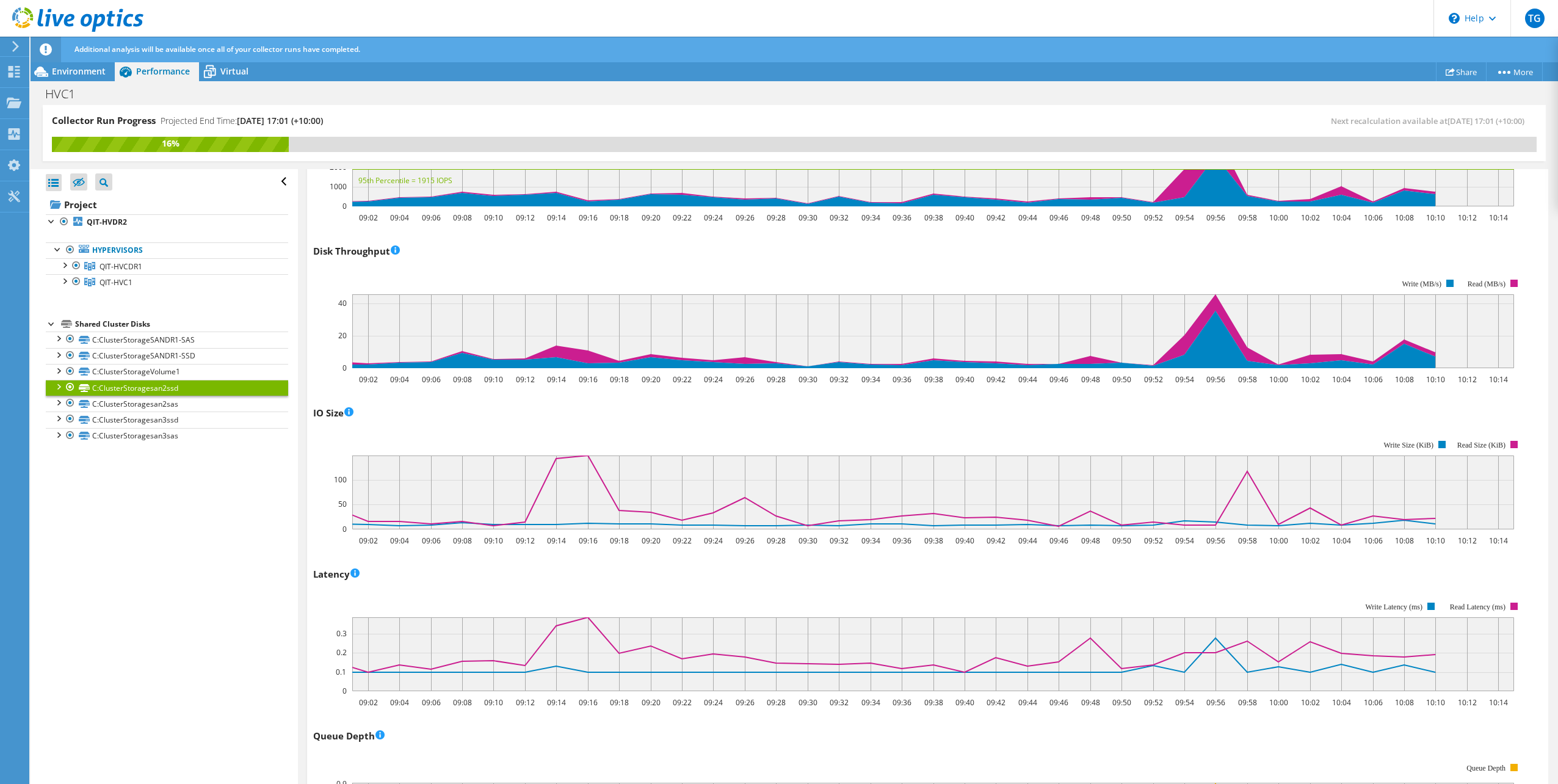
scroll to position [220, 0]
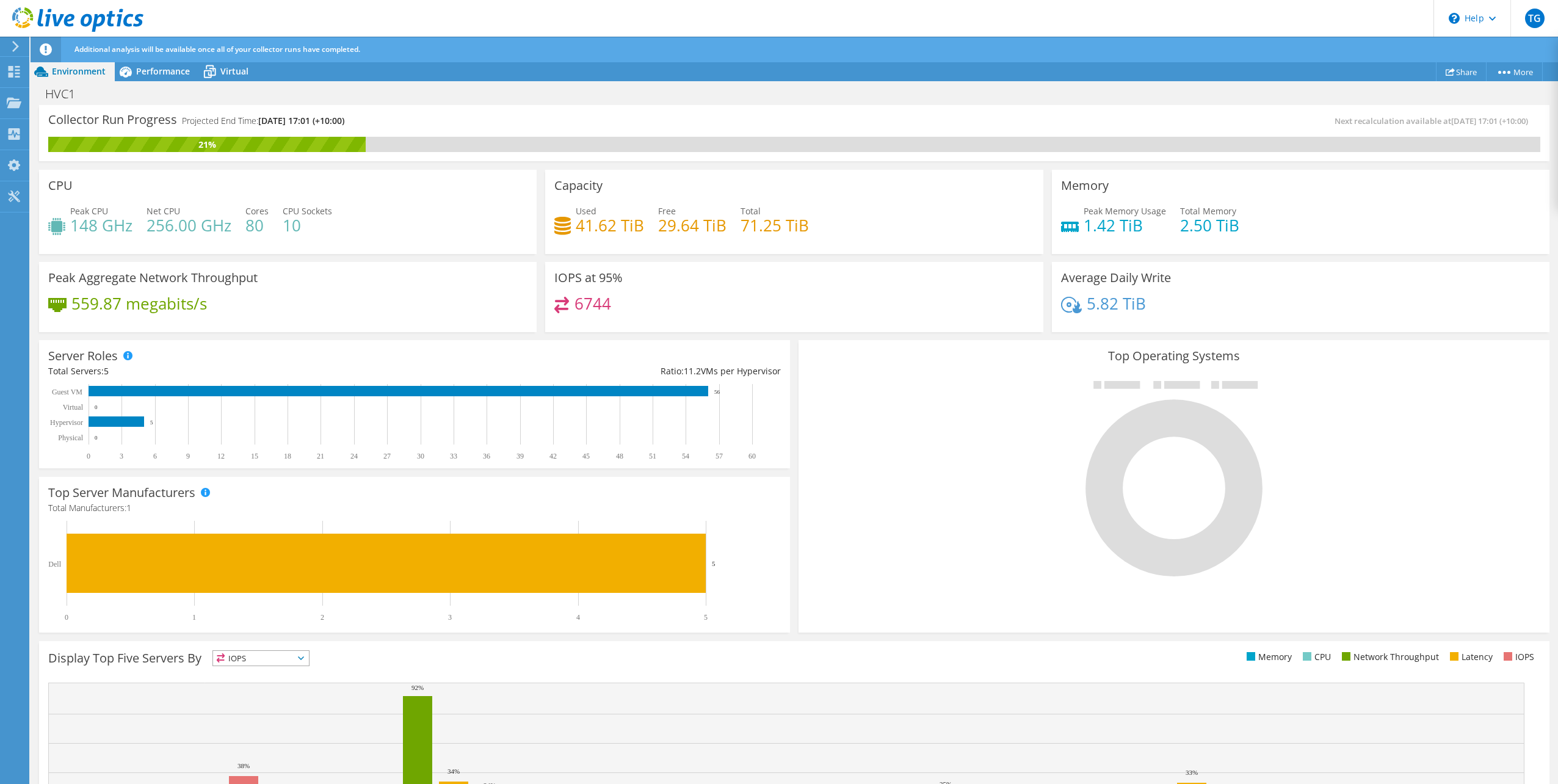
scroll to position [172, 0]
click at [155, 71] on span "Performance" at bounding box center [163, 71] width 54 height 12
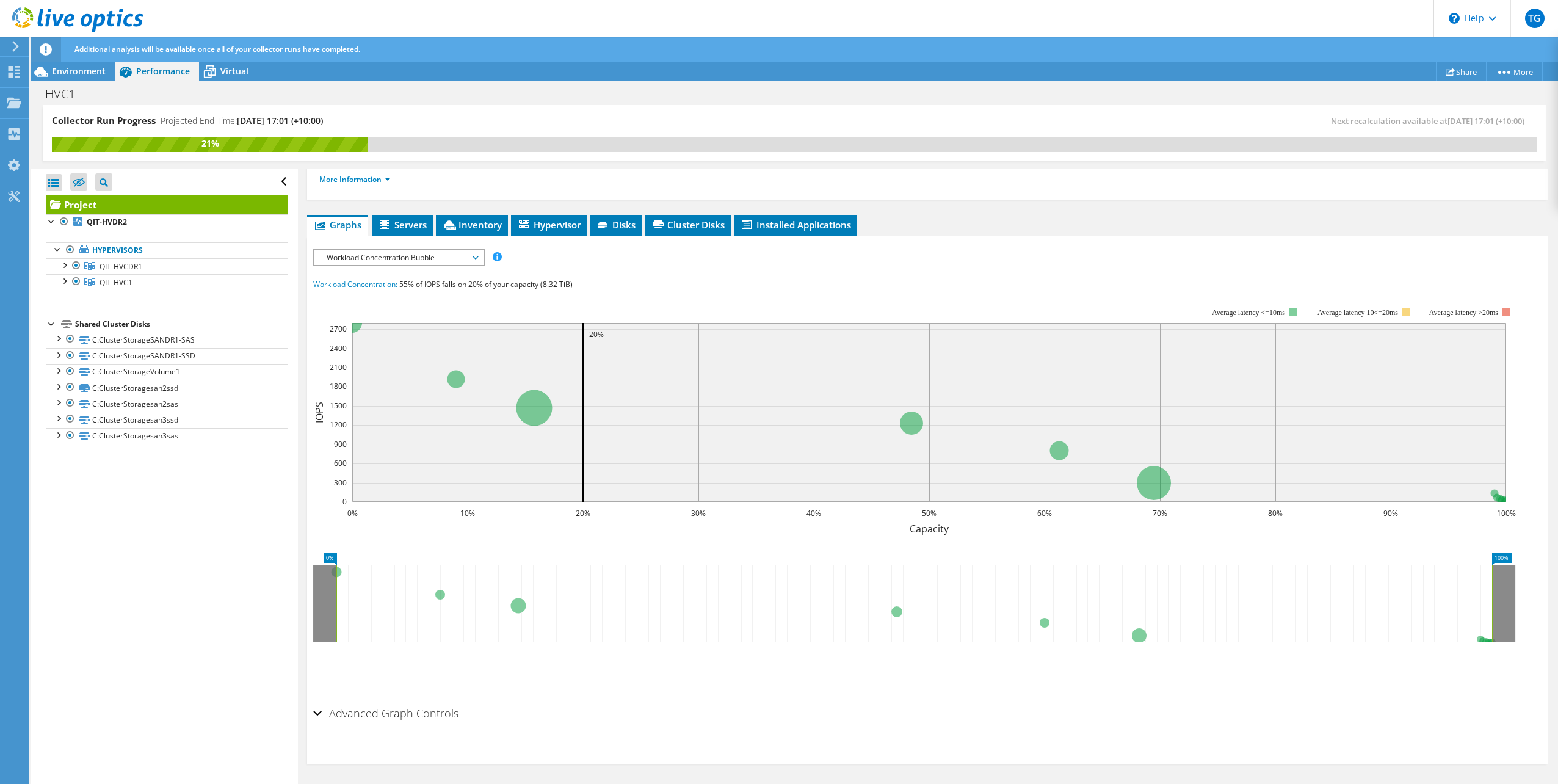
click at [471, 259] on span "Workload Concentration Bubble" at bounding box center [399, 258] width 157 height 15
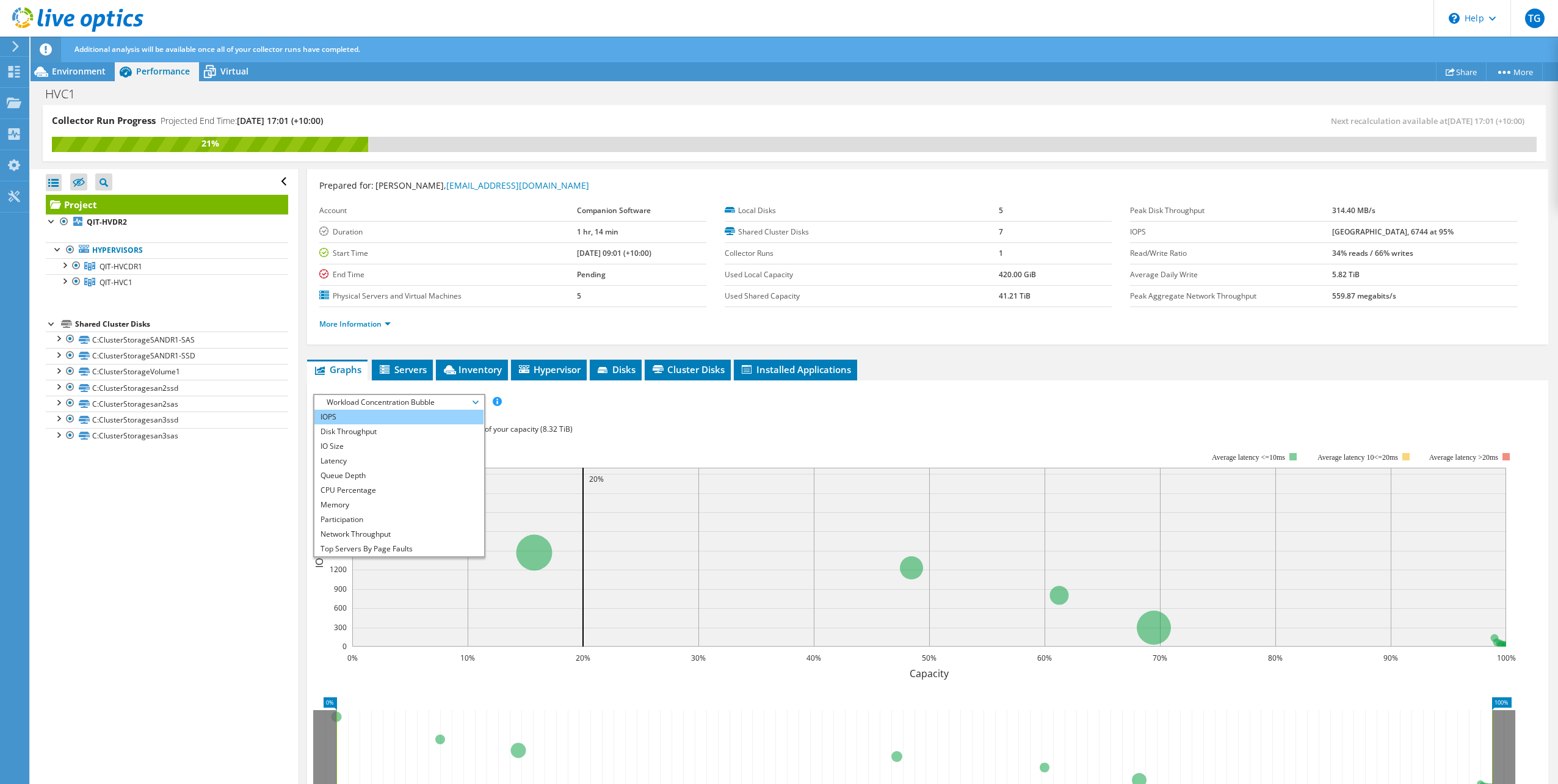
scroll to position [0, 0]
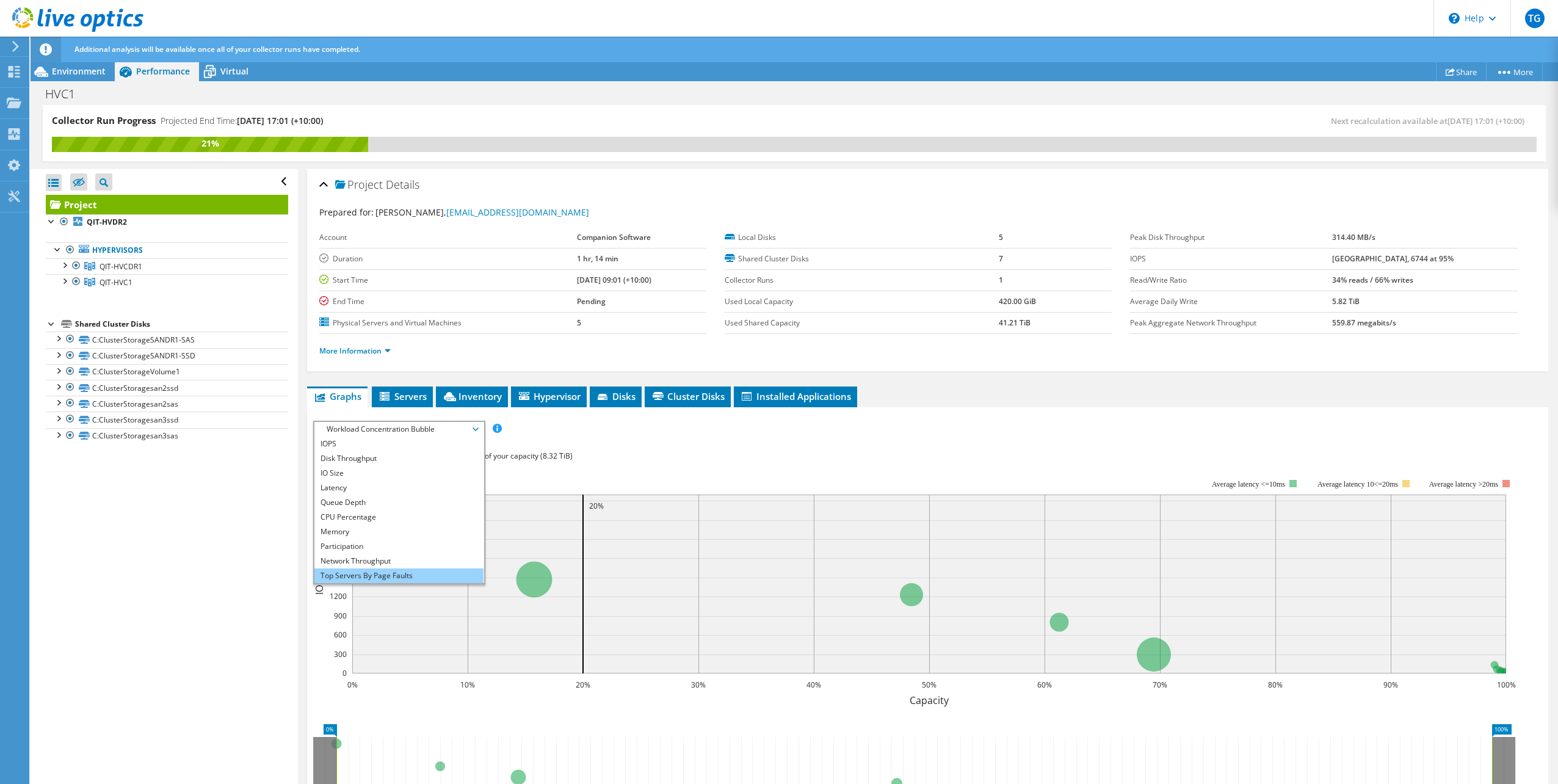
click at [422, 580] on li "Top Servers By Page Faults" at bounding box center [399, 576] width 169 height 15
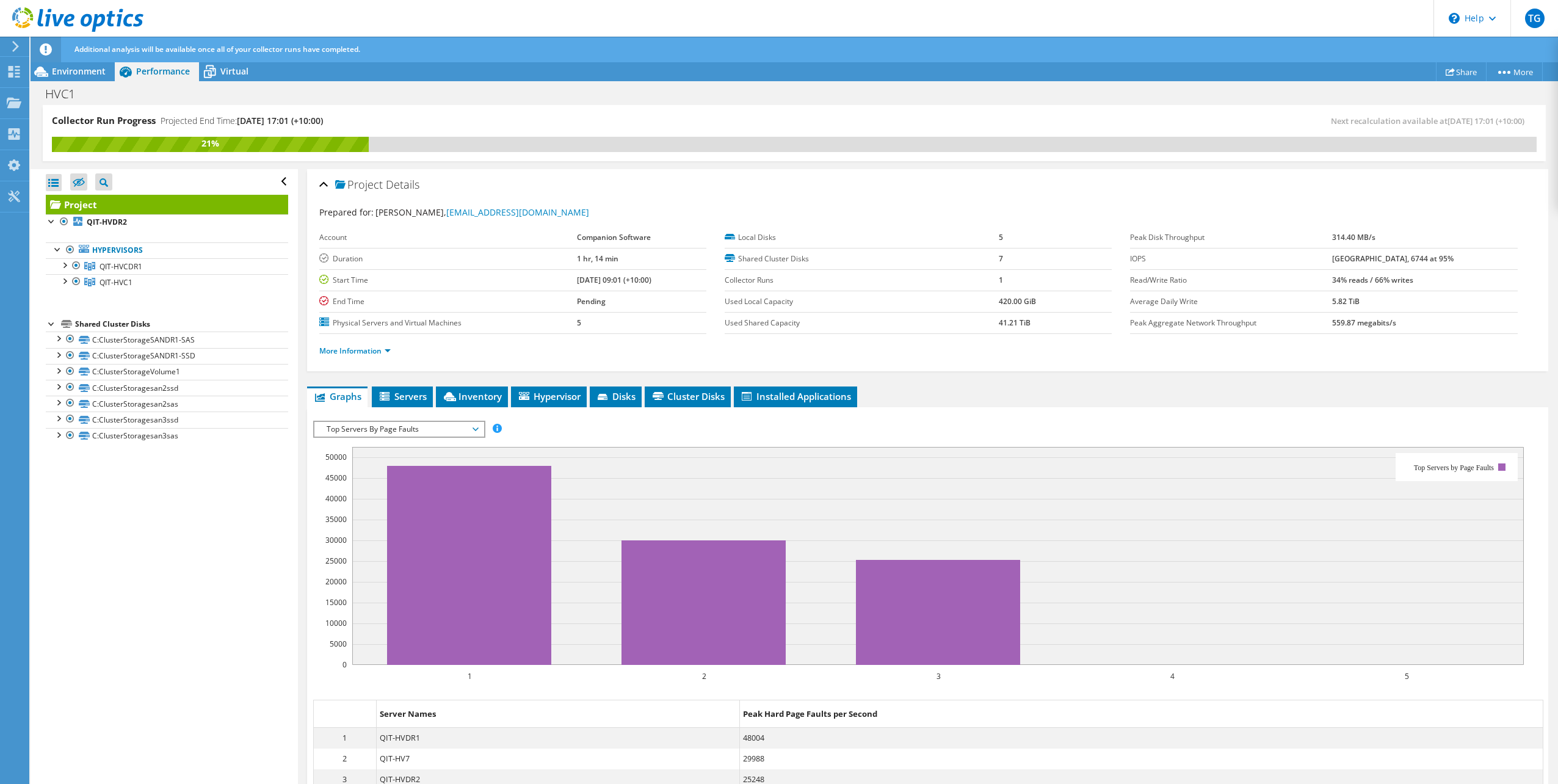
click at [376, 429] on span "Top Servers By Page Faults" at bounding box center [399, 429] width 157 height 15
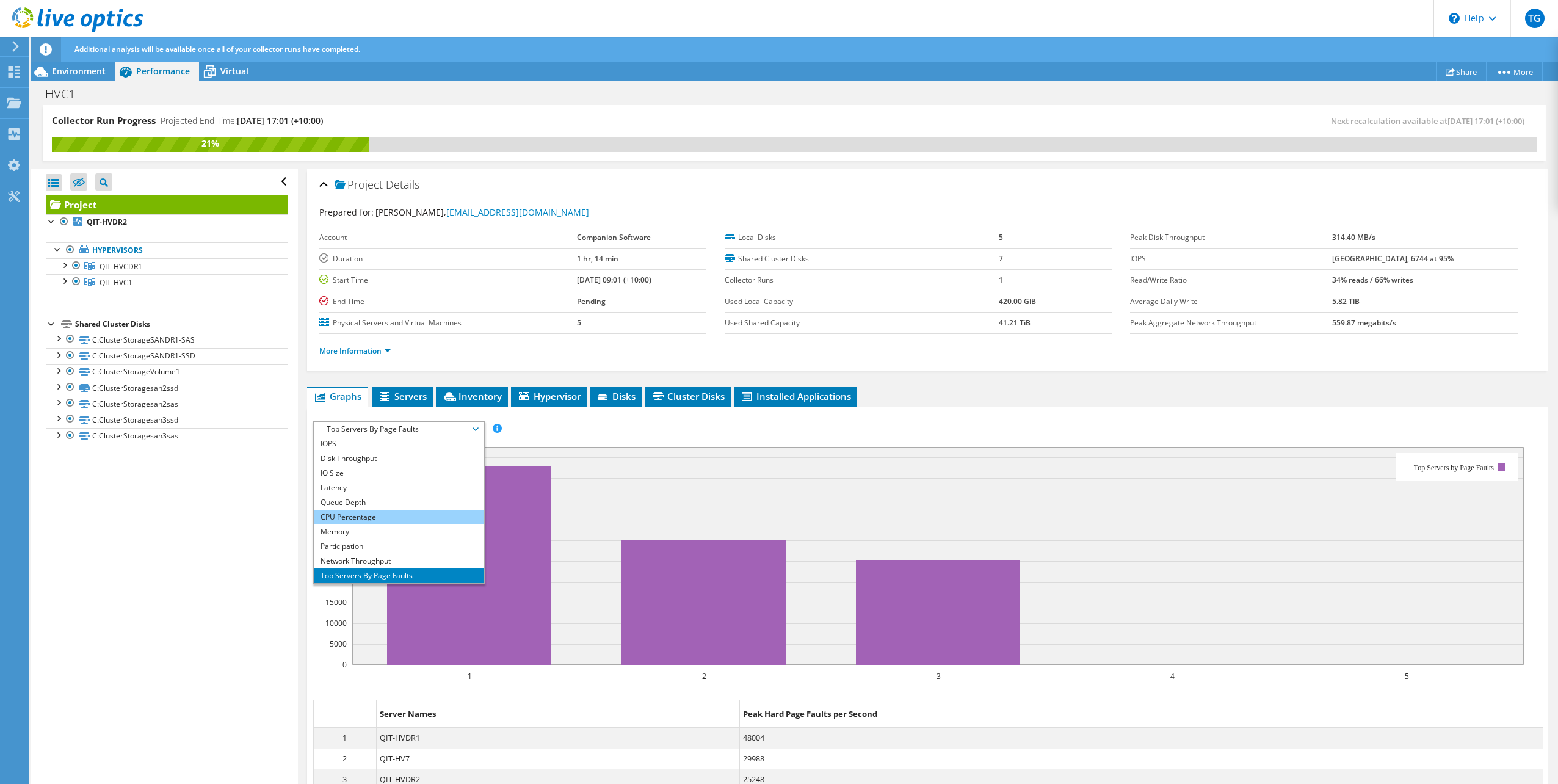
click at [379, 517] on li "CPU Percentage" at bounding box center [399, 517] width 169 height 15
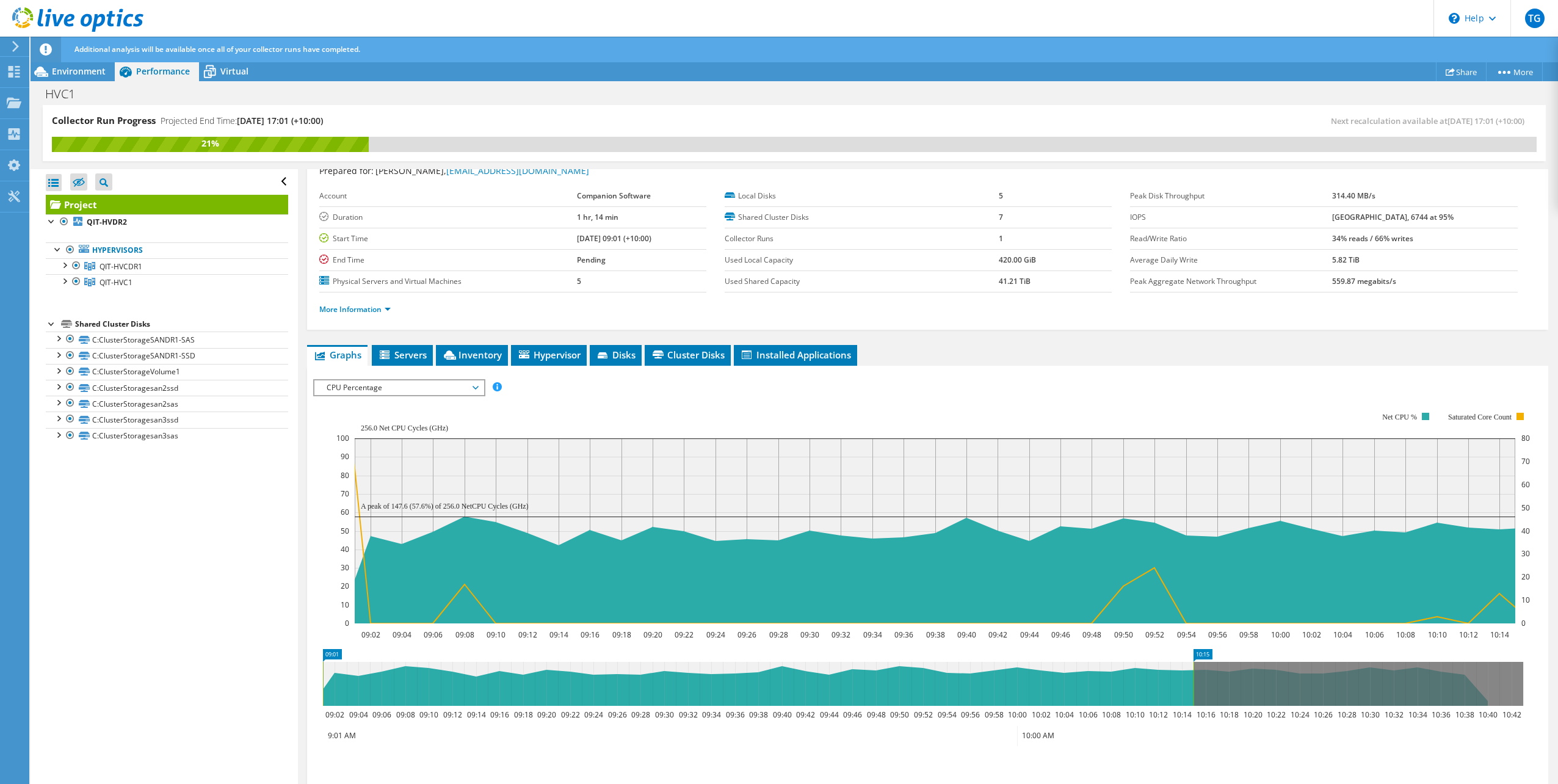
scroll to position [61, 0]
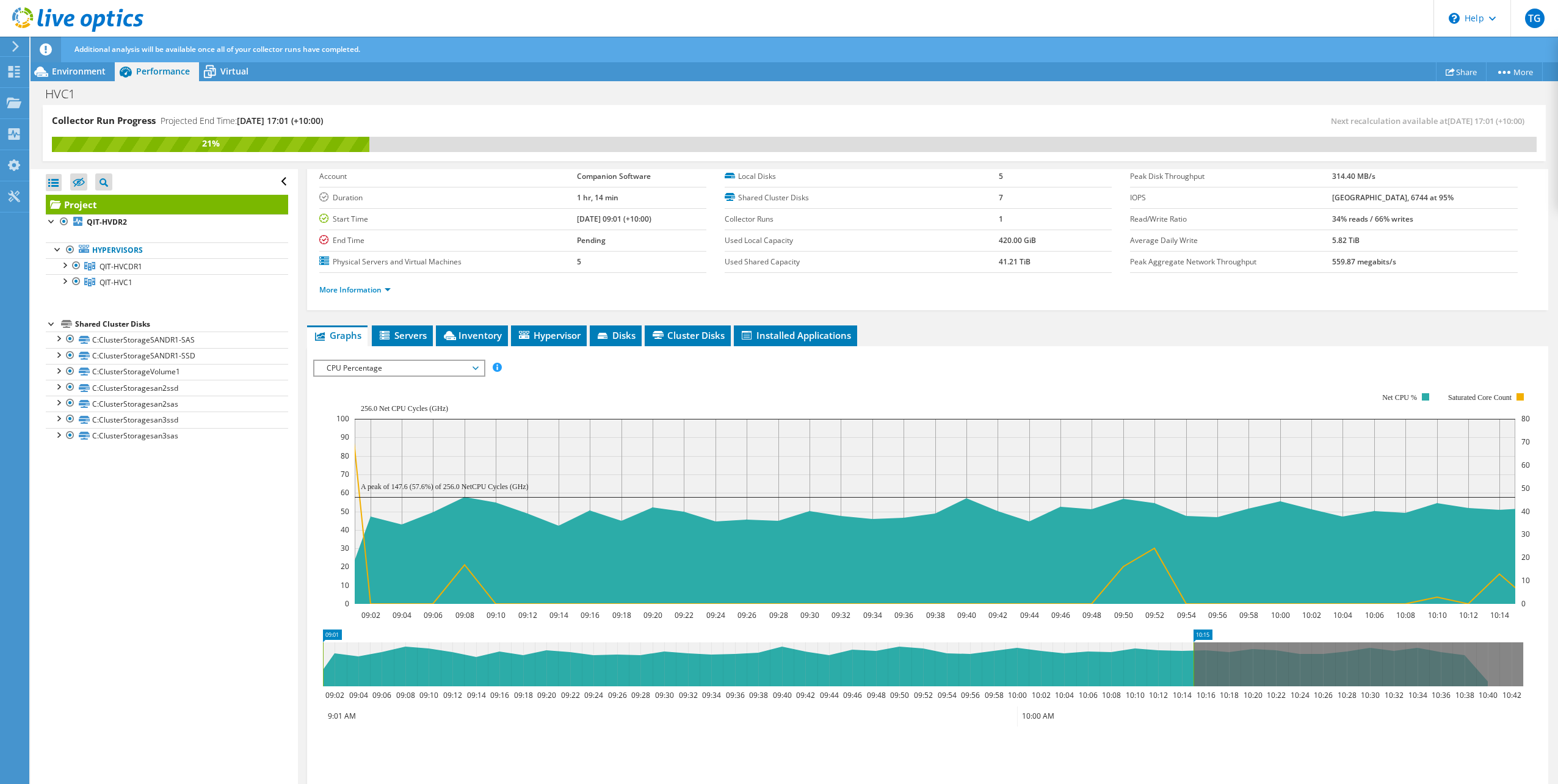
click at [406, 368] on span "CPU Percentage" at bounding box center [399, 368] width 157 height 15
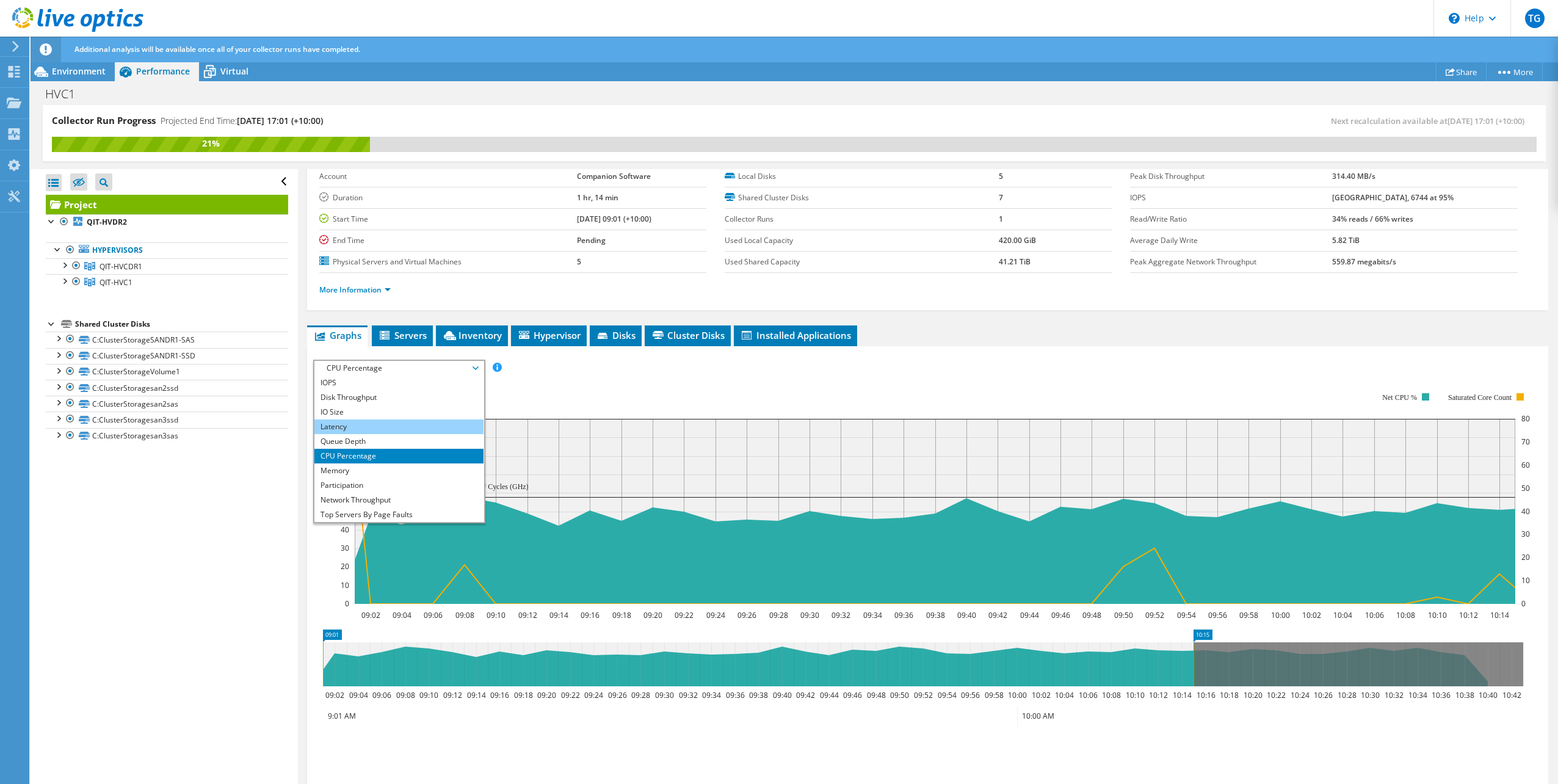
click at [382, 426] on li "Latency" at bounding box center [399, 427] width 169 height 15
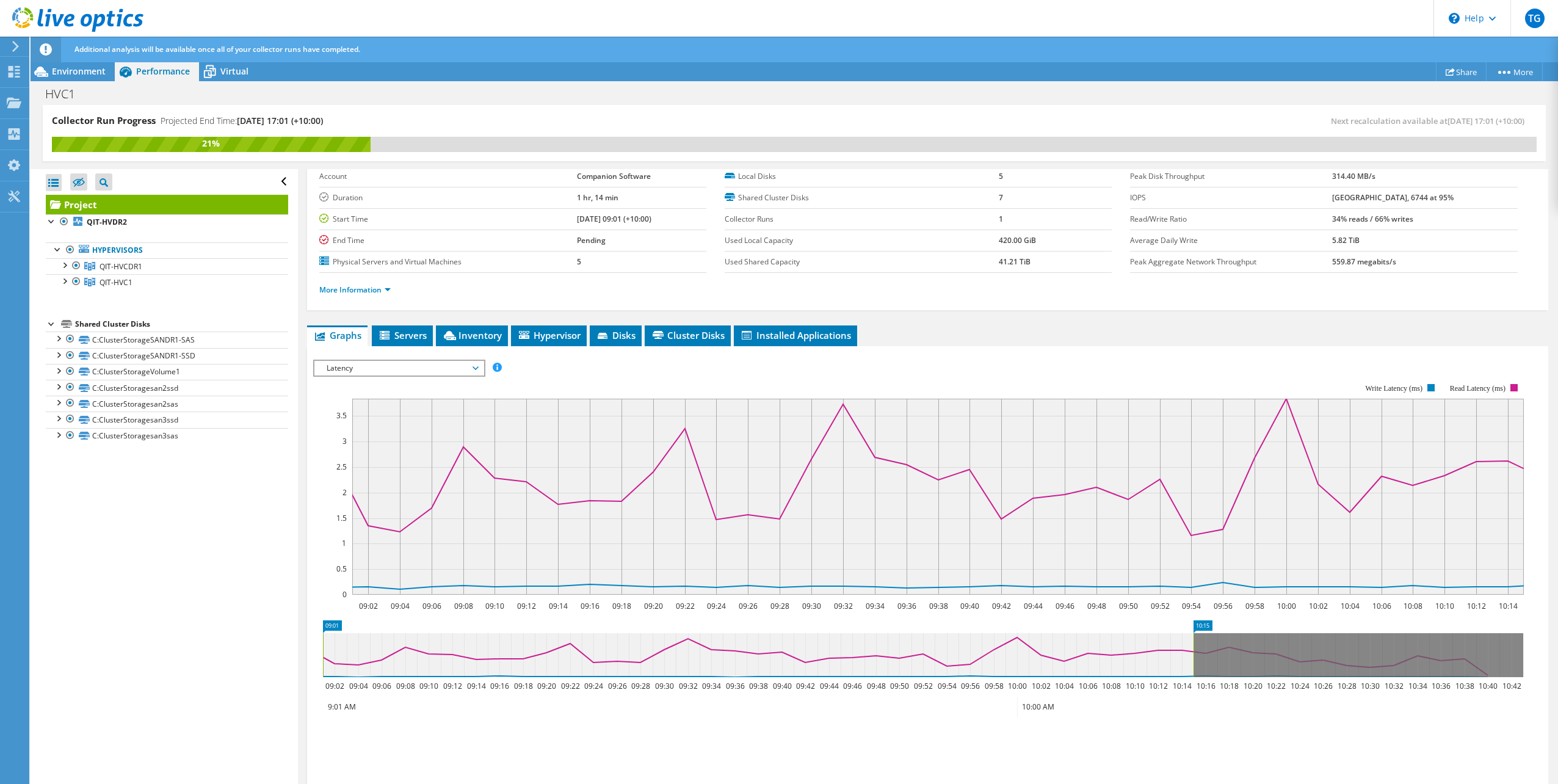
click at [433, 365] on span "Latency" at bounding box center [399, 368] width 157 height 15
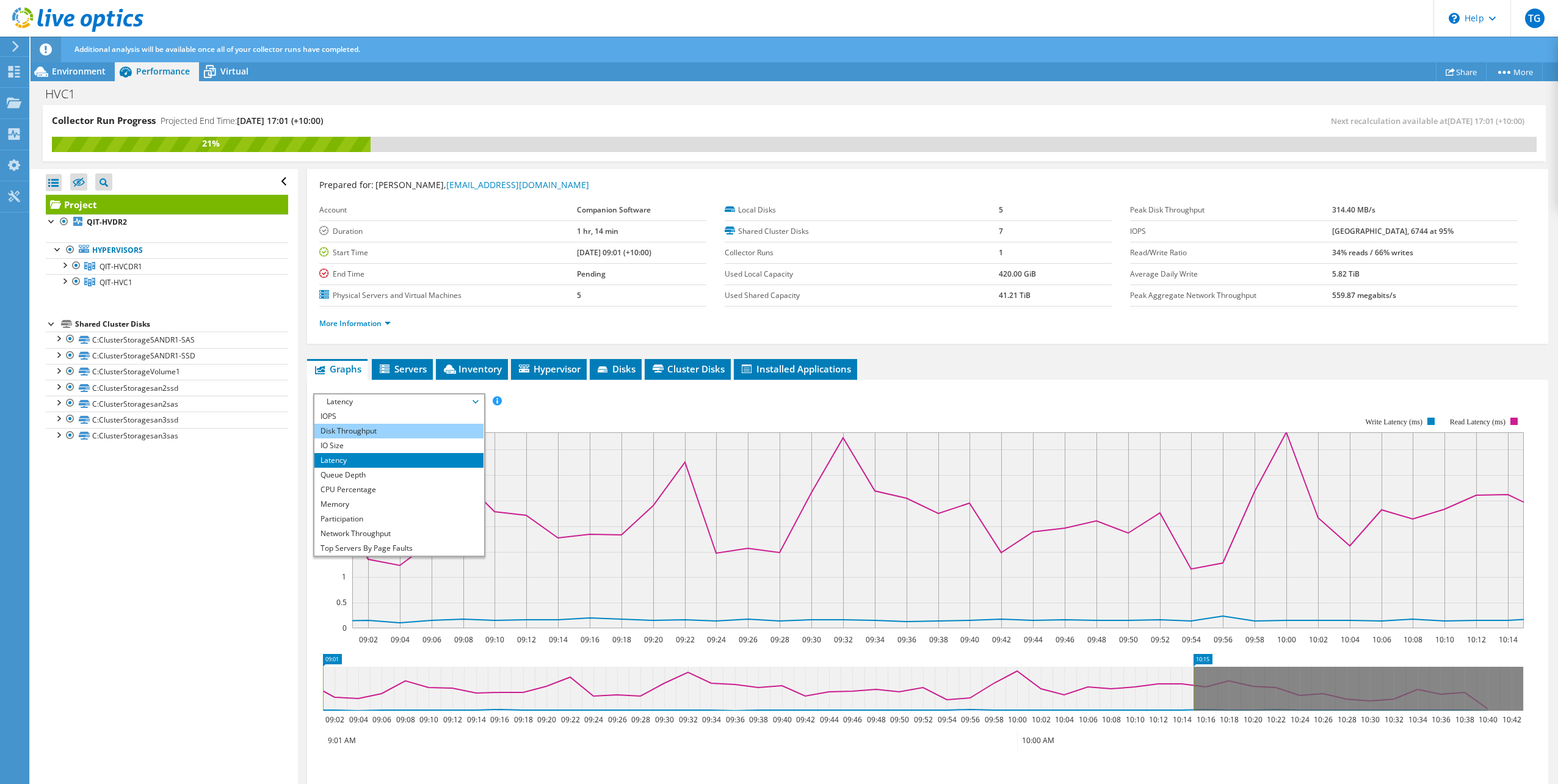
scroll to position [0, 0]
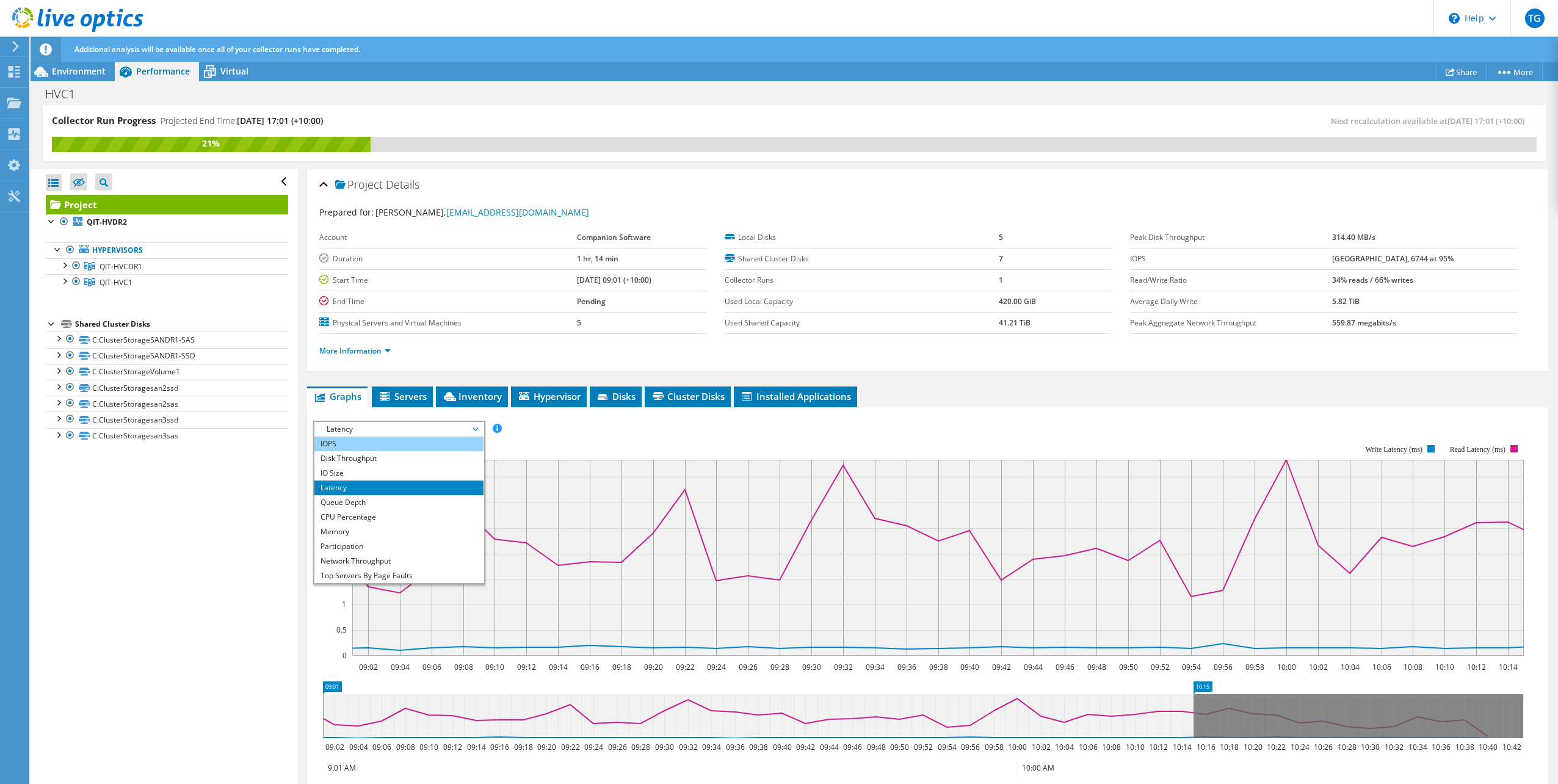
click at [390, 443] on li "IOPS" at bounding box center [399, 443] width 169 height 15
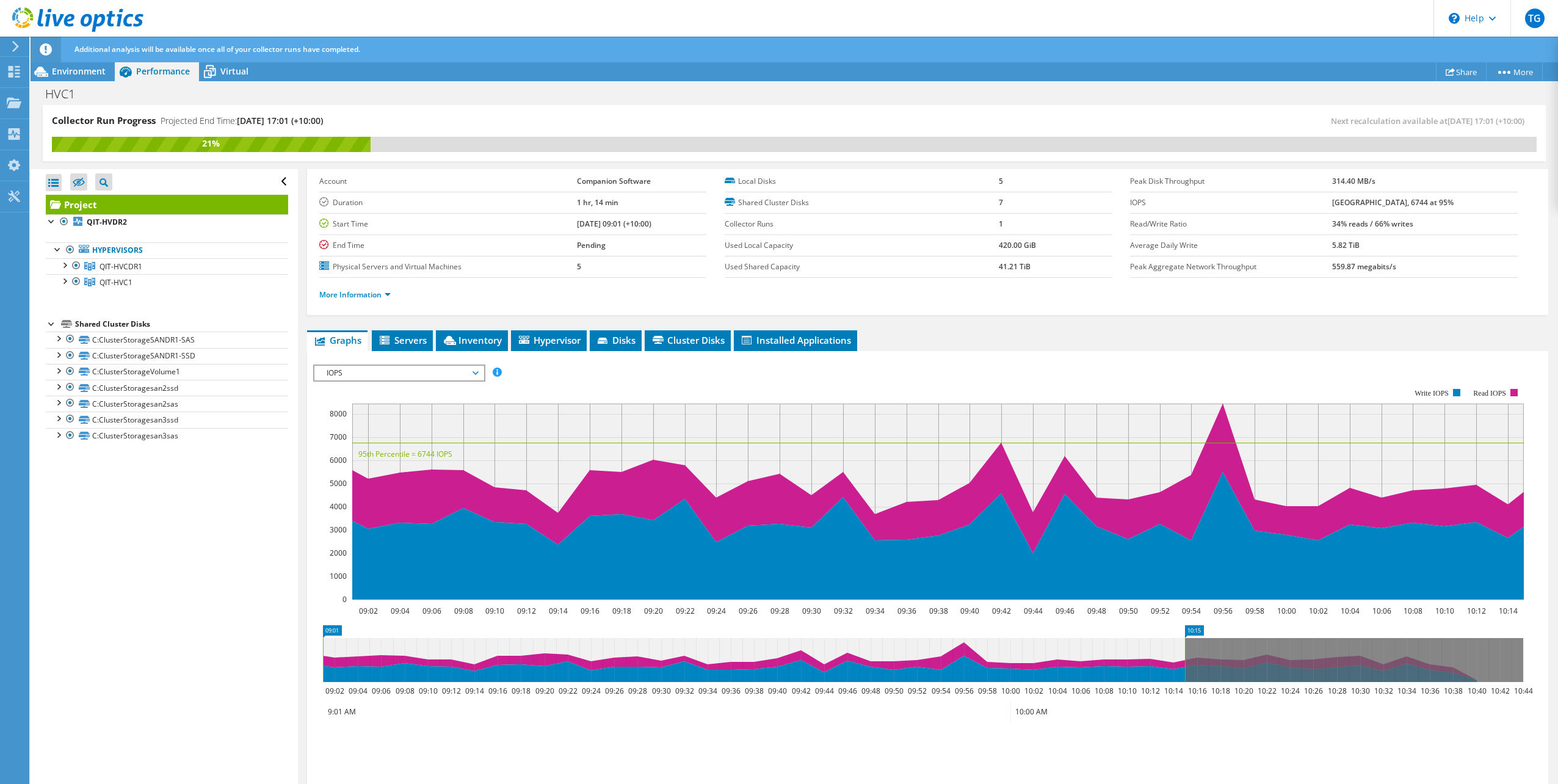
scroll to position [122, 0]
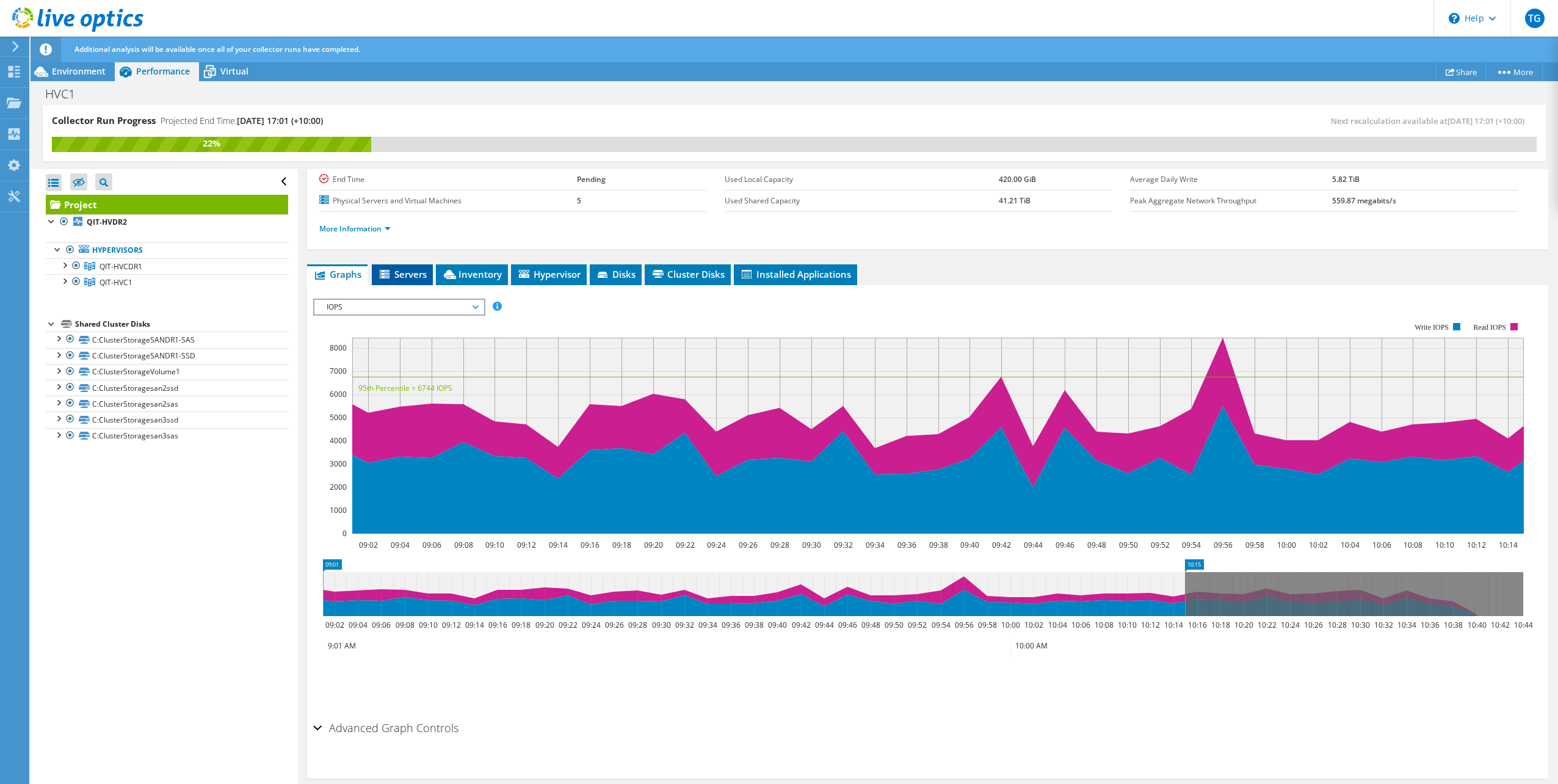
click at [401, 283] on li "Servers" at bounding box center [402, 274] width 61 height 21
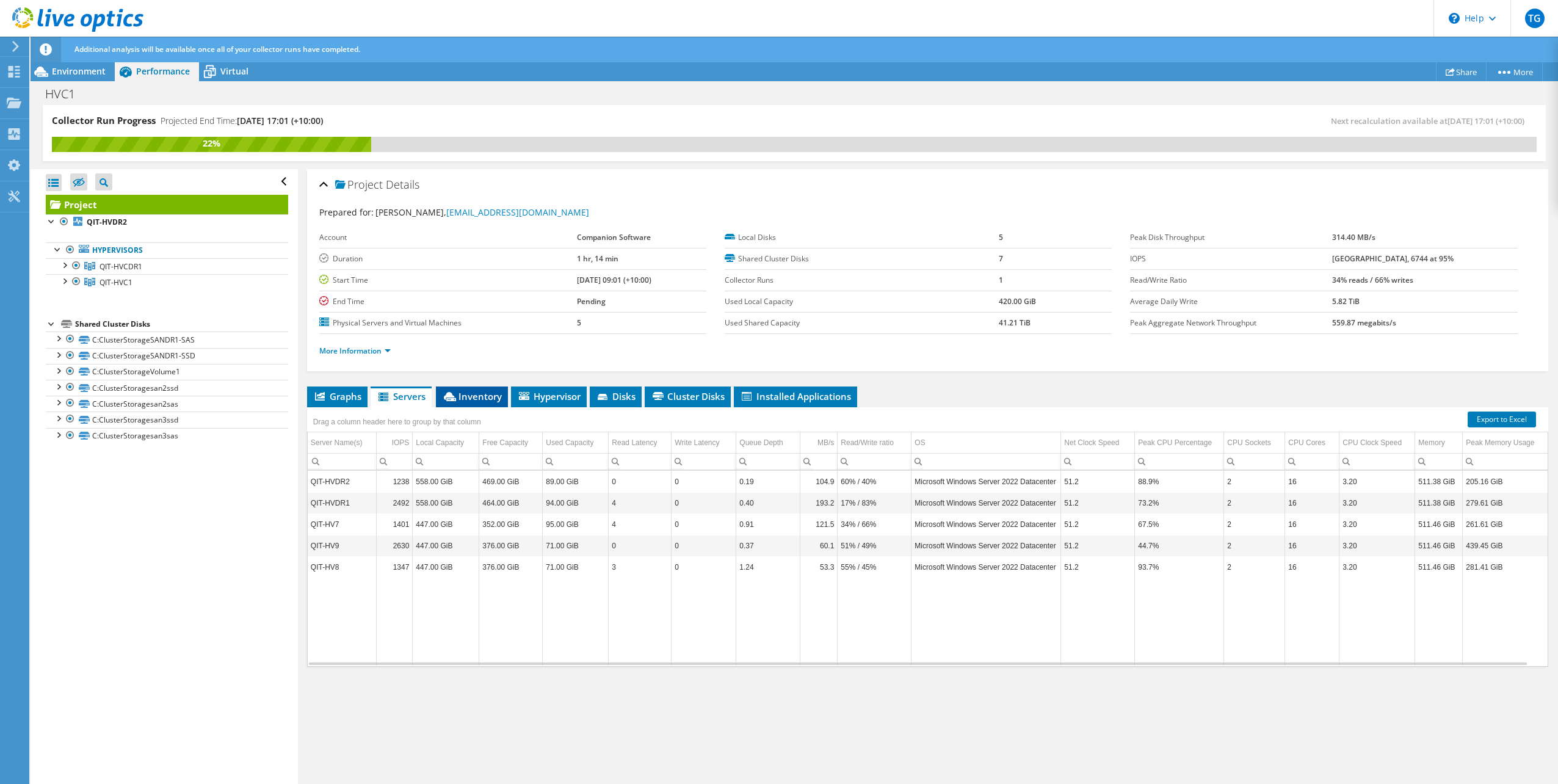
click at [486, 402] on li "Inventory" at bounding box center [471, 397] width 72 height 21
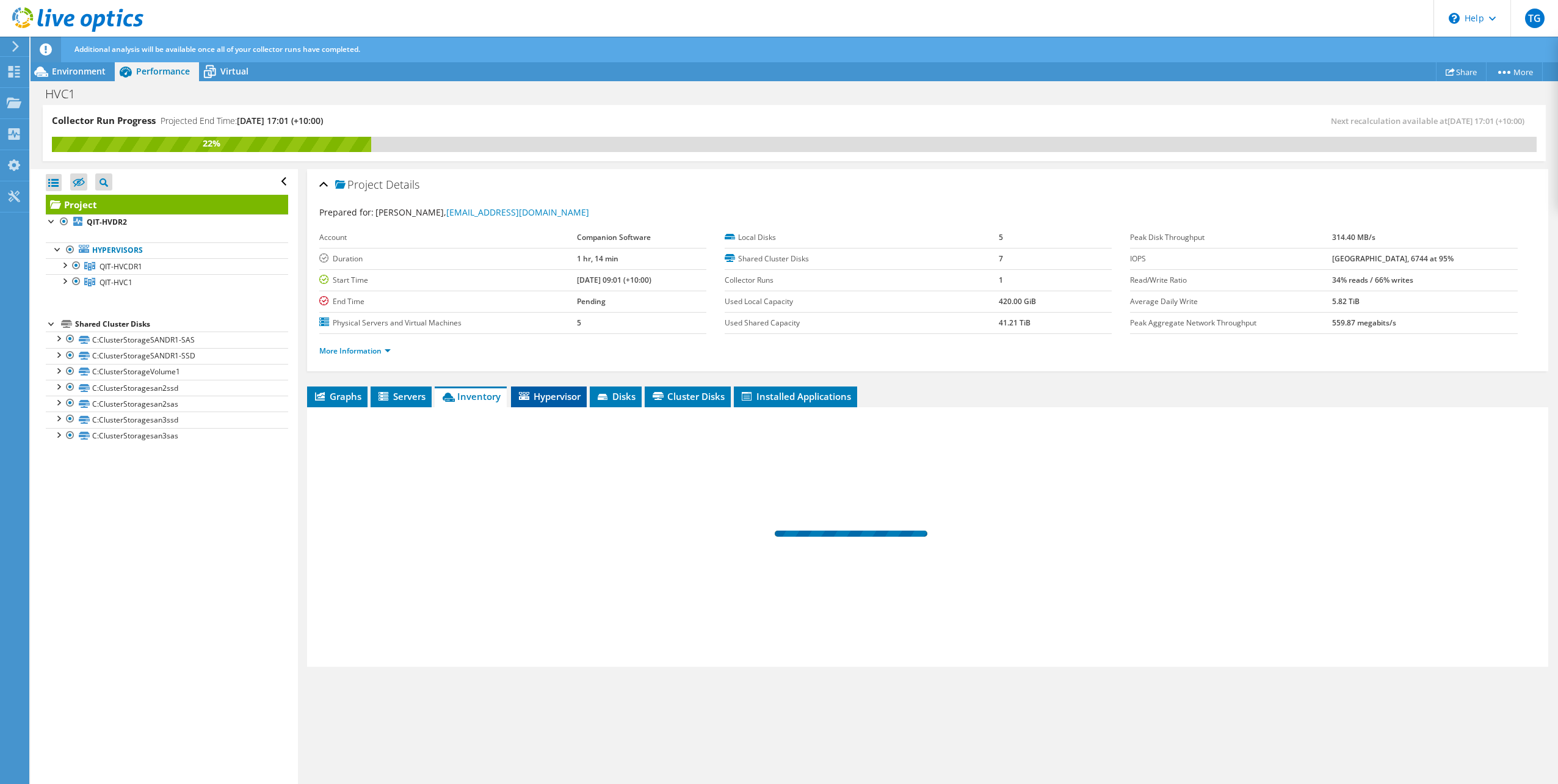
click at [543, 398] on span "Hypervisor" at bounding box center [549, 396] width 63 height 12
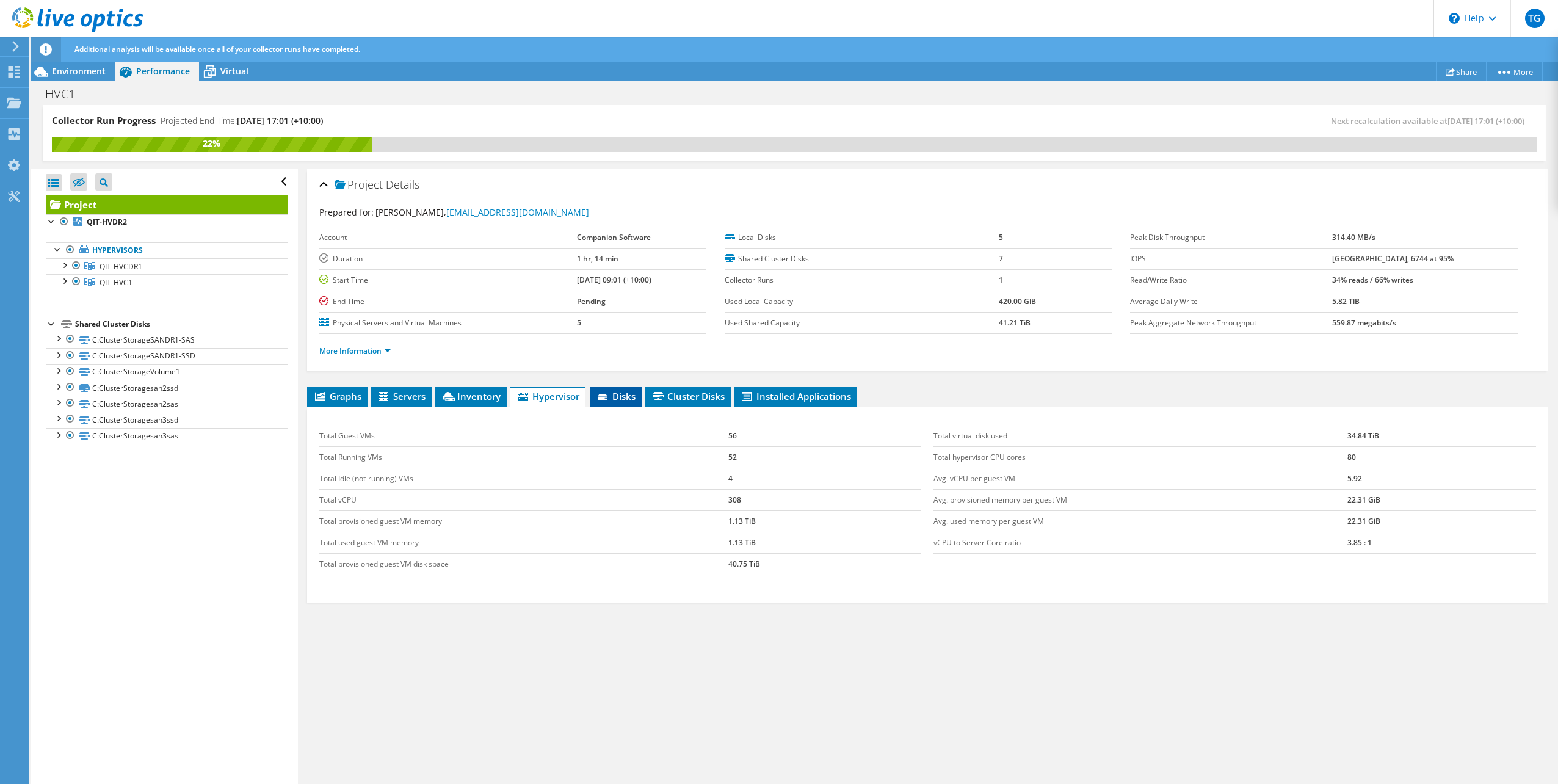
click at [616, 398] on span "Disks" at bounding box center [615, 396] width 40 height 12
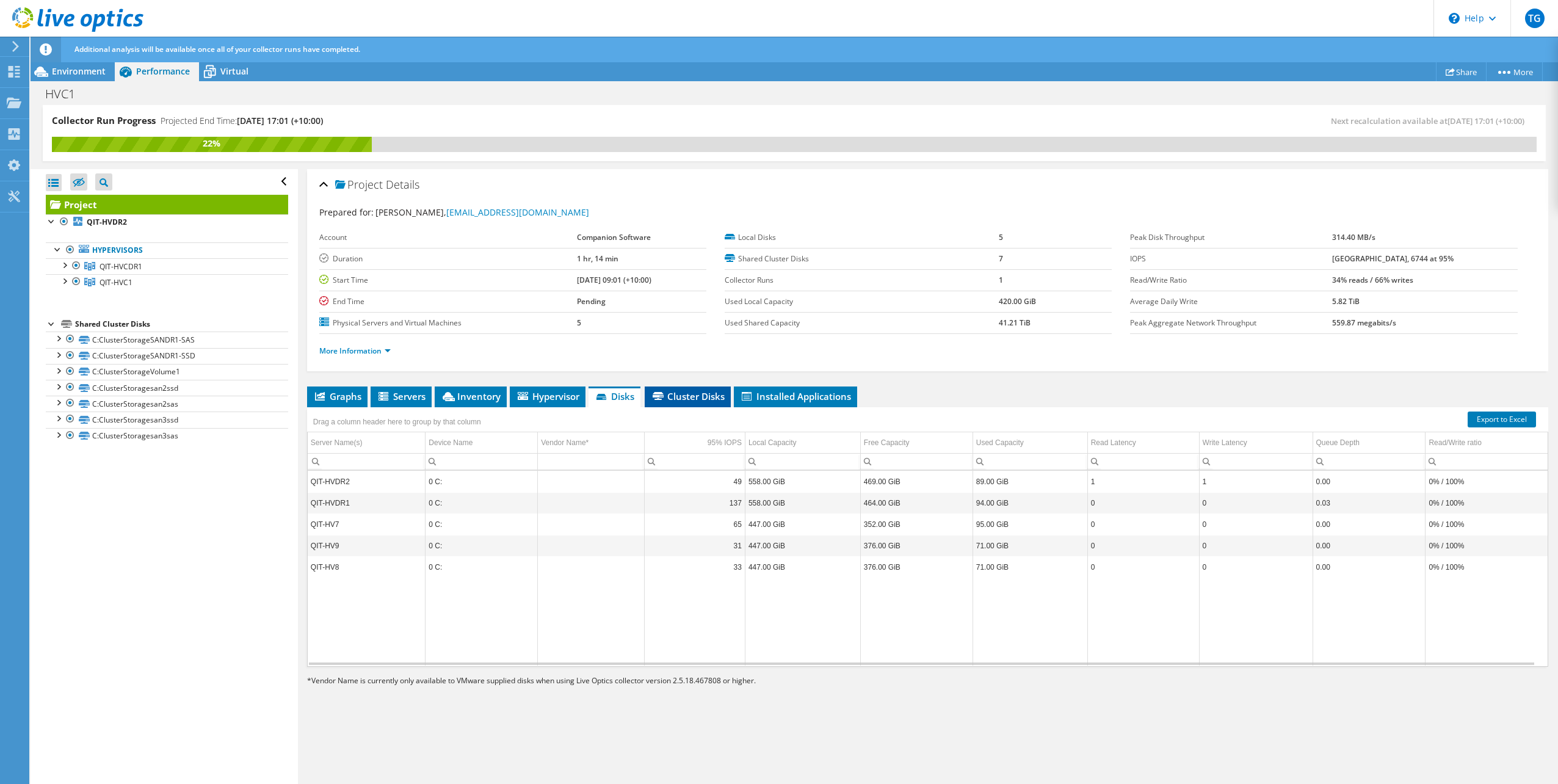
click at [705, 400] on span "Cluster Disks" at bounding box center [688, 396] width 74 height 12
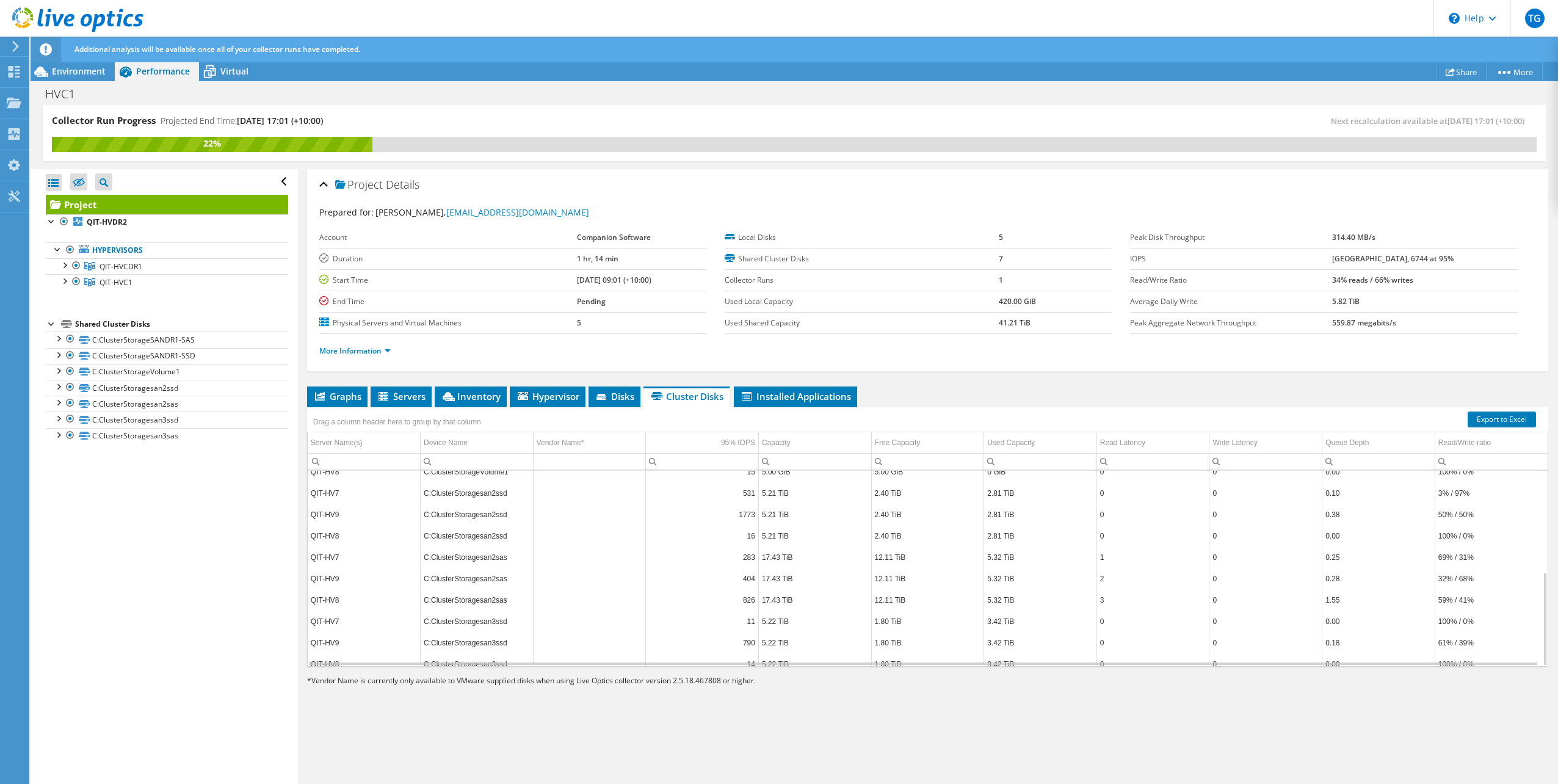
scroll to position [211, 0]
click at [1122, 449] on div "Read Latency" at bounding box center [1123, 442] width 45 height 15
click at [1131, 445] on div "Read Latency" at bounding box center [1123, 442] width 45 height 15
click at [1261, 443] on td "Write Latency" at bounding box center [1266, 443] width 113 height 21
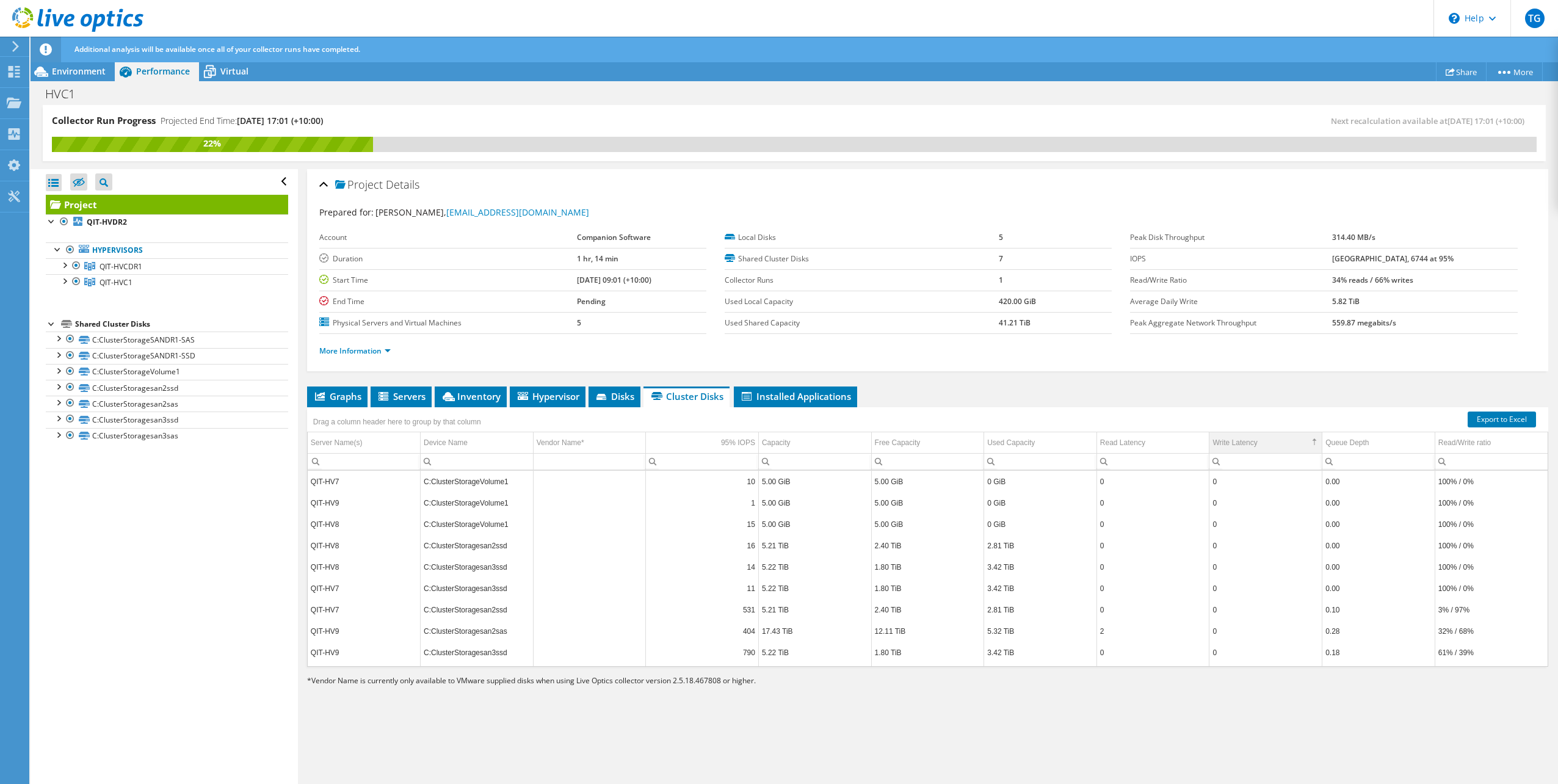
click at [1260, 445] on td "Write Latency" at bounding box center [1266, 443] width 113 height 21
click at [762, 392] on span "Installed Applications" at bounding box center [796, 396] width 111 height 12
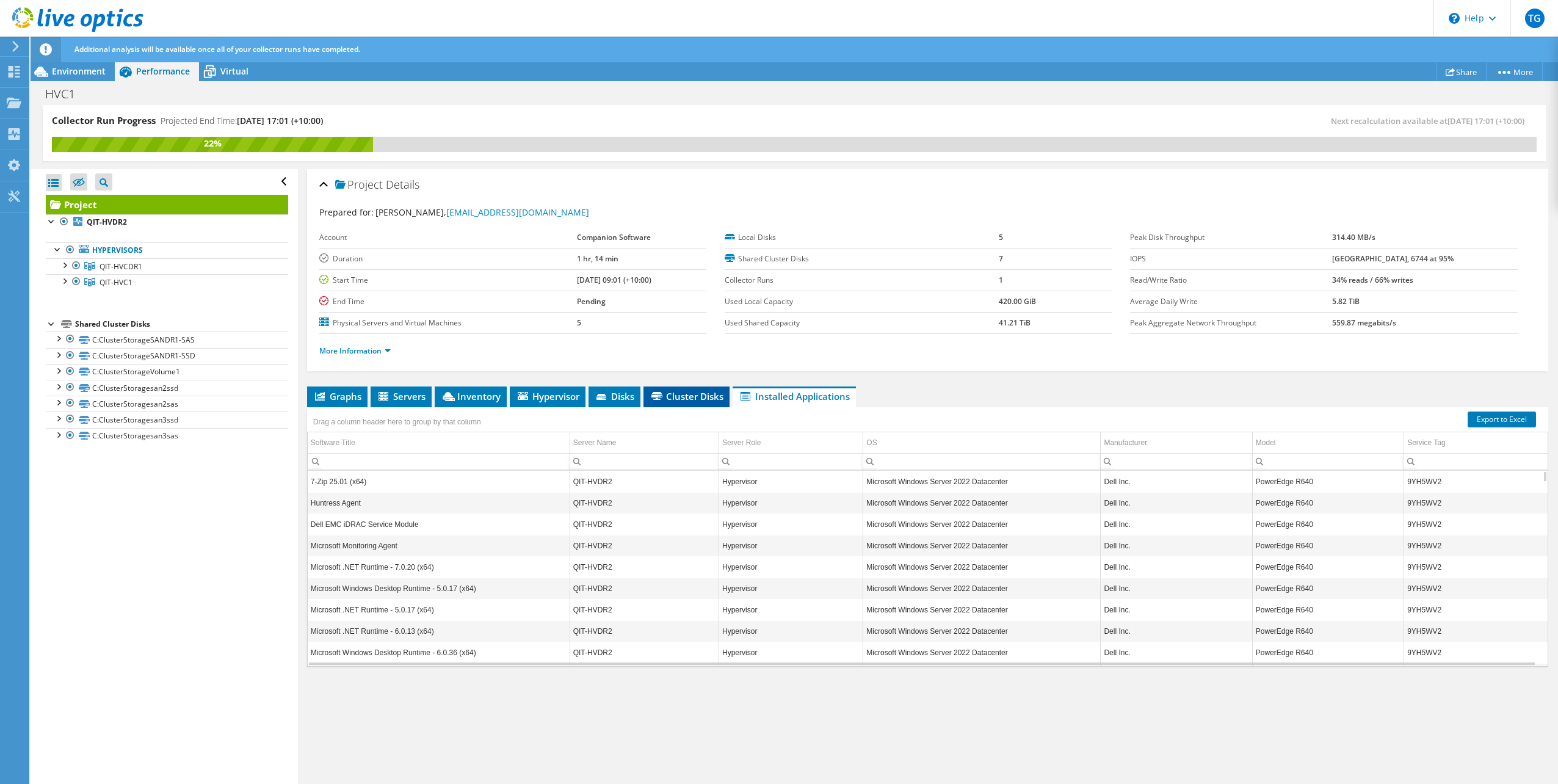
click at [712, 392] on span "Cluster Disks" at bounding box center [686, 396] width 74 height 12
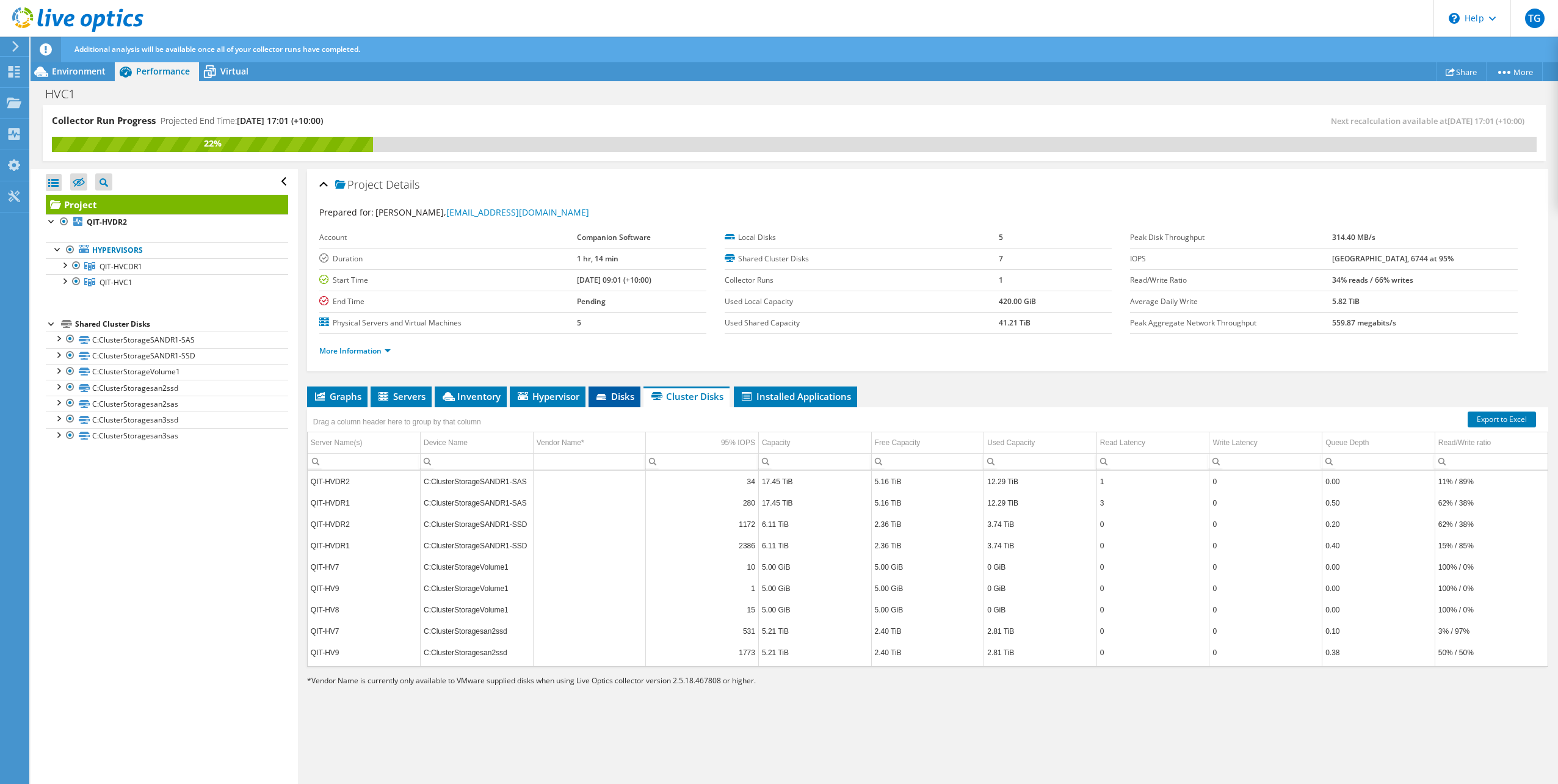
click at [604, 395] on icon at bounding box center [601, 396] width 10 height 6
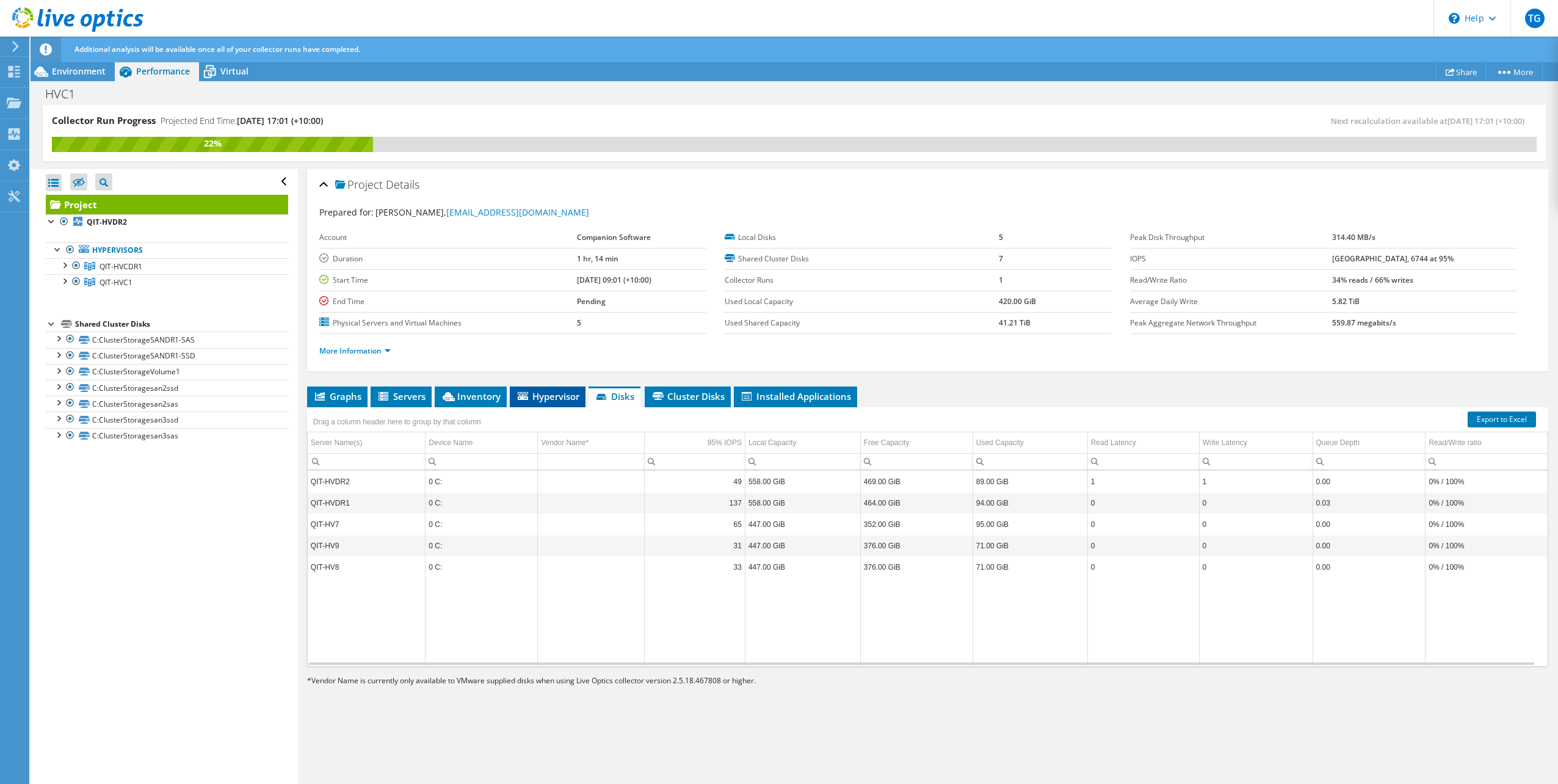
click at [532, 399] on span "Hypervisor" at bounding box center [548, 396] width 63 height 12
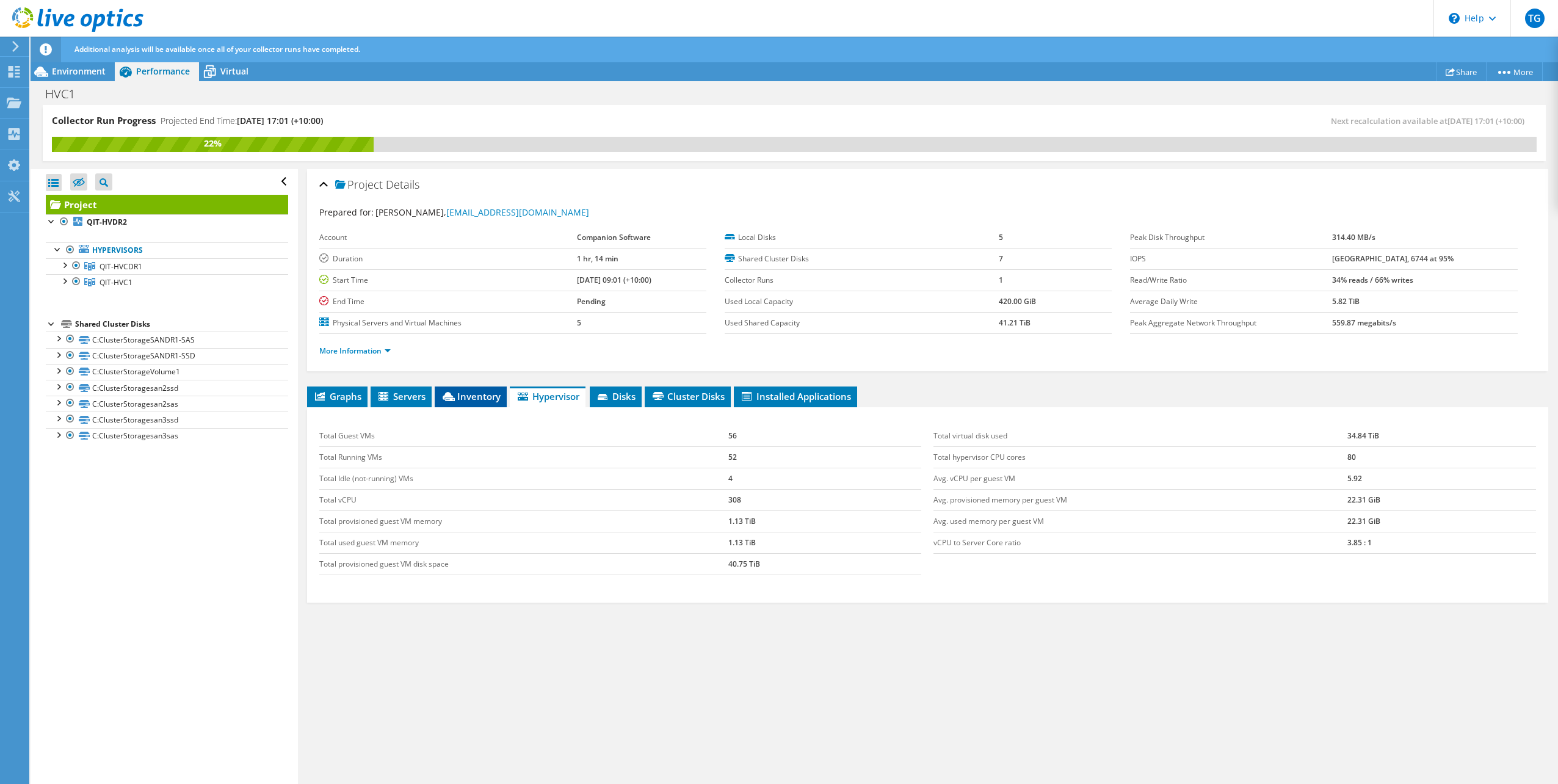
click at [460, 397] on span "Inventory" at bounding box center [471, 396] width 60 height 12
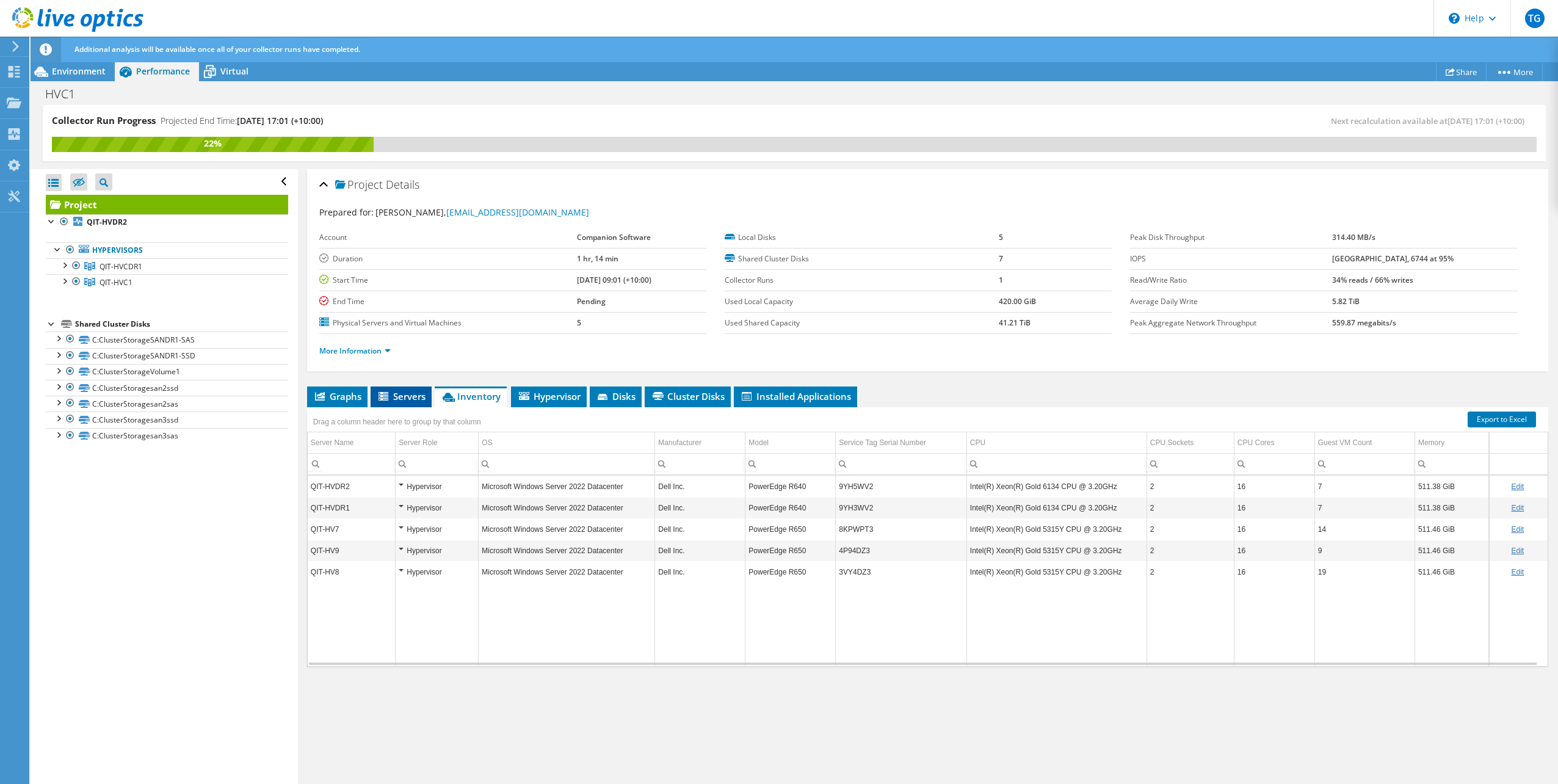
click at [403, 395] on span "Servers" at bounding box center [401, 396] width 49 height 12
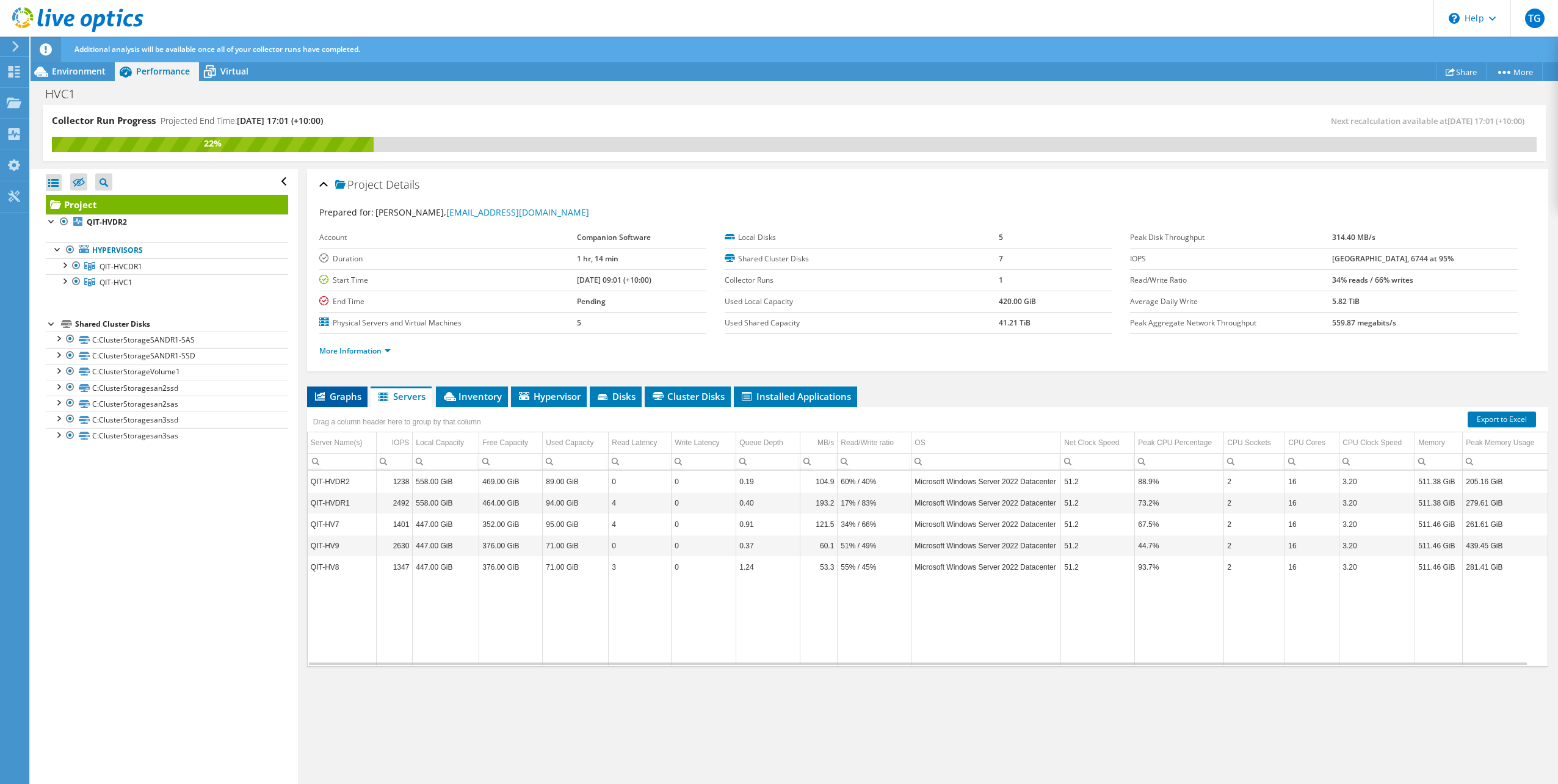
click at [322, 401] on span "Graphs" at bounding box center [337, 396] width 48 height 12
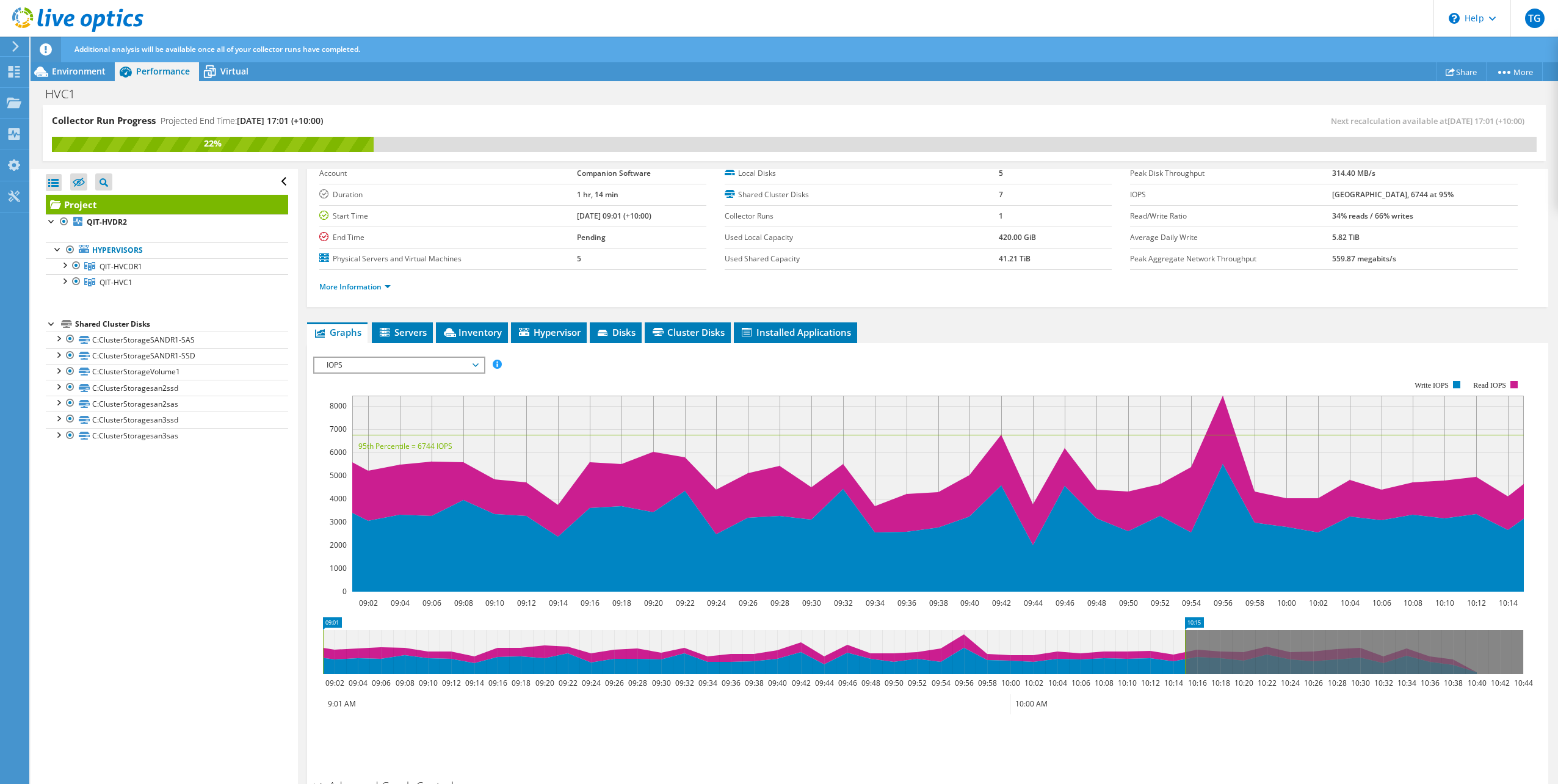
scroll to position [137, 0]
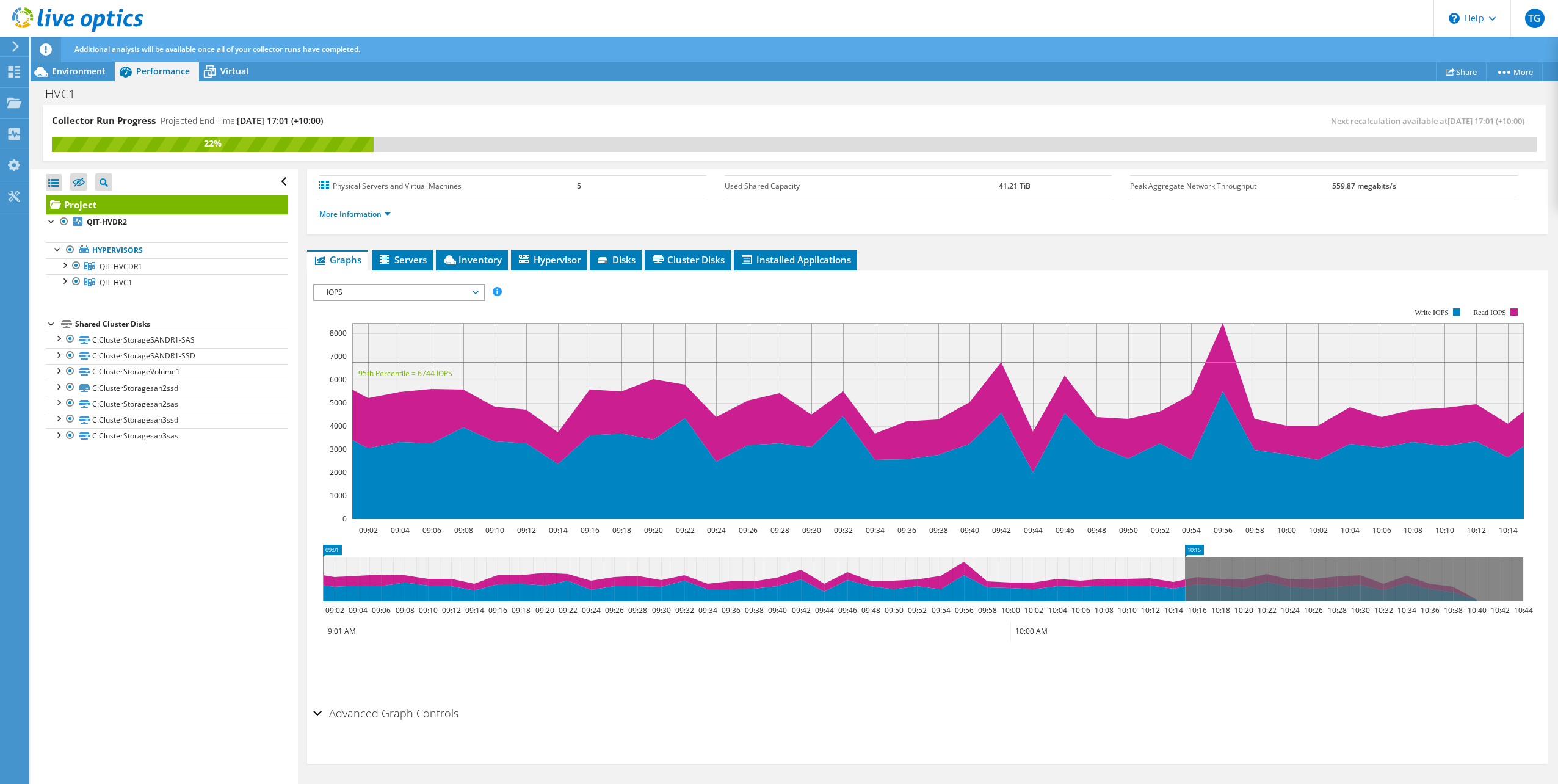
click at [425, 722] on h2 "Advanced Graph Controls" at bounding box center [386, 713] width 145 height 25
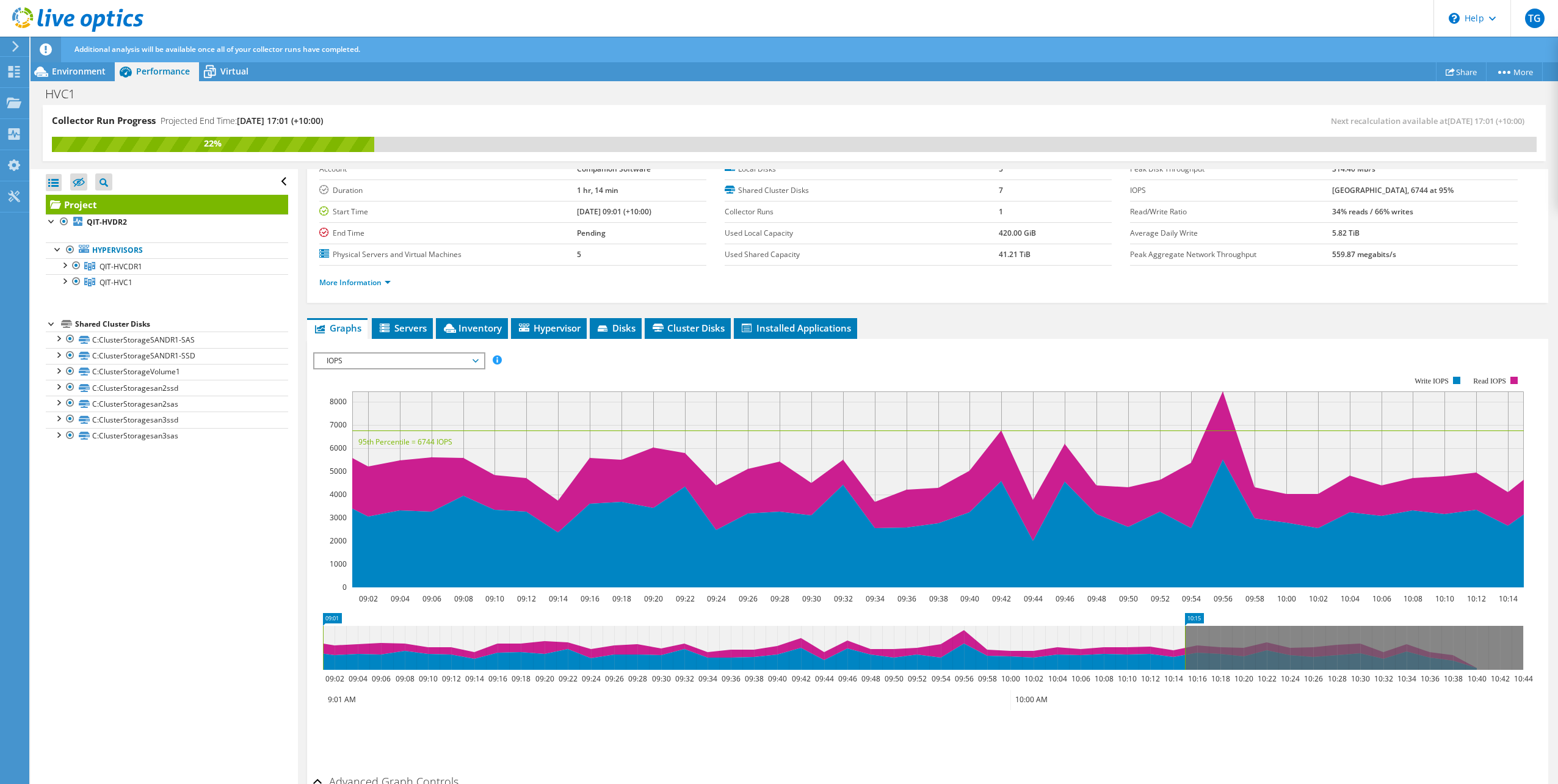
scroll to position [0, 0]
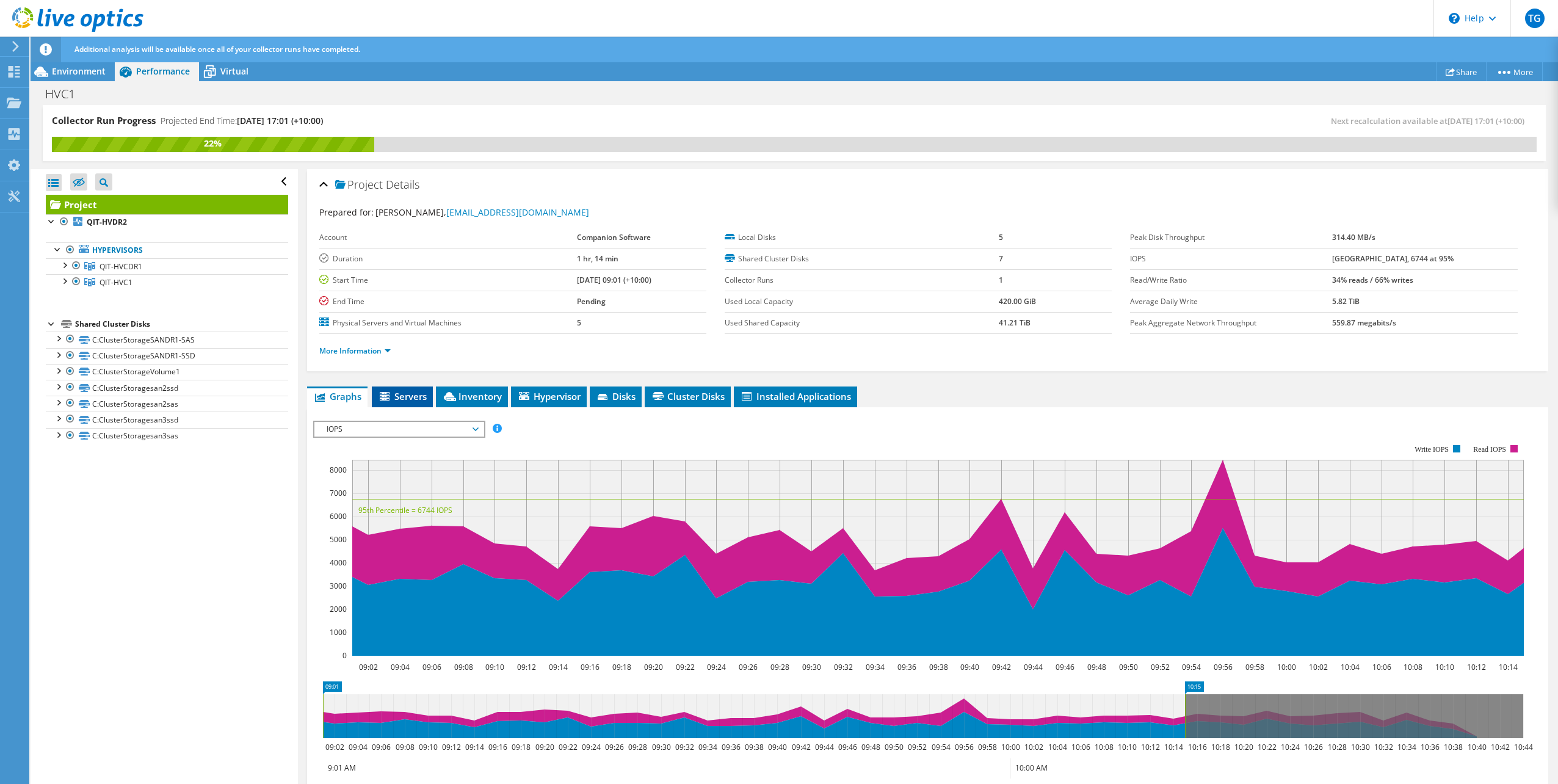
click at [398, 403] on li "Servers" at bounding box center [402, 397] width 61 height 21
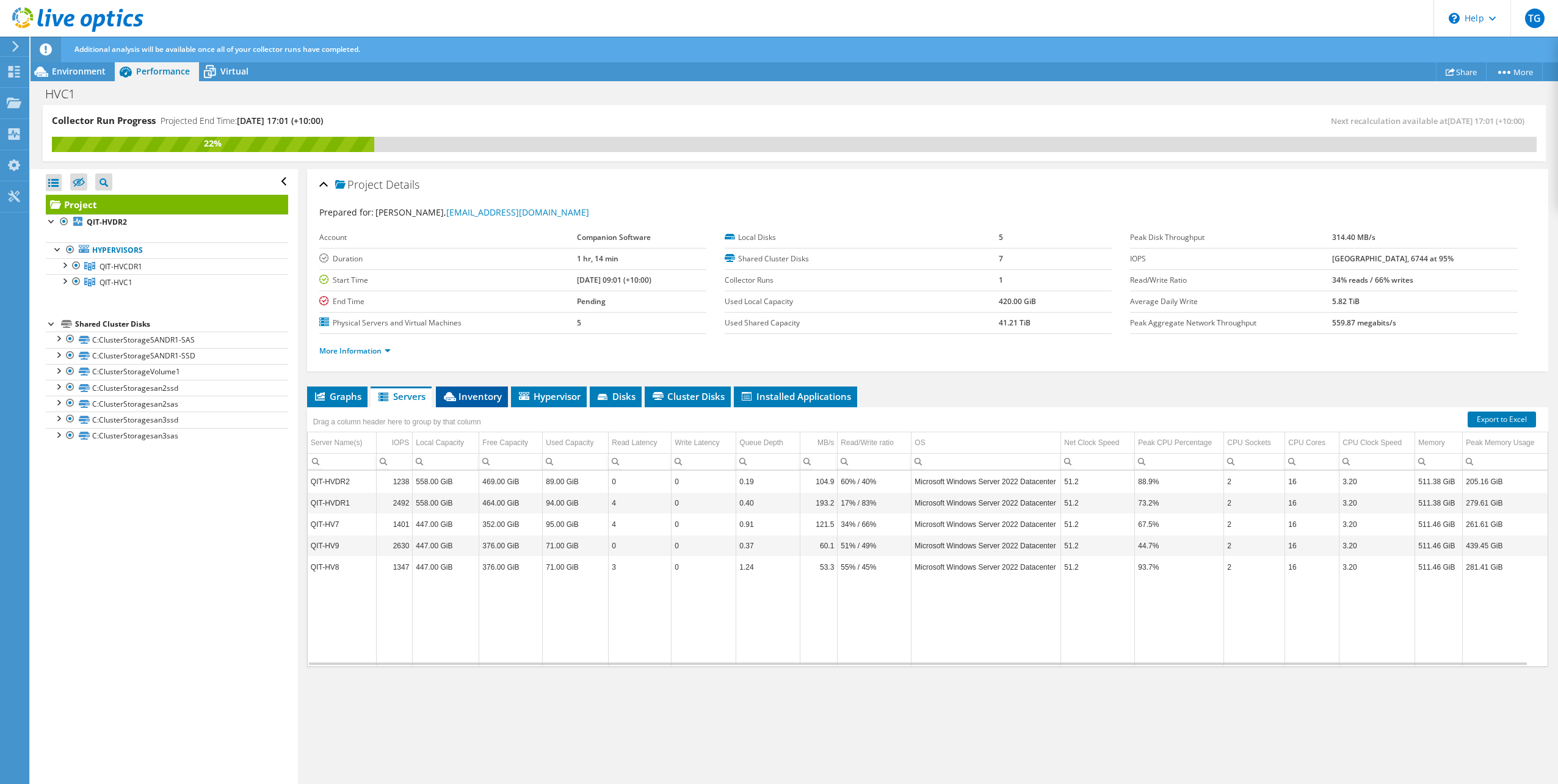
click at [464, 397] on span "Inventory" at bounding box center [472, 396] width 60 height 12
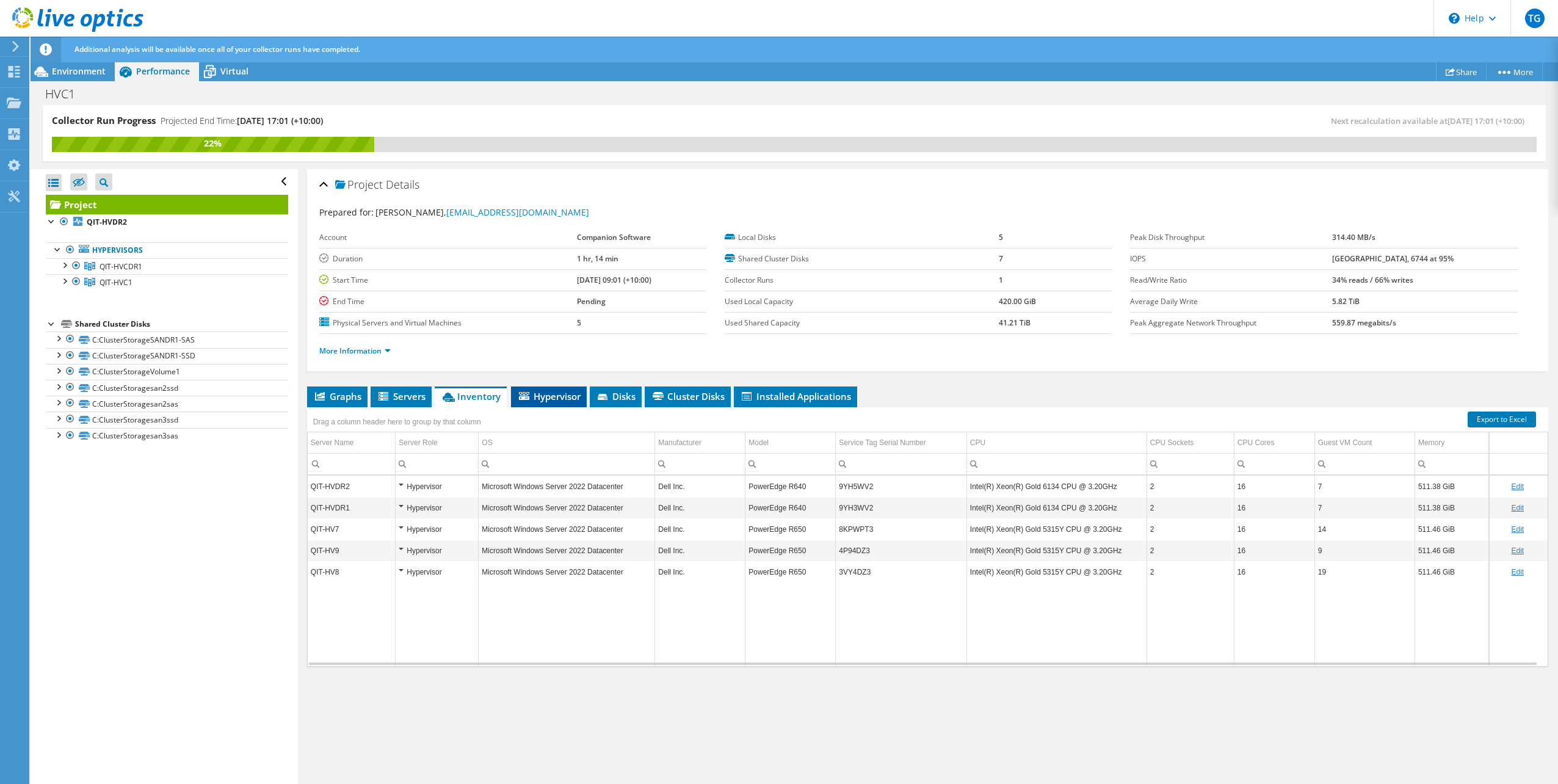
click at [561, 398] on span "Hypervisor" at bounding box center [549, 396] width 63 height 12
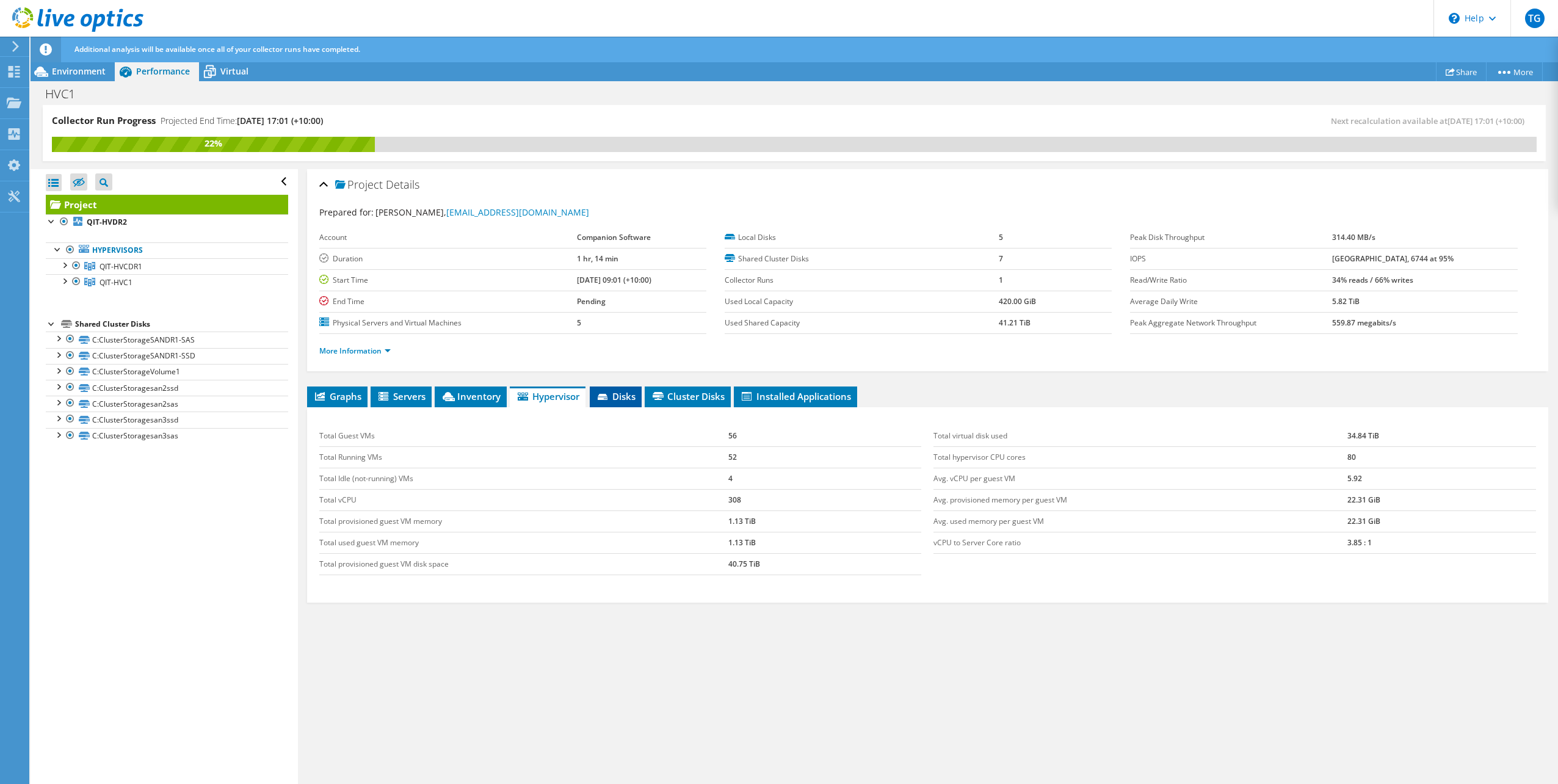
click at [620, 397] on span "Disks" at bounding box center [615, 396] width 40 height 12
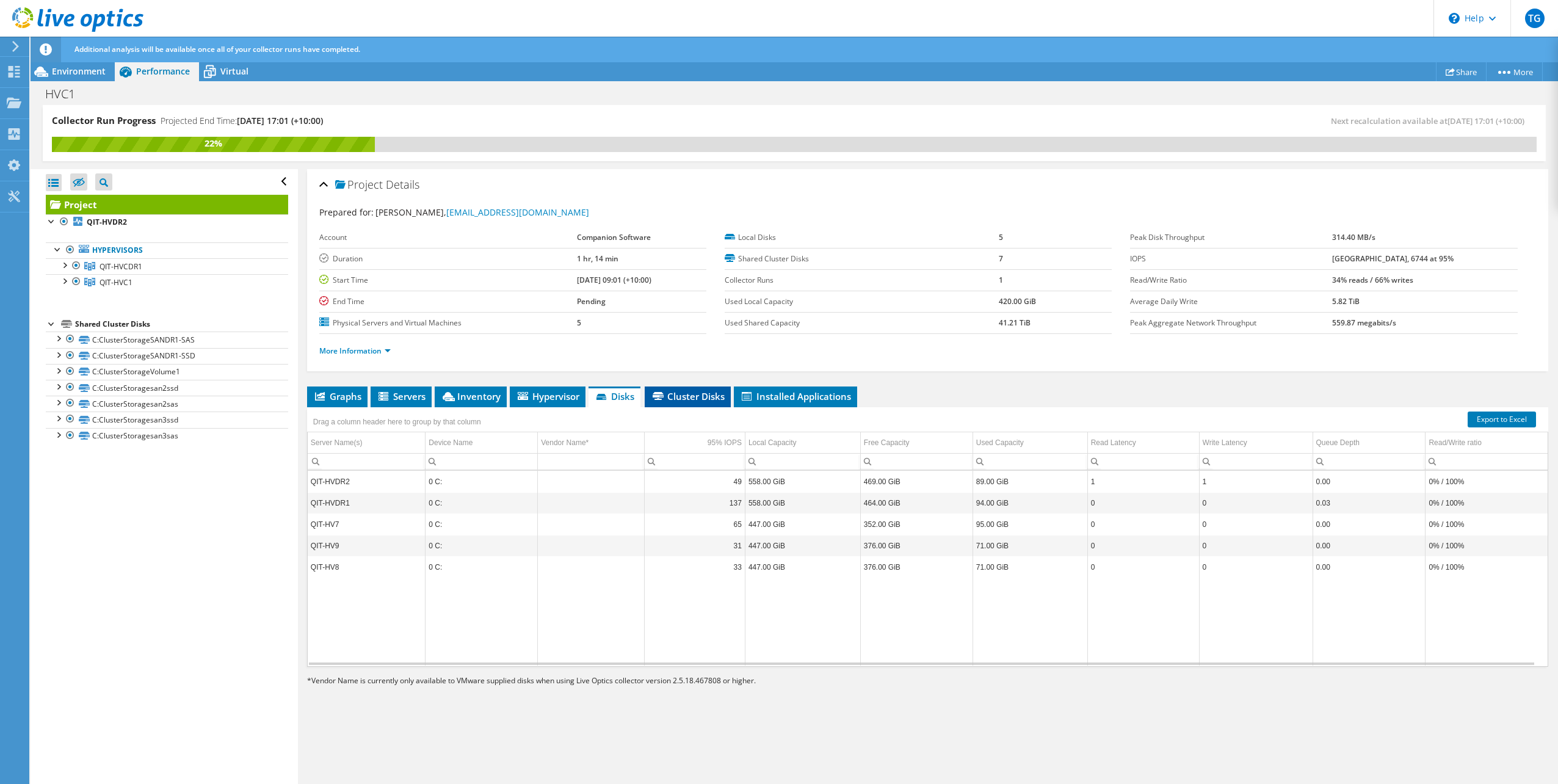
click at [663, 396] on icon at bounding box center [658, 396] width 11 height 8
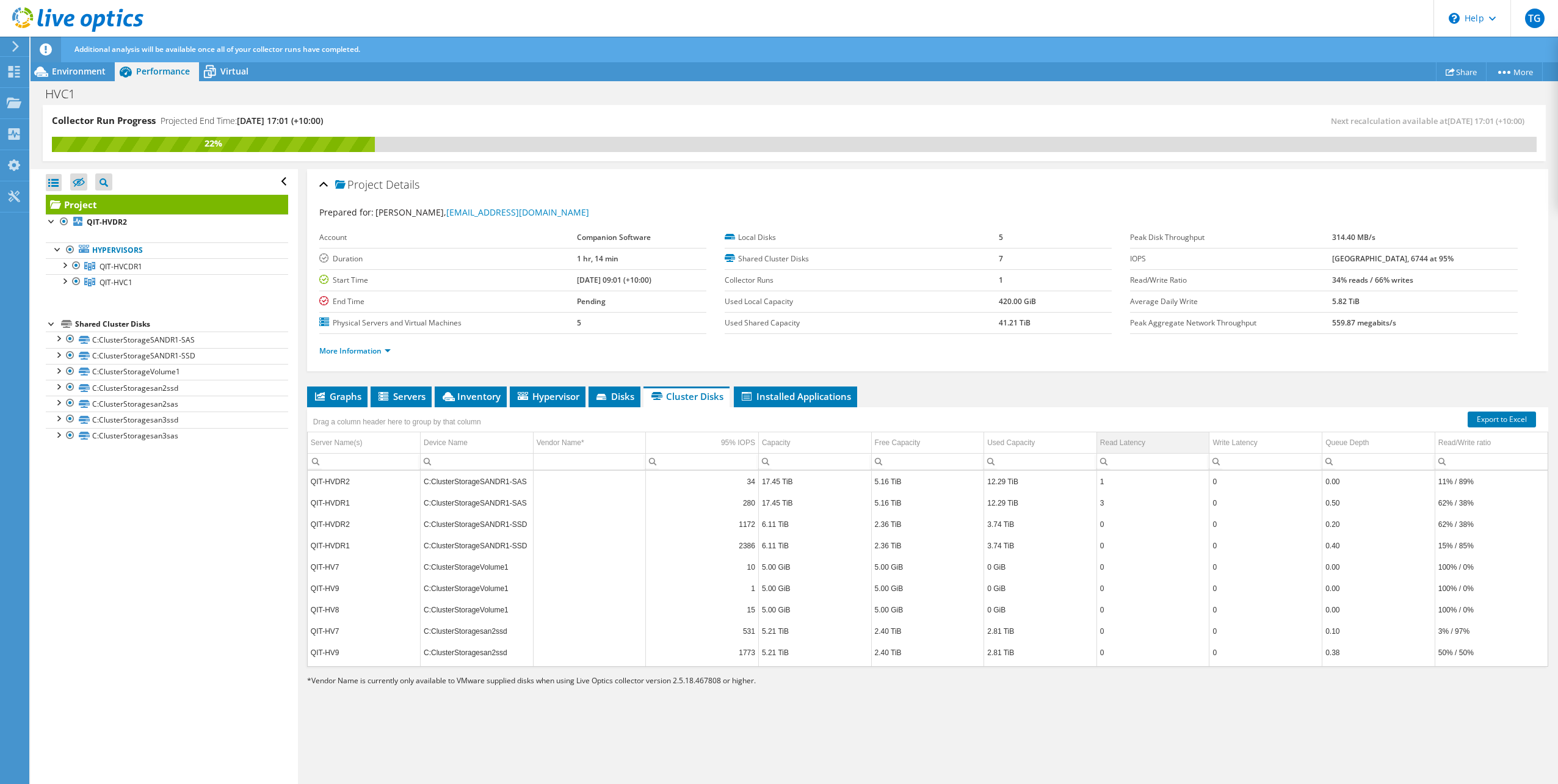
click at [1123, 450] on td "Read Latency" at bounding box center [1153, 443] width 113 height 21
click at [1123, 447] on div "Read Latency" at bounding box center [1123, 442] width 45 height 15
click at [1322, 440] on td "Queue Depth" at bounding box center [1379, 443] width 113 height 21
click at [1344, 440] on div "Queue Depth" at bounding box center [1347, 442] width 43 height 15
click at [733, 443] on div "95% IOPS" at bounding box center [738, 442] width 34 height 15
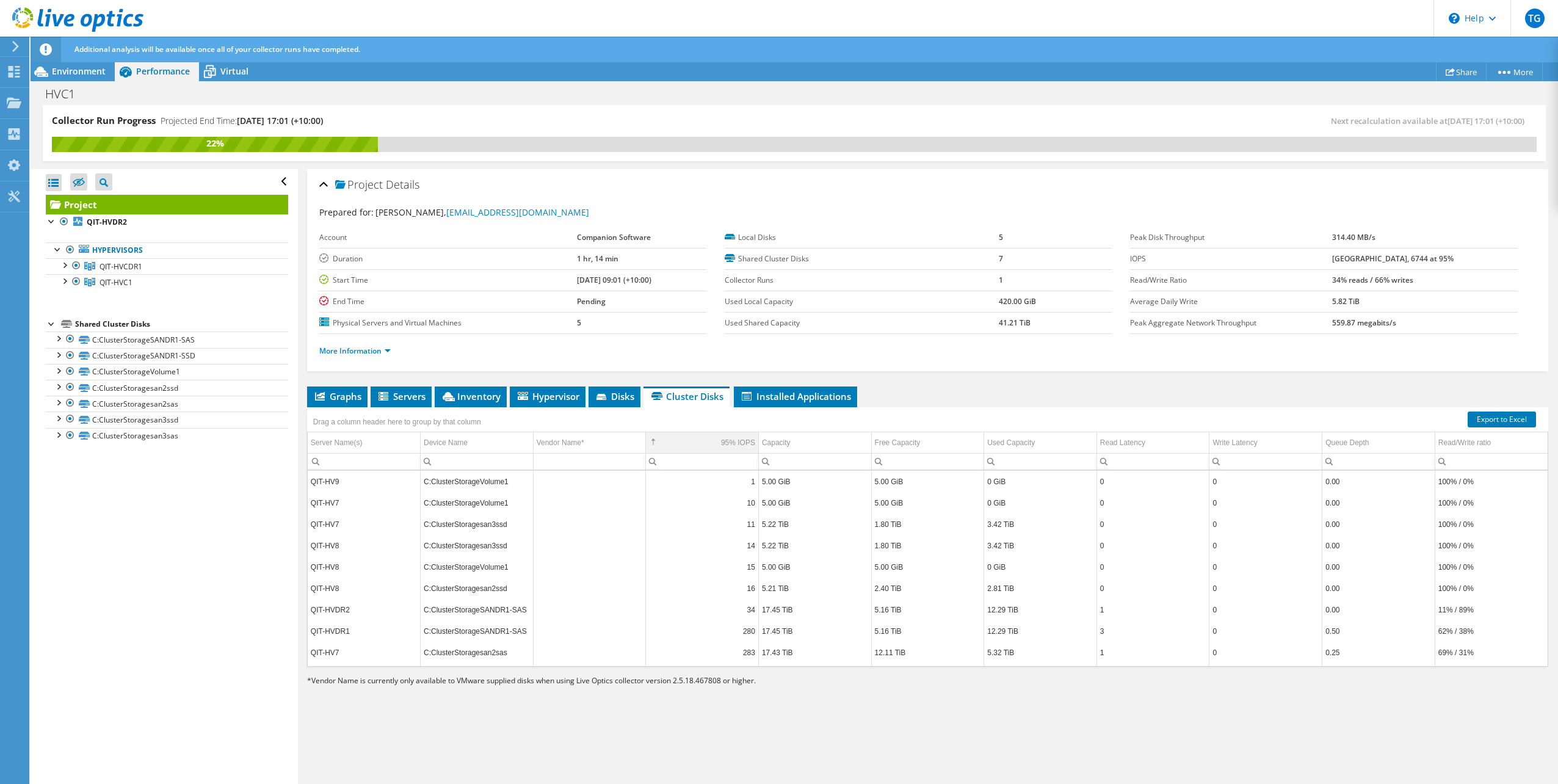
click at [721, 449] on div "95% IOPS" at bounding box center [738, 442] width 34 height 15
drag, startPoint x: 455, startPoint y: 441, endPoint x: 443, endPoint y: 425, distance: 20.0
click at [443, 425] on body "TG End User Tyron Gower ty@companionsoftware.com.au Companion Software My Profi…" at bounding box center [779, 392] width 1558 height 784
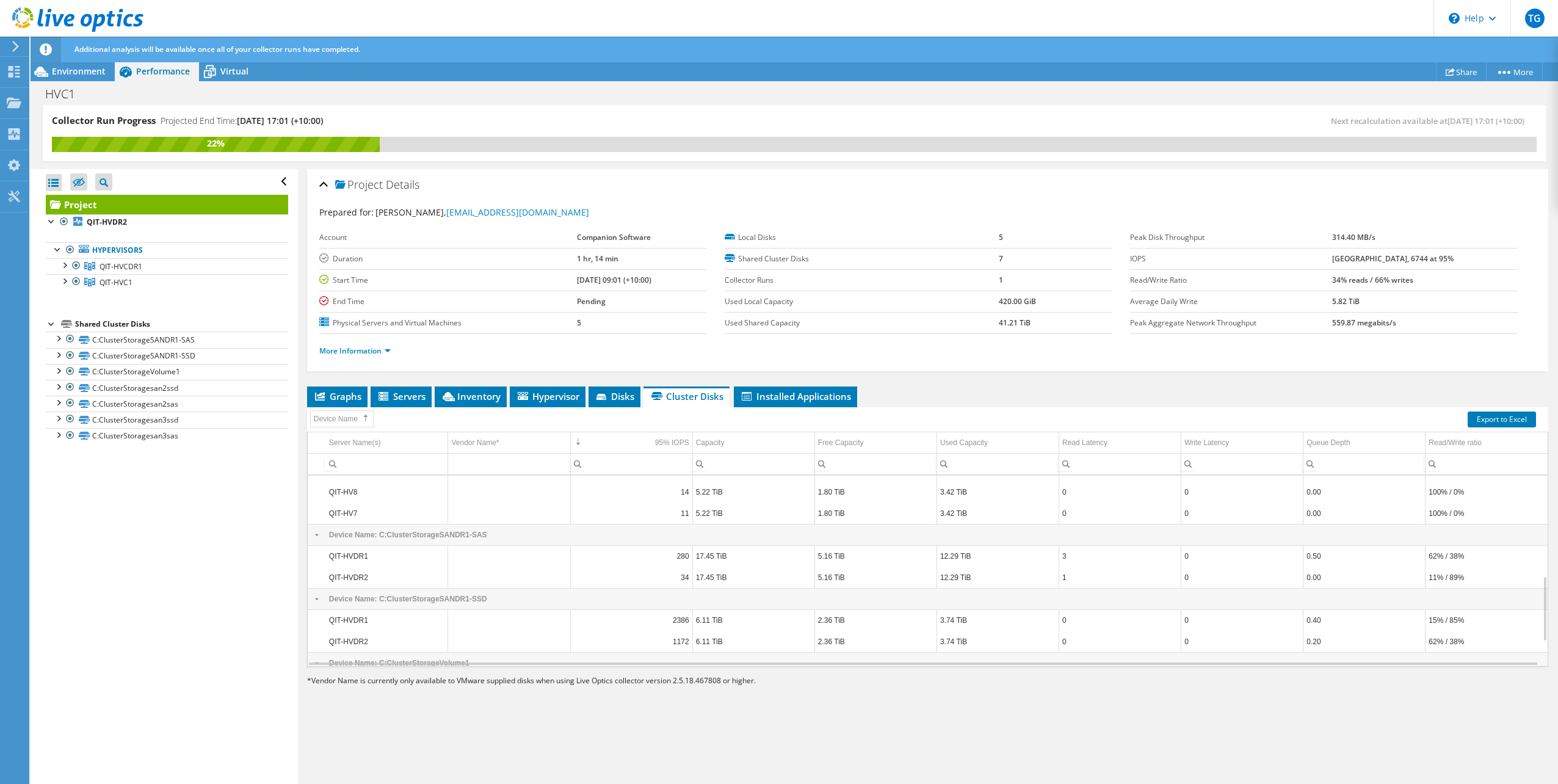
scroll to position [365, 0]
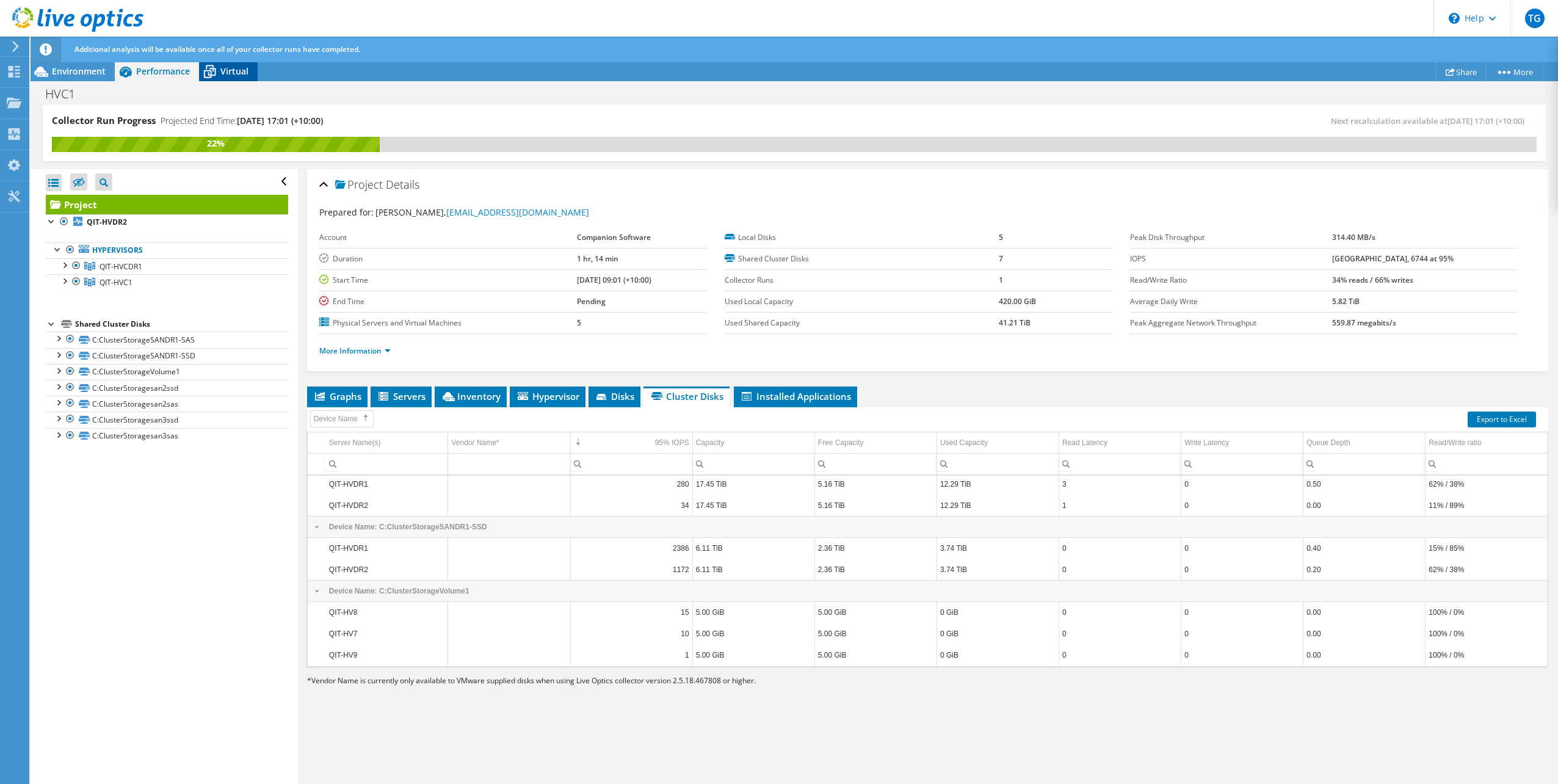
click at [218, 71] on icon at bounding box center [209, 71] width 21 height 21
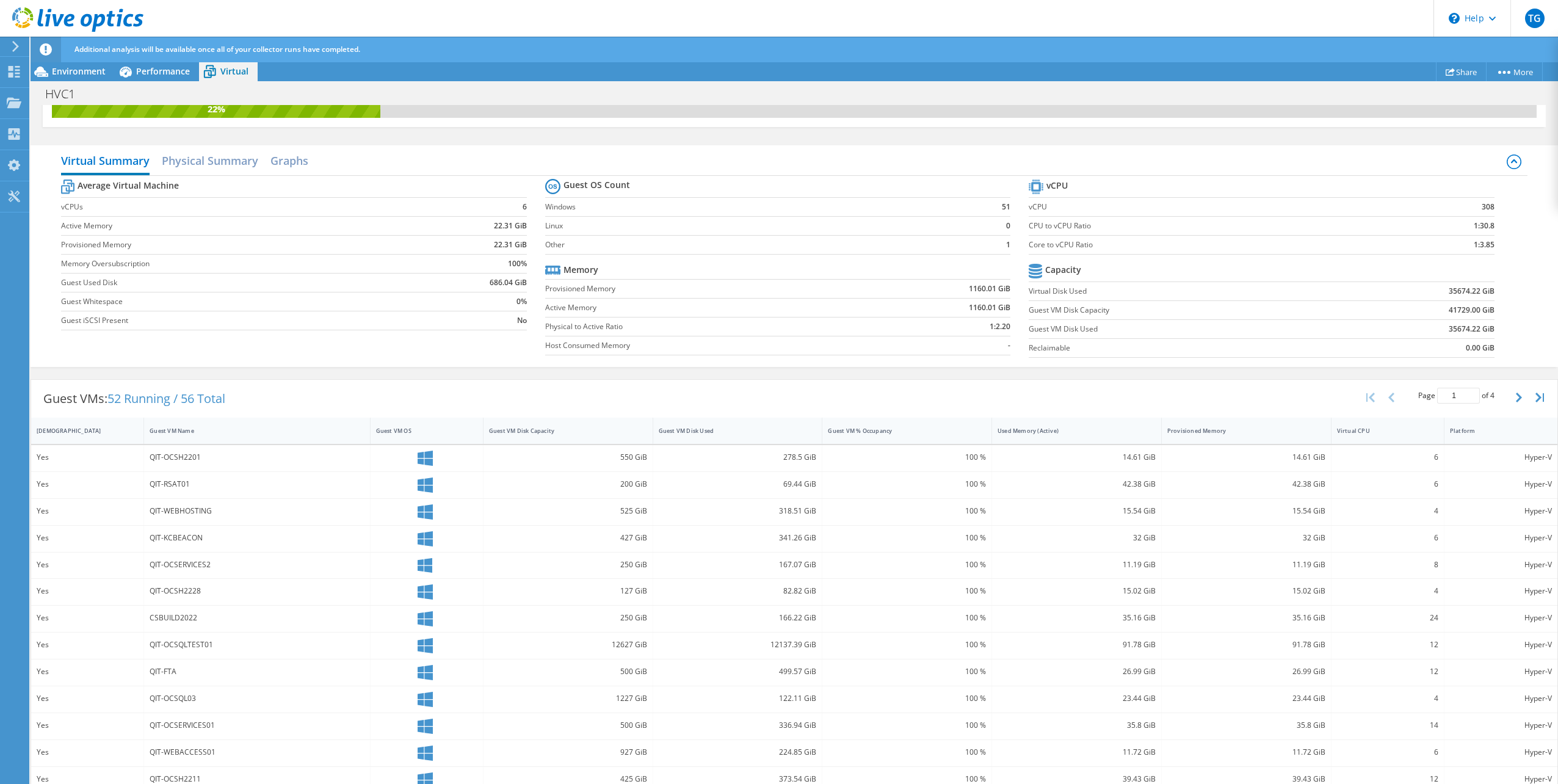
scroll to position [0, 0]
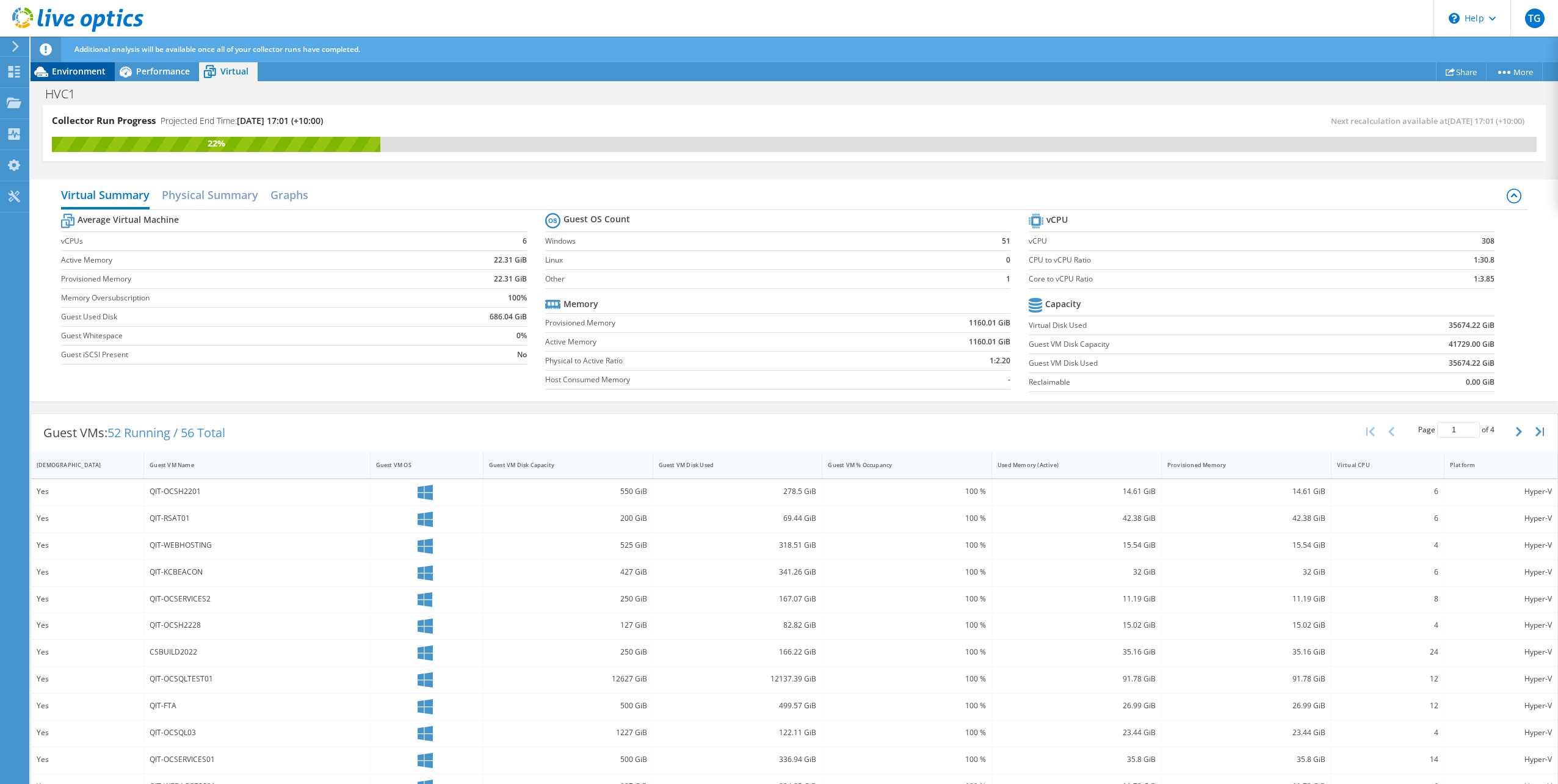
click at [83, 70] on span "Environment" at bounding box center [78, 71] width 54 height 12
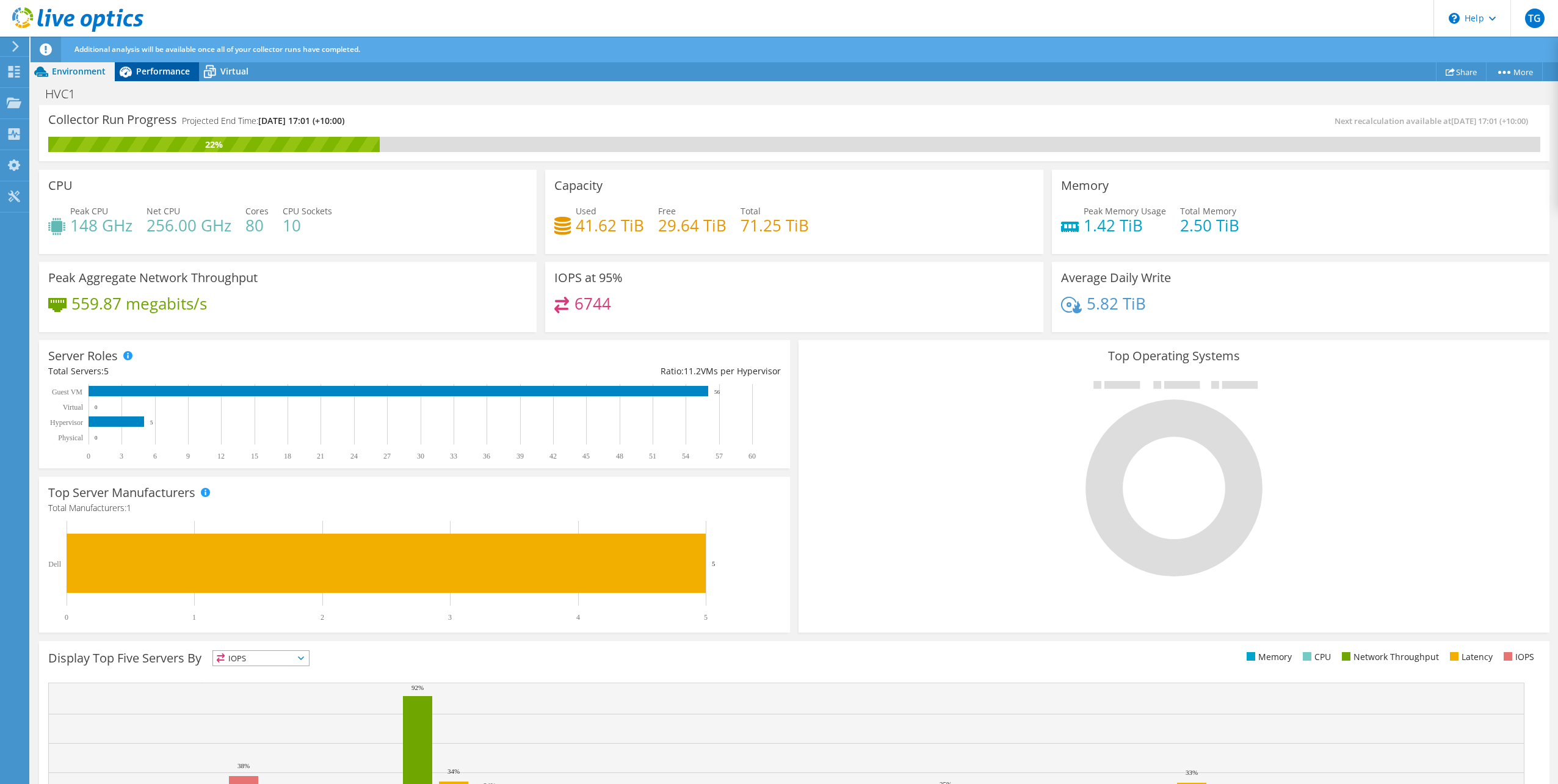
click at [169, 73] on span "Performance" at bounding box center [163, 71] width 54 height 12
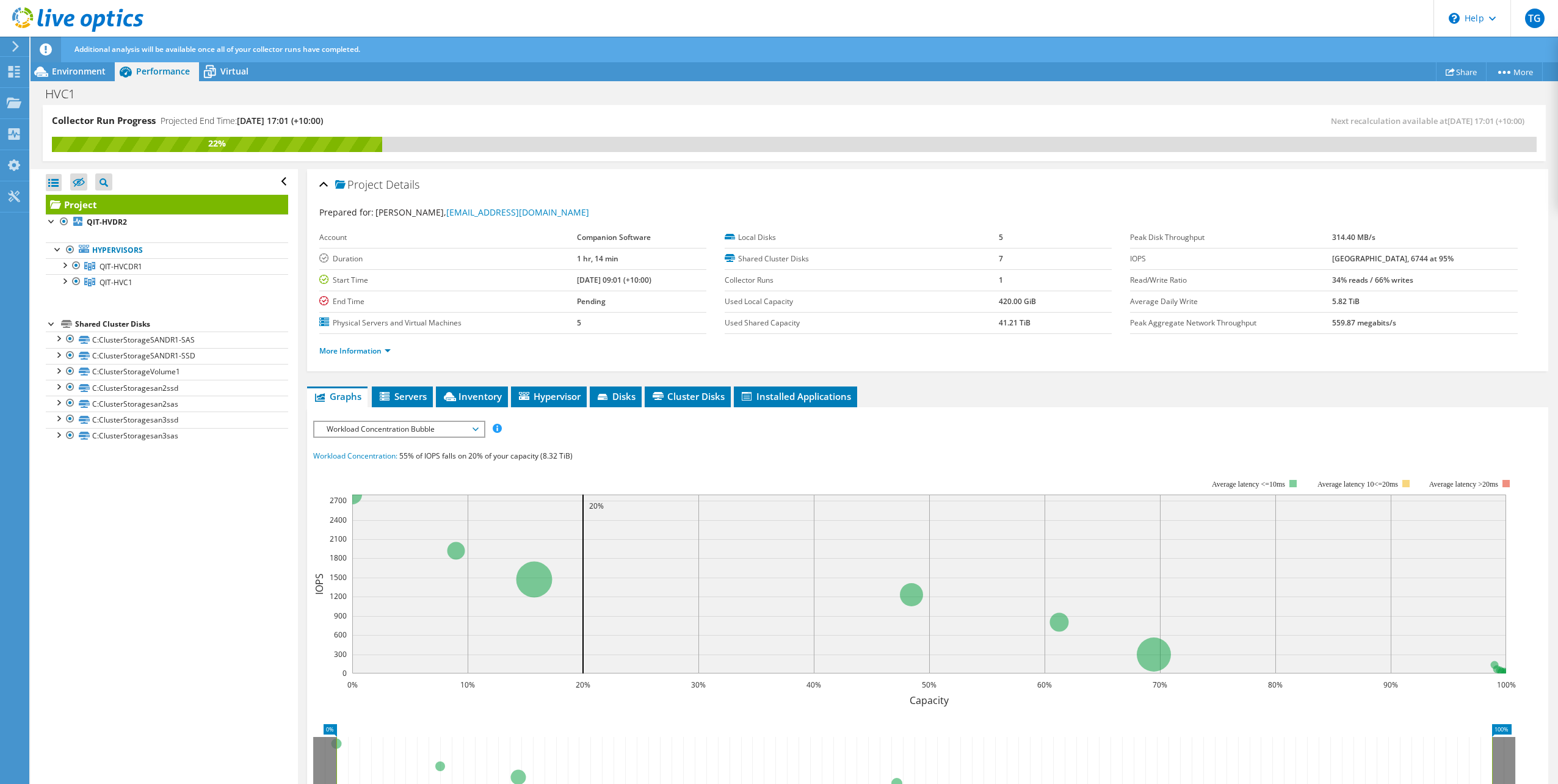
click at [457, 423] on span "Workload Concentration Bubble" at bounding box center [399, 429] width 157 height 15
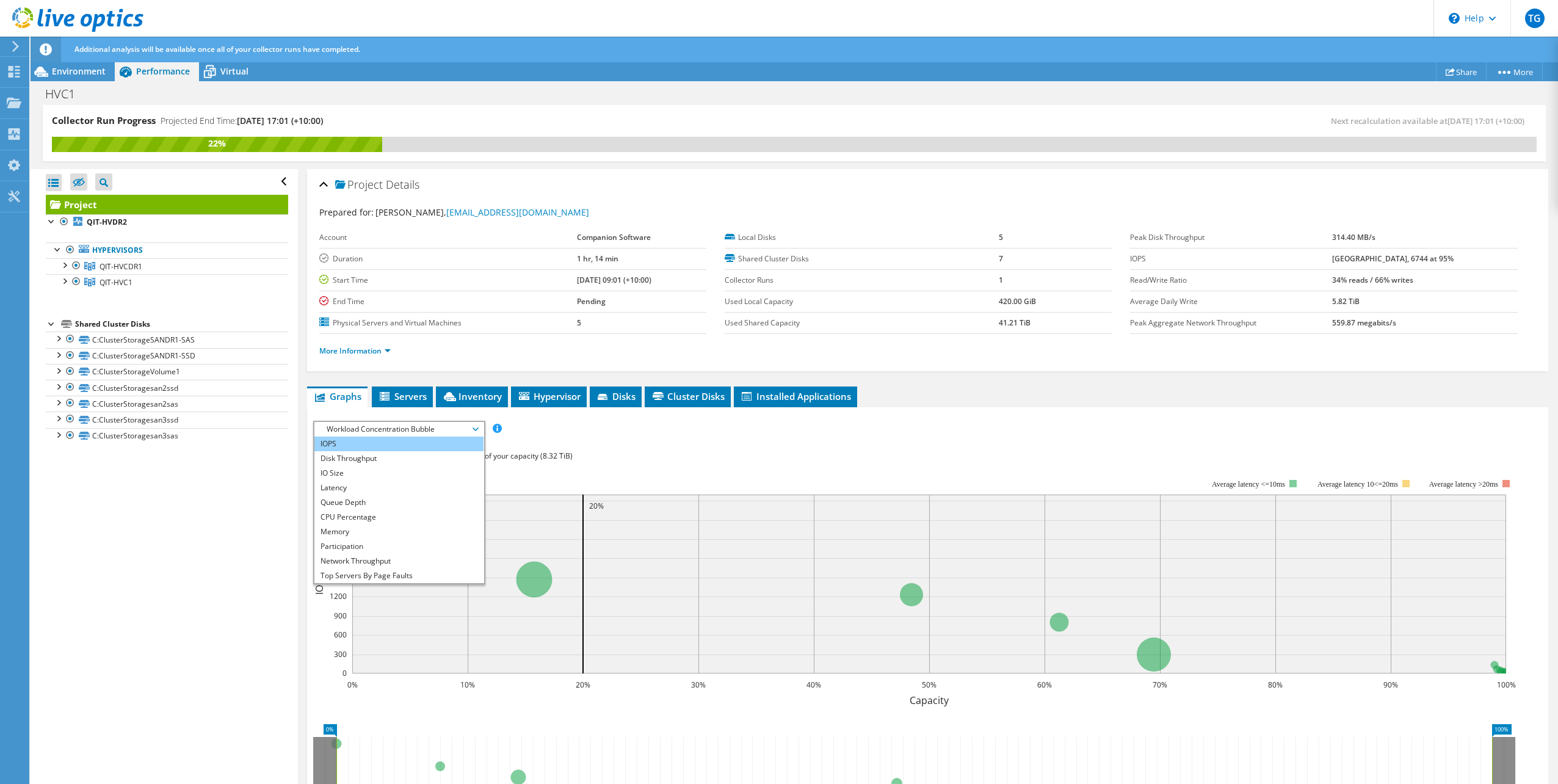
click at [422, 445] on li "IOPS" at bounding box center [399, 443] width 169 height 15
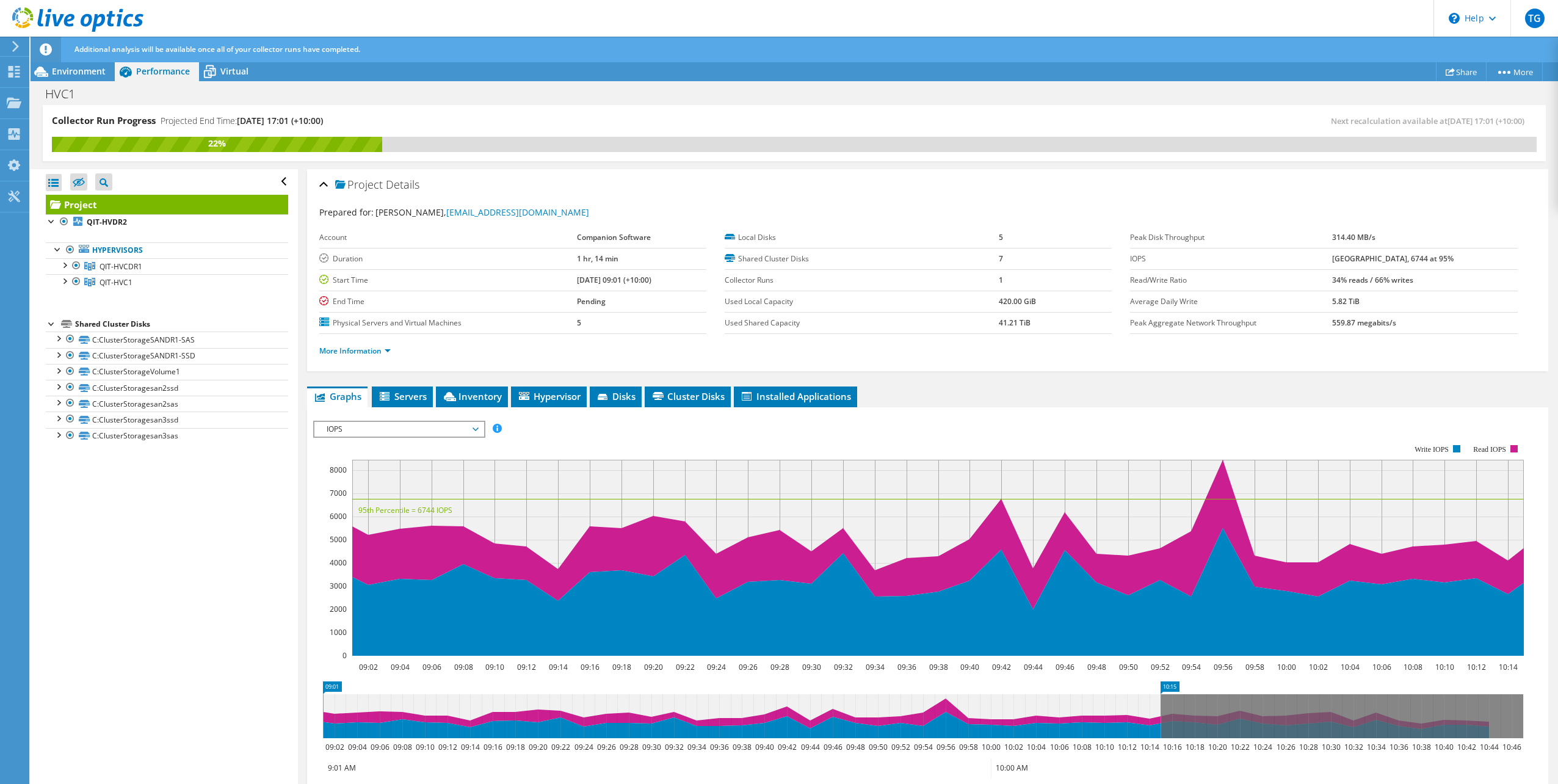
click at [405, 433] on span "IOPS" at bounding box center [399, 429] width 157 height 15
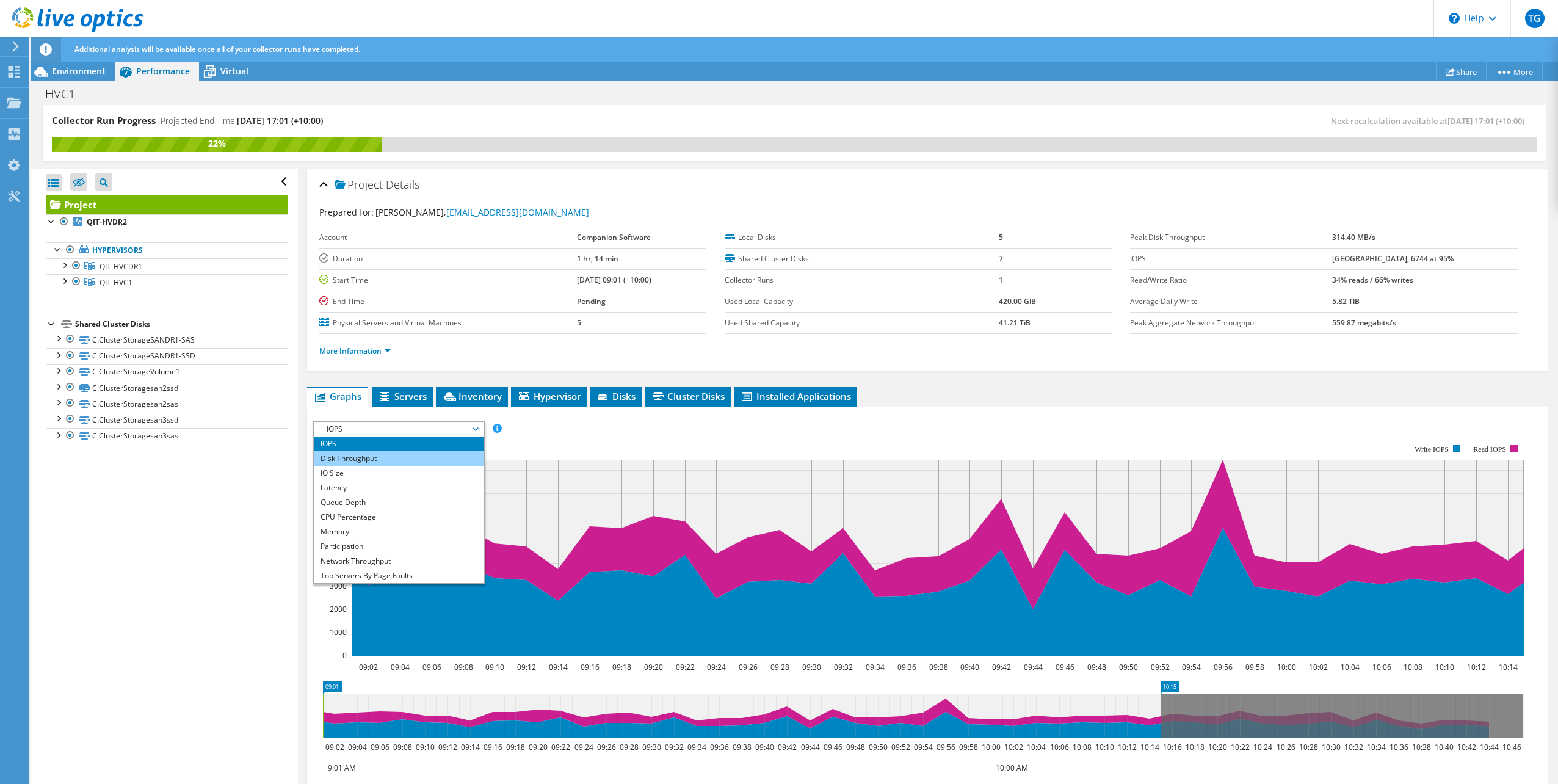
click at [401, 457] on li "Disk Throughput" at bounding box center [399, 458] width 169 height 15
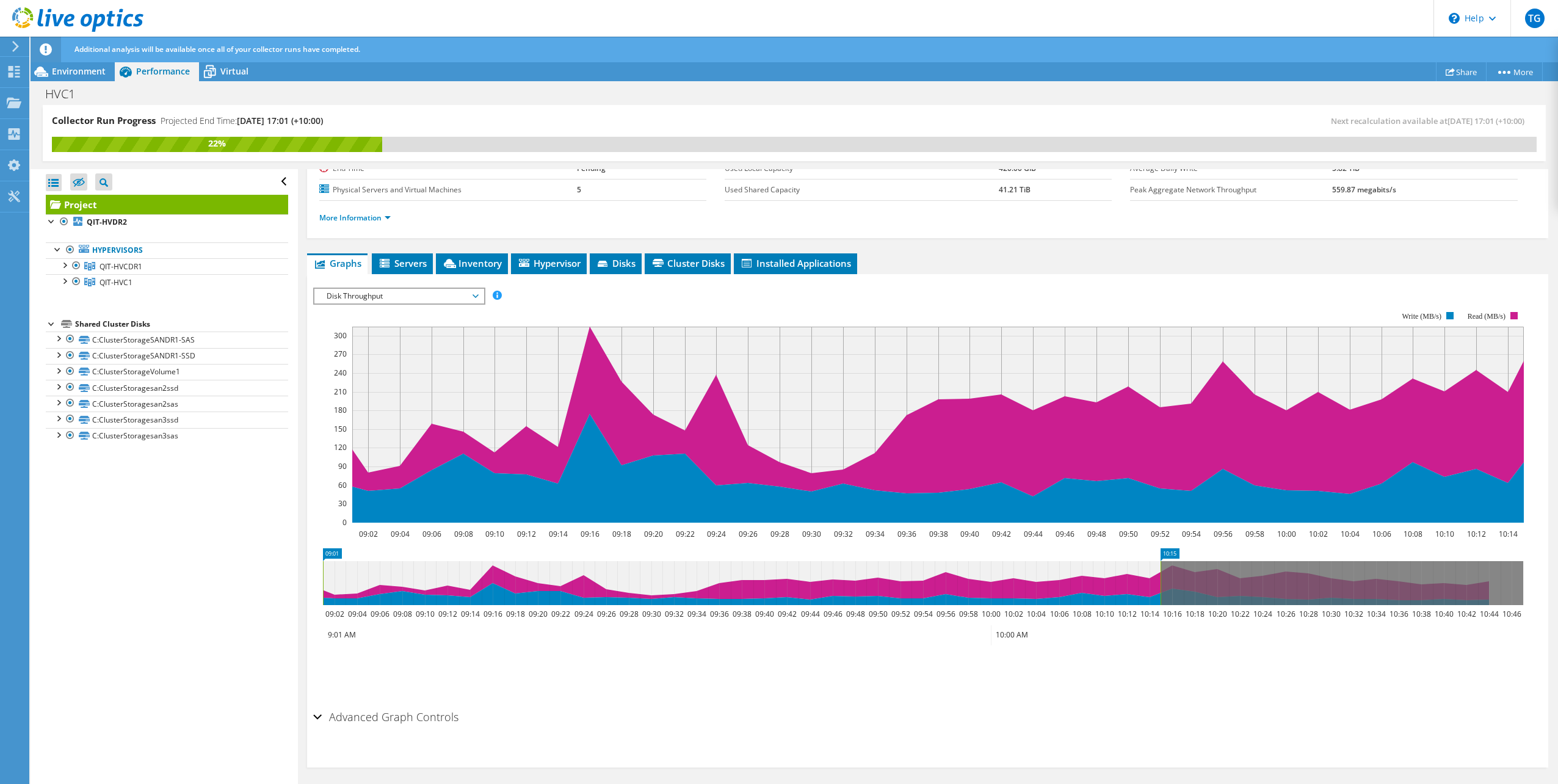
scroll to position [137, 0]
